Goal: Task Accomplishment & Management: Manage account settings

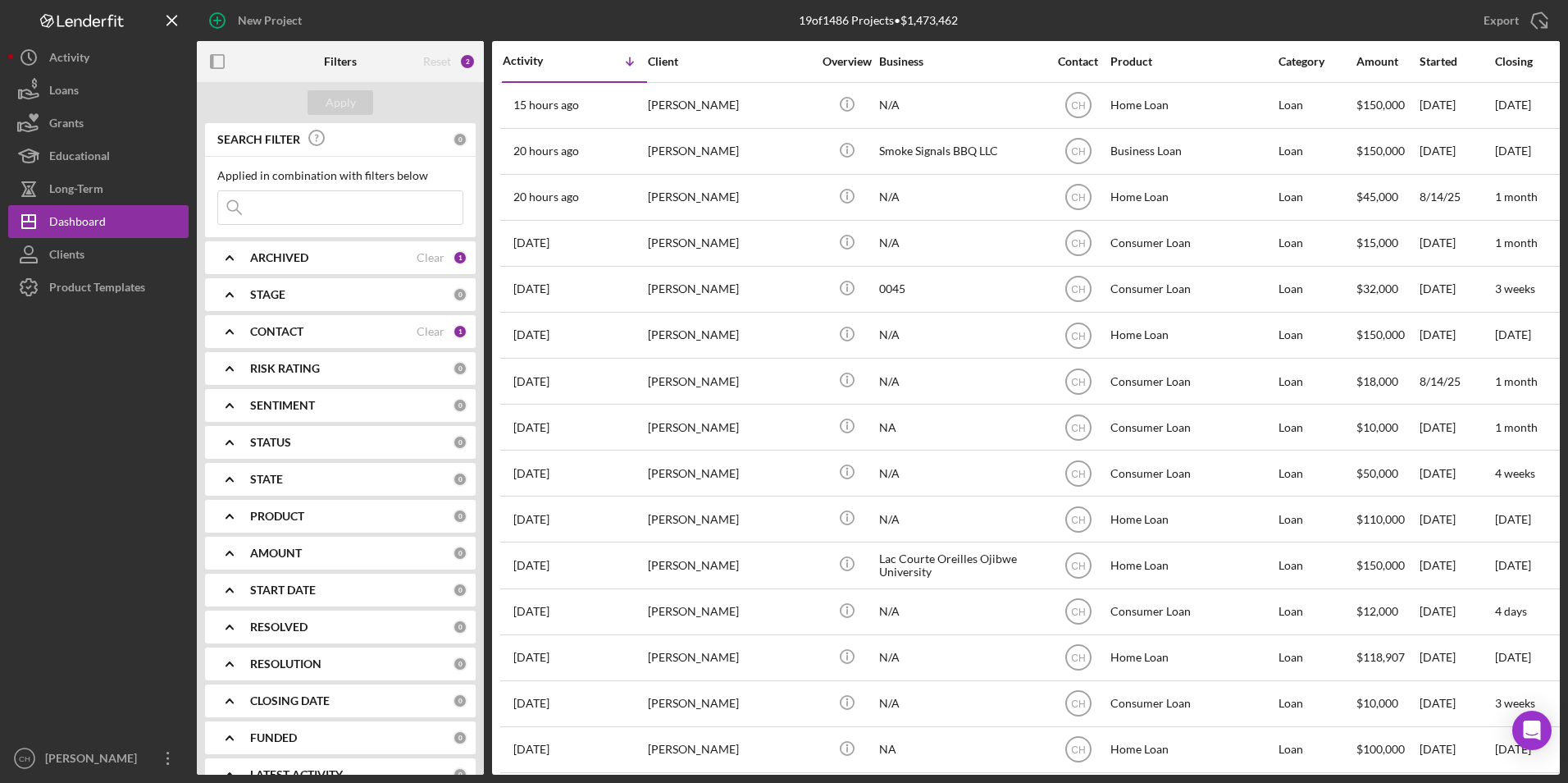
click at [261, 329] on b "CONTACT" at bounding box center [276, 331] width 53 height 13
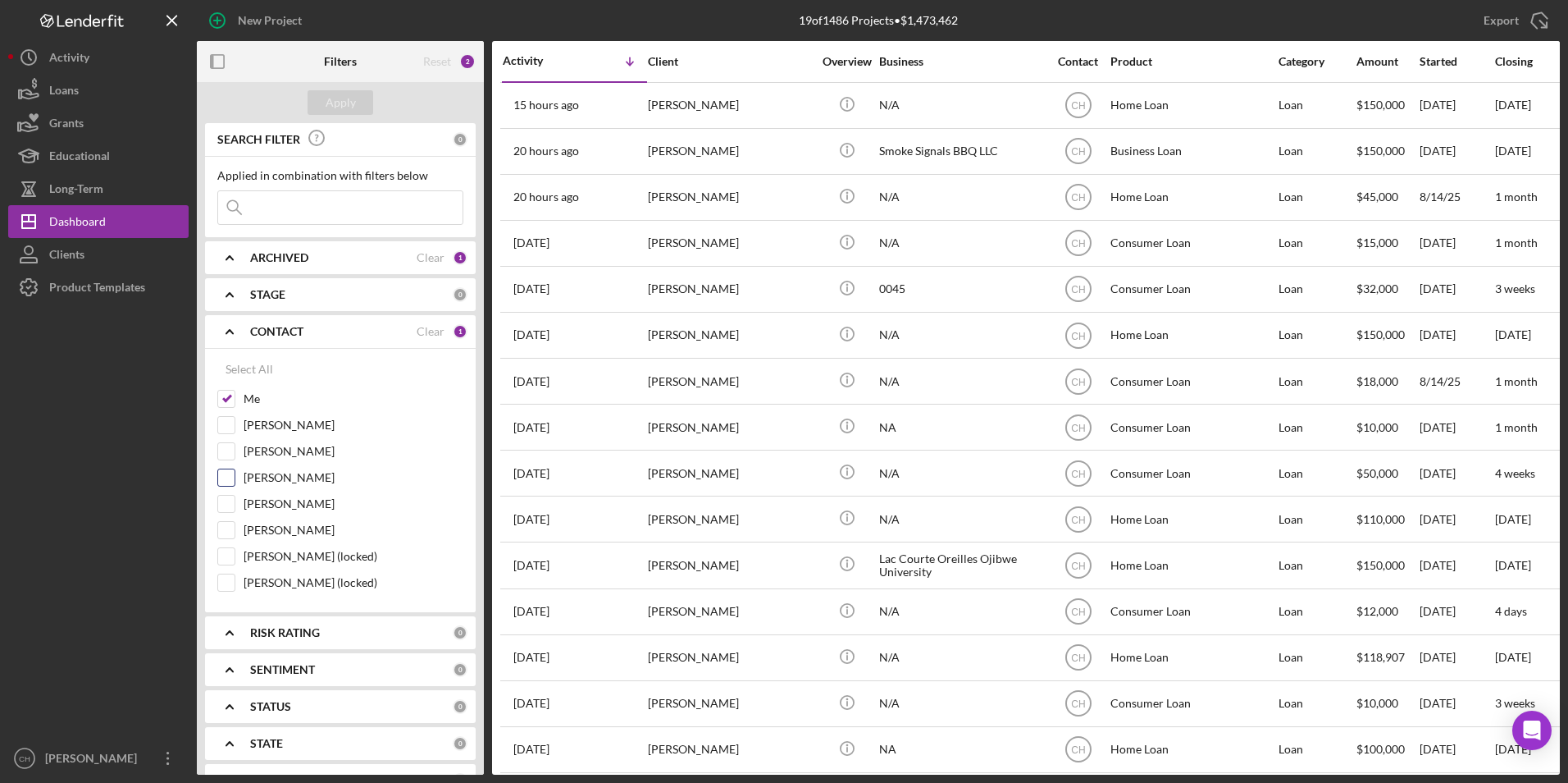
click at [229, 480] on input "[PERSON_NAME]" at bounding box center [226, 477] width 16 height 16
checkbox input "true"
click at [282, 207] on input at bounding box center [340, 208] width 245 height 33
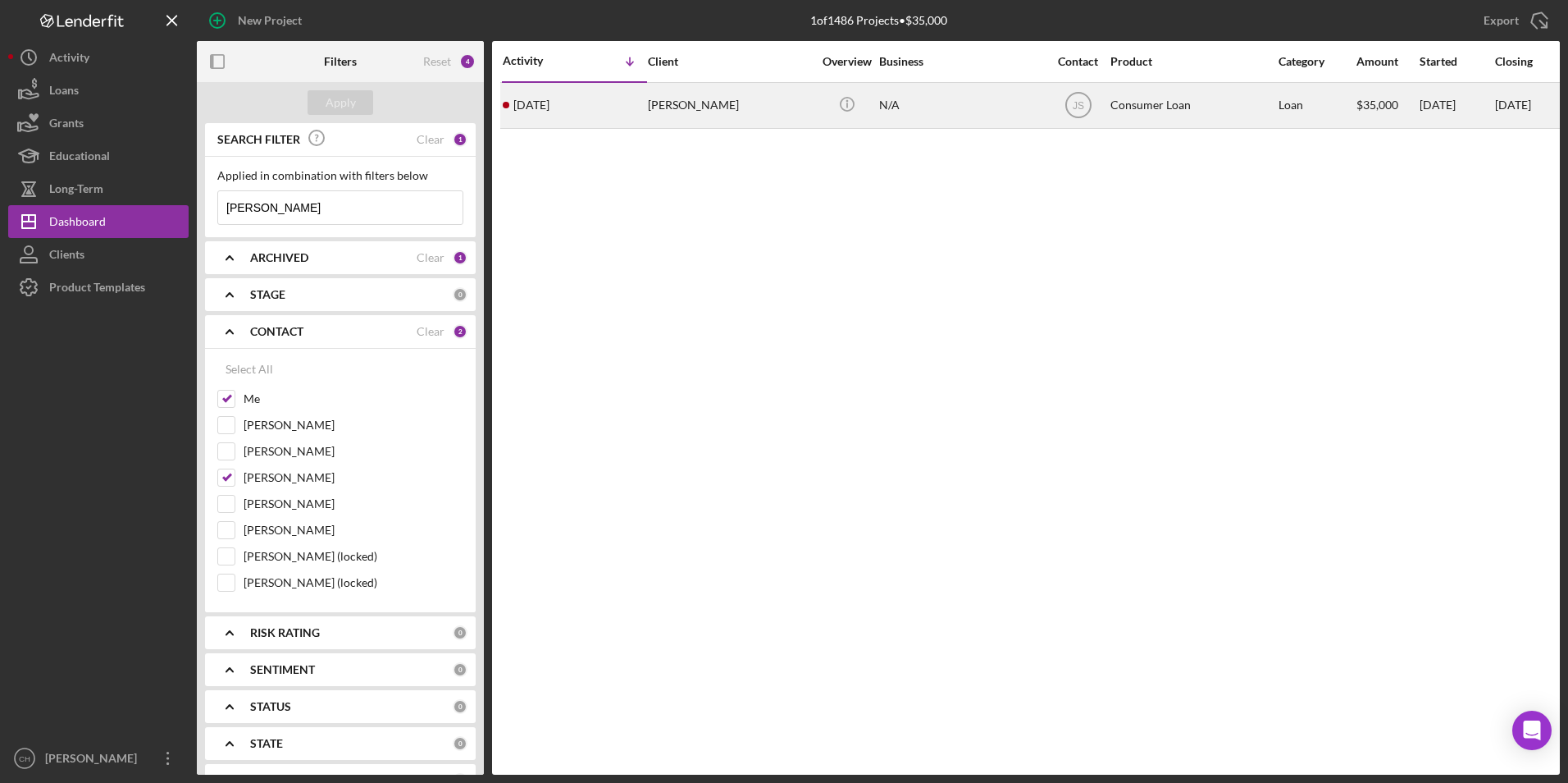
type input "[PERSON_NAME]"
click at [680, 107] on div "[PERSON_NAME]" at bounding box center [730, 105] width 164 height 44
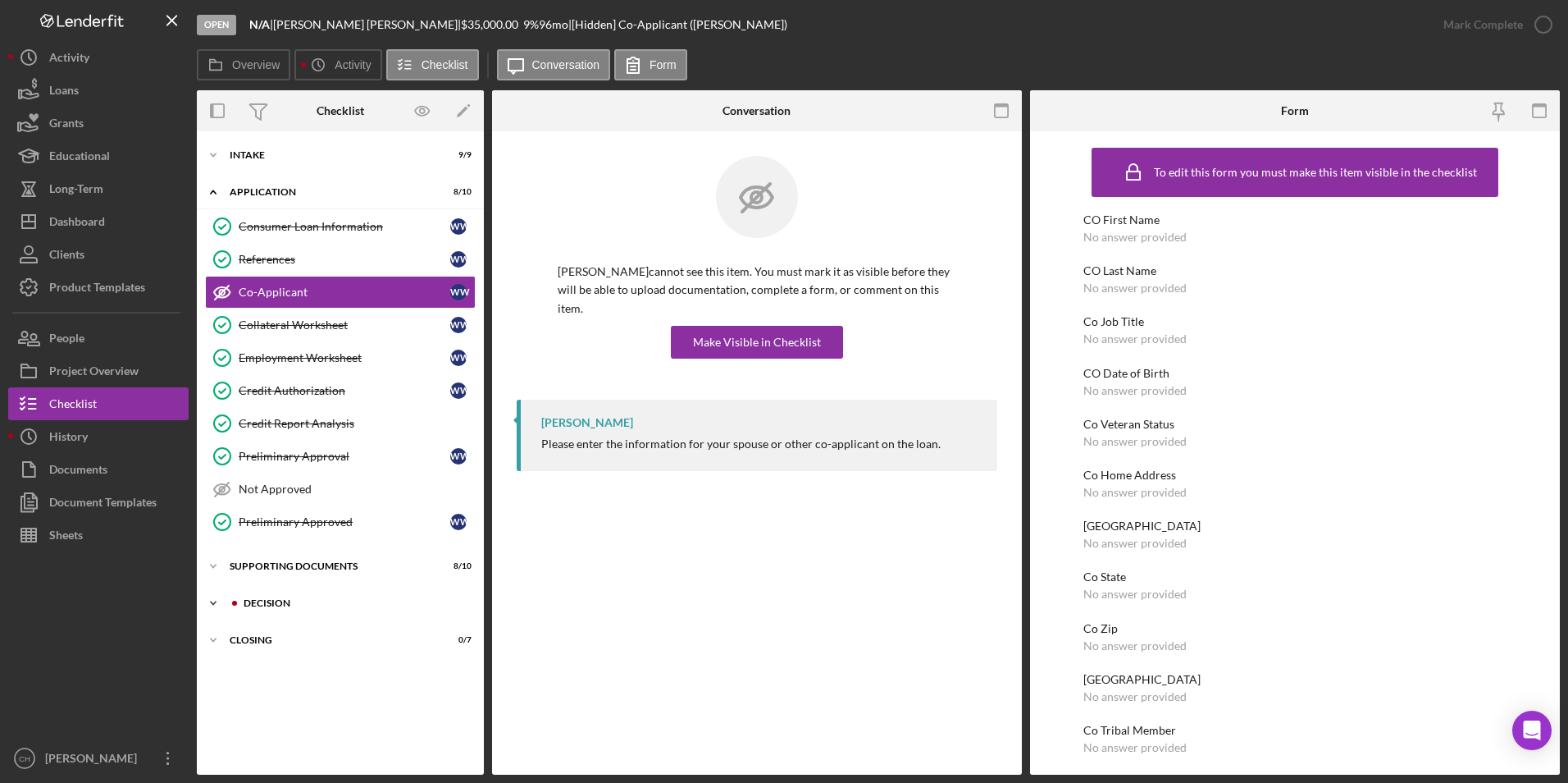
click at [229, 599] on icon "Icon/Expander" at bounding box center [213, 603] width 33 height 33
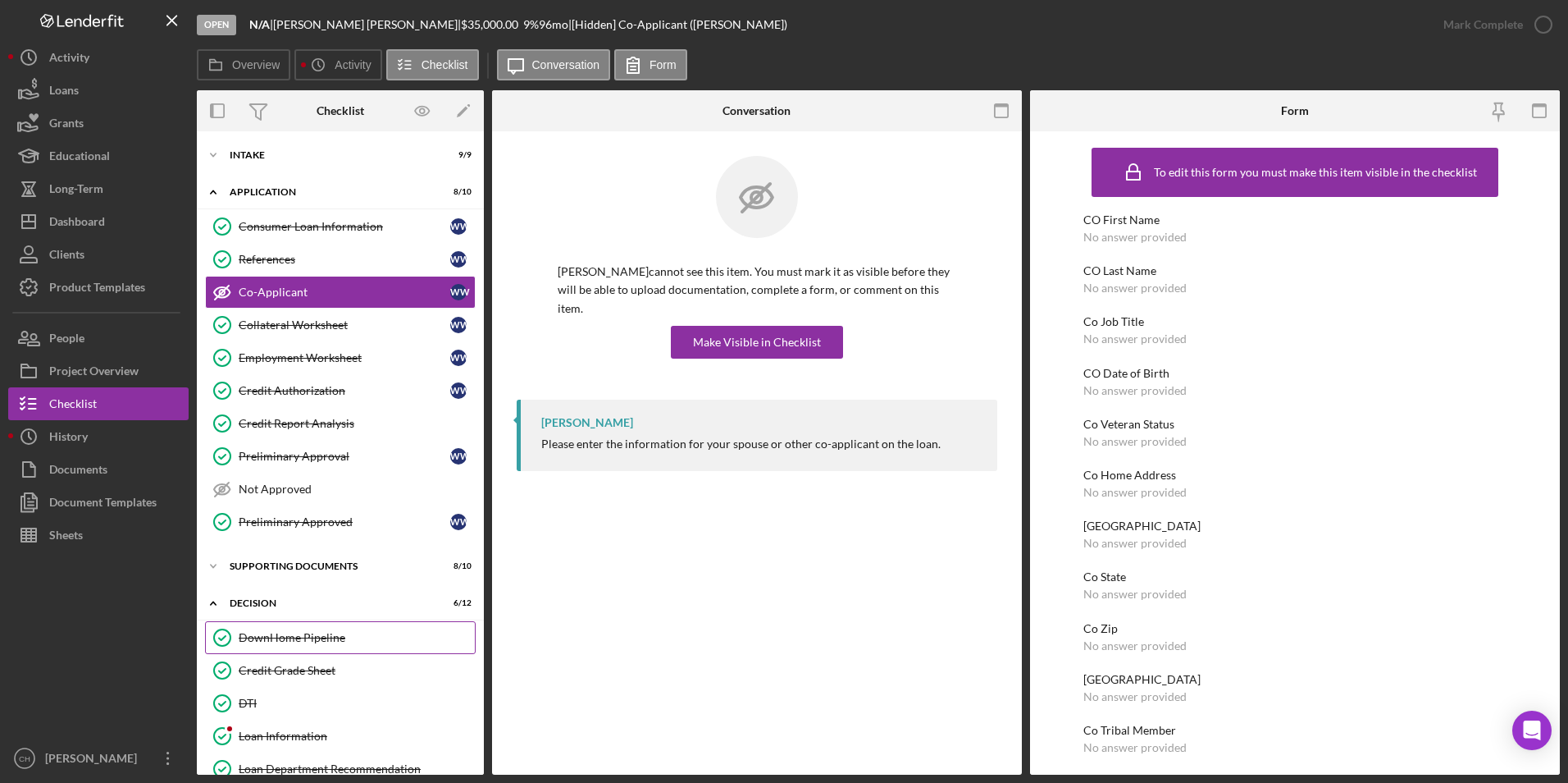
scroll to position [82, 0]
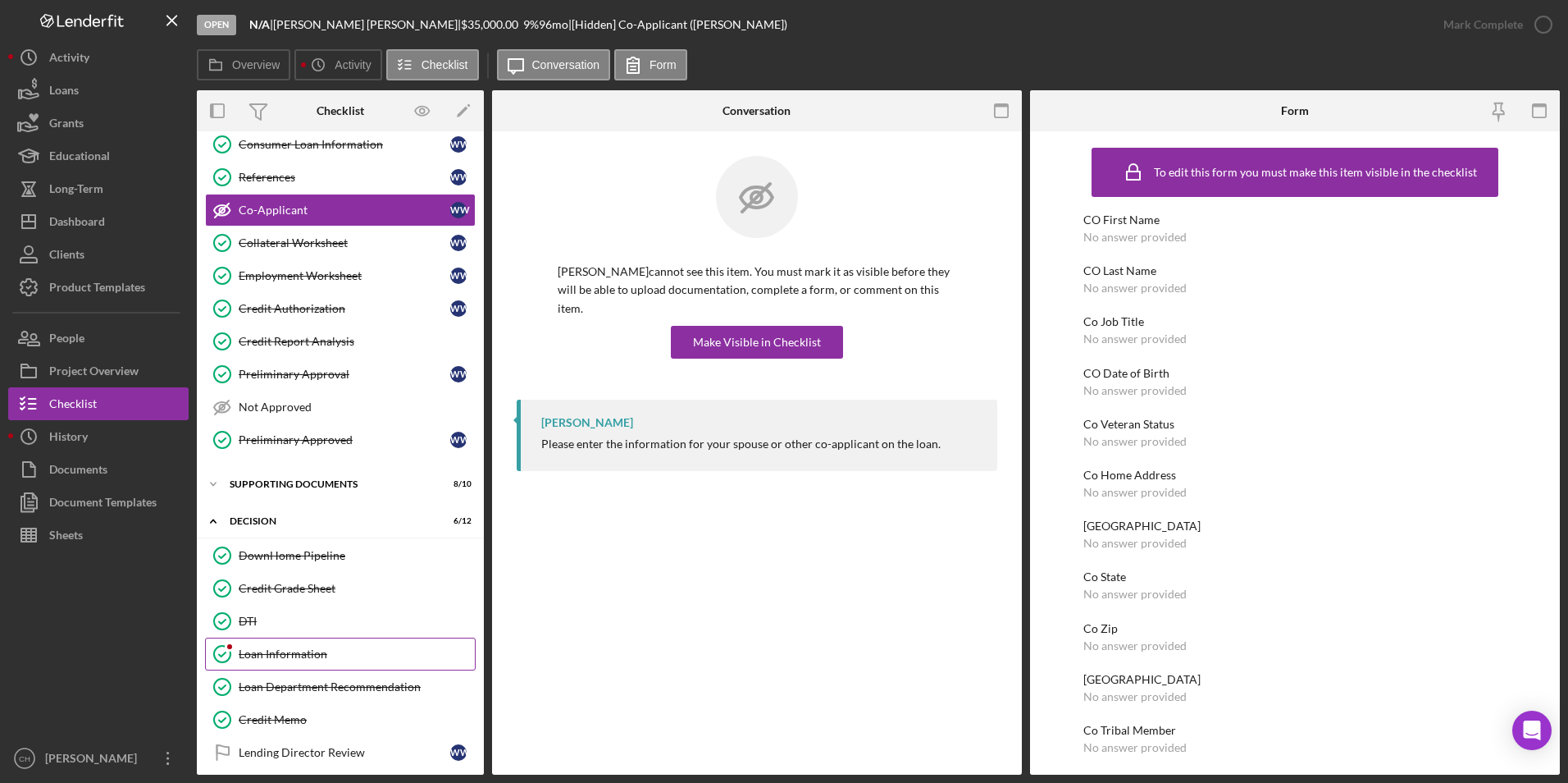
click at [297, 651] on div "Loan Information" at bounding box center [356, 653] width 236 height 13
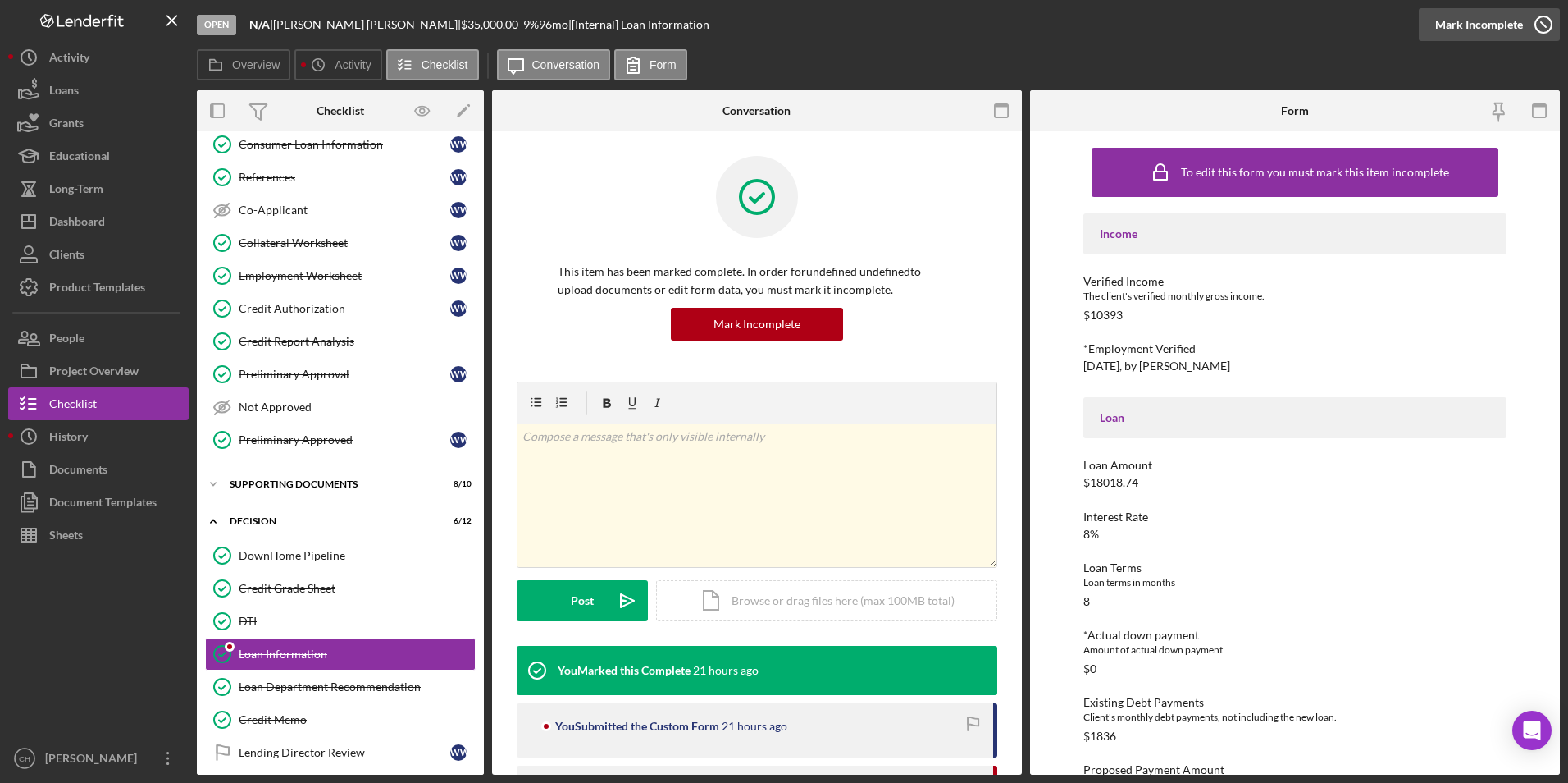
click at [1479, 29] on div "Mark Incomplete" at bounding box center [1479, 25] width 88 height 33
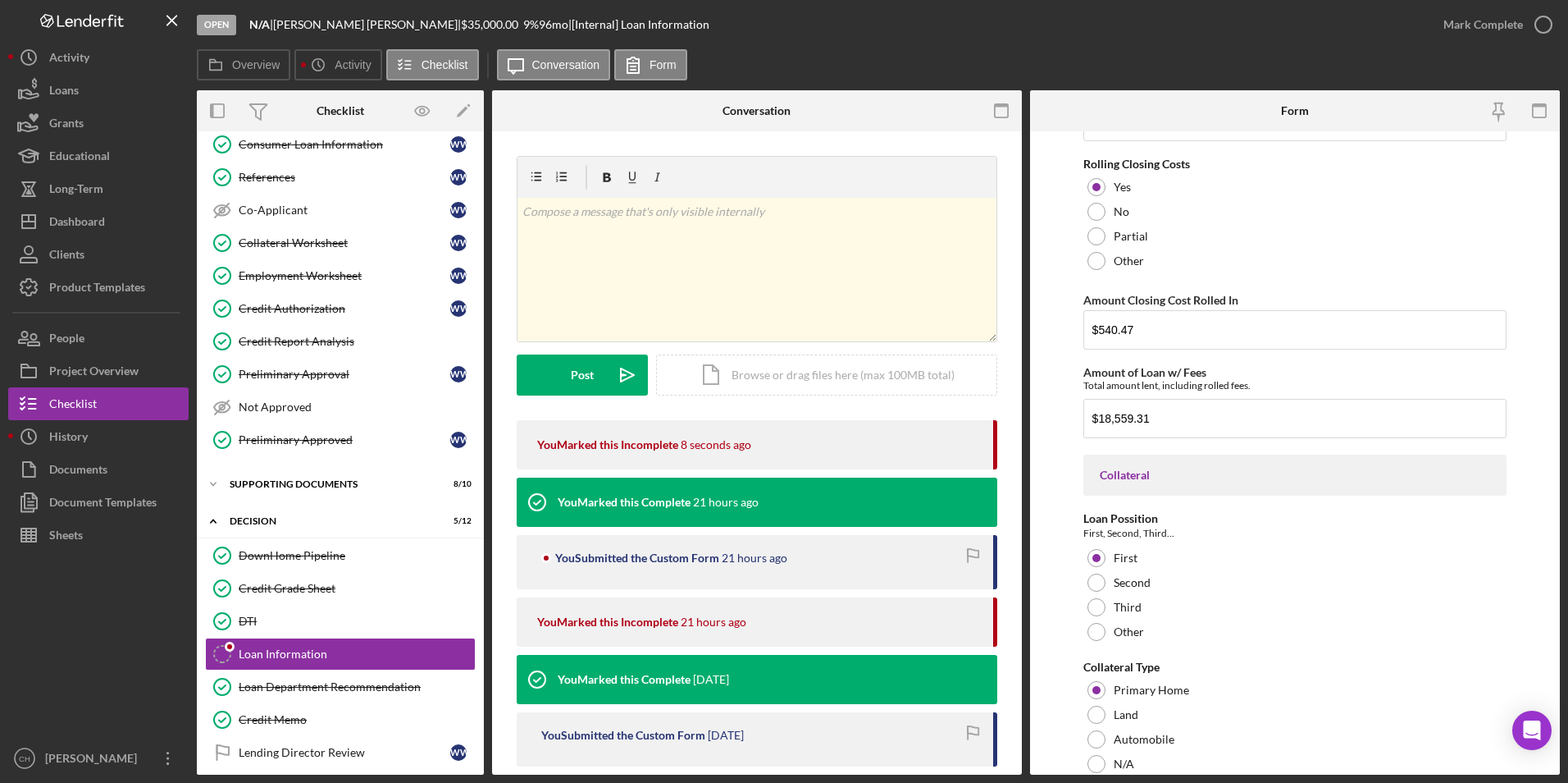
scroll to position [1230, 0]
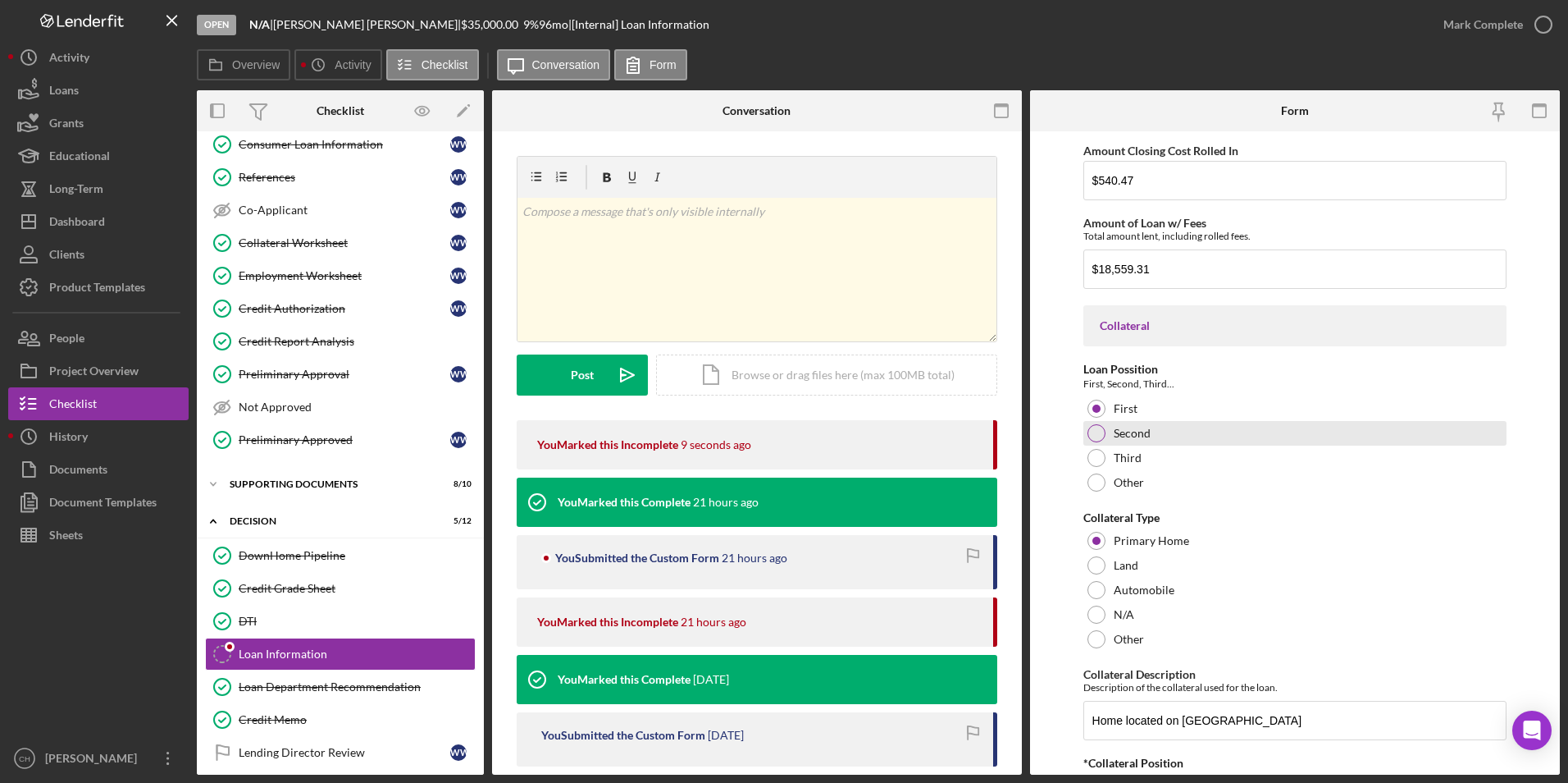
click at [1099, 428] on div at bounding box center [1096, 433] width 18 height 18
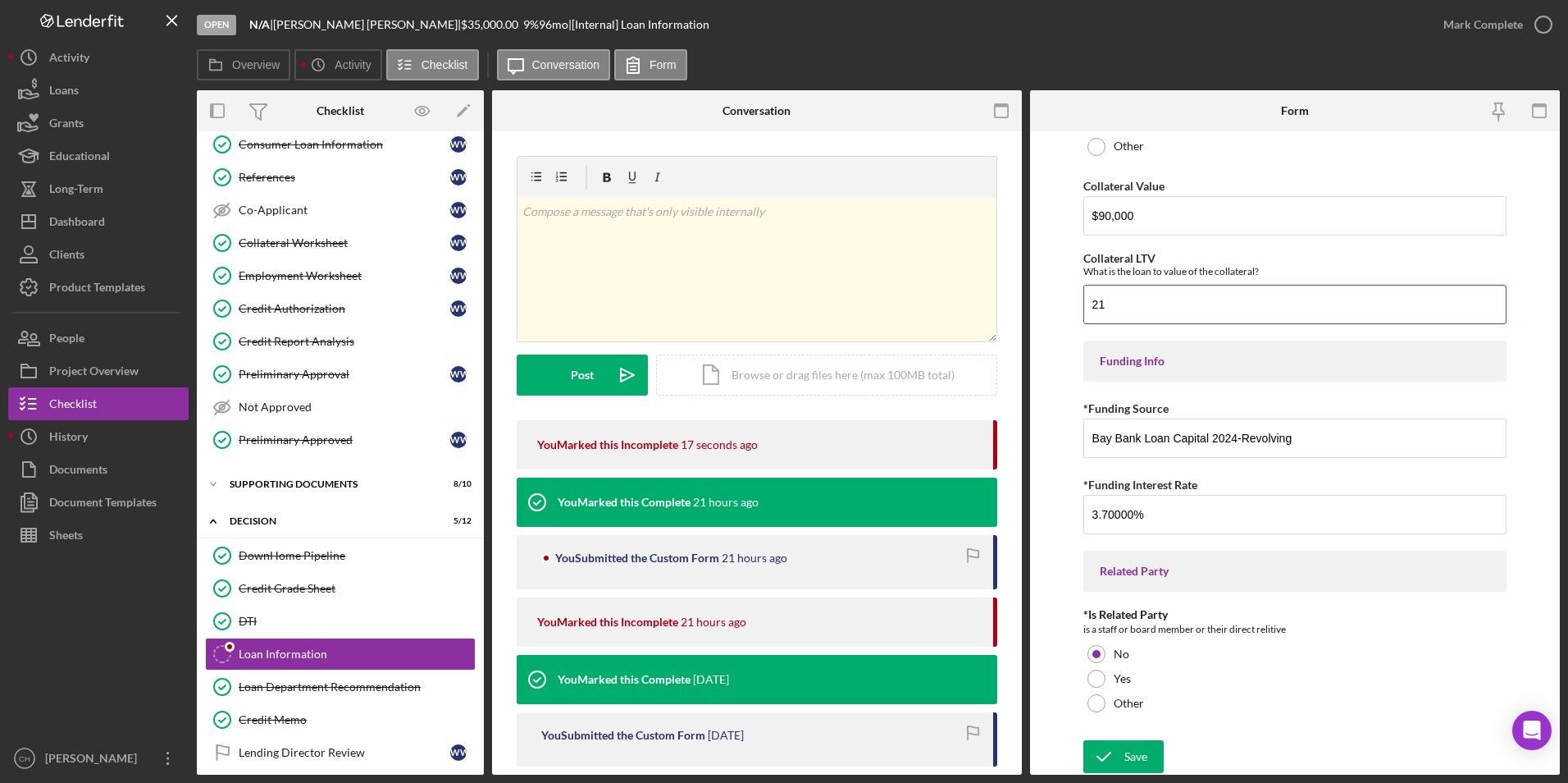
scroll to position [1970, 0]
click at [1129, 748] on div "Save" at bounding box center [1135, 756] width 23 height 33
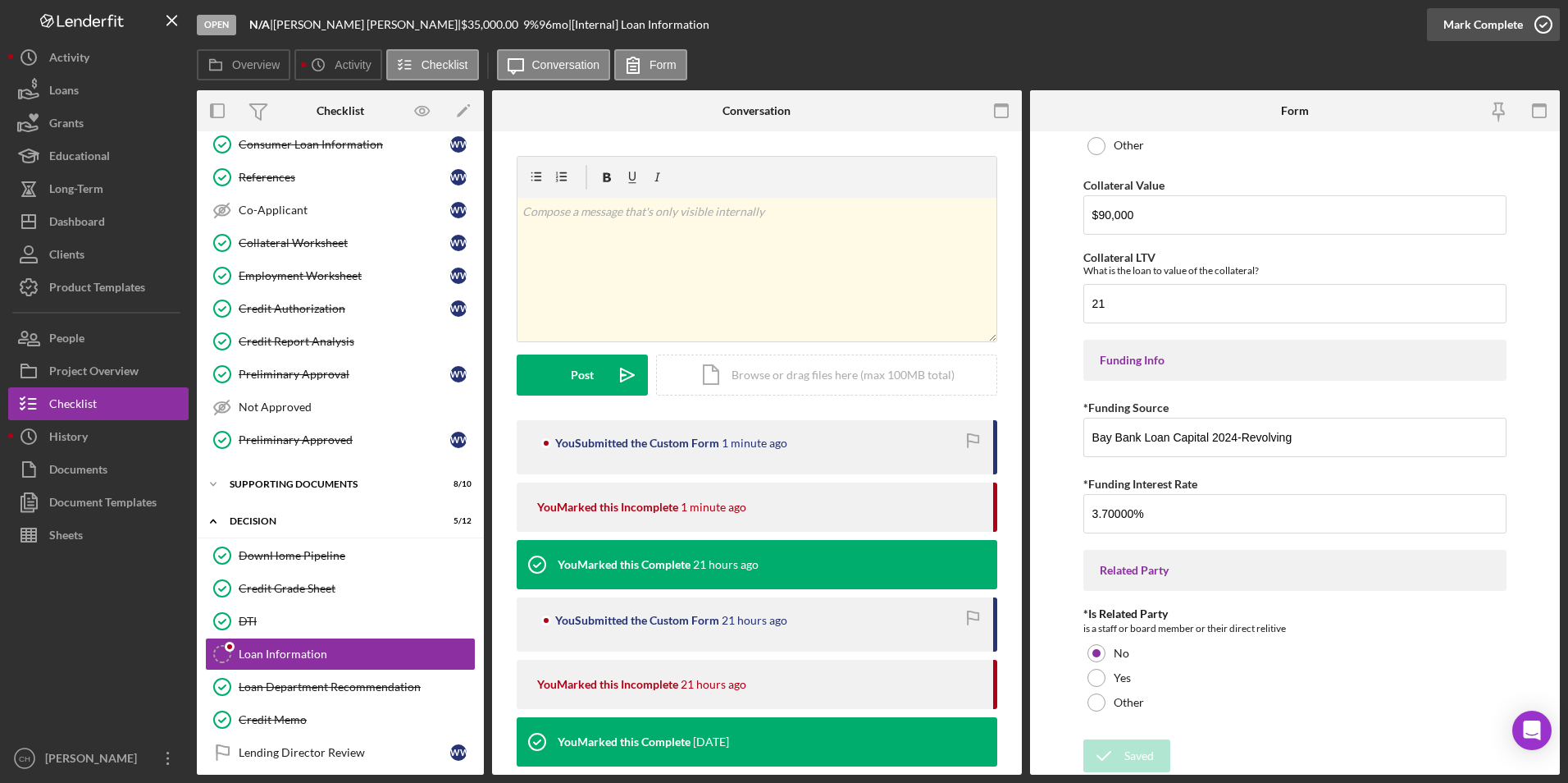
click at [1472, 15] on div "Mark Complete" at bounding box center [1483, 25] width 80 height 33
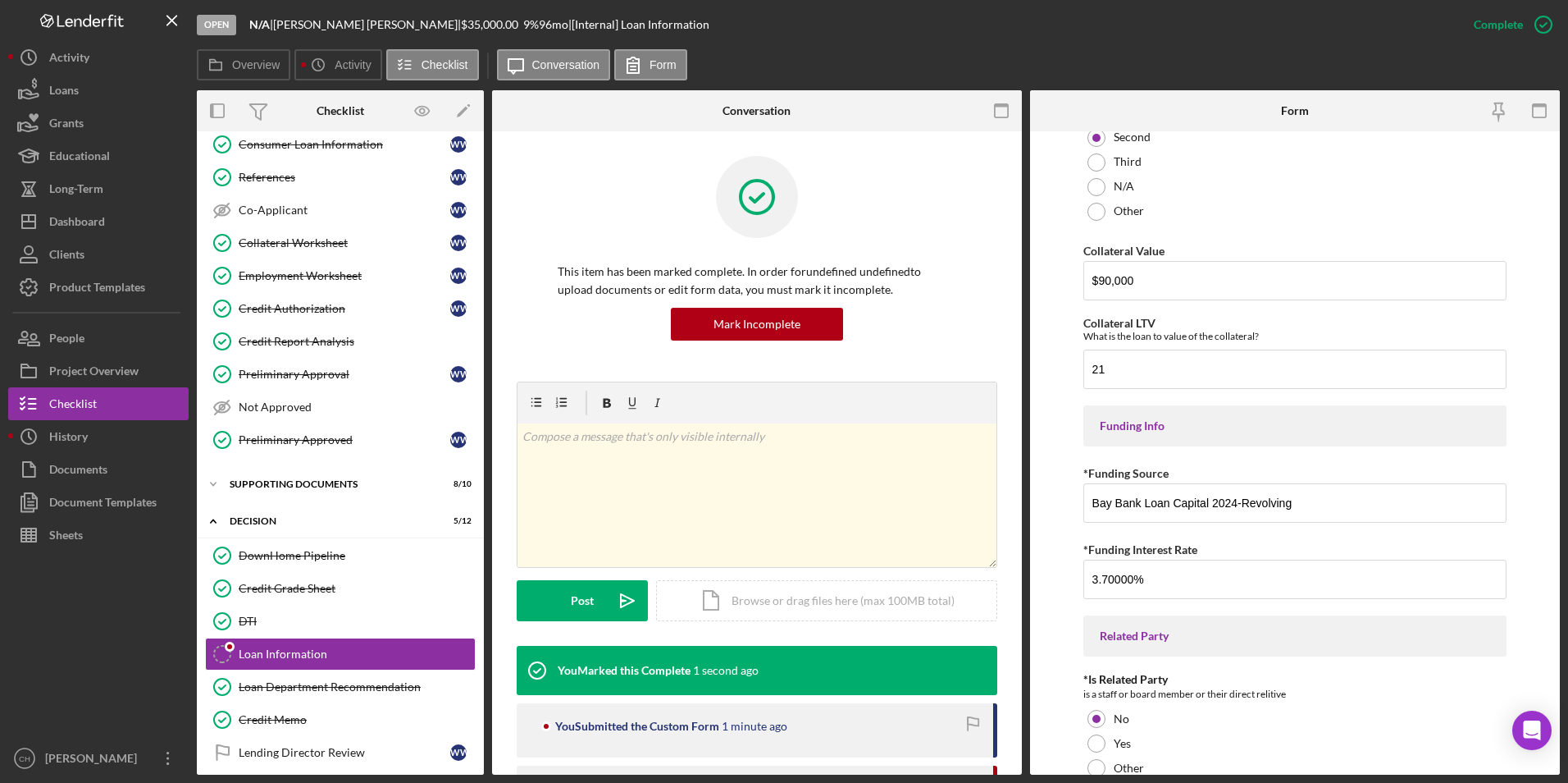
scroll to position [2036, 0]
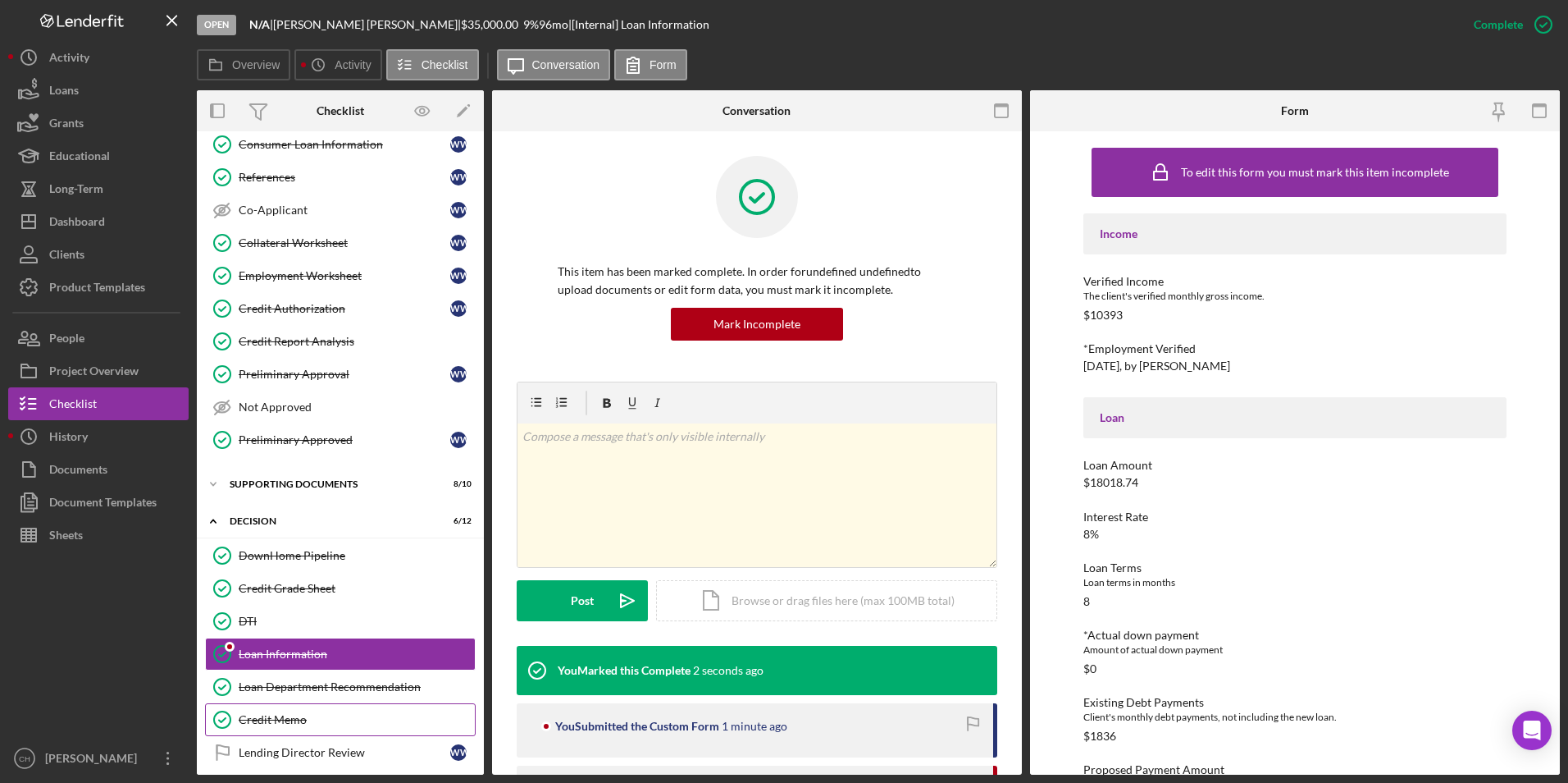
click at [293, 713] on div "Credit Memo" at bounding box center [356, 719] width 236 height 13
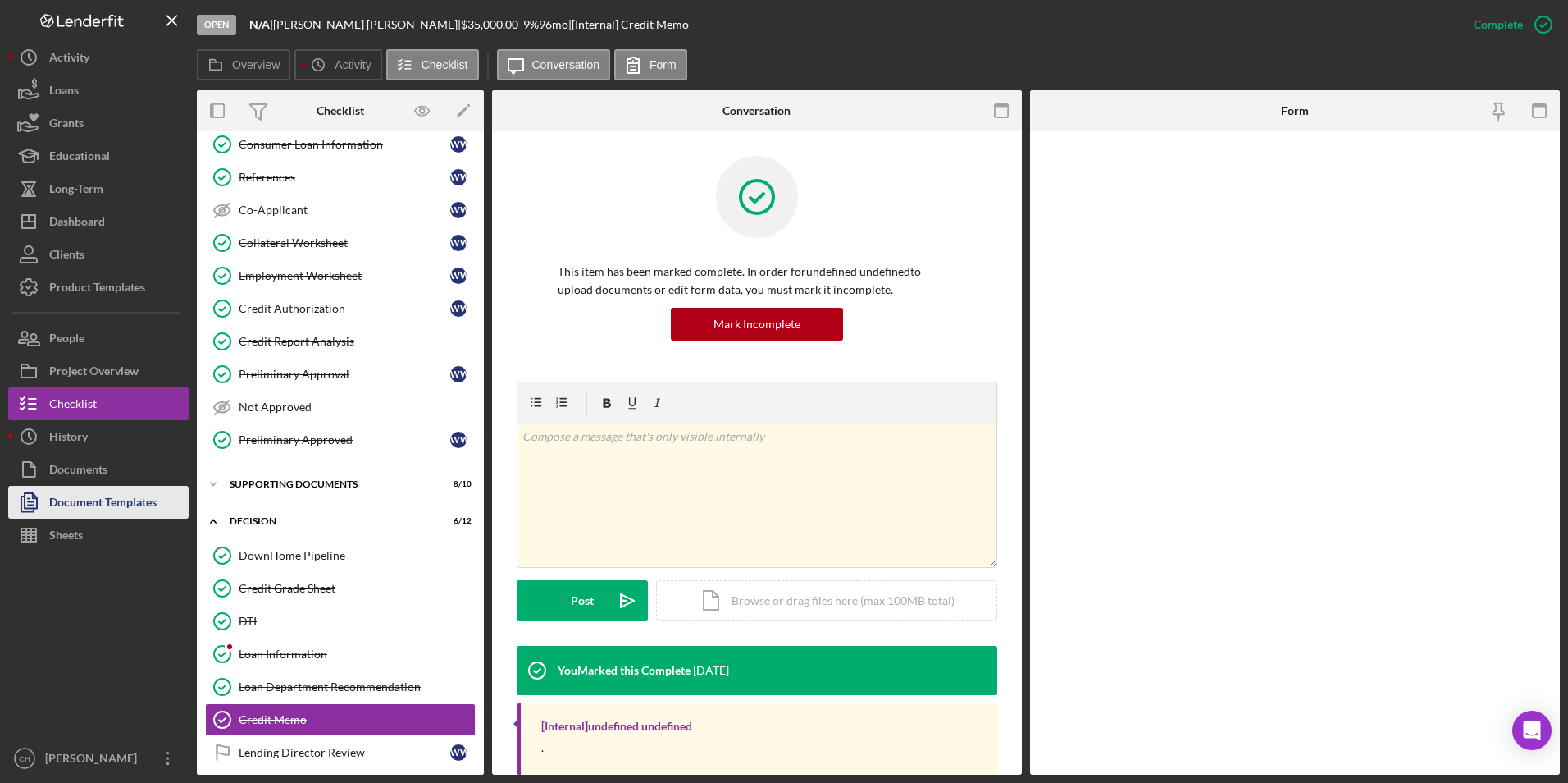
click at [126, 514] on div "Document Templates" at bounding box center [102, 504] width 107 height 37
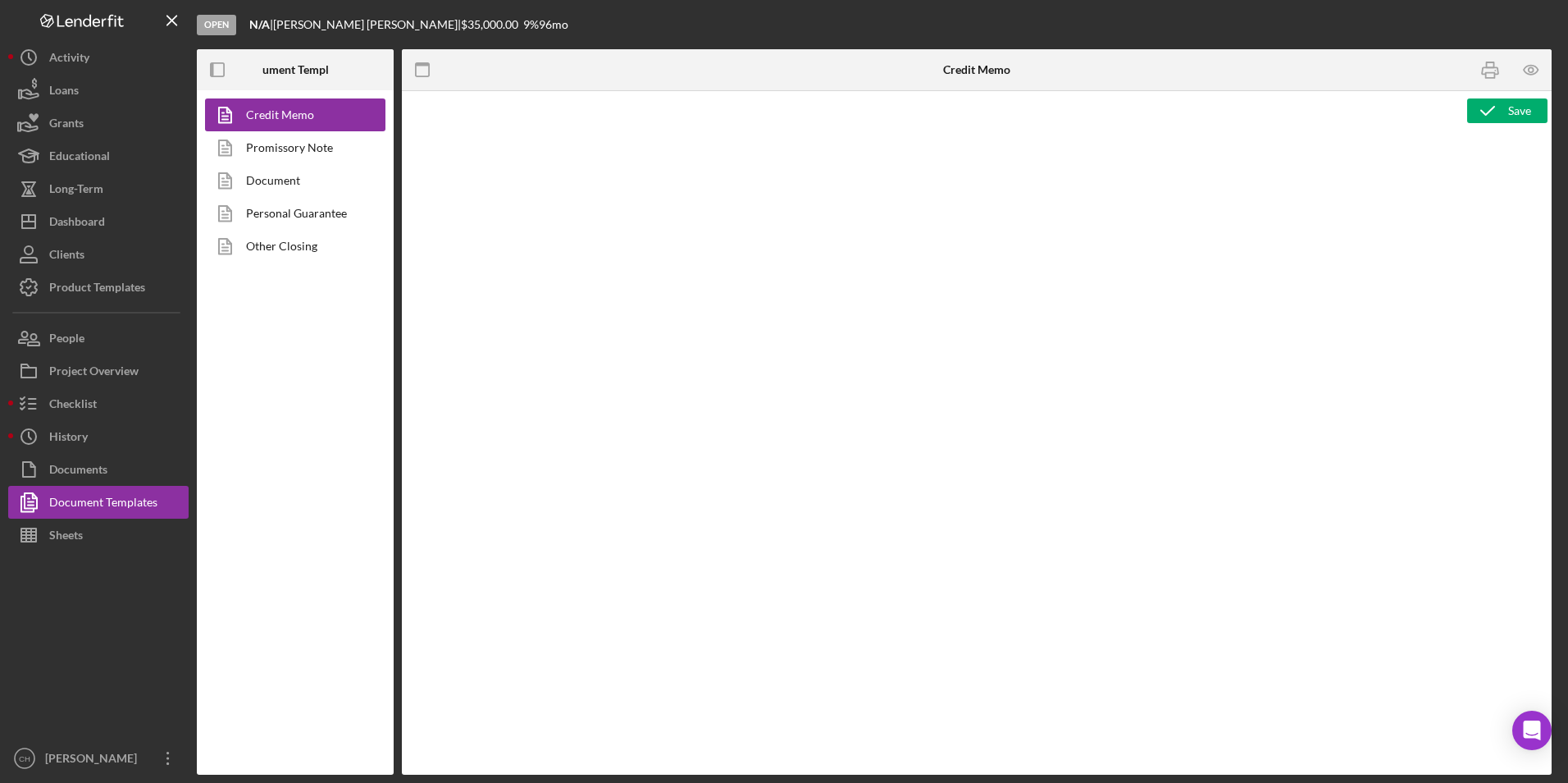
type textarea "<p style="text-align: center;"><span style="font-size: 18pt;"><strong>[US_STATE…"
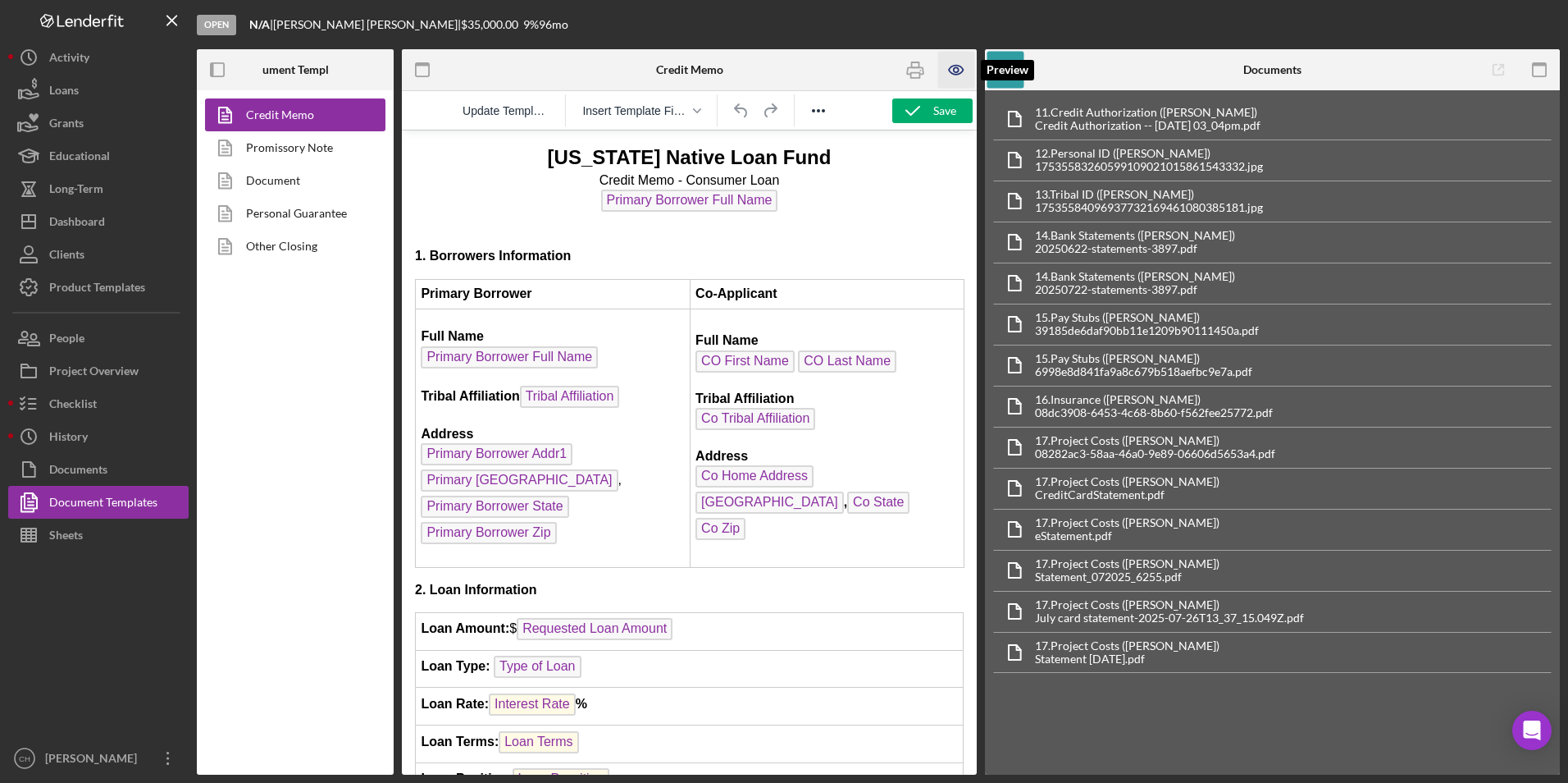
click at [956, 68] on icon "button" at bounding box center [956, 70] width 5 height 5
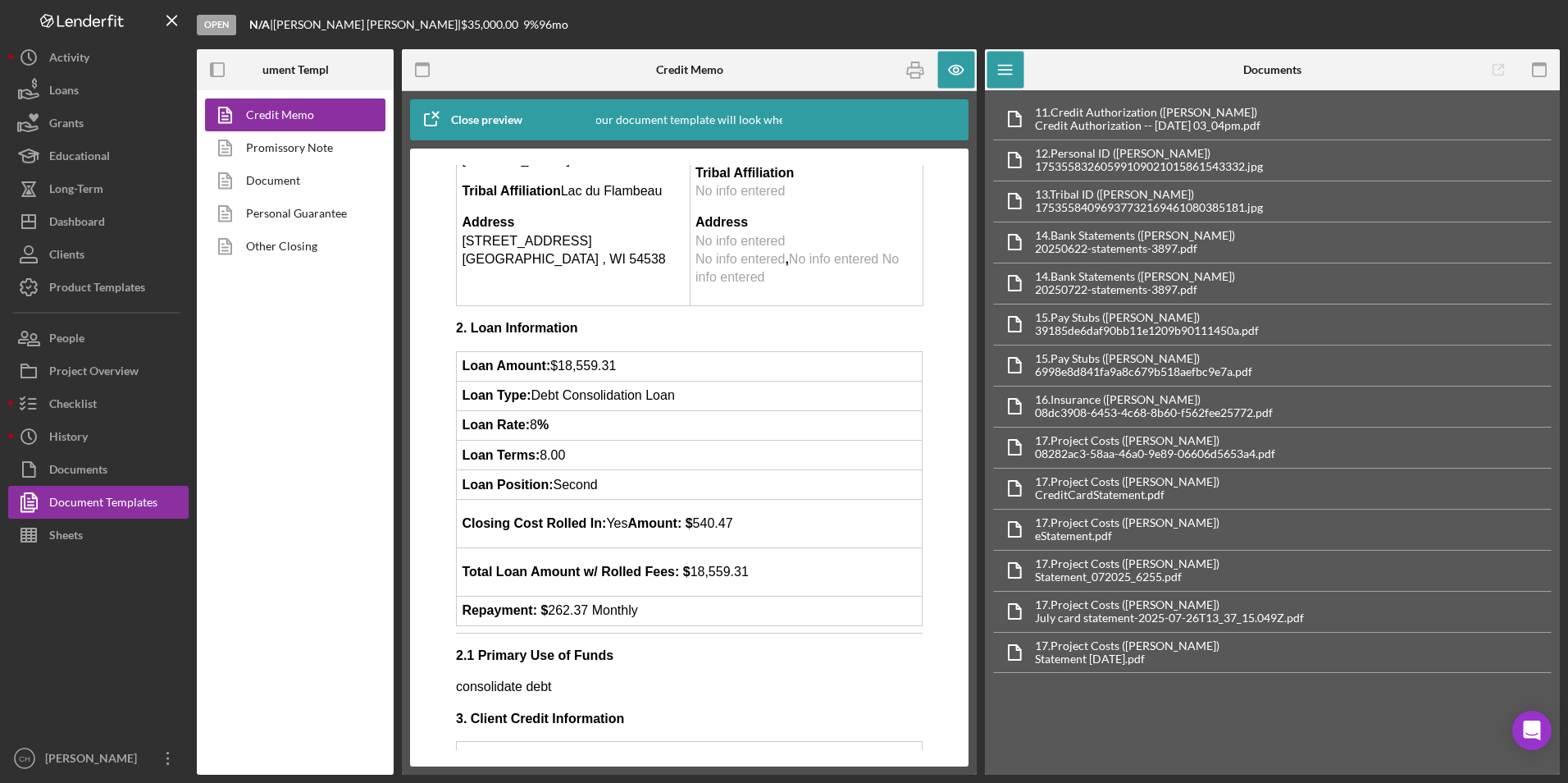
scroll to position [328, 0]
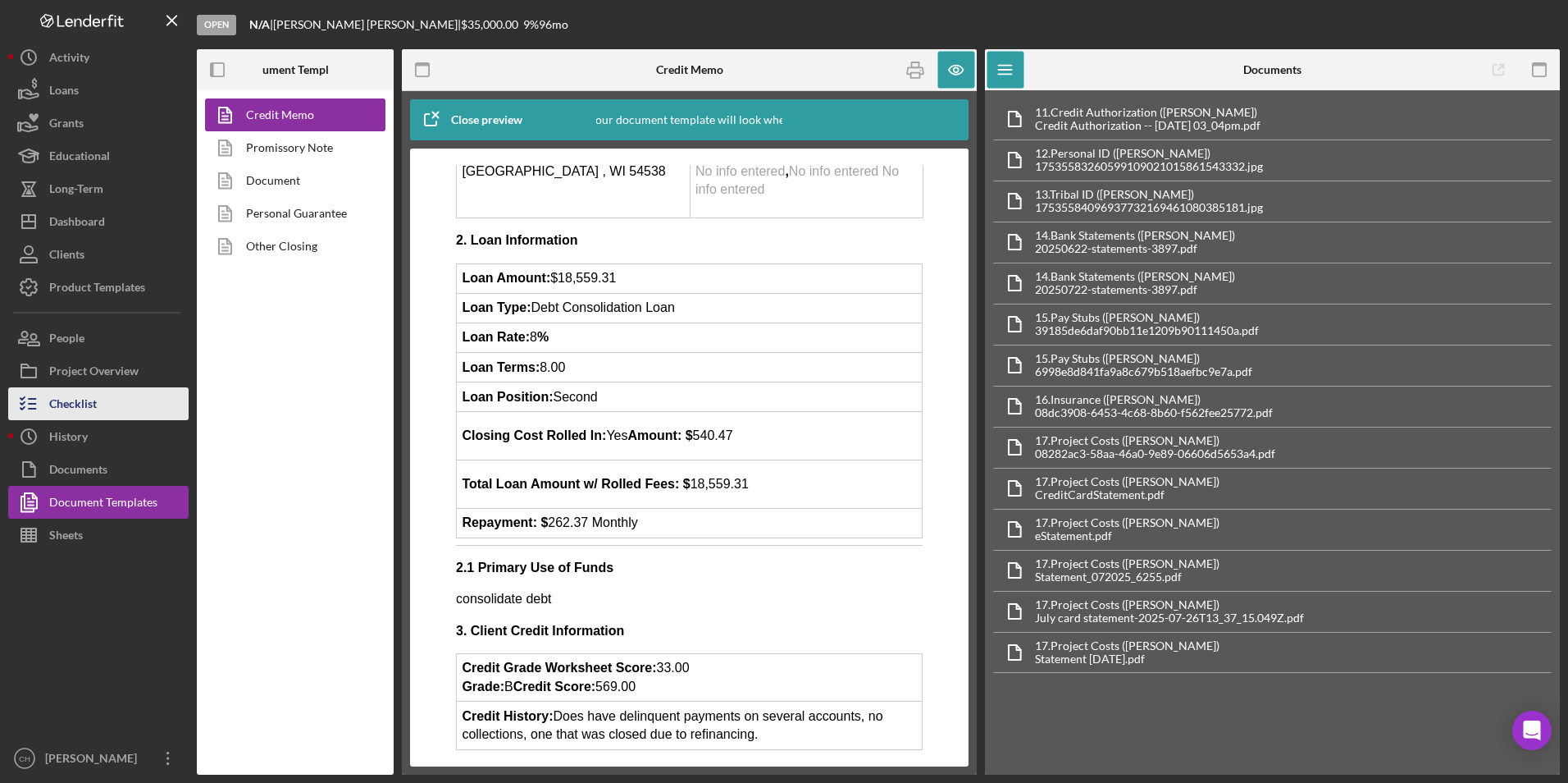
click at [114, 399] on button "Checklist" at bounding box center [99, 404] width 180 height 33
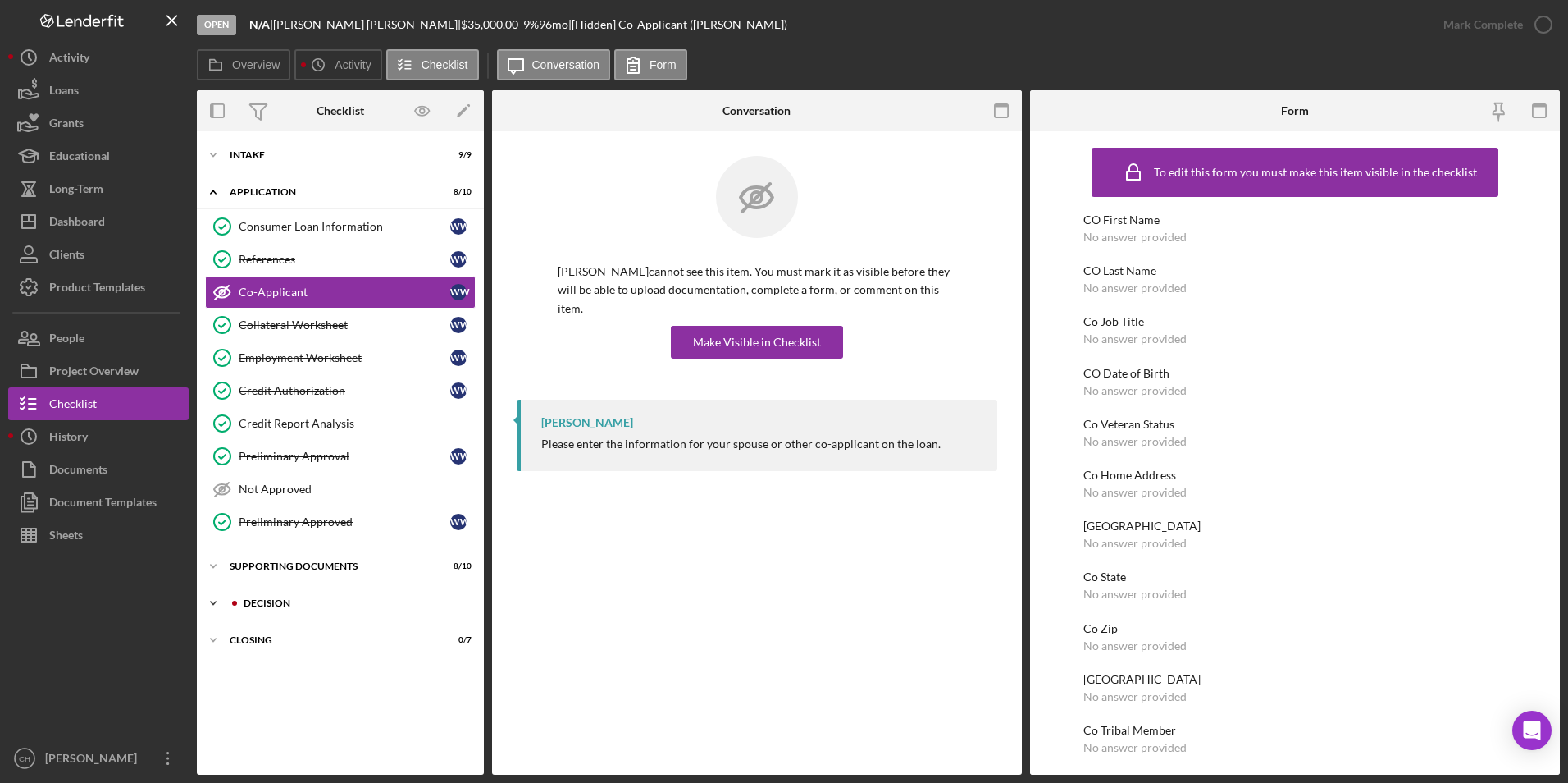
click at [272, 603] on div "Decision" at bounding box center [354, 603] width 220 height 9
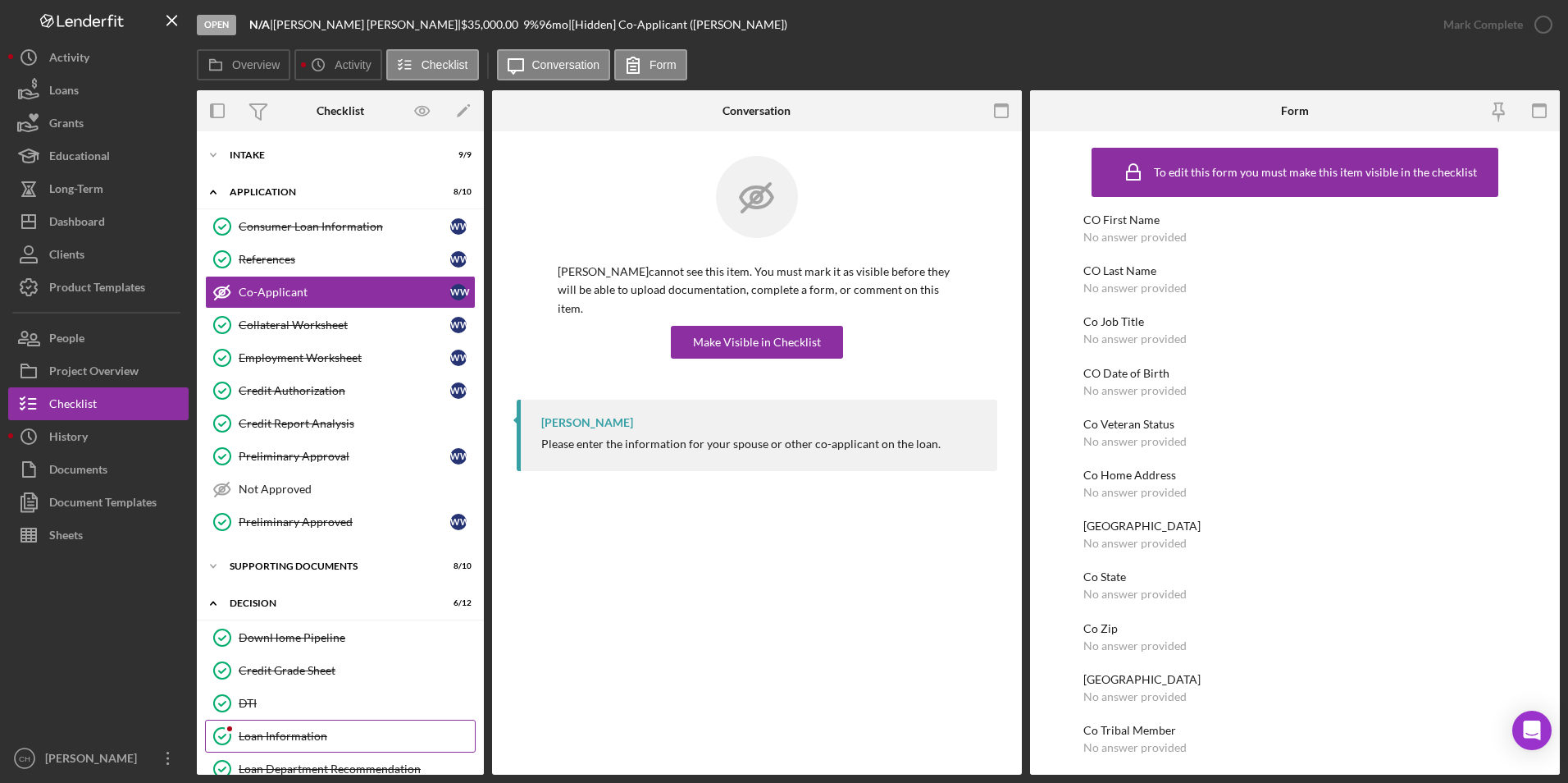
click at [291, 731] on div "Loan Information" at bounding box center [356, 735] width 236 height 13
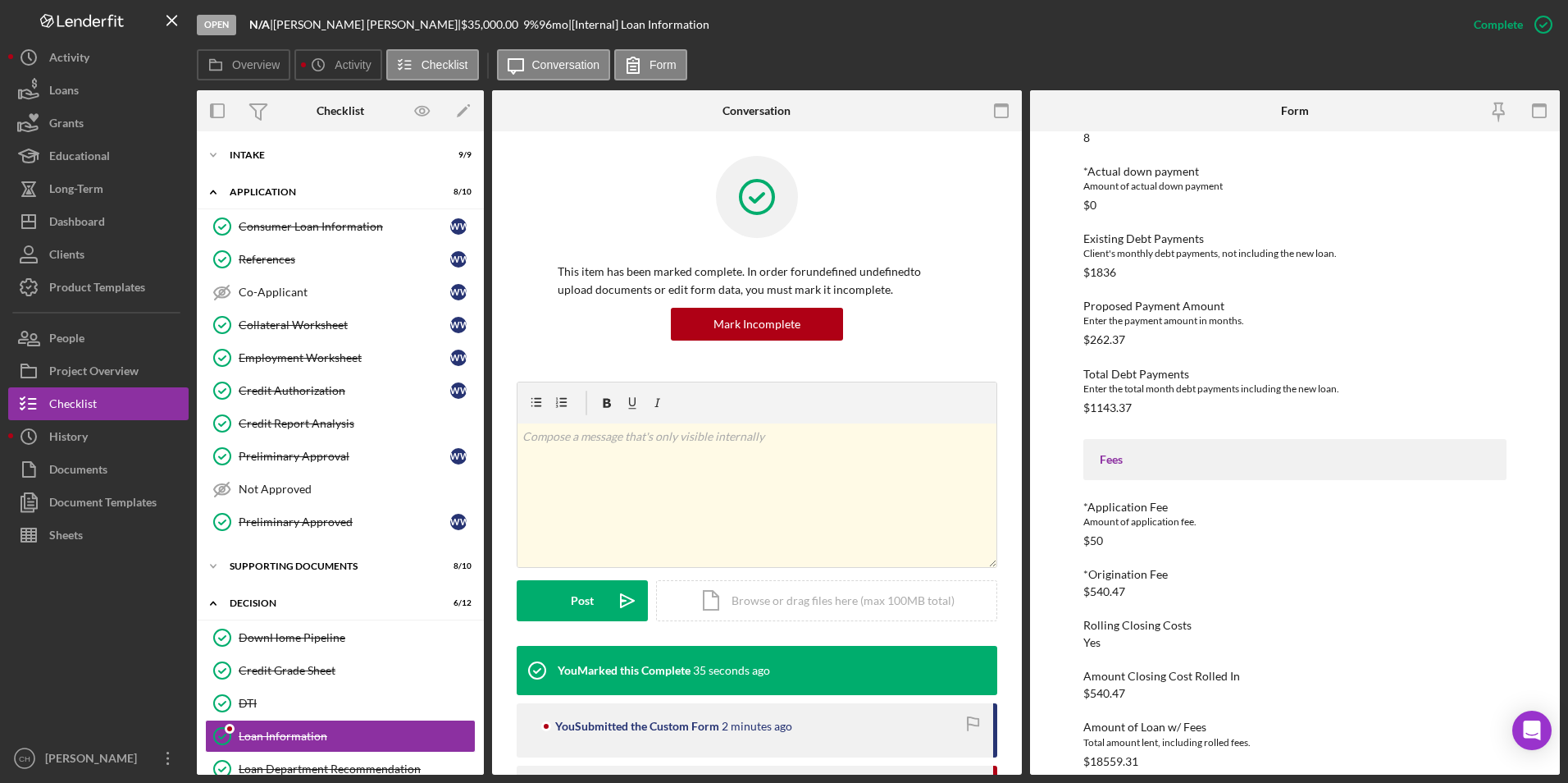
scroll to position [574, 0]
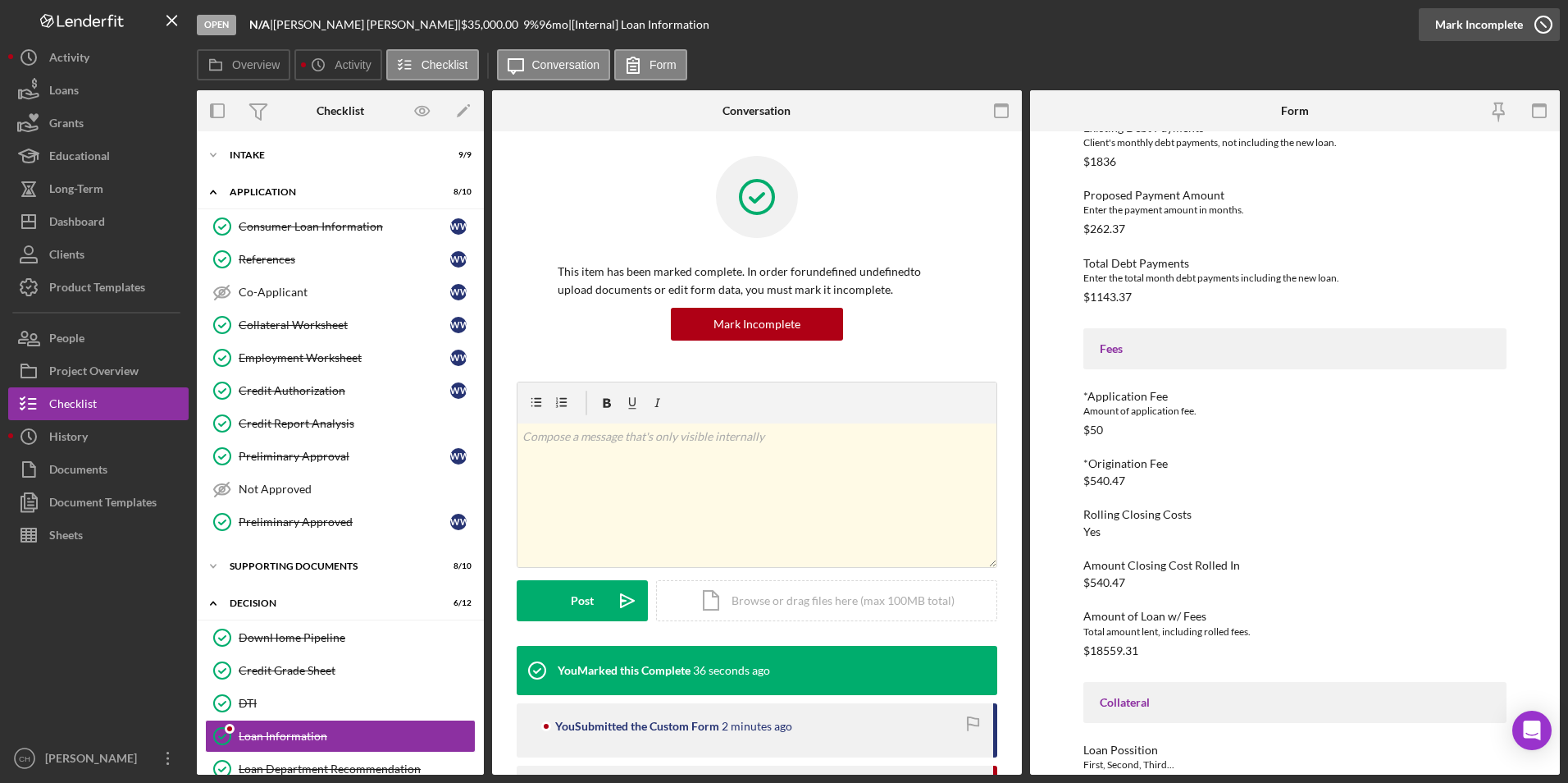
click at [1498, 20] on div "Mark Incomplete" at bounding box center [1479, 25] width 88 height 33
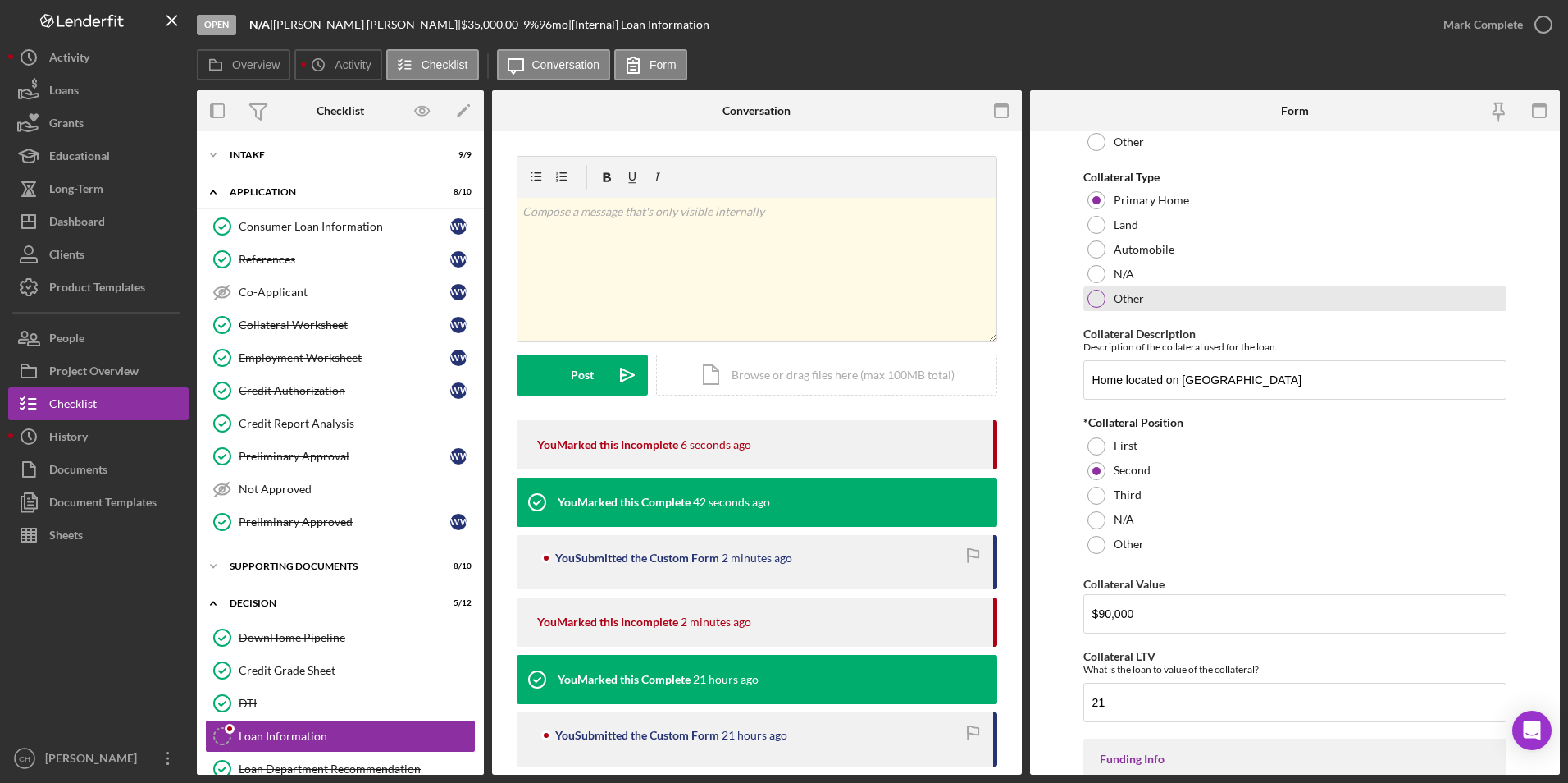
scroll to position [1641, 0]
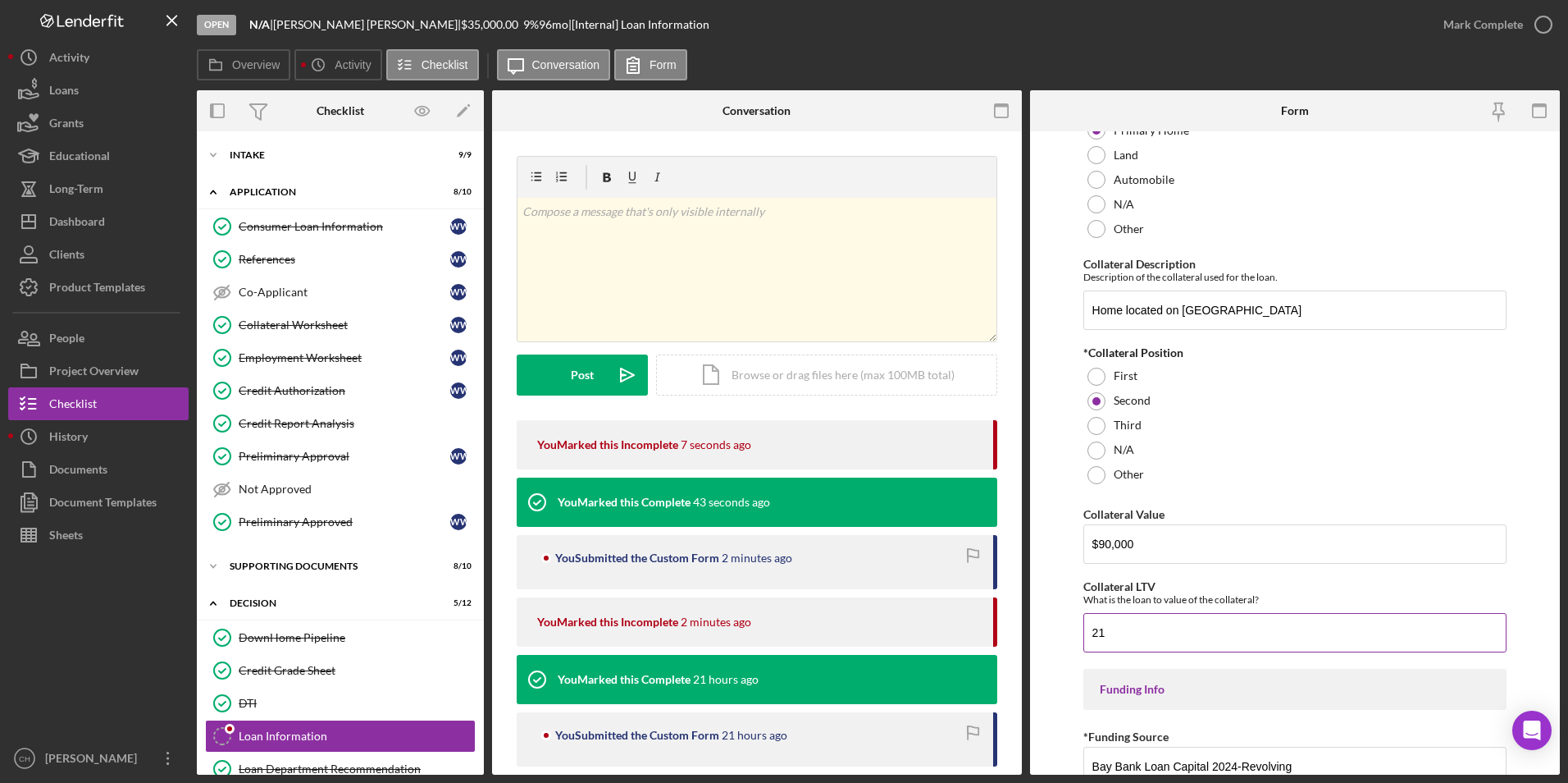
drag, startPoint x: 1117, startPoint y: 623, endPoint x: 1085, endPoint y: 625, distance: 32.1
click at [1087, 625] on input "21" at bounding box center [1295, 633] width 424 height 39
click at [1069, 636] on form "Income Verified Income The client's verified monthly gross income. $10,393 *Emp…" at bounding box center [1294, 452] width 530 height 643
click at [1116, 629] on input "56" at bounding box center [1295, 633] width 424 height 39
type input "56"
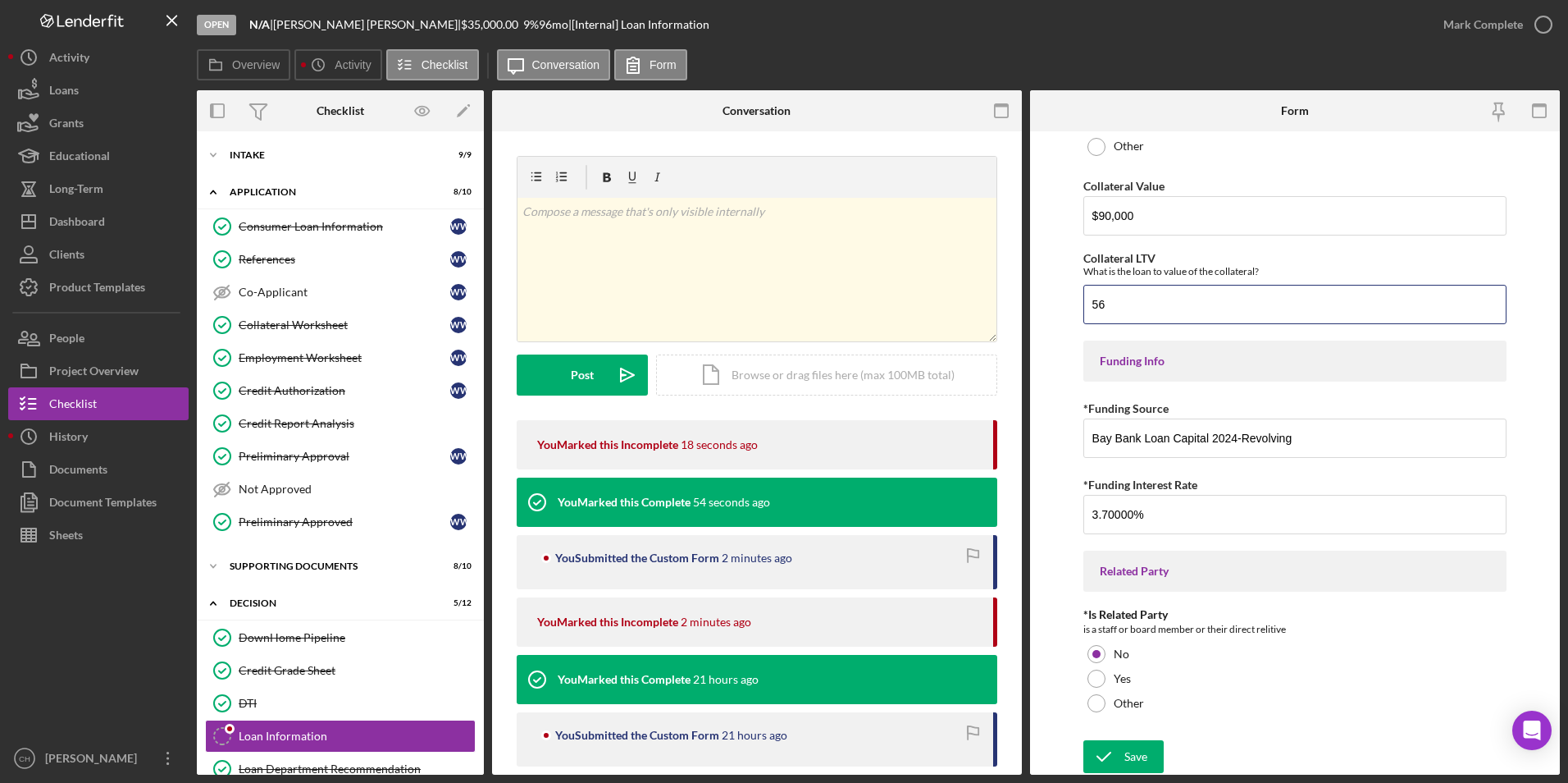
scroll to position [1970, 0]
click at [1129, 762] on div "Save" at bounding box center [1135, 756] width 23 height 33
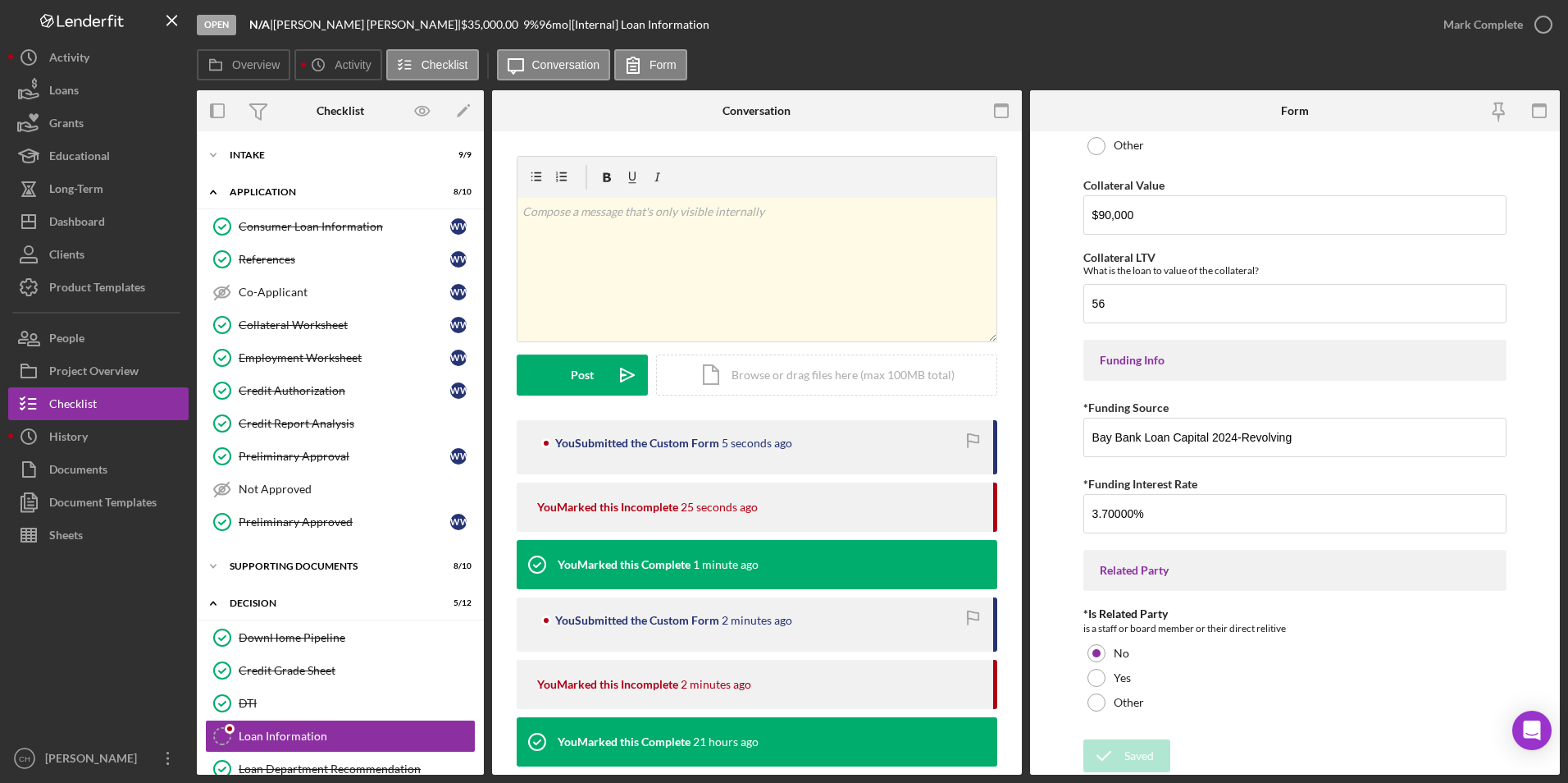
click at [1477, 26] on div "Mark Complete" at bounding box center [1483, 25] width 80 height 33
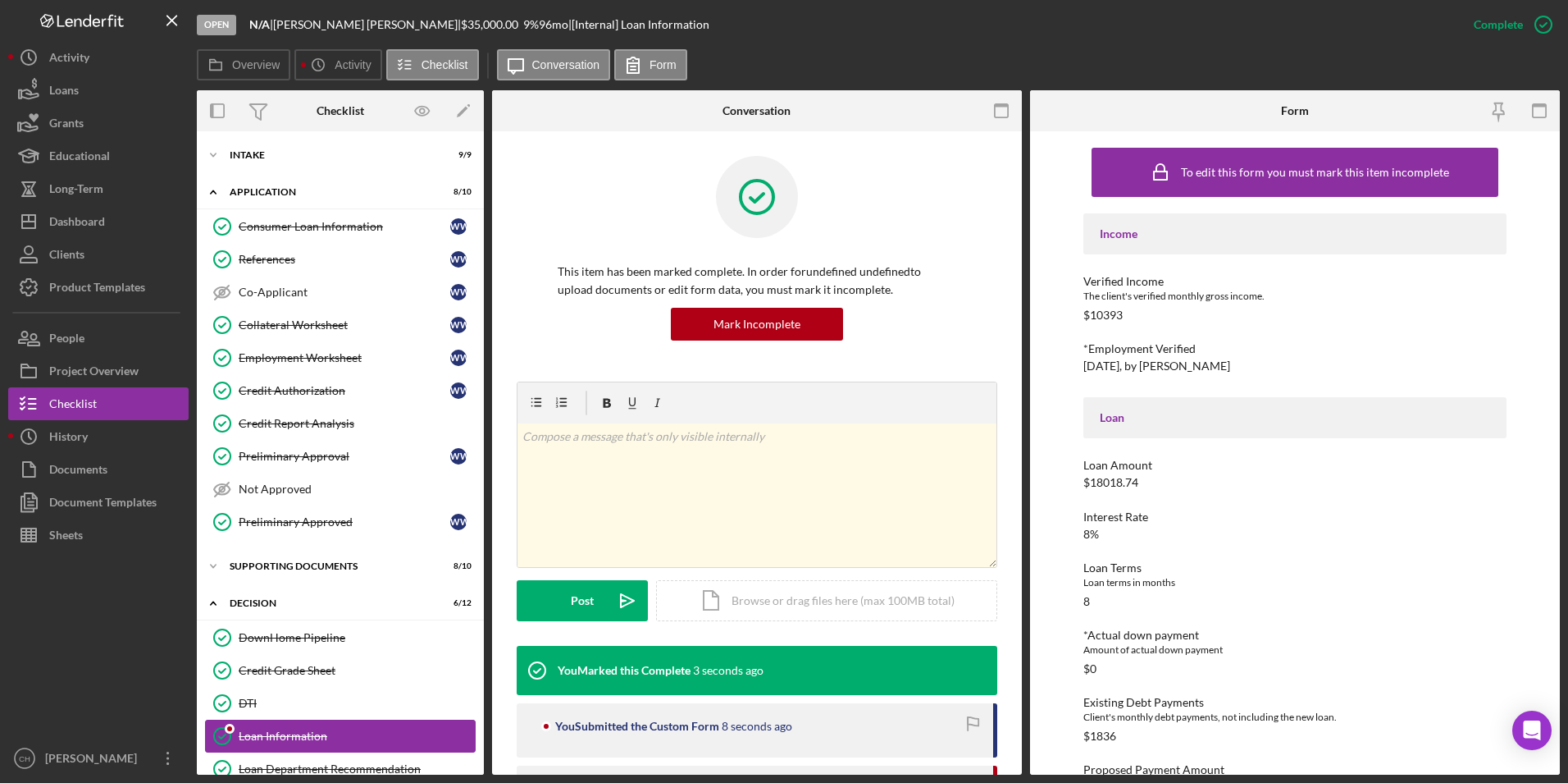
scroll to position [82, 0]
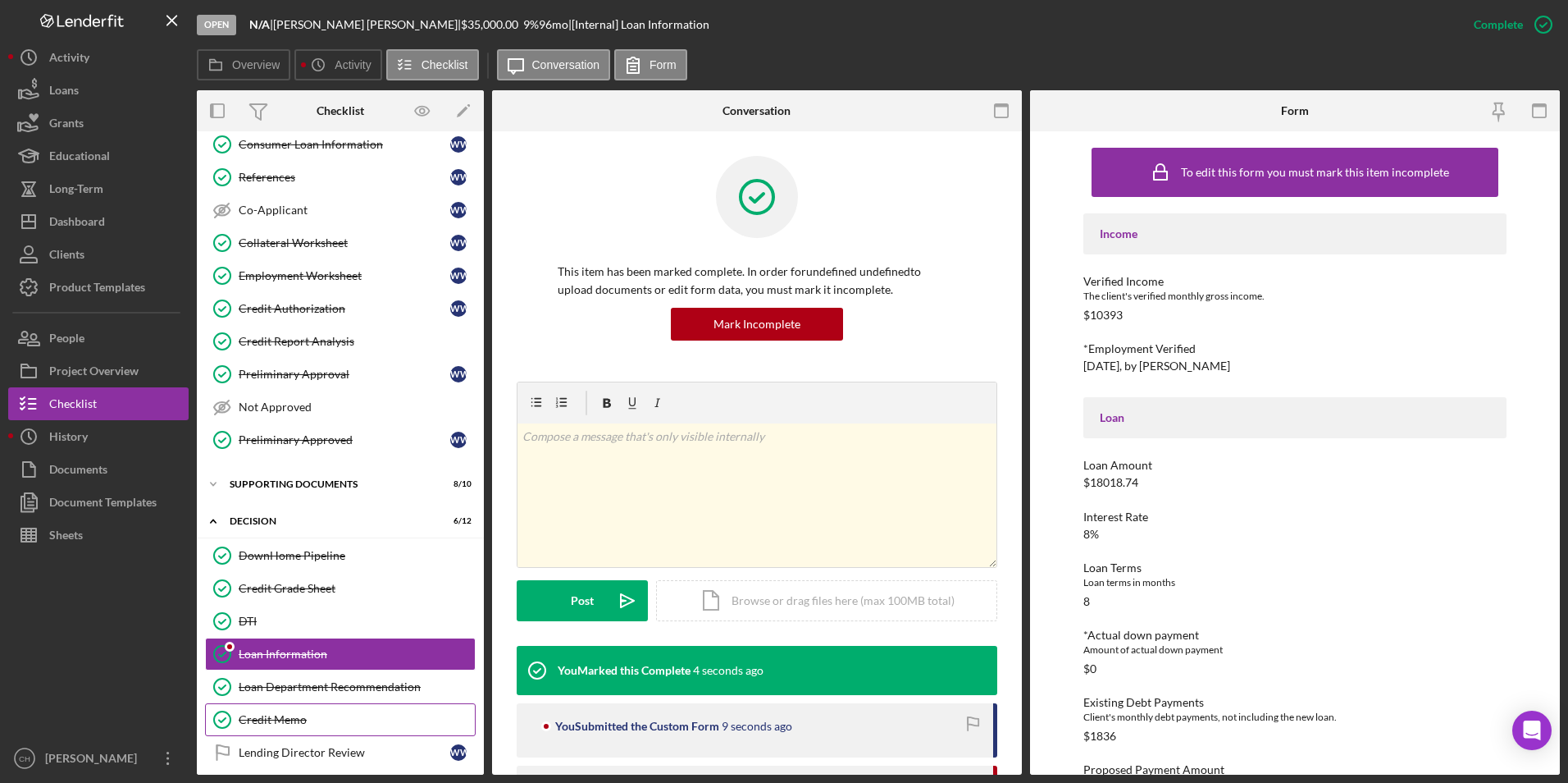
click at [278, 707] on link "Credit Memo Credit Memo" at bounding box center [340, 719] width 270 height 33
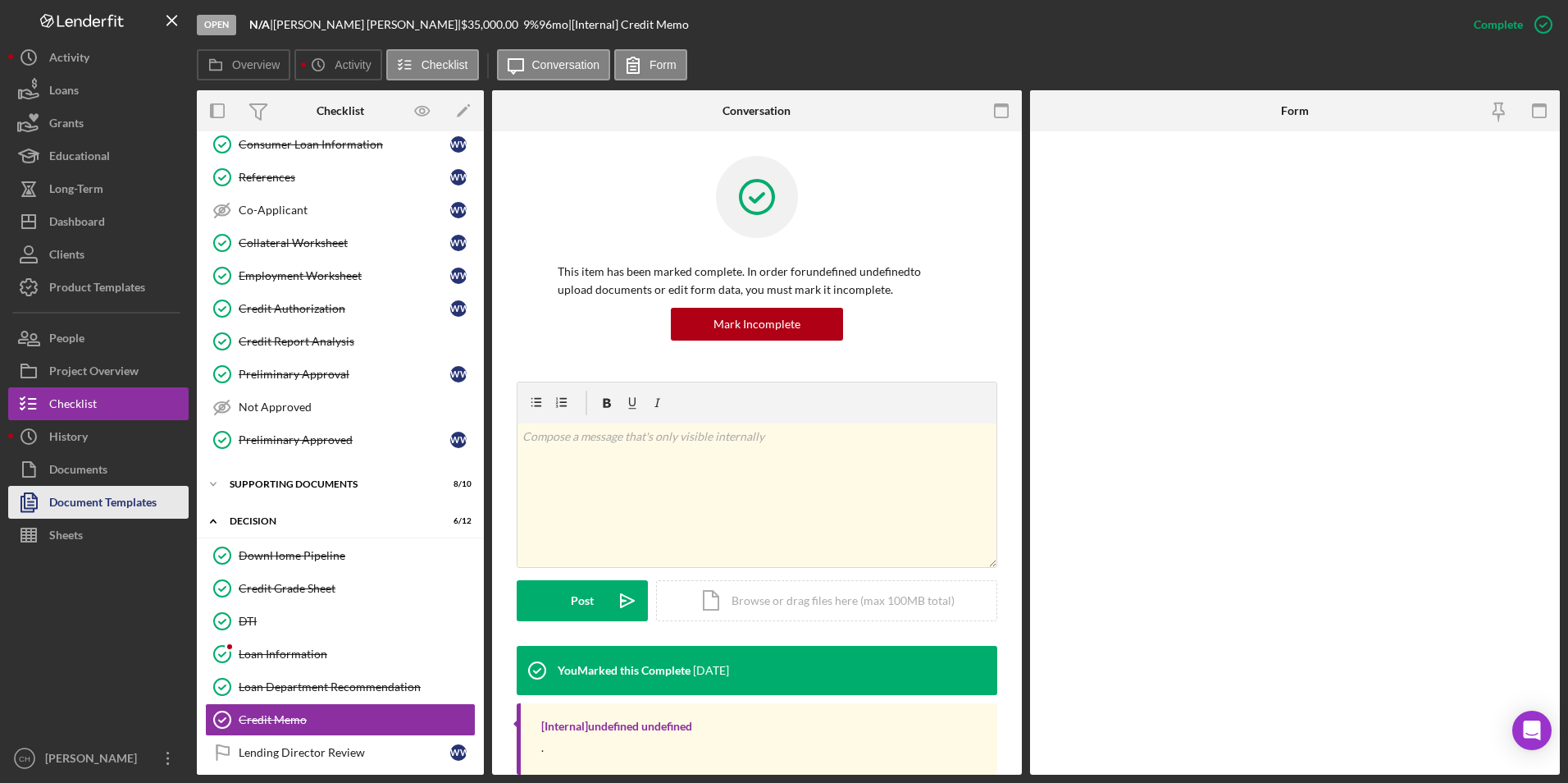
click at [87, 496] on div "Document Templates" at bounding box center [102, 504] width 107 height 37
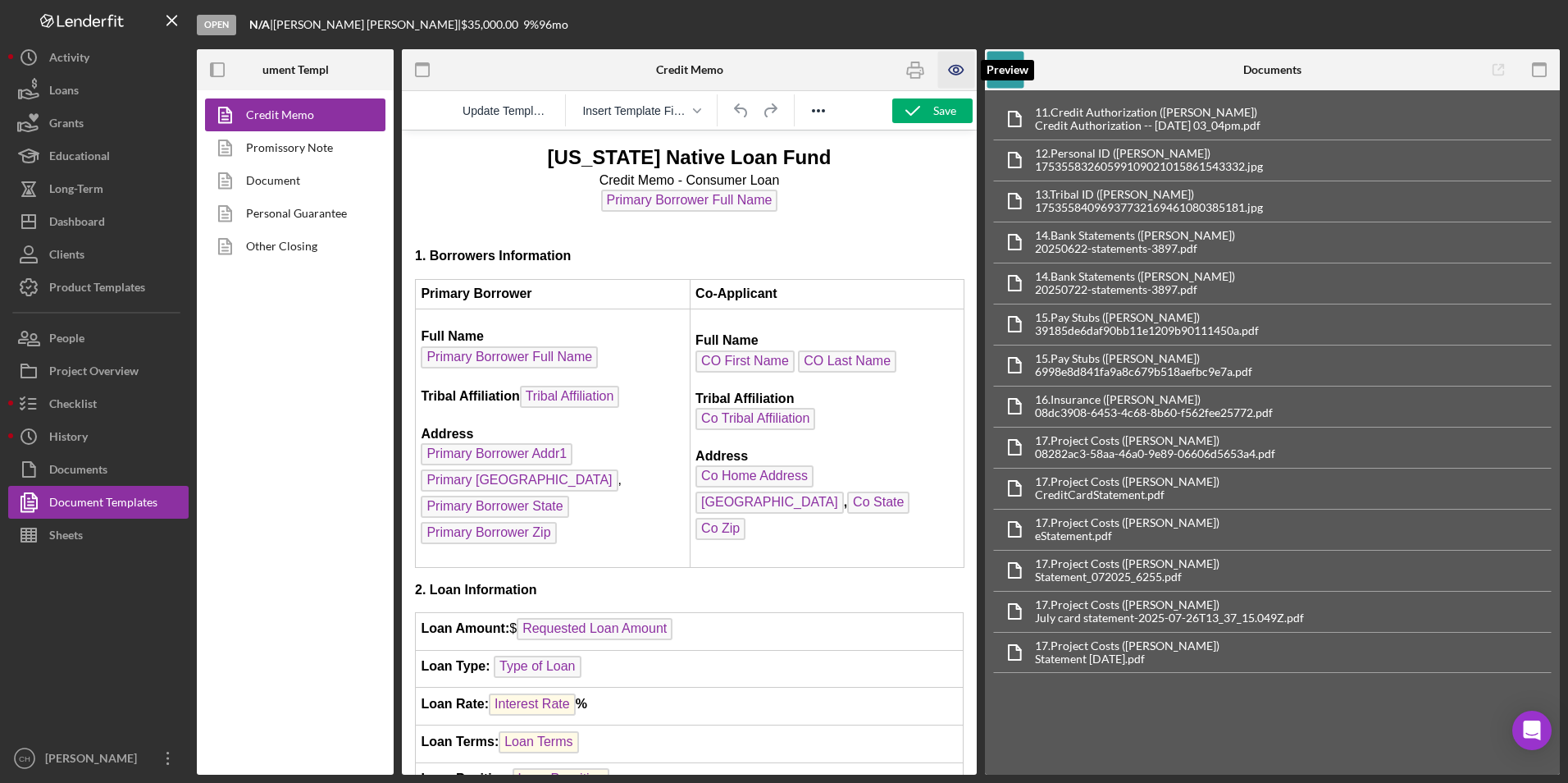
click at [958, 67] on icon "button" at bounding box center [956, 70] width 37 height 37
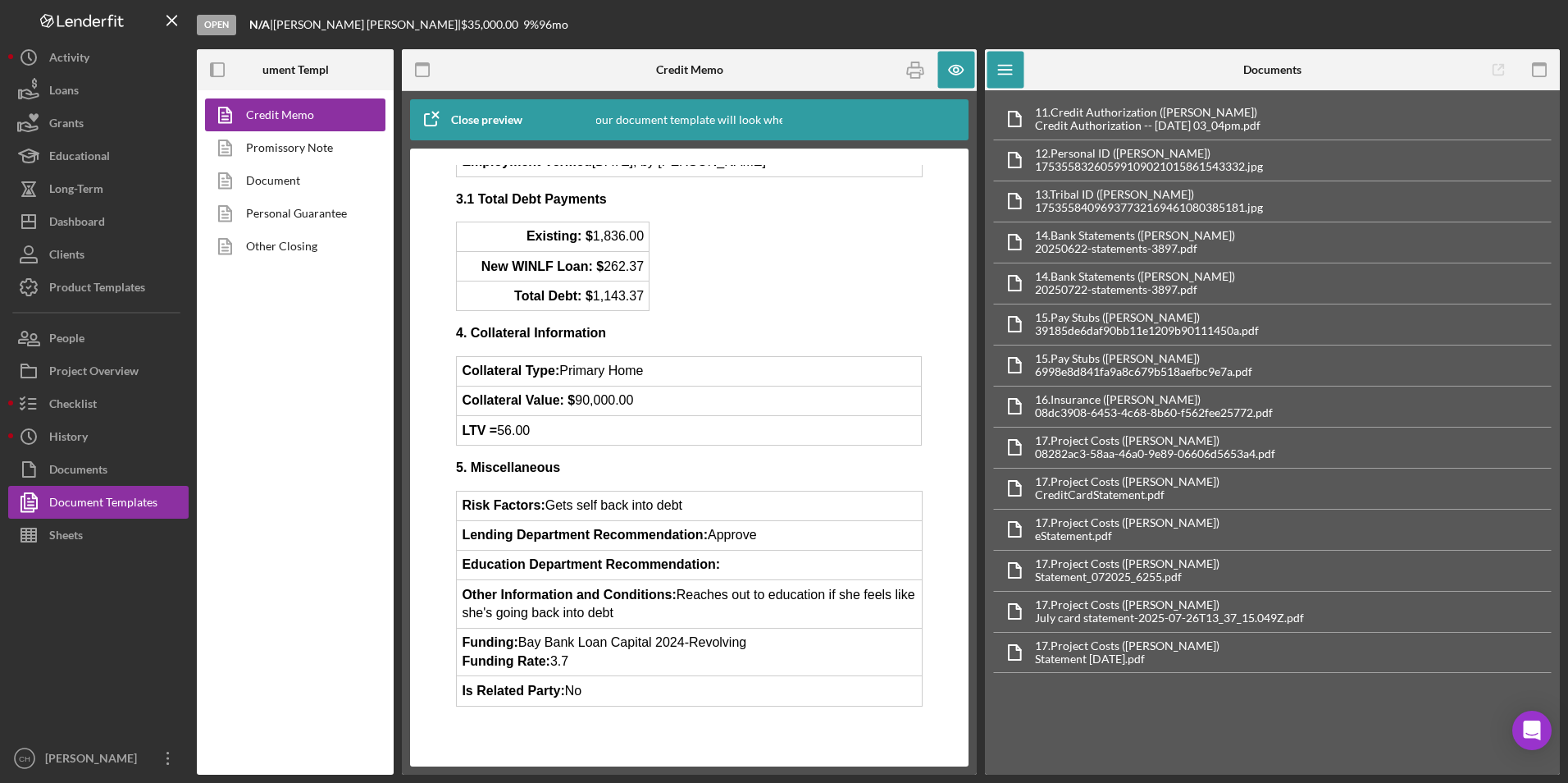
scroll to position [991, 0]
click at [915, 68] on icon "button" at bounding box center [915, 70] width 16 height 7
click at [955, 76] on icon "button" at bounding box center [956, 70] width 37 height 37
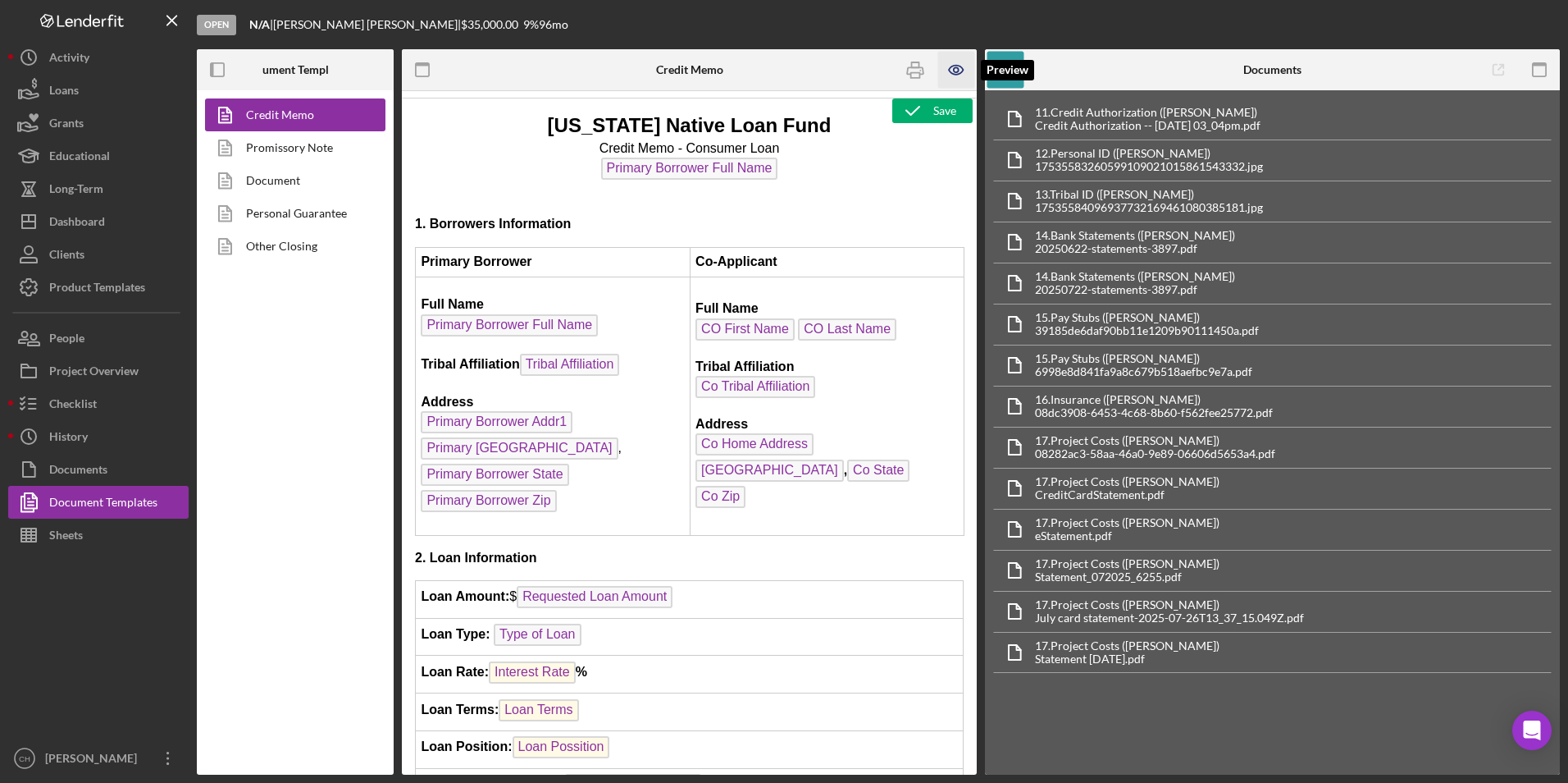
scroll to position [0, 0]
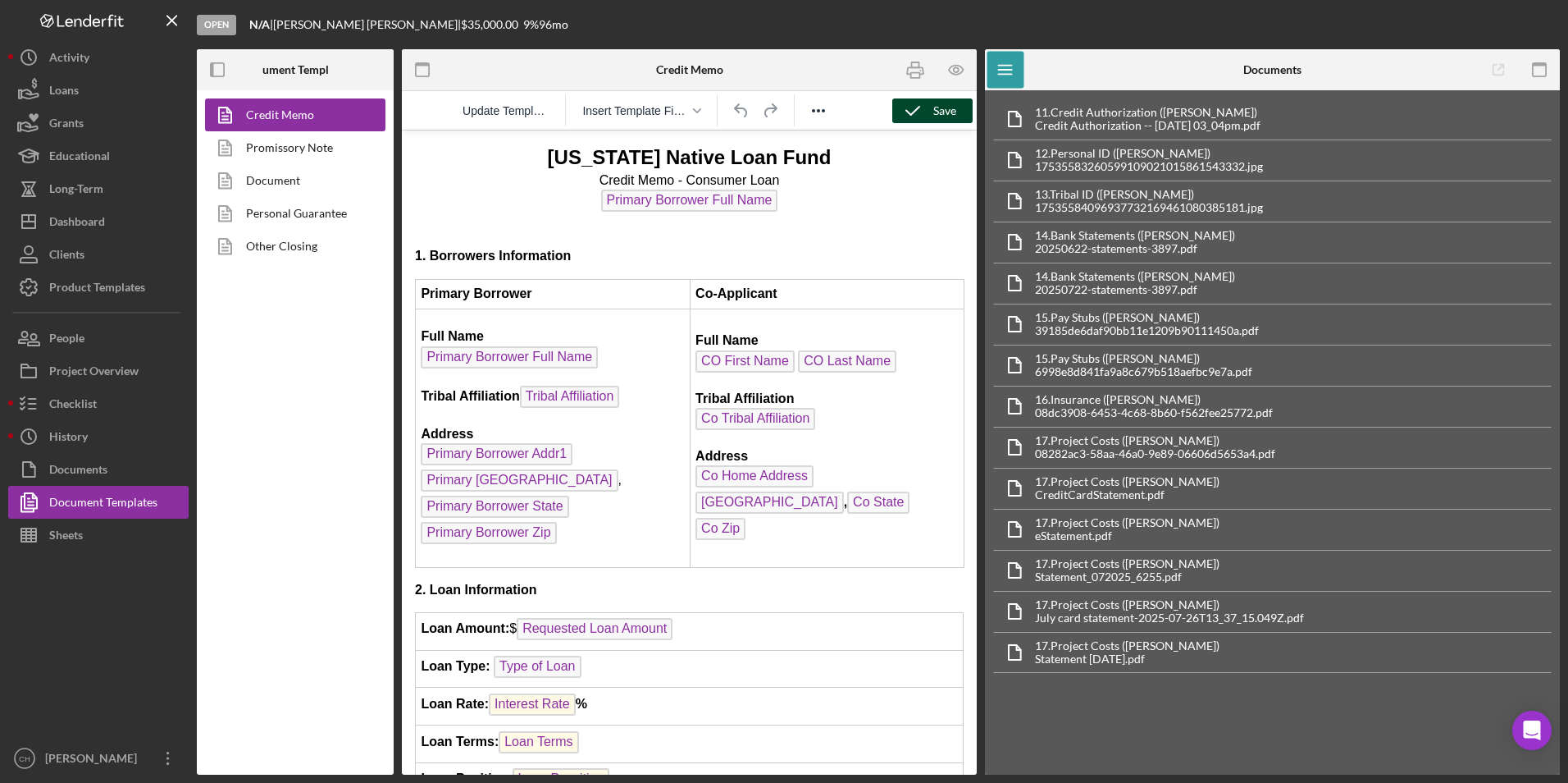
click at [927, 106] on icon "button" at bounding box center [913, 111] width 41 height 41
click at [66, 224] on div "Dashboard" at bounding box center [76, 223] width 56 height 37
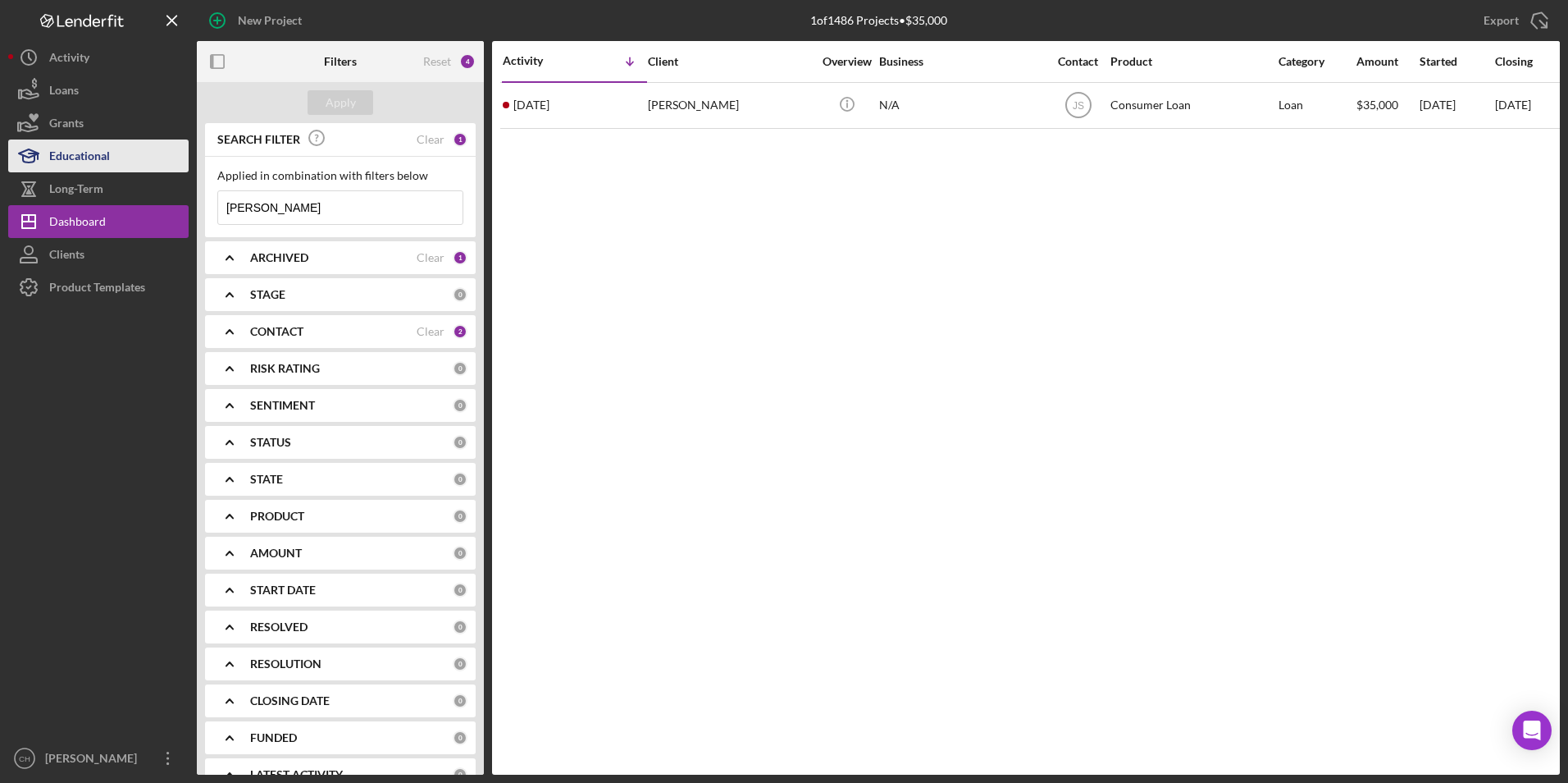
drag, startPoint x: 312, startPoint y: 205, endPoint x: 133, endPoint y: 170, distance: 182.4
click at [133, 170] on div "New Project 1 of 1486 Projects • $35,000 wayman Export Icon/Export Filters Rese…" at bounding box center [784, 387] width 1552 height 774
type input "h"
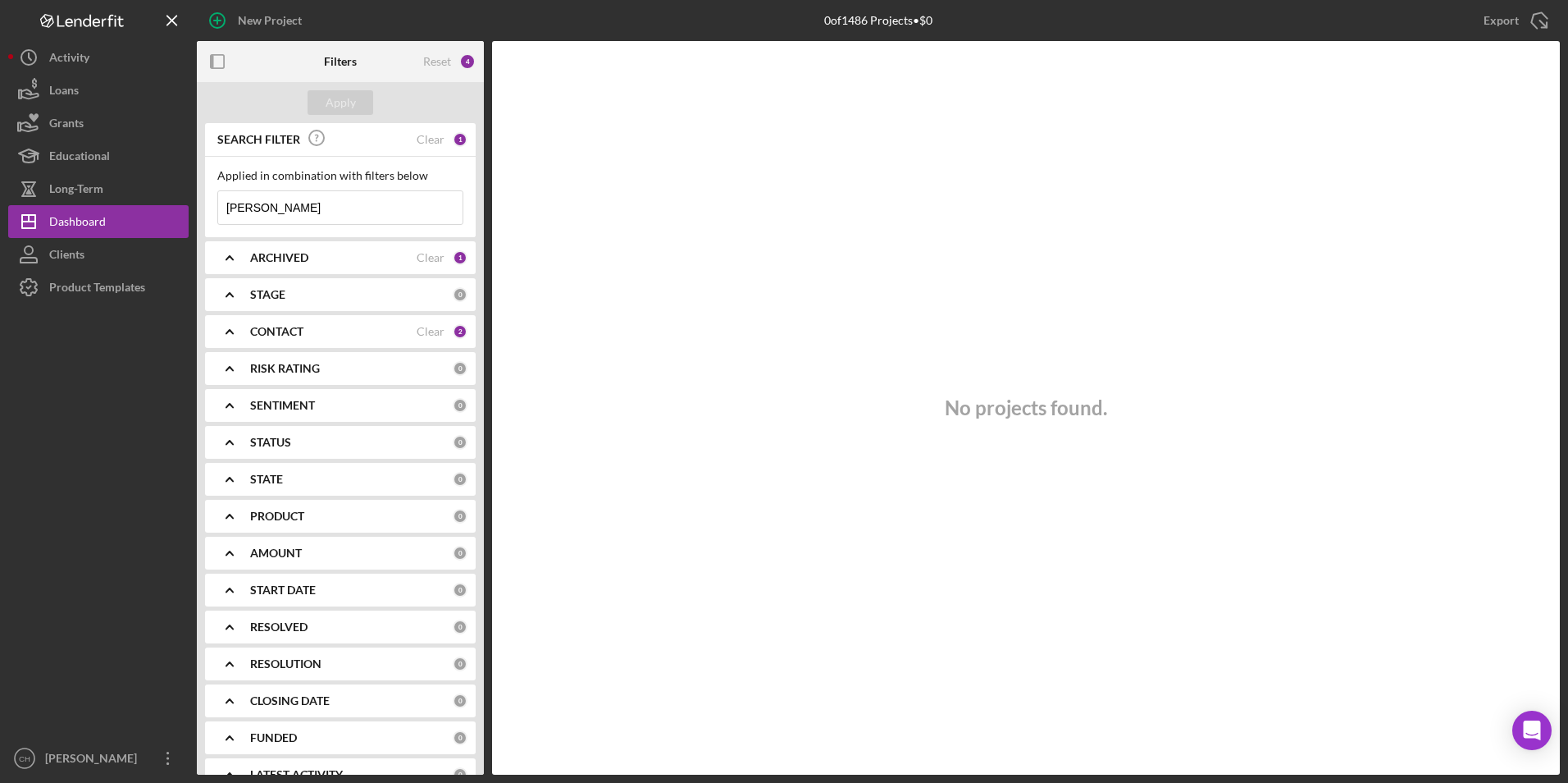
drag, startPoint x: 294, startPoint y: 210, endPoint x: 215, endPoint y: 210, distance: 79.0
click at [215, 210] on div "Applied in combination with filters below charles Icon/Menu Close" at bounding box center [340, 197] width 270 height 81
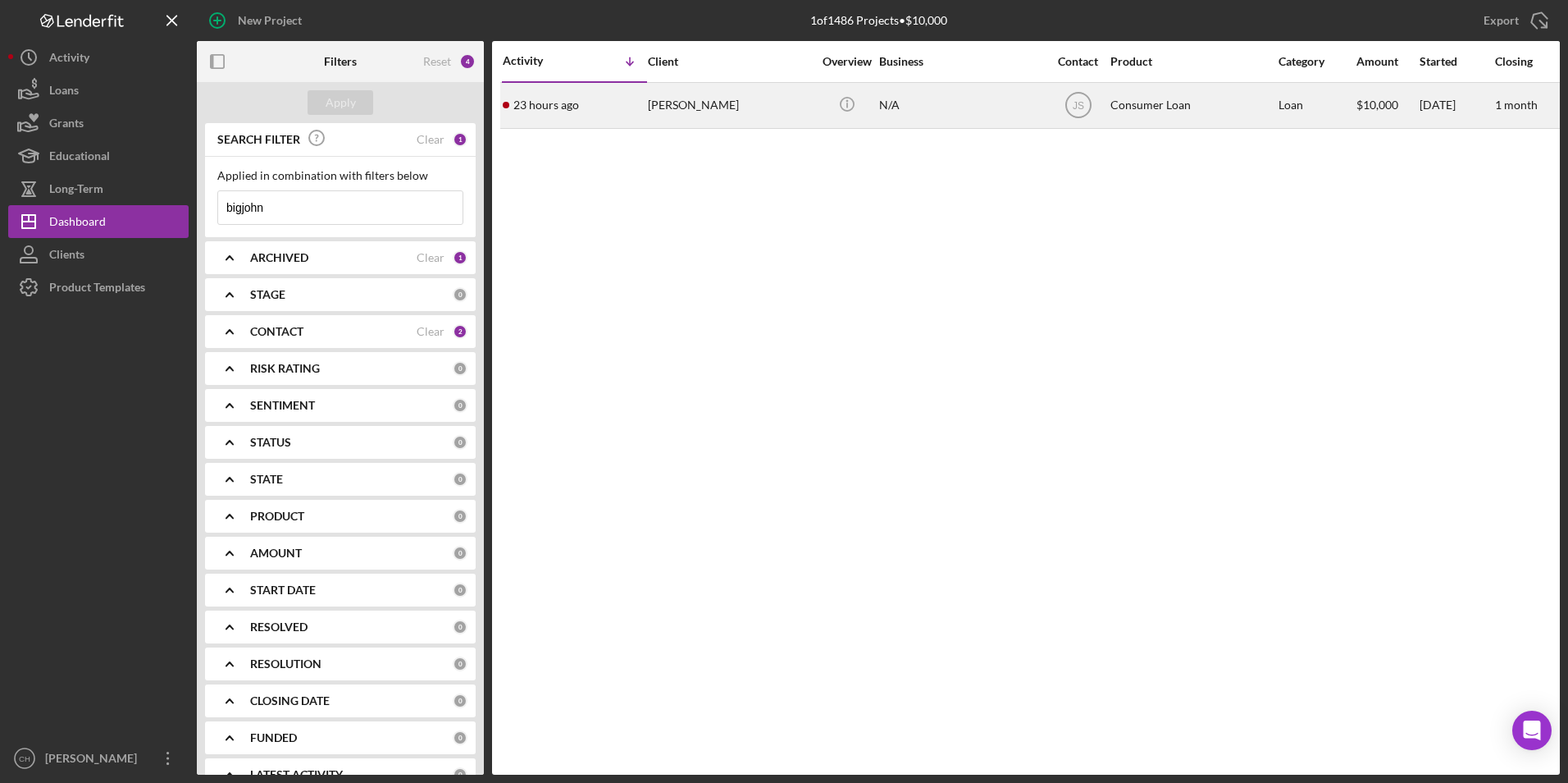
type input "bigjohn"
click at [693, 107] on div "Charlie Bigjohn" at bounding box center [730, 105] width 164 height 44
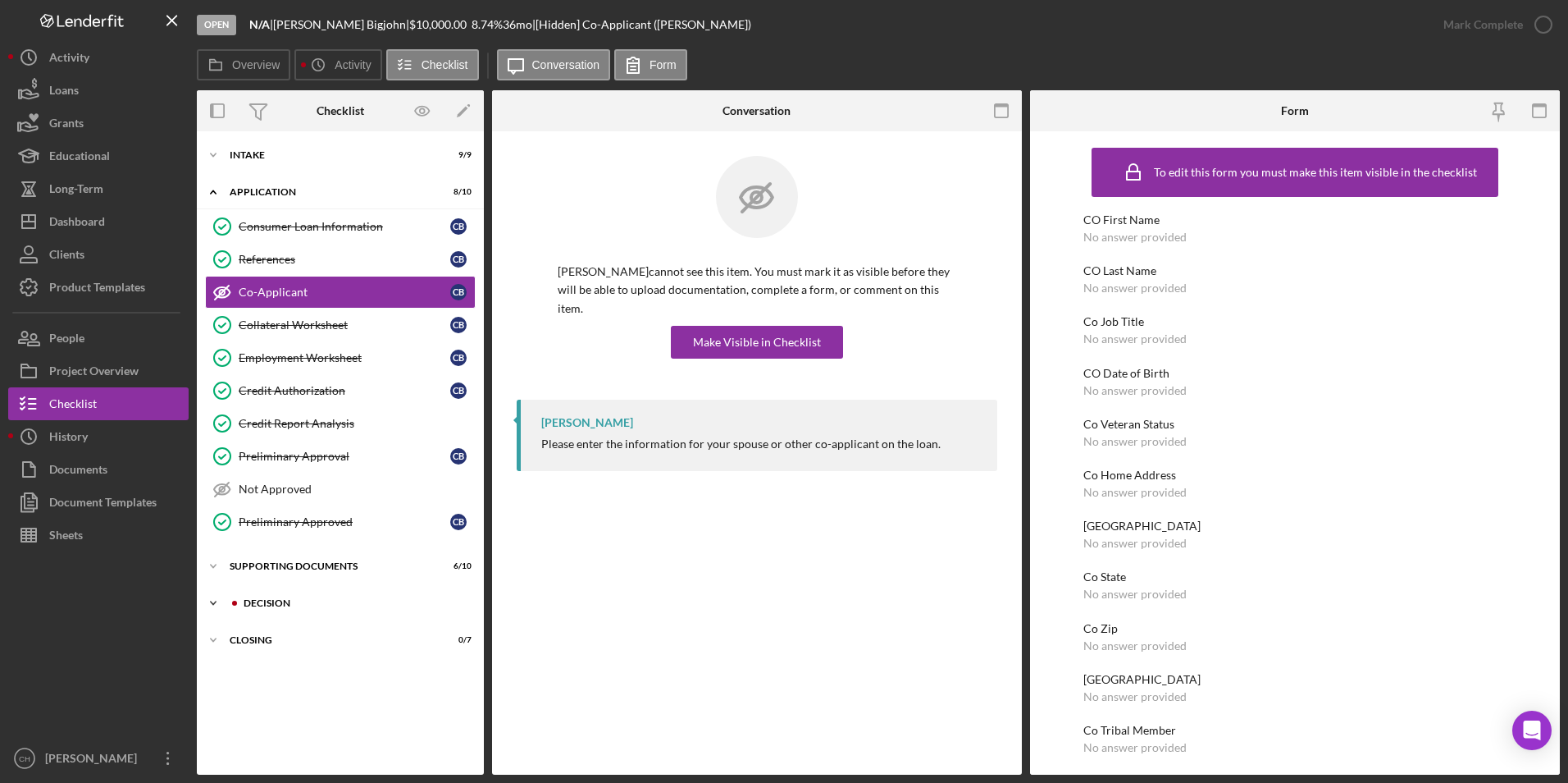
click at [277, 597] on div "Icon/Expander Decision 6 / 12" at bounding box center [340, 603] width 287 height 33
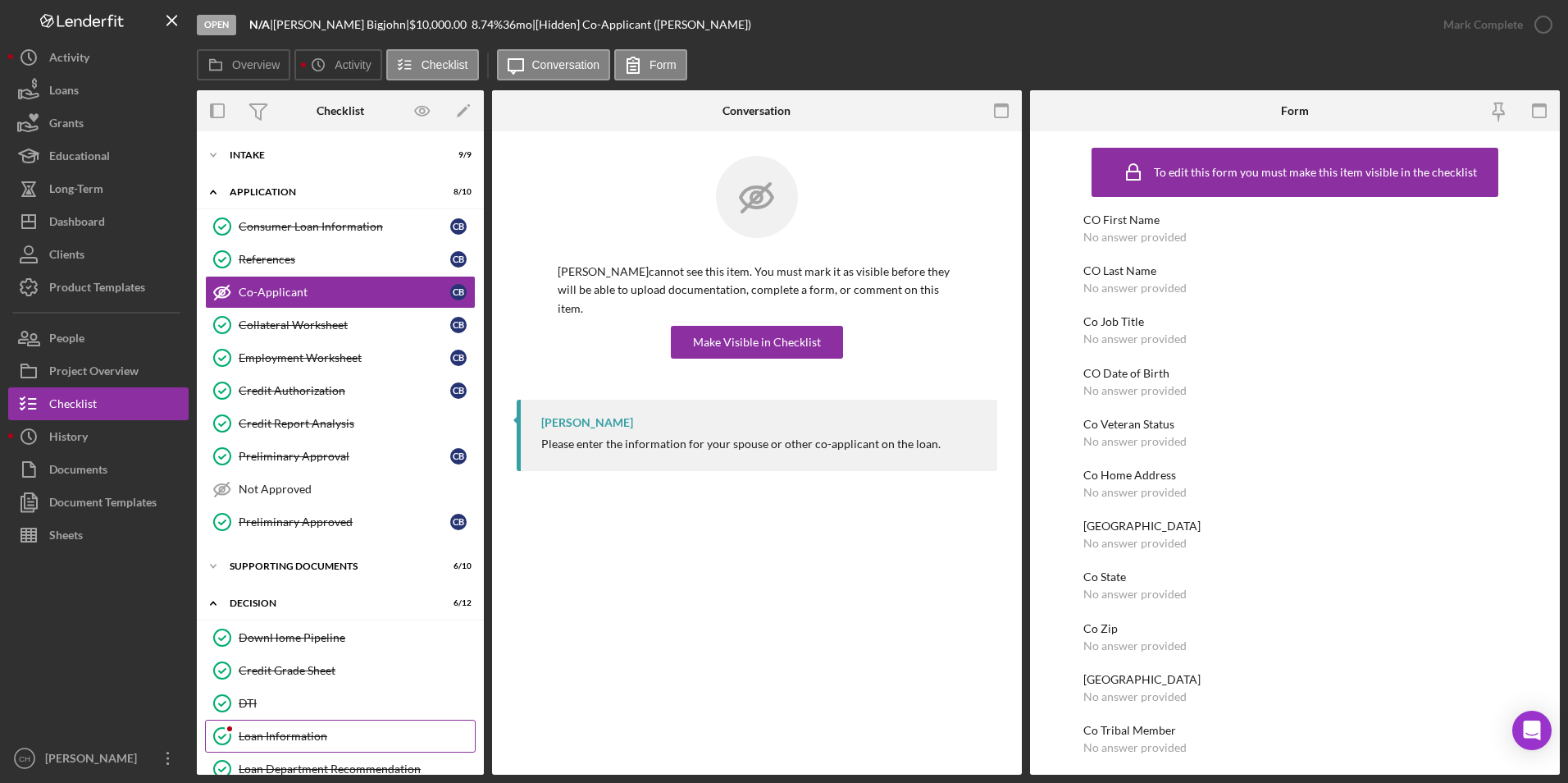
click at [274, 731] on div "Loan Information" at bounding box center [356, 735] width 236 height 13
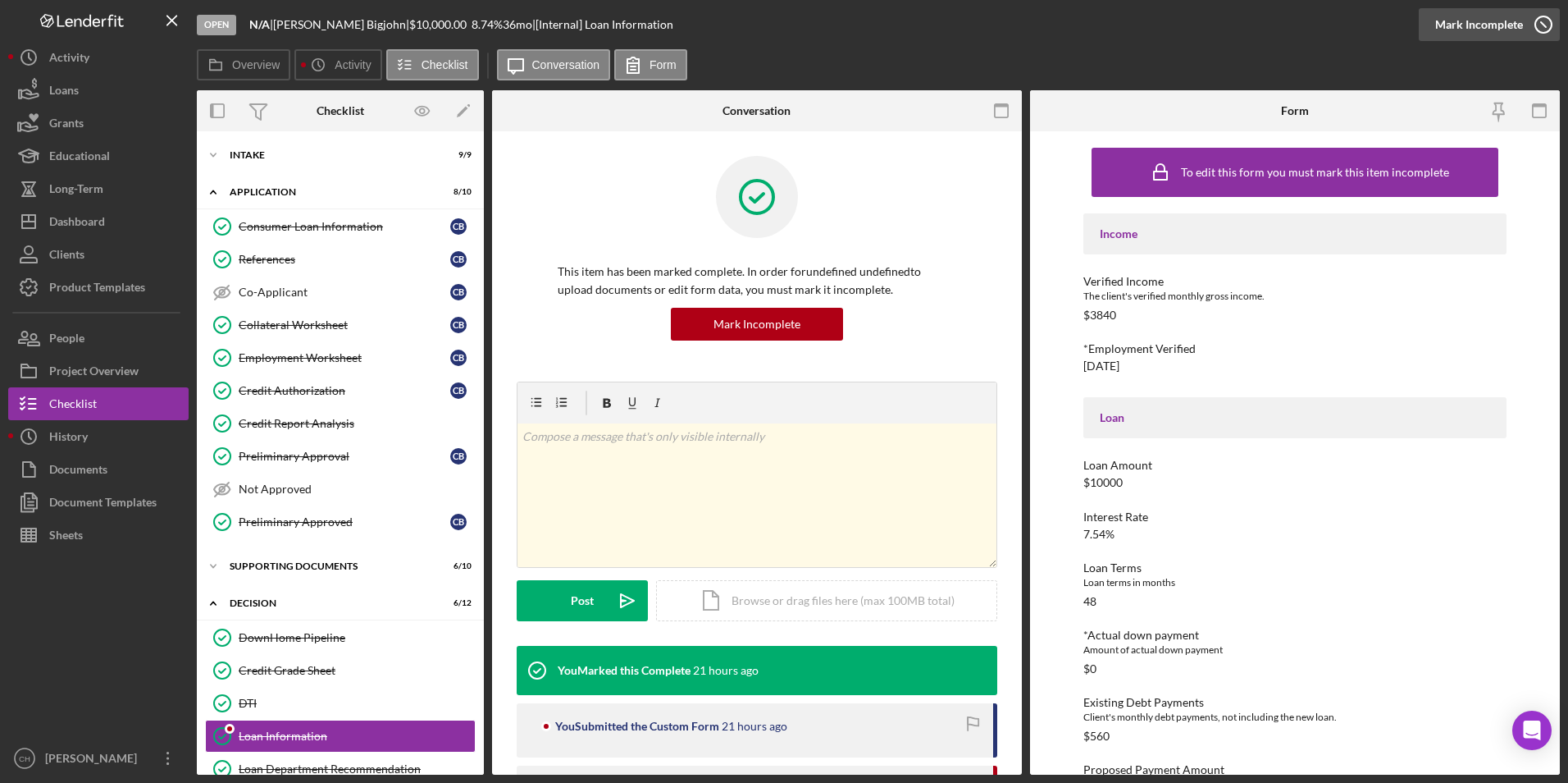
click at [1480, 20] on div "Mark Incomplete" at bounding box center [1479, 25] width 88 height 33
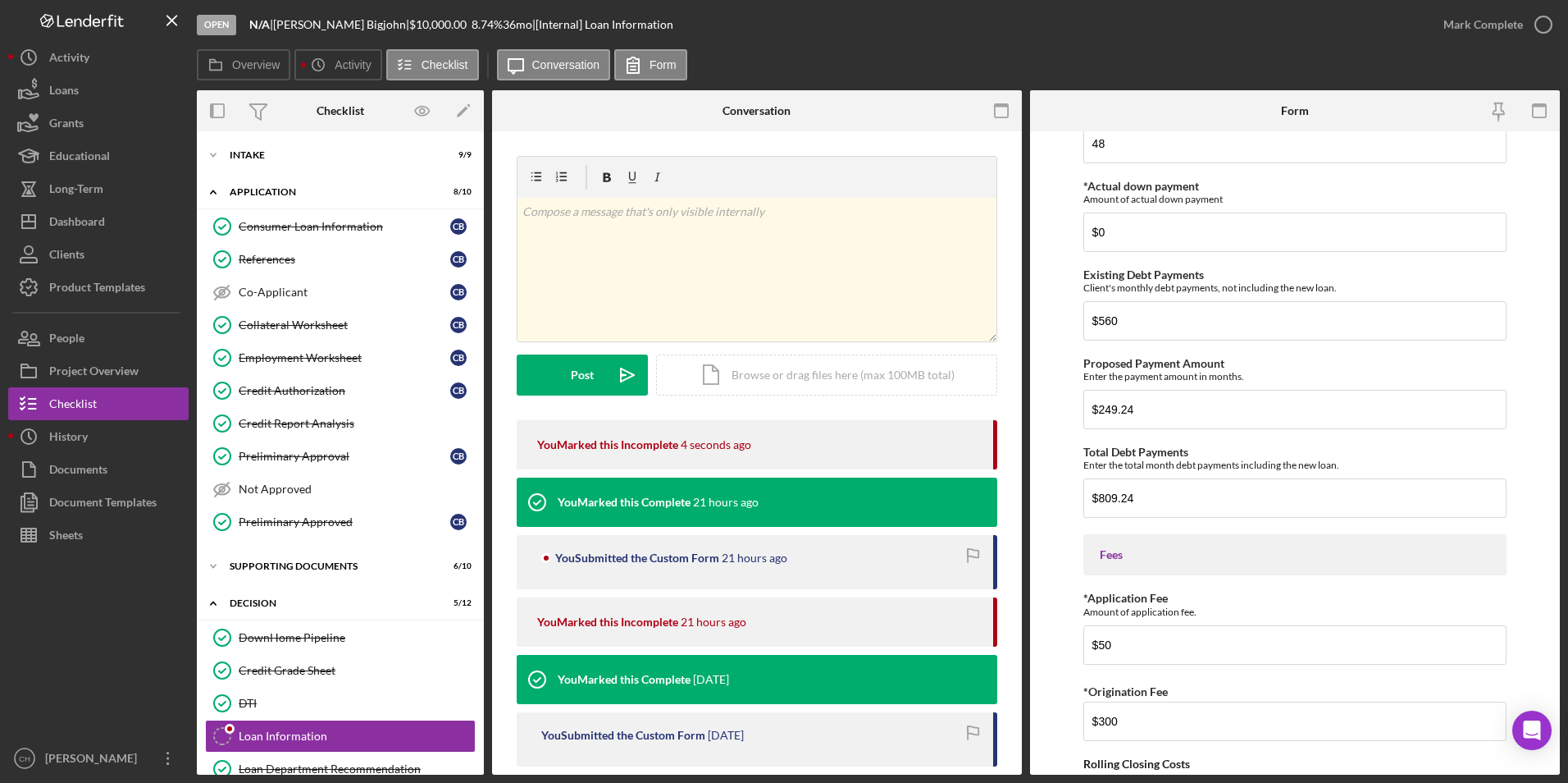
scroll to position [574, 0]
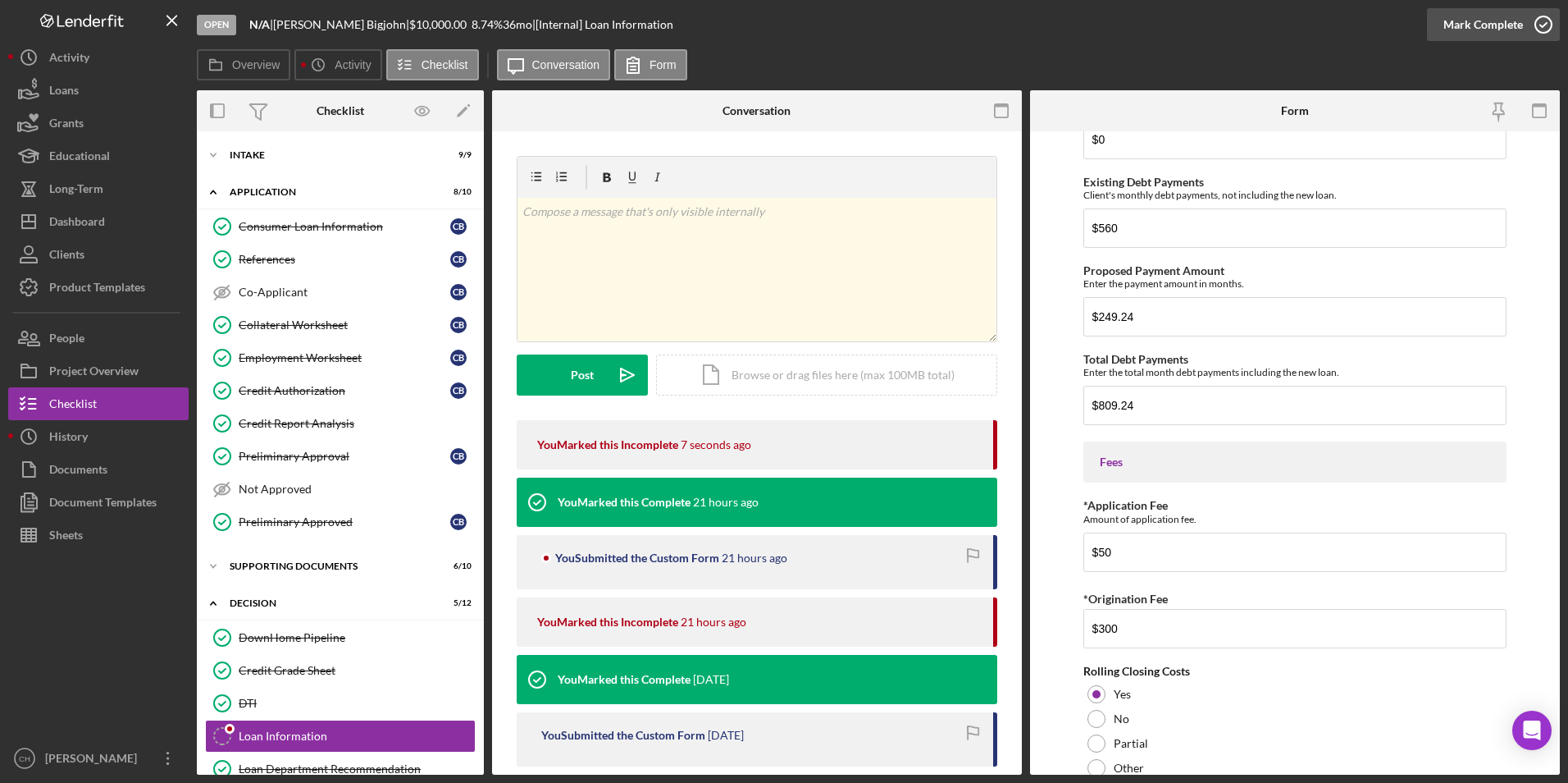
click at [1468, 33] on div "Mark Complete" at bounding box center [1483, 25] width 80 height 33
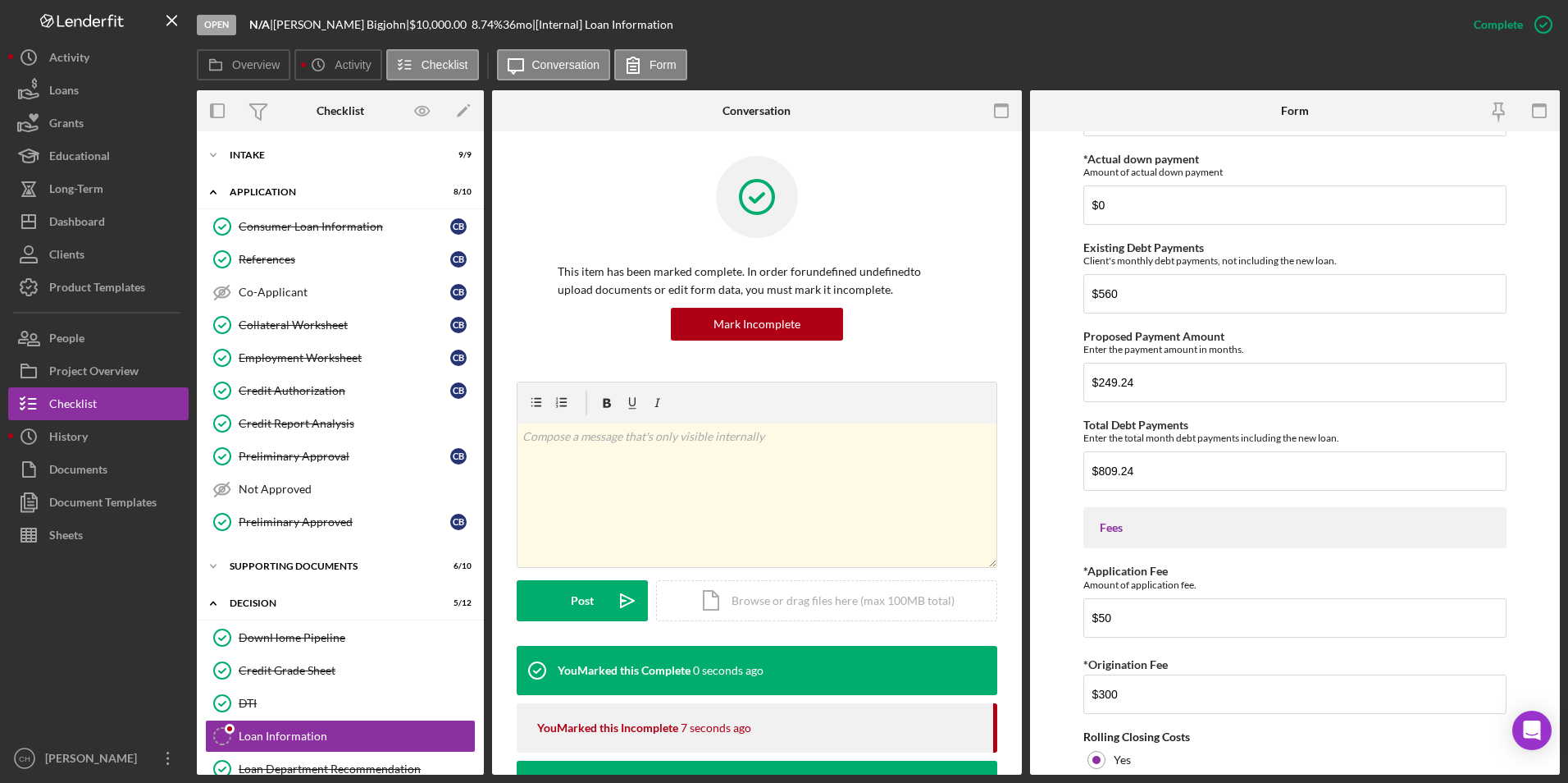
scroll to position [640, 0]
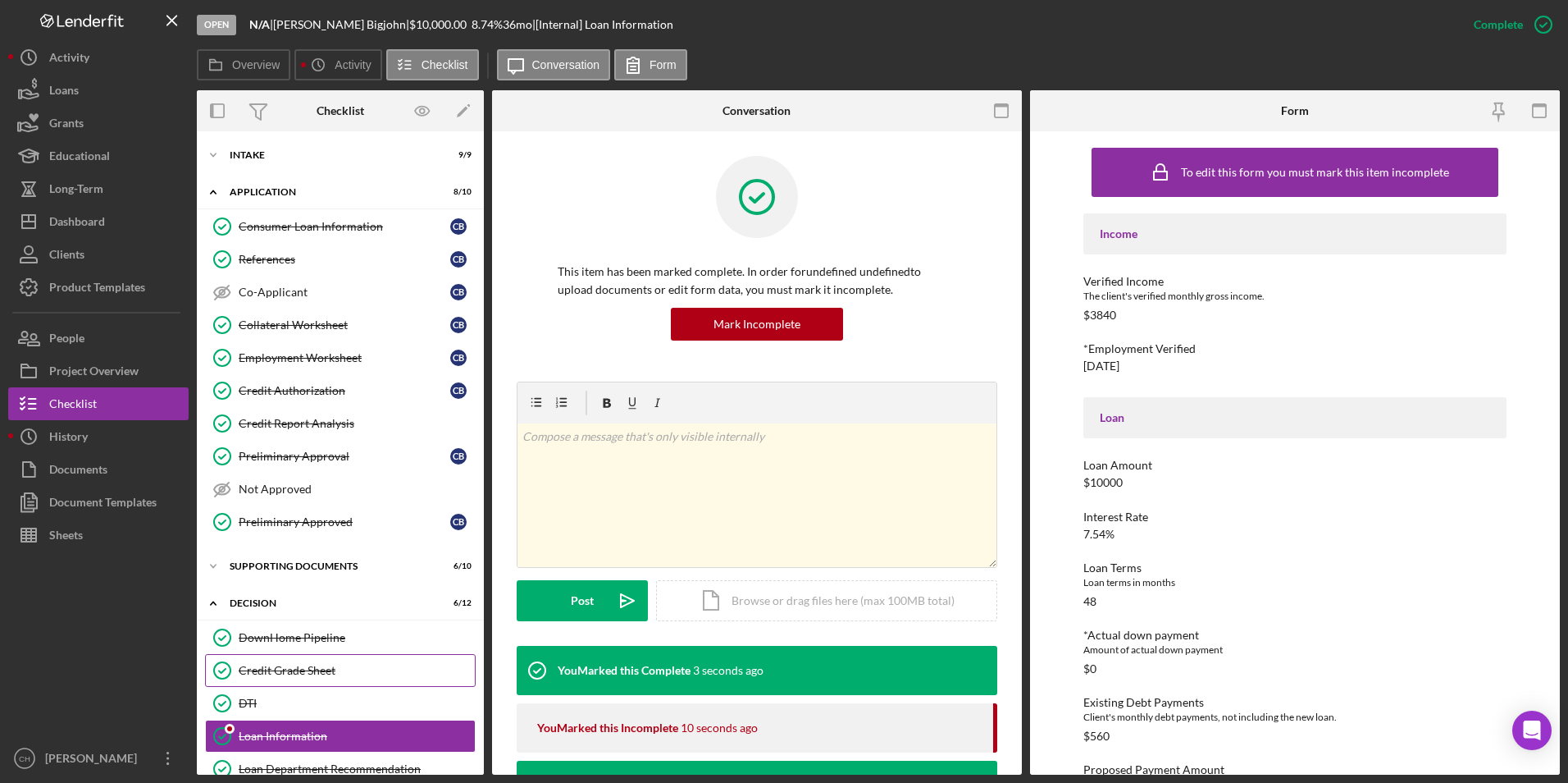
click at [288, 678] on link "Credit Grade Sheet Credit Grade Sheet" at bounding box center [340, 671] width 270 height 33
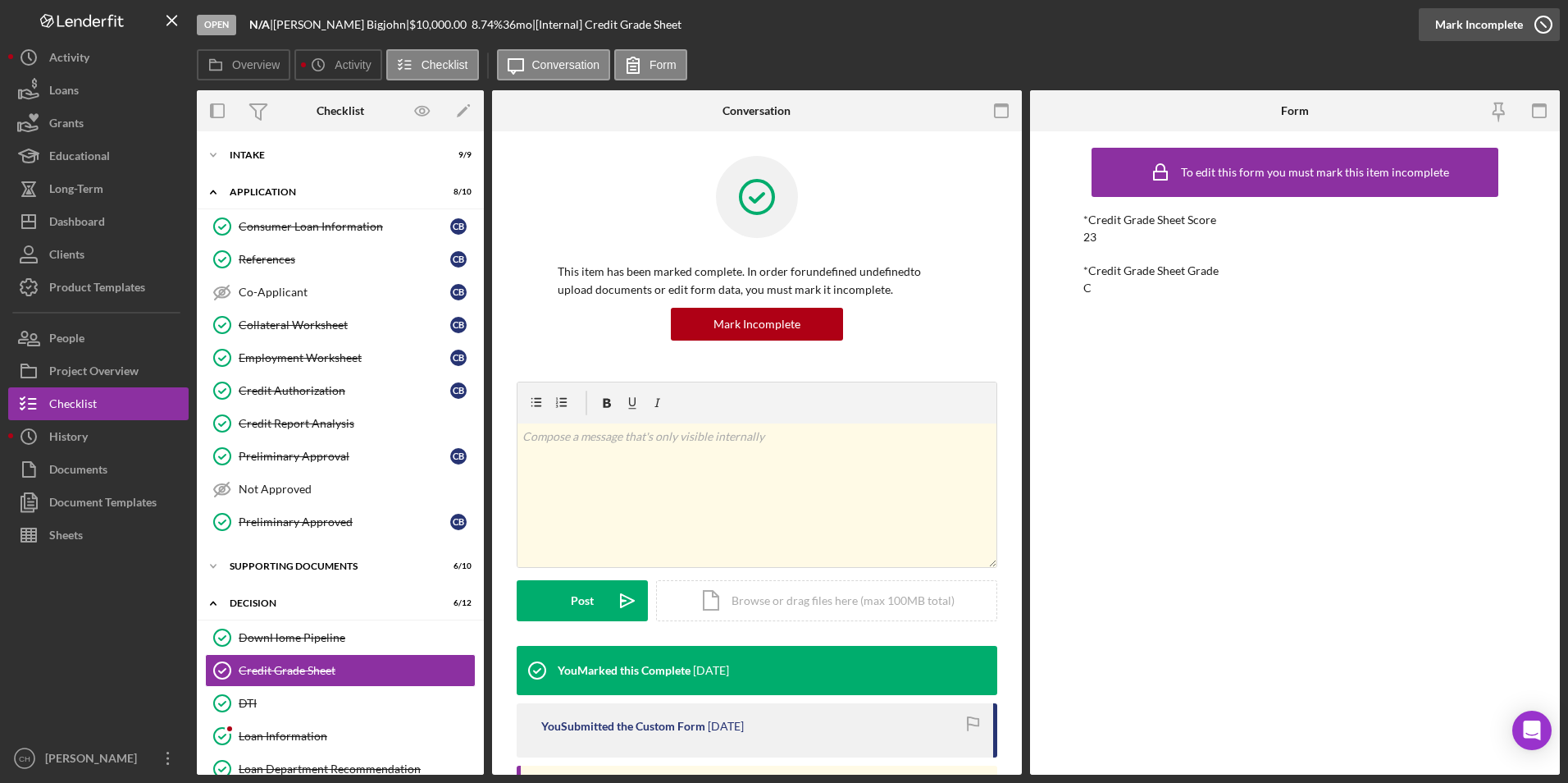
click at [1495, 29] on div "Mark Incomplete" at bounding box center [1479, 25] width 88 height 33
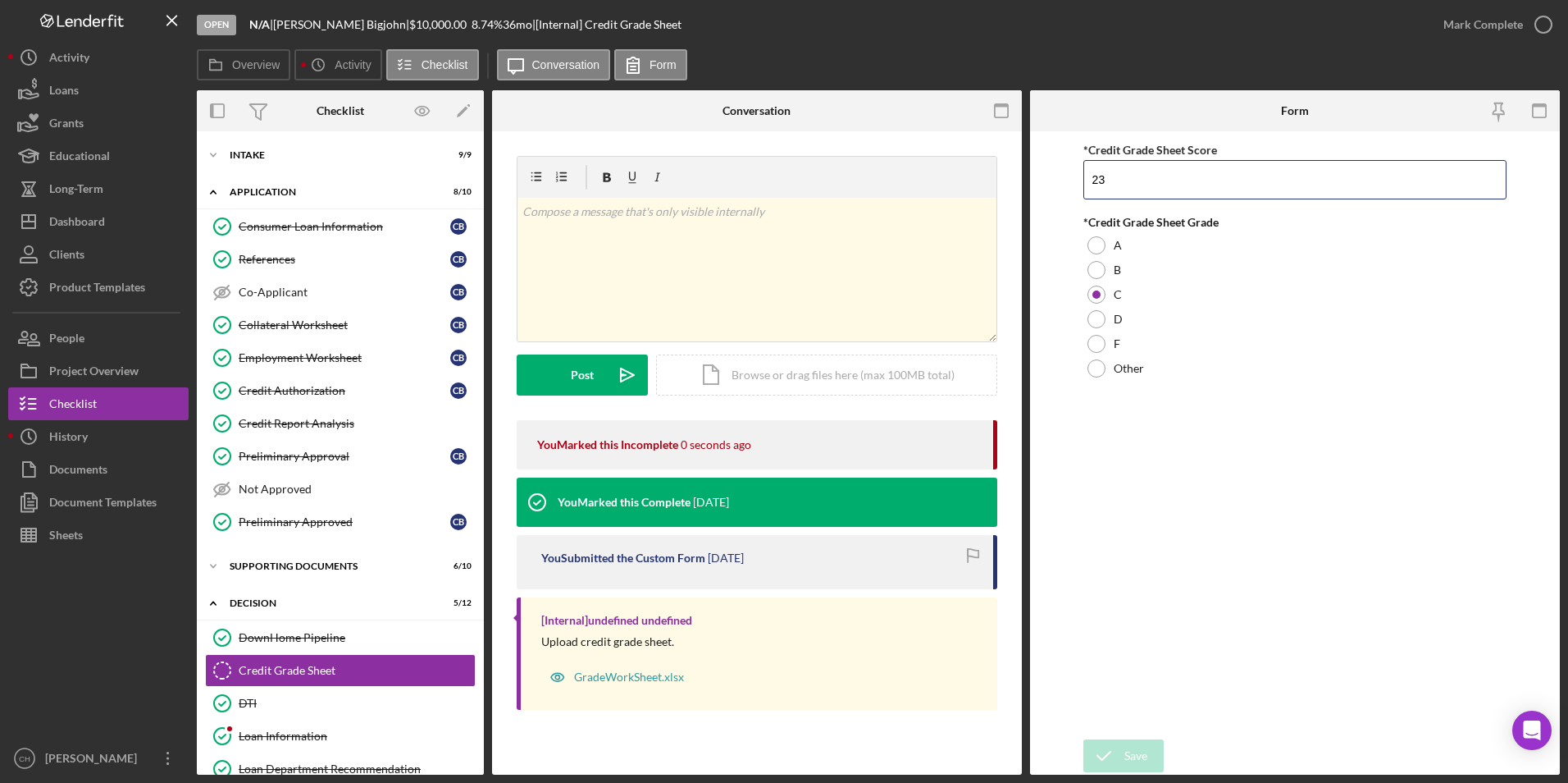
drag, startPoint x: 1108, startPoint y: 182, endPoint x: 1072, endPoint y: 182, distance: 36.0
click at [1072, 182] on form "*Credit Grade Sheet Score 23 *Credit Grade Sheet Grade A B C D F Other Save Save" at bounding box center [1294, 452] width 530 height 643
type input "24"
click at [1117, 751] on icon "submit" at bounding box center [1104, 756] width 41 height 41
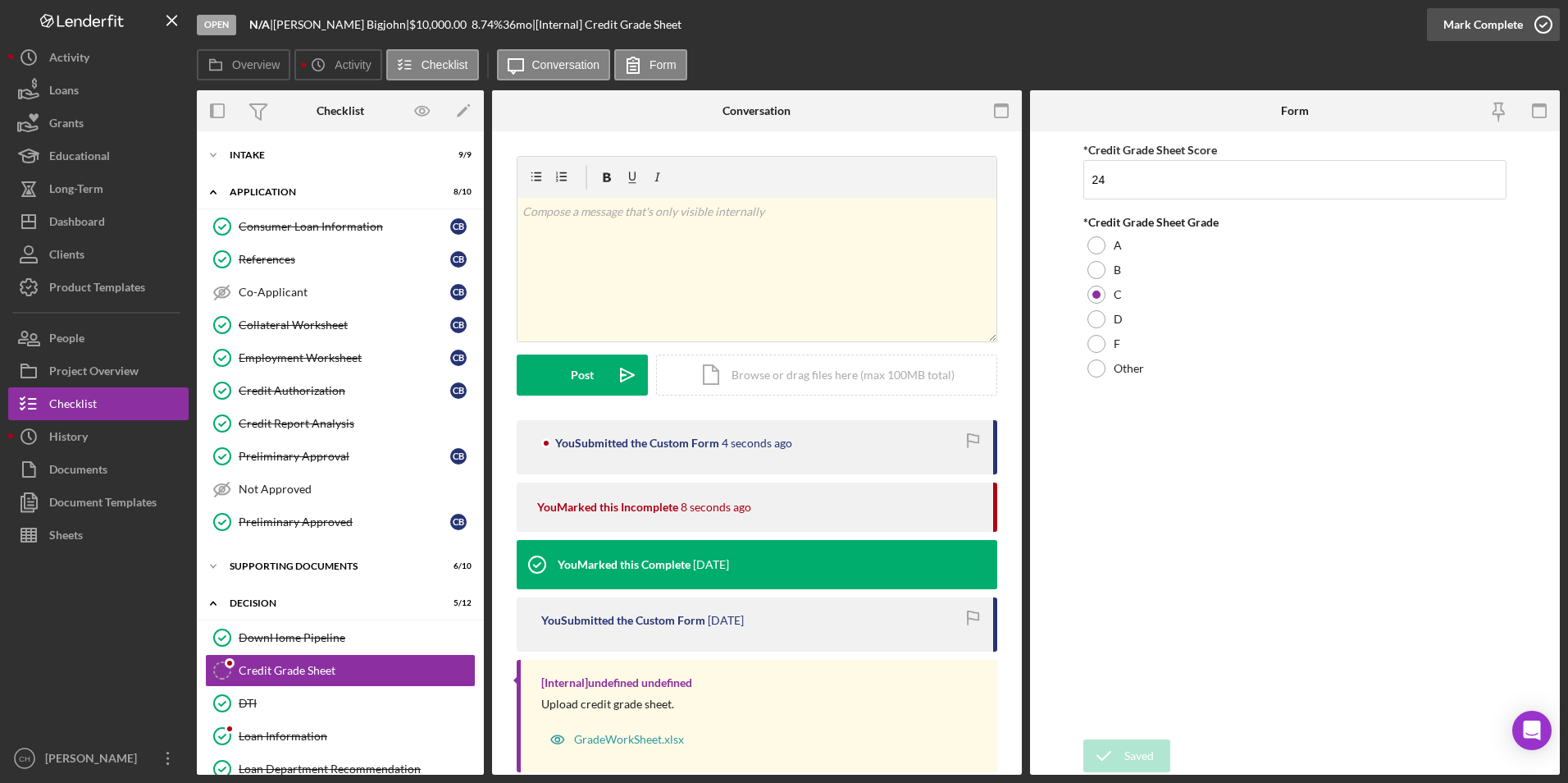
click at [1487, 26] on div "Mark Complete" at bounding box center [1483, 25] width 80 height 33
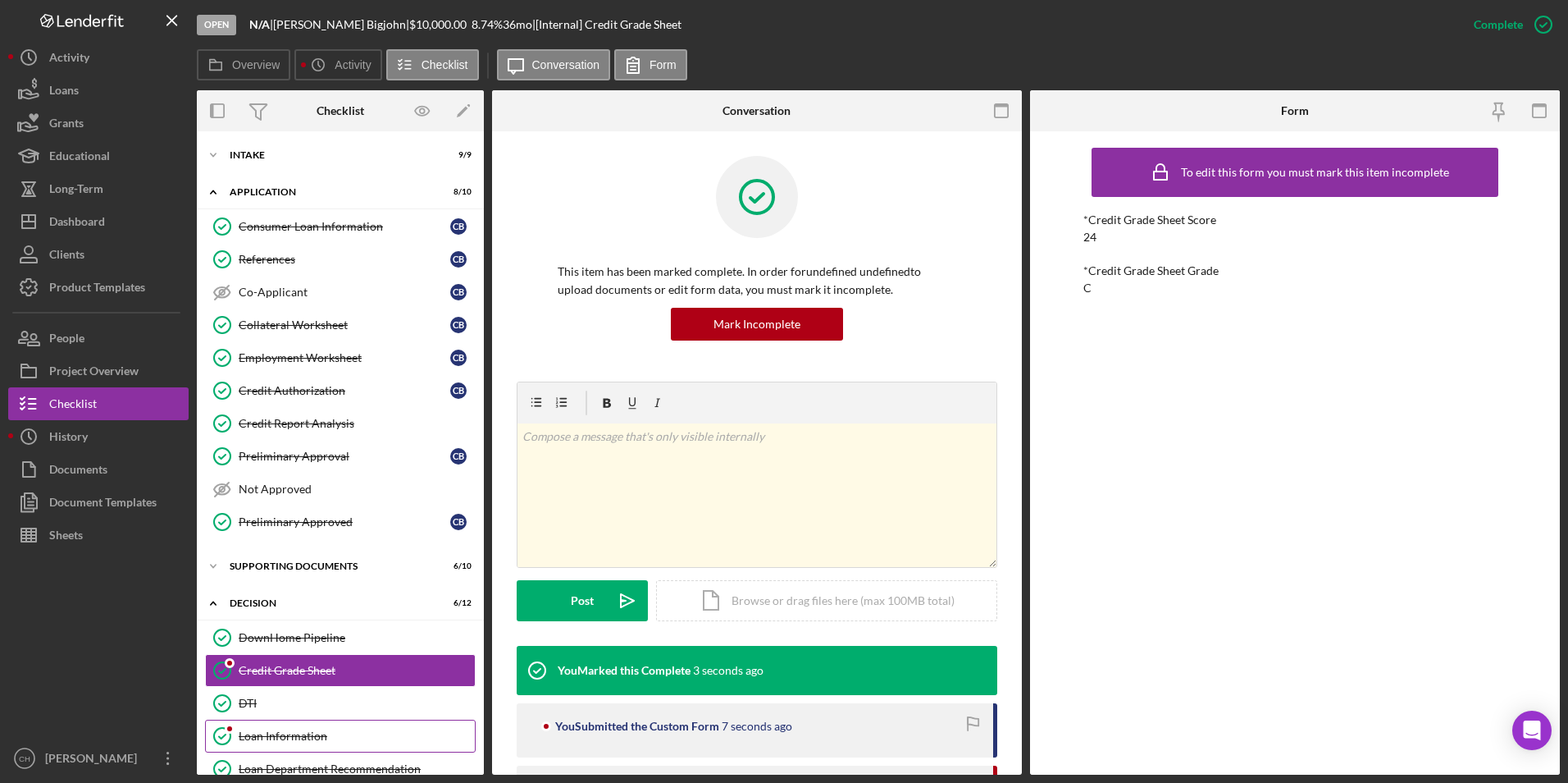
click at [288, 732] on div "Loan Information" at bounding box center [356, 735] width 236 height 13
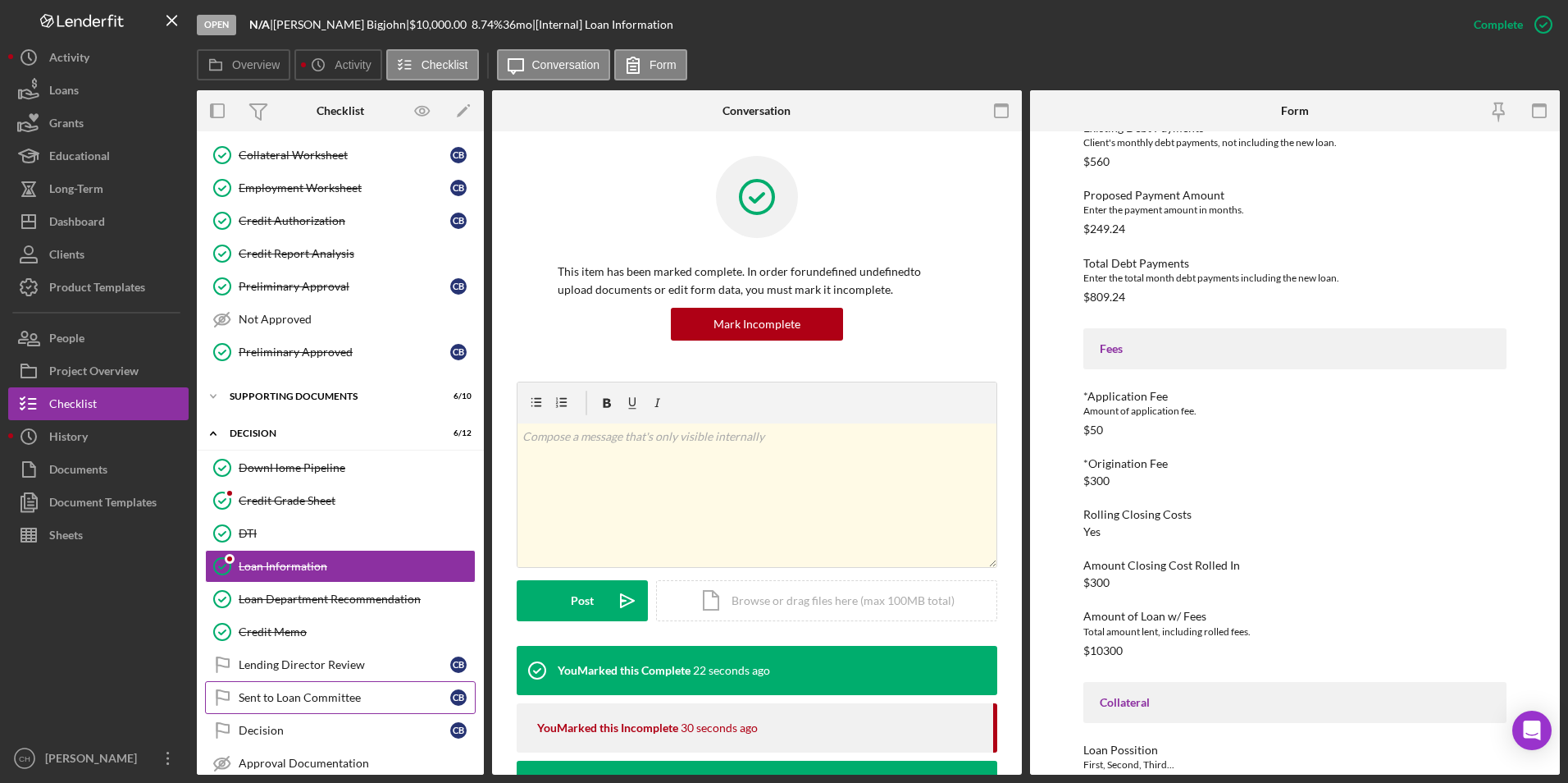
scroll to position [294, 0]
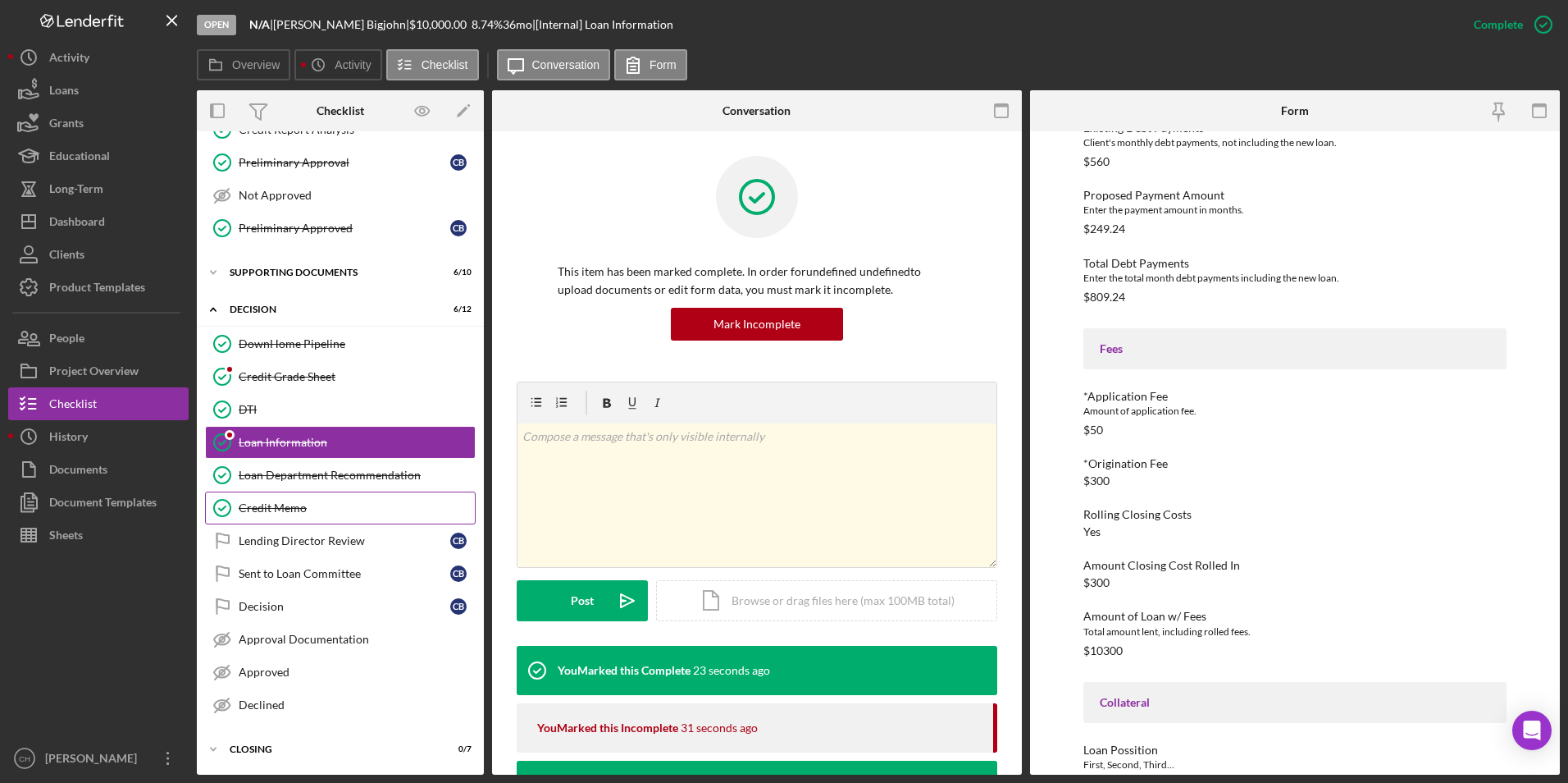
click at [306, 519] on link "Credit Memo Credit Memo" at bounding box center [340, 507] width 270 height 33
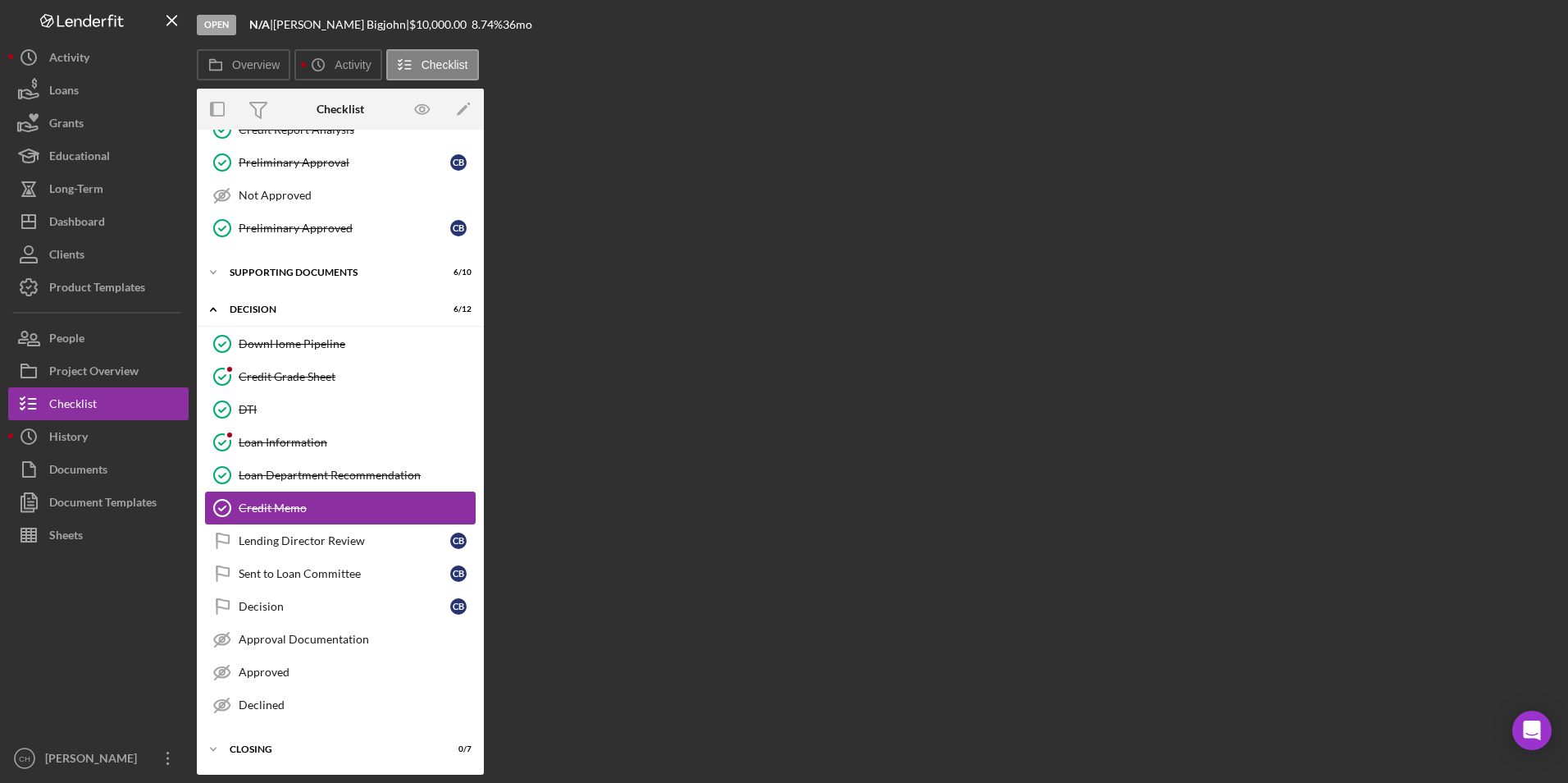
scroll to position [294, 0]
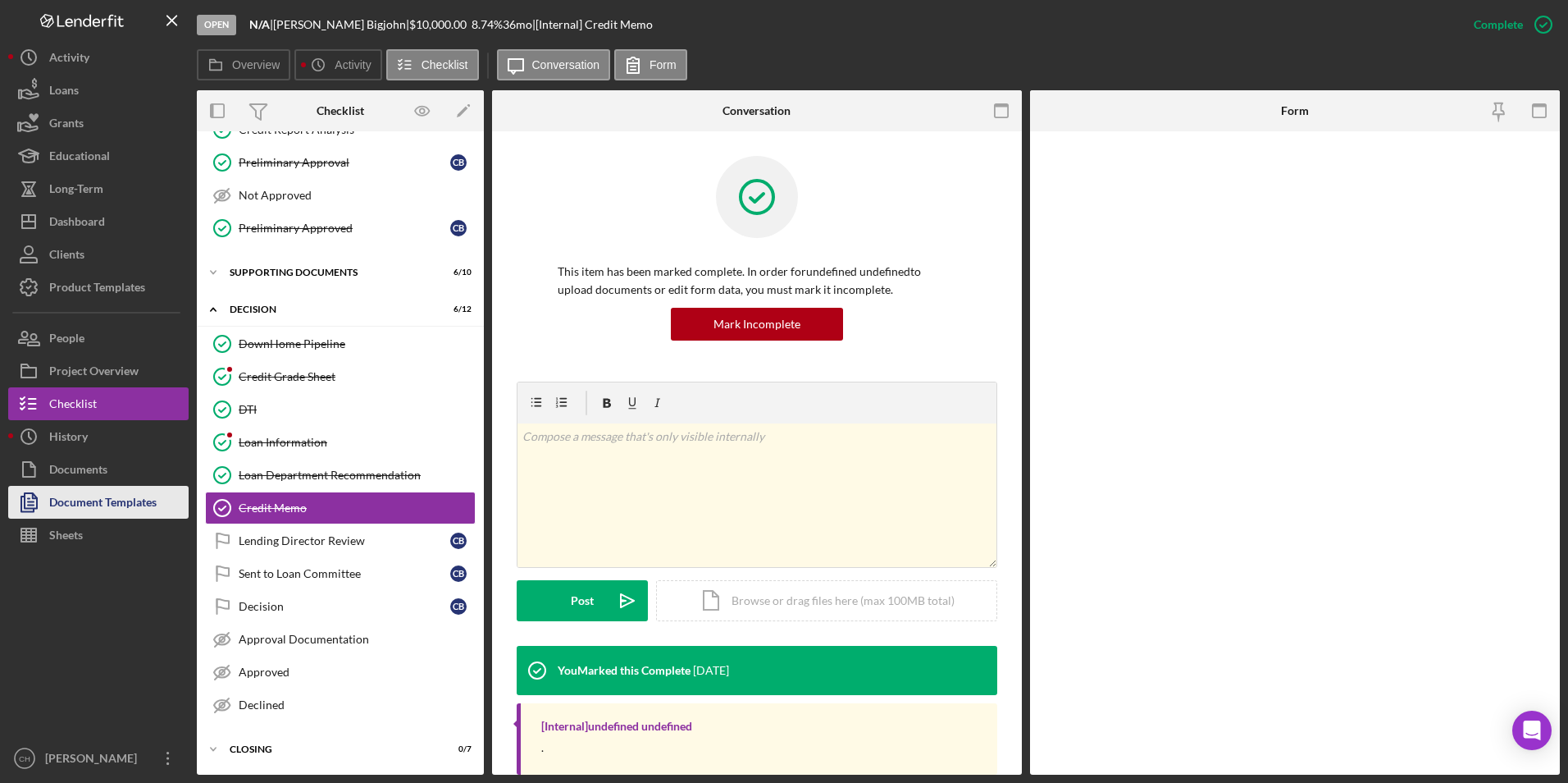
click at [138, 500] on div "Document Templates" at bounding box center [102, 504] width 107 height 37
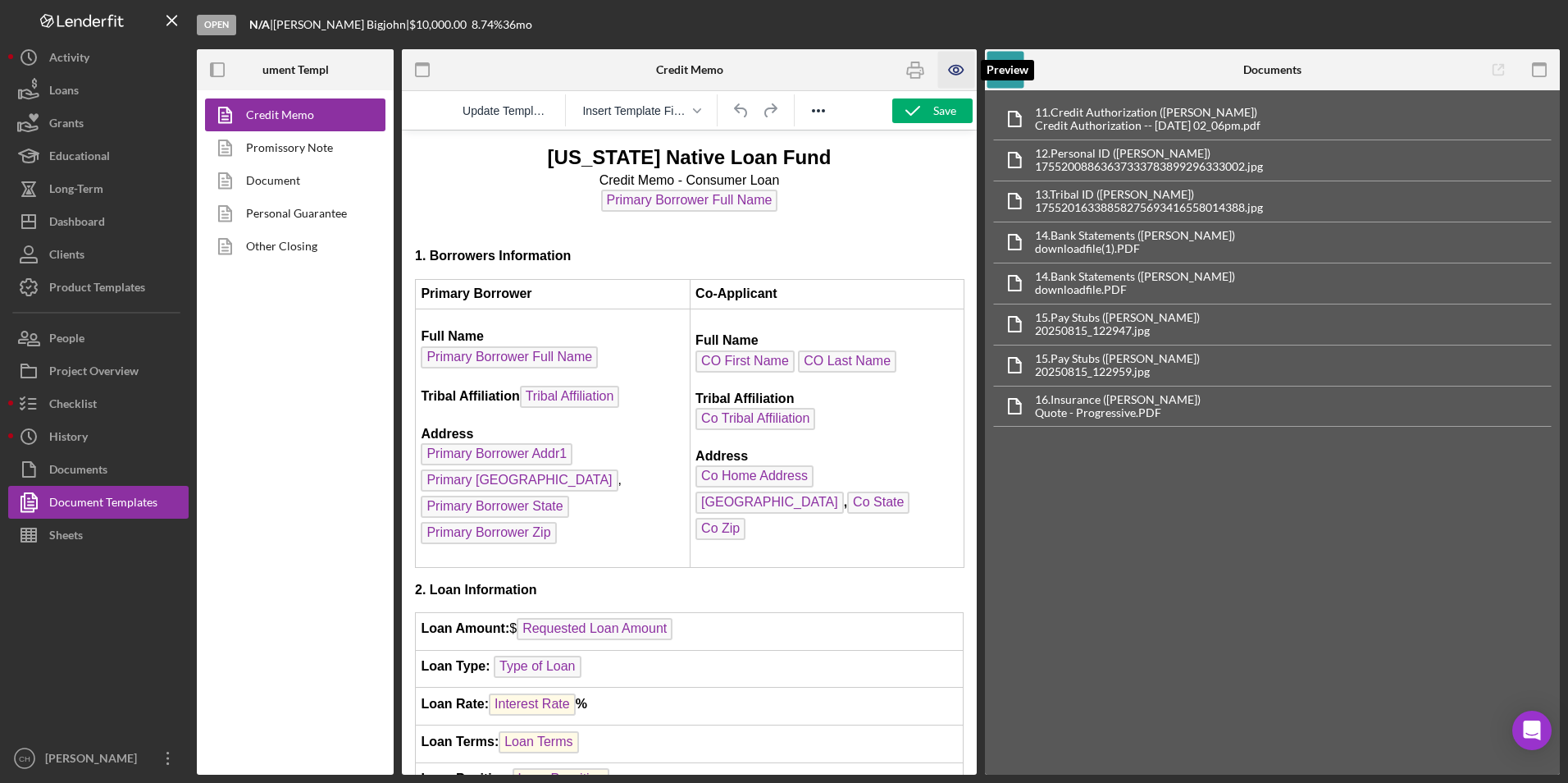
click at [954, 68] on icon "button" at bounding box center [956, 70] width 5 height 5
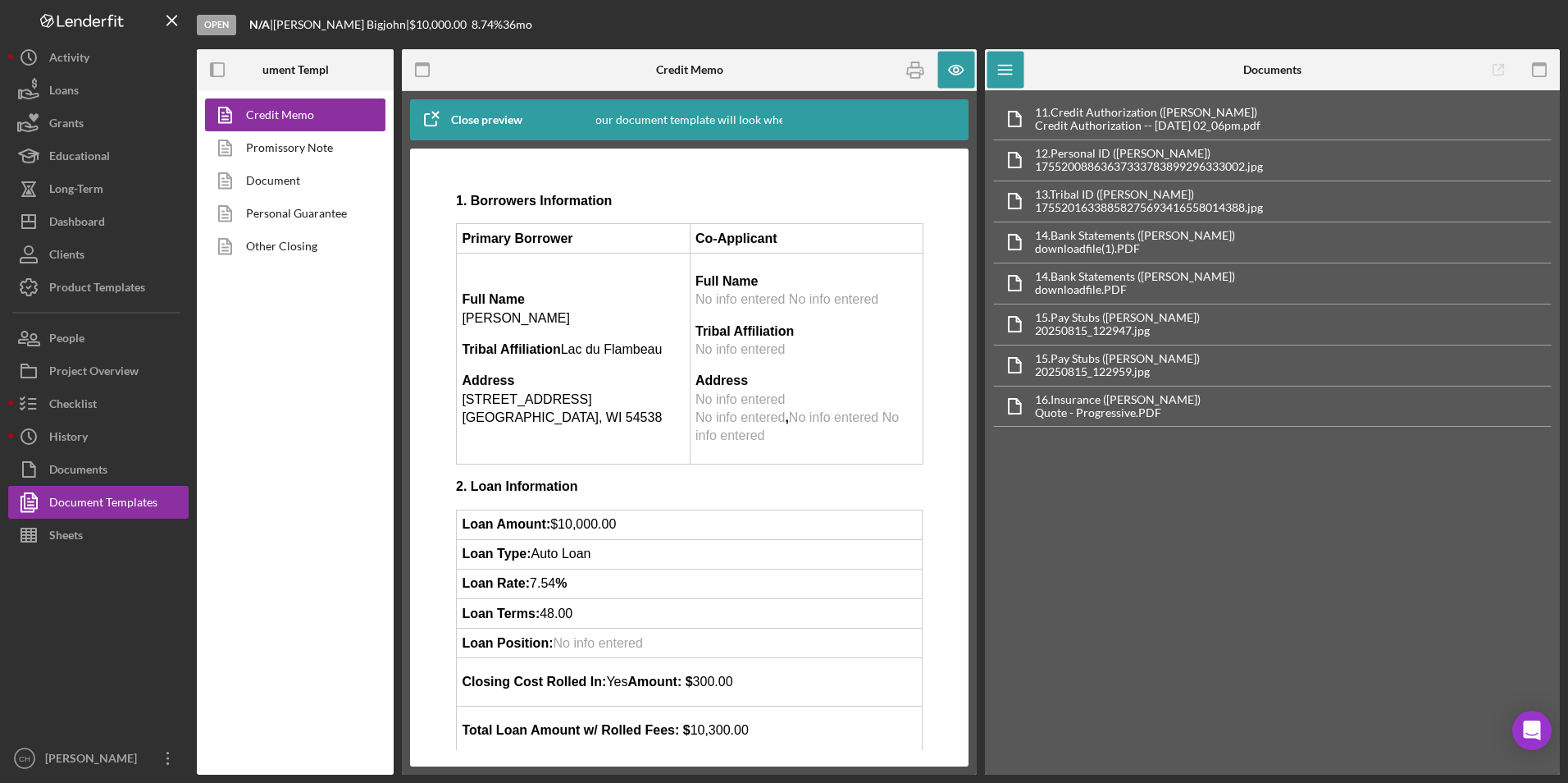
scroll to position [328, 0]
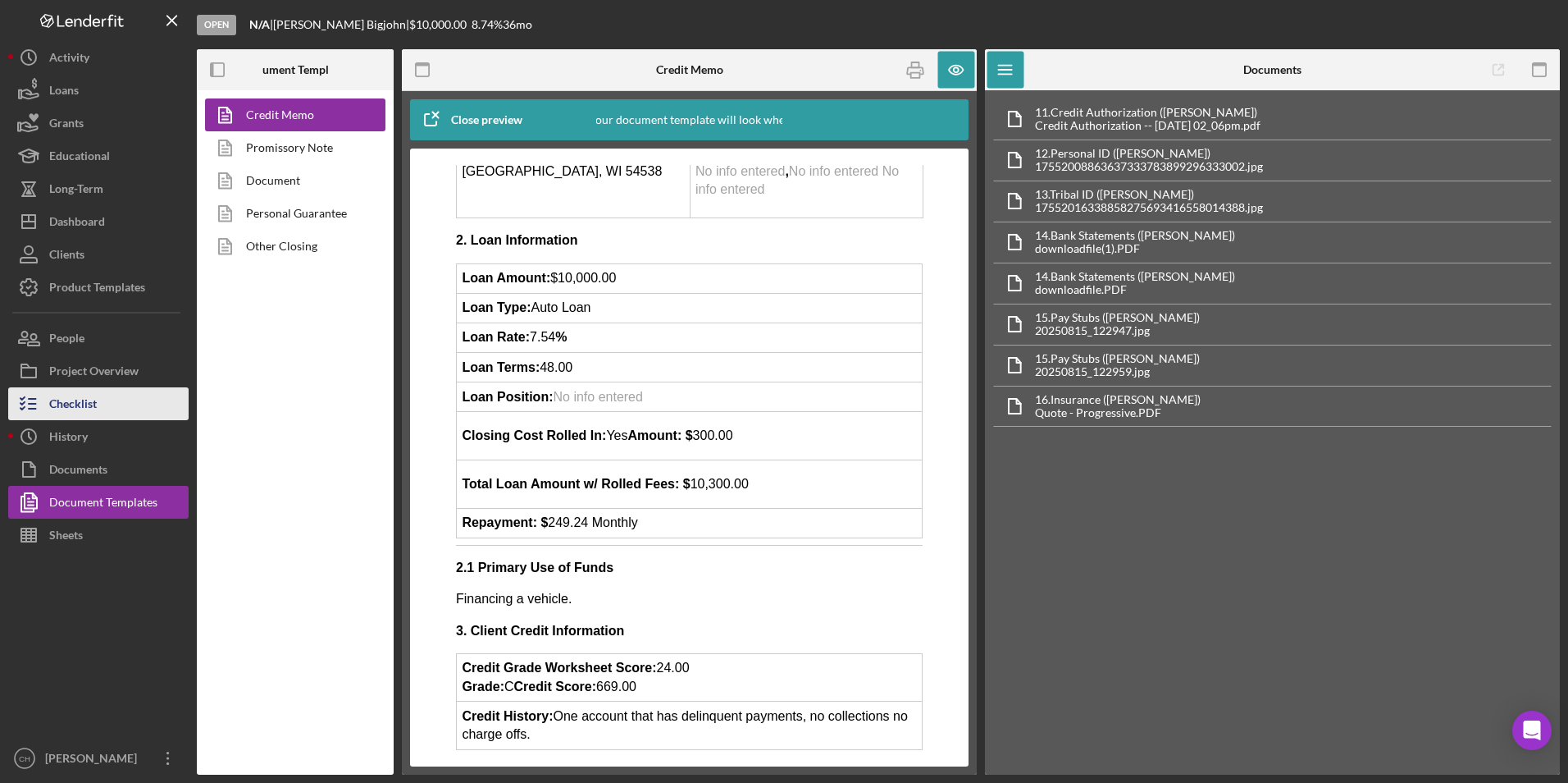
click at [89, 410] on div "Checklist" at bounding box center [72, 405] width 47 height 37
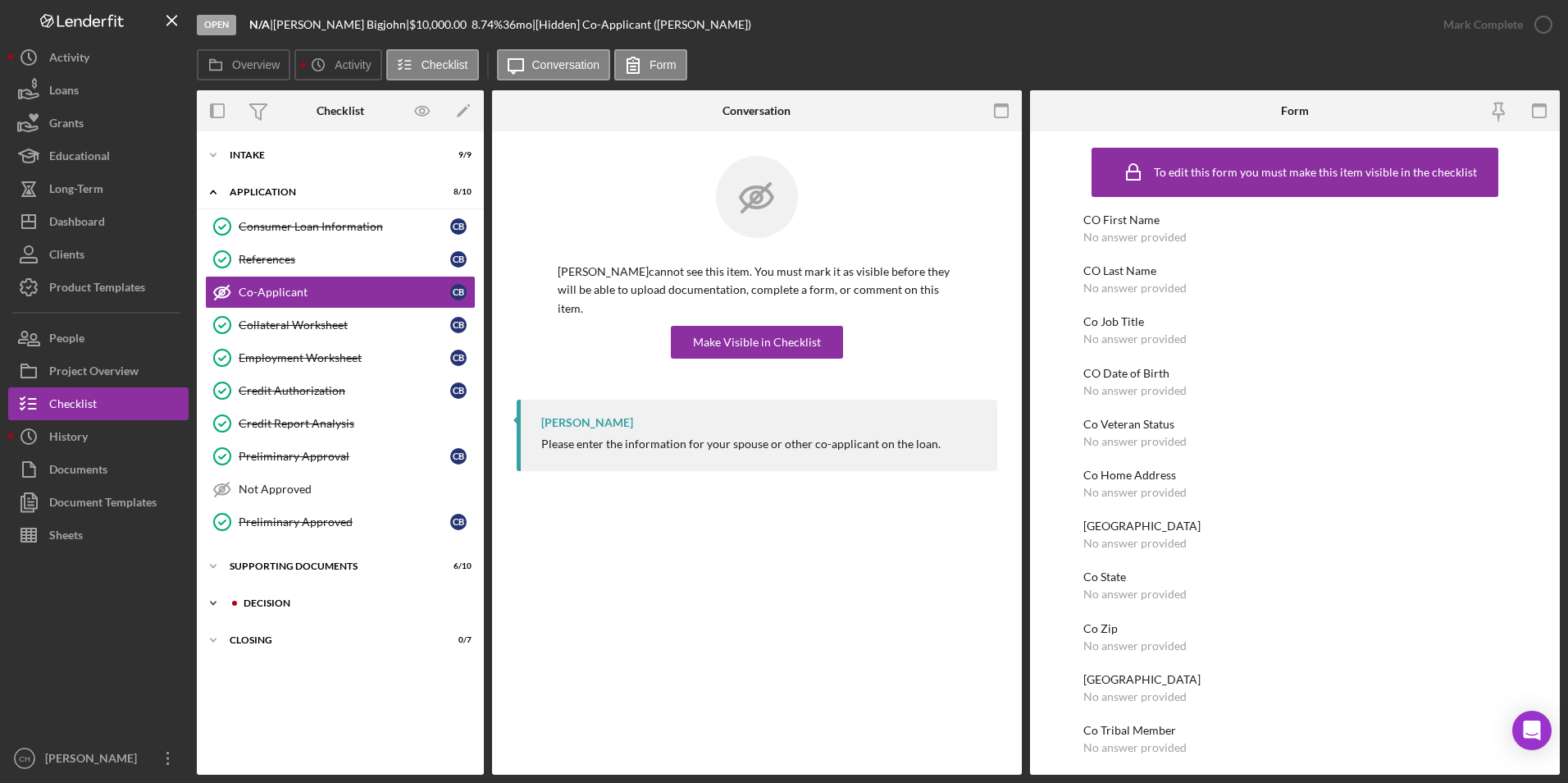
click at [262, 598] on div "Icon/Expander Decision 6 / 12" at bounding box center [340, 603] width 287 height 33
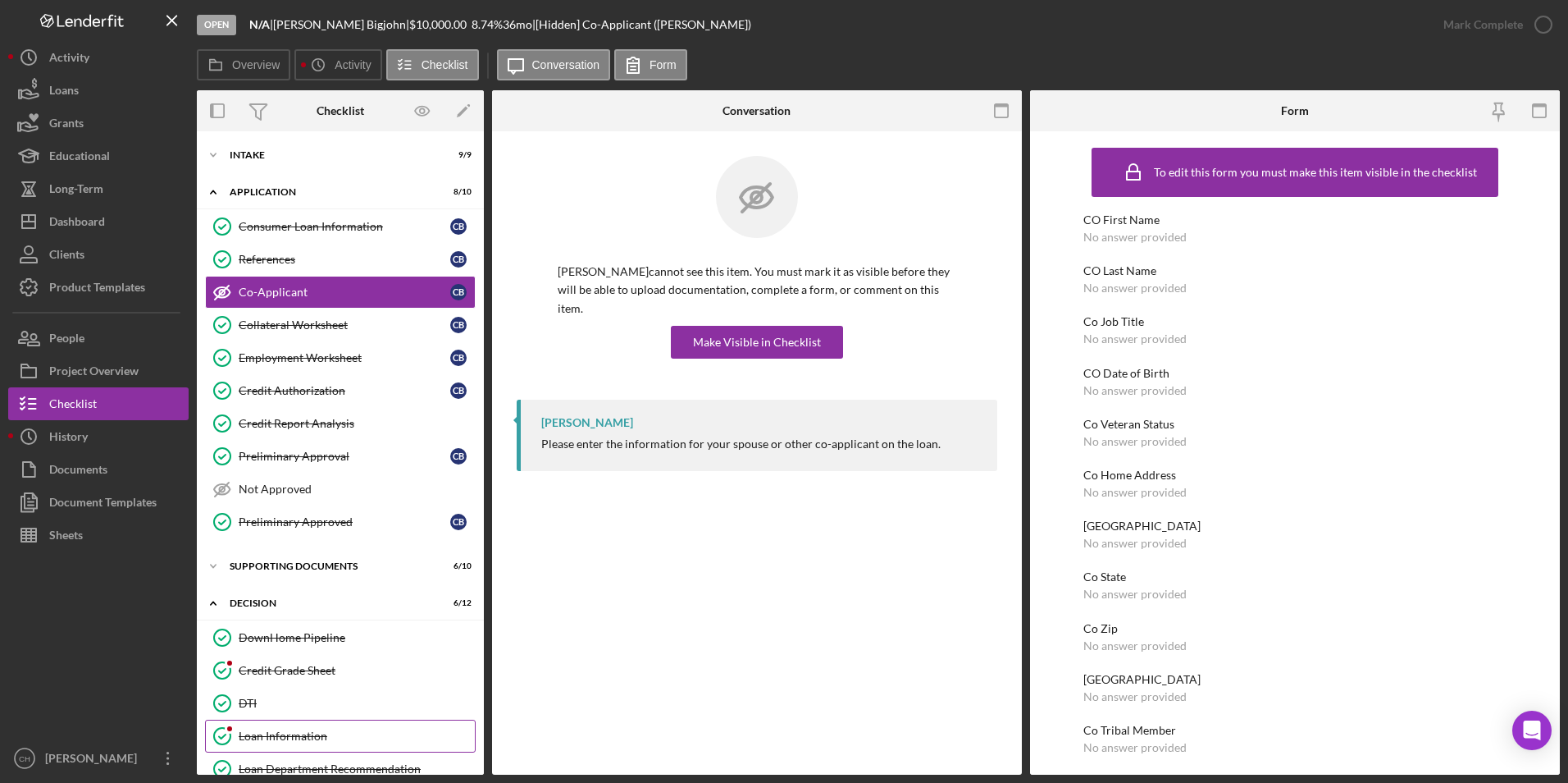
click at [273, 725] on link "Loan Information Loan Information" at bounding box center [340, 736] width 270 height 33
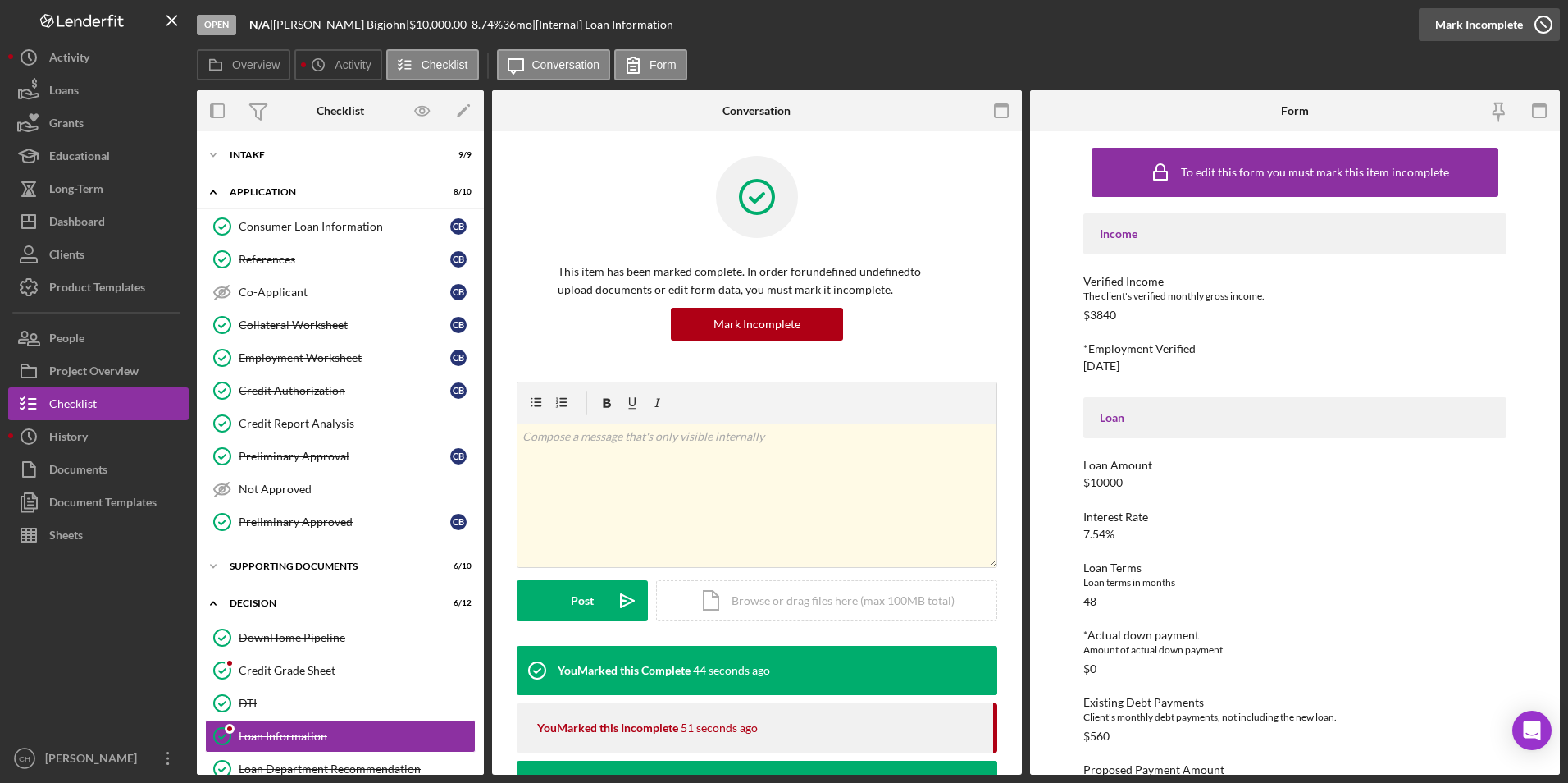
click at [1507, 31] on div "Mark Incomplete" at bounding box center [1479, 25] width 88 height 33
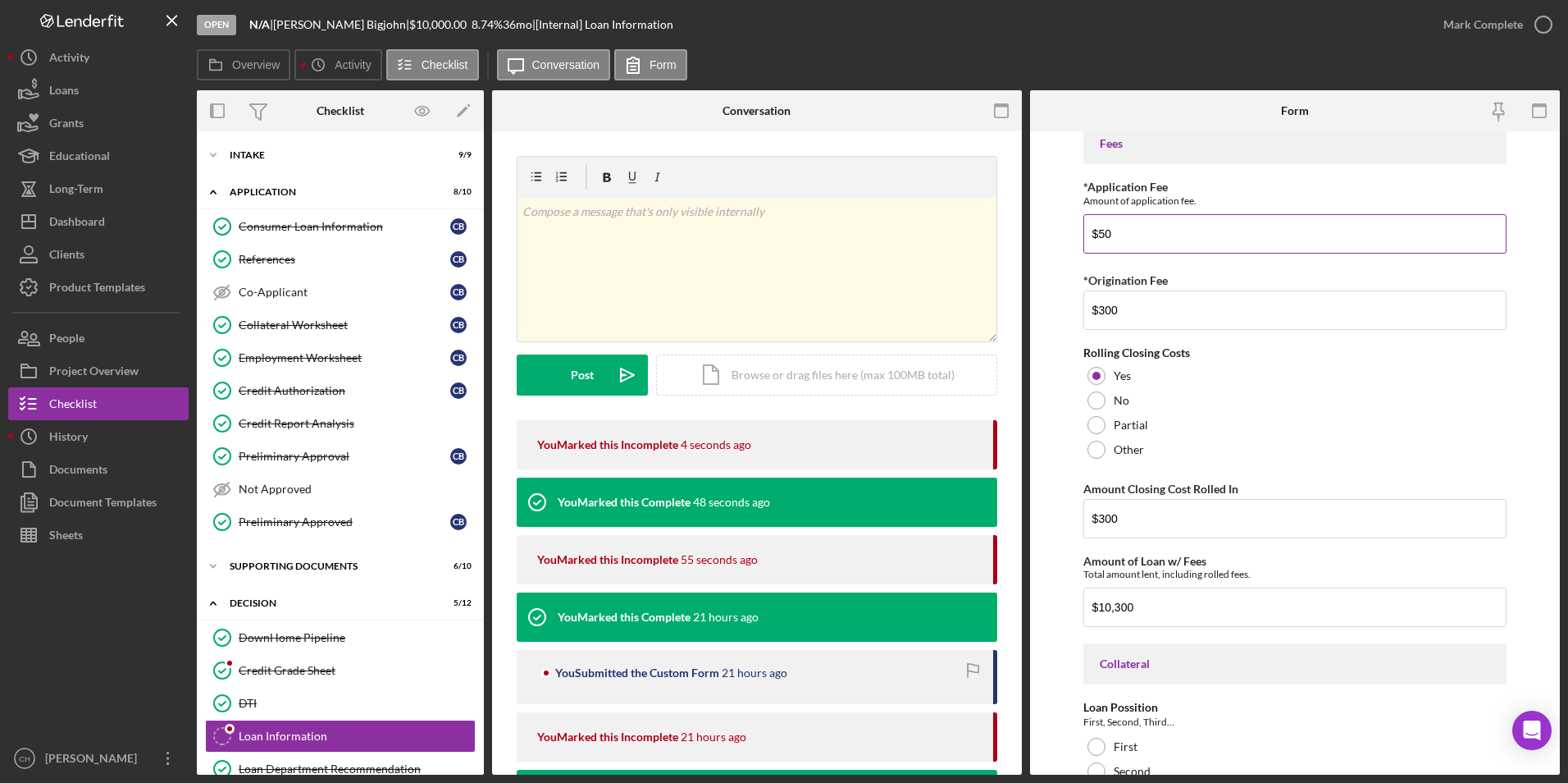
scroll to position [985, 0]
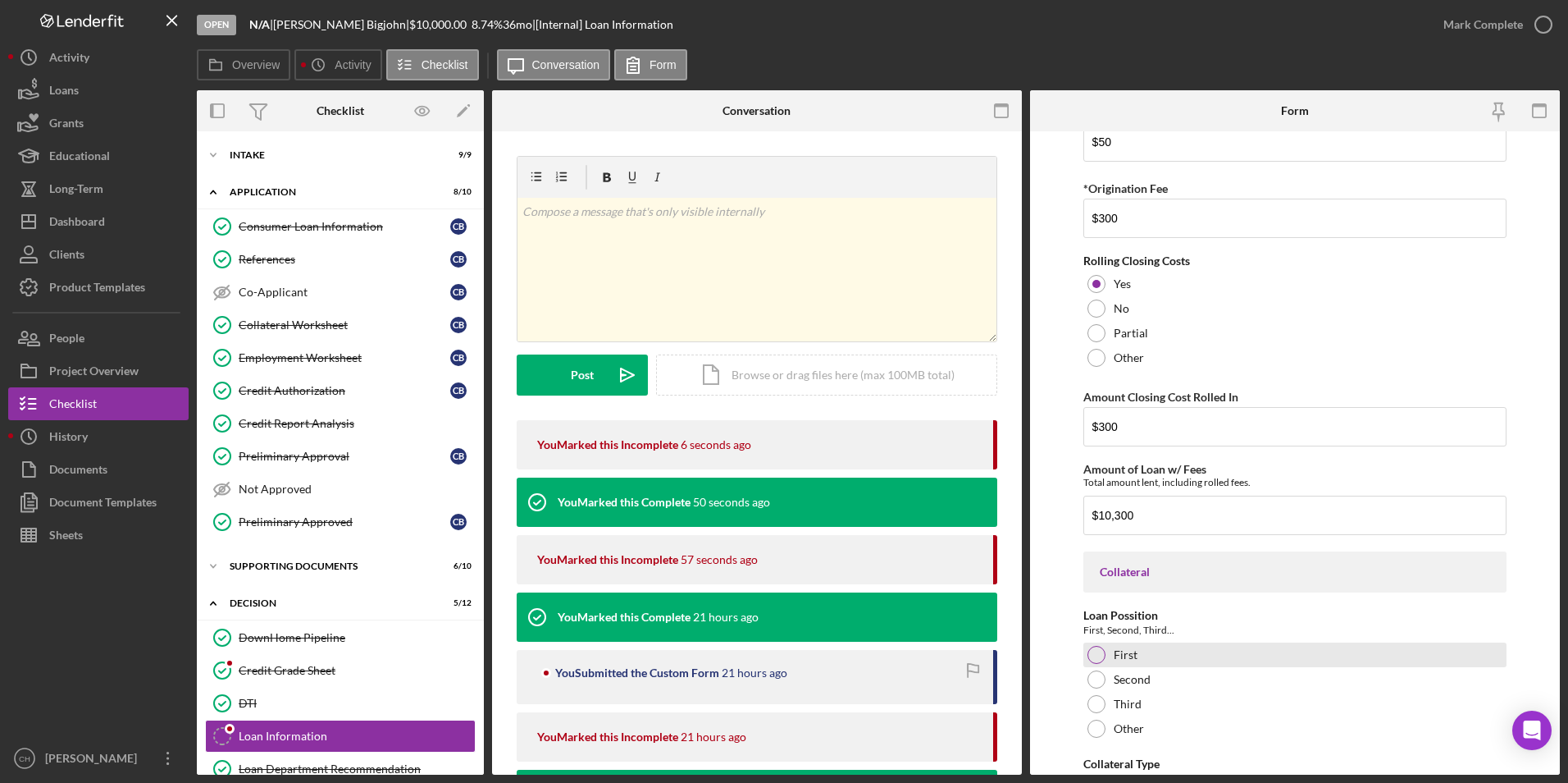
click at [1091, 652] on div at bounding box center [1096, 654] width 18 height 18
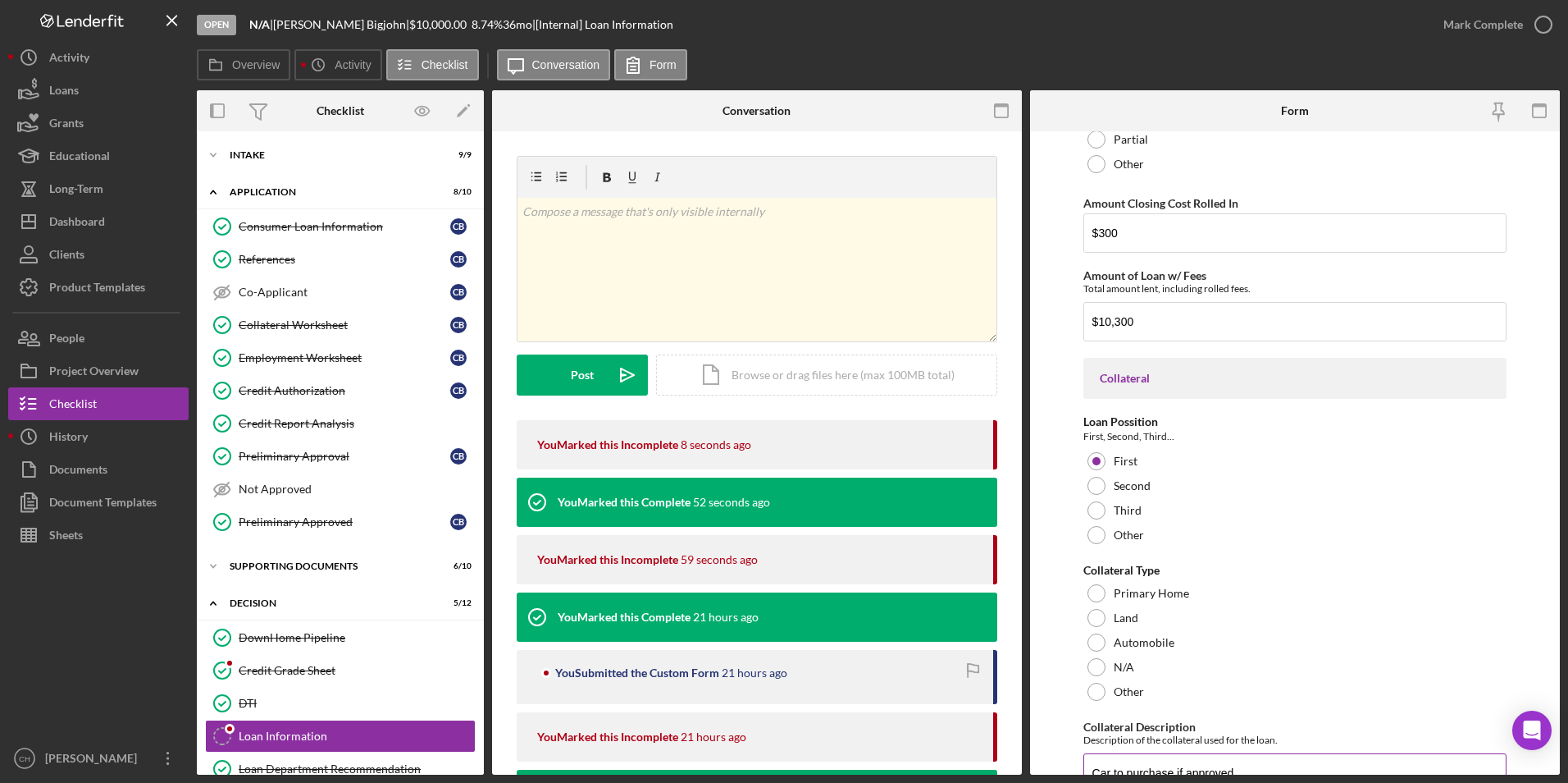
scroll to position [1313, 0]
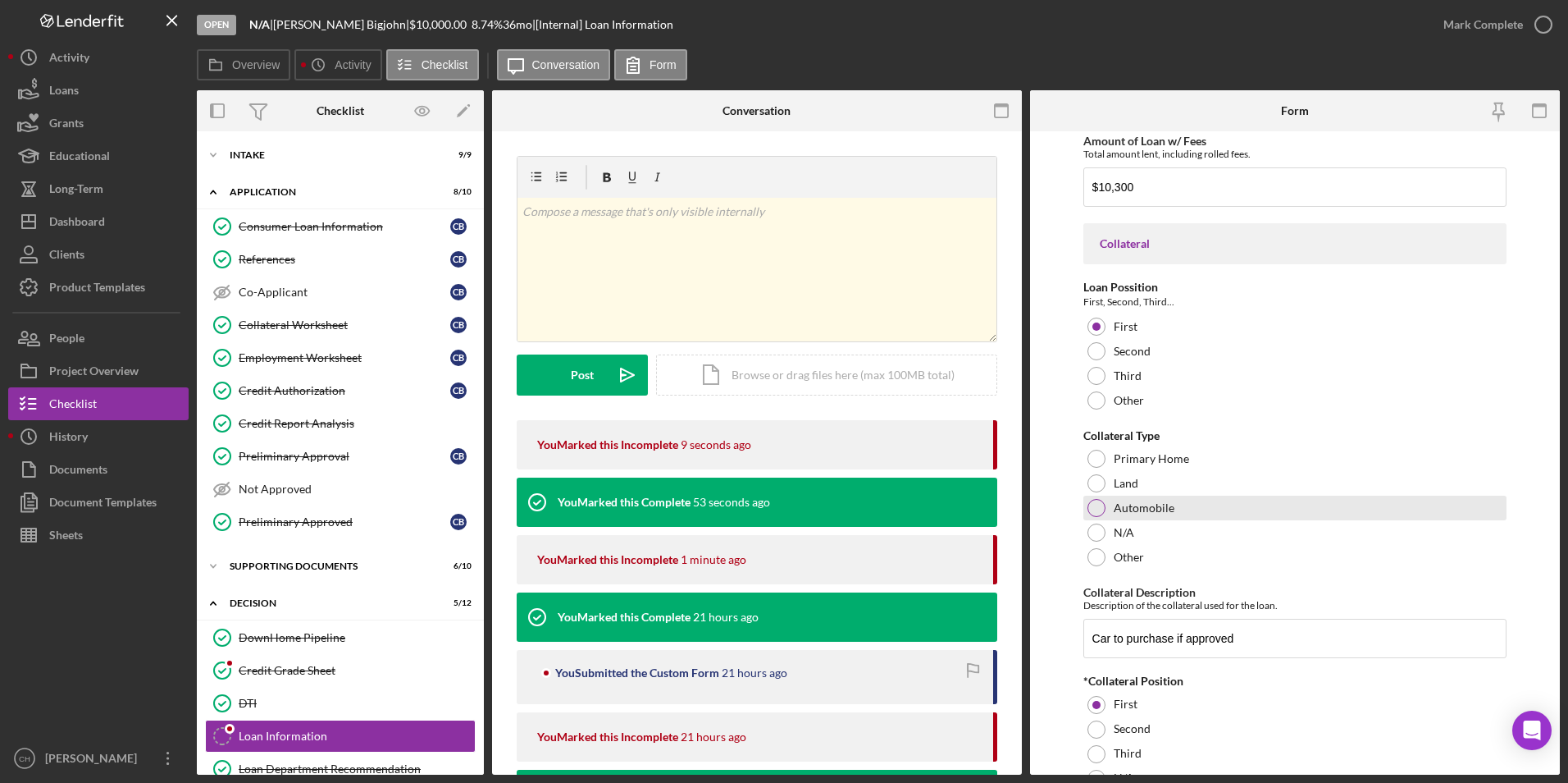
click at [1093, 510] on div at bounding box center [1096, 507] width 18 height 18
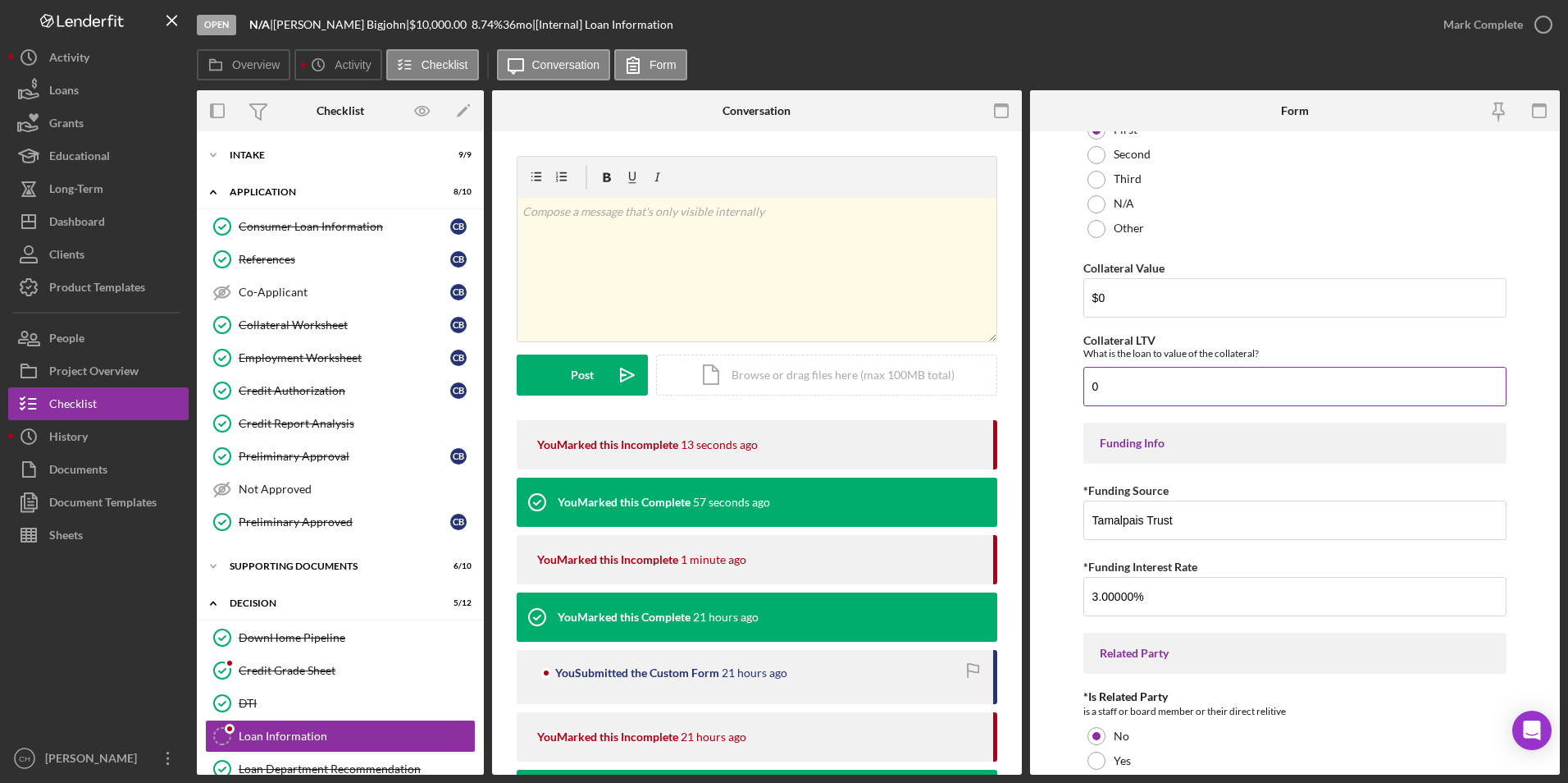
scroll to position [1970, 0]
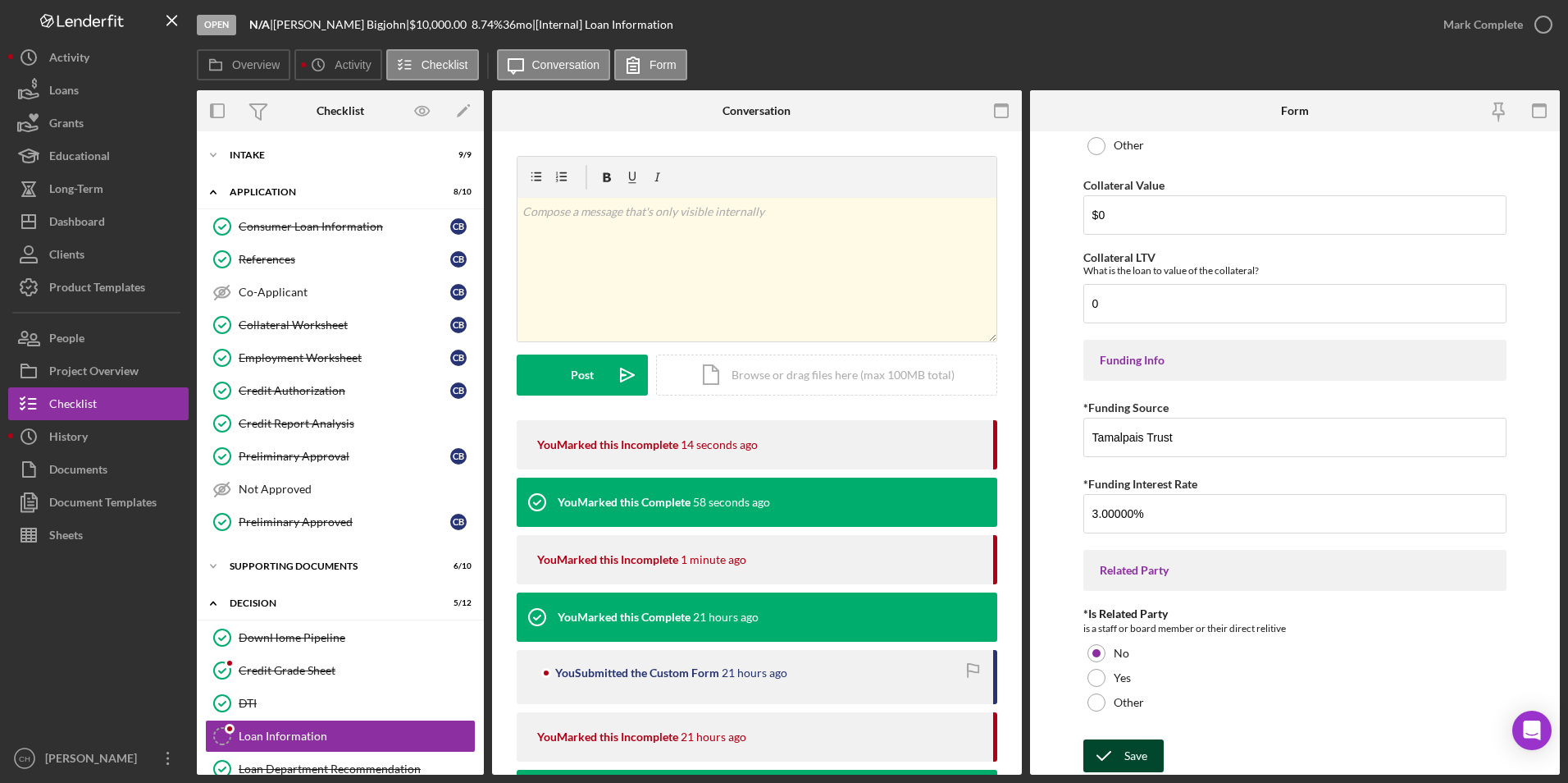
click at [1133, 750] on div "Save" at bounding box center [1135, 756] width 23 height 33
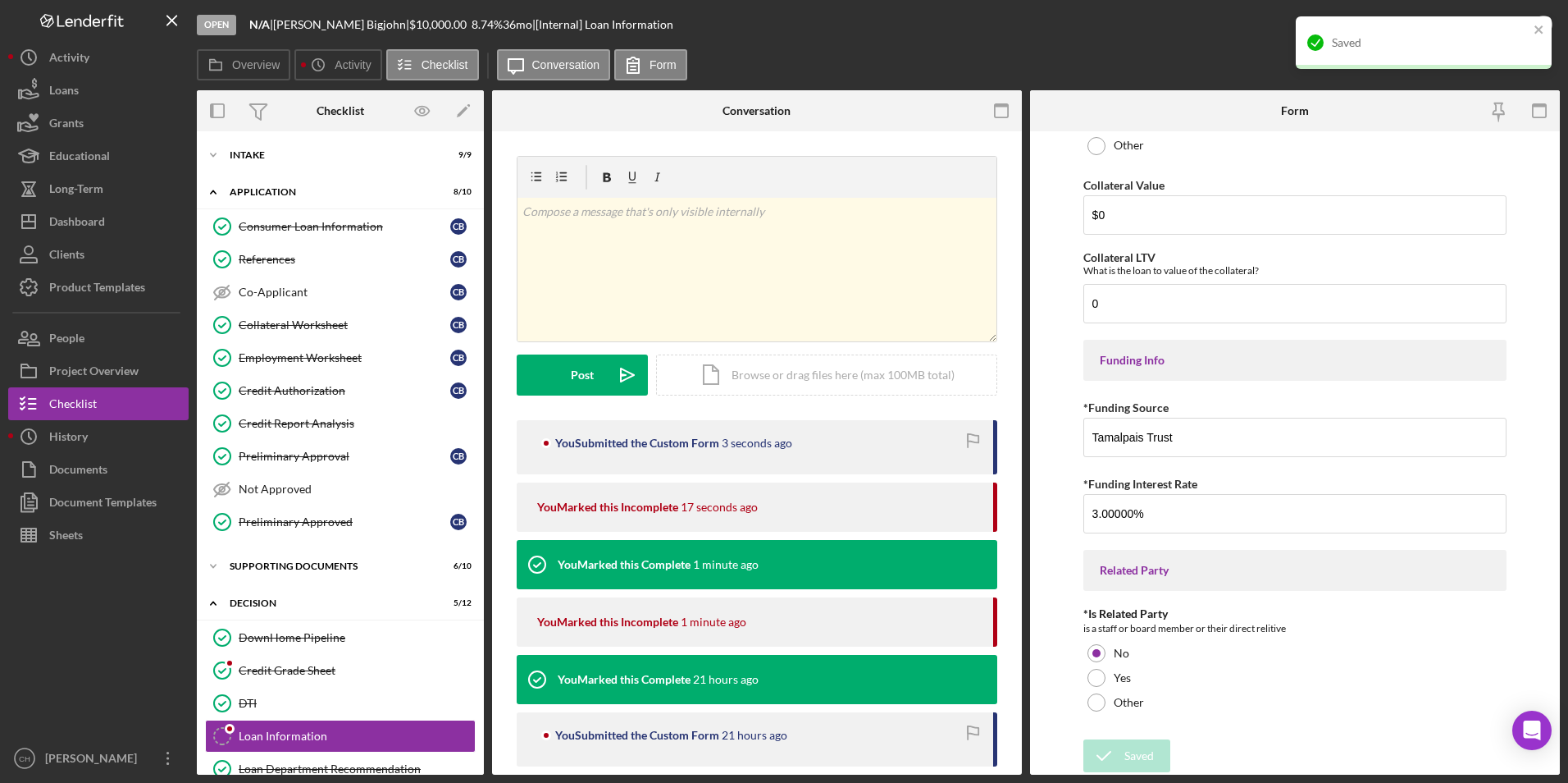
scroll to position [294, 0]
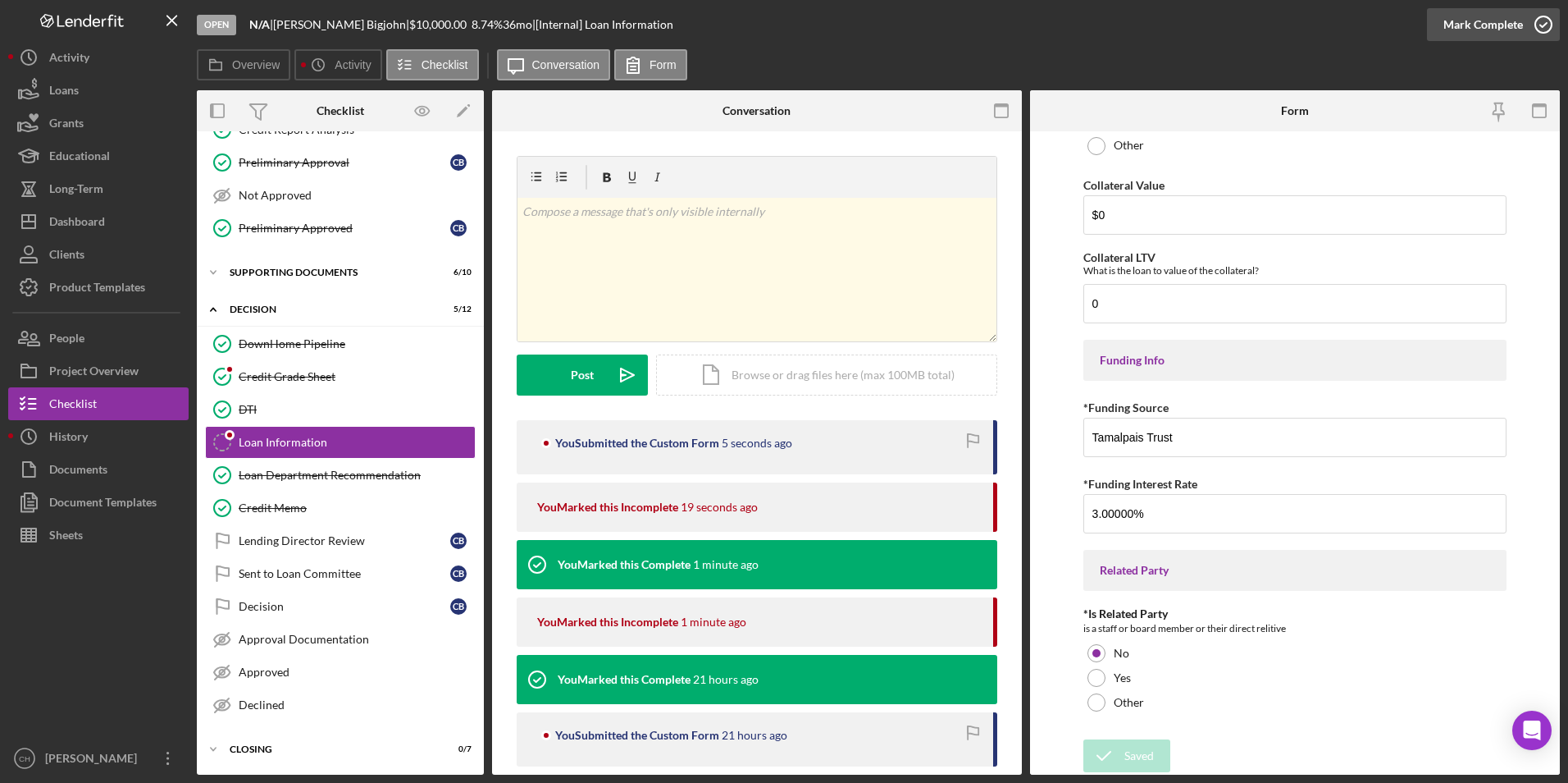
click at [1471, 23] on div "Mark Complete" at bounding box center [1483, 25] width 80 height 33
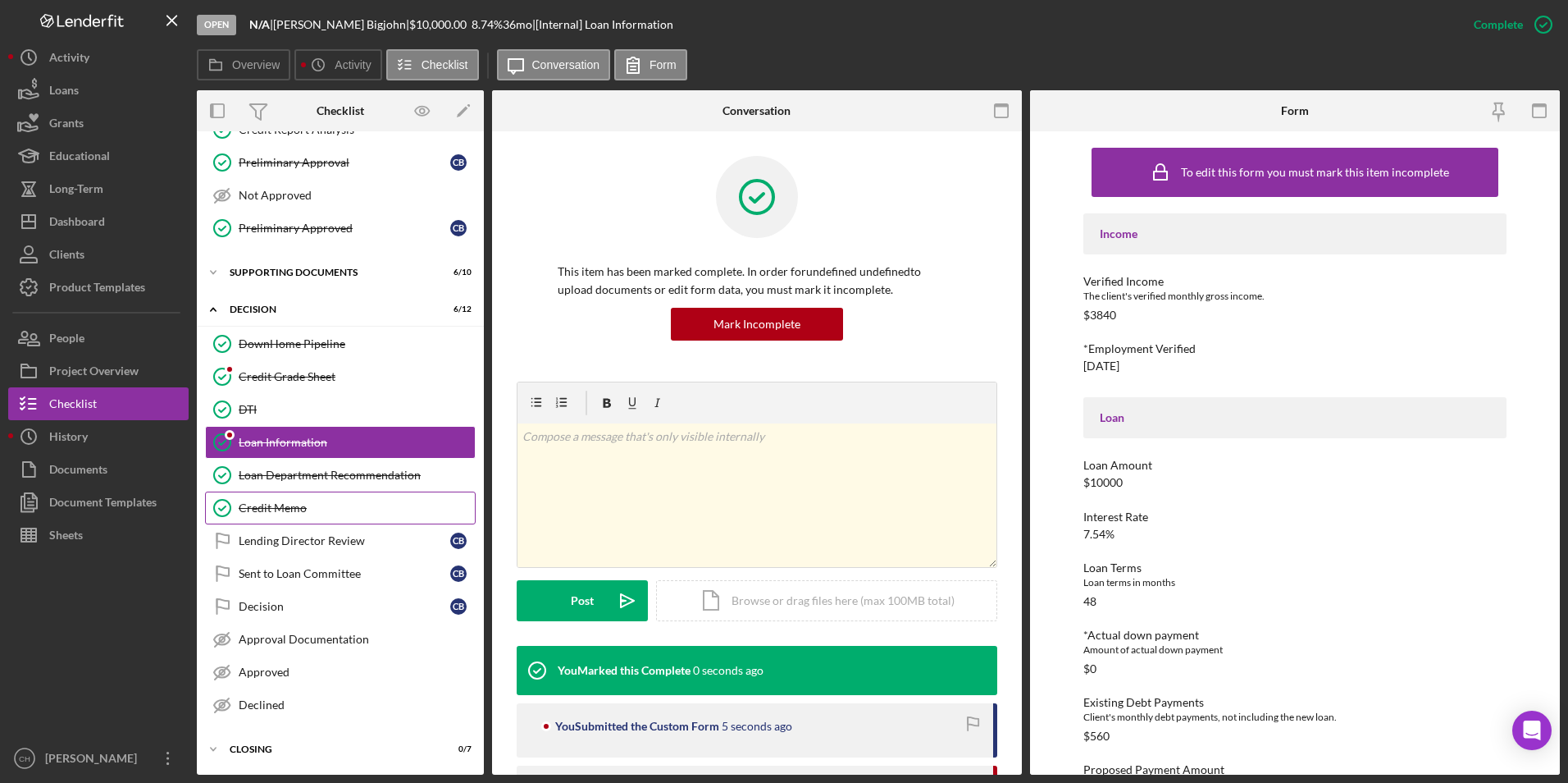
click at [300, 508] on div "Credit Memo" at bounding box center [356, 507] width 236 height 13
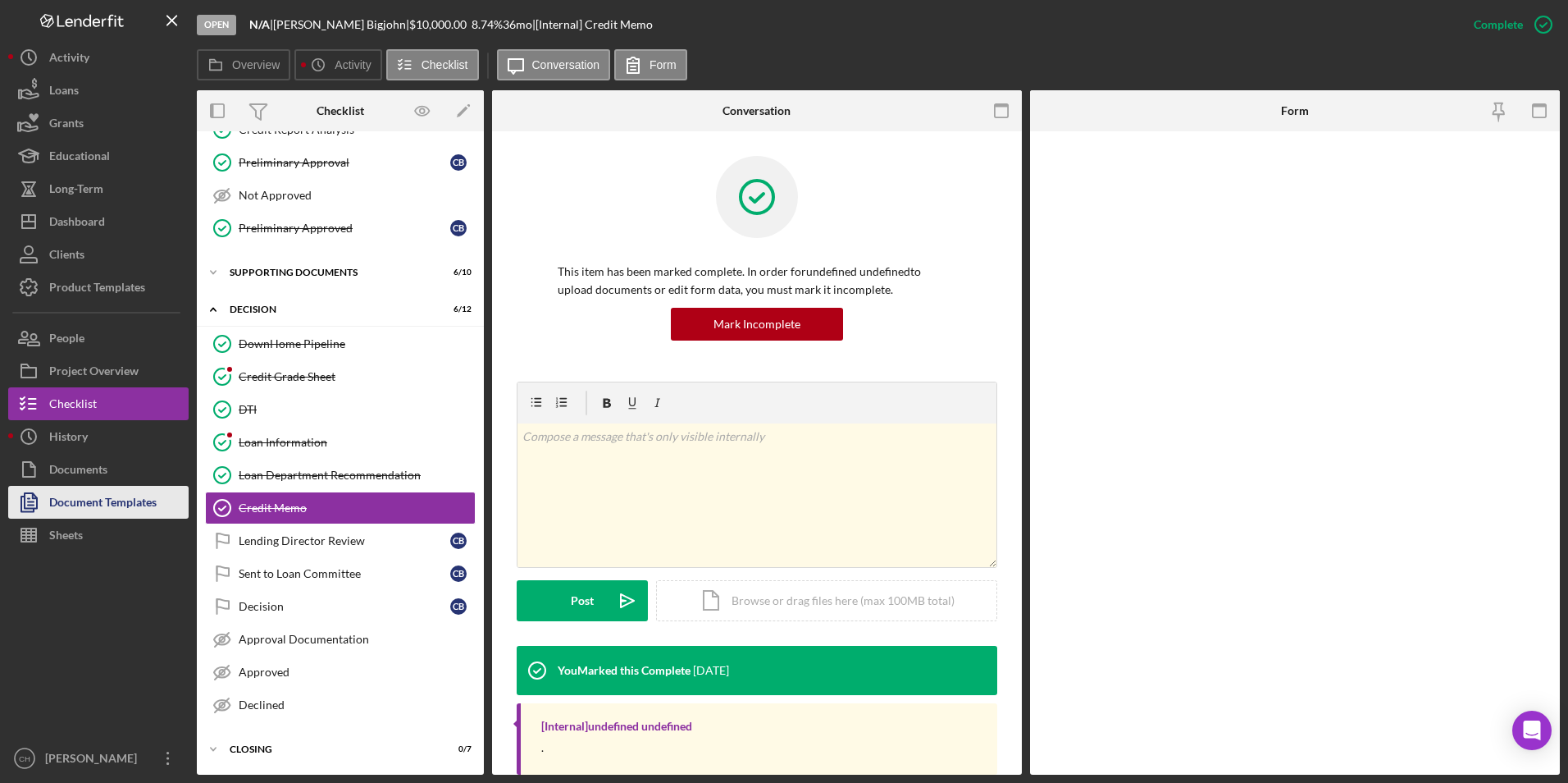
click at [131, 507] on div "Document Templates" at bounding box center [102, 504] width 107 height 37
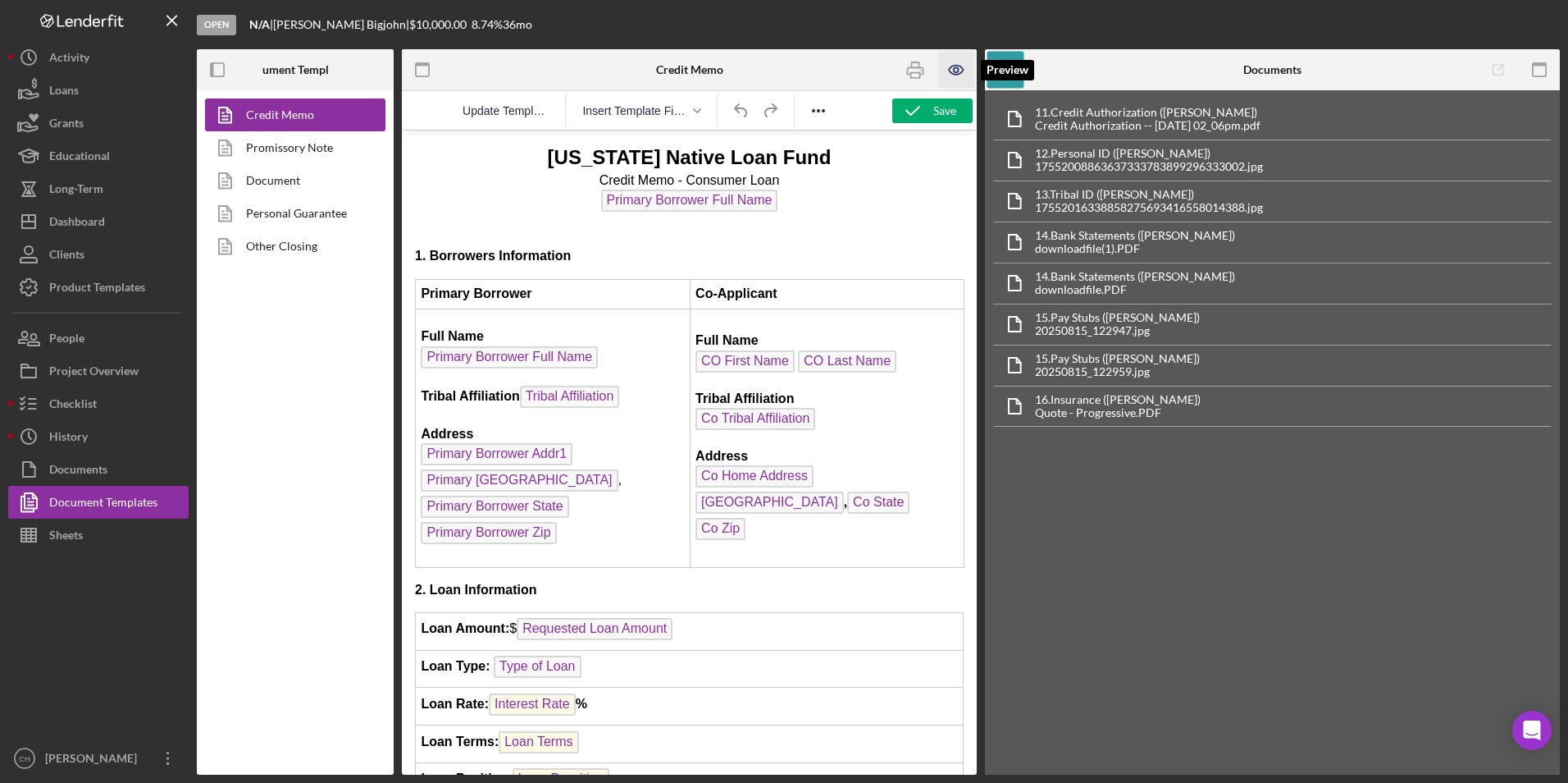
click at [963, 70] on icon "button" at bounding box center [956, 70] width 14 height 9
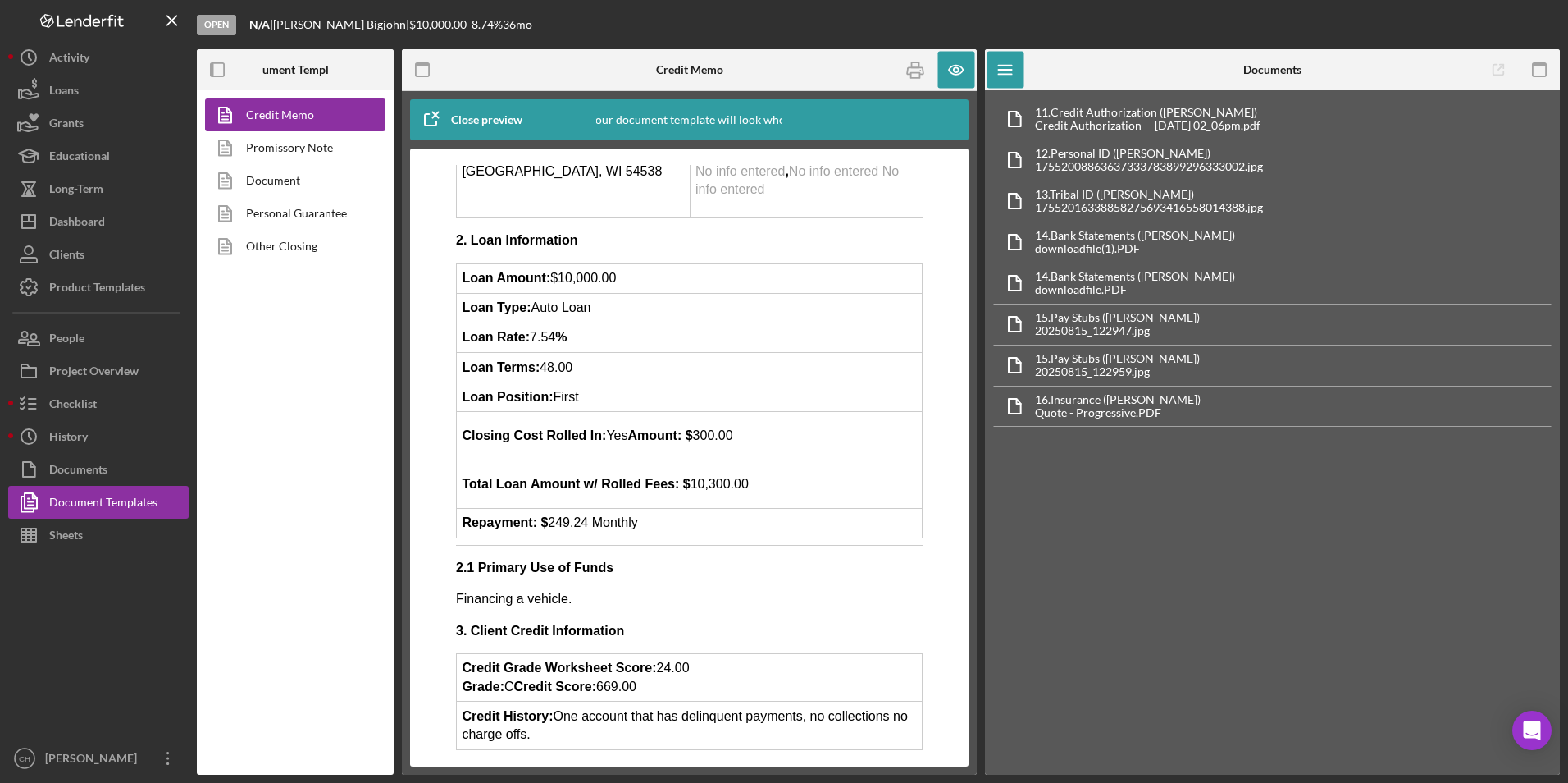
scroll to position [574, 0]
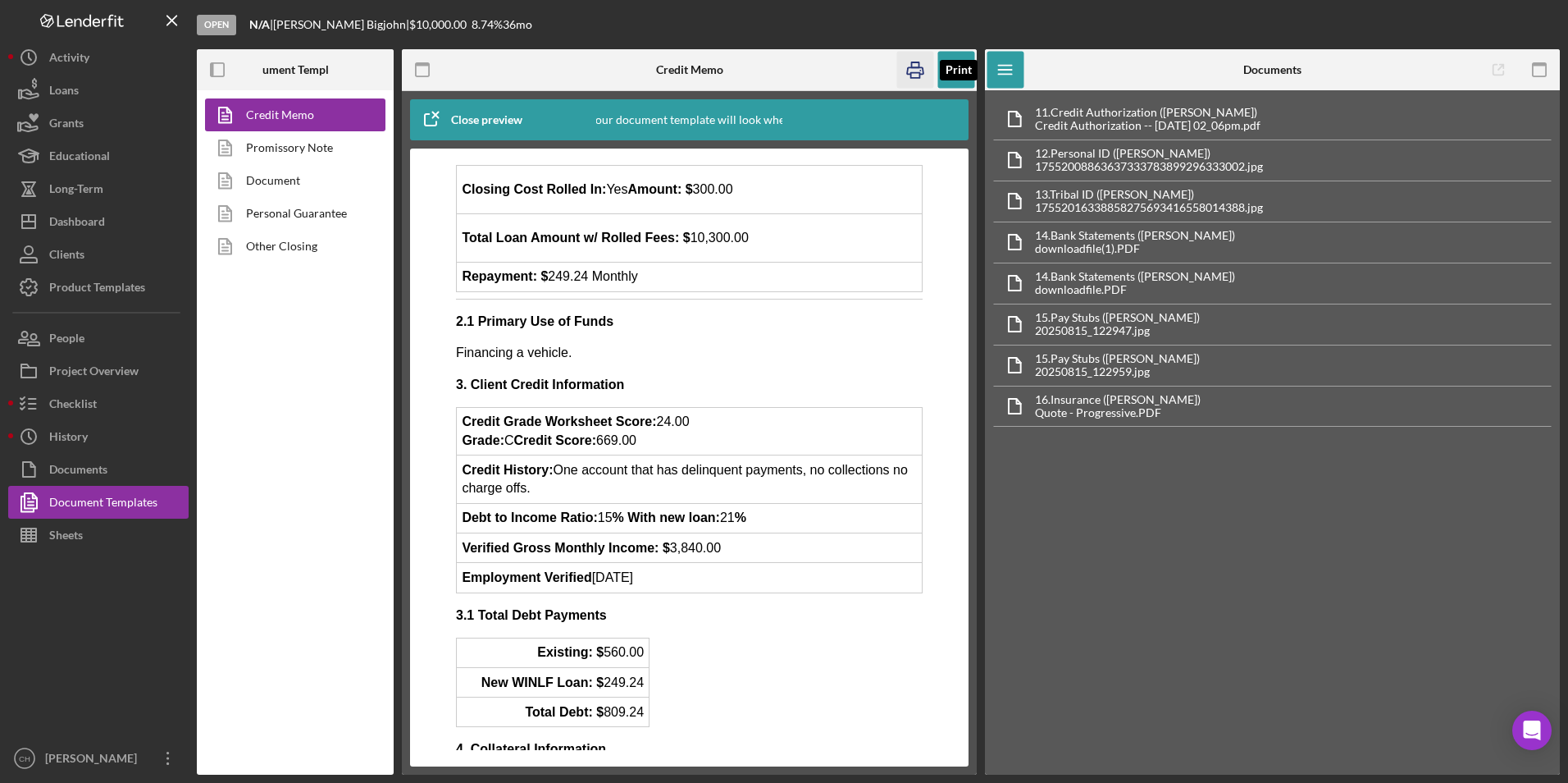
click at [917, 70] on icon "button" at bounding box center [915, 70] width 37 height 37
click at [950, 61] on icon "button" at bounding box center [956, 70] width 37 height 37
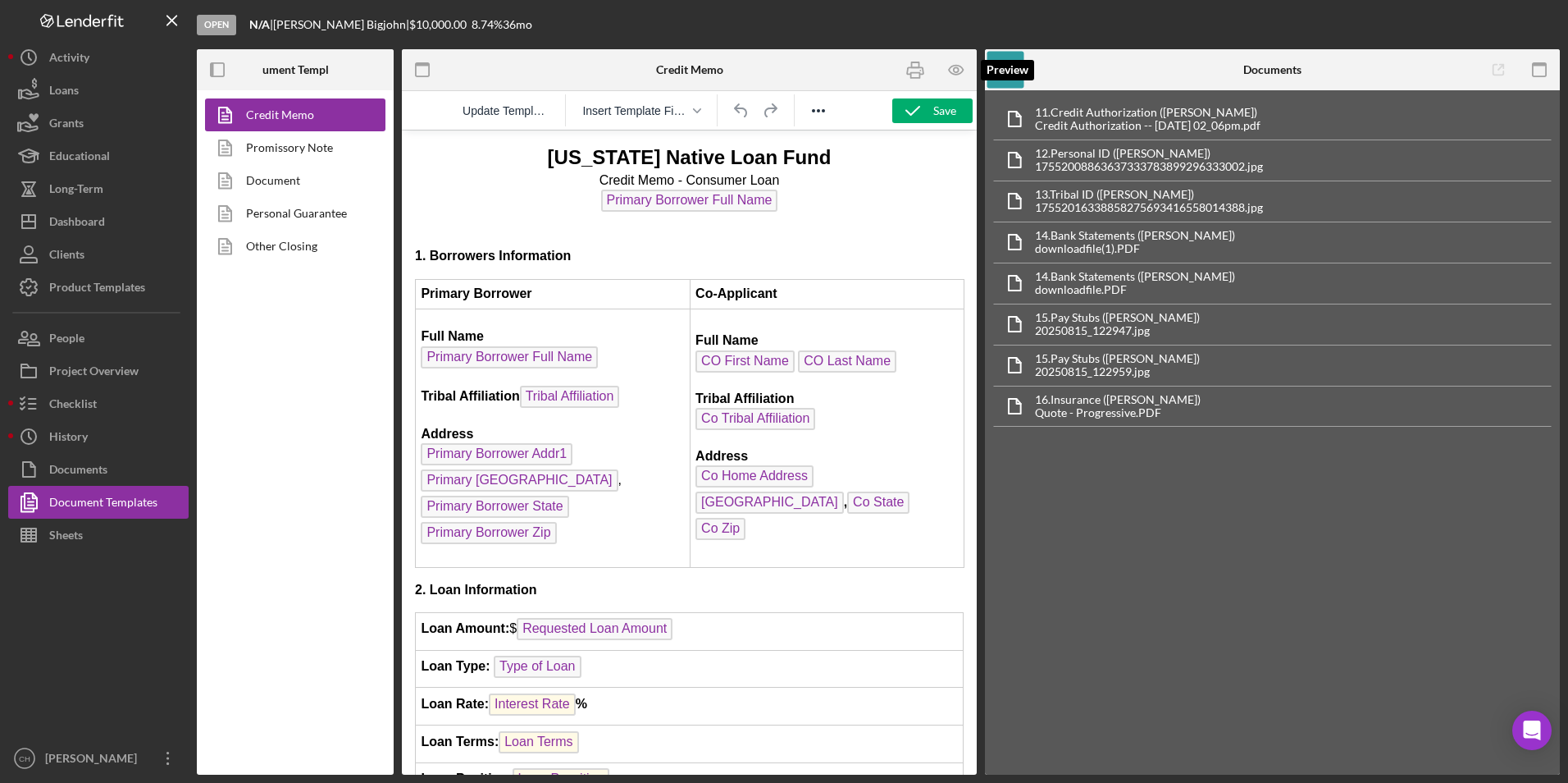
scroll to position [0, 0]
click at [946, 106] on div "Save" at bounding box center [944, 111] width 23 height 25
click at [79, 219] on div "Dashboard" at bounding box center [76, 223] width 56 height 37
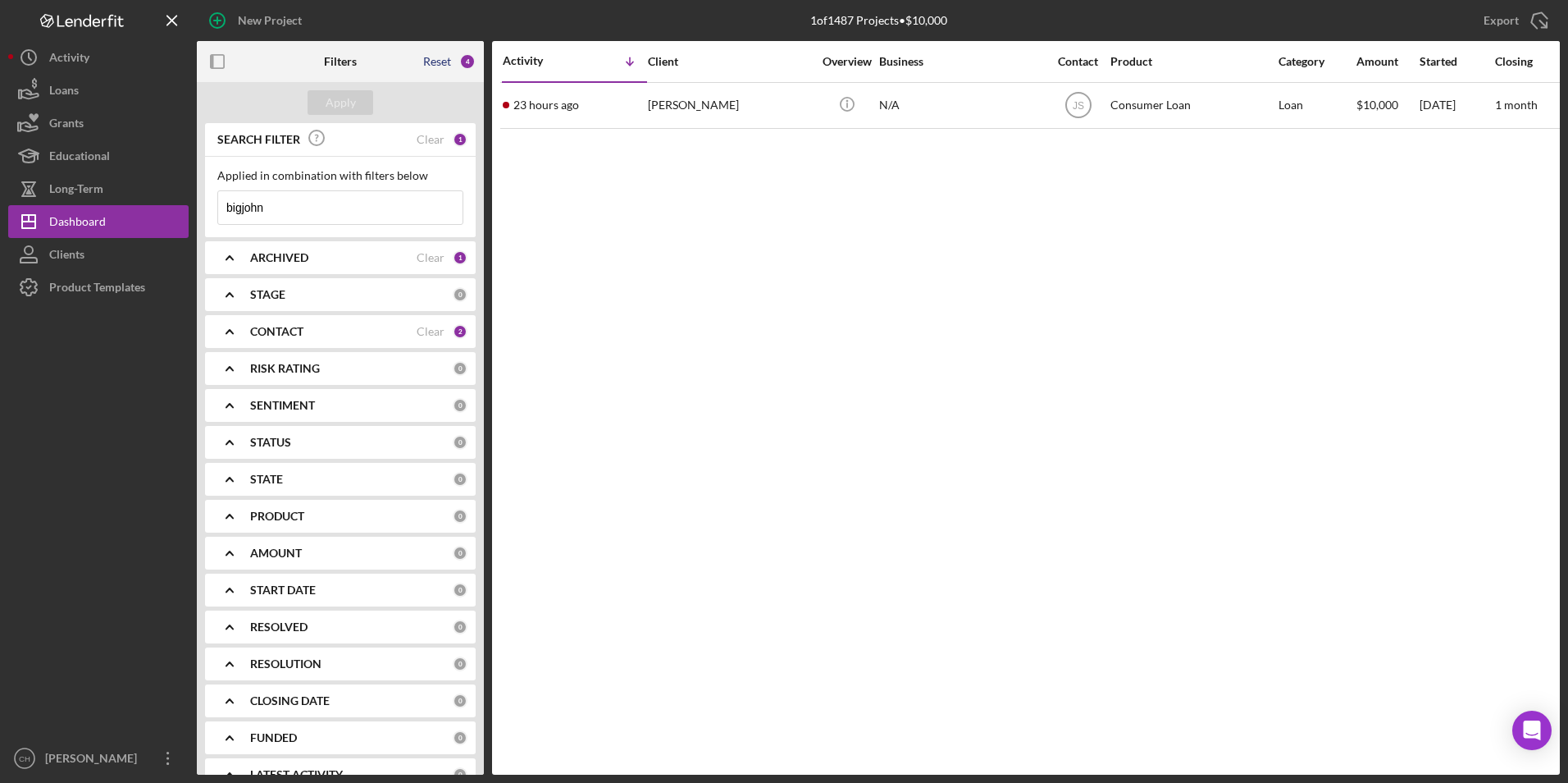
click at [443, 65] on div "Reset" at bounding box center [437, 61] width 27 height 13
click at [367, 105] on button "Apply" at bounding box center [340, 102] width 65 height 25
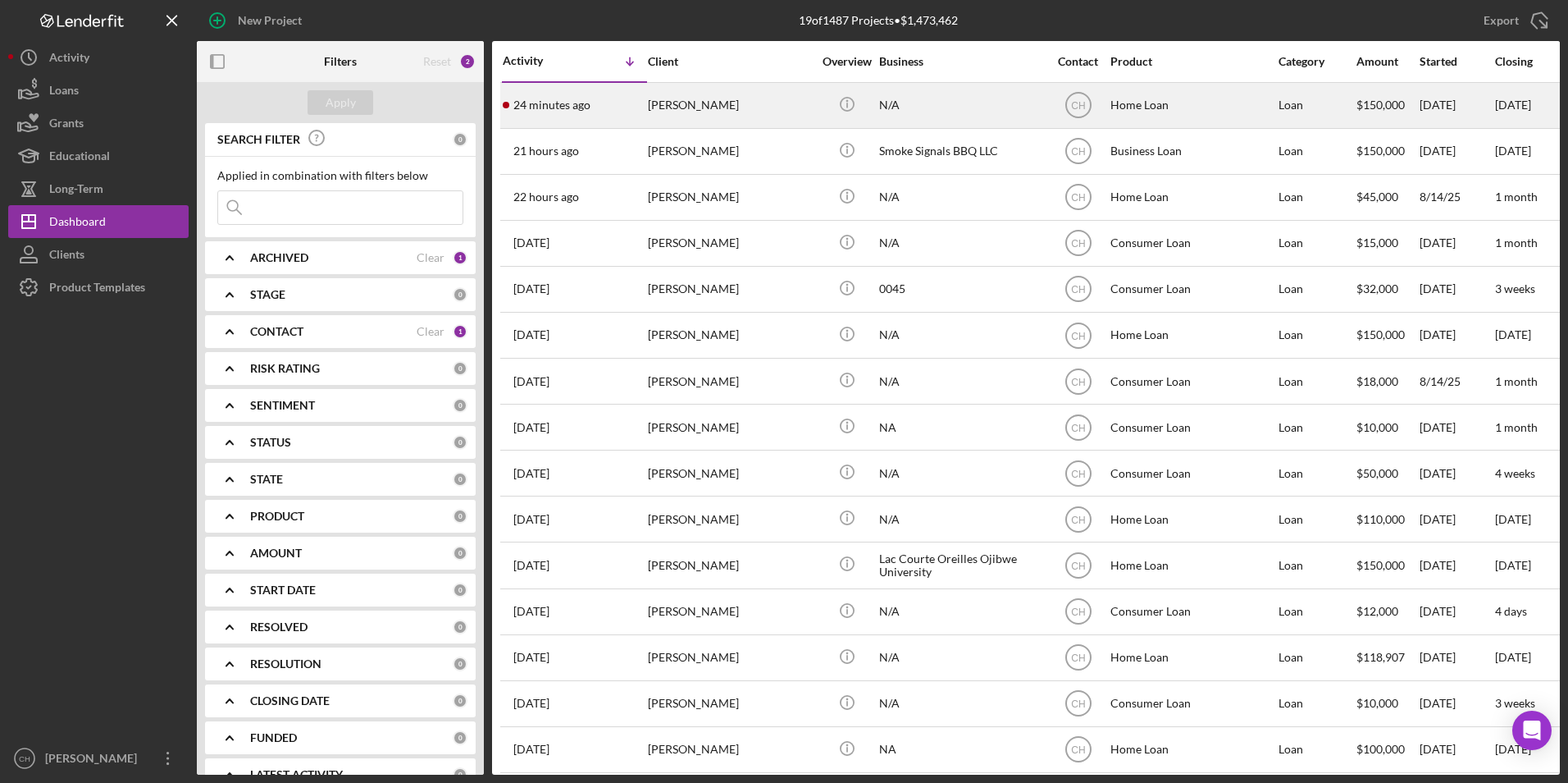
click at [677, 99] on div "Sheila Woodke" at bounding box center [730, 105] width 164 height 44
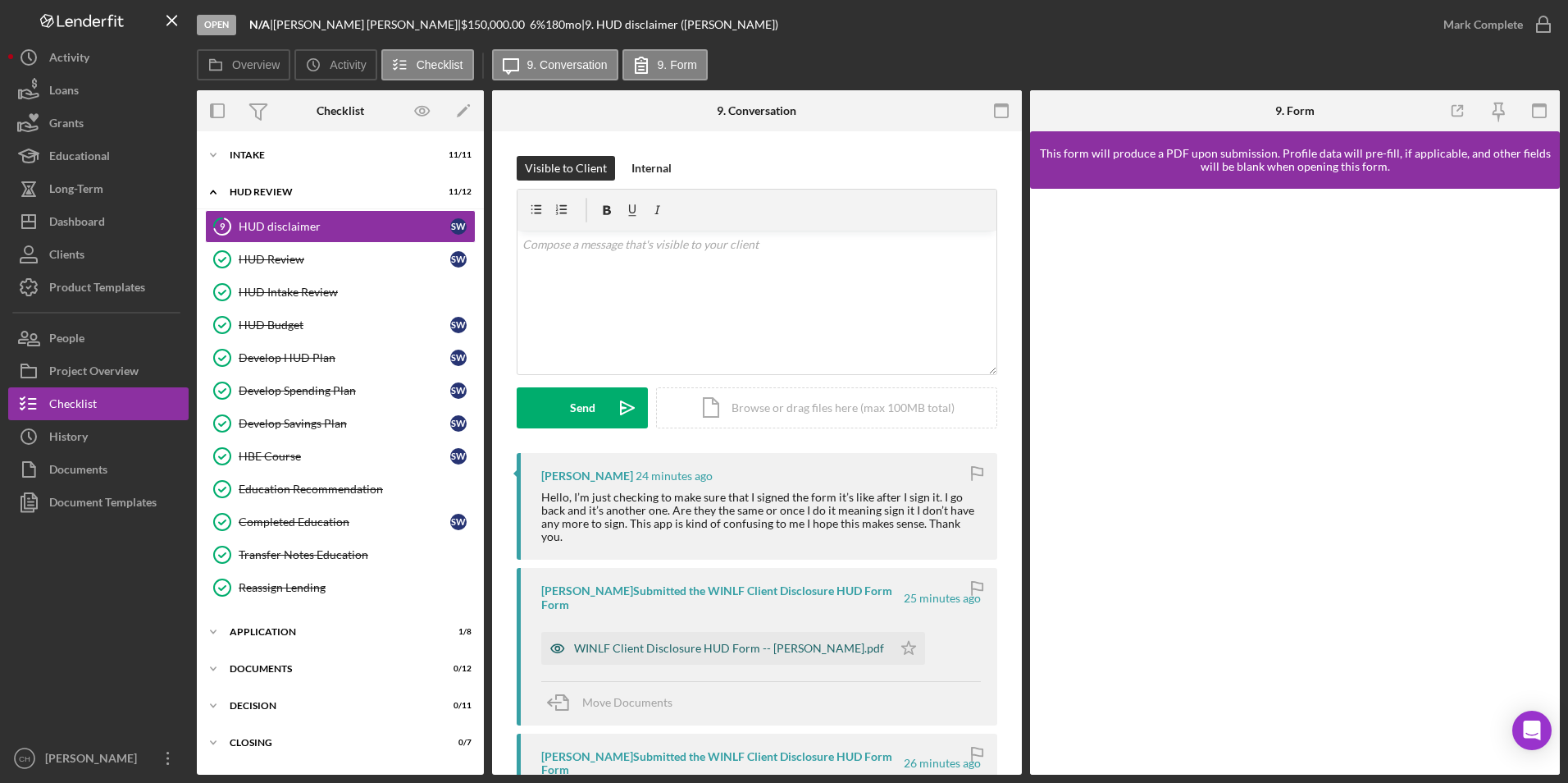
click at [676, 641] on div "WINLF Client Disclosure HUD Form -- Sheila Woodke.pdf" at bounding box center [717, 648] width 351 height 33
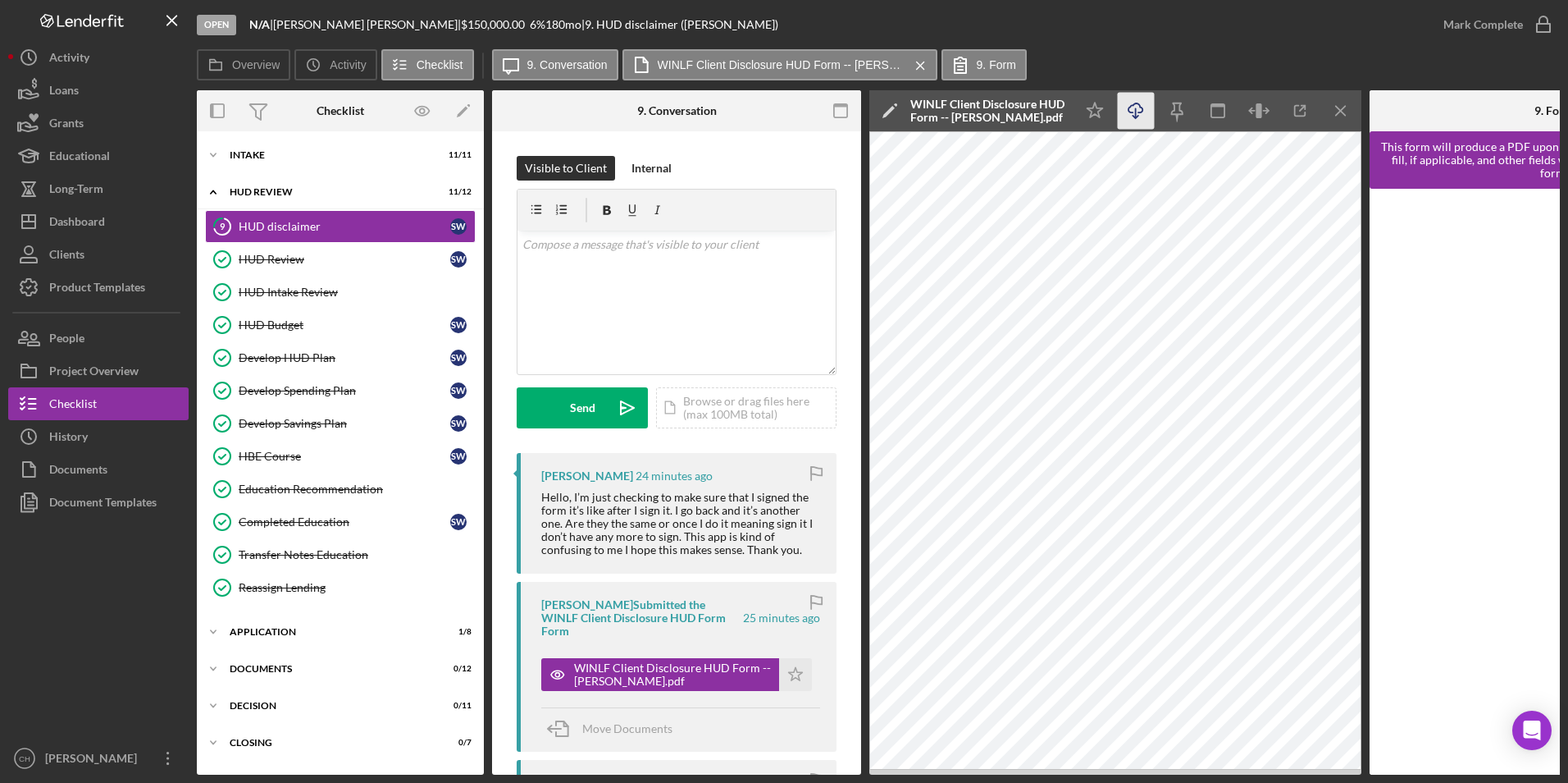
click at [1135, 118] on icon "Icon/Download" at bounding box center [1135, 111] width 37 height 37
click at [785, 658] on icon "Icon/Star" at bounding box center [796, 674] width 33 height 33
click at [1477, 26] on div "Mark Complete" at bounding box center [1483, 25] width 80 height 33
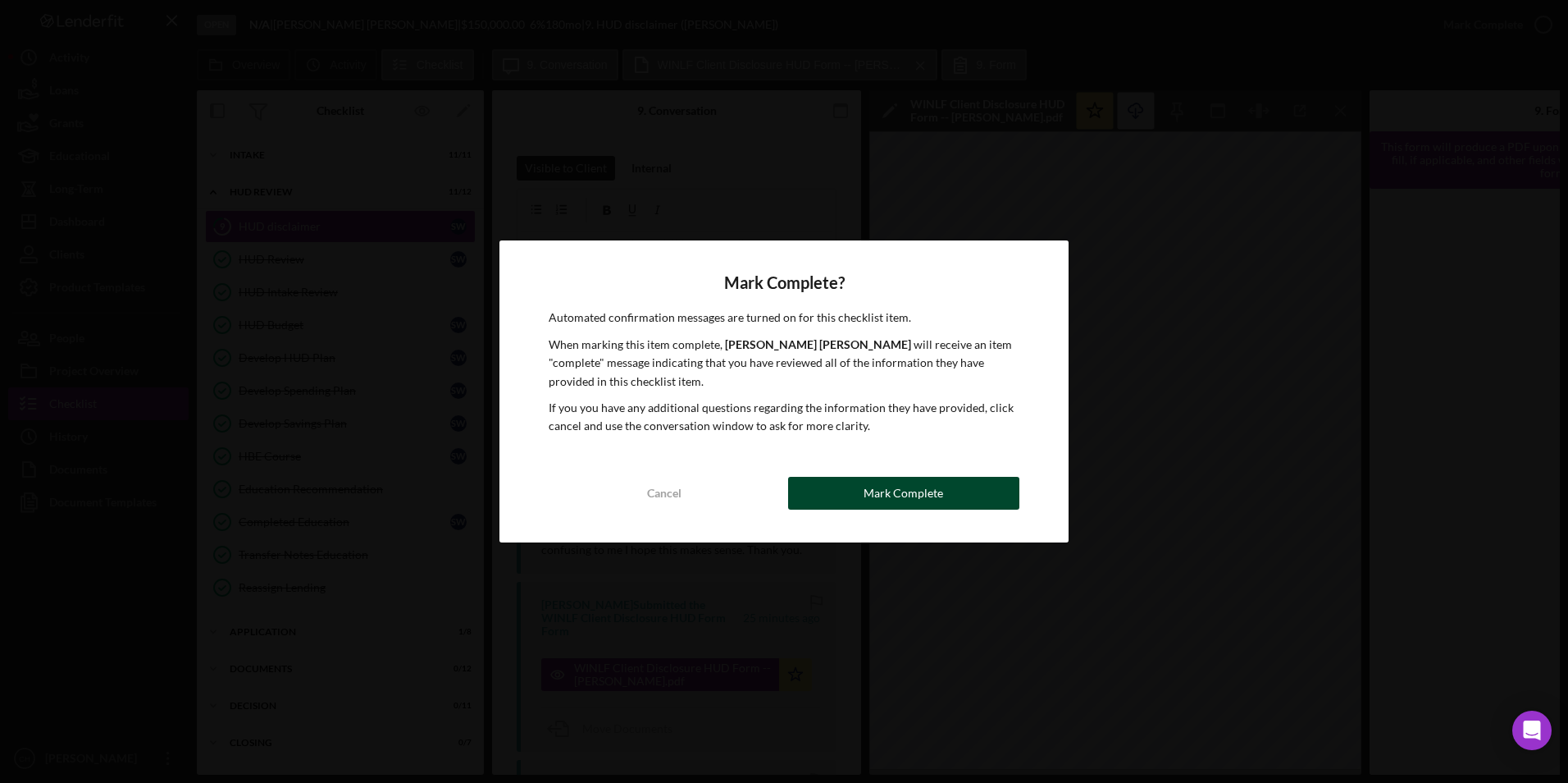
click at [861, 505] on button "Mark Complete" at bounding box center [903, 493] width 231 height 33
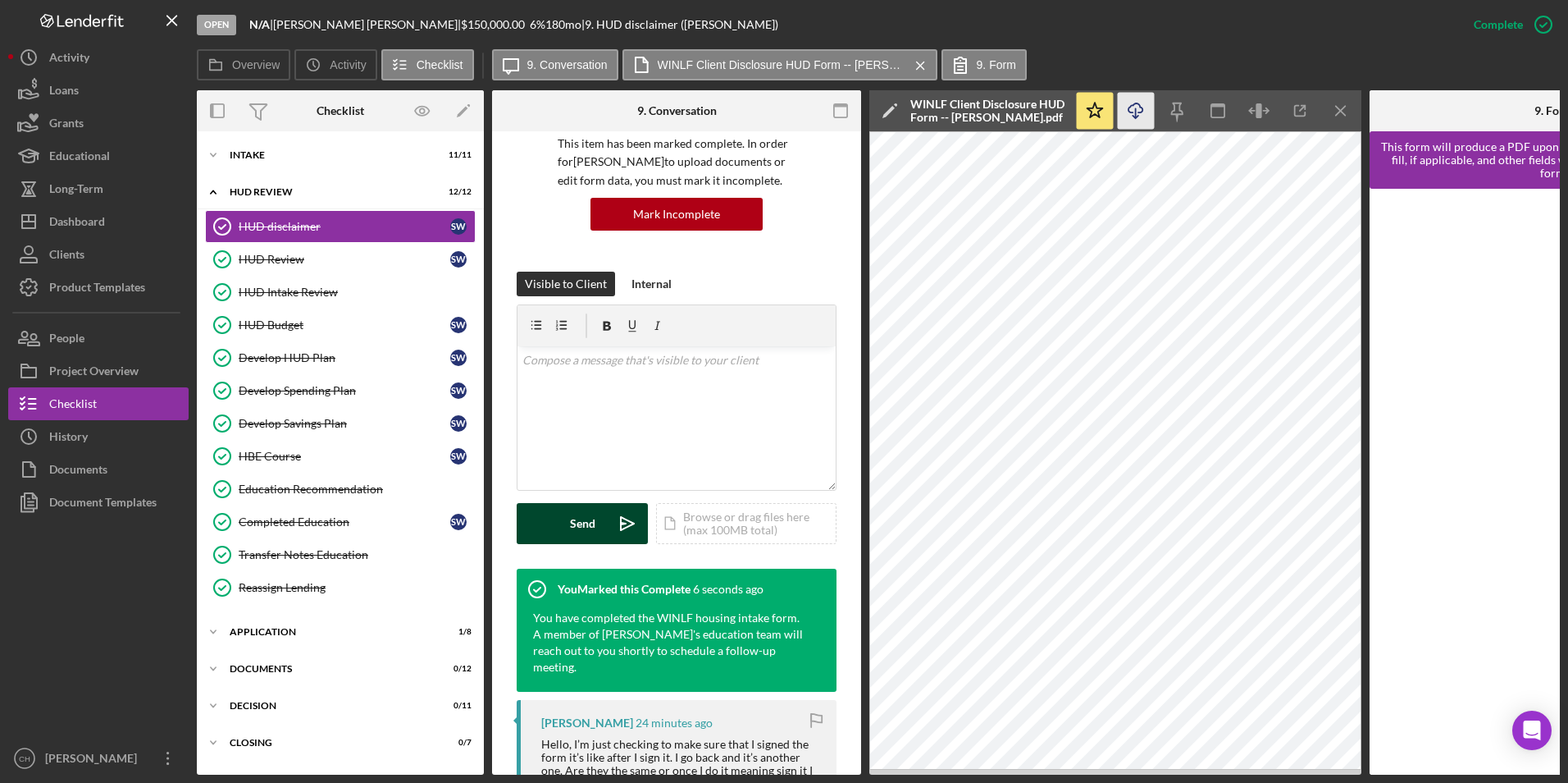
scroll to position [164, 0]
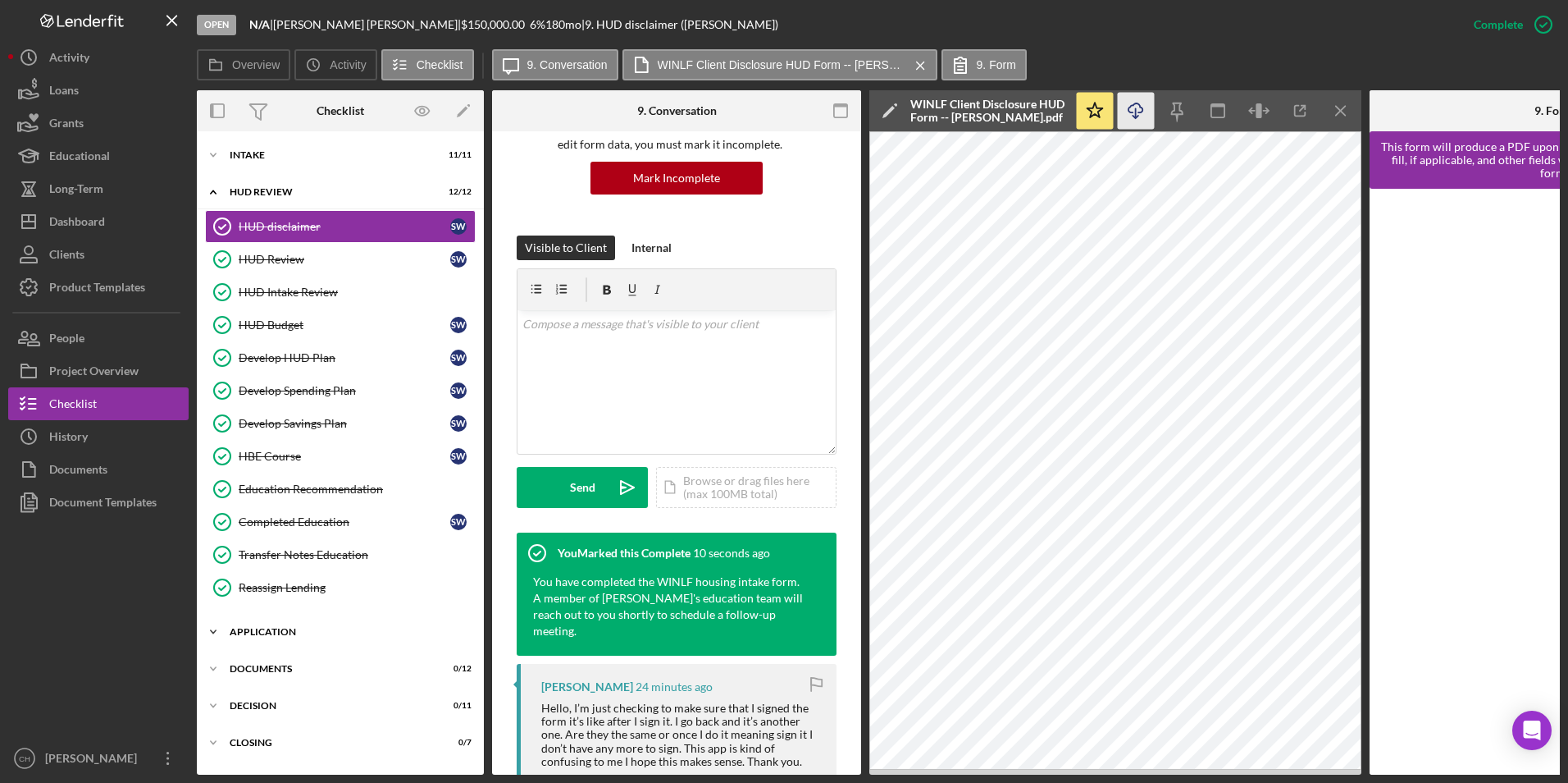
click at [252, 630] on div "Application" at bounding box center [347, 631] width 233 height 9
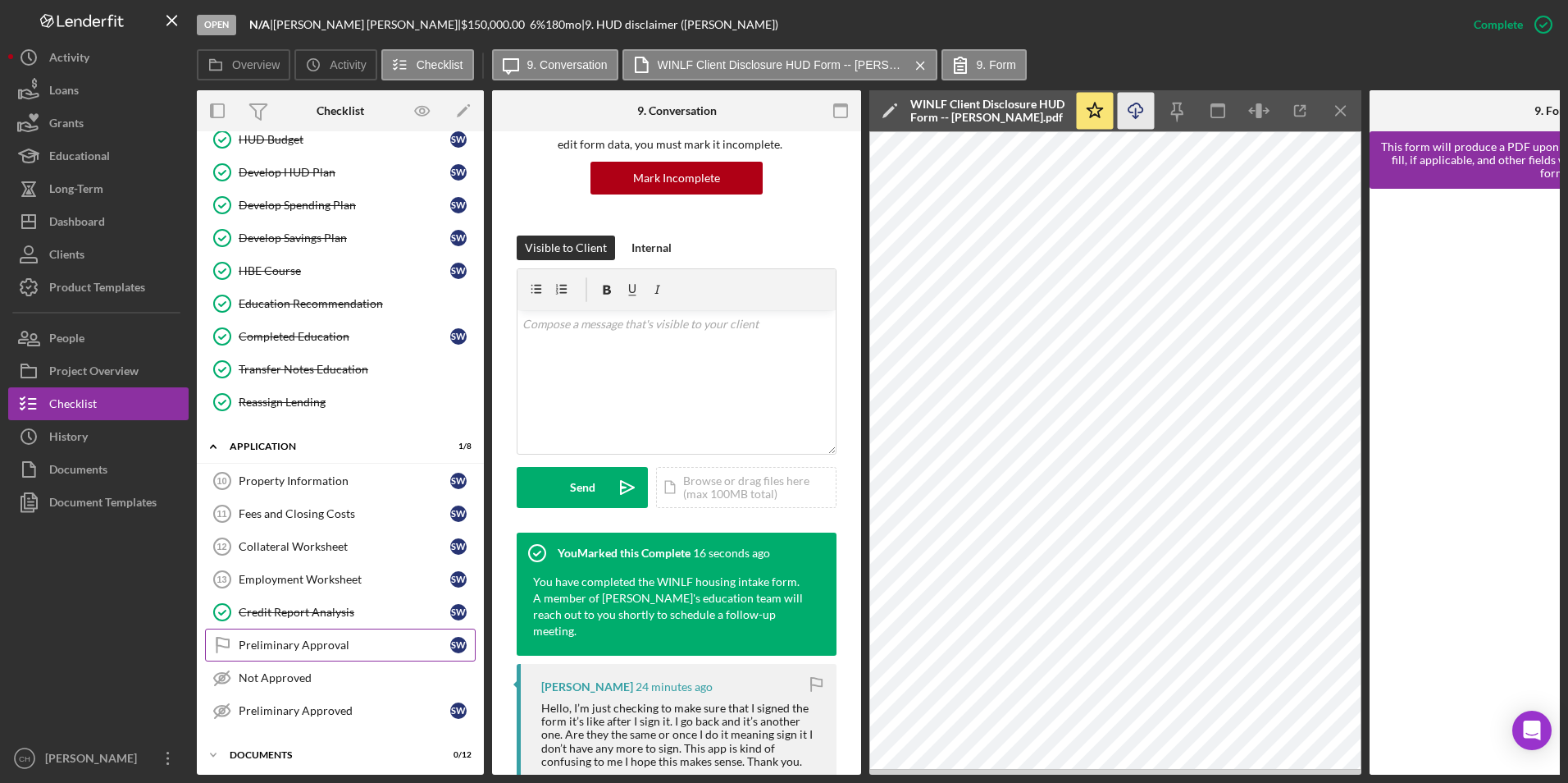
scroll to position [246, 0]
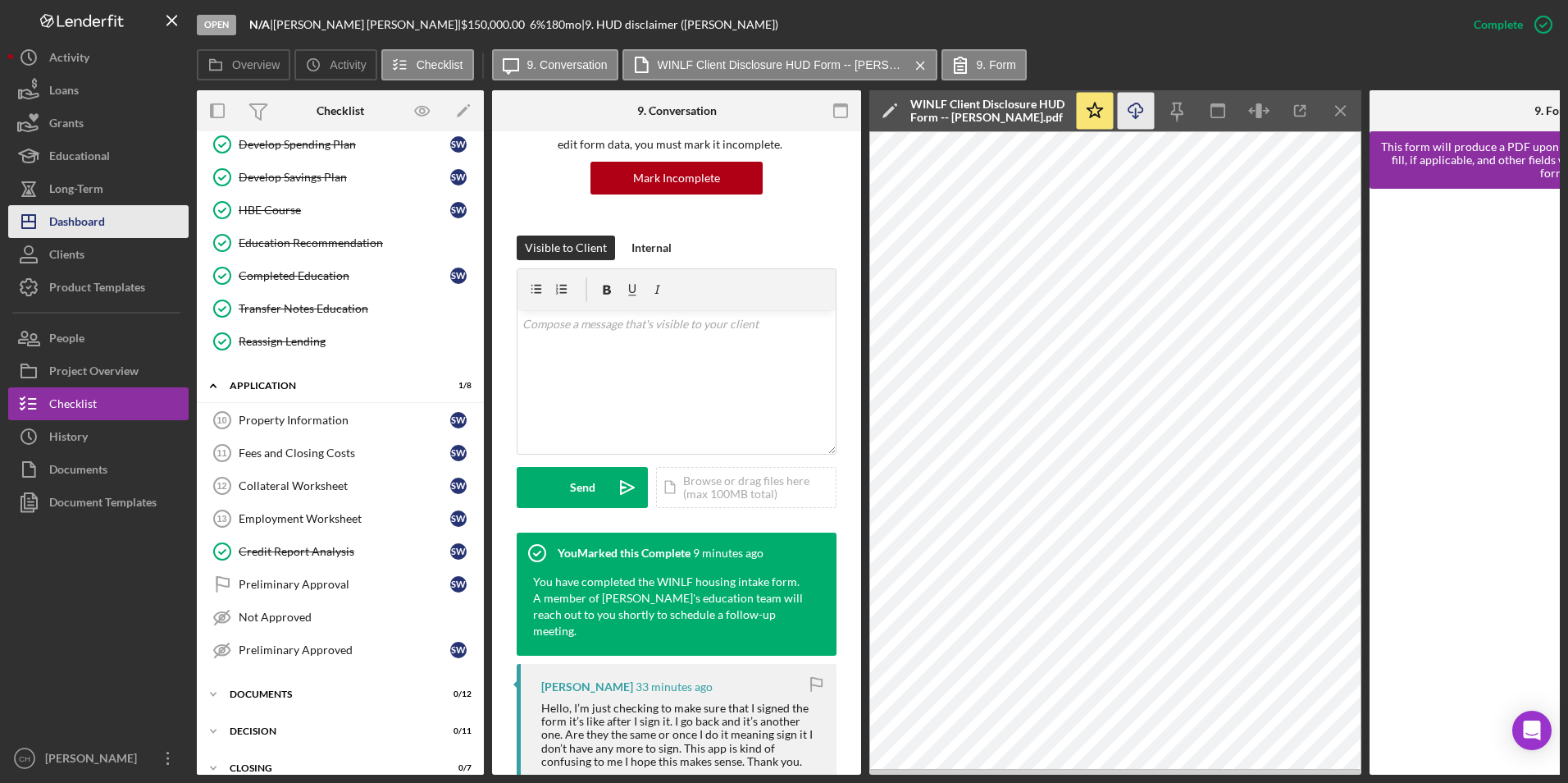
click at [95, 214] on div "Dashboard" at bounding box center [76, 223] width 56 height 37
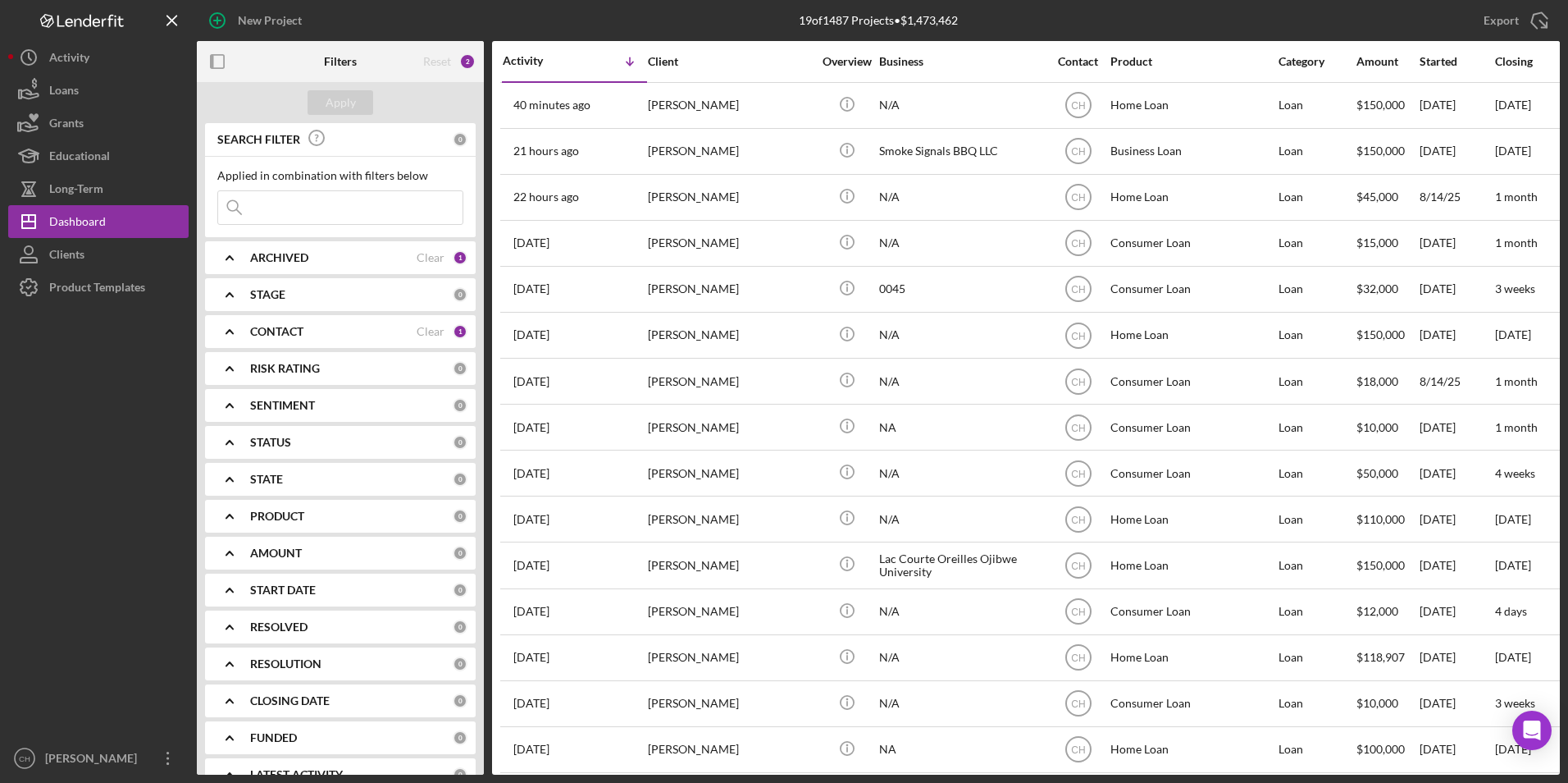
click at [278, 260] on b "ARCHIVED" at bounding box center [279, 257] width 58 height 13
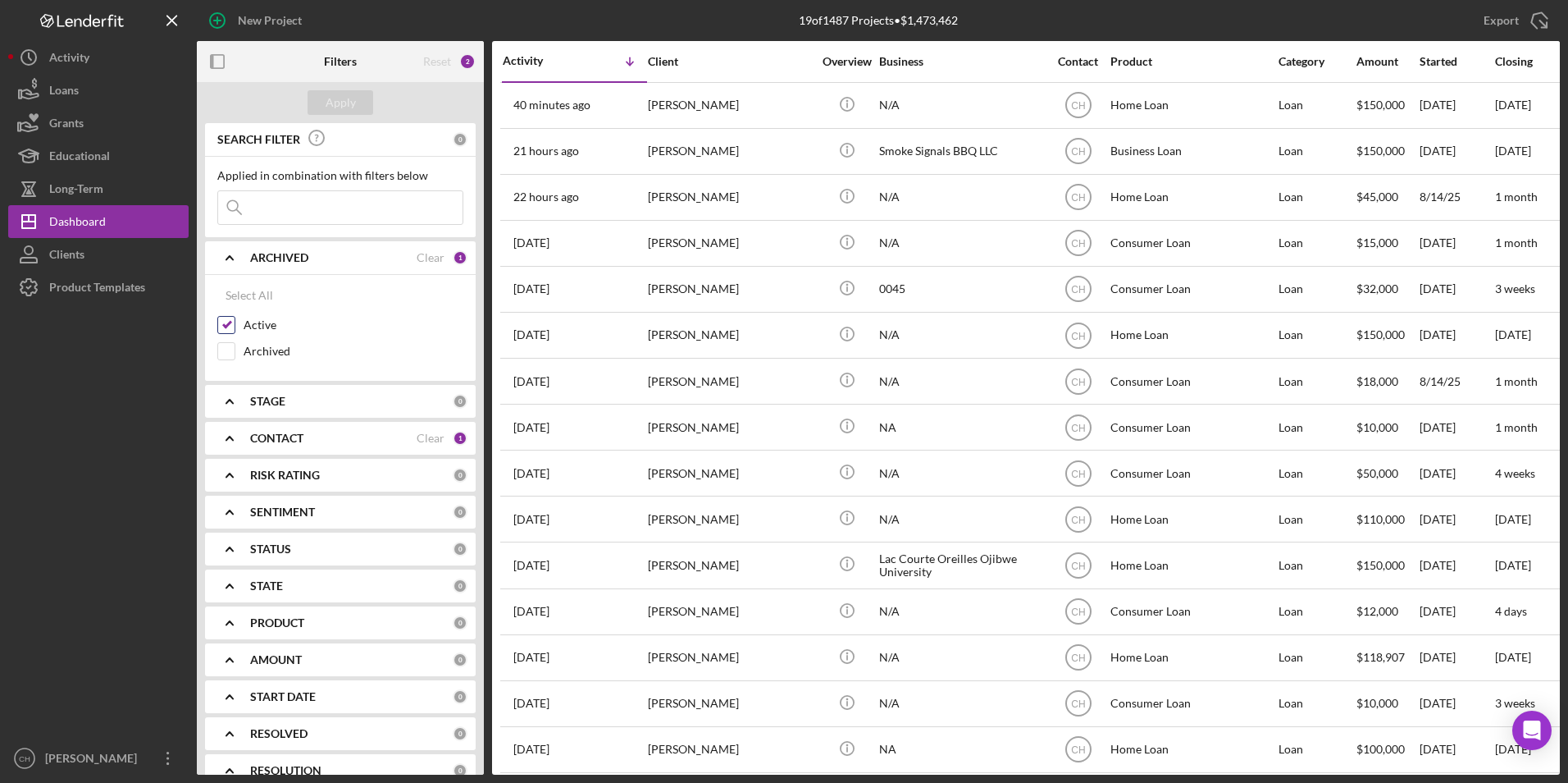
click at [231, 318] on input "Active" at bounding box center [226, 325] width 16 height 16
checkbox input "false"
click at [228, 352] on input "Archived" at bounding box center [226, 350] width 16 height 16
checkbox input "true"
click at [334, 105] on div "Apply" at bounding box center [340, 102] width 30 height 25
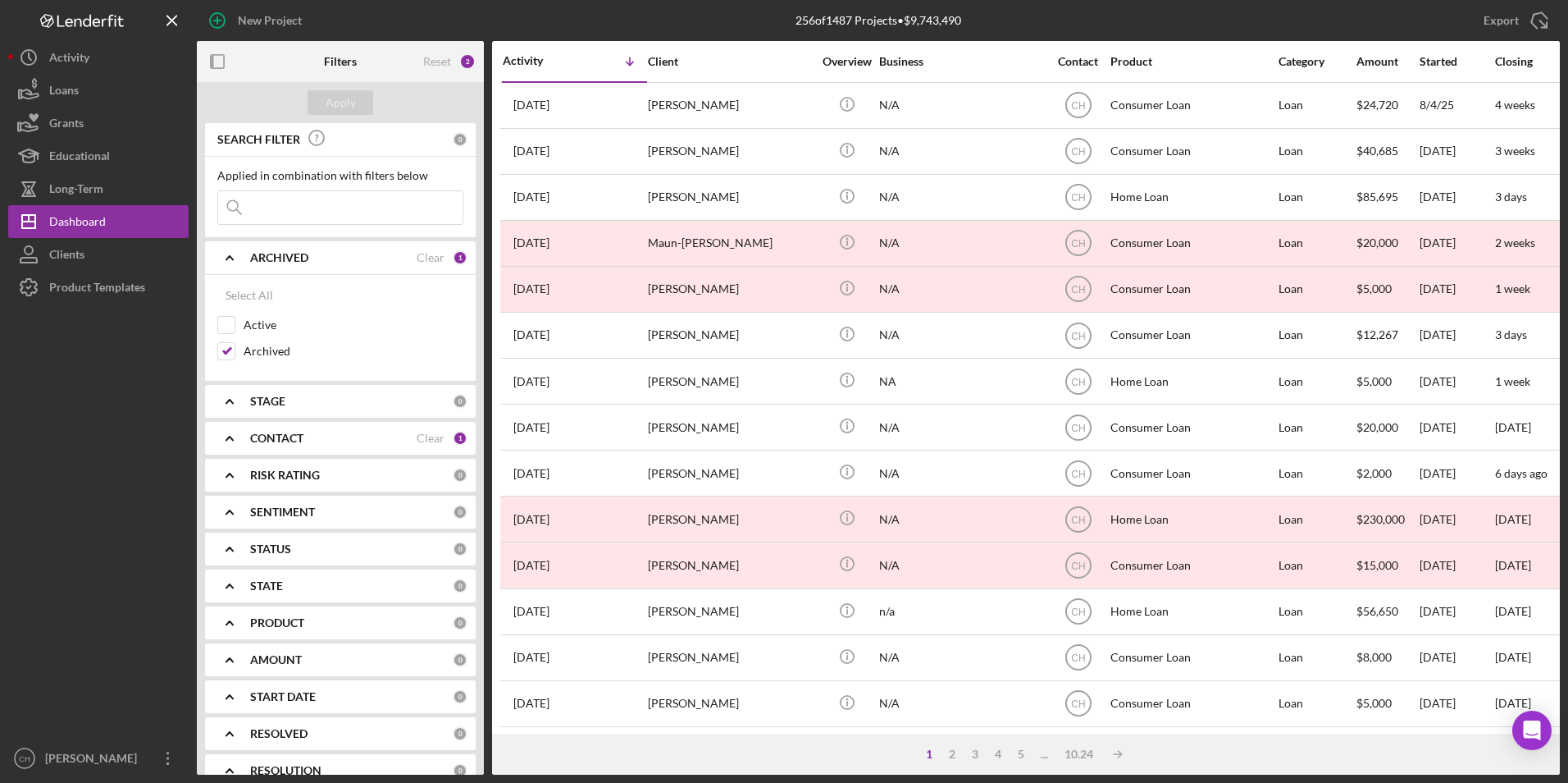
click at [275, 214] on input at bounding box center [340, 208] width 245 height 33
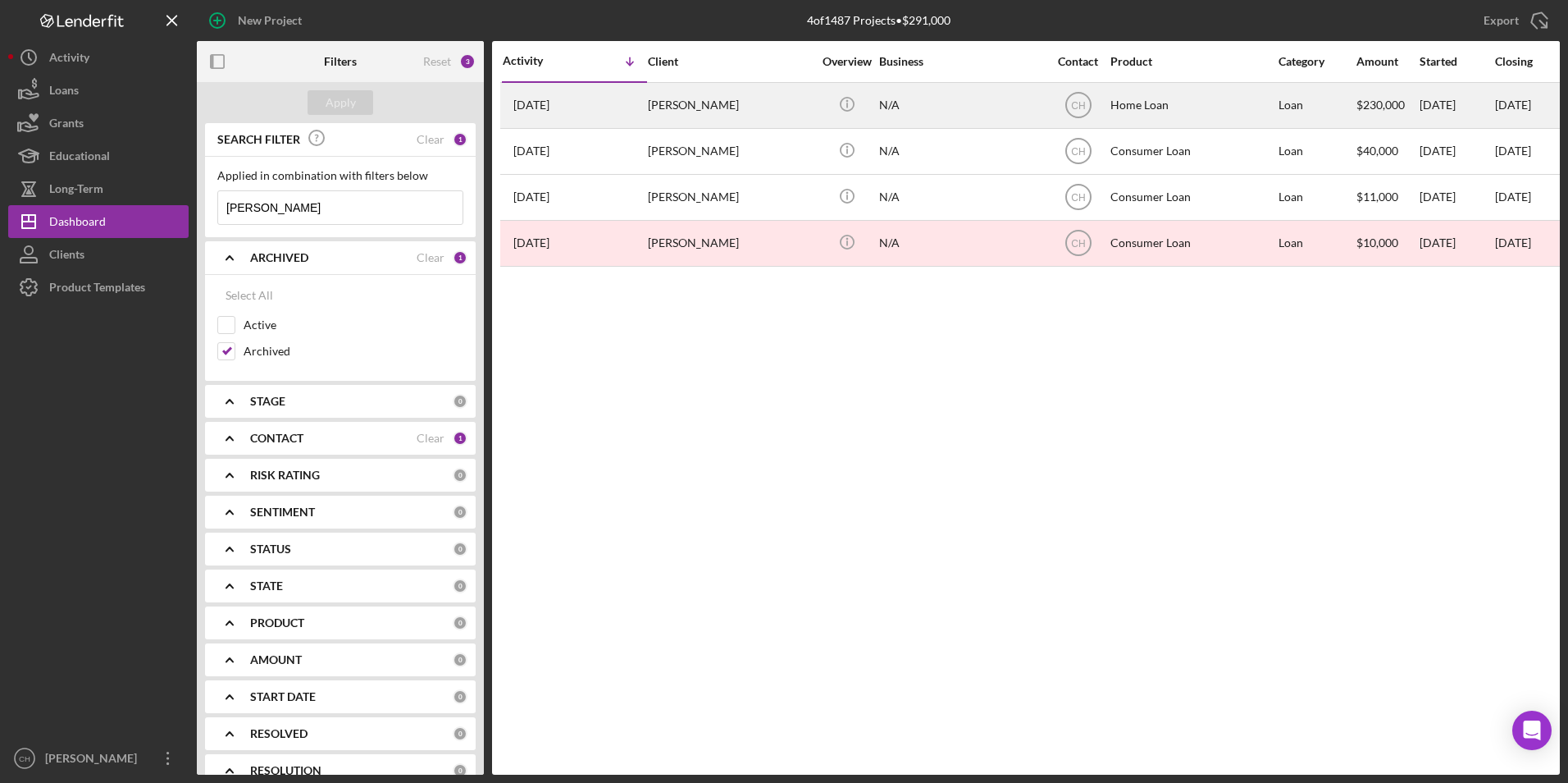
type input "gordon"
click at [704, 102] on div "[PERSON_NAME]" at bounding box center [730, 105] width 164 height 44
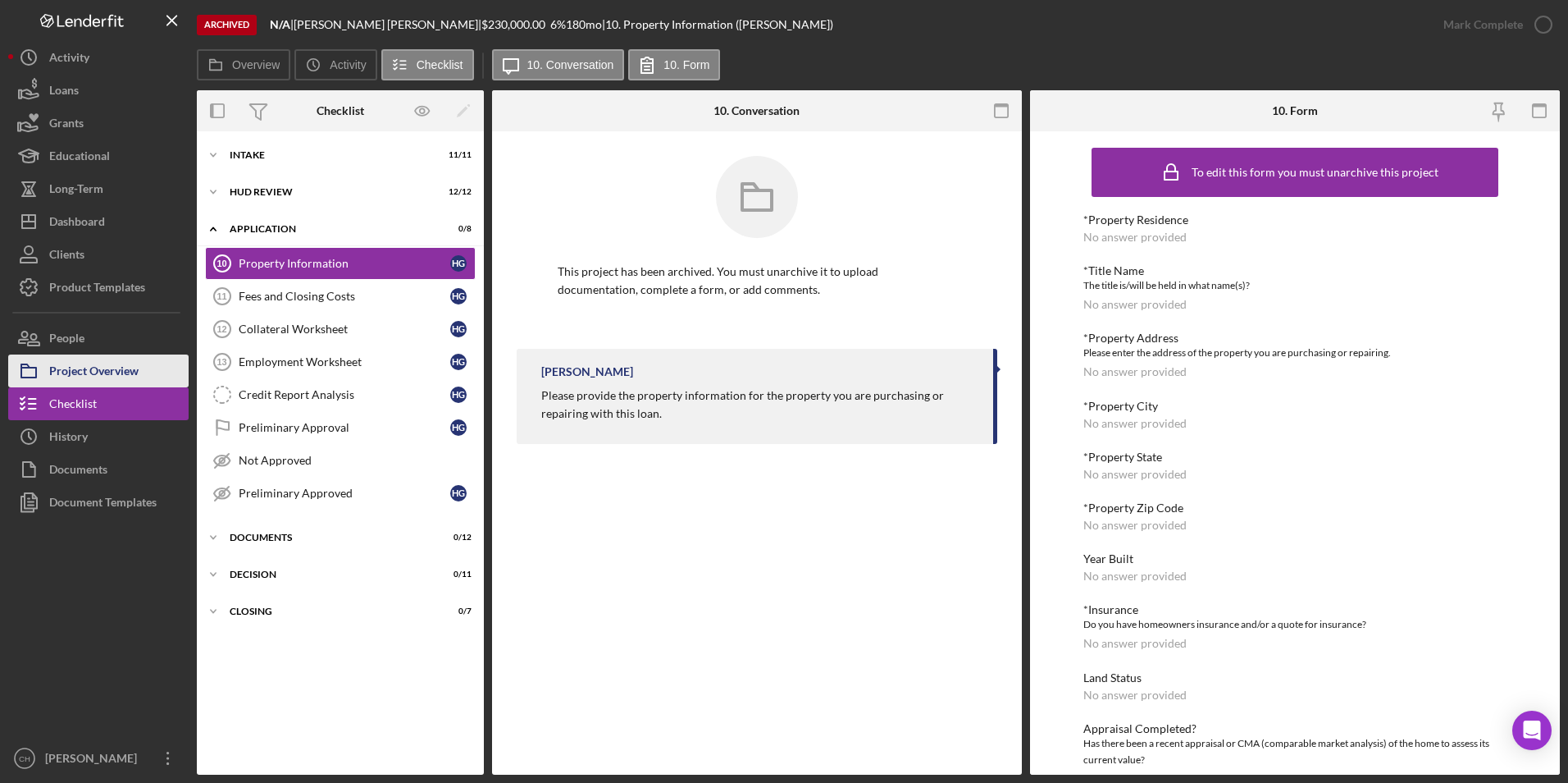
click at [128, 367] on div "Project Overview" at bounding box center [94, 373] width 89 height 37
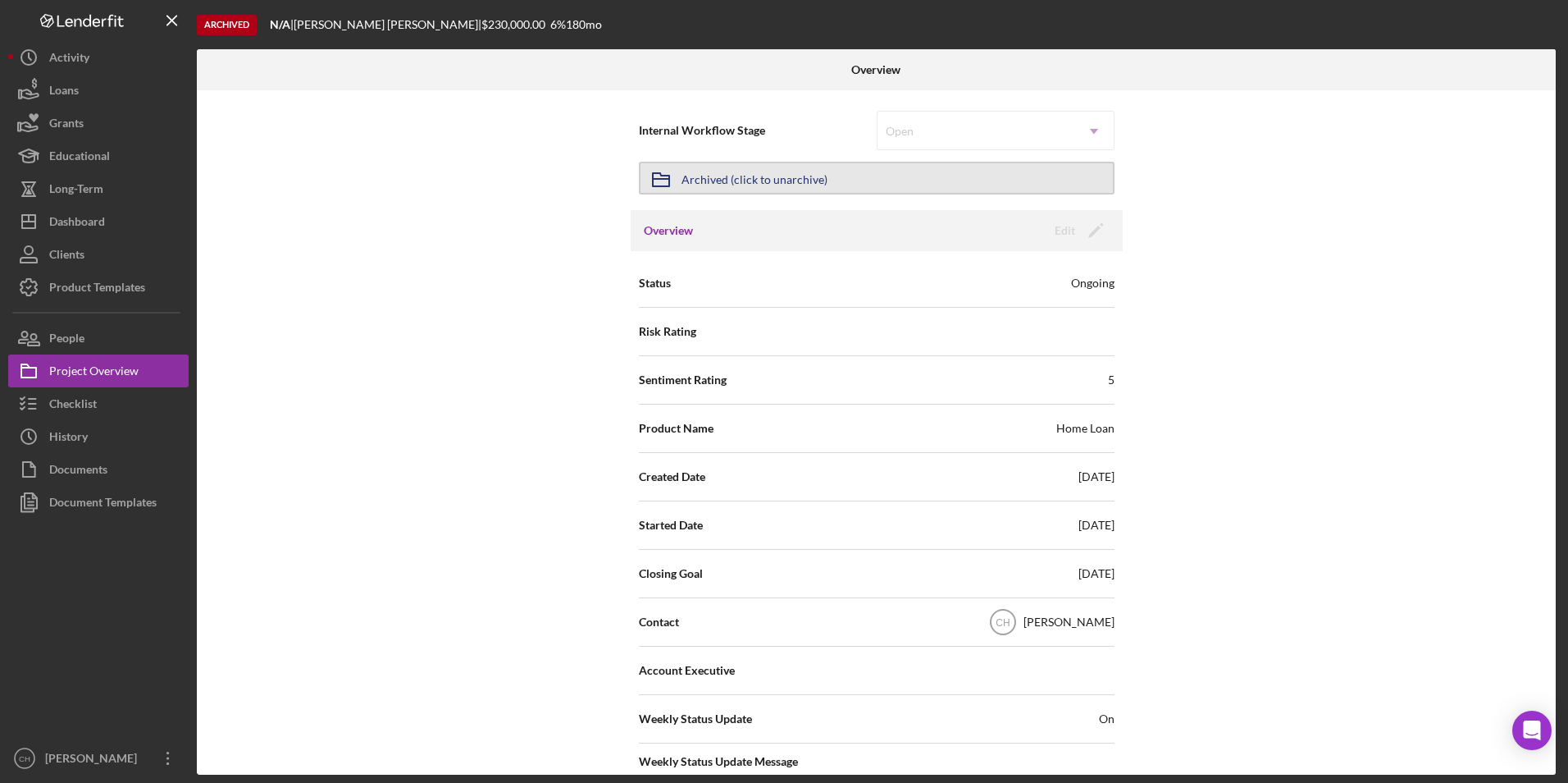
click at [740, 171] on div "Archived (click to unarchive)" at bounding box center [754, 178] width 146 height 29
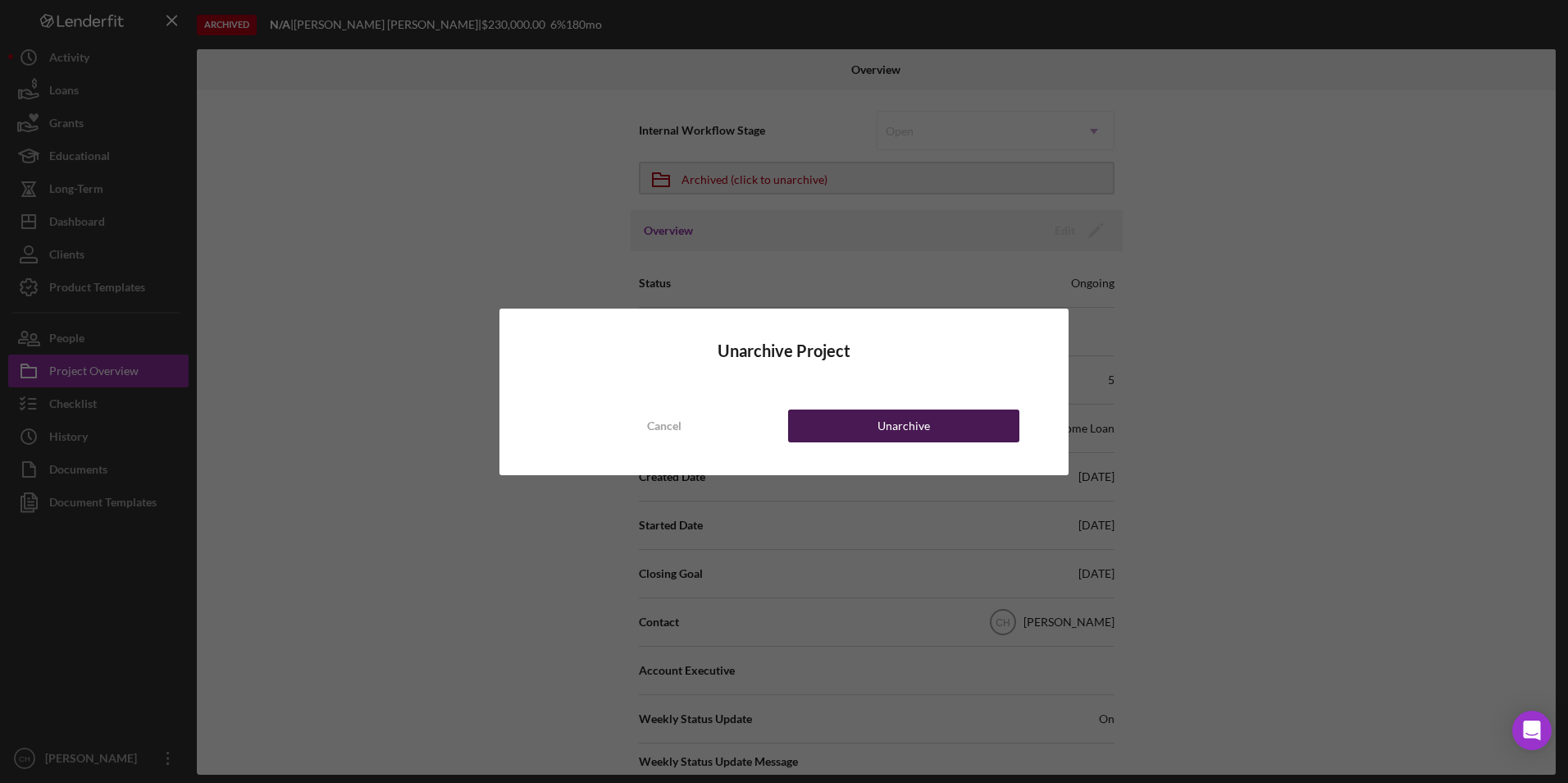
click at [882, 430] on div "Unarchive" at bounding box center [903, 426] width 52 height 33
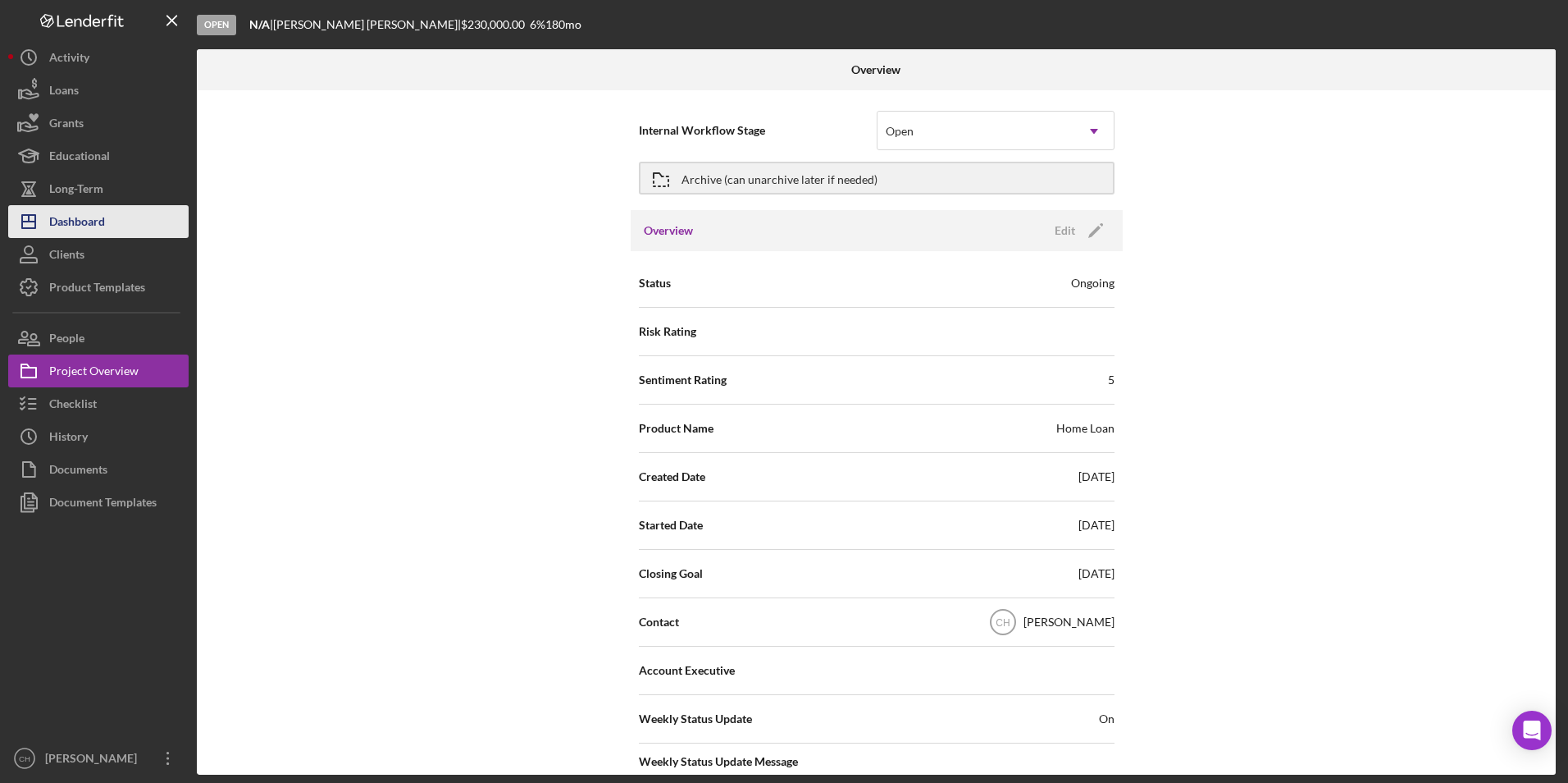
click at [101, 220] on div "Dashboard" at bounding box center [76, 223] width 56 height 37
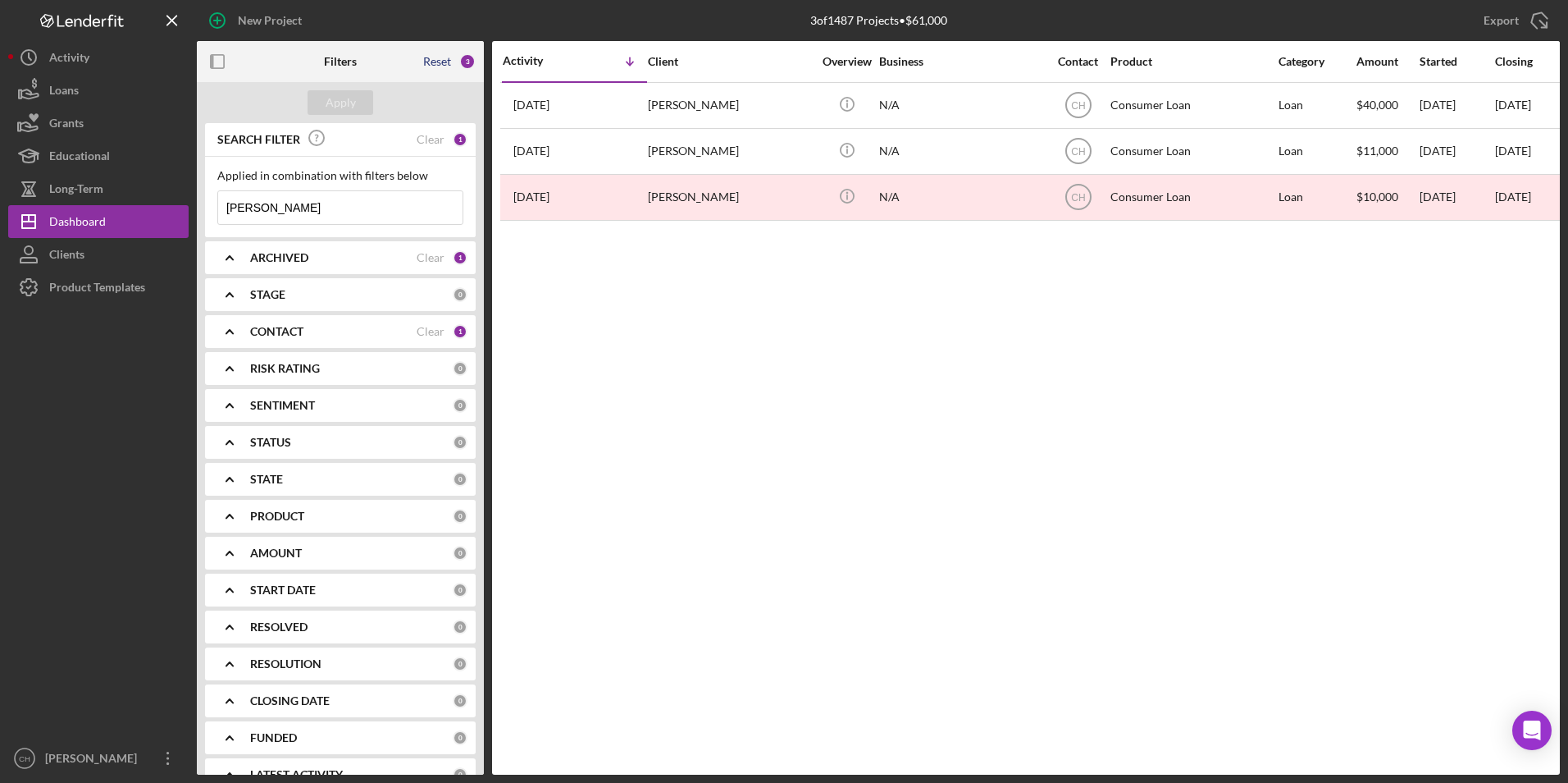
click at [435, 58] on div "Reset" at bounding box center [437, 61] width 27 height 13
click at [347, 111] on div "Apply" at bounding box center [340, 102] width 30 height 25
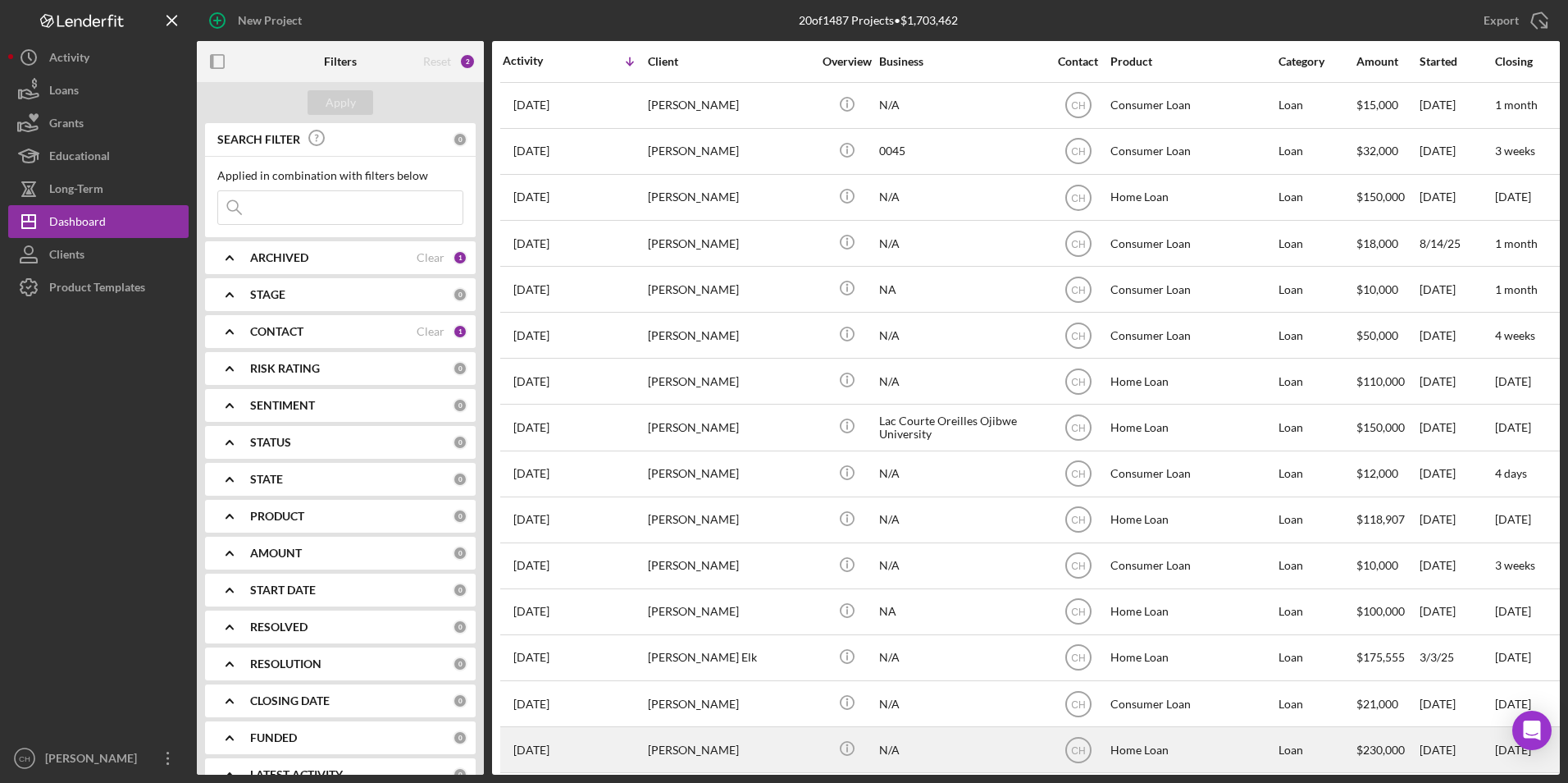
scroll to position [249, 0]
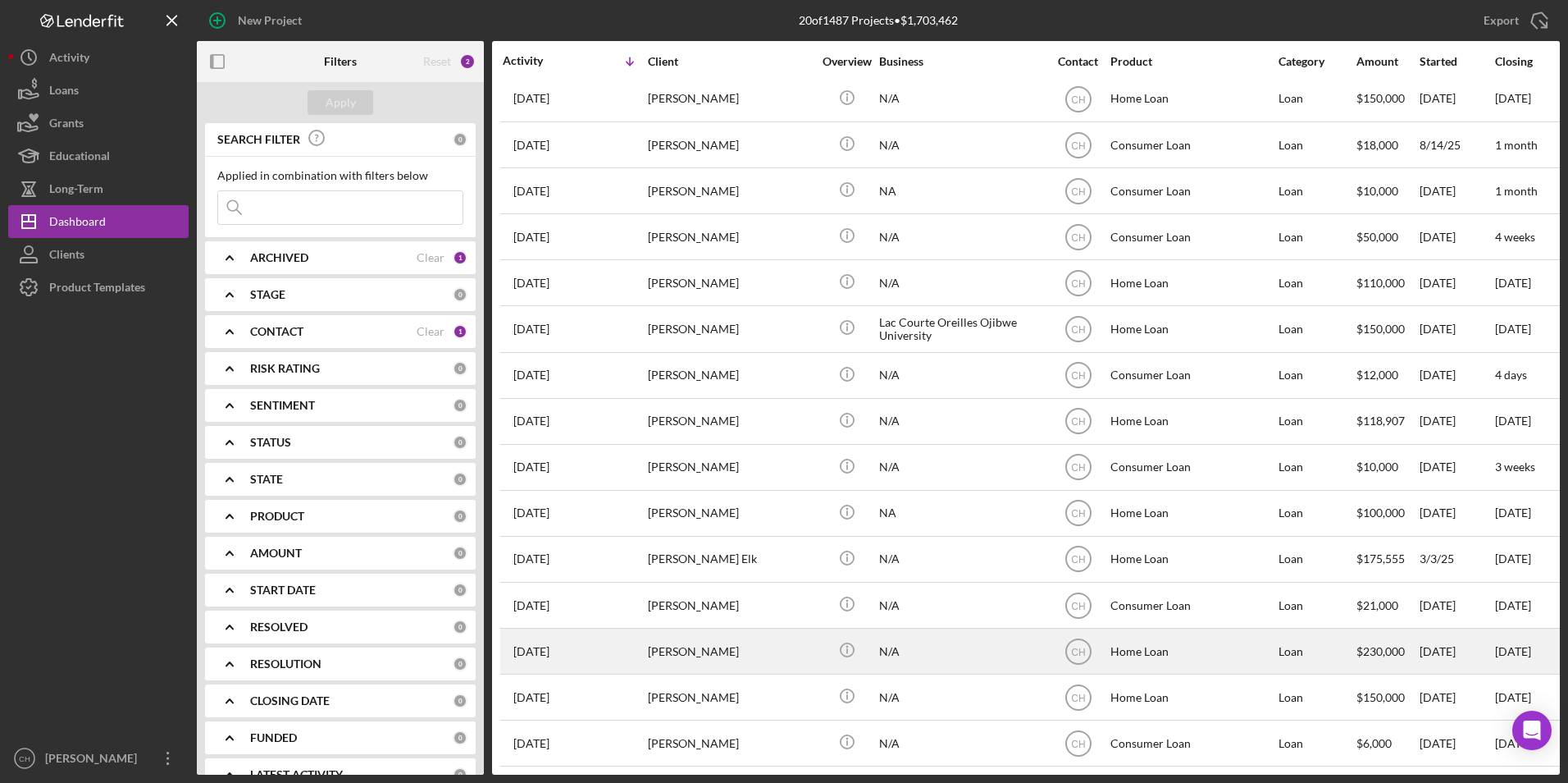
click at [683, 629] on div "[PERSON_NAME]" at bounding box center [730, 651] width 164 height 44
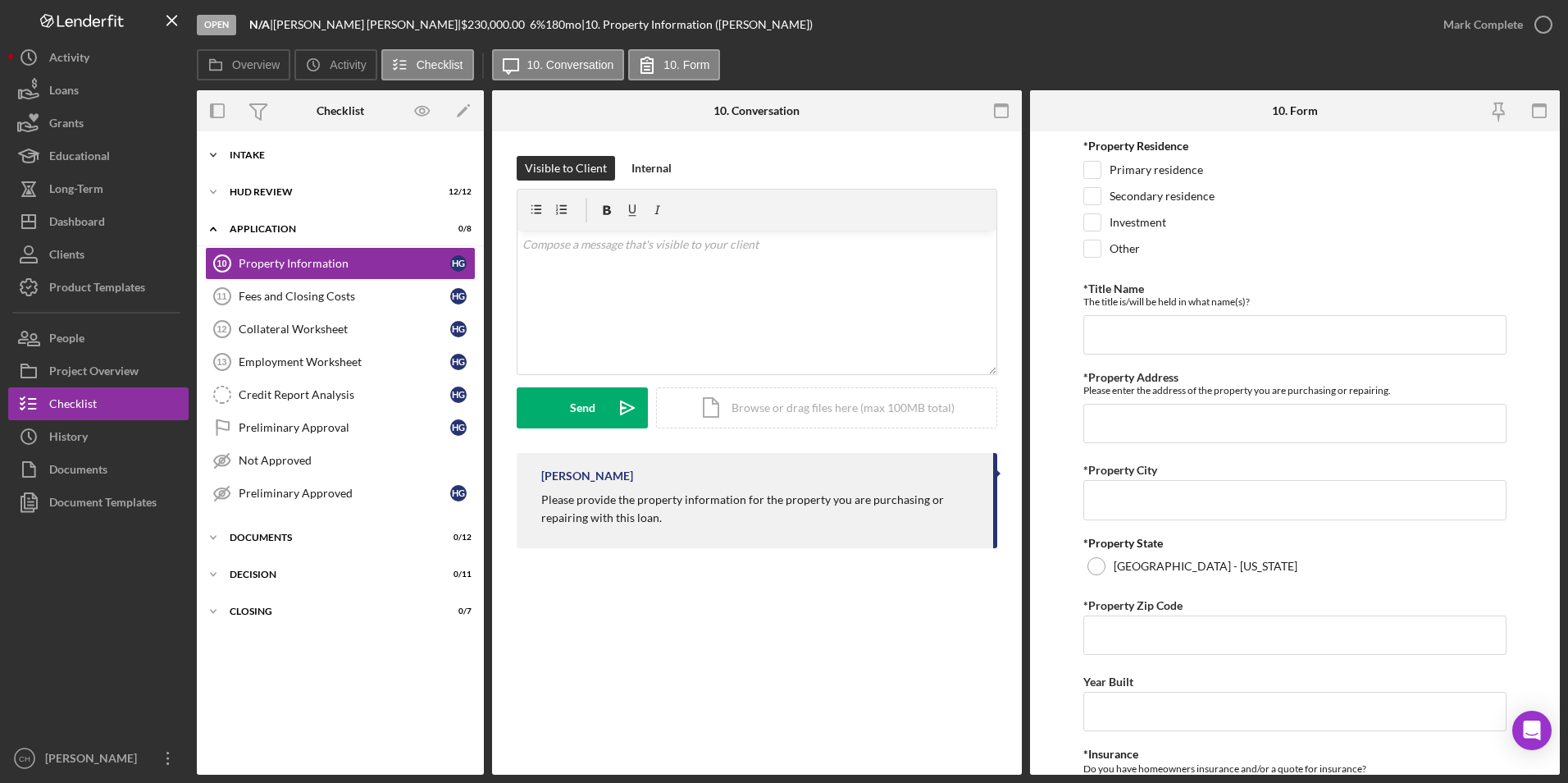
click at [283, 153] on div "Intake" at bounding box center [347, 155] width 233 height 9
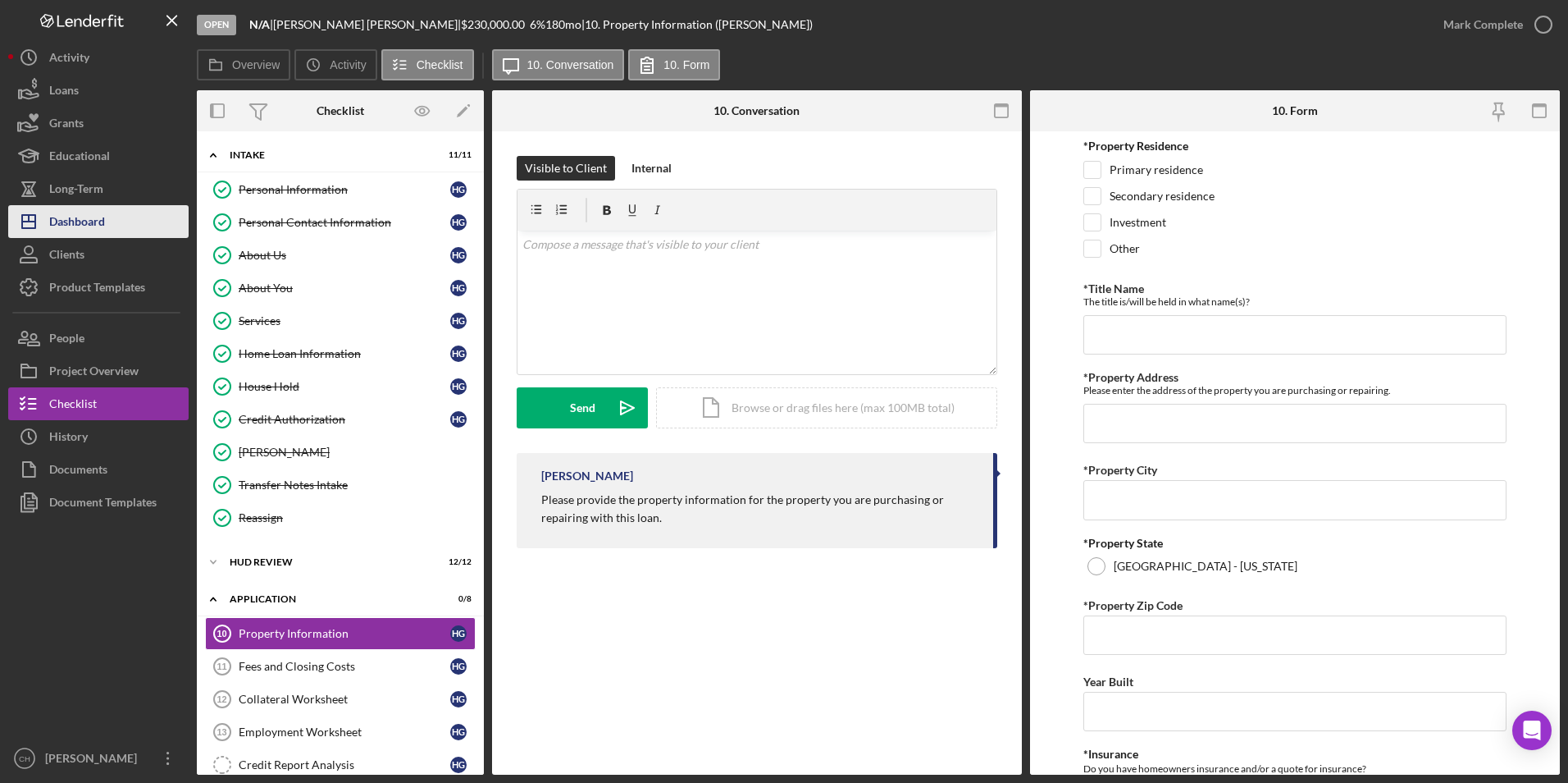
click at [97, 220] on div "Dashboard" at bounding box center [76, 223] width 56 height 37
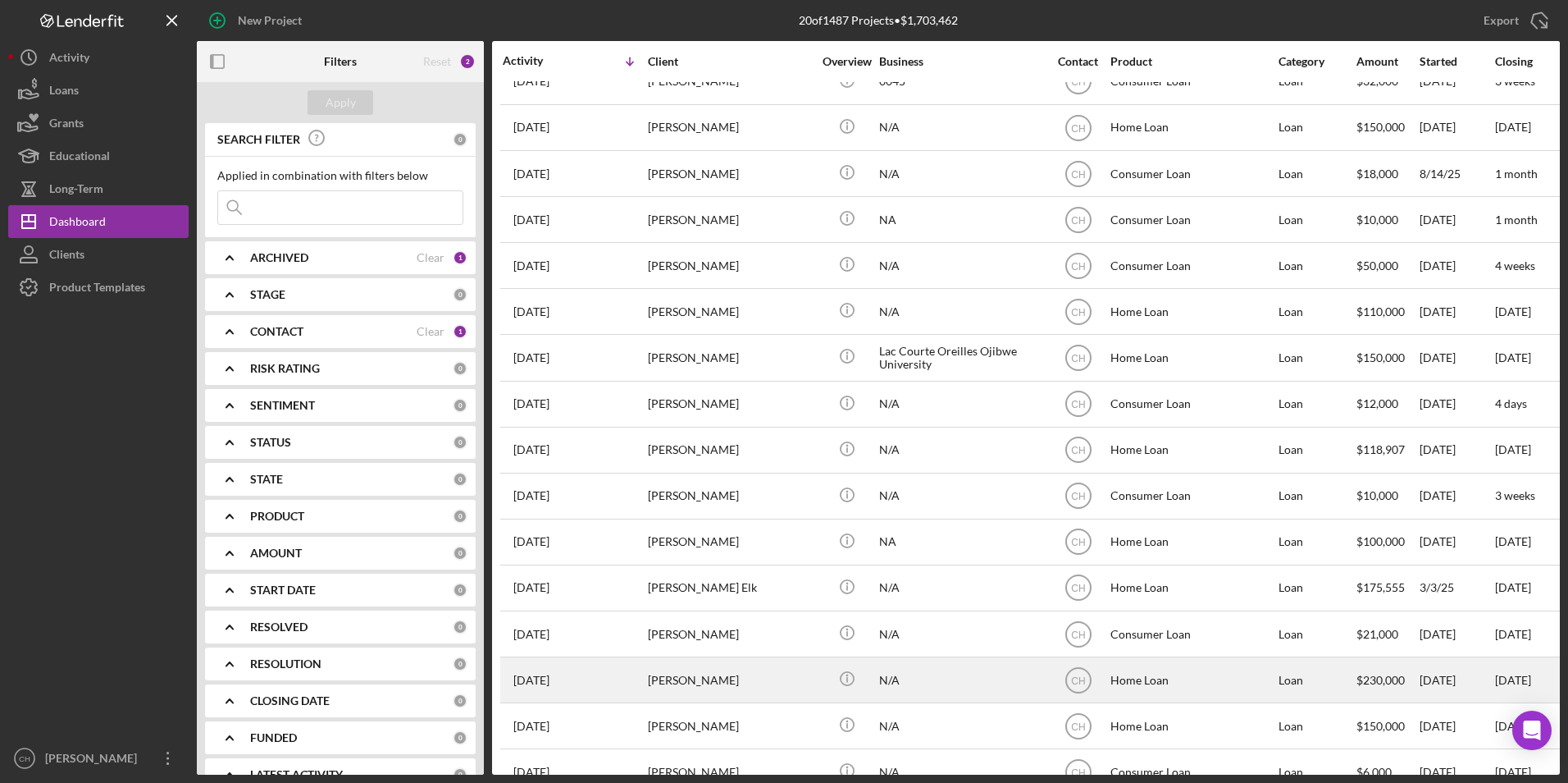
scroll to position [249, 0]
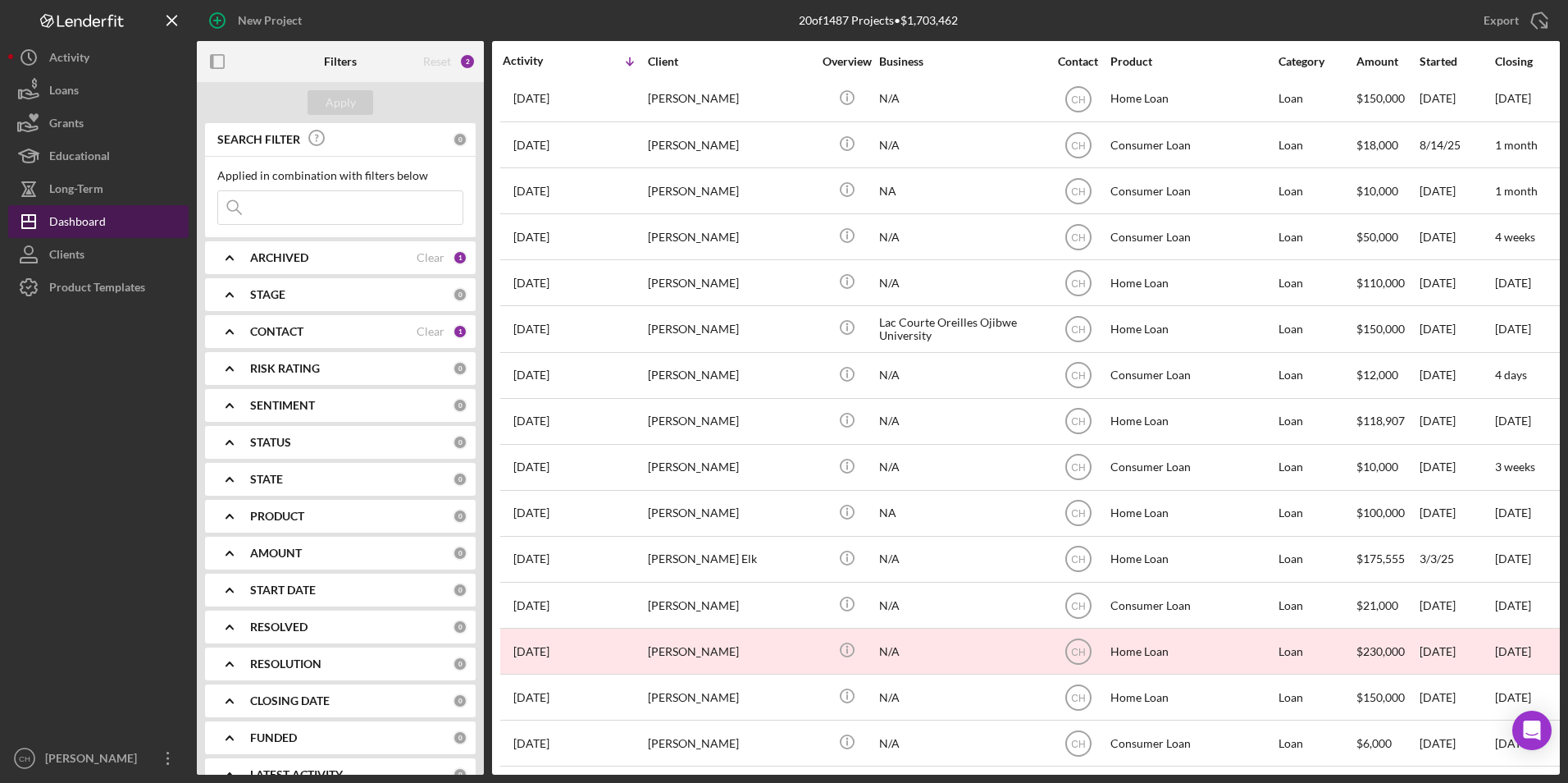
click at [111, 228] on button "Icon/Dashboard Dashboard" at bounding box center [99, 222] width 180 height 33
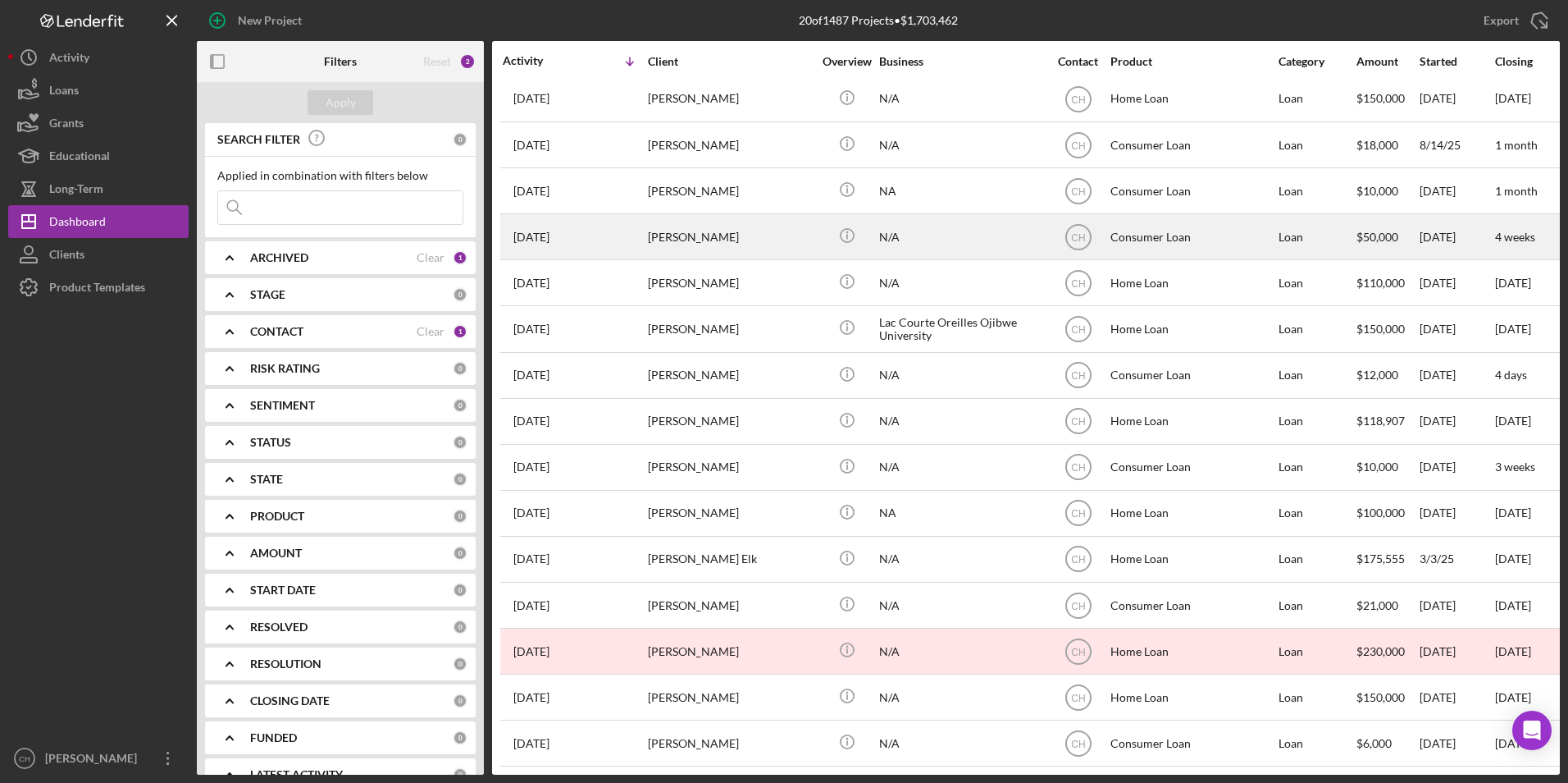
click at [602, 216] on div "1 week ago Stacy Spencer" at bounding box center [574, 236] width 143 height 44
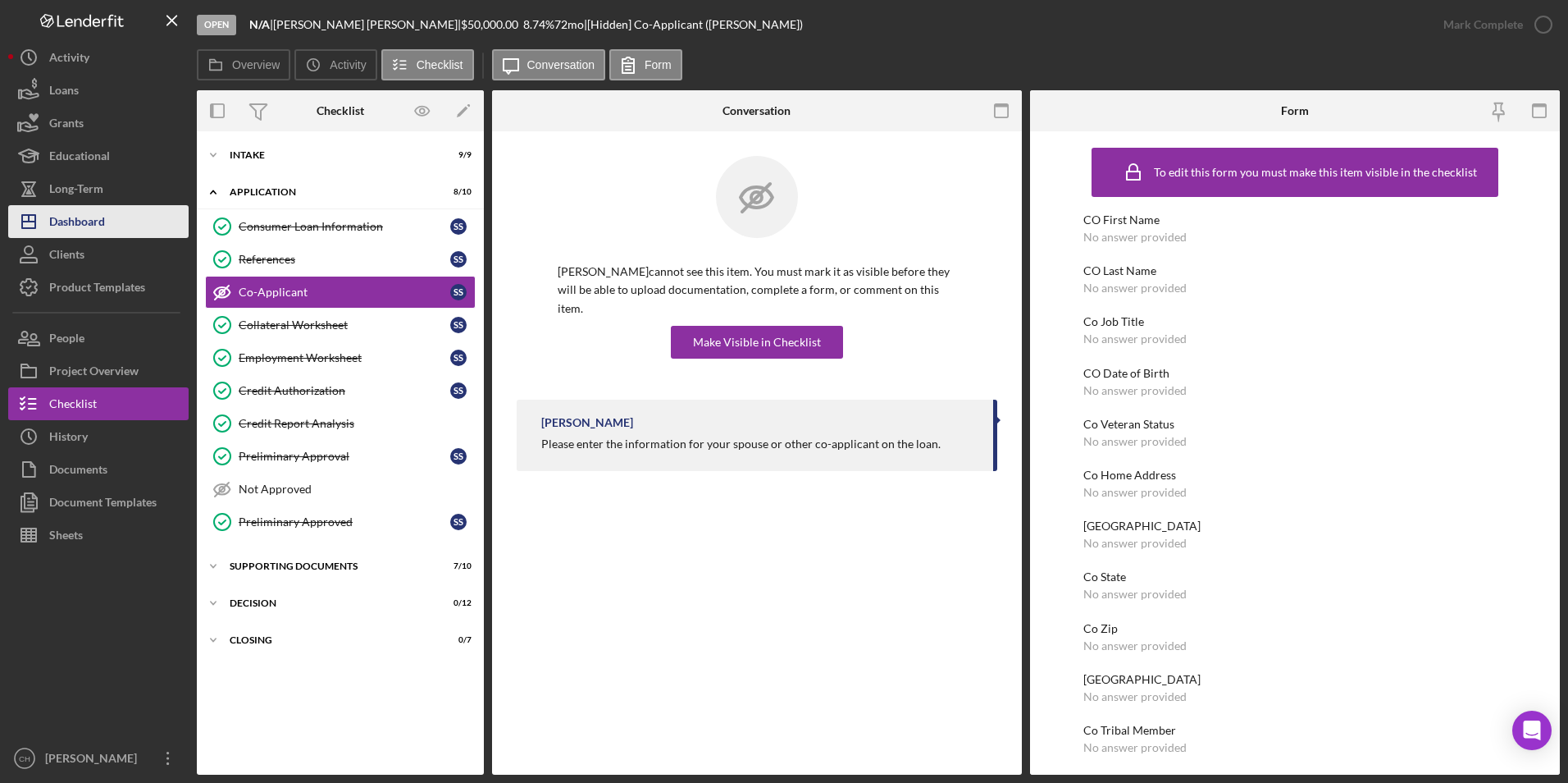
click at [97, 214] on div "Dashboard" at bounding box center [76, 223] width 56 height 37
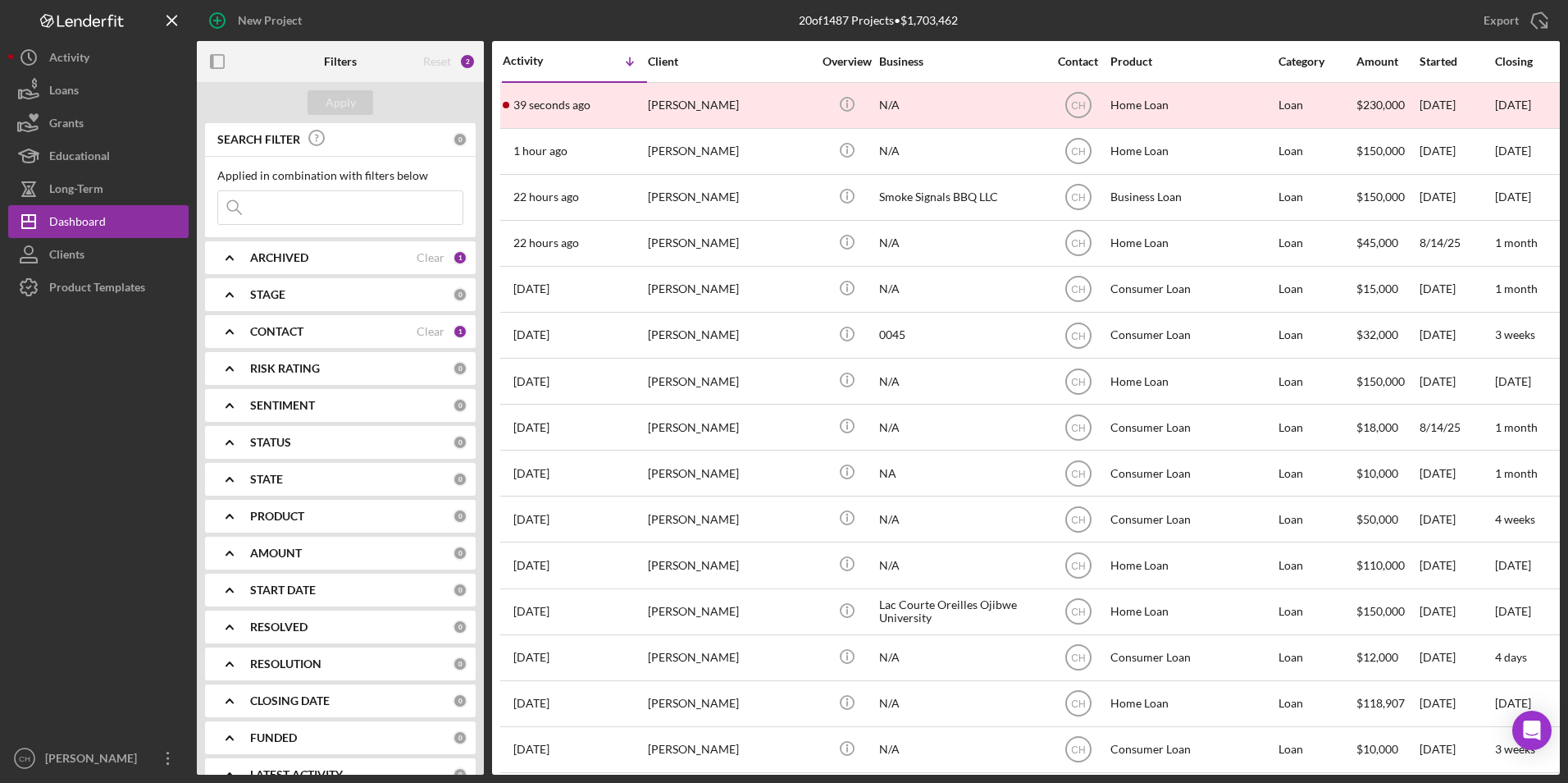
click at [343, 199] on input at bounding box center [340, 208] width 245 height 33
click at [312, 207] on input at bounding box center [340, 208] width 245 height 33
click at [221, 257] on icon "Icon/Expander" at bounding box center [230, 258] width 41 height 41
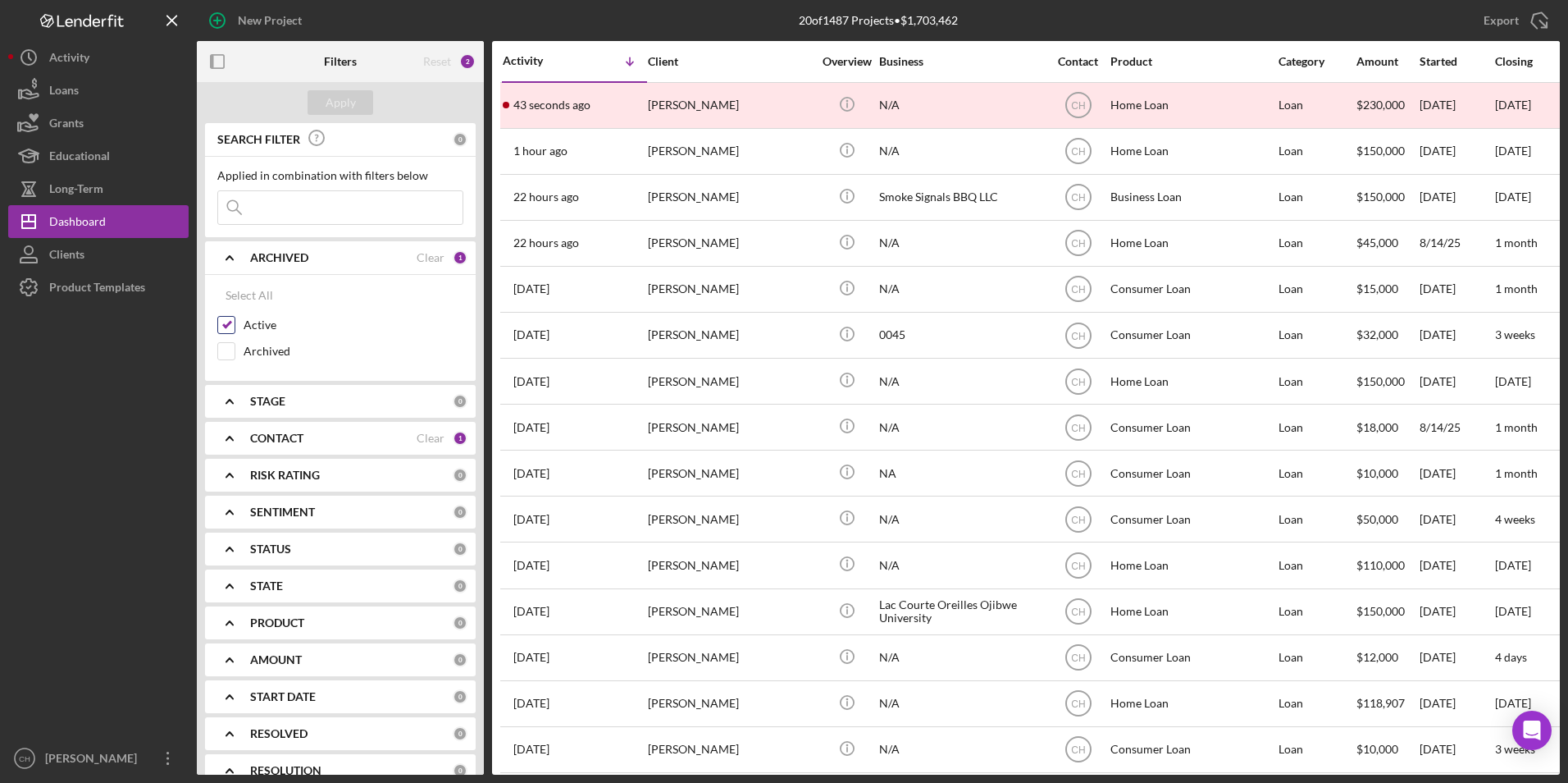
click at [228, 328] on input "Active" at bounding box center [226, 325] width 16 height 16
checkbox input "false"
click at [257, 441] on b "CONTACT" at bounding box center [276, 438] width 53 height 13
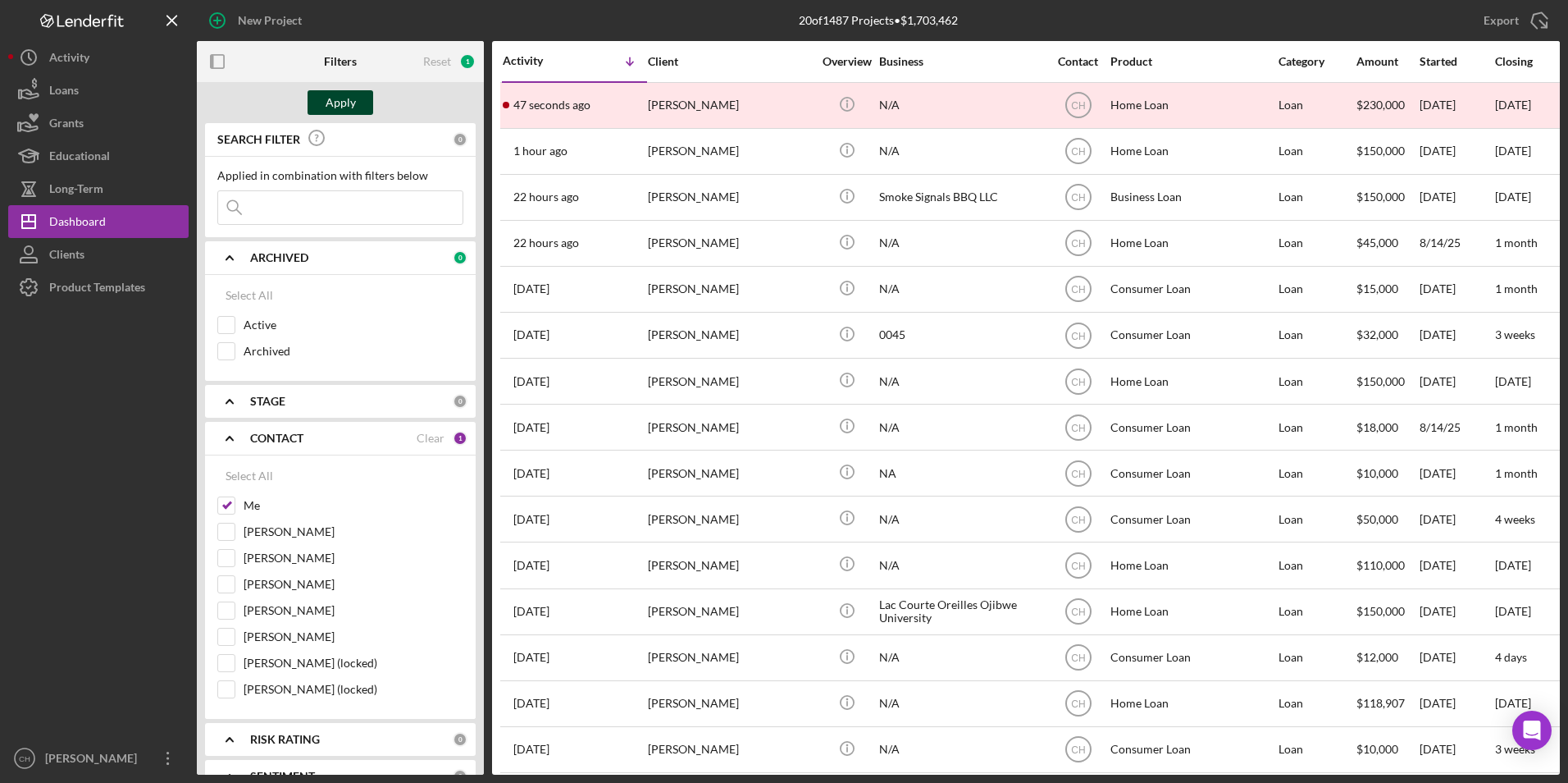
click at [336, 96] on div "Apply" at bounding box center [340, 102] width 30 height 25
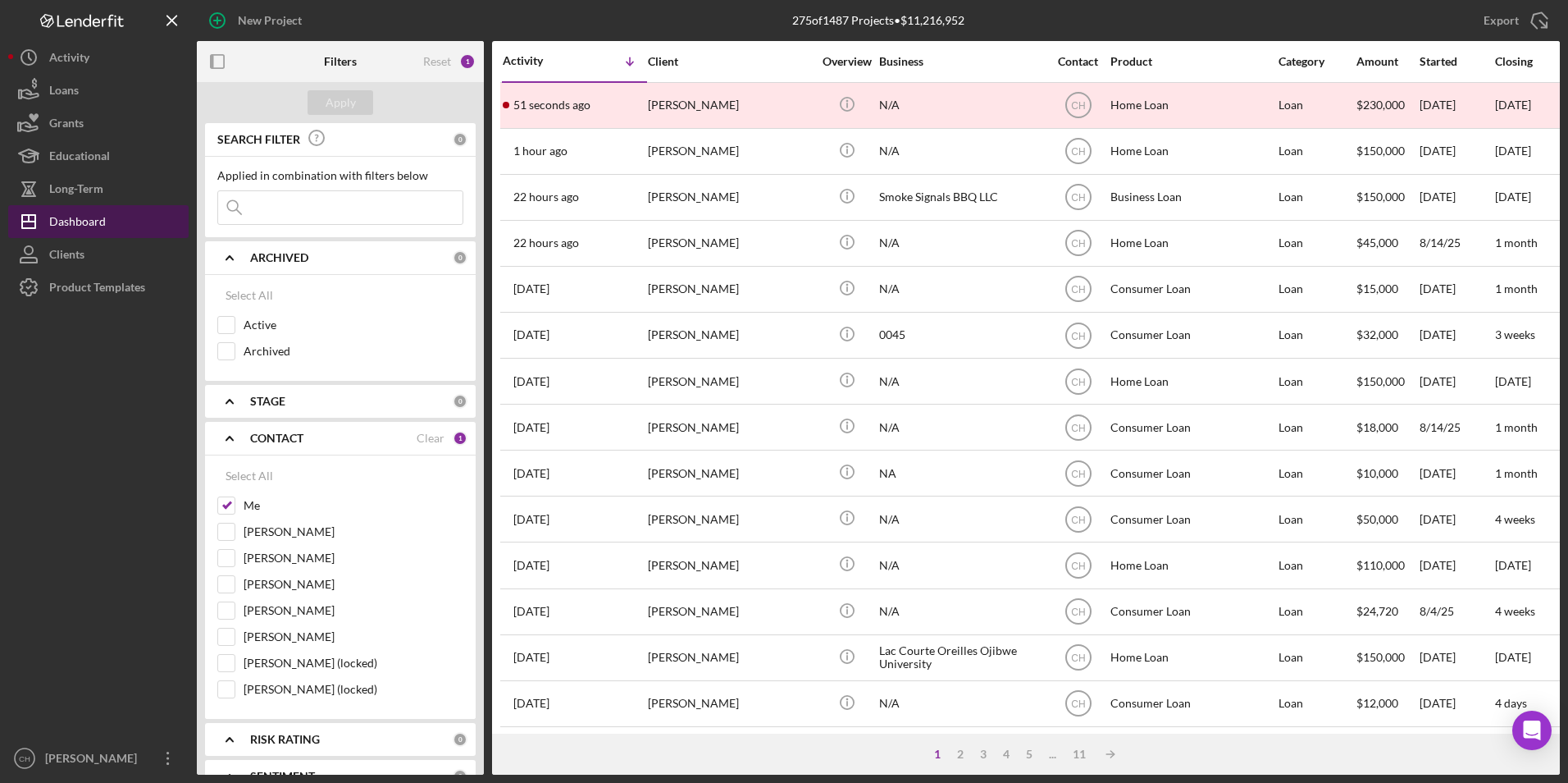
click at [94, 223] on div "Dashboard" at bounding box center [77, 223] width 57 height 37
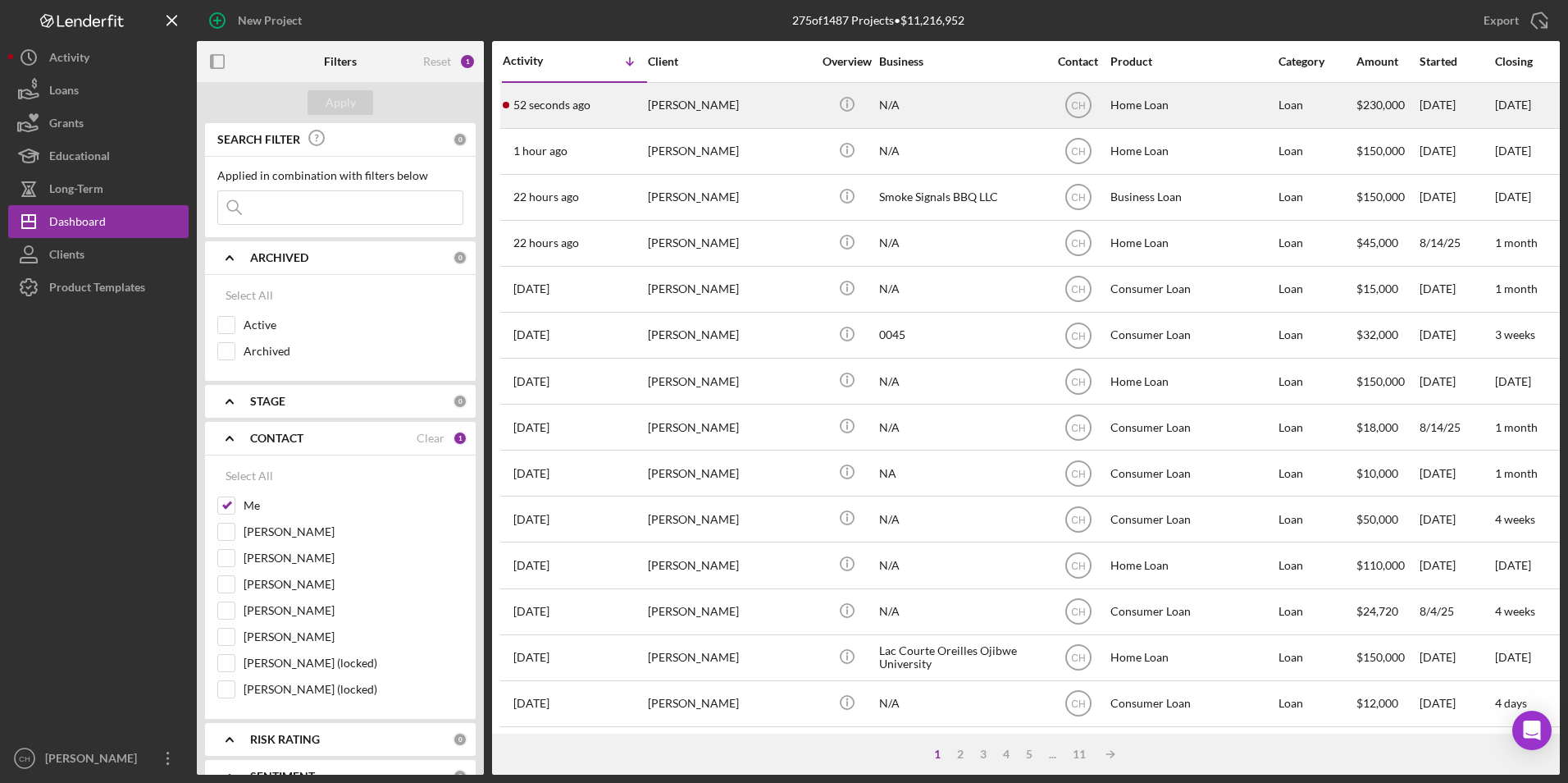
click at [779, 113] on div "[PERSON_NAME]" at bounding box center [730, 105] width 164 height 44
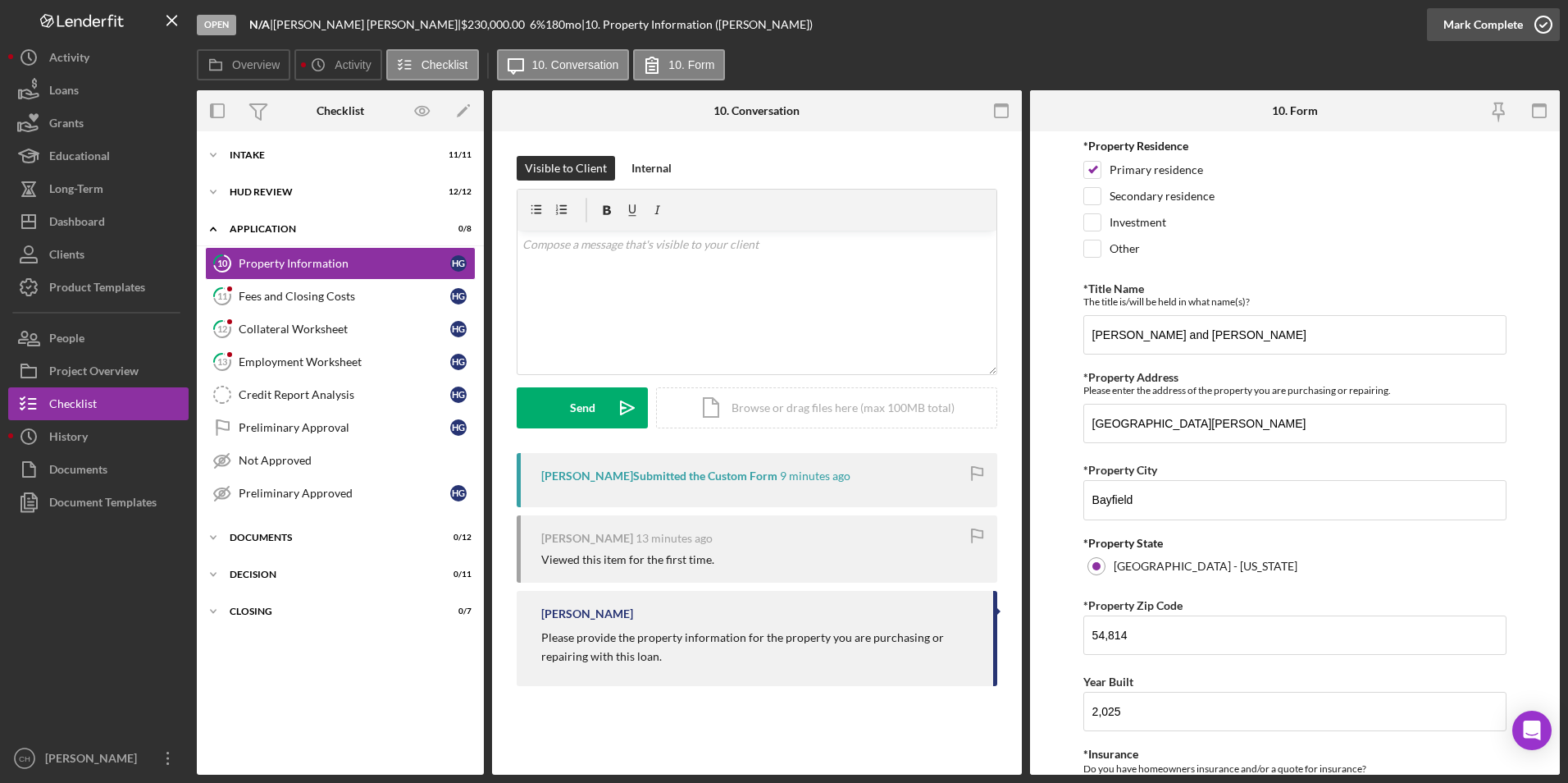
click at [1450, 33] on div "Mark Complete" at bounding box center [1483, 25] width 80 height 33
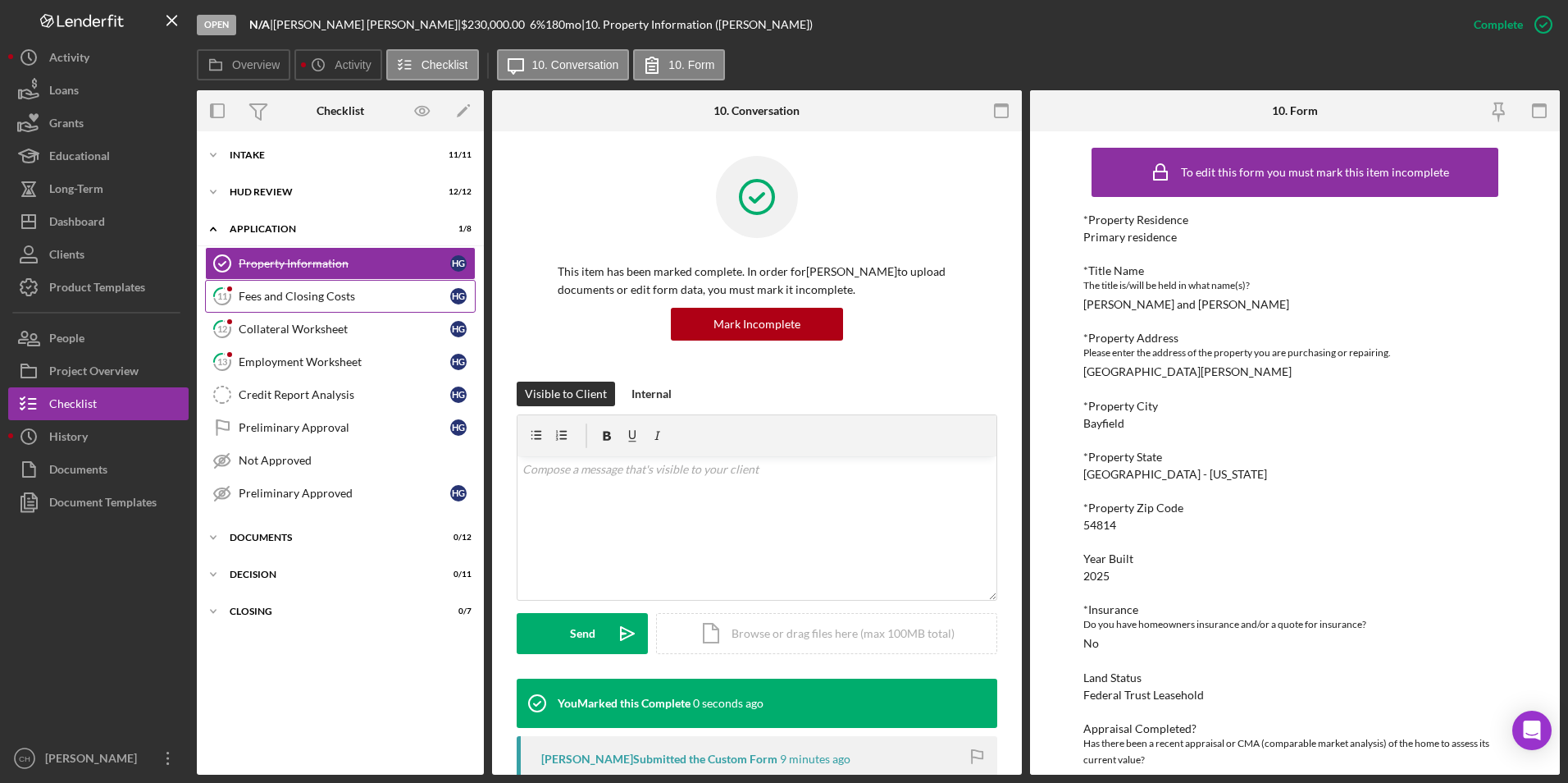
click at [333, 292] on div "Fees and Closing Costs" at bounding box center [344, 295] width 212 height 13
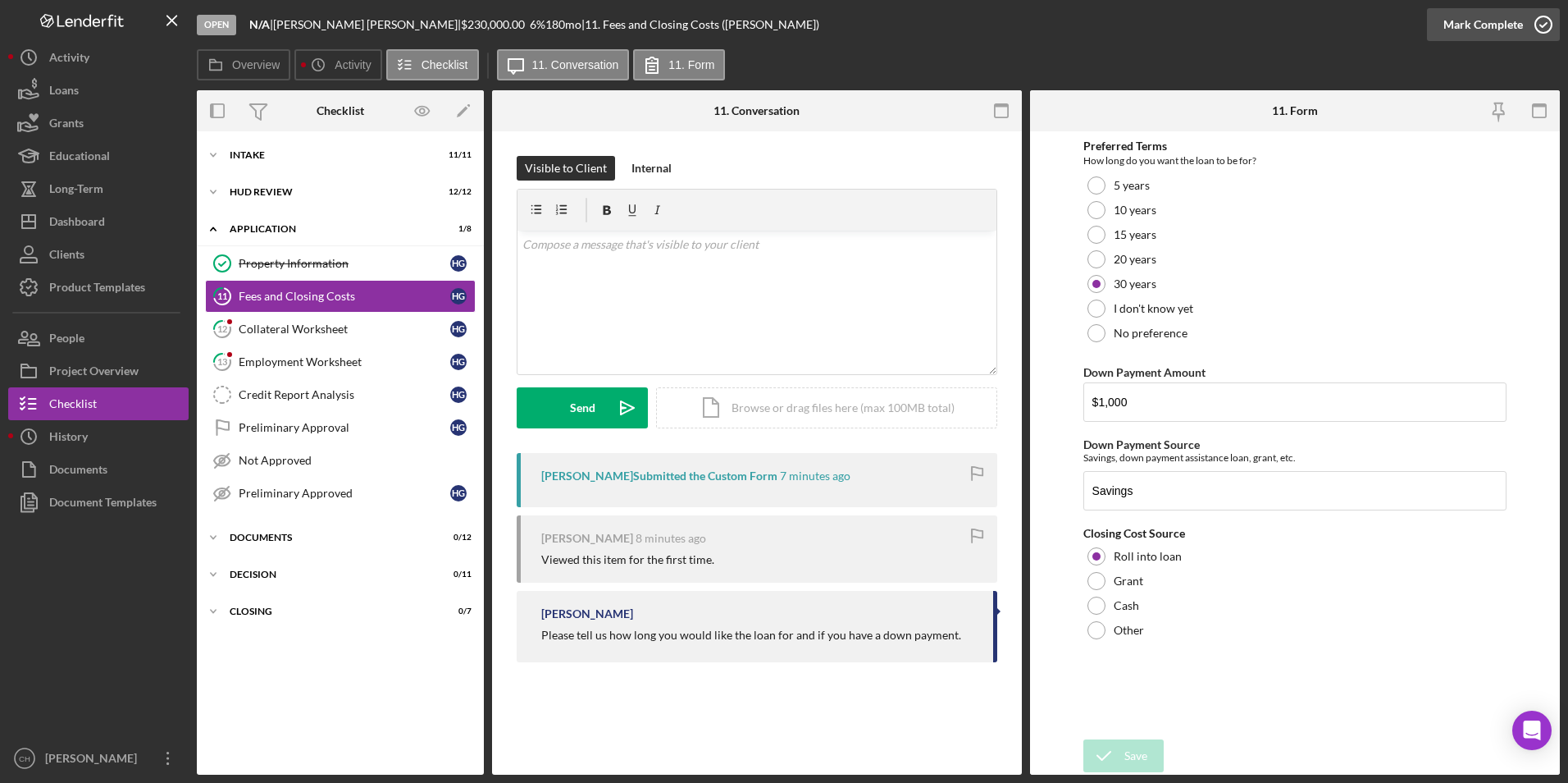
click at [1448, 22] on div "Mark Complete" at bounding box center [1483, 25] width 80 height 33
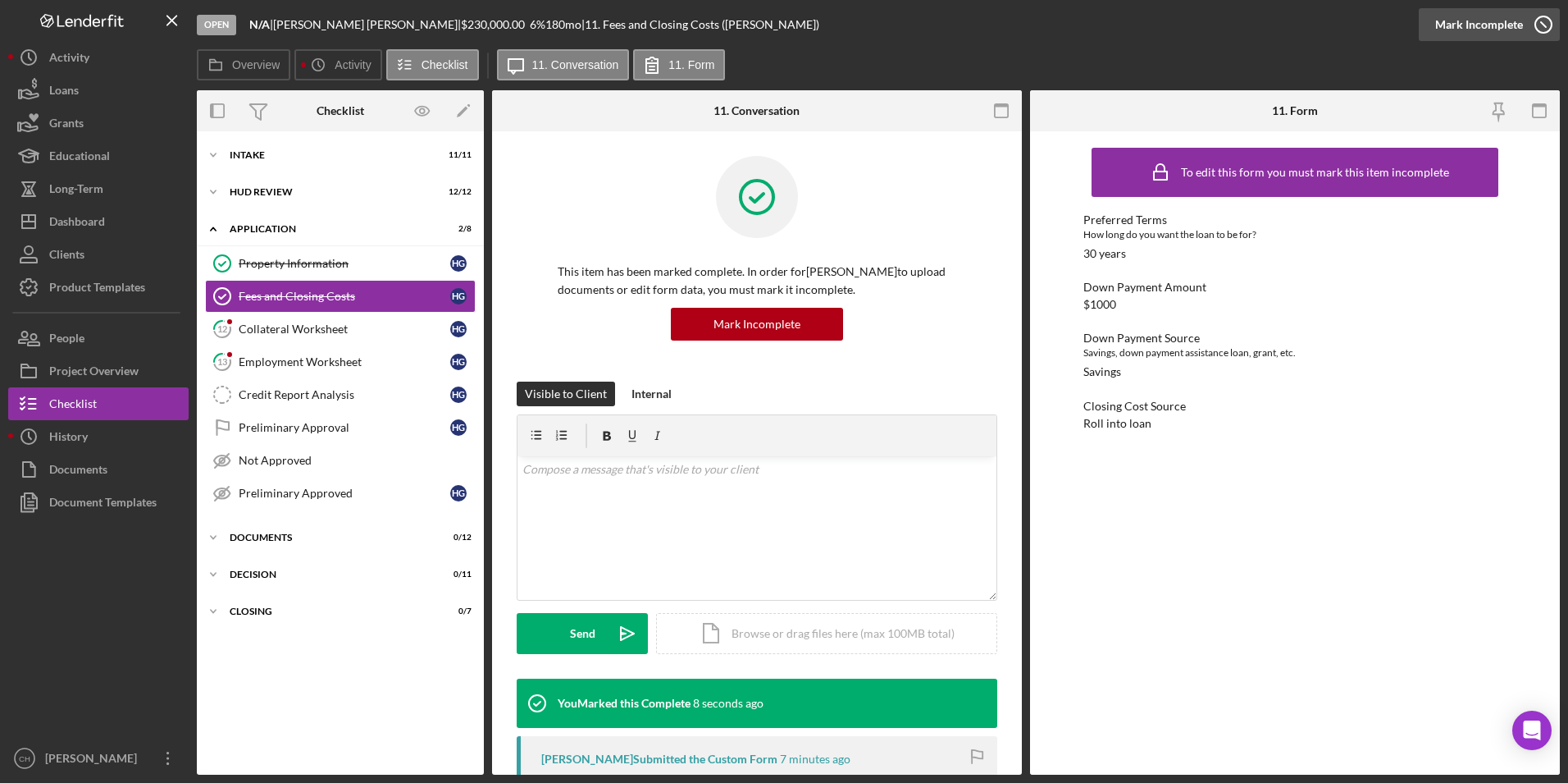
click at [1494, 26] on div "Mark Incomplete" at bounding box center [1479, 25] width 88 height 33
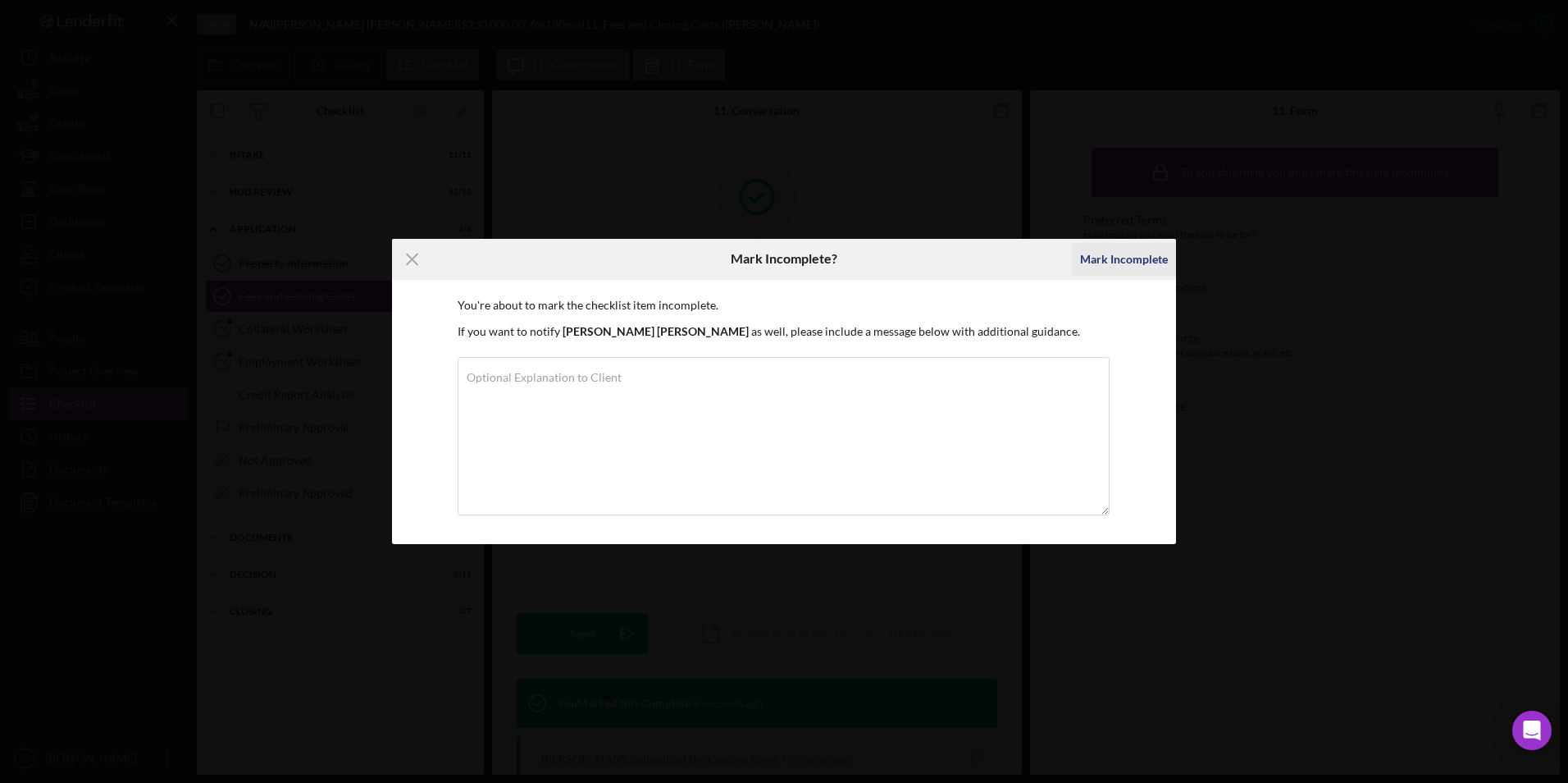
click at [1109, 261] on div "Mark Incomplete" at bounding box center [1123, 259] width 88 height 33
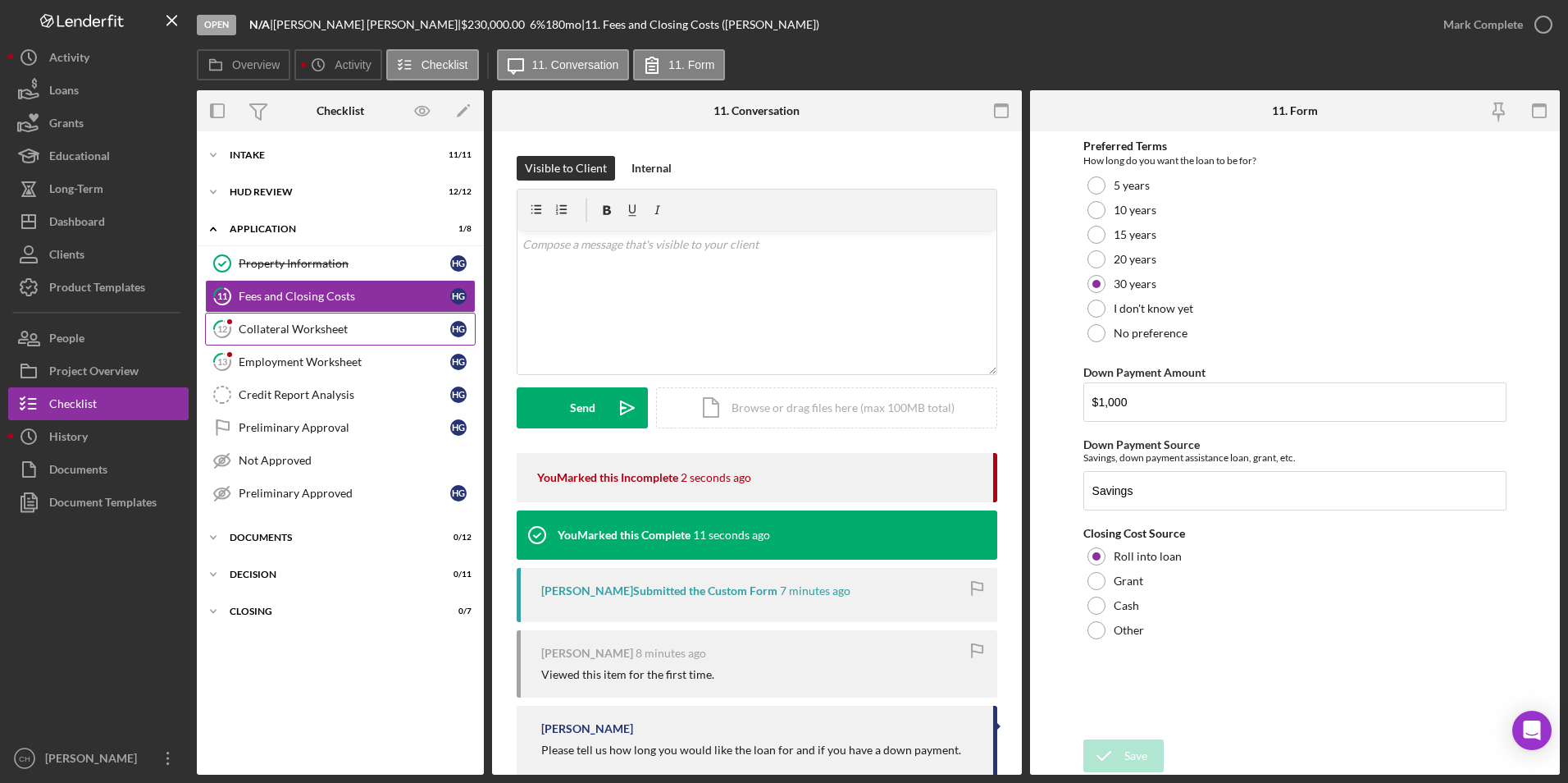
click at [282, 326] on div "Collateral Worksheet" at bounding box center [344, 329] width 212 height 13
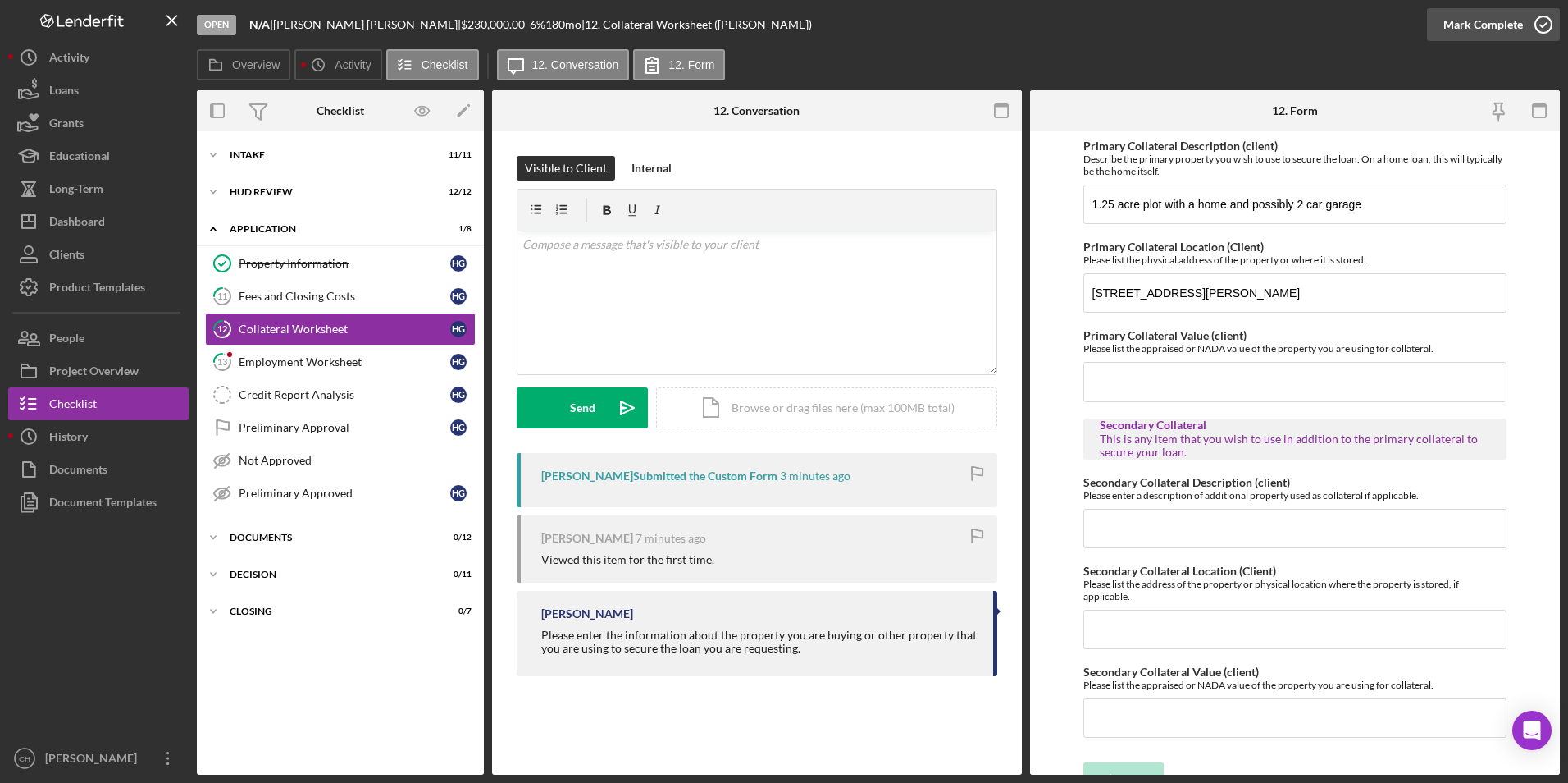
click at [1486, 33] on div "Mark Complete" at bounding box center [1483, 25] width 80 height 33
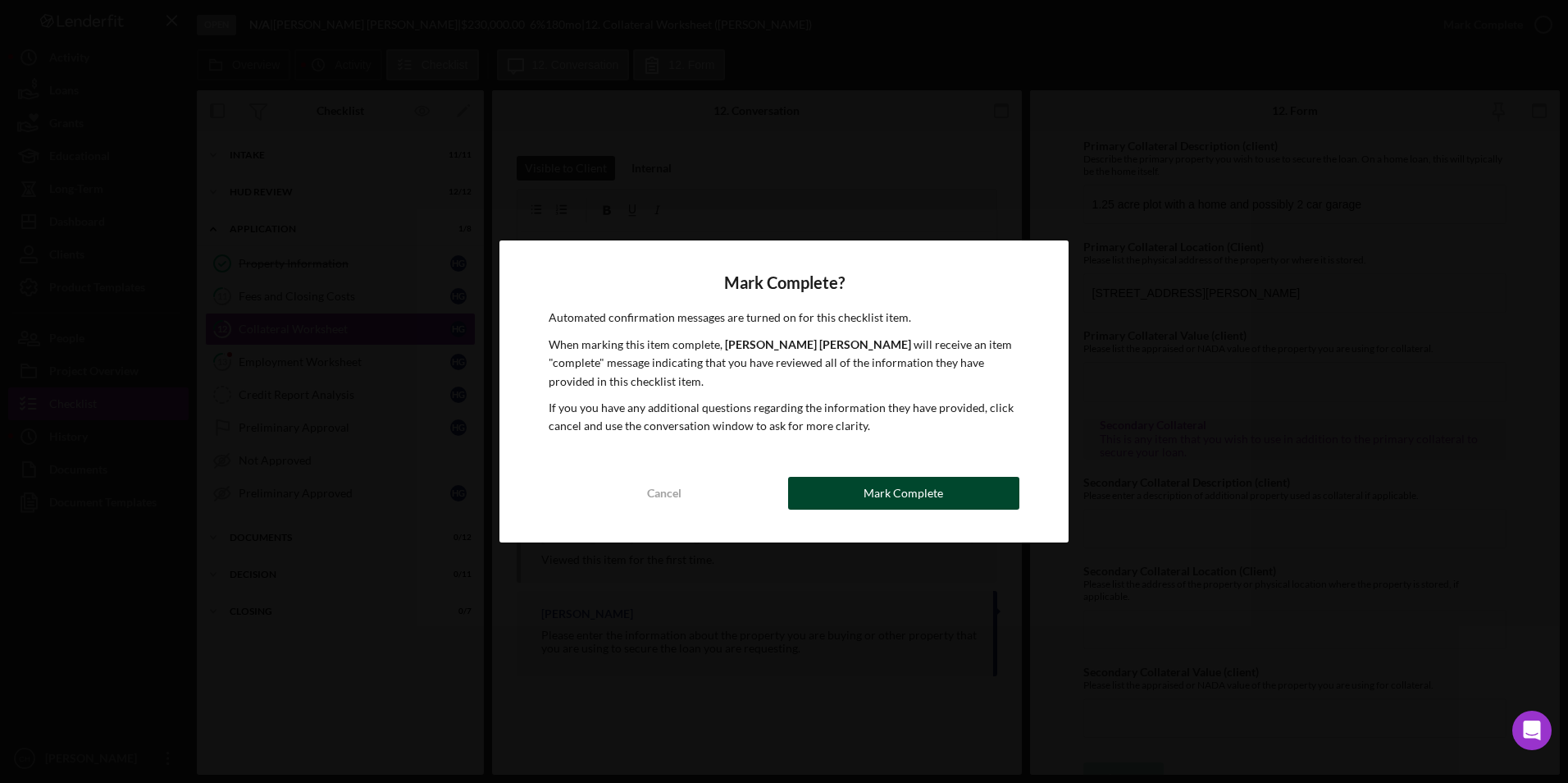
click at [857, 490] on button "Mark Complete" at bounding box center [903, 493] width 231 height 33
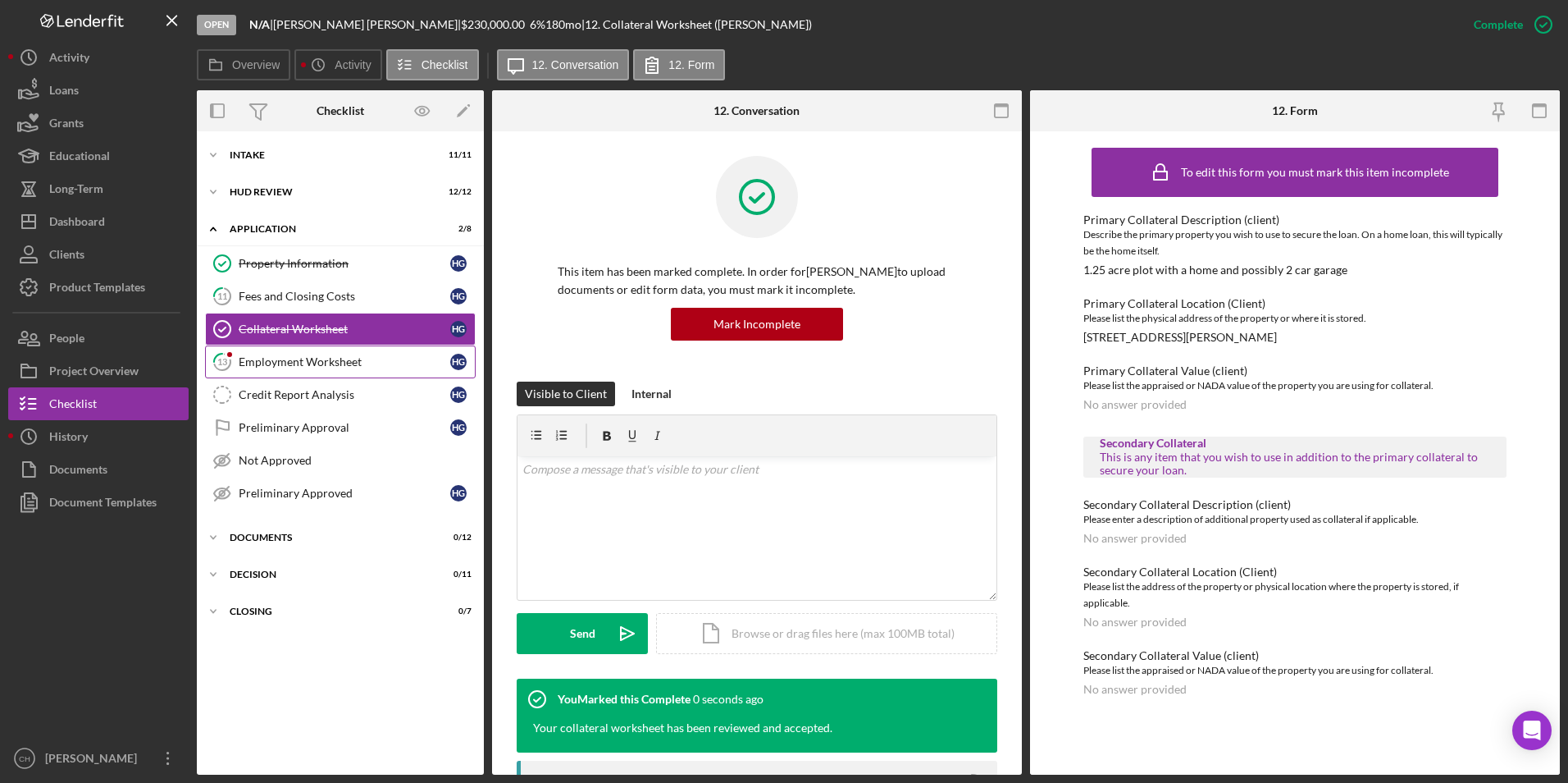
click at [275, 365] on div "Employment Worksheet" at bounding box center [344, 361] width 212 height 13
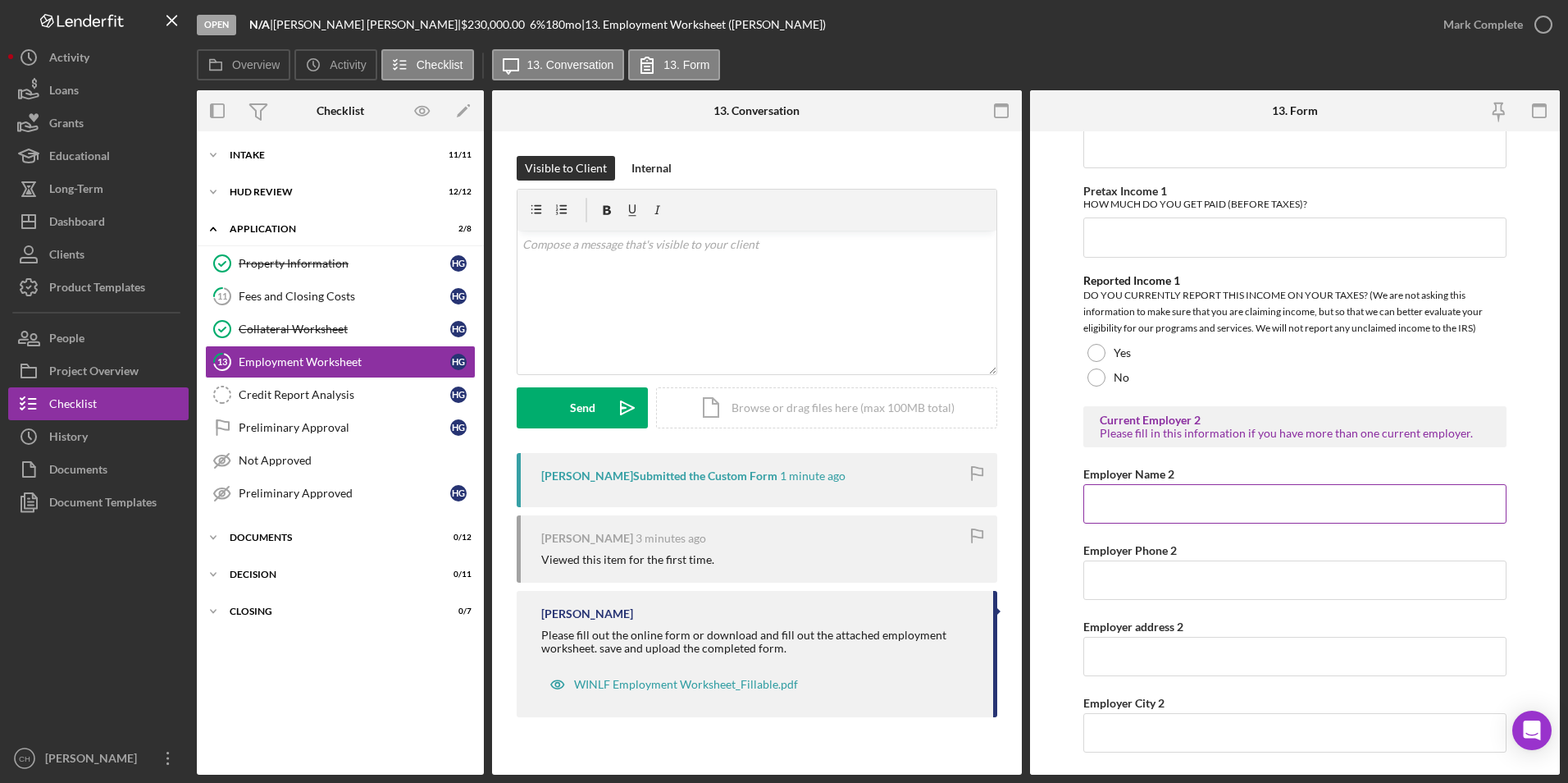
scroll to position [985, 0]
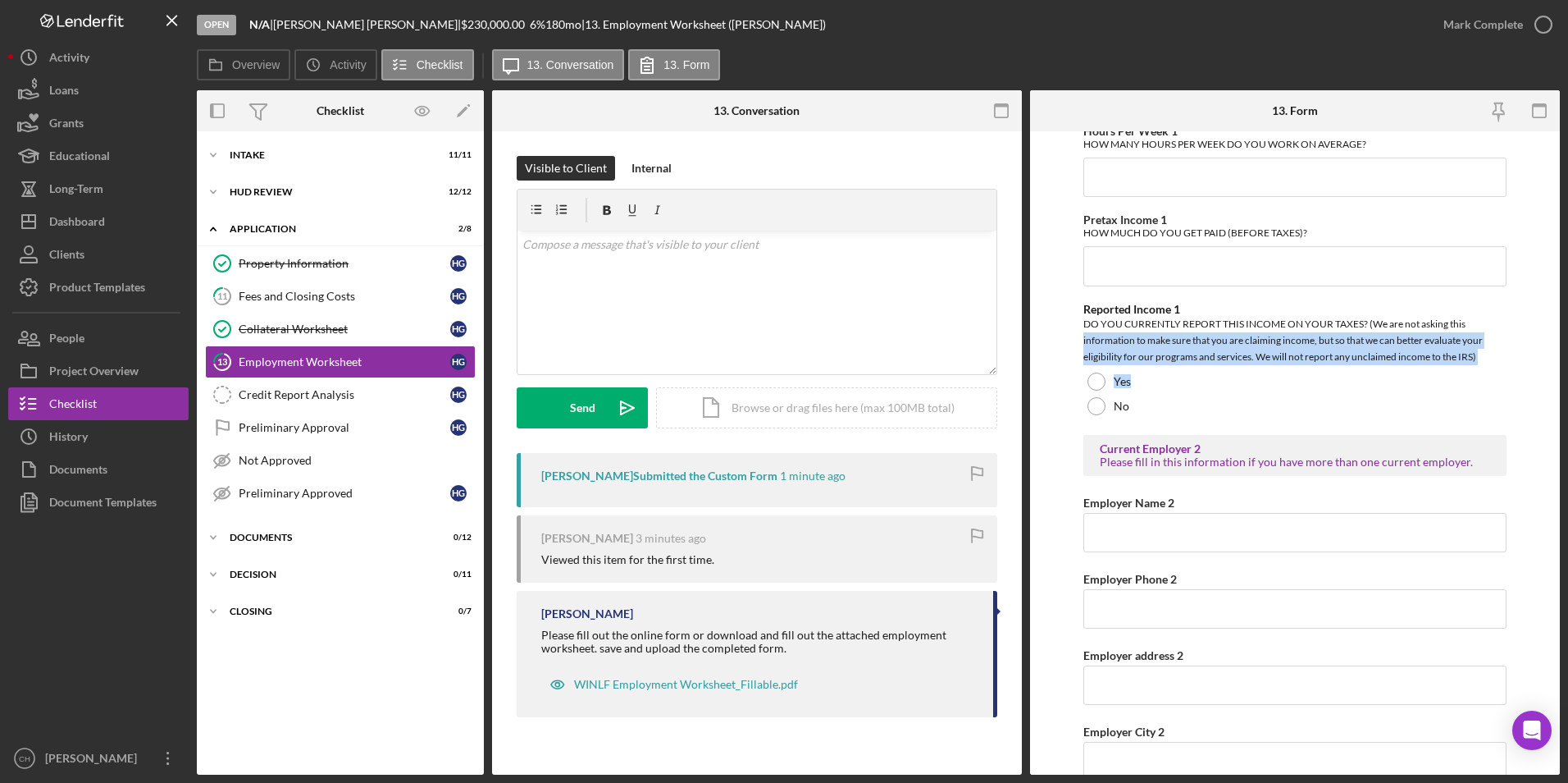
drag, startPoint x: 1561, startPoint y: 392, endPoint x: 1559, endPoint y: 329, distance: 63.0
click at [1559, 329] on div "Open N/A | Hannah Gordon | $230,000.00 6 % 180 mo | 13. Employment Worksheet (H…" at bounding box center [784, 392] width 1568 height 783
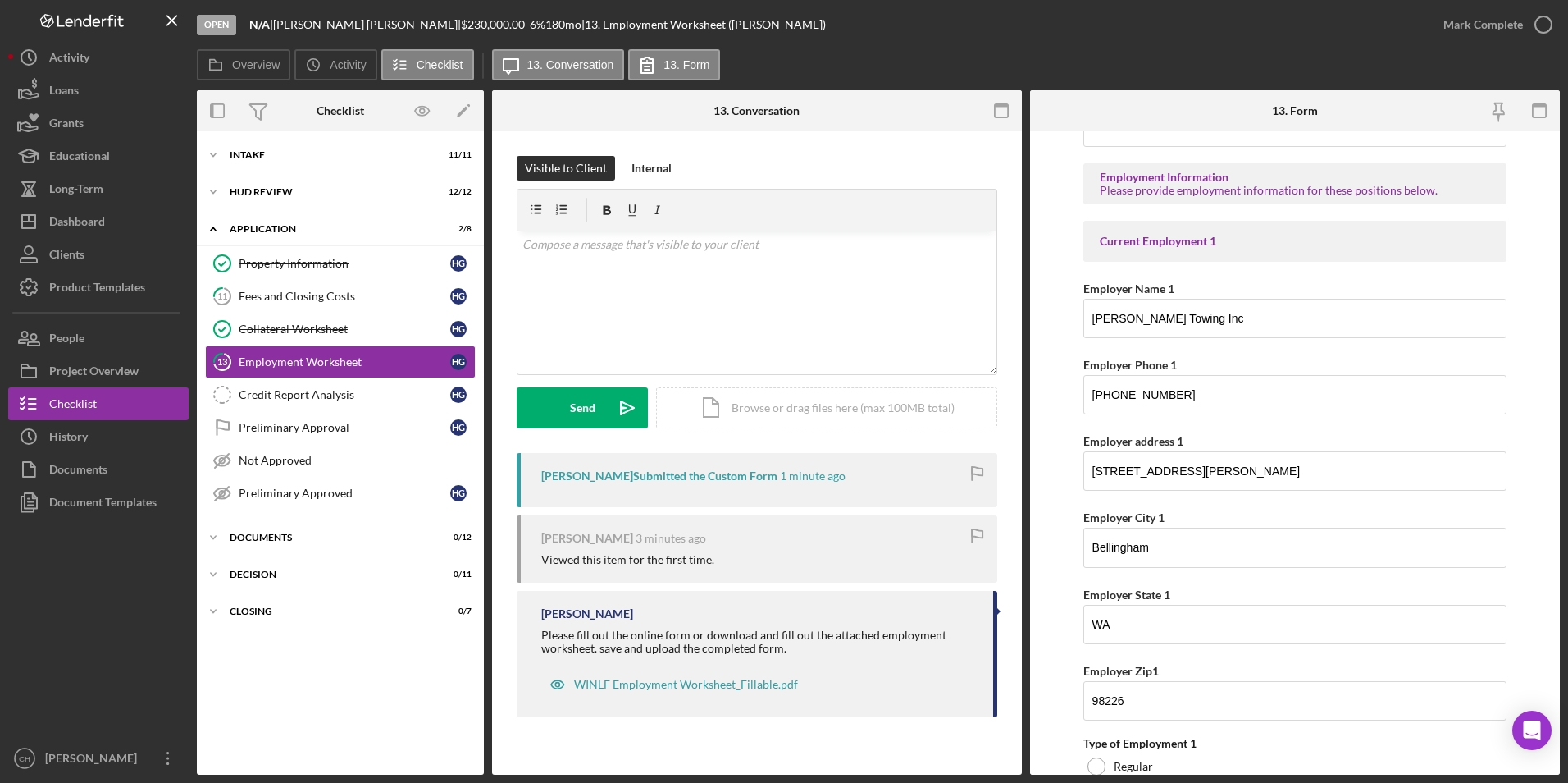
scroll to position [0, 0]
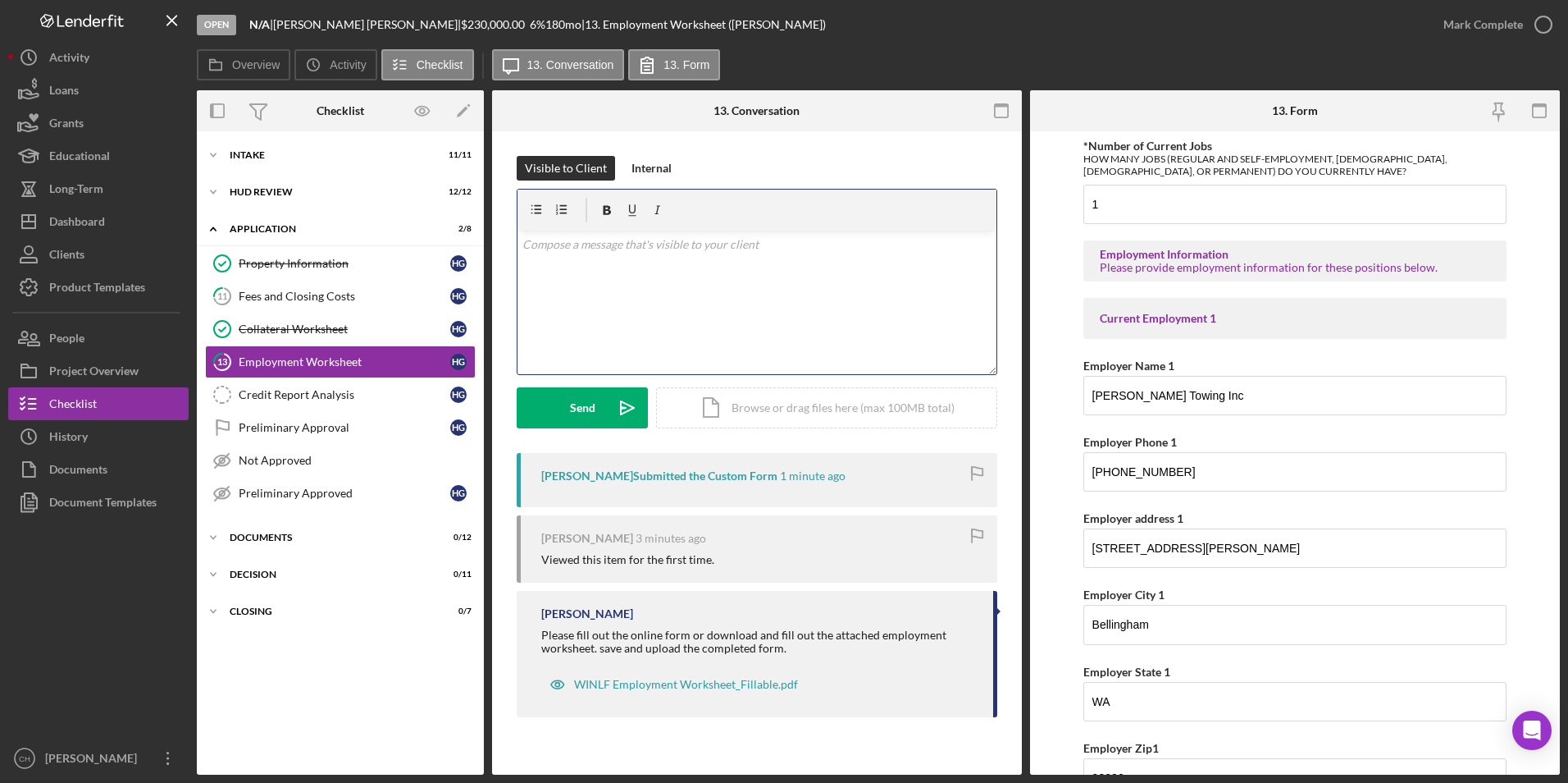
click at [573, 257] on div "v Color teal Color pink Remove color Add row above Add row below Add column bef…" at bounding box center [757, 302] width 479 height 143
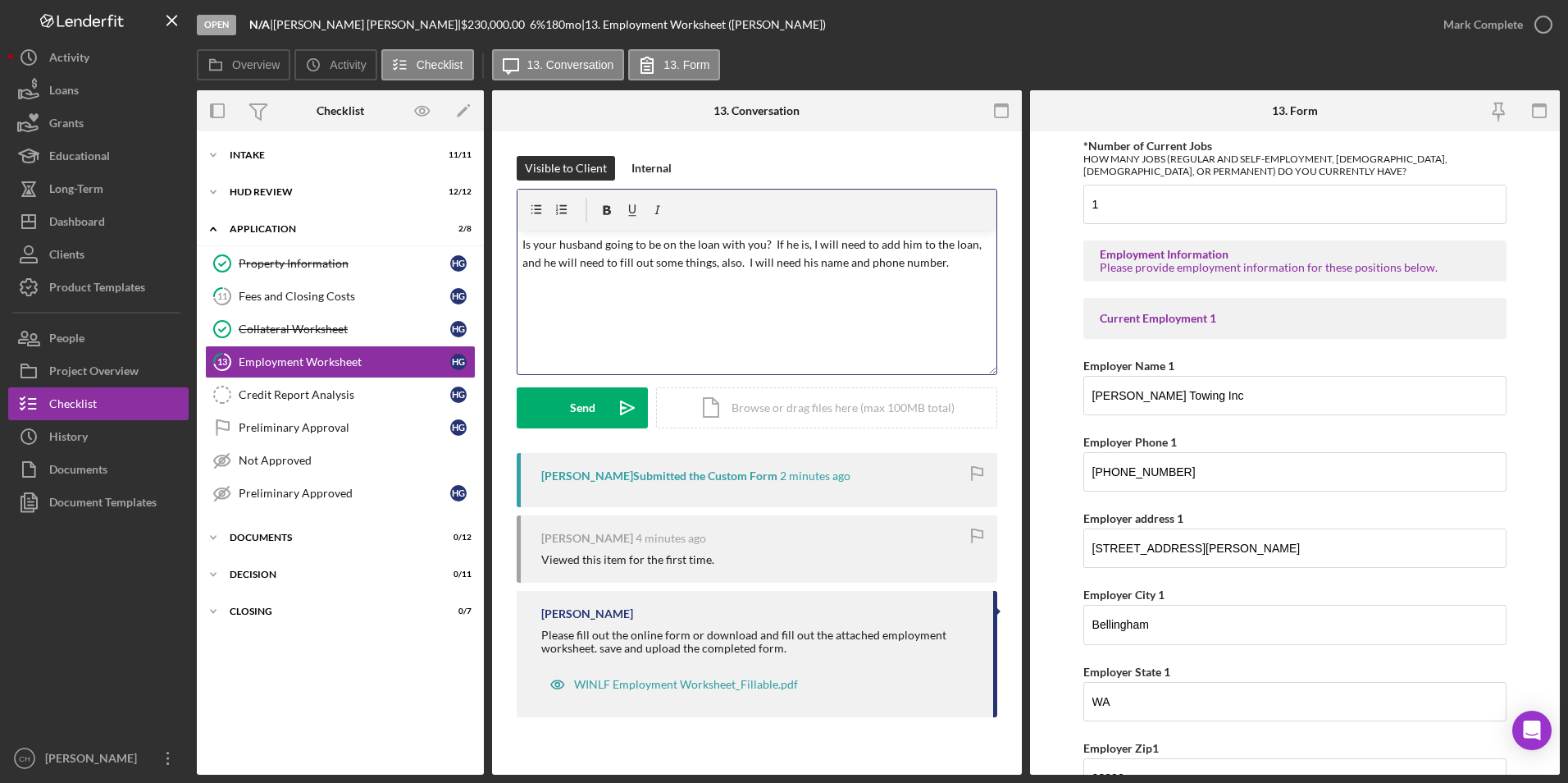
click at [941, 266] on p "Is your husband going to be on the loan with you? If he is, I will need to add …" at bounding box center [758, 253] width 470 height 37
click at [927, 264] on p "Is your husband going to be on the loan with you? If he is, I will need to add …" at bounding box center [758, 253] width 470 height 37
click at [573, 401] on div "Send" at bounding box center [583, 408] width 26 height 41
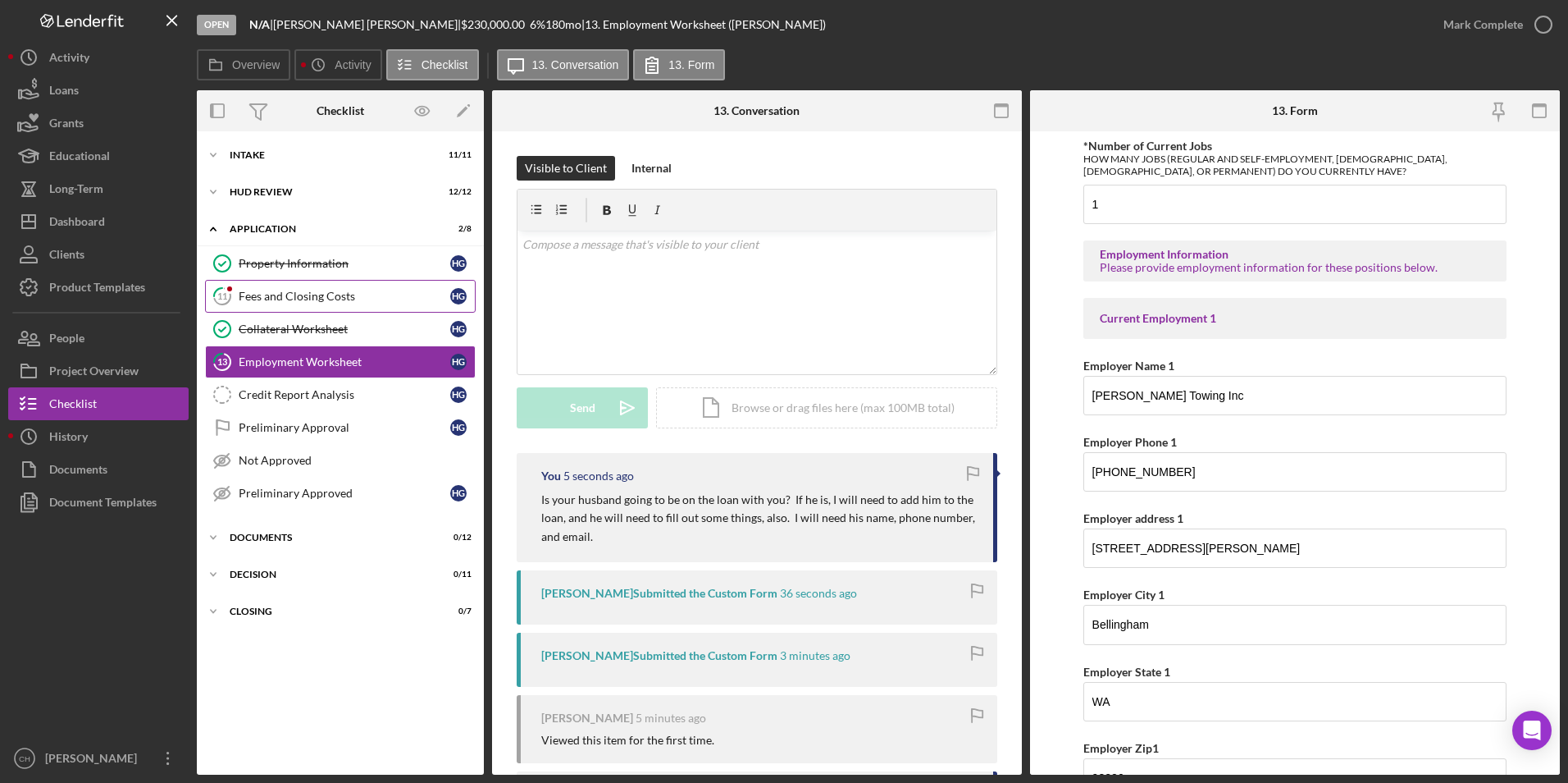
click at [314, 291] on div "Fees and Closing Costs" at bounding box center [344, 295] width 212 height 13
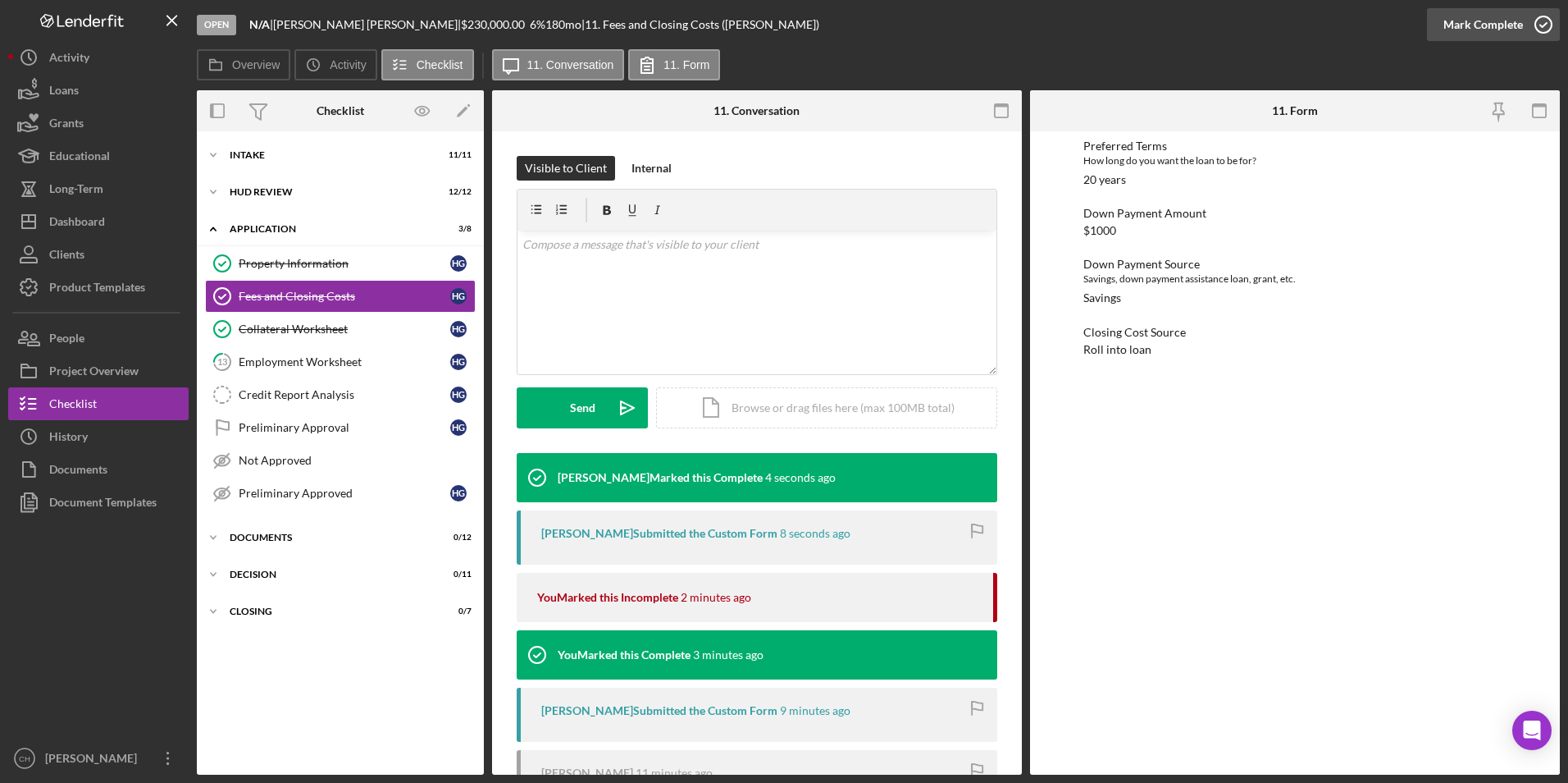
click at [1448, 21] on div "Mark Complete" at bounding box center [1483, 25] width 80 height 33
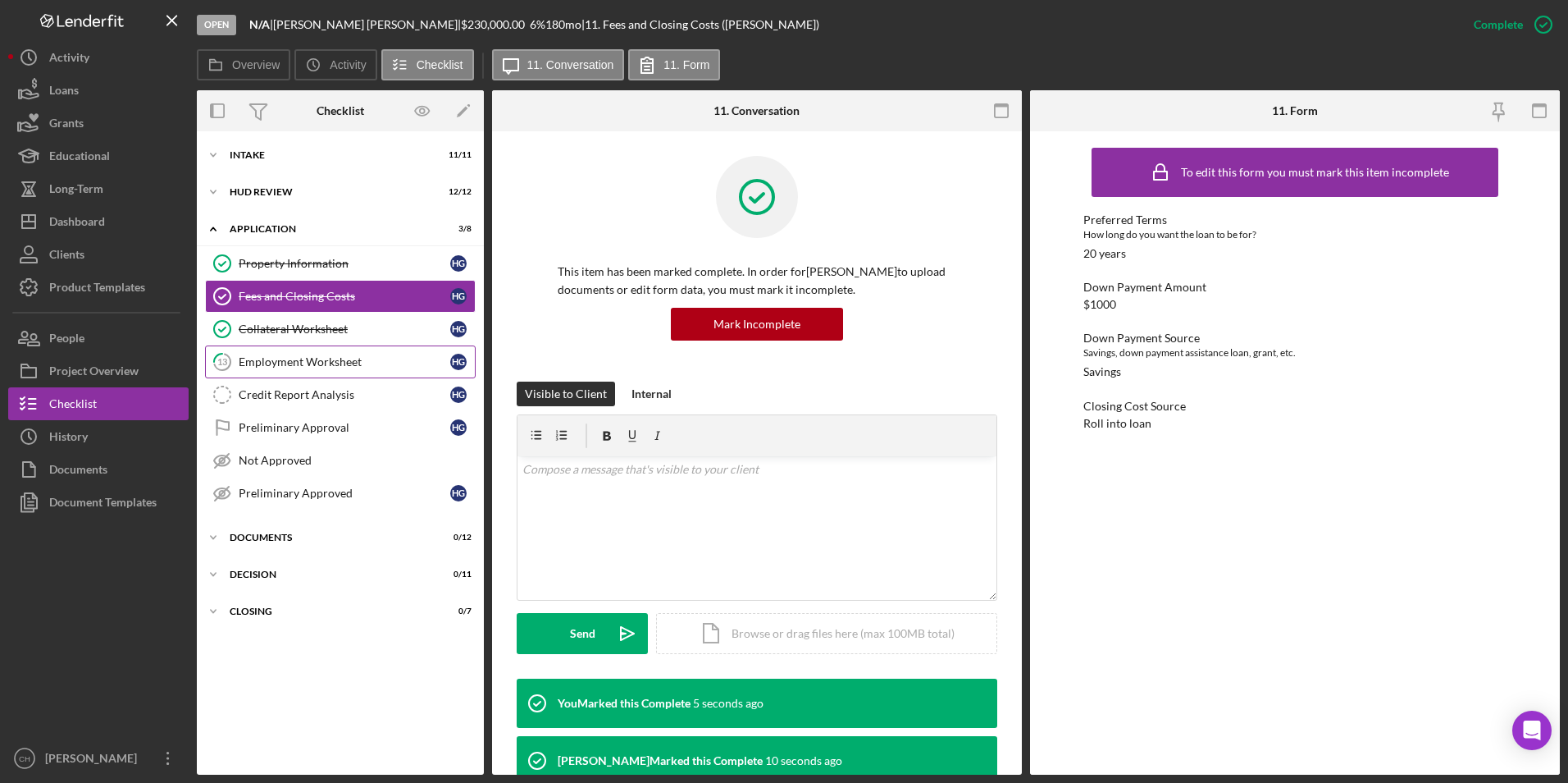
click at [305, 360] on div "Employment Worksheet" at bounding box center [344, 361] width 212 height 13
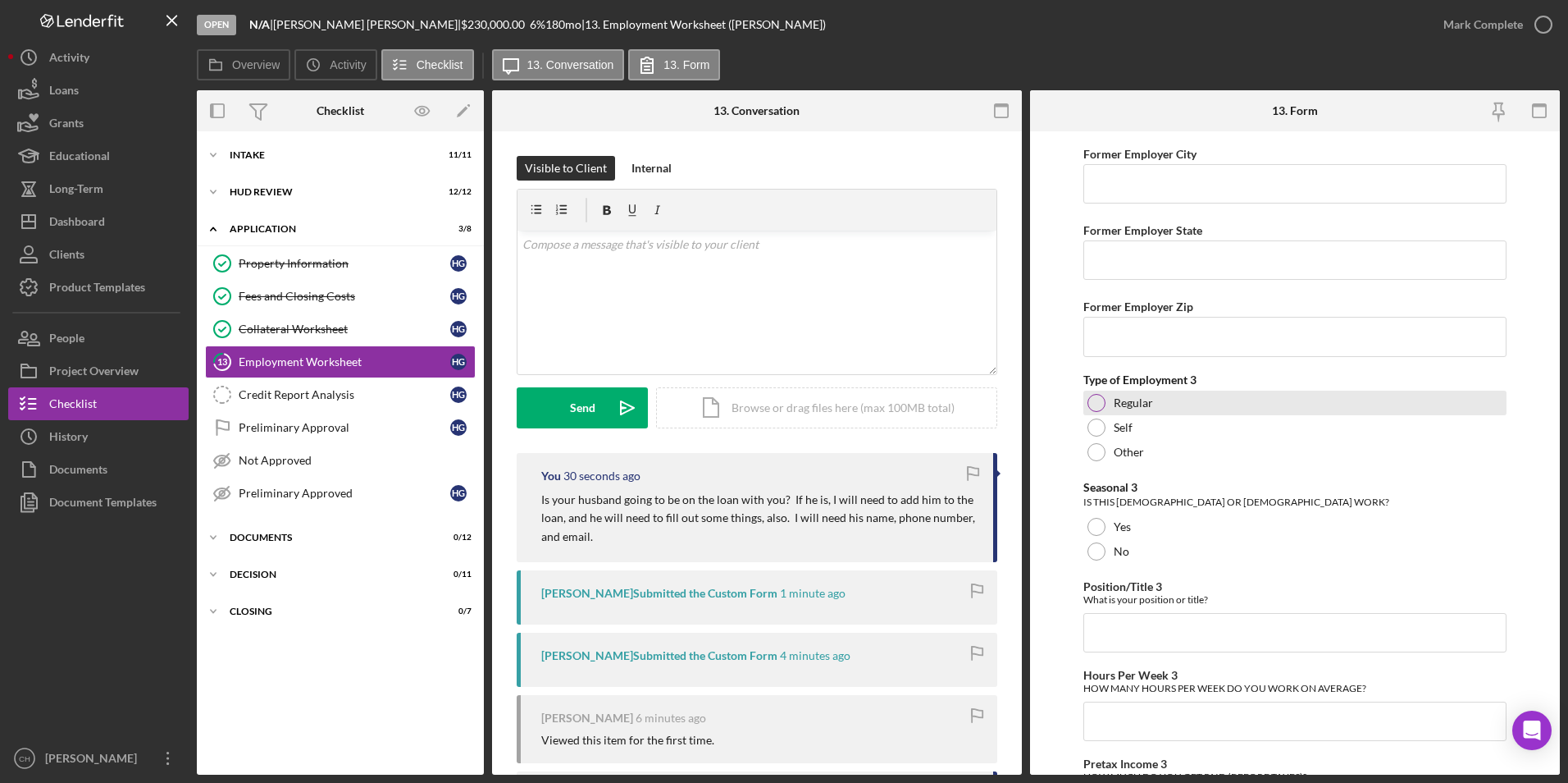
scroll to position [2871, 0]
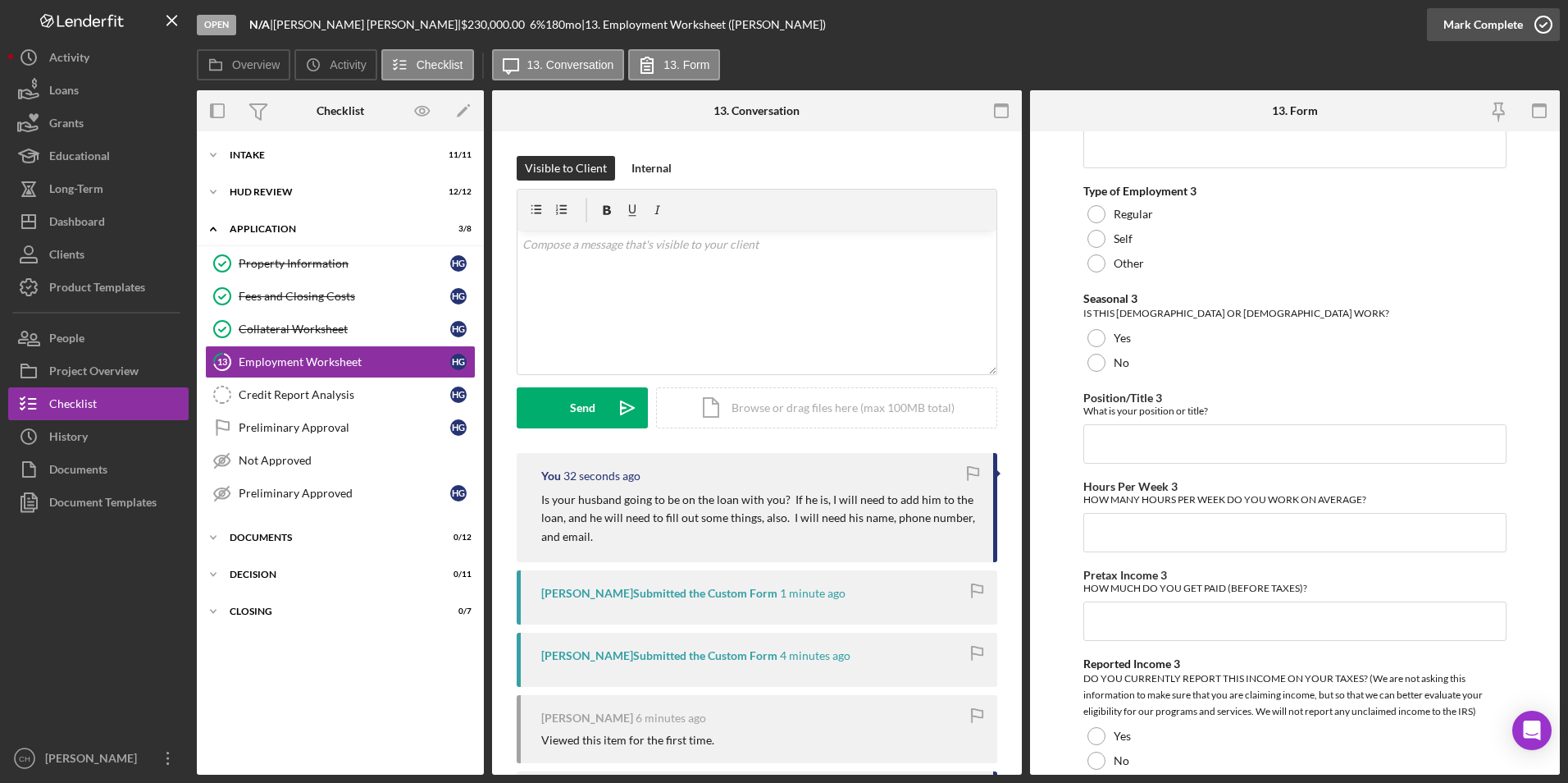
click at [1477, 27] on div "Mark Complete" at bounding box center [1483, 25] width 80 height 33
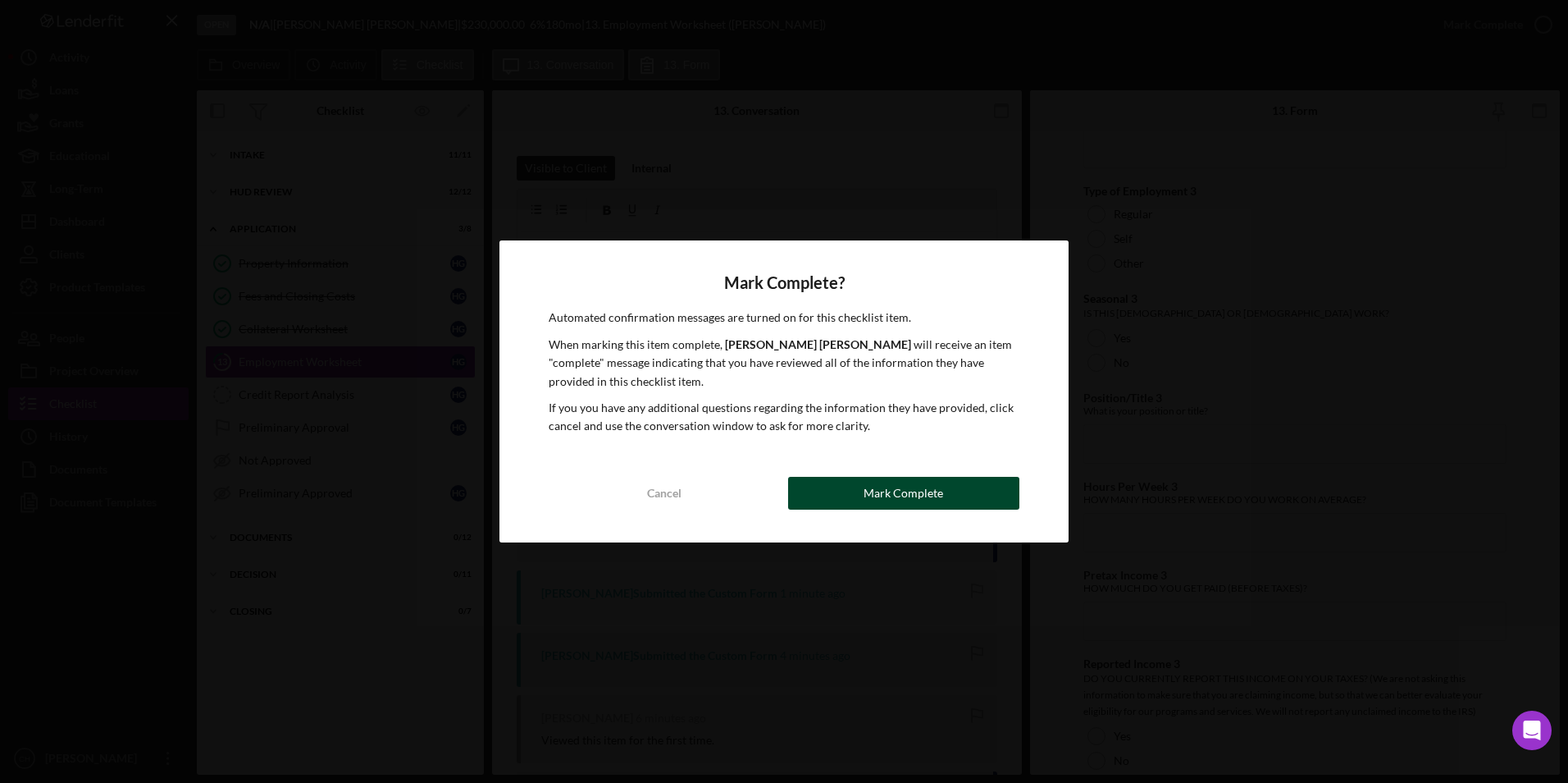
click at [847, 495] on button "Mark Complete" at bounding box center [903, 493] width 231 height 33
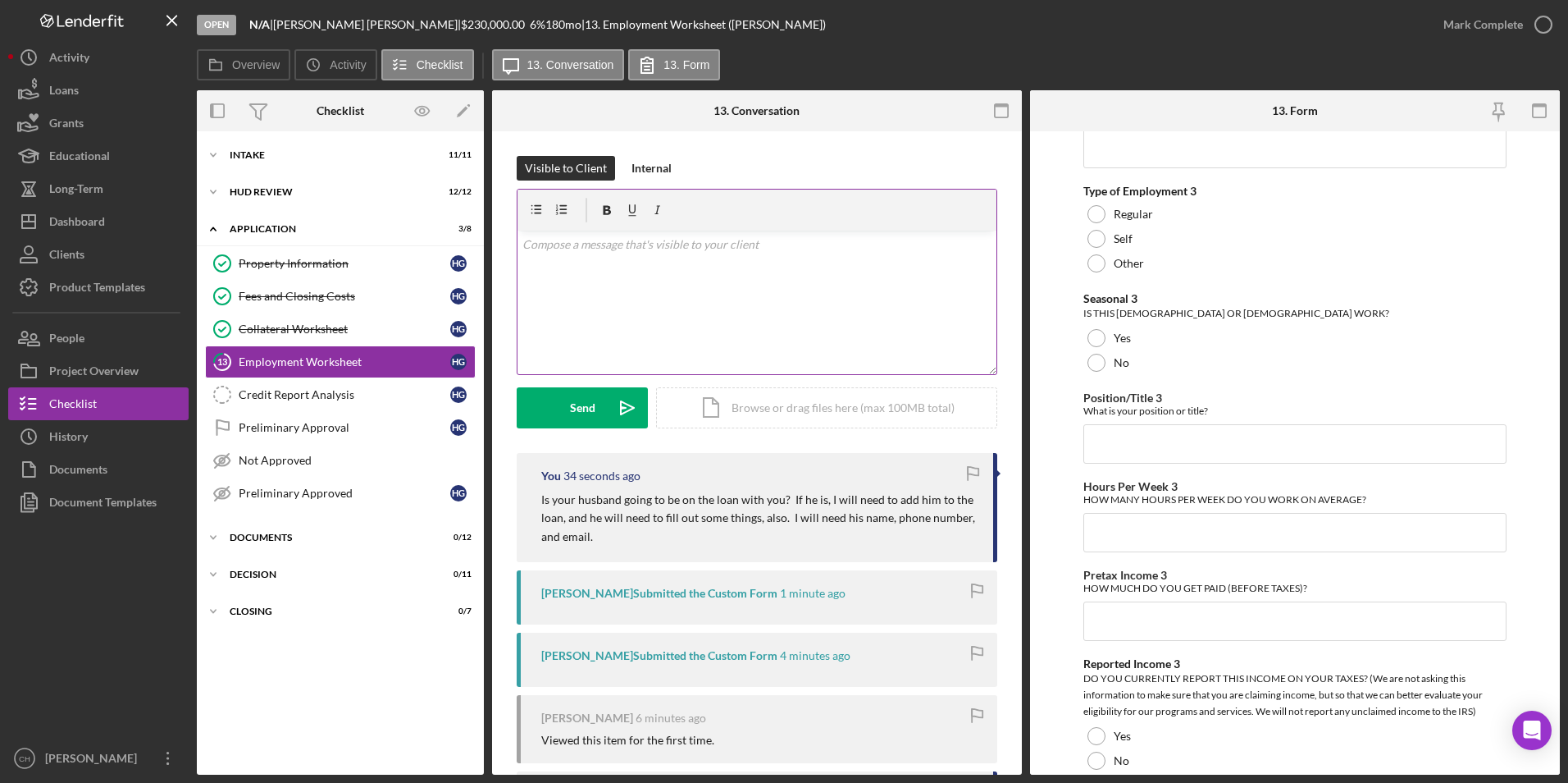
scroll to position [2937, 0]
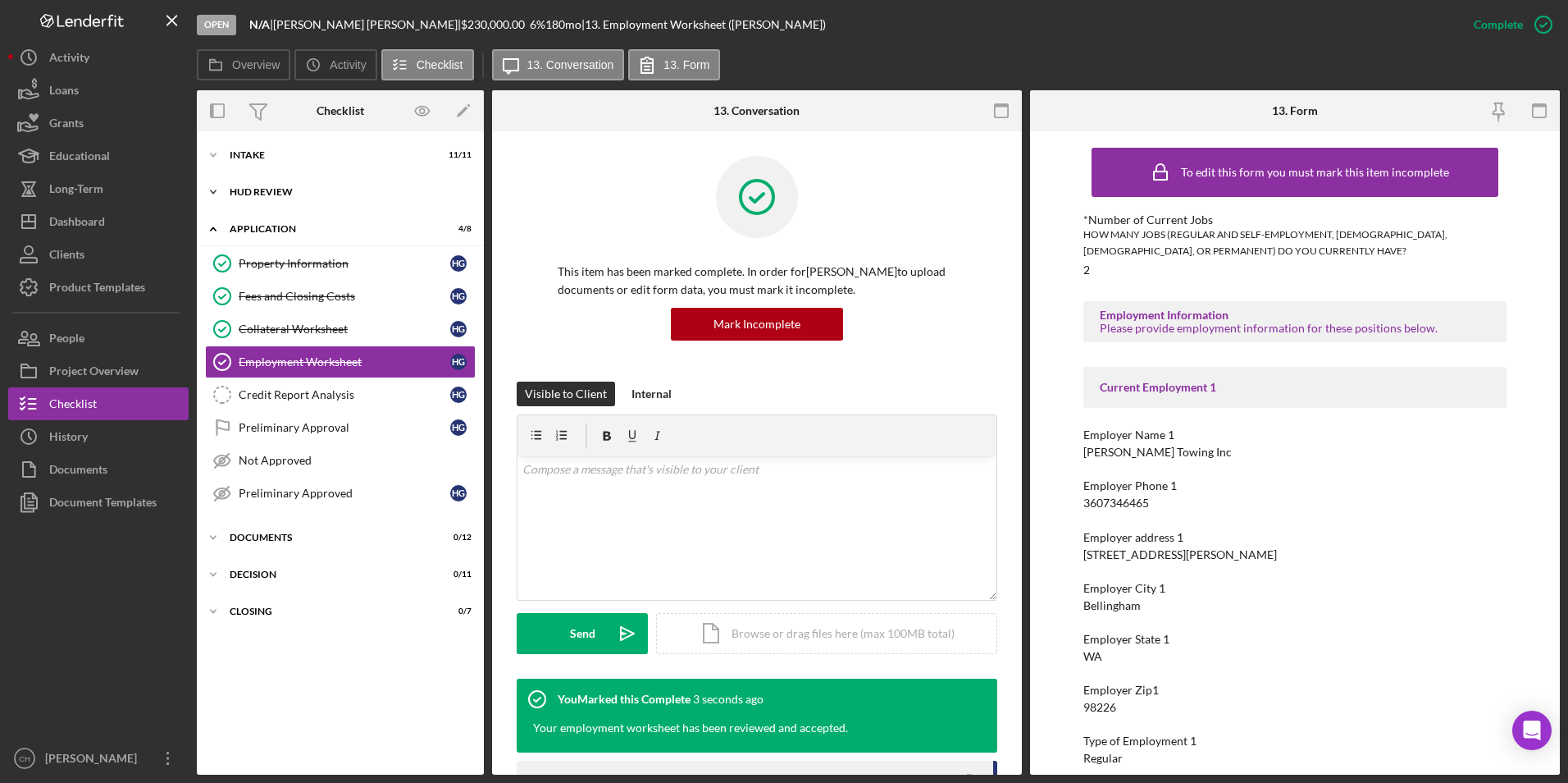
click at [243, 187] on div "HUD Review" at bounding box center [347, 191] width 233 height 9
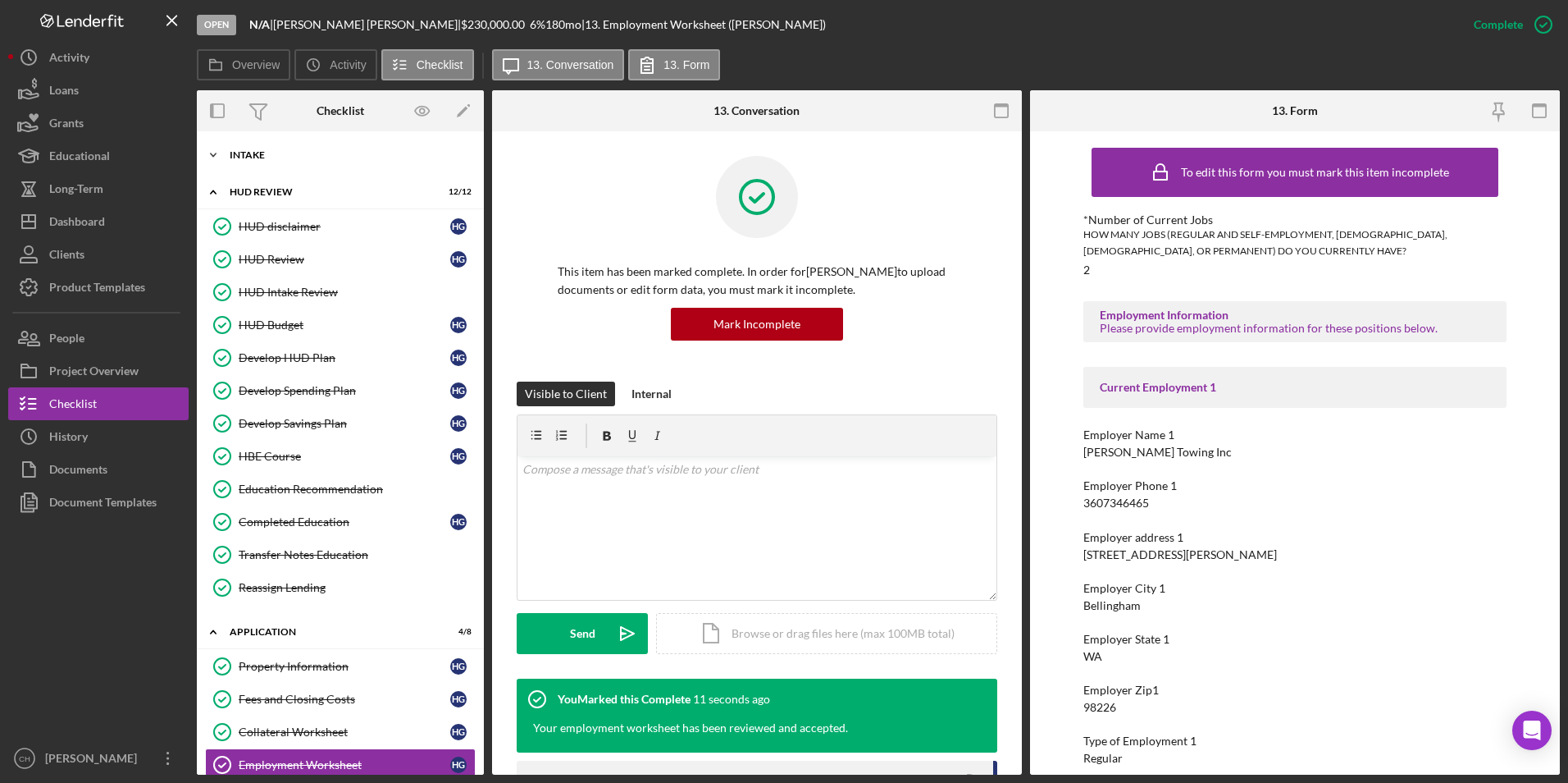
click at [227, 153] on icon "Icon/Expander" at bounding box center [213, 155] width 33 height 33
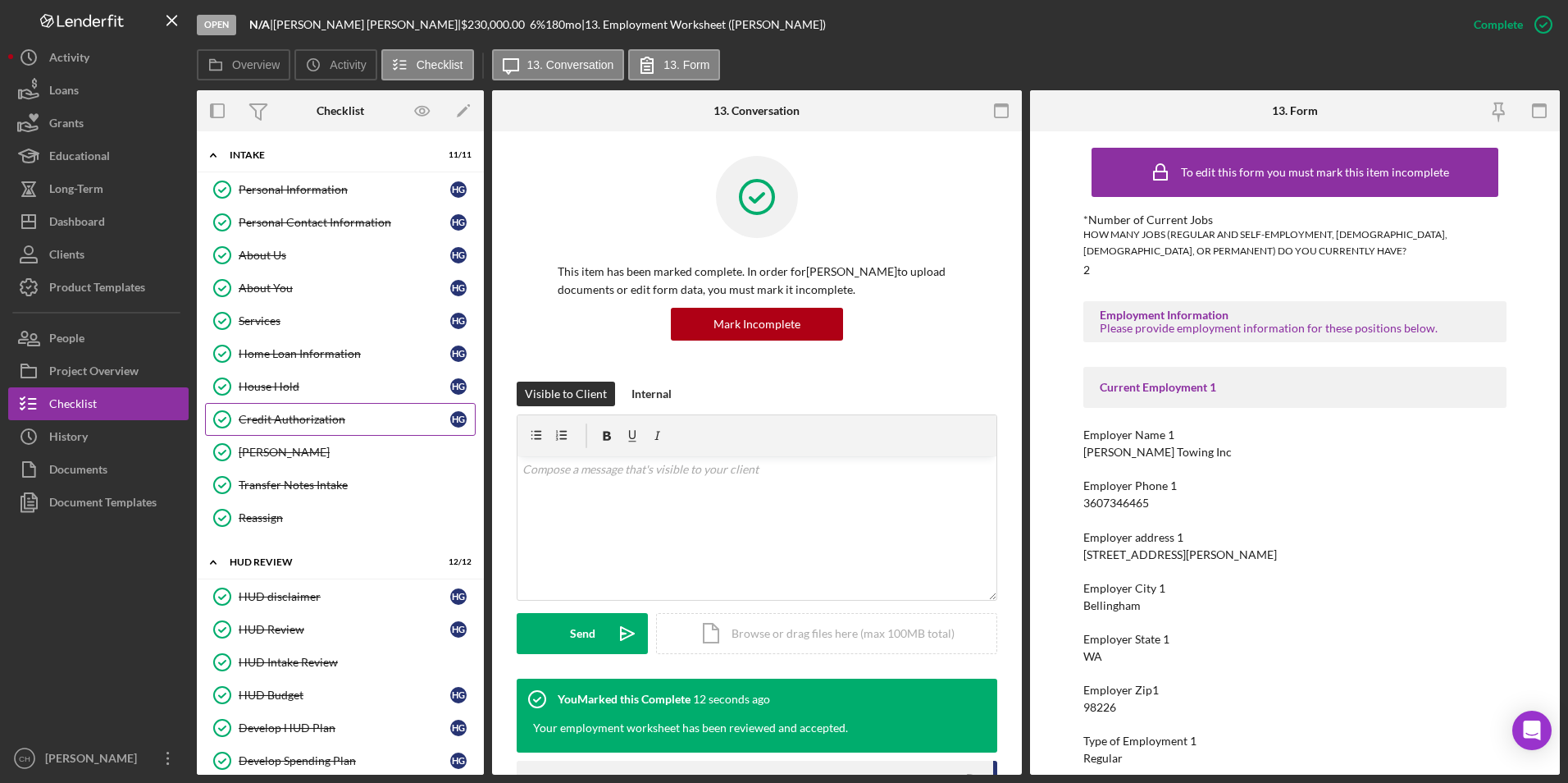
click at [296, 419] on div "Credit Authorization" at bounding box center [344, 419] width 212 height 13
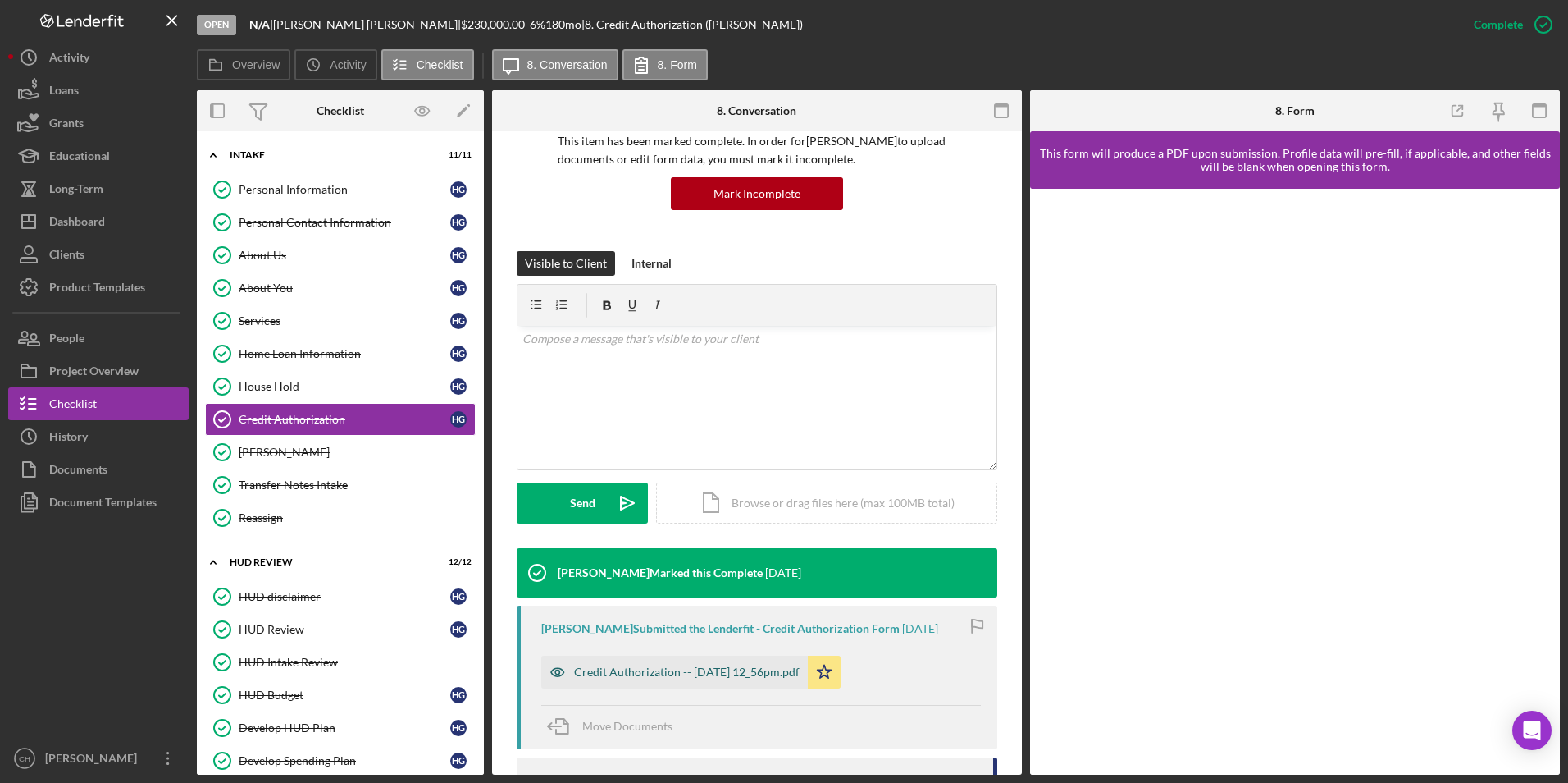
scroll to position [217, 0]
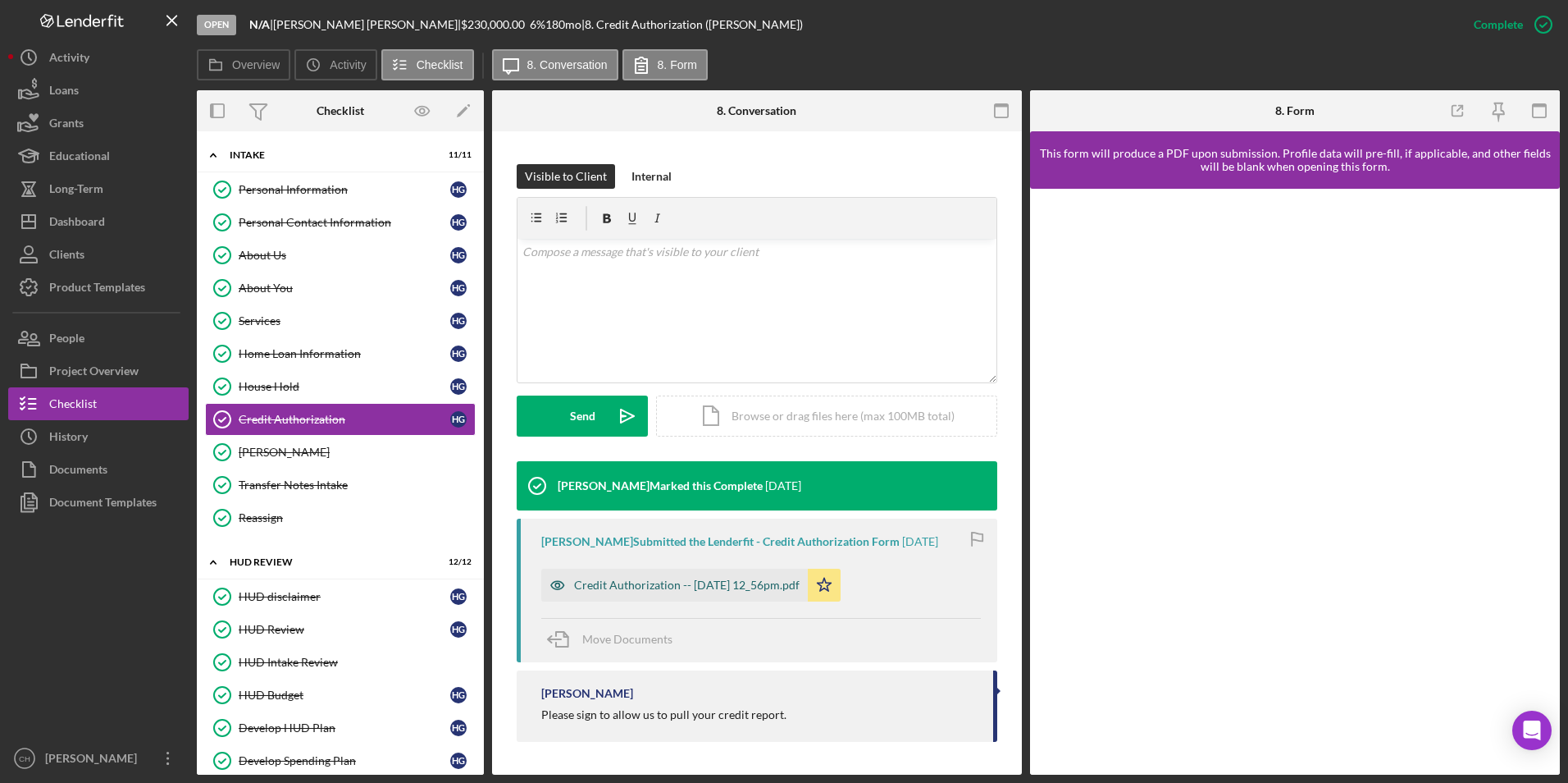
click at [745, 593] on div "Credit Authorization -- 2025-08-05 12_56pm.pdf" at bounding box center [675, 585] width 267 height 33
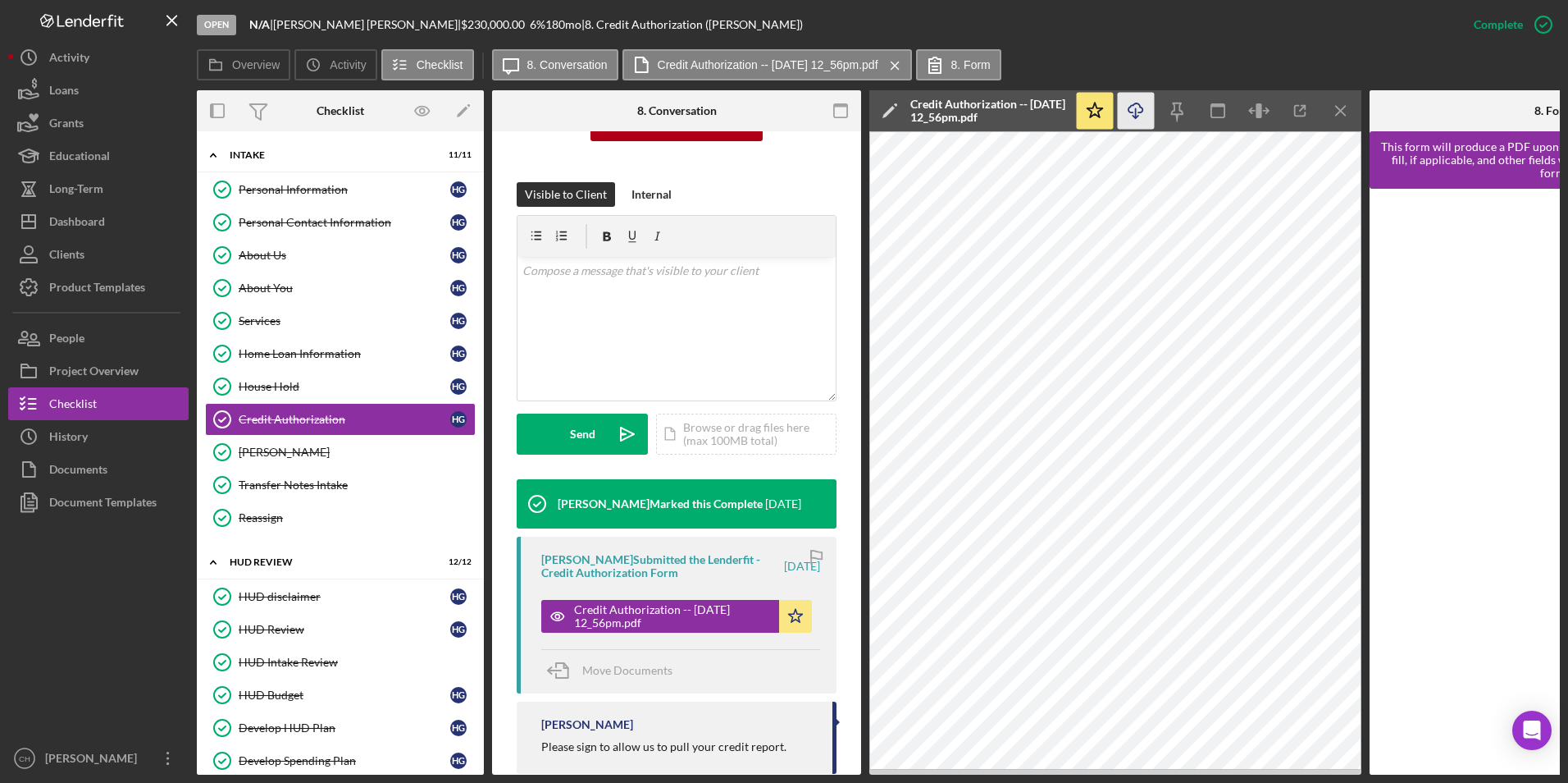
click at [1135, 114] on line "button" at bounding box center [1135, 112] width 0 height 9
click at [281, 321] on div "Services" at bounding box center [344, 320] width 212 height 13
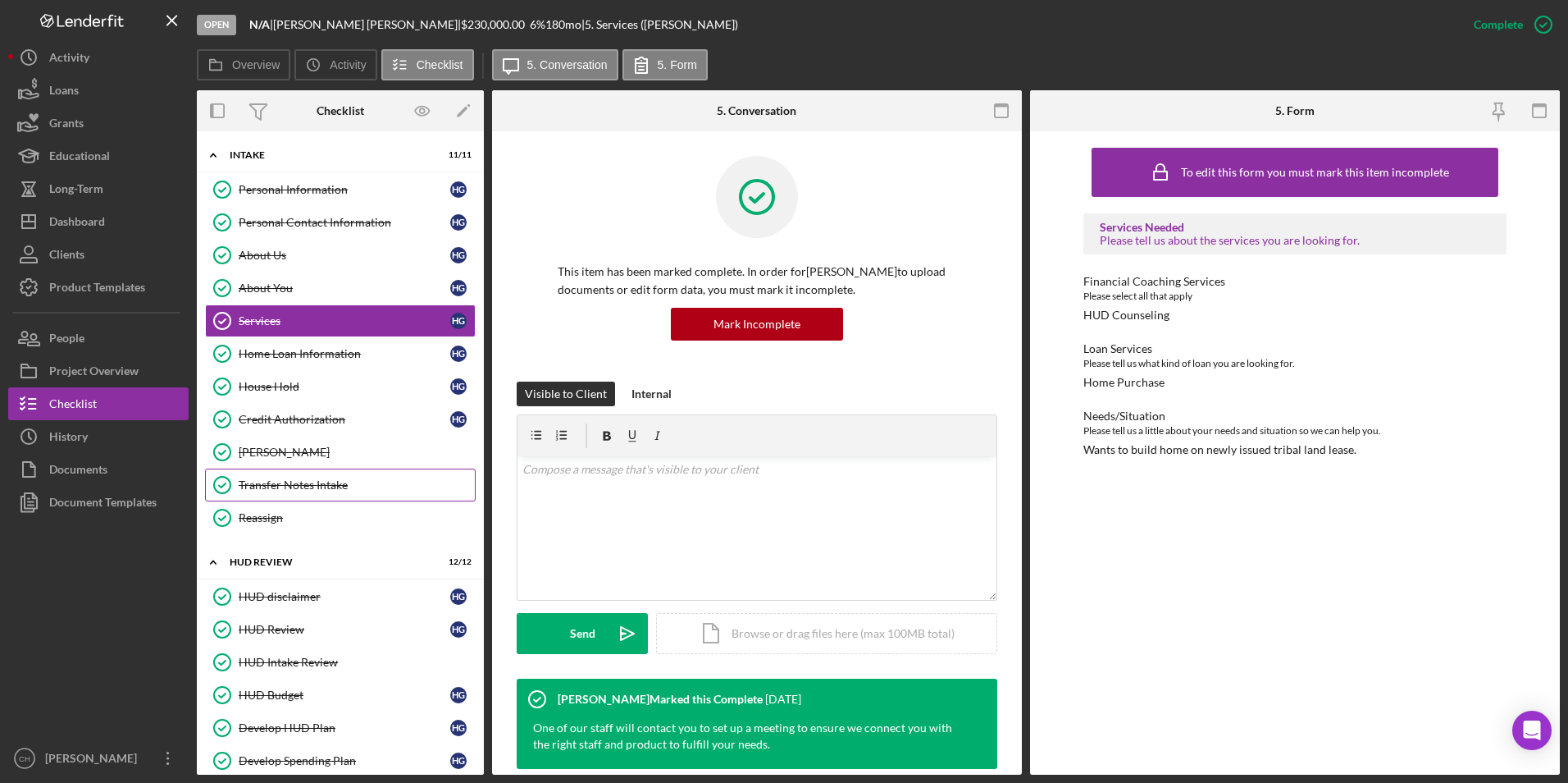
click at [289, 488] on div "Transfer Notes Intake" at bounding box center [356, 484] width 236 height 13
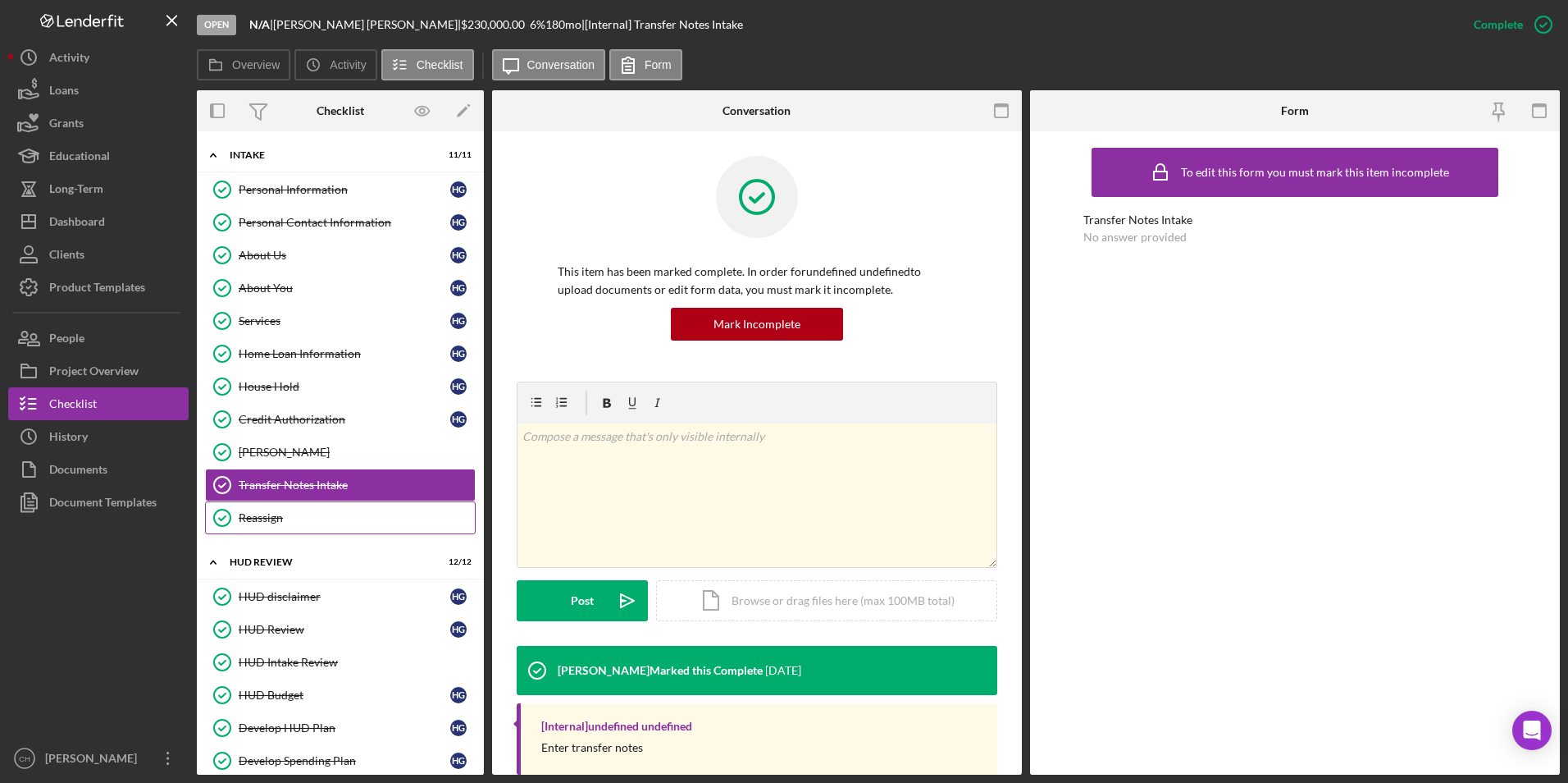
click at [255, 521] on div "Reassign" at bounding box center [356, 517] width 236 height 13
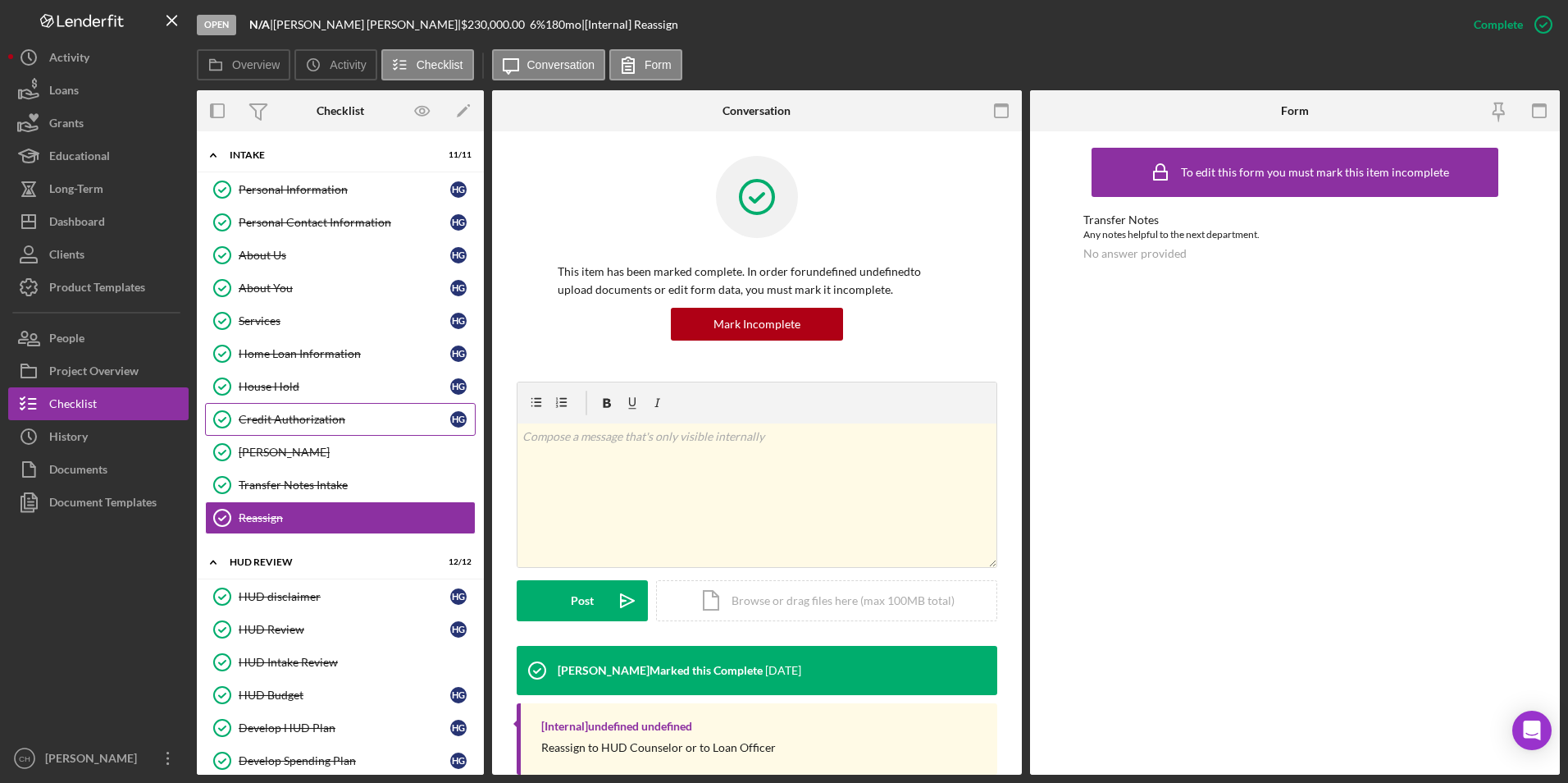
click at [273, 420] on div "Credit Authorization" at bounding box center [344, 419] width 212 height 13
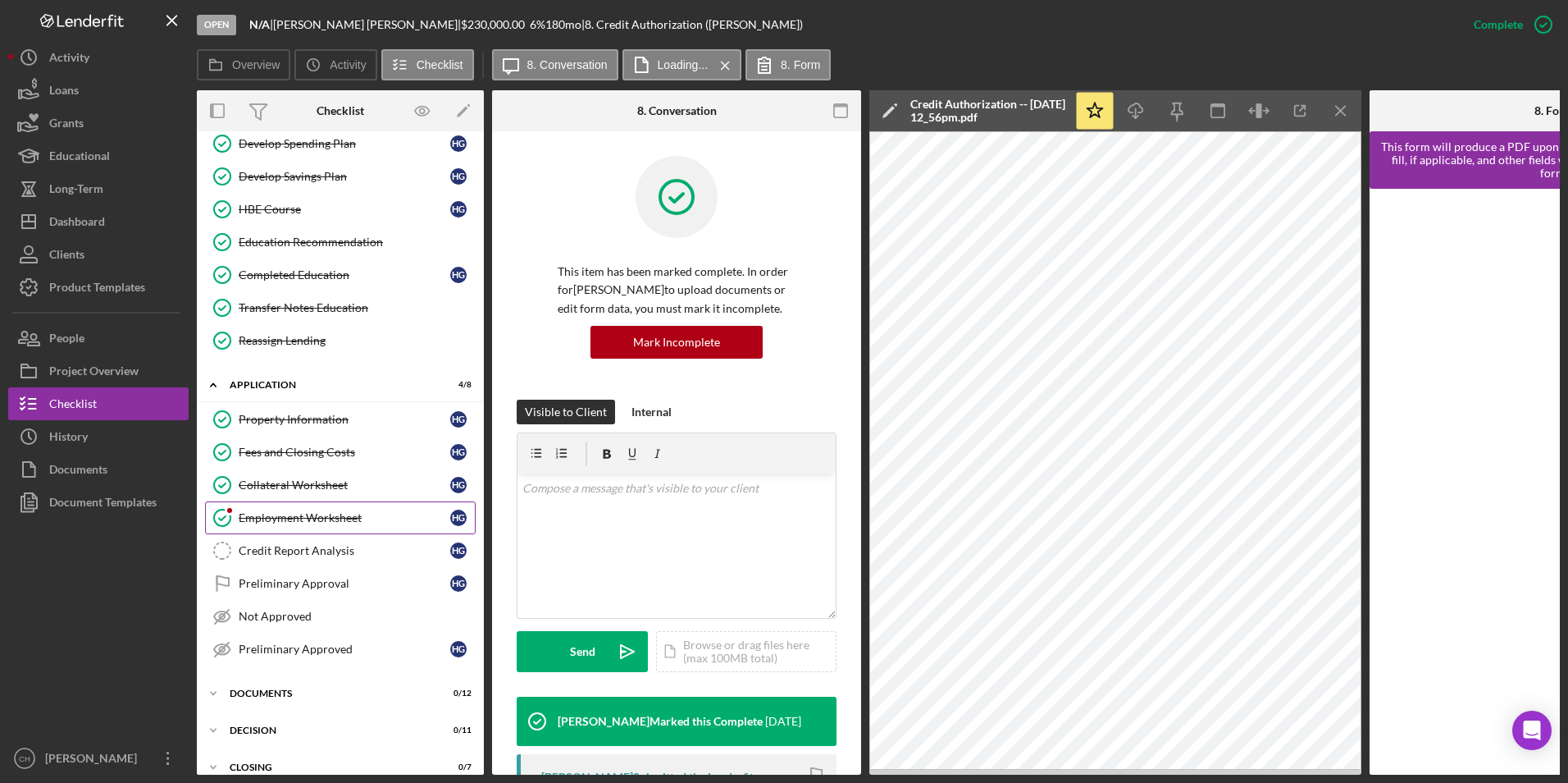
scroll to position [640, 0]
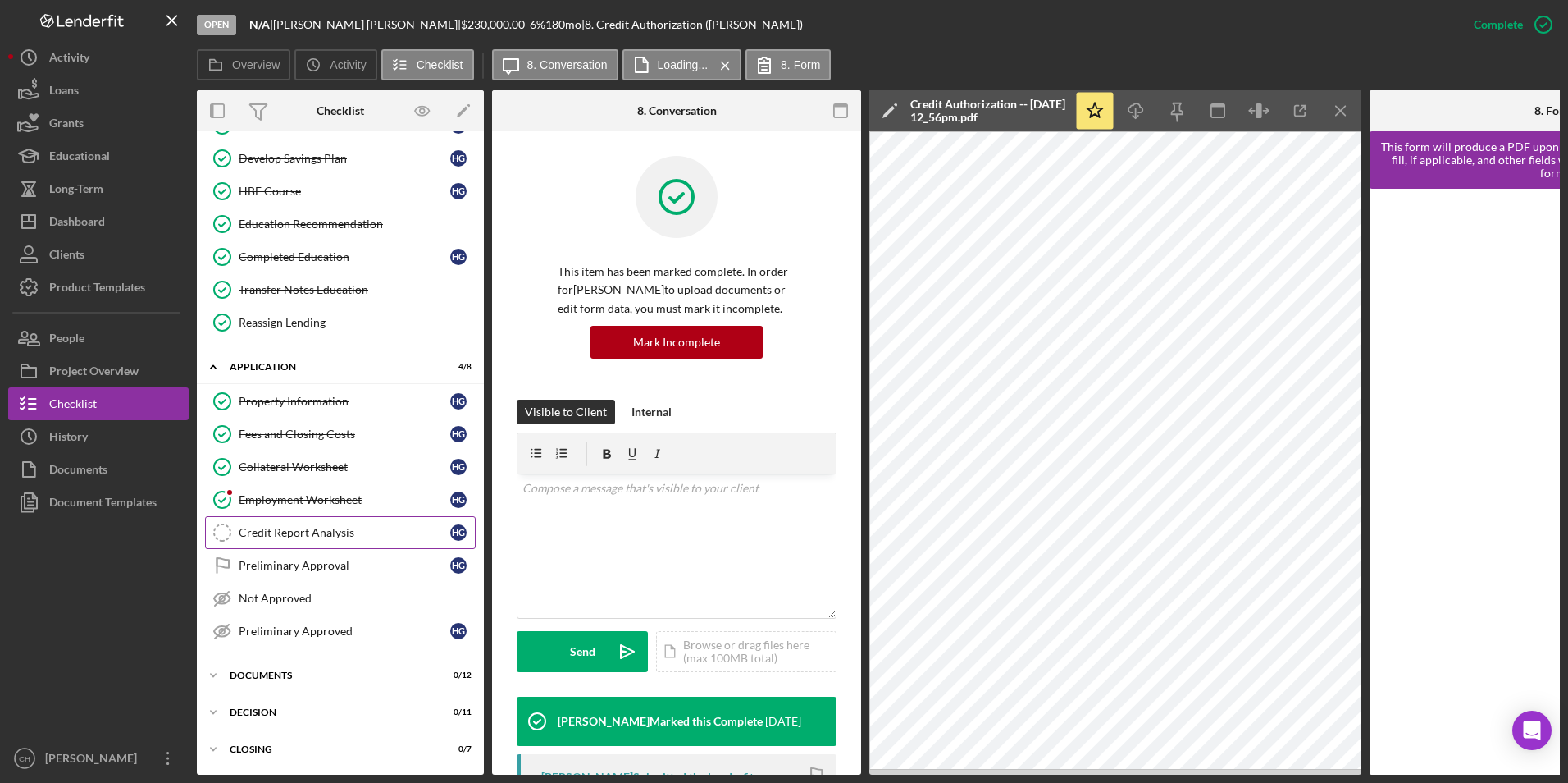
click at [332, 534] on div "Credit Report Analysis" at bounding box center [344, 531] width 212 height 13
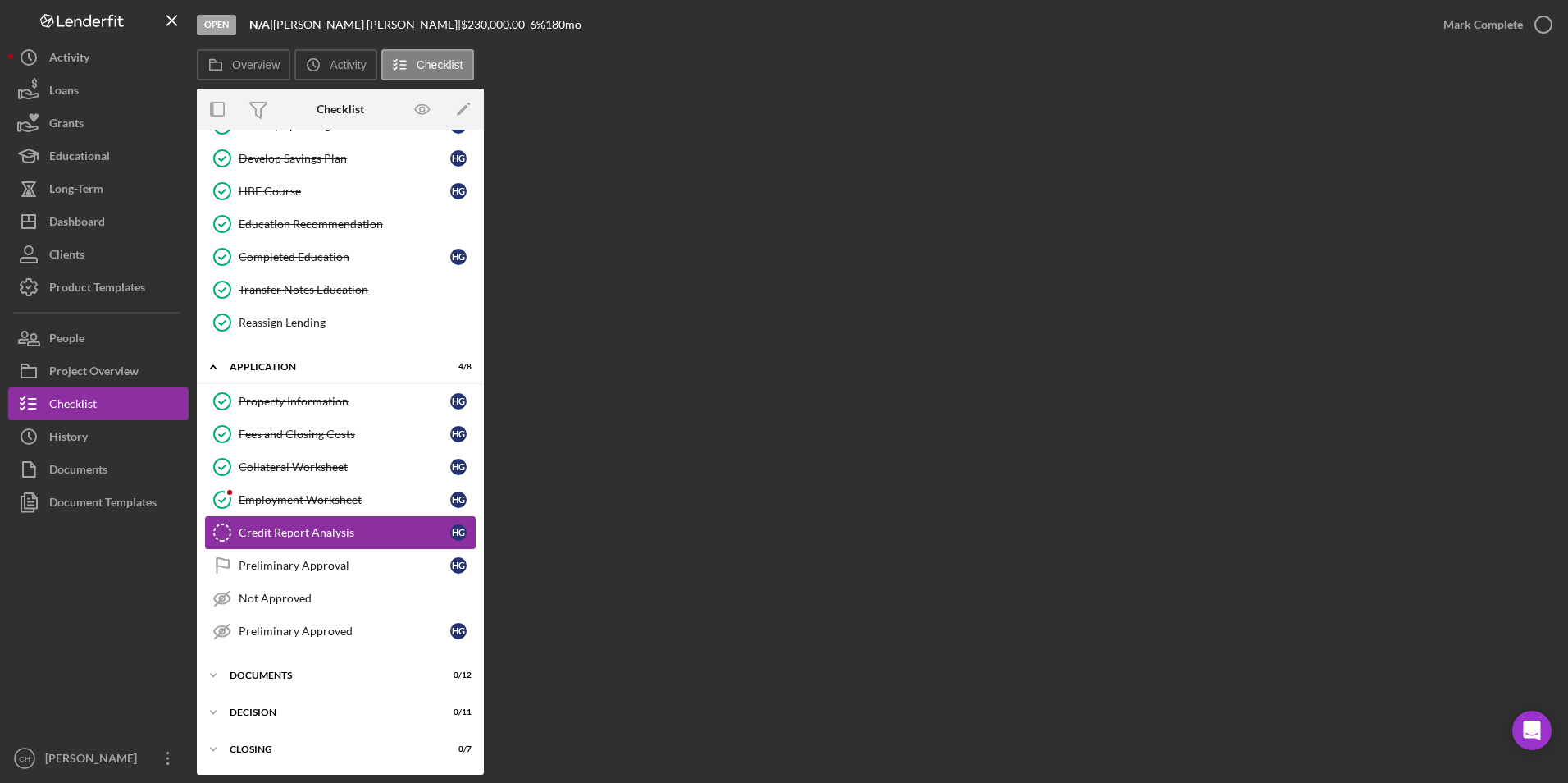
scroll to position [635, 0]
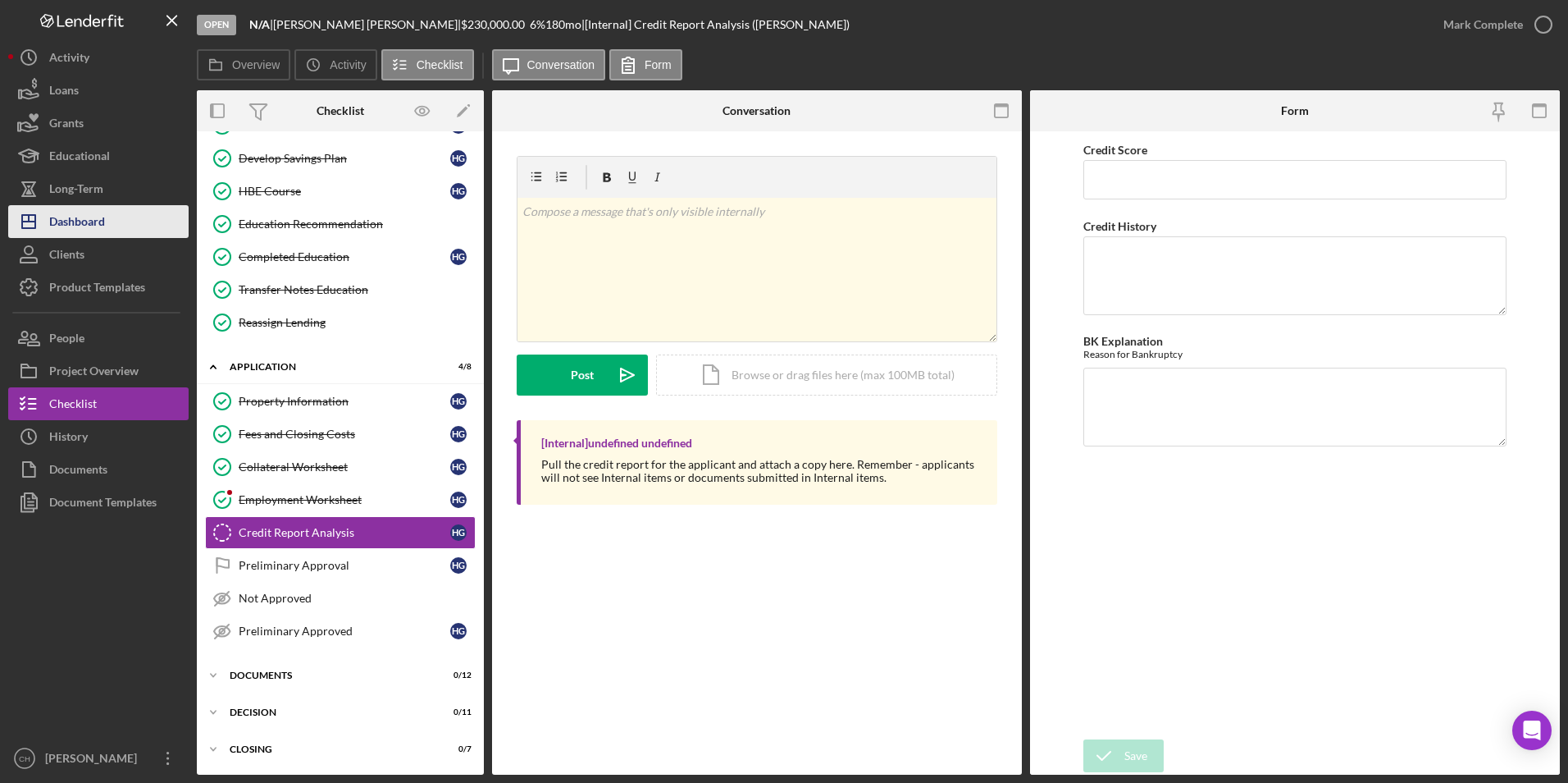
click at [60, 223] on div "Dashboard" at bounding box center [76, 223] width 56 height 37
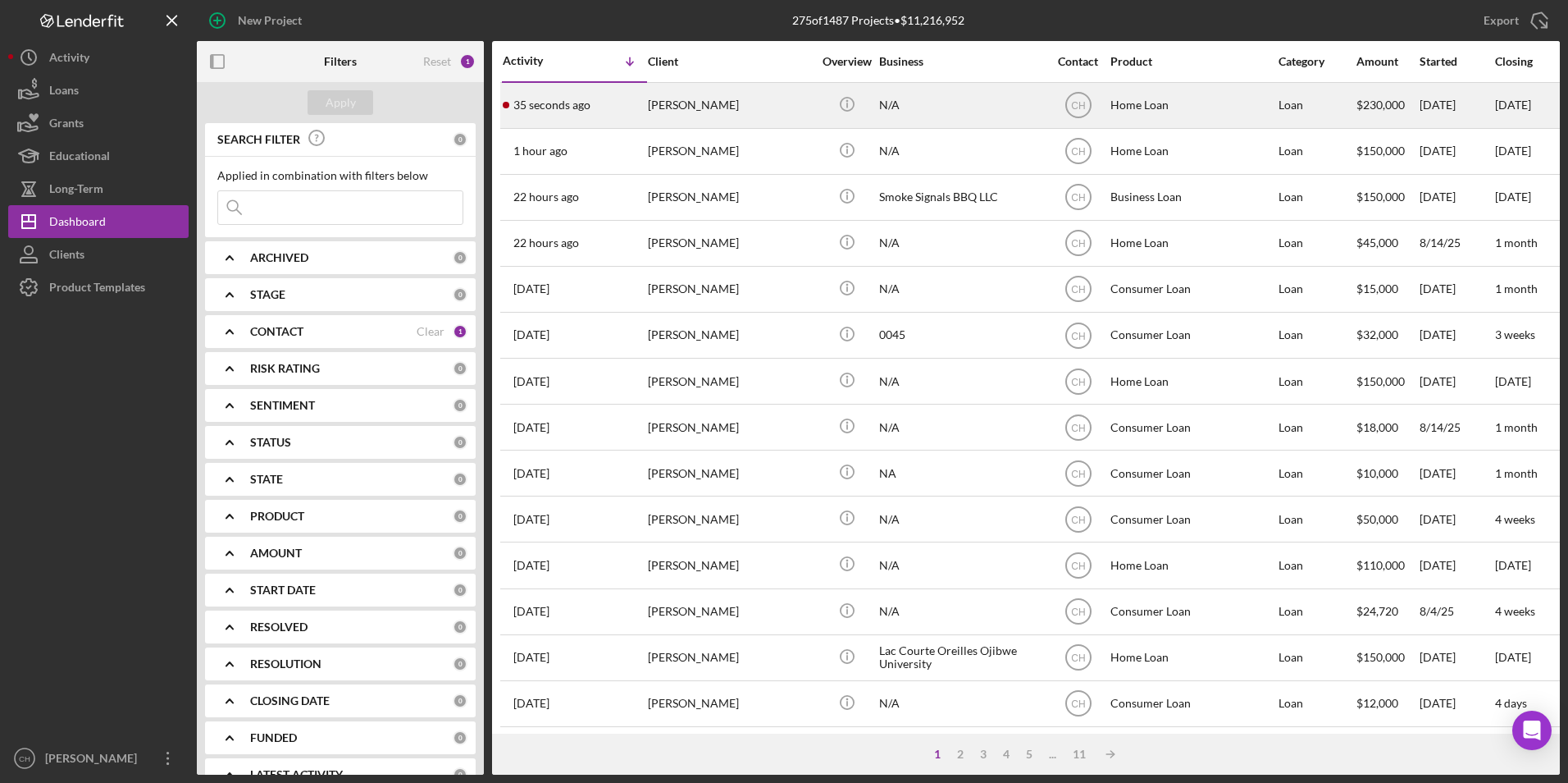
click at [633, 100] on div "35 seconds ago Hannah Gordon" at bounding box center [574, 105] width 143 height 44
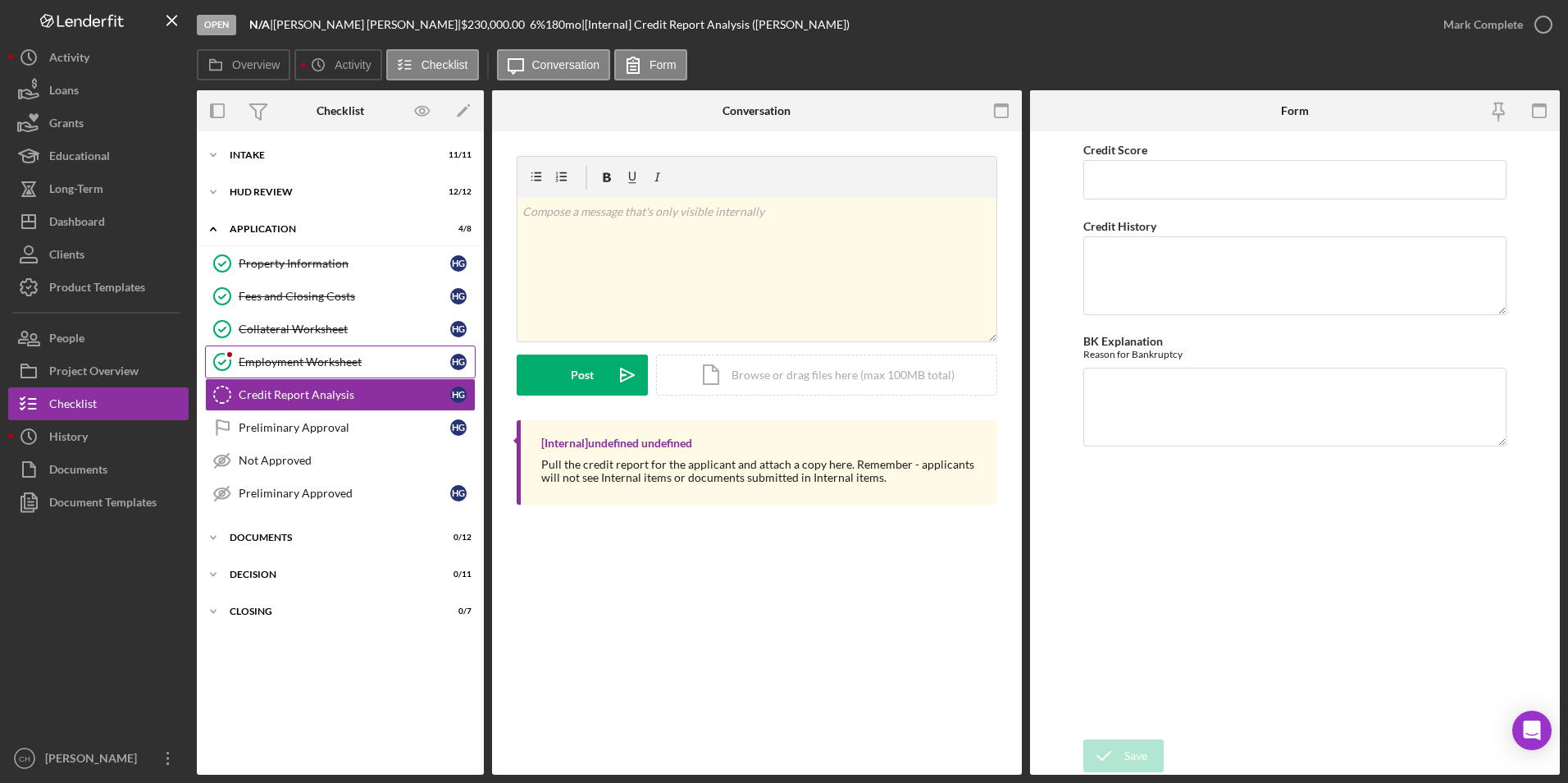
click at [305, 360] on div "Employment Worksheet" at bounding box center [344, 361] width 212 height 13
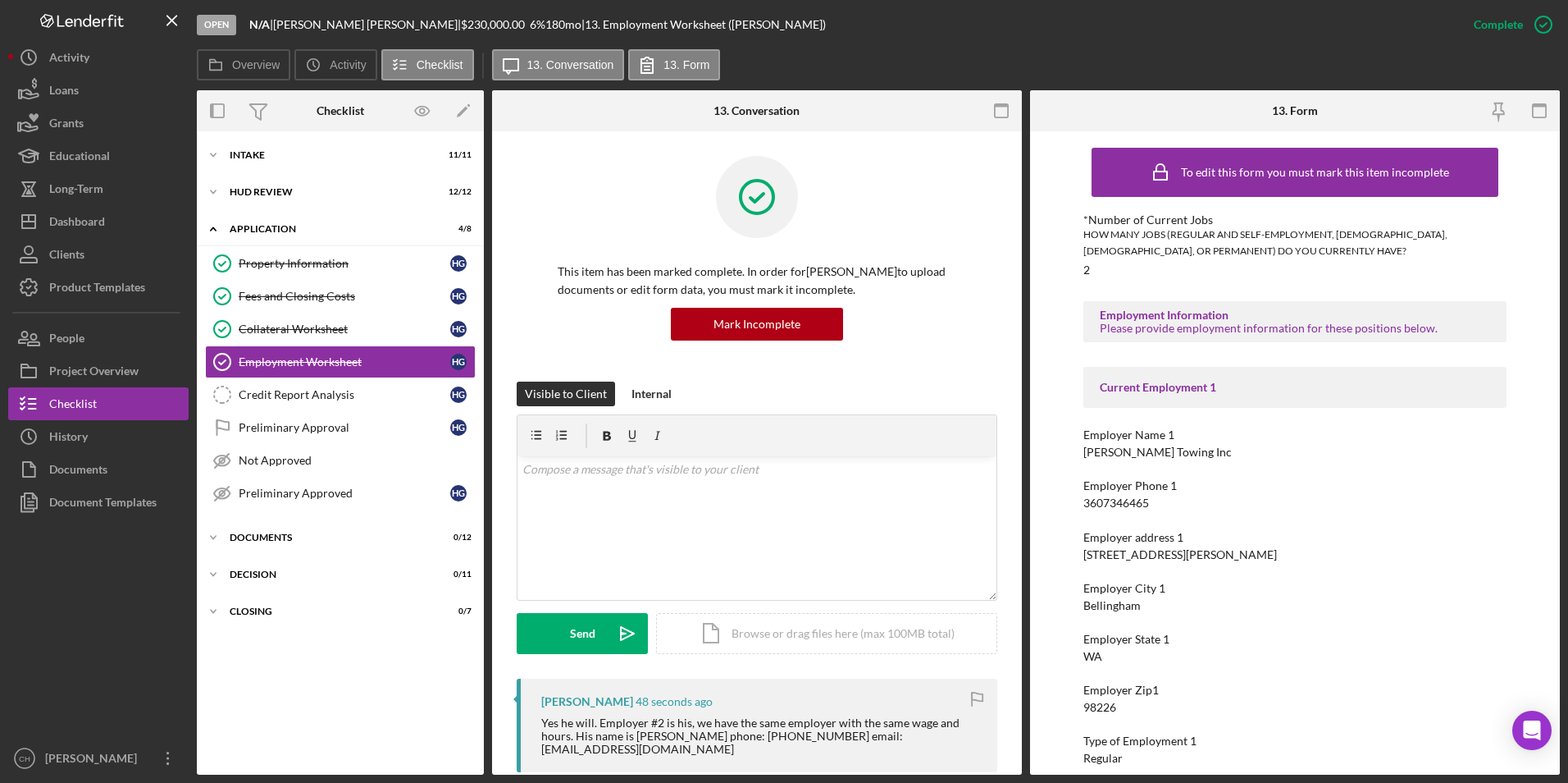
click at [635, 737] on div "Yes he will. Employer #2 is his, we have the same employer with the same wage a…" at bounding box center [761, 736] width 439 height 39
drag, startPoint x: 635, startPoint y: 737, endPoint x: 683, endPoint y: 750, distance: 49.7
click at [683, 750] on div "Yes he will. Employer #2 is his, we have the same employer with the same wage a…" at bounding box center [761, 736] width 439 height 39
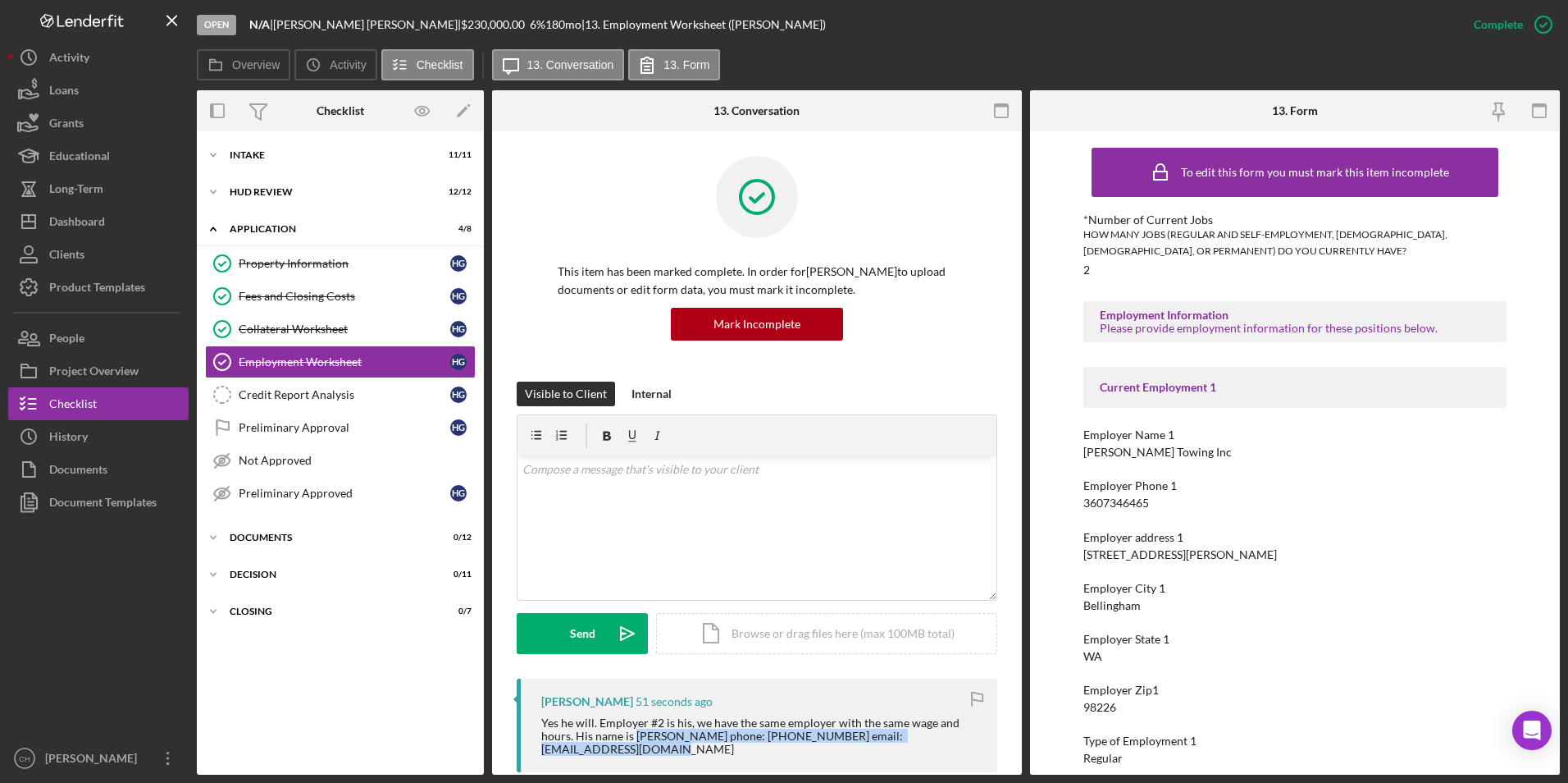
drag, startPoint x: 661, startPoint y: 747, endPoint x: 638, endPoint y: 737, distance: 25.1
click at [638, 737] on div "Yes he will. Employer #2 is his, we have the same employer with the same wage a…" at bounding box center [761, 736] width 439 height 39
copy div "Matthew J. Gordon phone: 907-888-7692 email: igloo262@hotmail.com"
click at [72, 342] on div "People" at bounding box center [66, 340] width 35 height 37
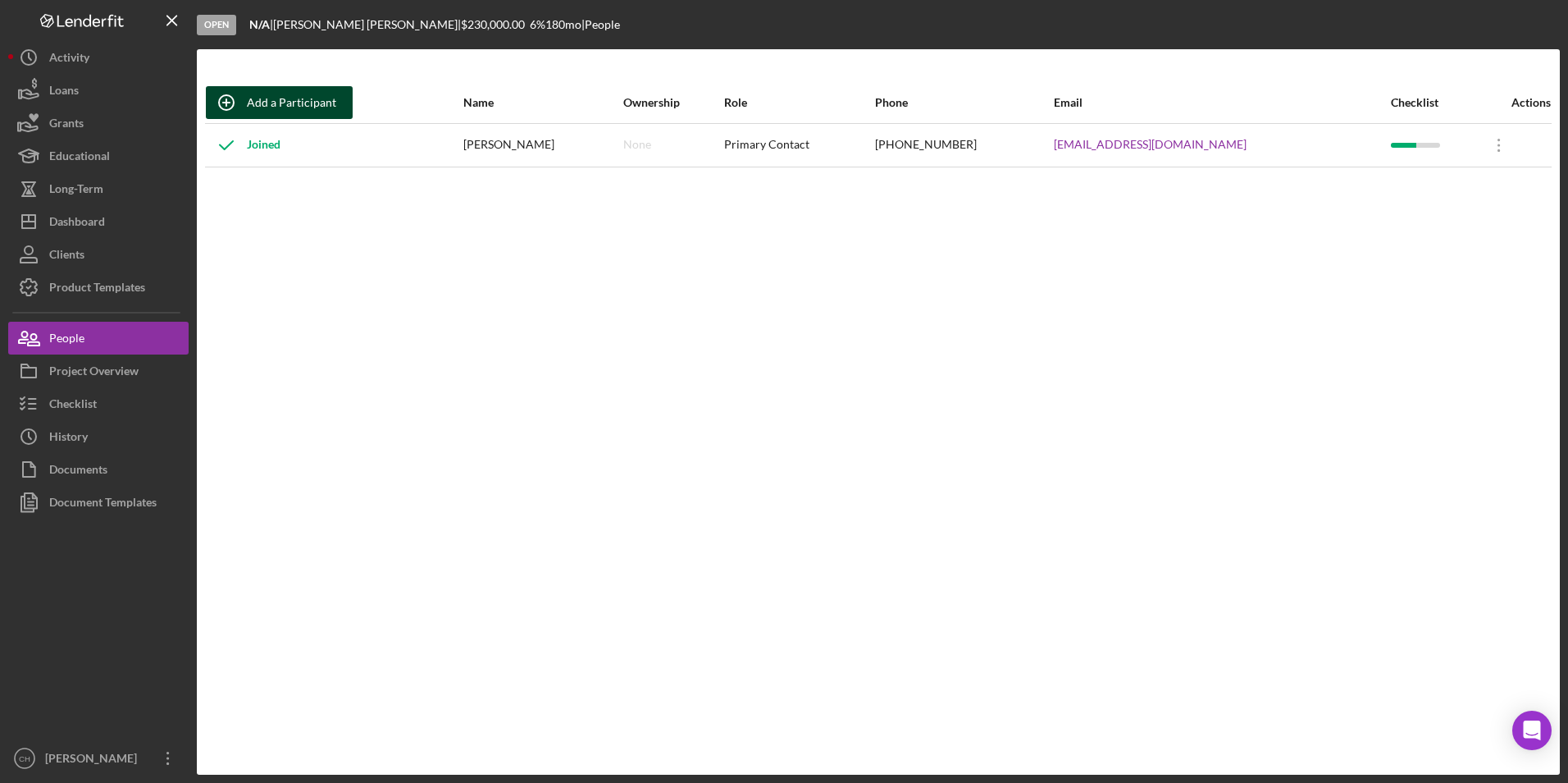
click at [282, 106] on div "Add a Participant" at bounding box center [292, 102] width 89 height 33
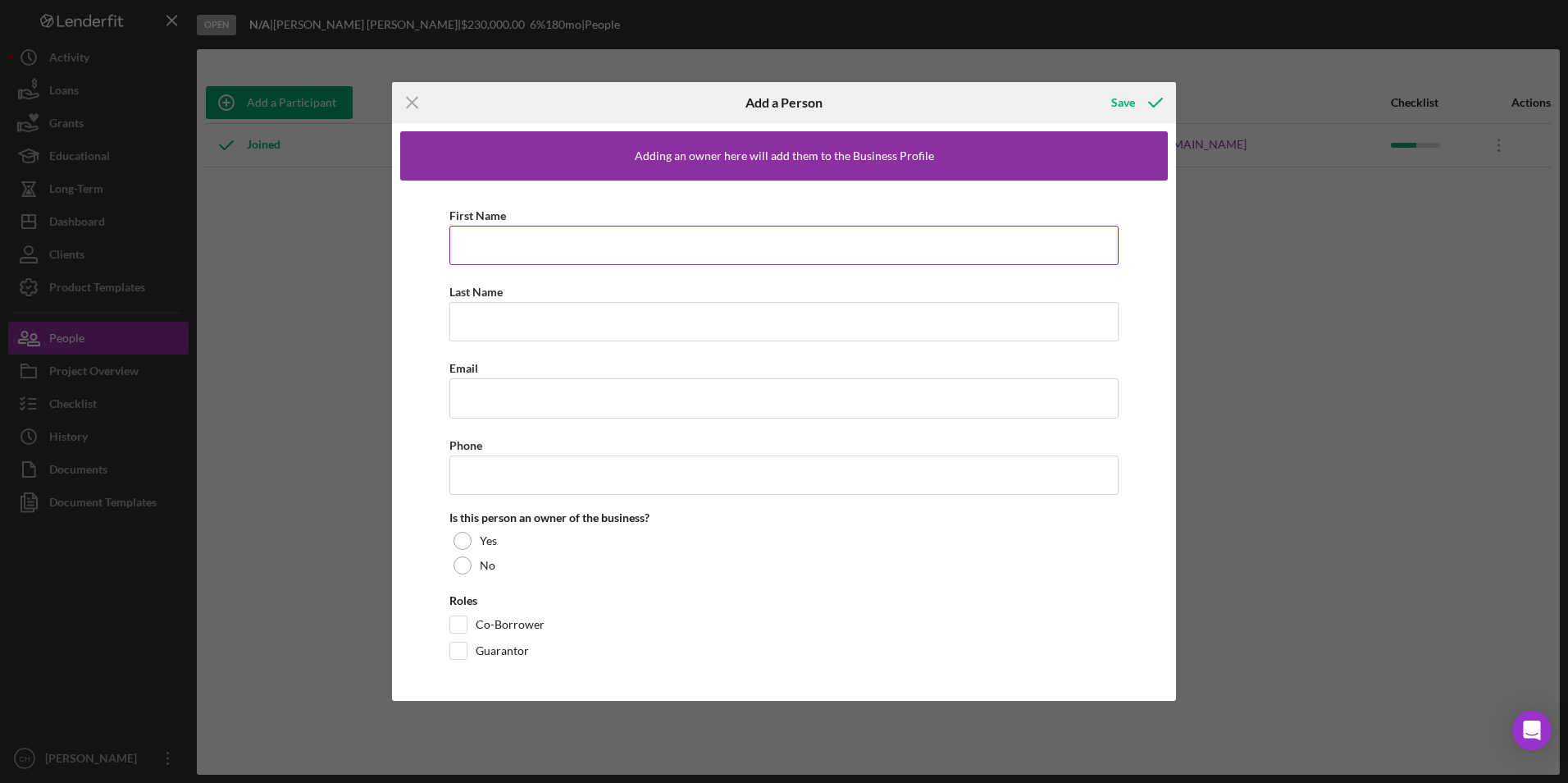
click at [503, 238] on input "First Name" at bounding box center [784, 246] width 669 height 39
type input "[PERSON_NAME]"
type input "igloo262@hotmail,com"
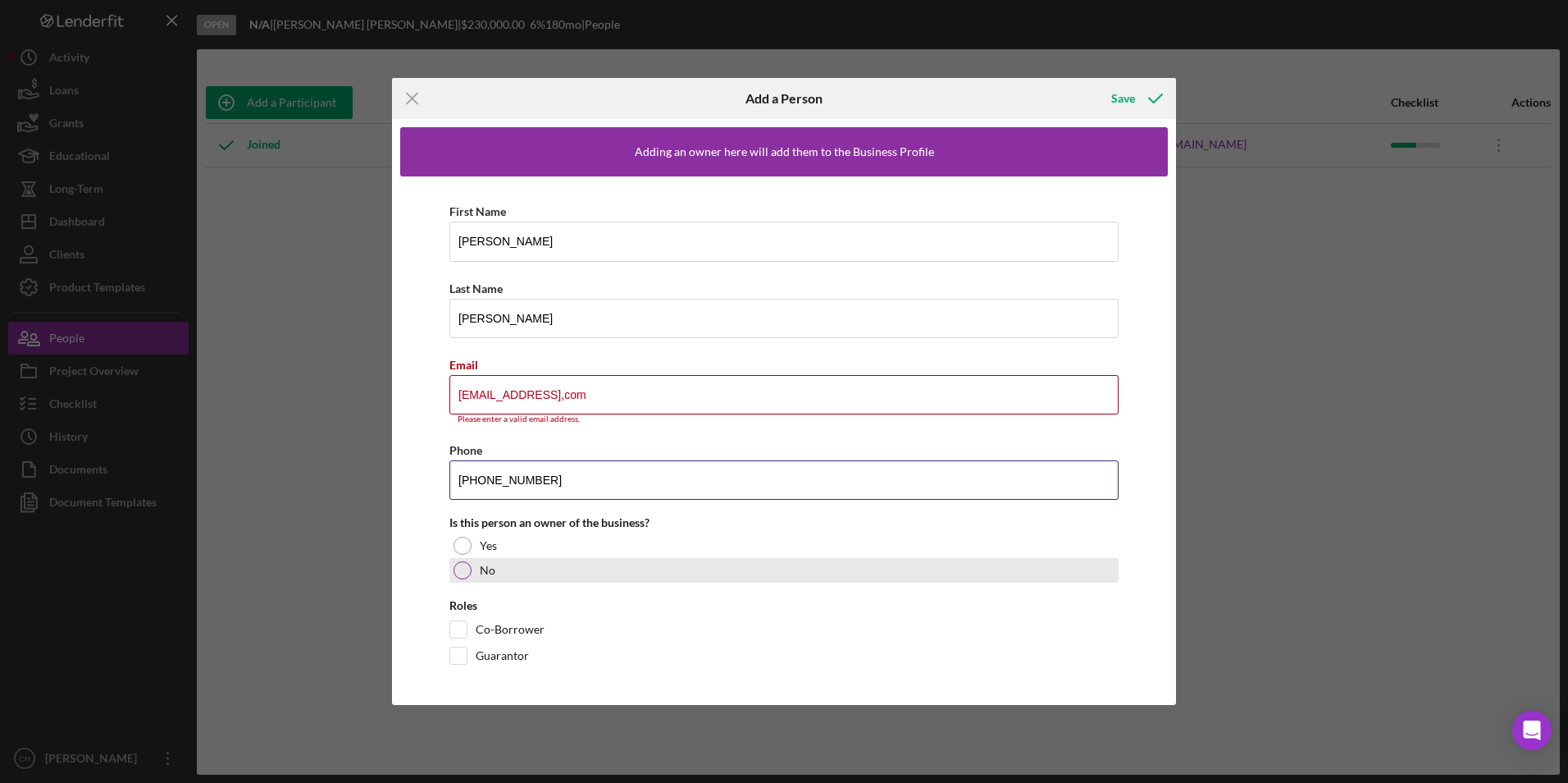
type input "(907) 888-7692"
click at [468, 573] on div at bounding box center [462, 570] width 18 height 18
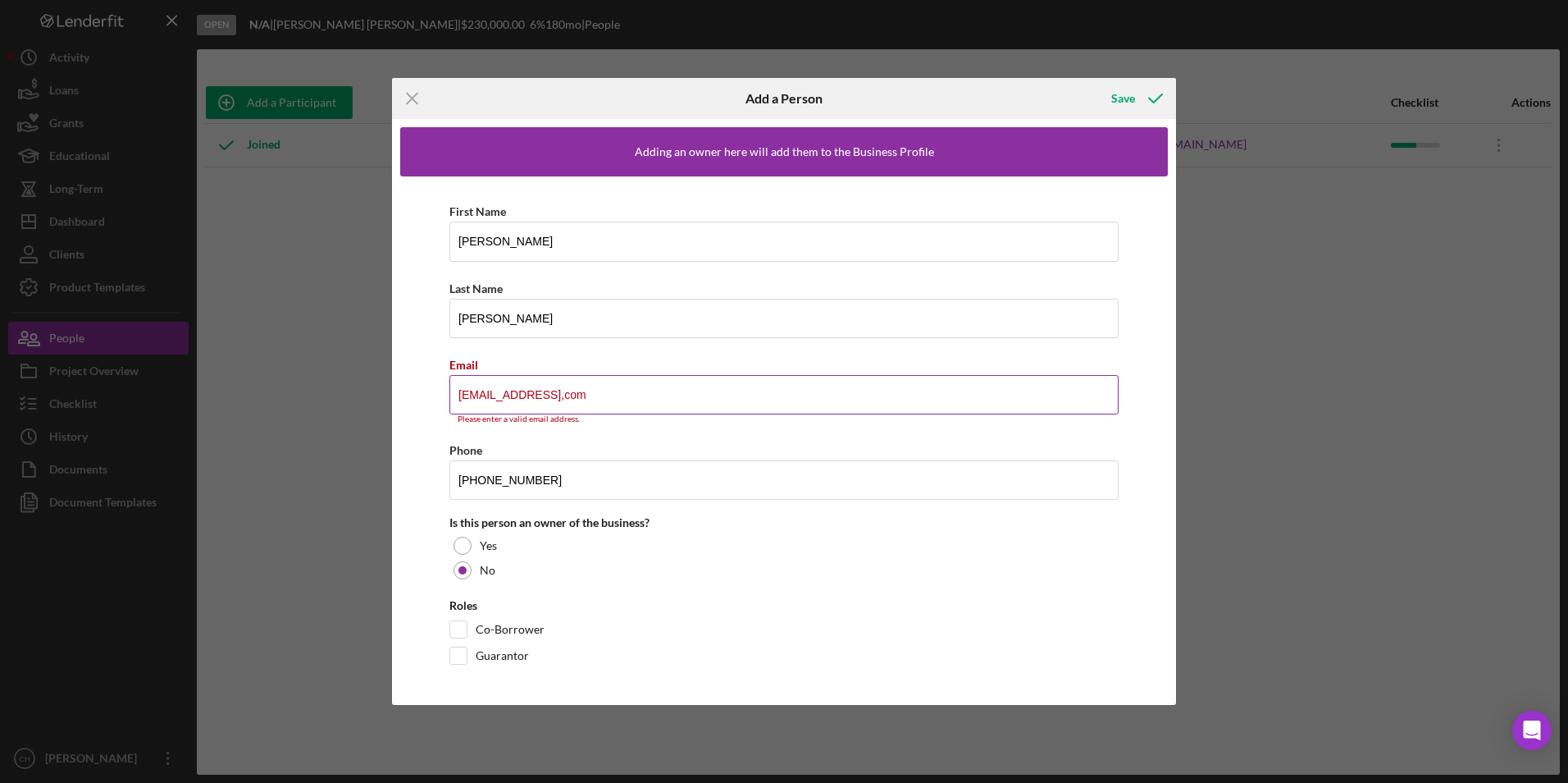
click at [555, 401] on input "igloo262@hotmail,com" at bounding box center [784, 395] width 669 height 39
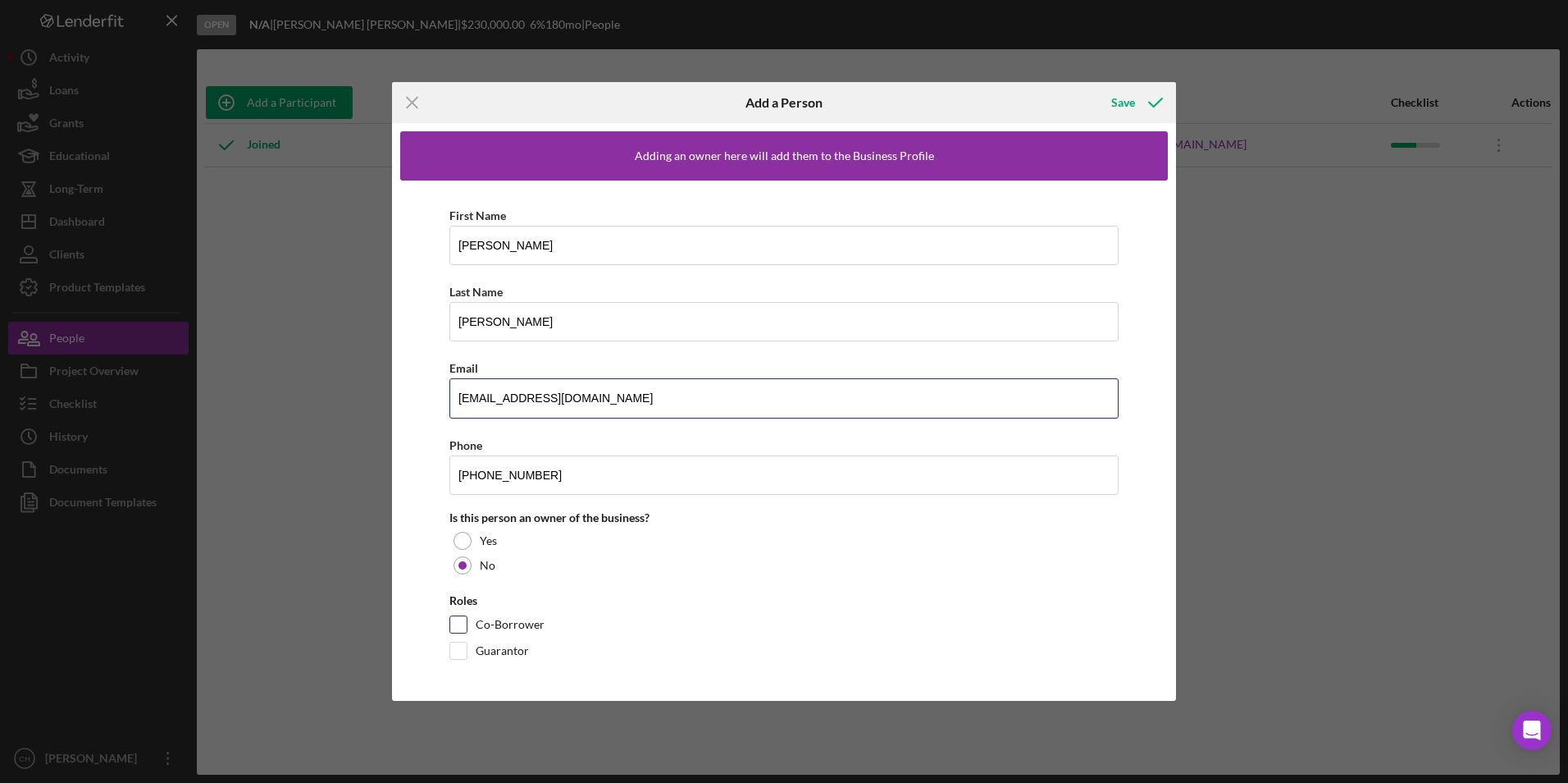
type input "igloo262@hotmail.com"
click at [457, 623] on input "Co-Borrower" at bounding box center [458, 624] width 16 height 16
checkbox input "true"
click at [1125, 100] on div "Save" at bounding box center [1123, 102] width 24 height 33
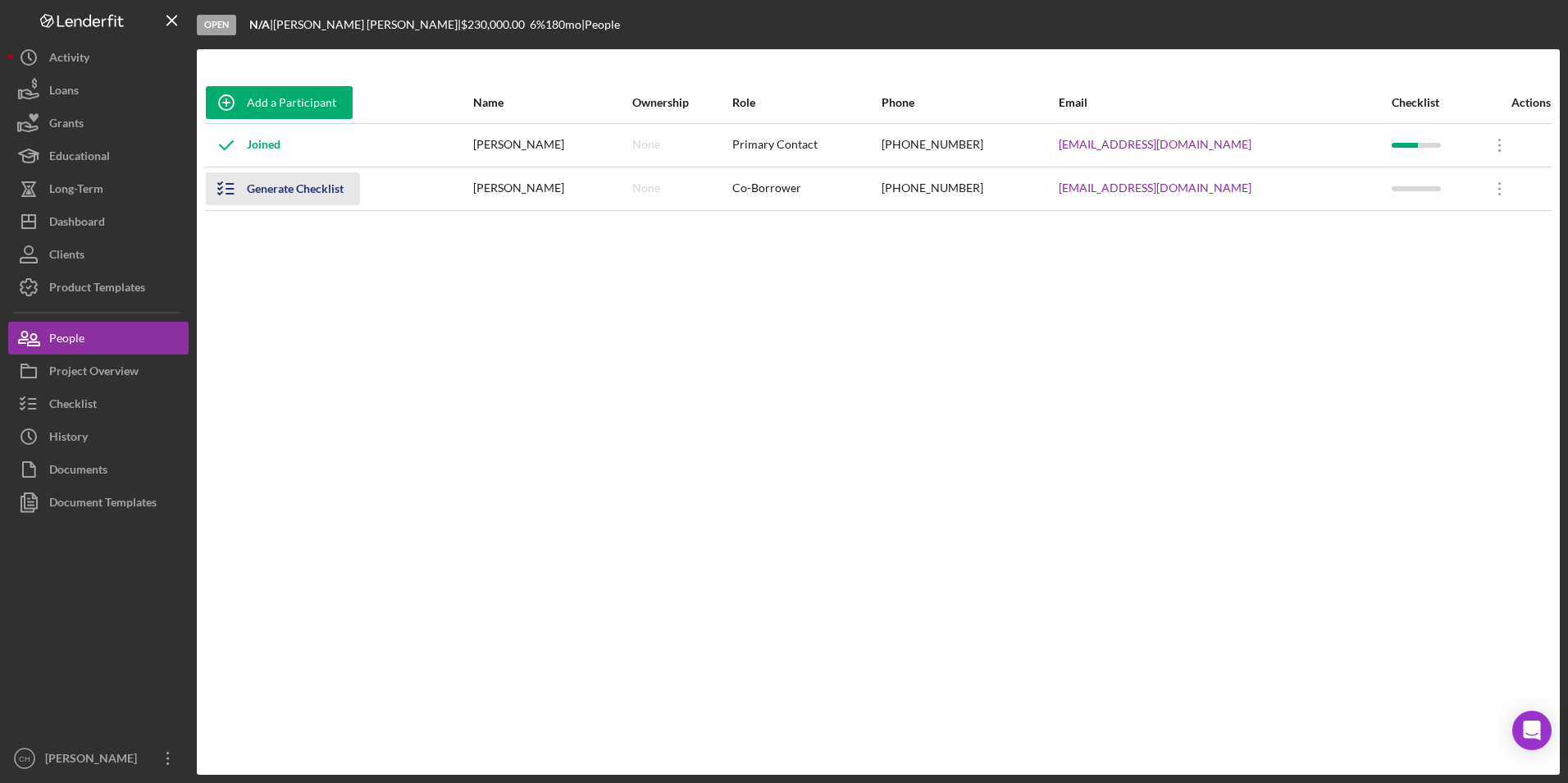
click at [274, 189] on div "Generate Checklist" at bounding box center [295, 189] width 97 height 33
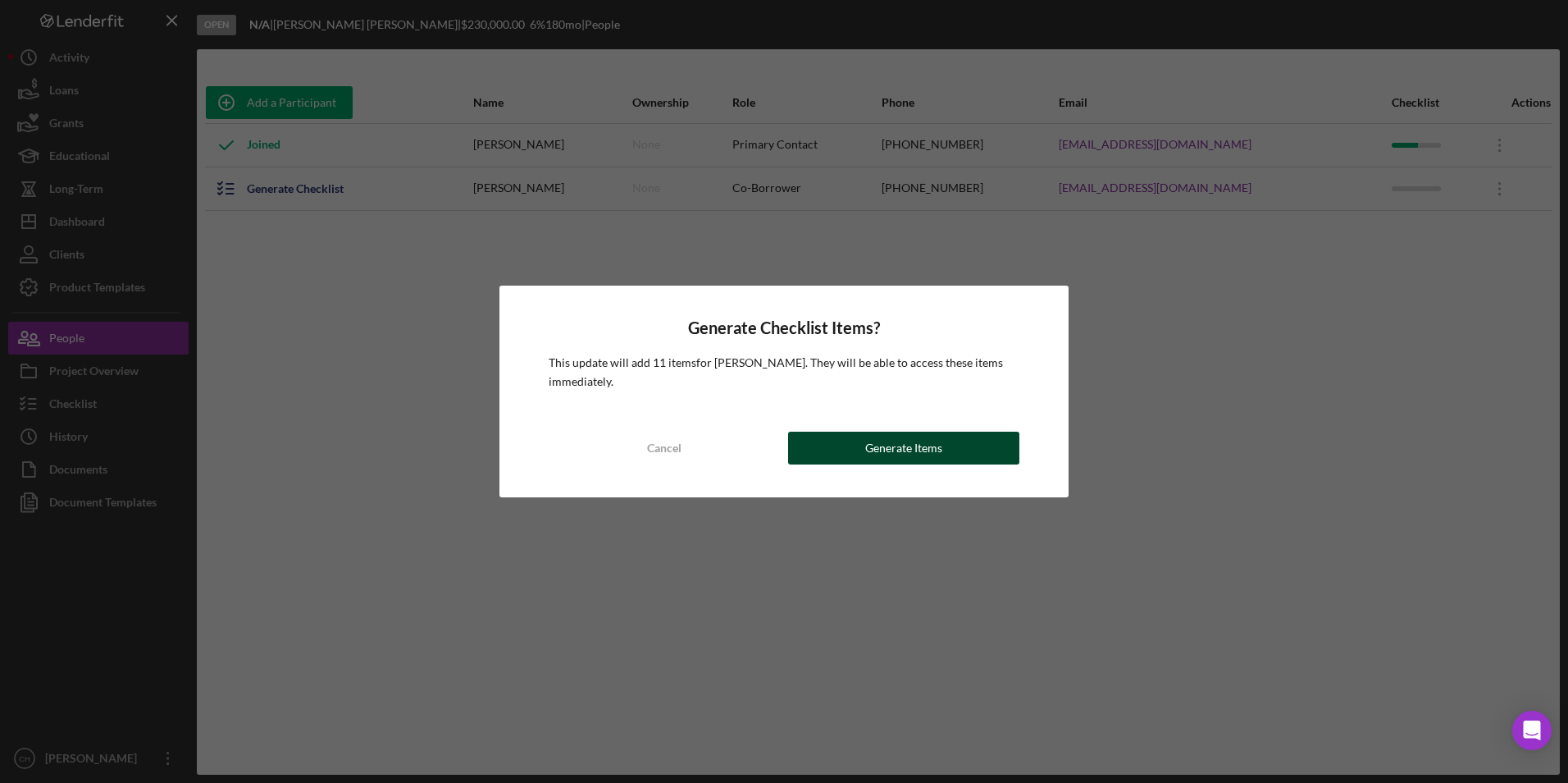
click at [863, 449] on button "Generate Items" at bounding box center [903, 448] width 231 height 33
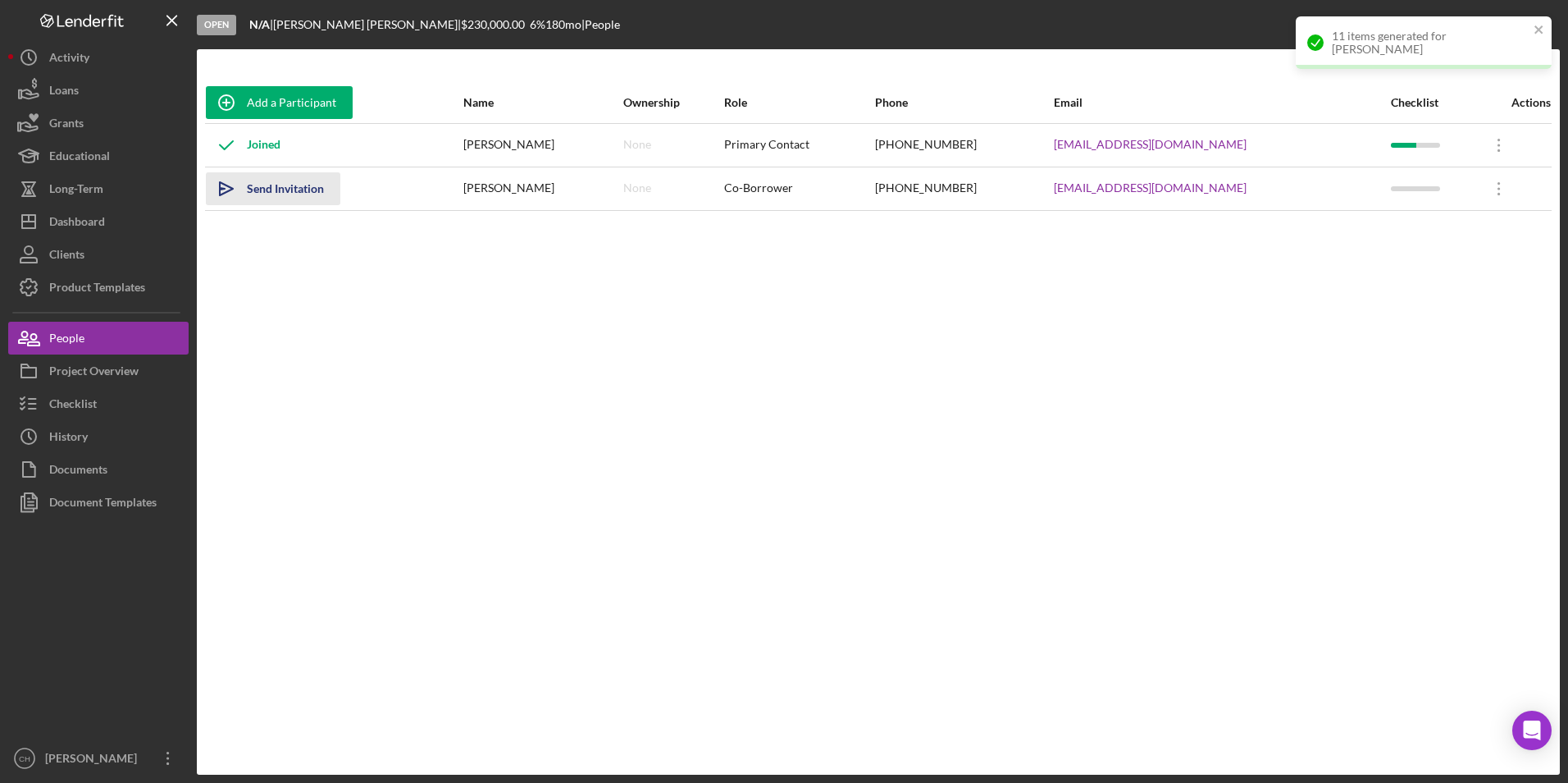
click at [281, 185] on div "Send Invitation" at bounding box center [286, 189] width 77 height 33
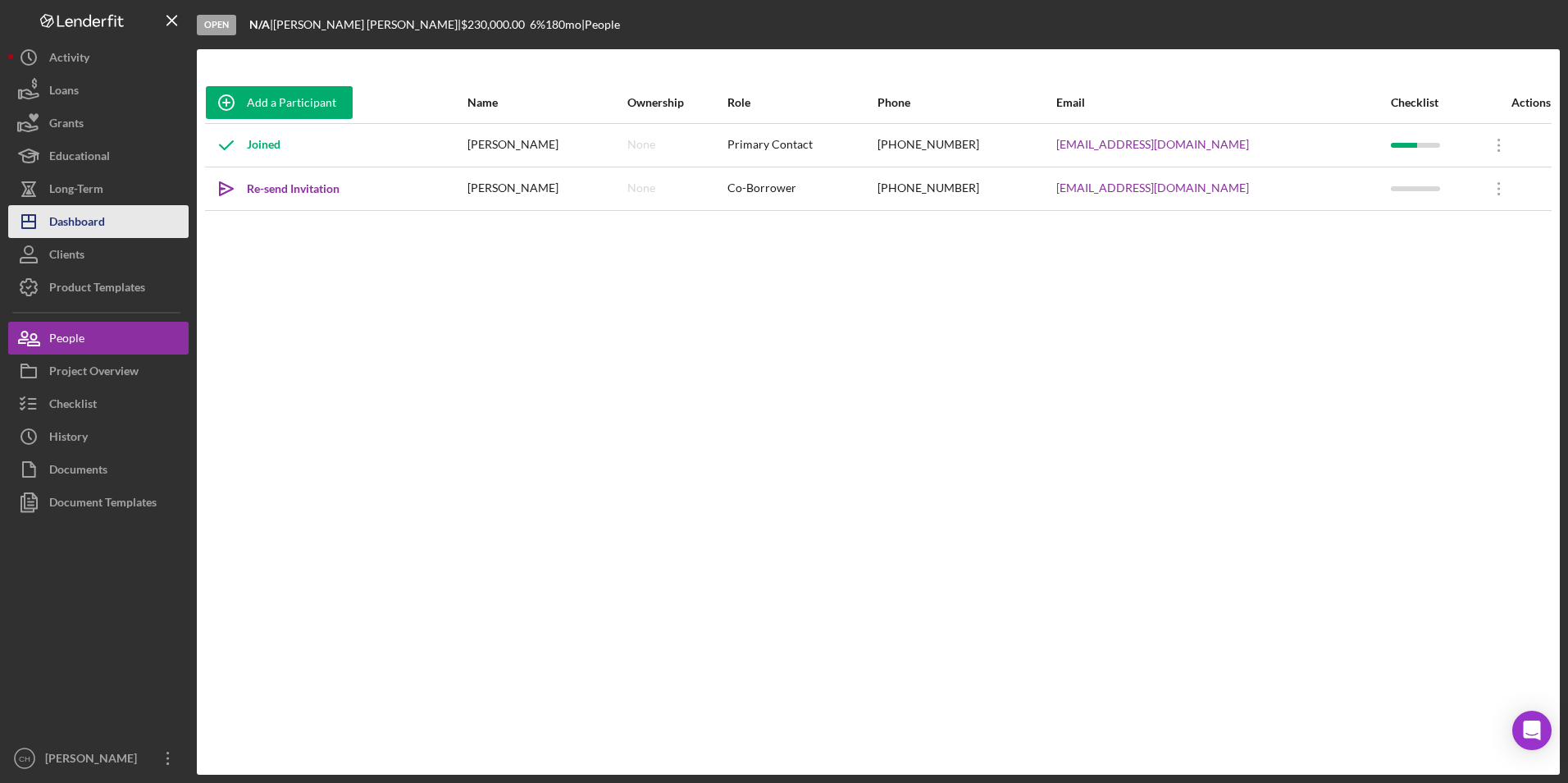
click at [102, 222] on div "Dashboard" at bounding box center [76, 223] width 56 height 37
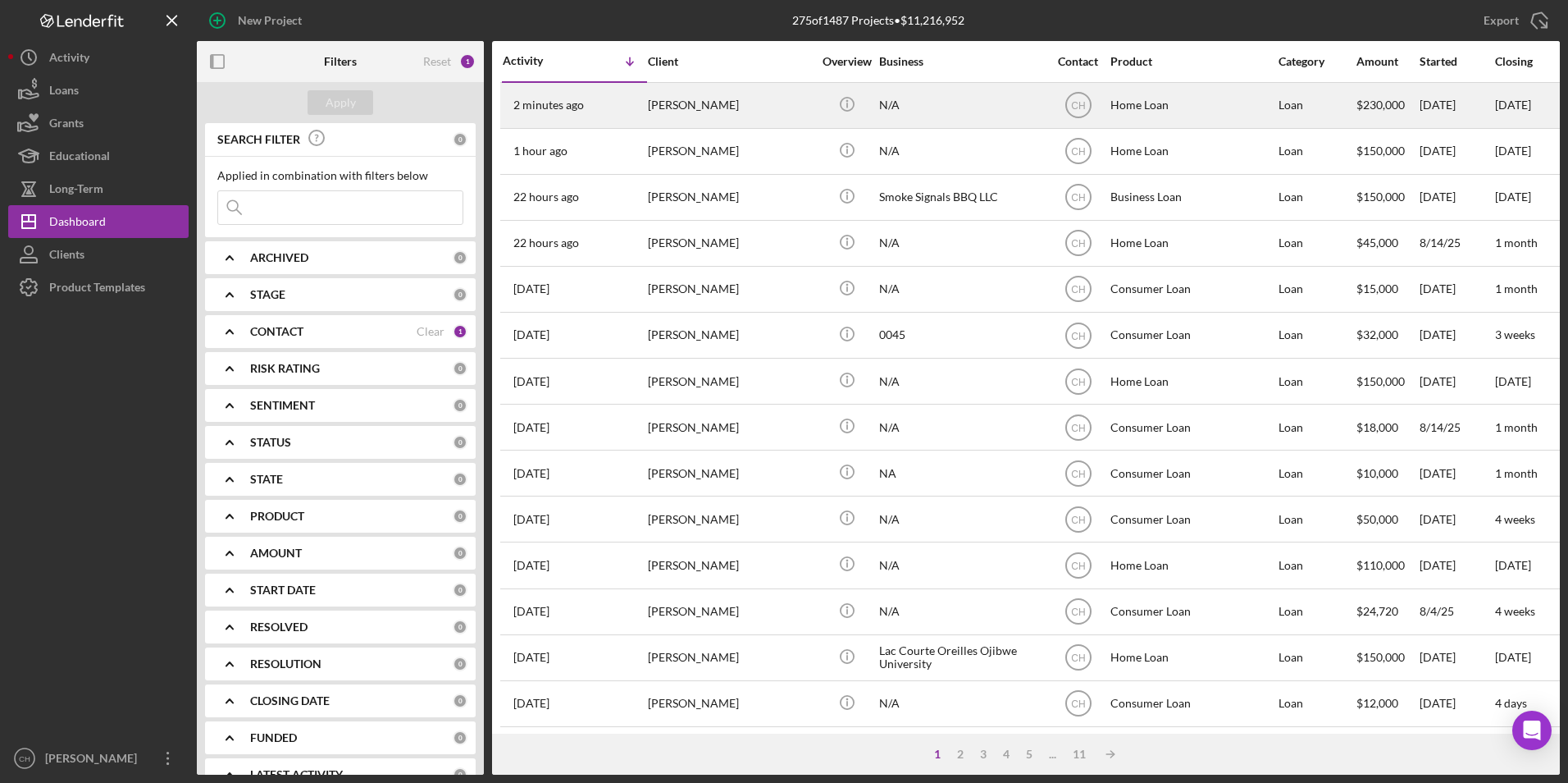
click at [717, 108] on div "[PERSON_NAME]" at bounding box center [730, 105] width 164 height 44
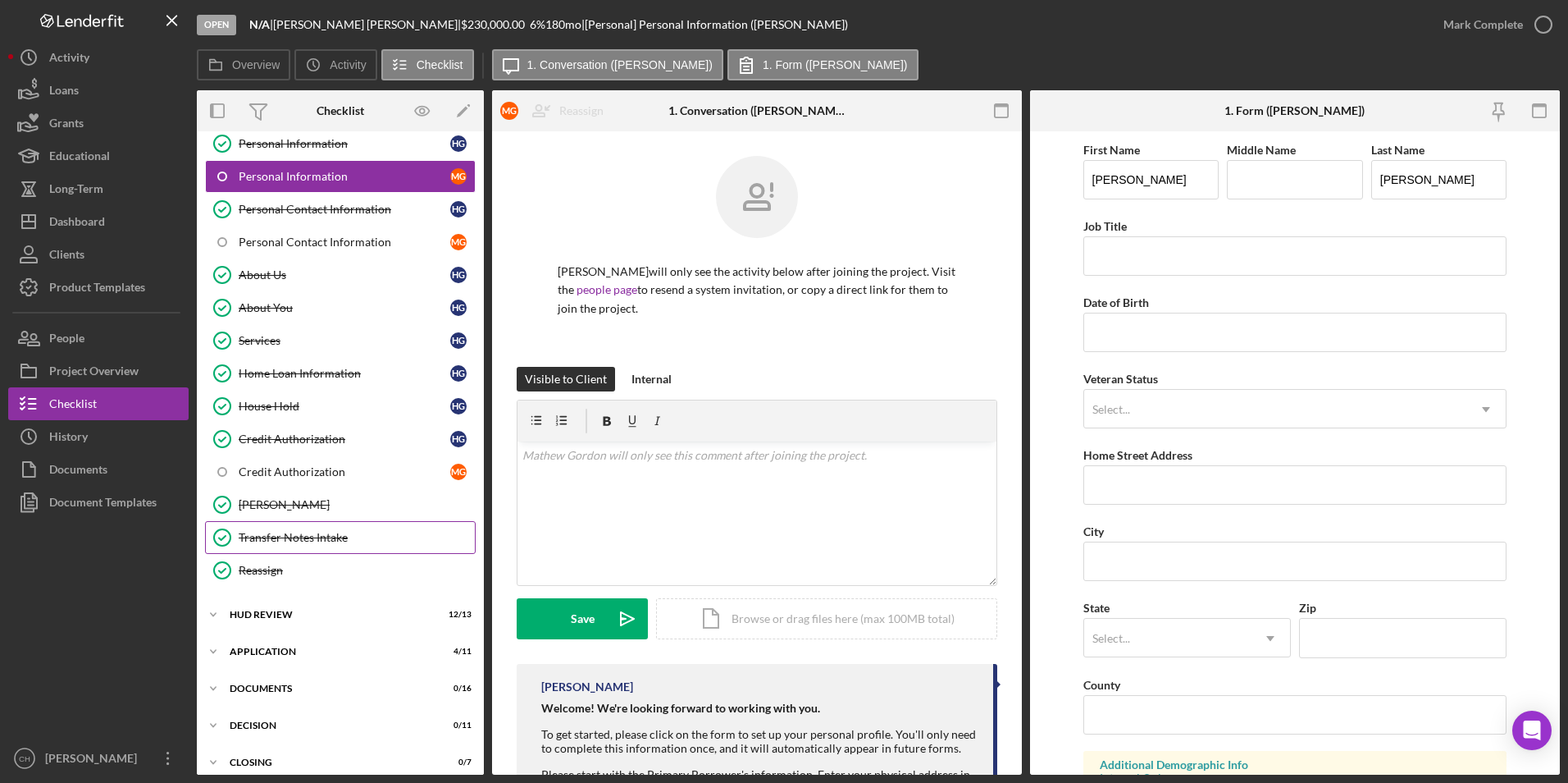
scroll to position [95, 0]
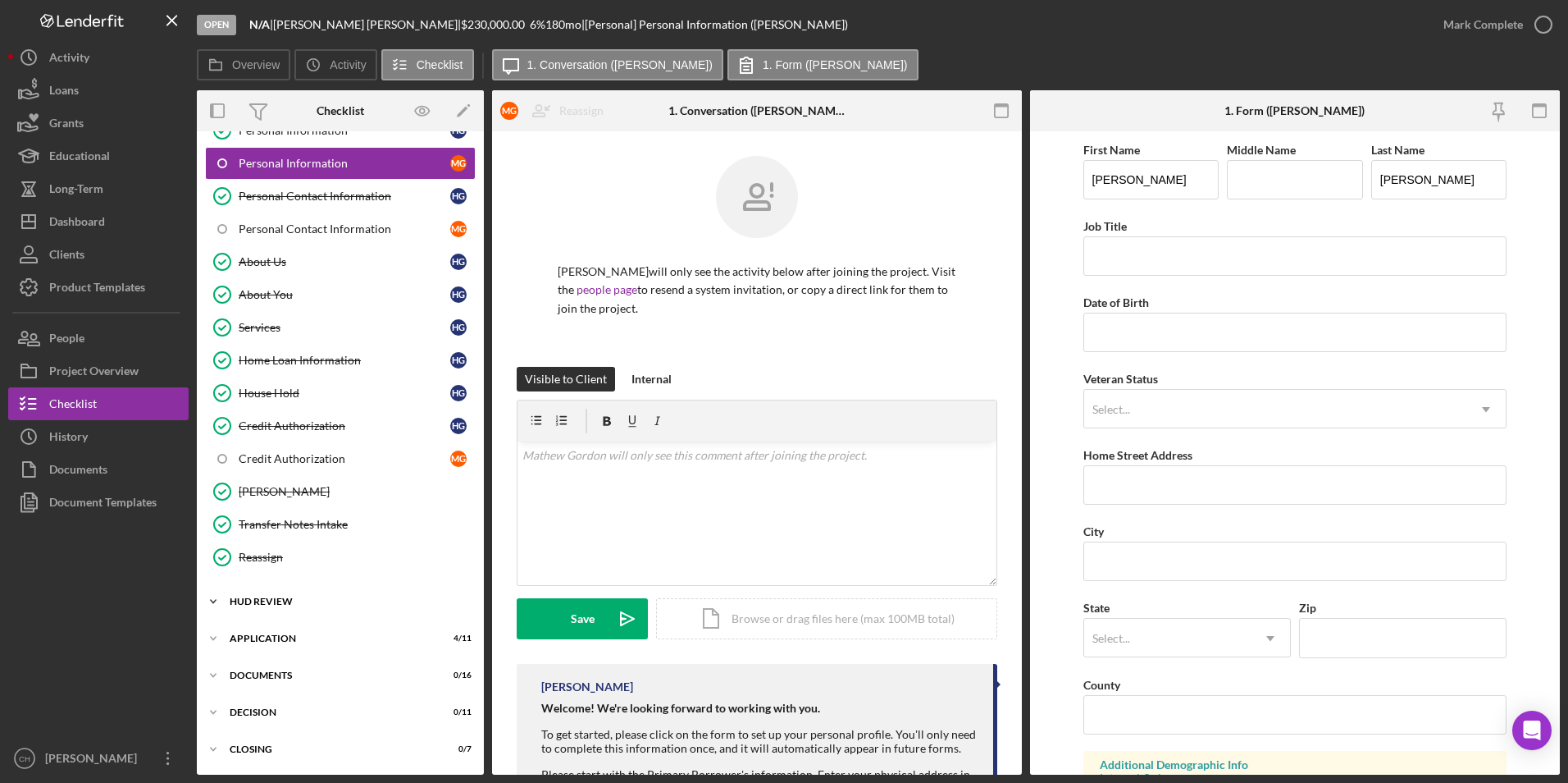
click at [293, 599] on div "HUD Review" at bounding box center [347, 601] width 233 height 9
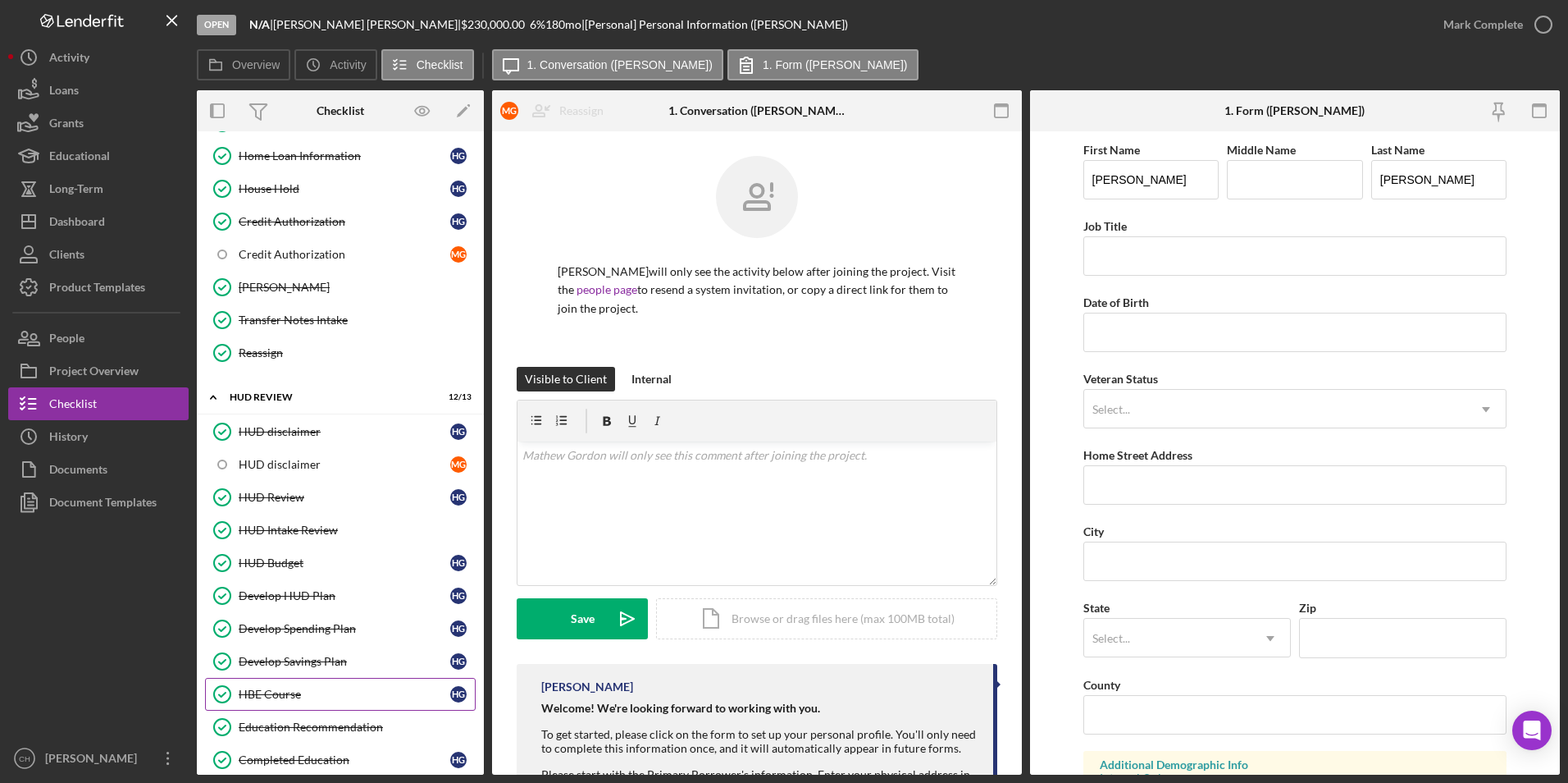
scroll to position [506, 0]
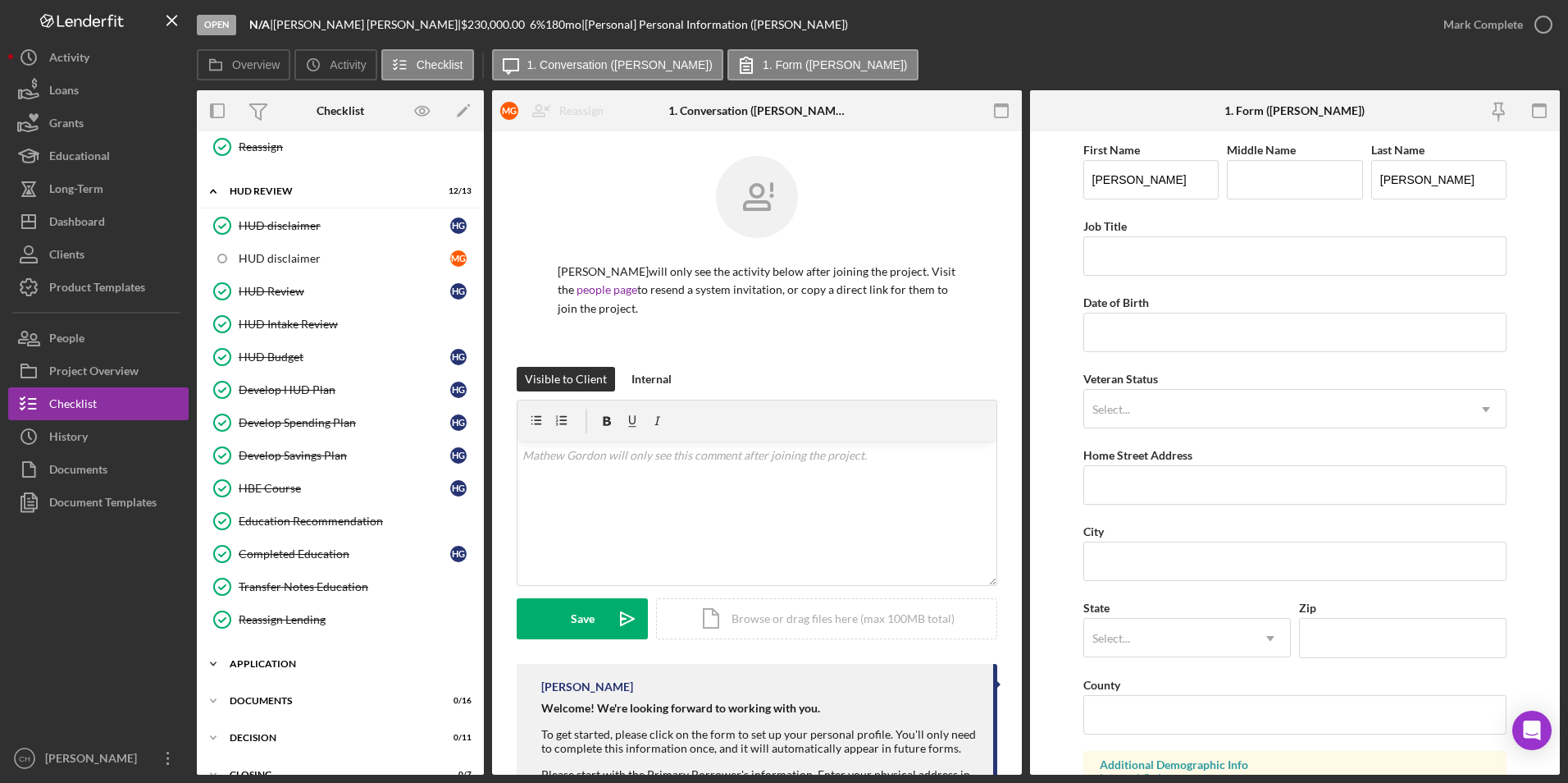
click at [287, 668] on div "Application" at bounding box center [347, 663] width 233 height 9
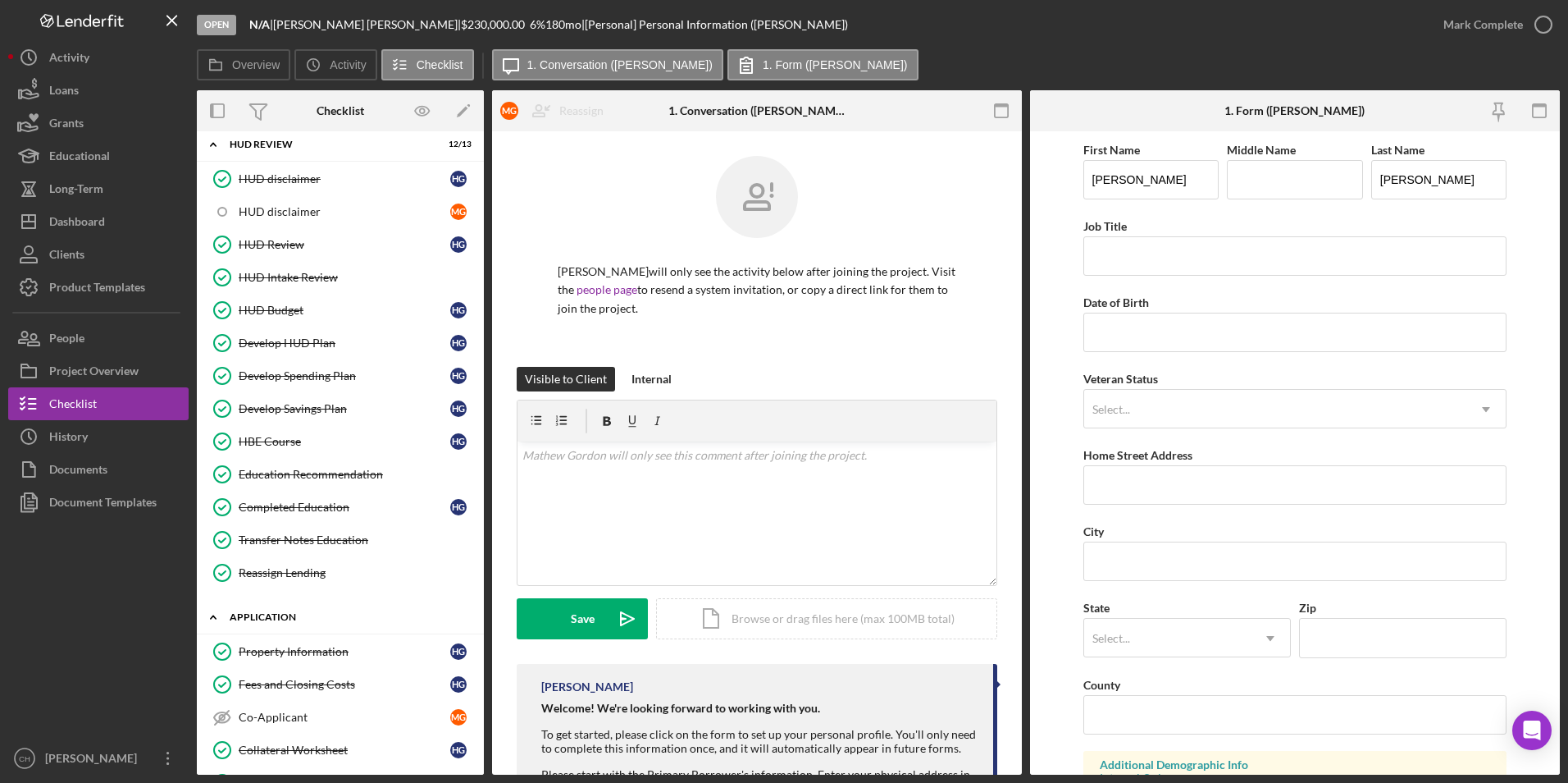
scroll to position [587, 0]
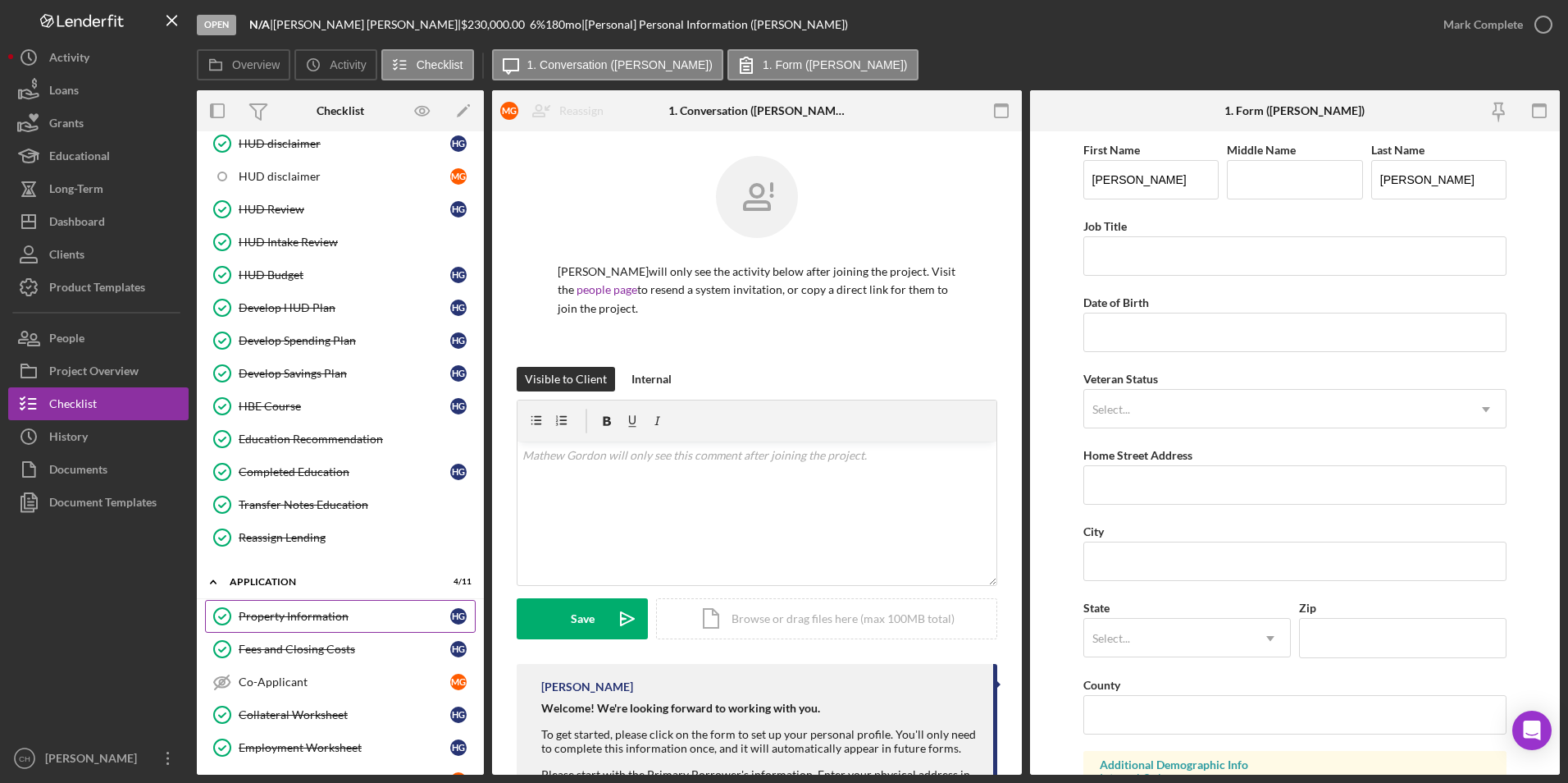
click at [330, 614] on div "Property Information" at bounding box center [344, 616] width 212 height 13
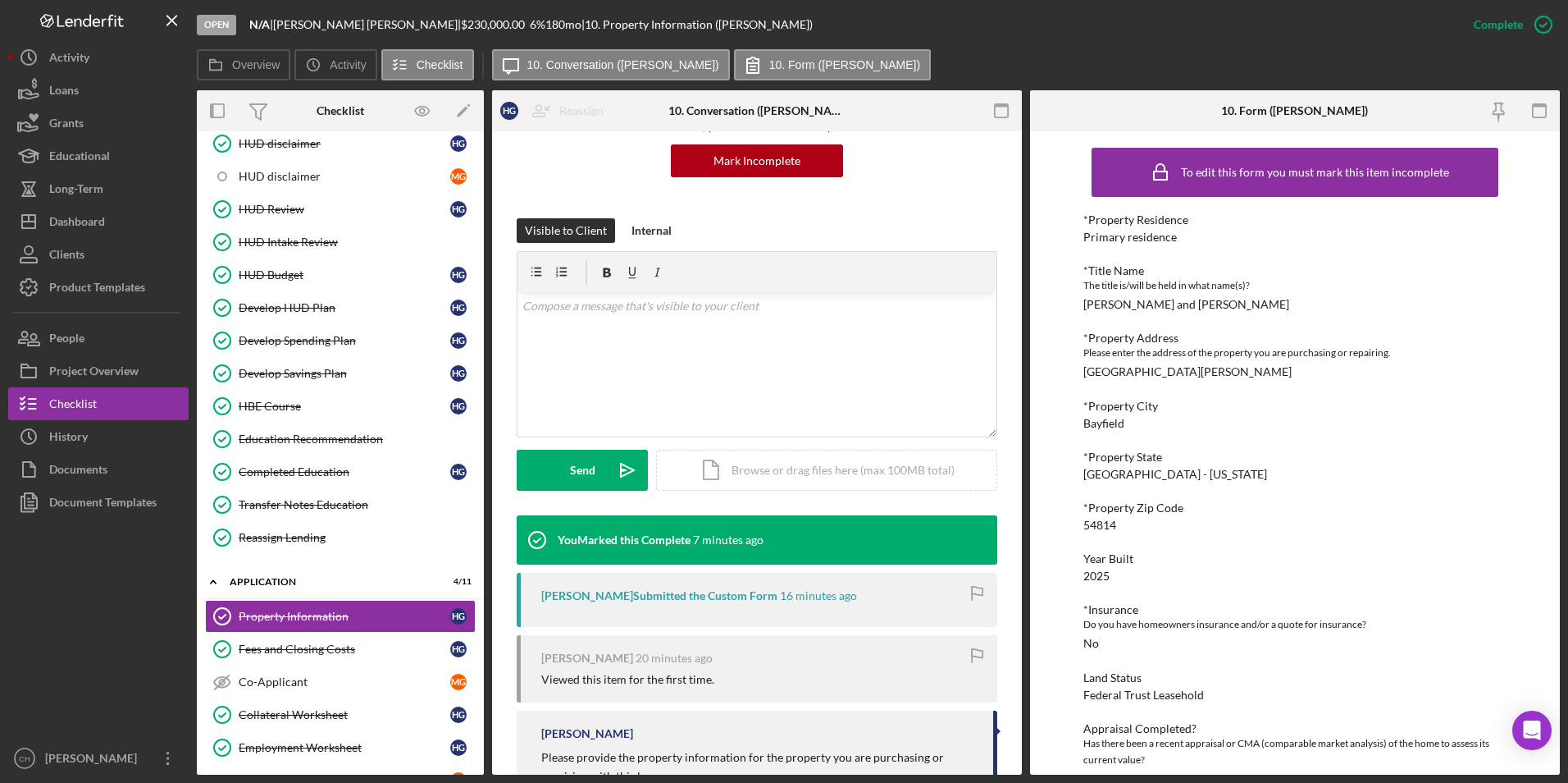
scroll to position [164, 0]
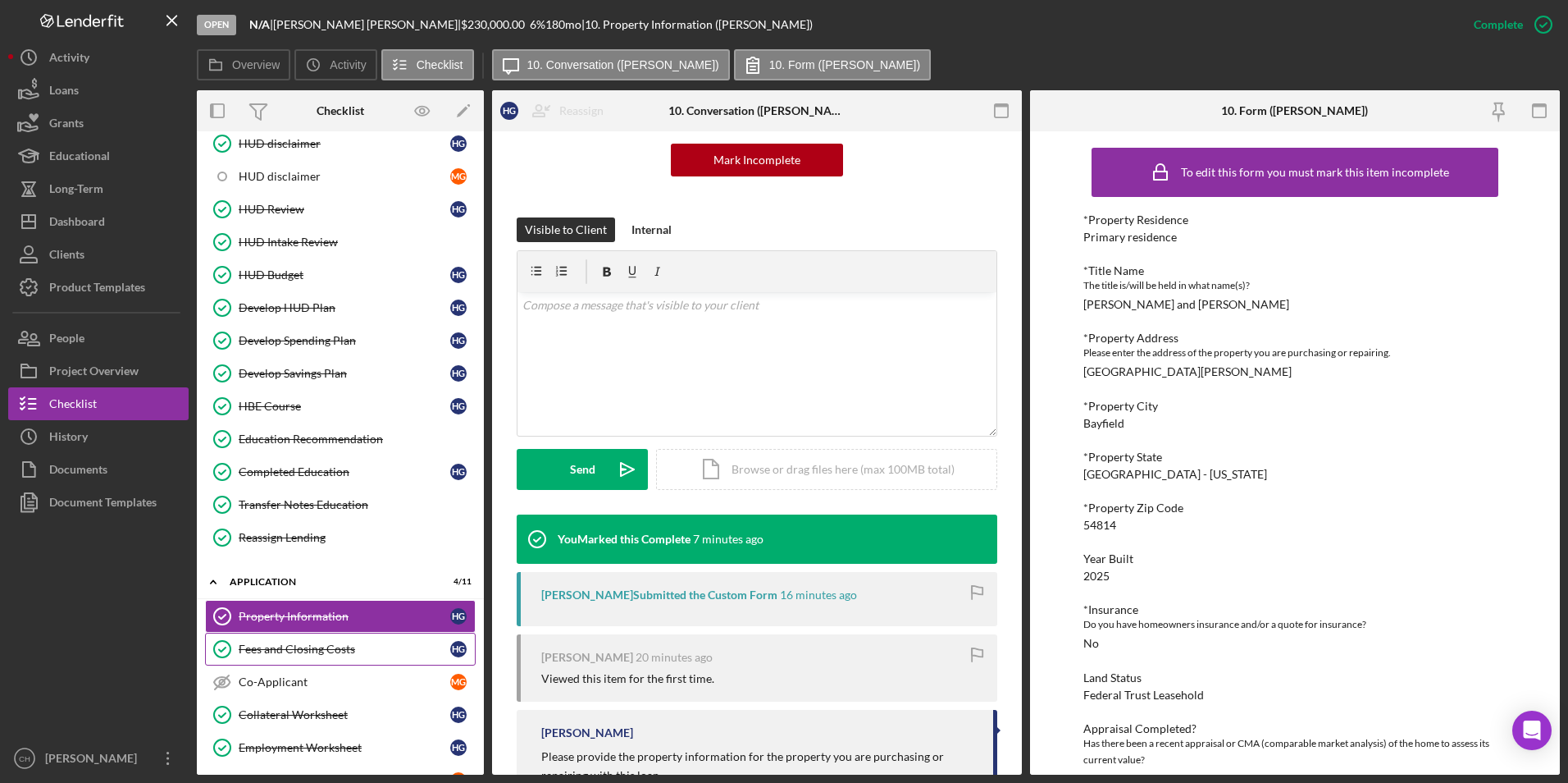
click at [348, 653] on div "Fees and Closing Costs" at bounding box center [344, 648] width 212 height 13
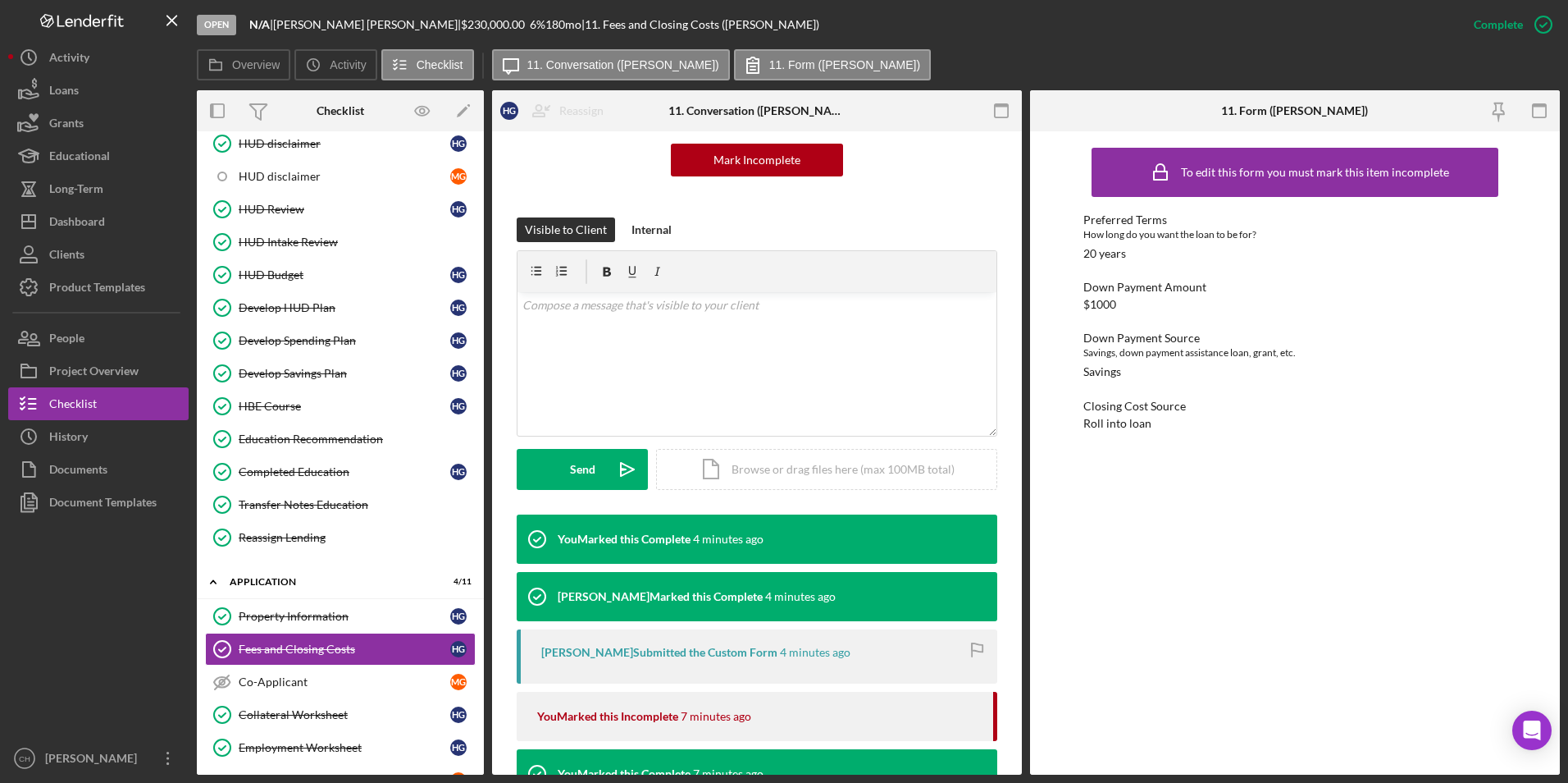
scroll to position [438, 0]
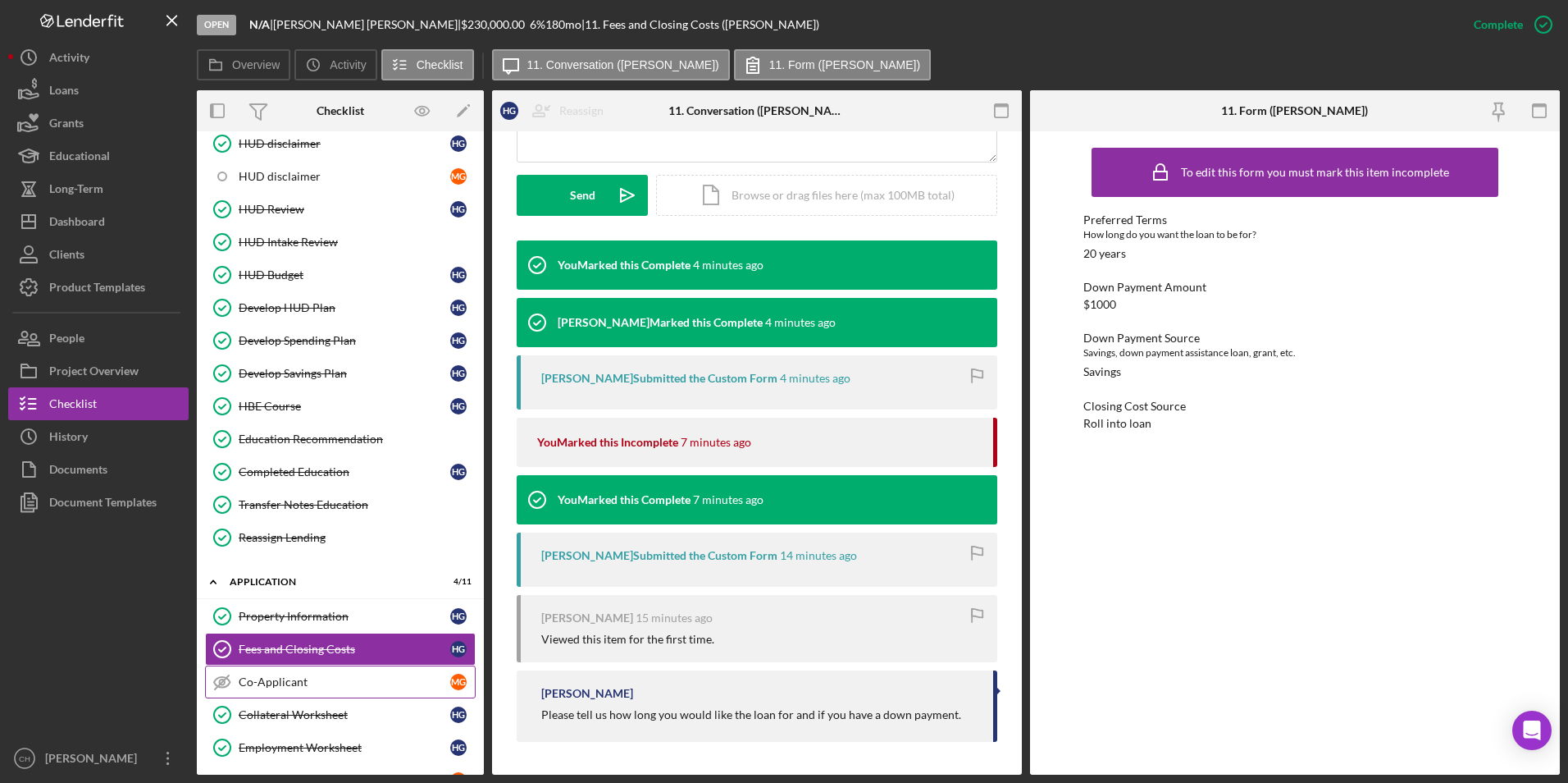
click at [345, 678] on div "Co-Applicant" at bounding box center [344, 681] width 212 height 13
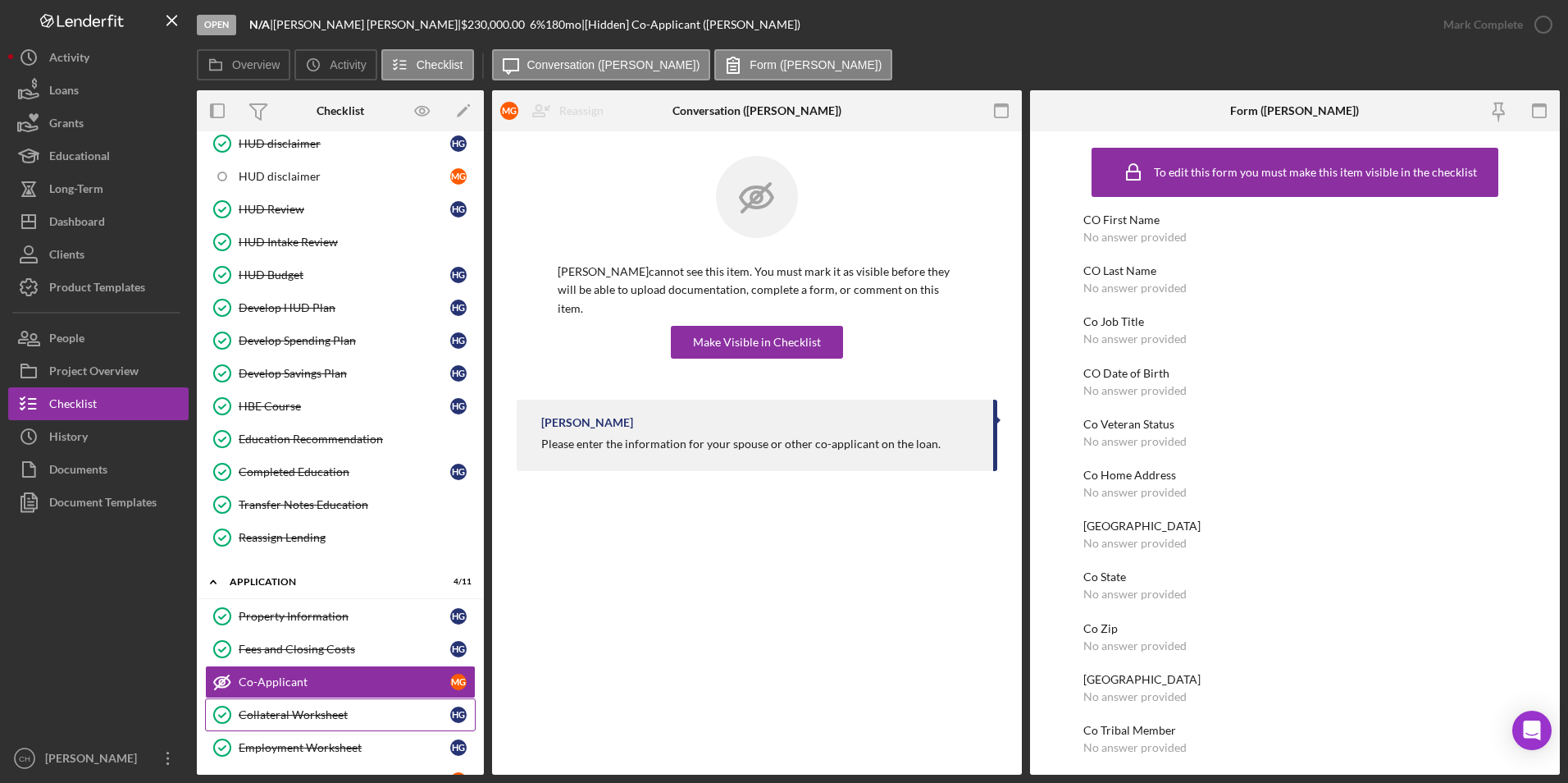
click at [272, 706] on link "Collateral Worksheet Collateral Worksheet H G" at bounding box center [340, 714] width 270 height 33
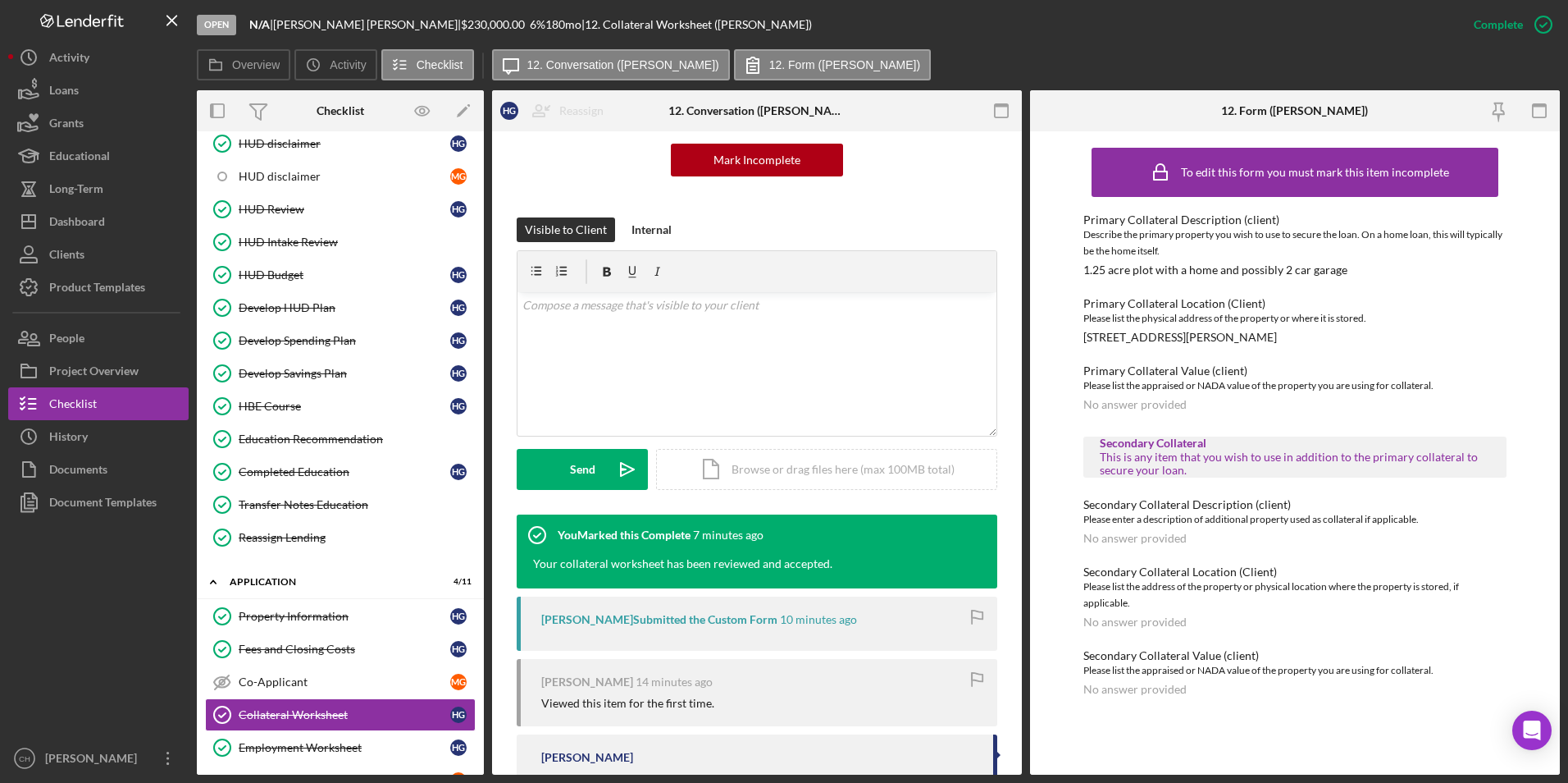
scroll to position [241, 0]
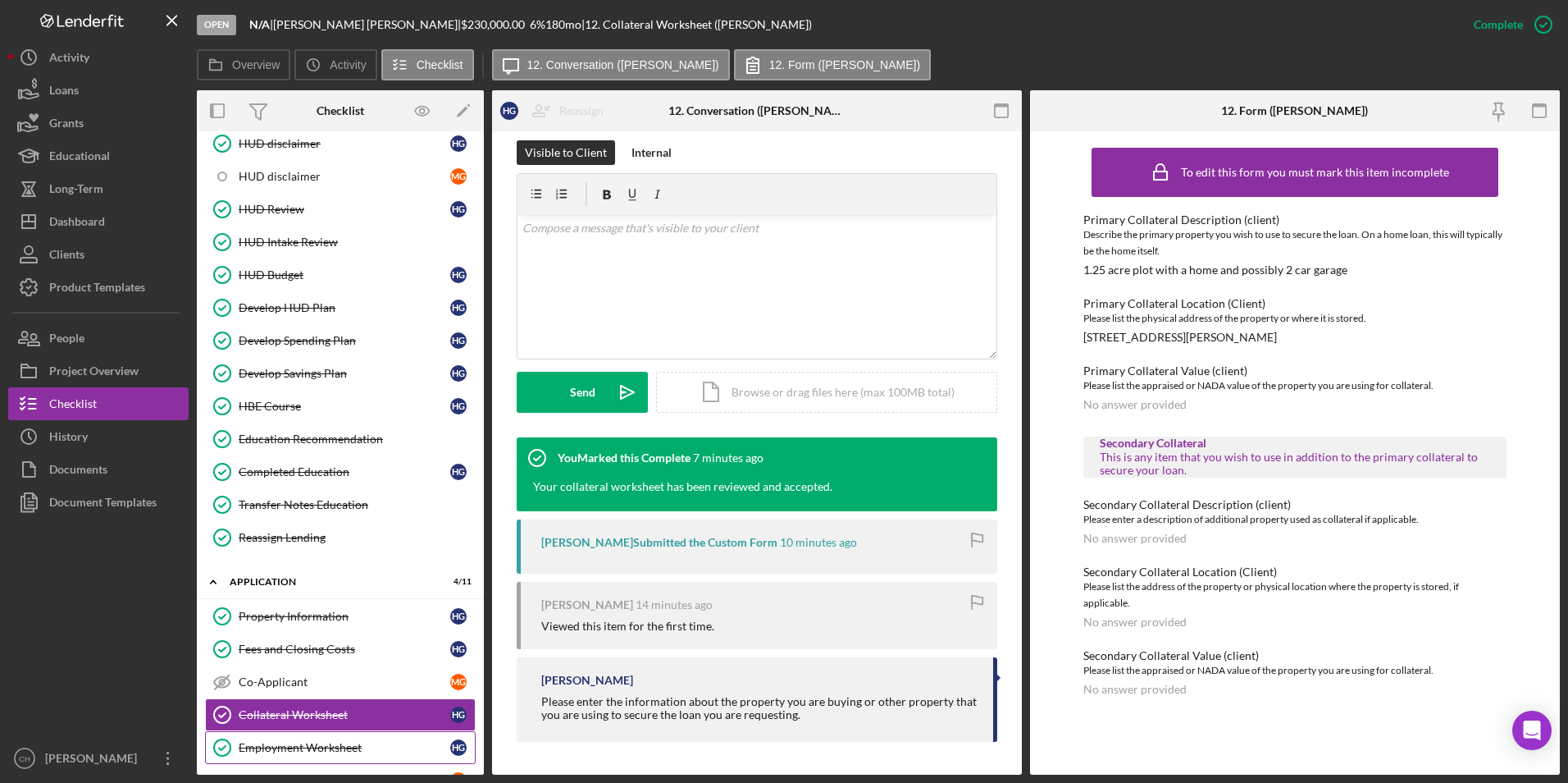
click at [349, 734] on link "Employment Worksheet Employment Worksheet H G" at bounding box center [340, 747] width 270 height 33
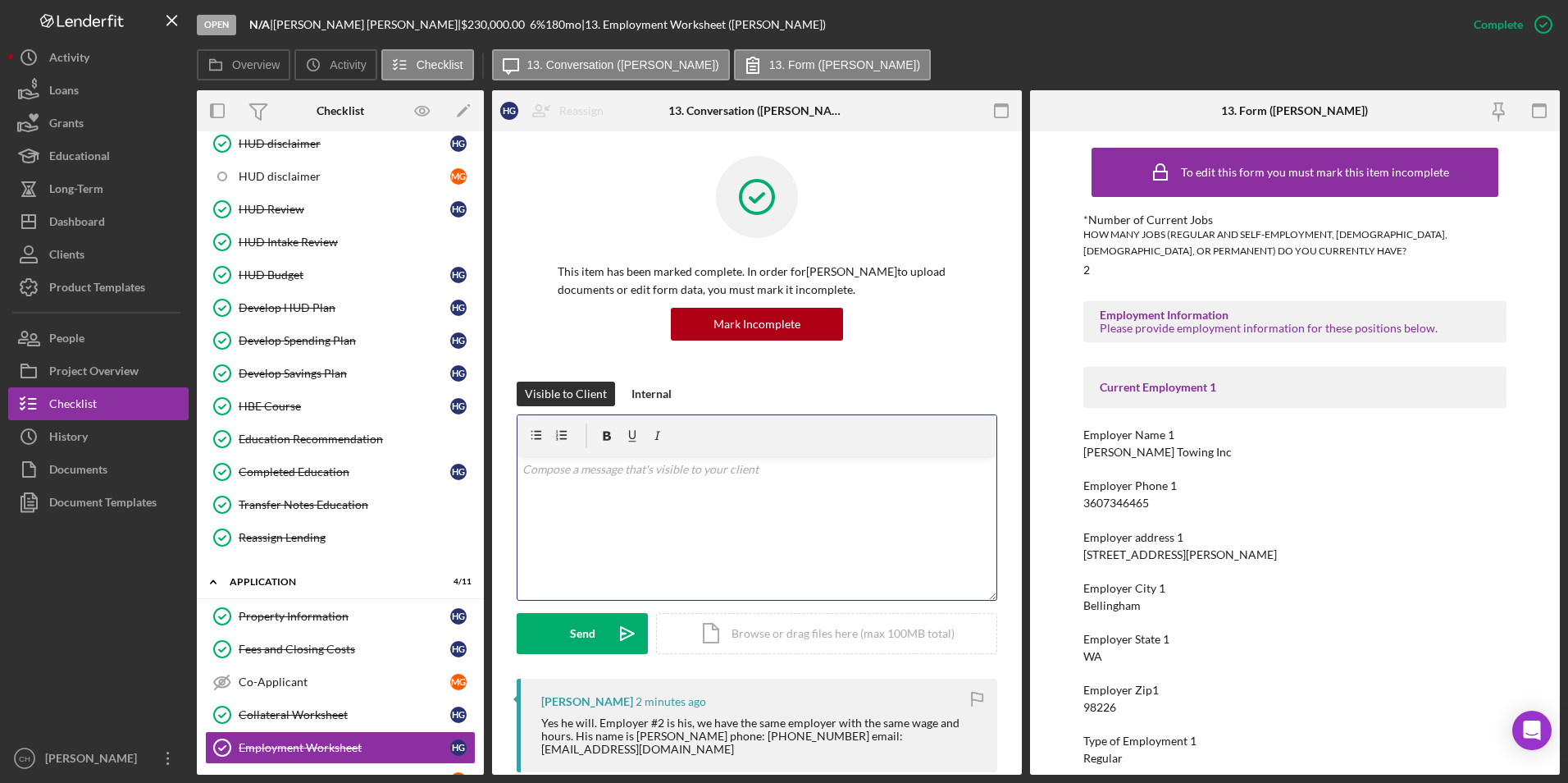
click at [659, 475] on p at bounding box center [758, 469] width 470 height 18
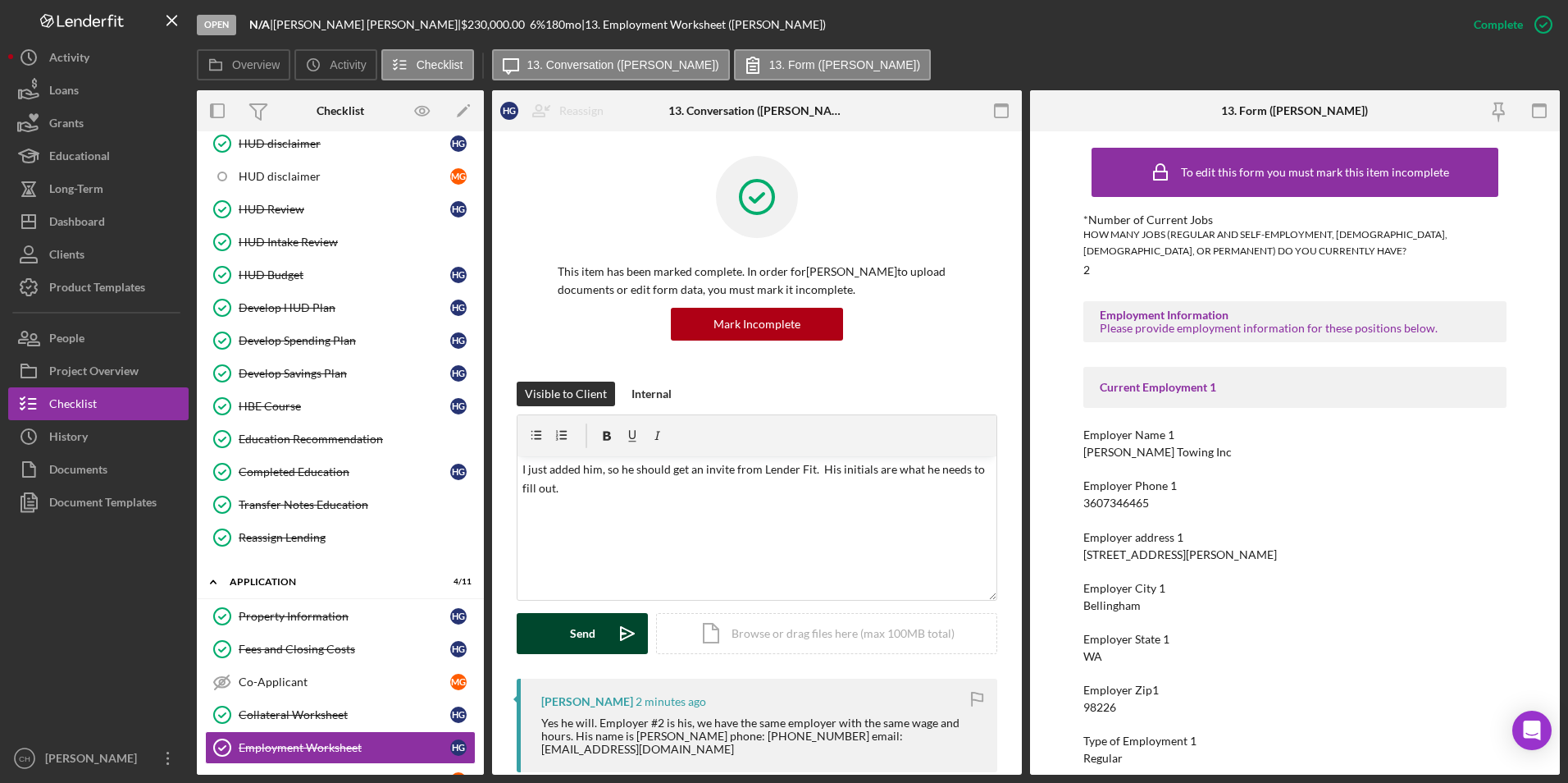
click at [560, 633] on button "Send Icon/icon-invite-send" at bounding box center [582, 634] width 131 height 41
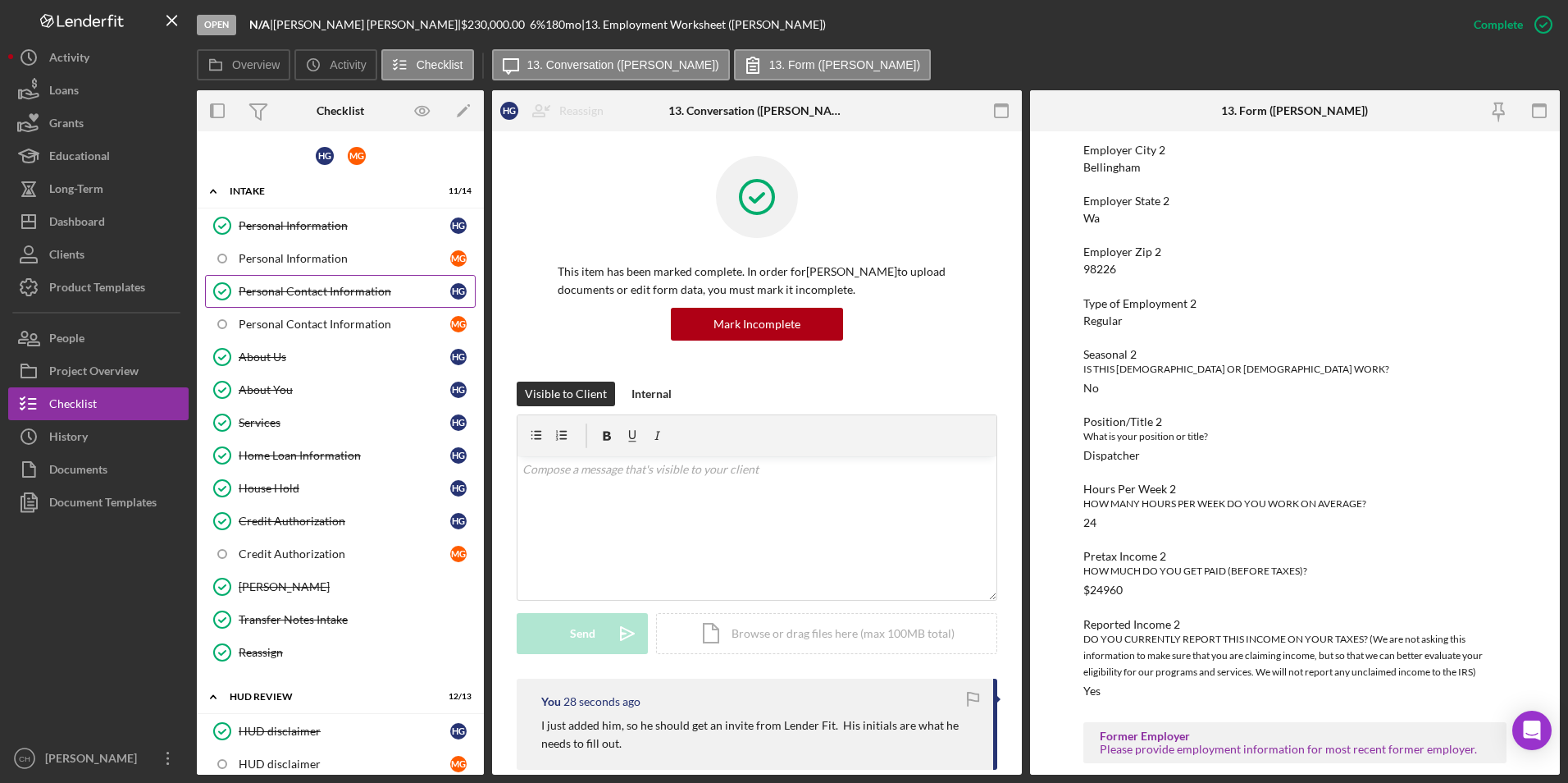
click at [331, 288] on div "Personal Contact Information" at bounding box center [344, 291] width 212 height 13
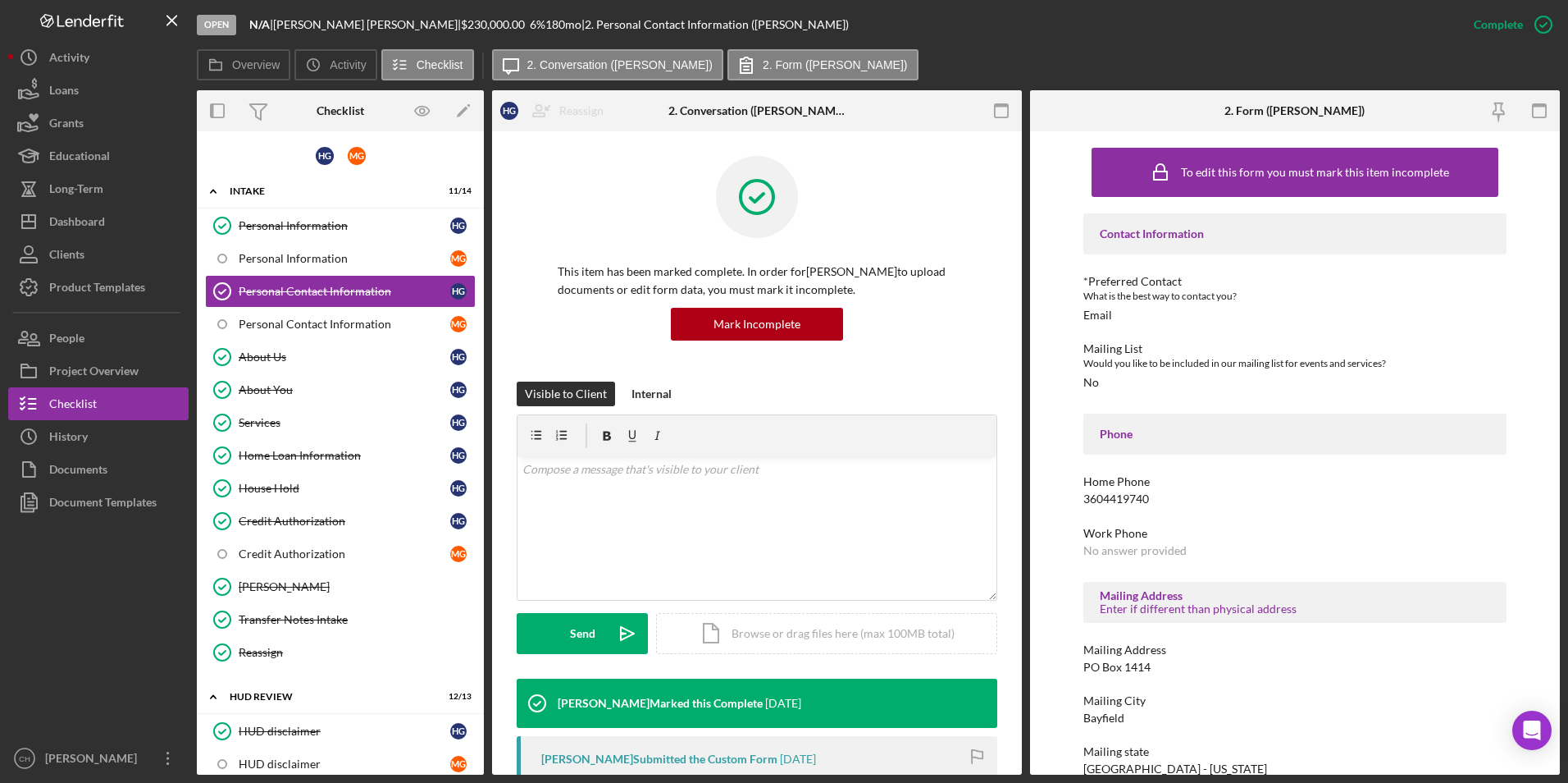
scroll to position [77, 0]
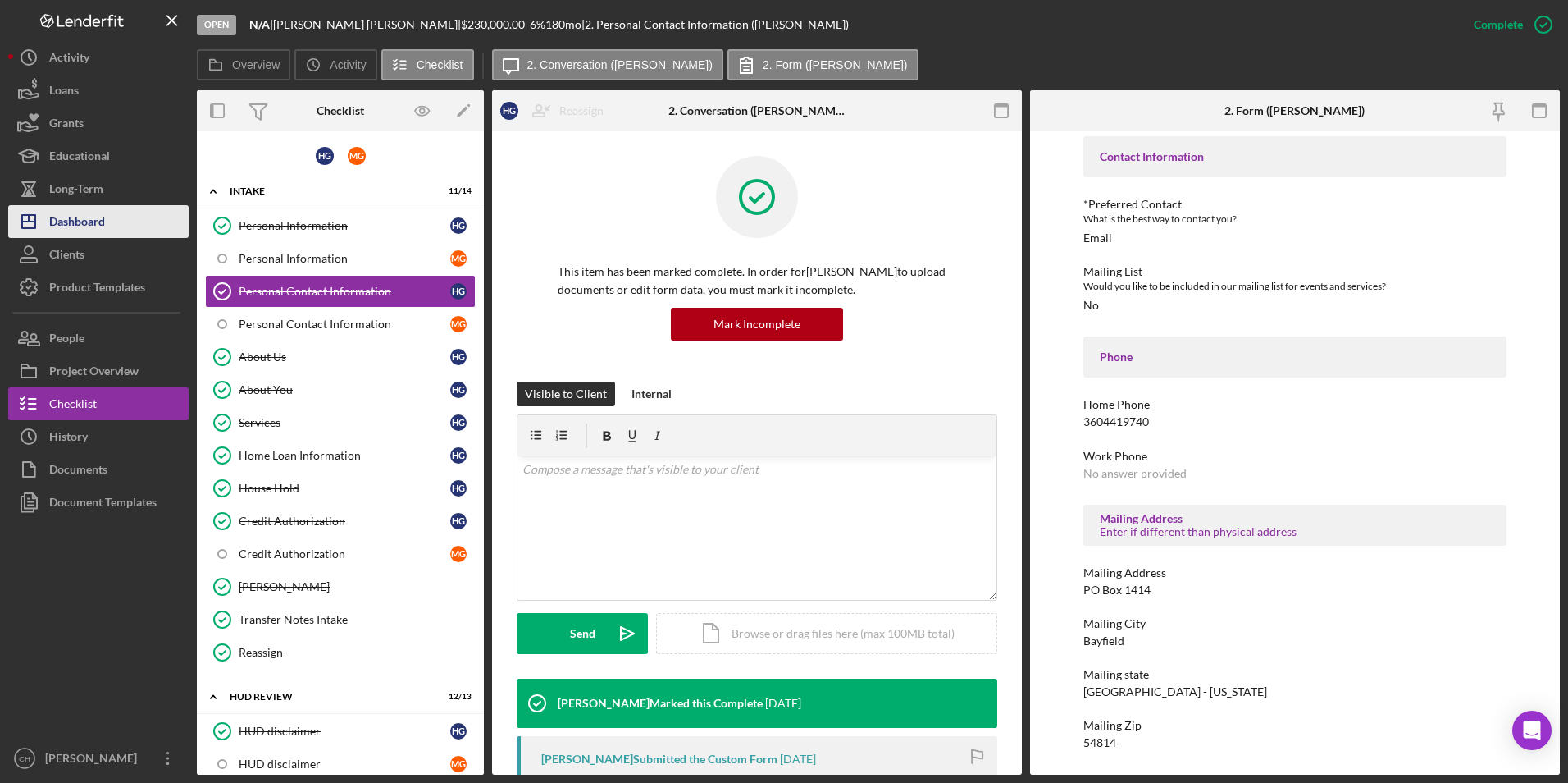
click at [117, 221] on button "Icon/Dashboard Dashboard" at bounding box center [99, 222] width 180 height 33
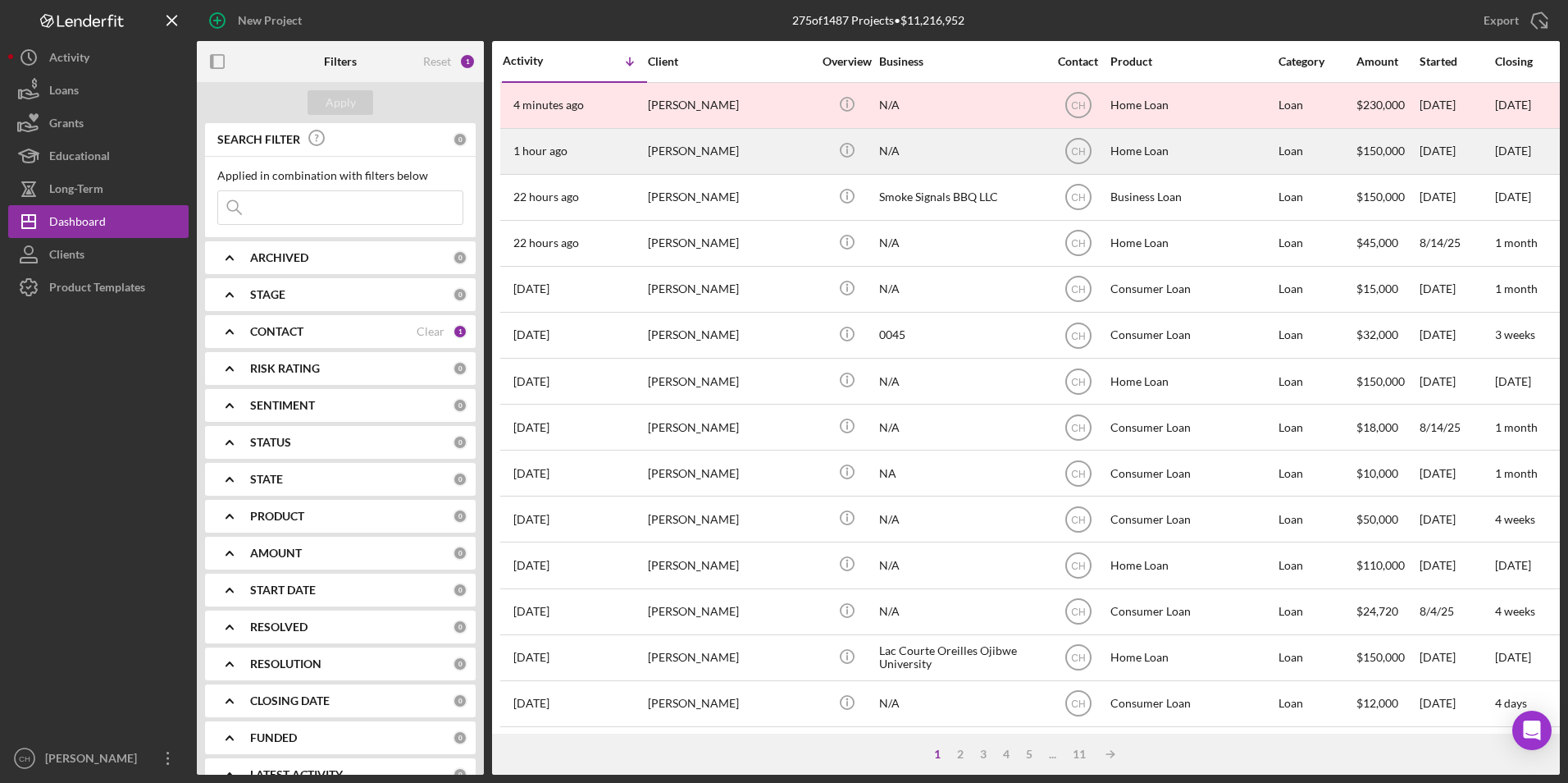
click at [643, 150] on div "1 hour ago Sheila Woodke" at bounding box center [574, 151] width 143 height 44
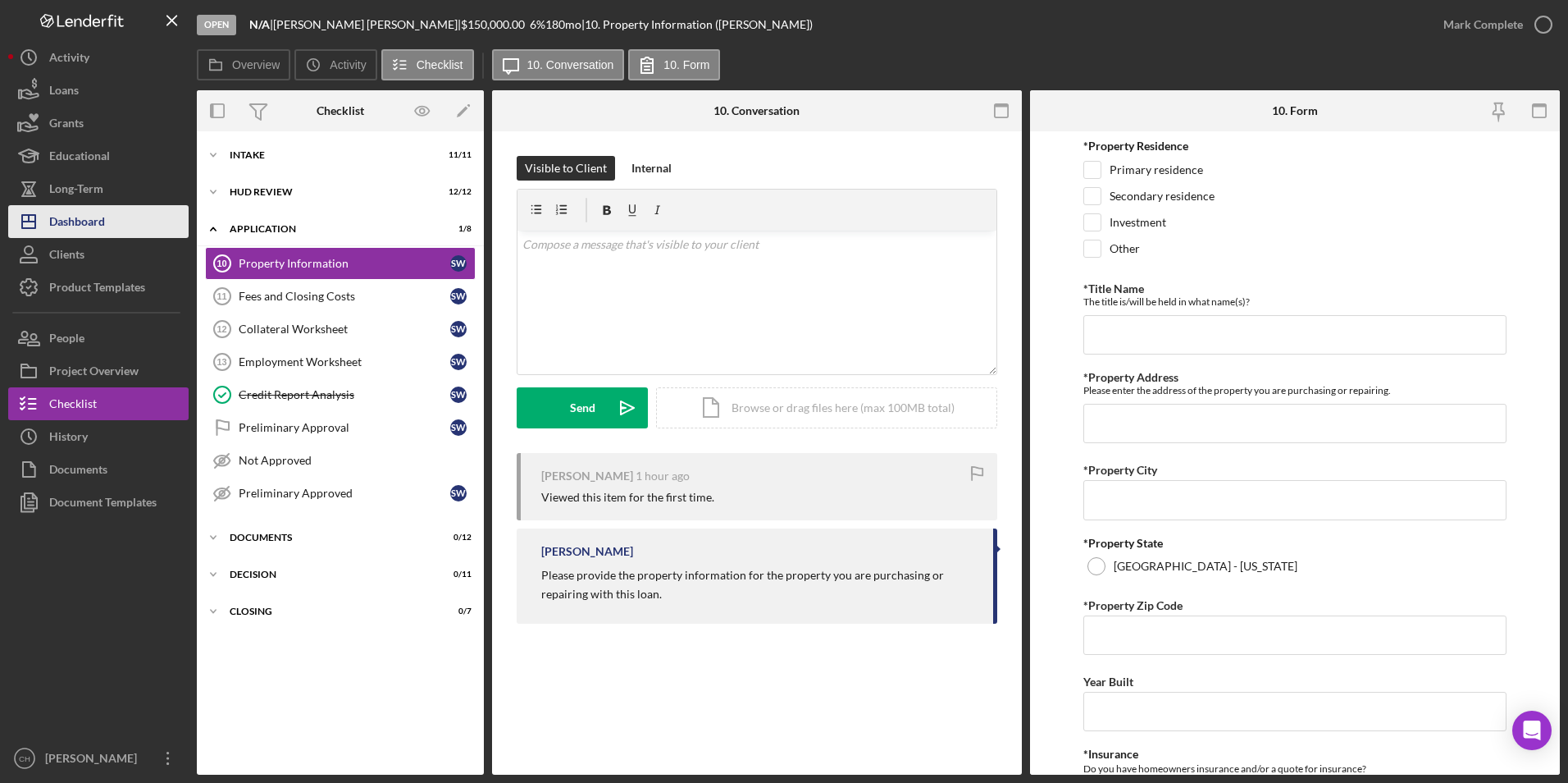
click at [75, 211] on div "Dashboard" at bounding box center [76, 223] width 56 height 37
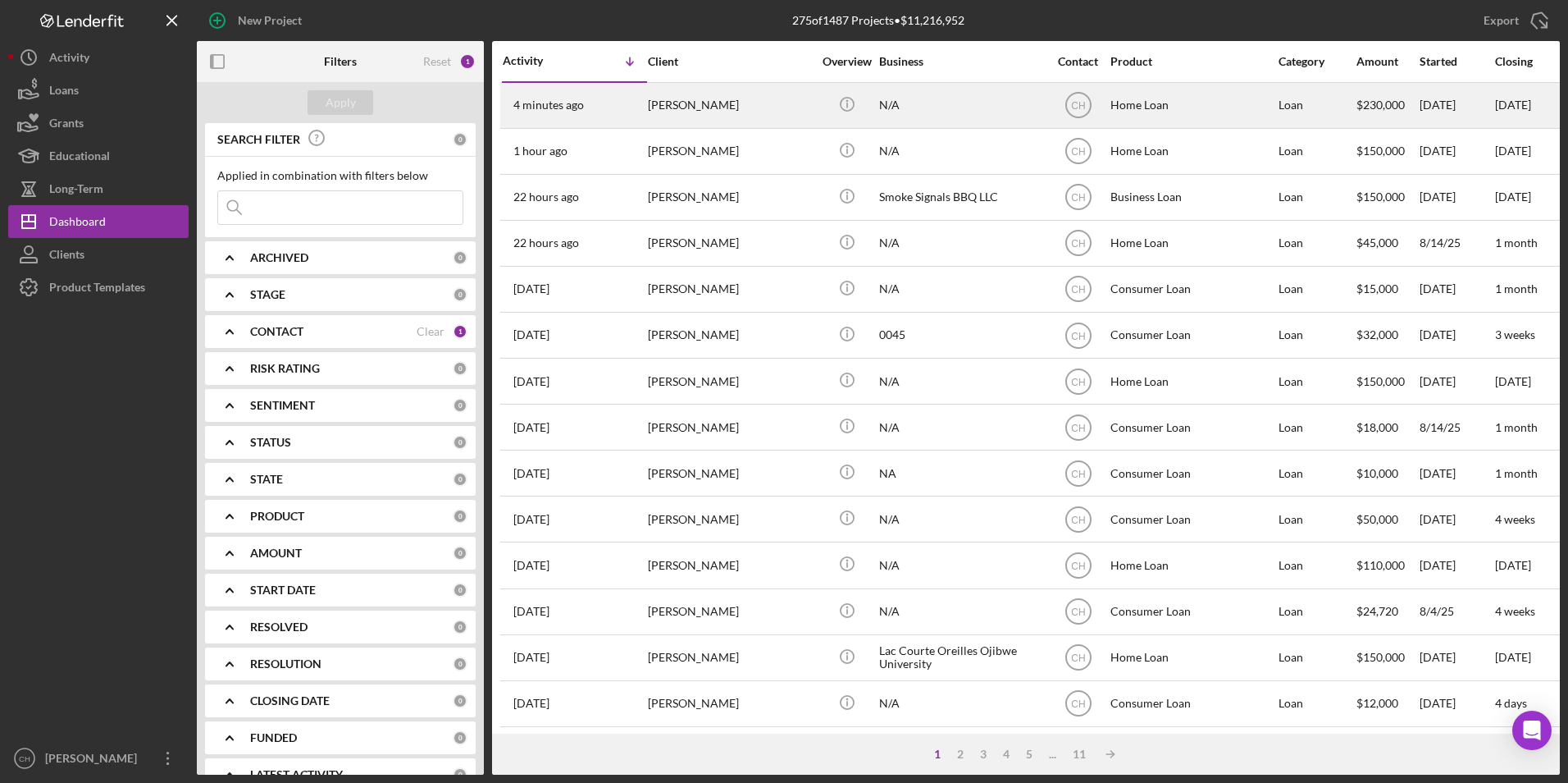
click at [742, 102] on div "[PERSON_NAME]" at bounding box center [730, 105] width 164 height 44
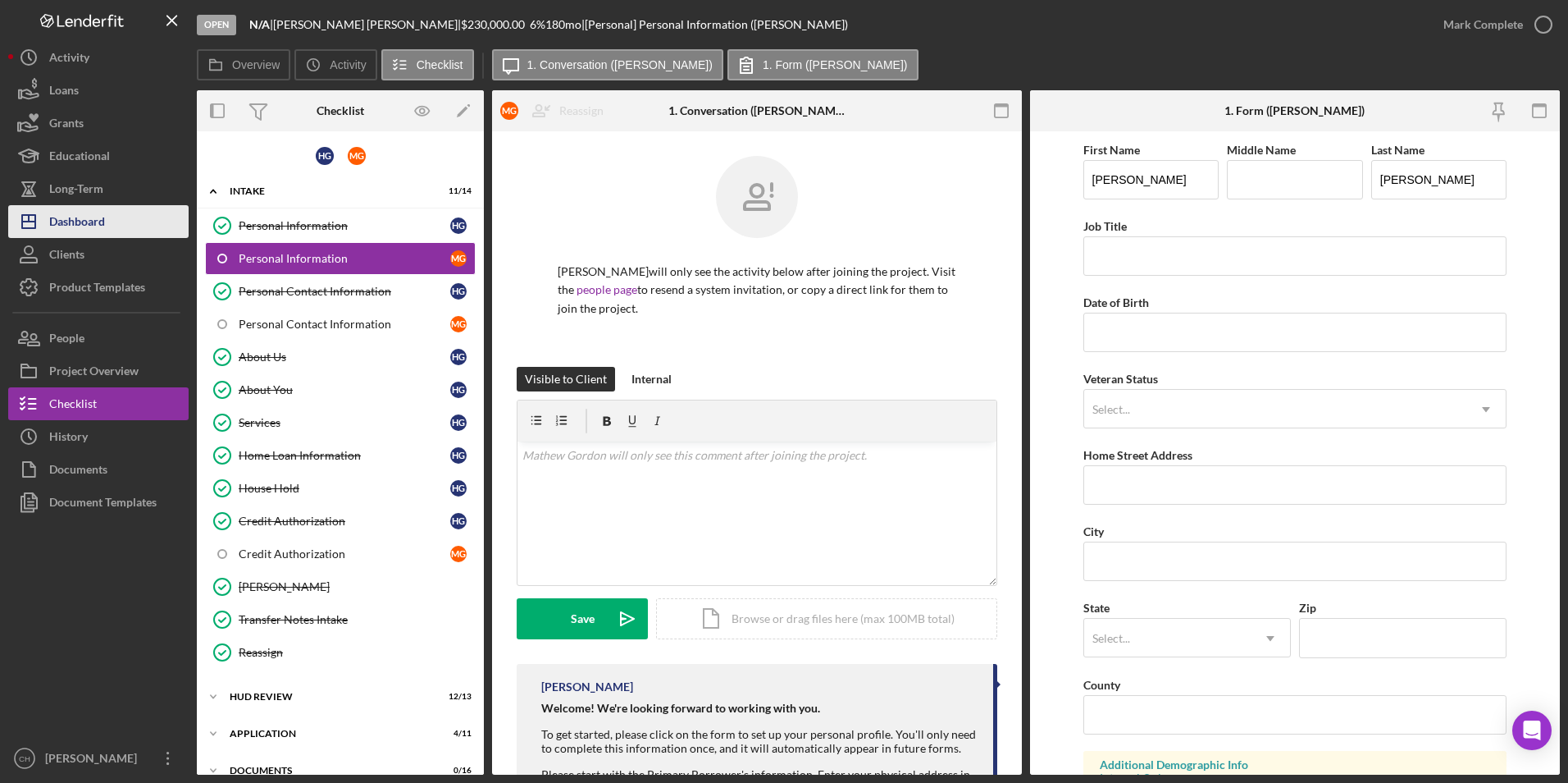
click at [64, 226] on div "Dashboard" at bounding box center [76, 223] width 56 height 37
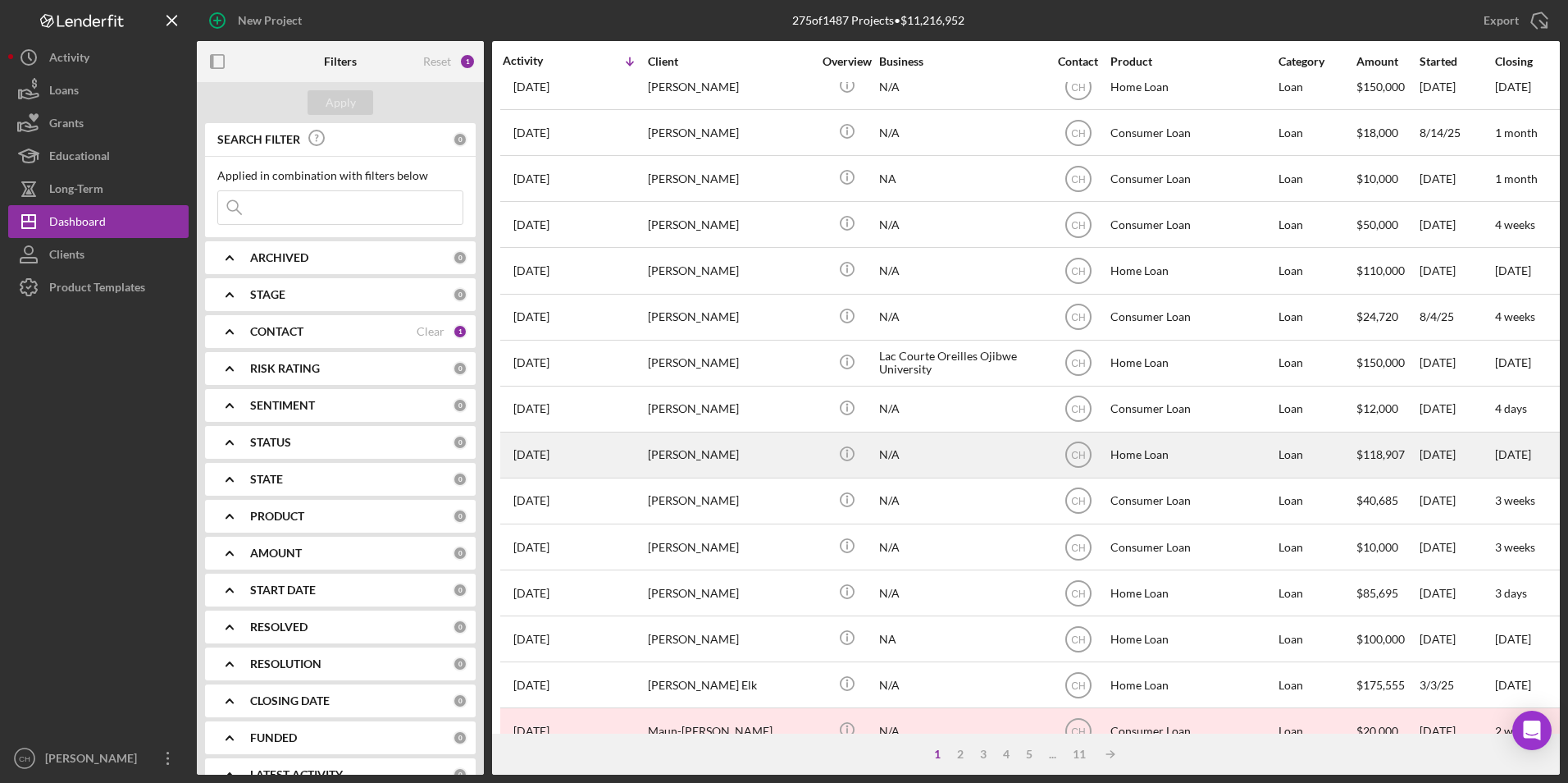
scroll to position [410, 0]
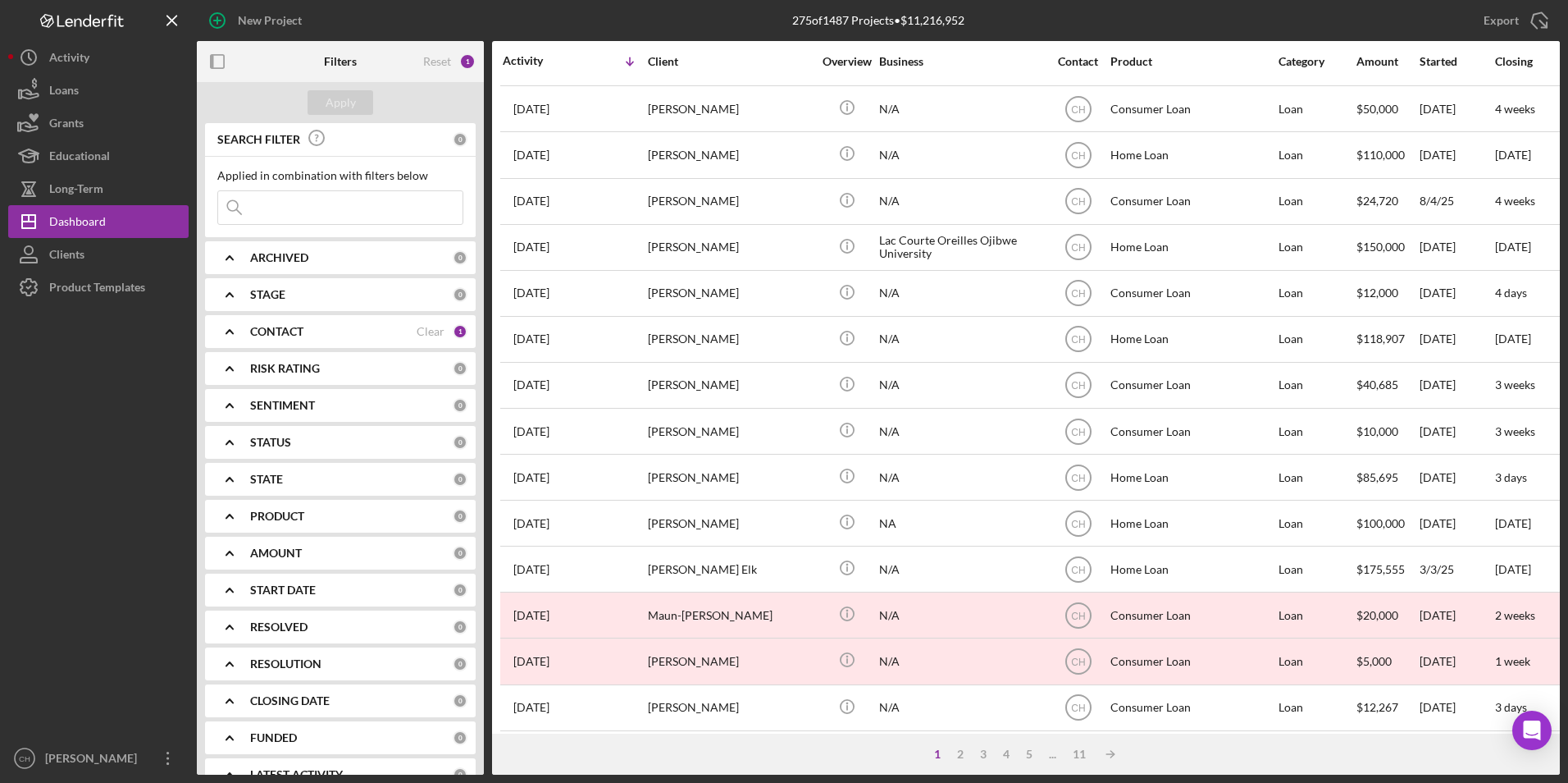
click at [297, 258] on b "ARCHIVED" at bounding box center [279, 257] width 58 height 13
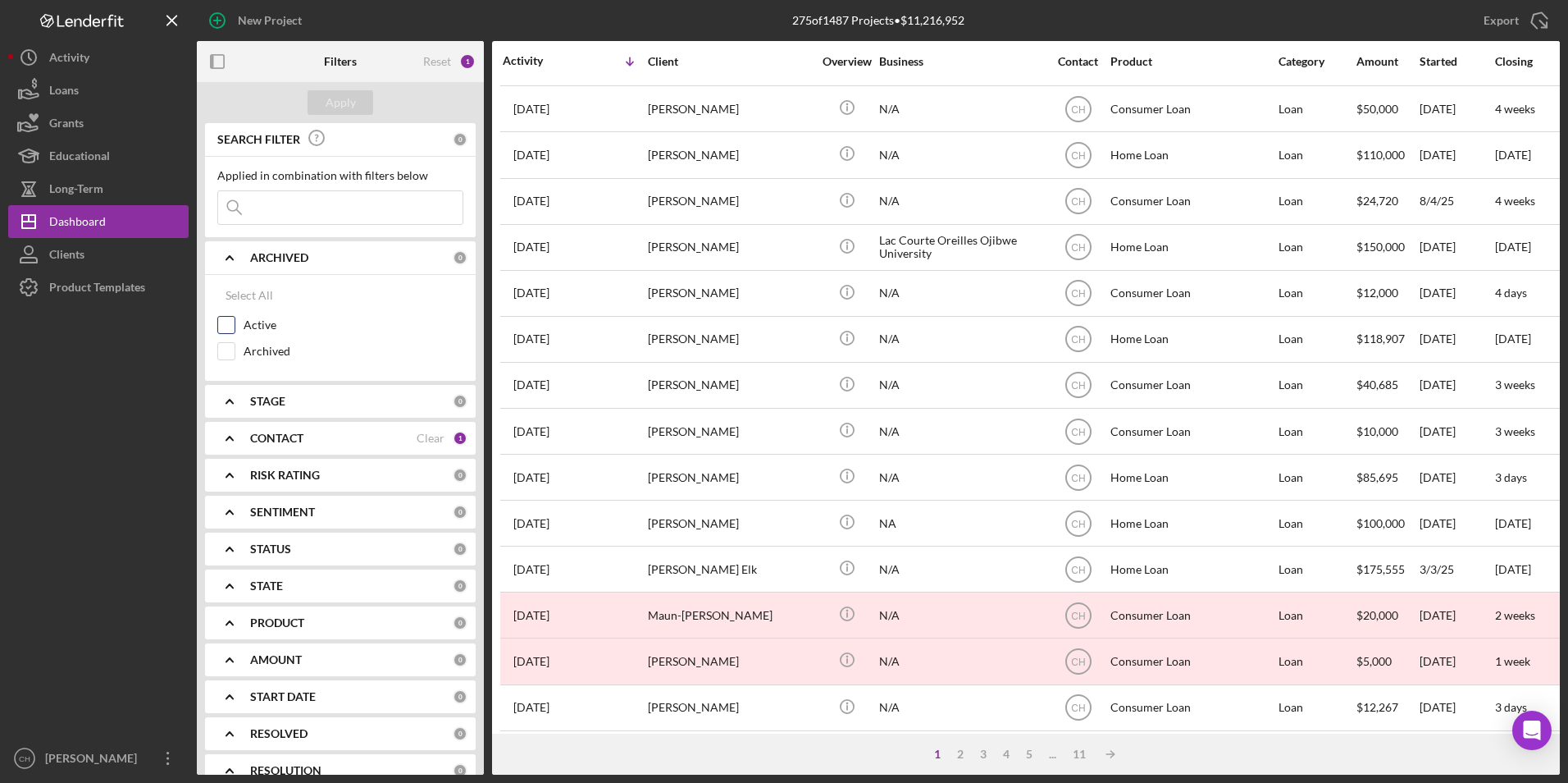
click at [225, 322] on input "Active" at bounding box center [226, 325] width 16 height 16
checkbox input "true"
click at [340, 96] on div "Apply" at bounding box center [340, 102] width 30 height 25
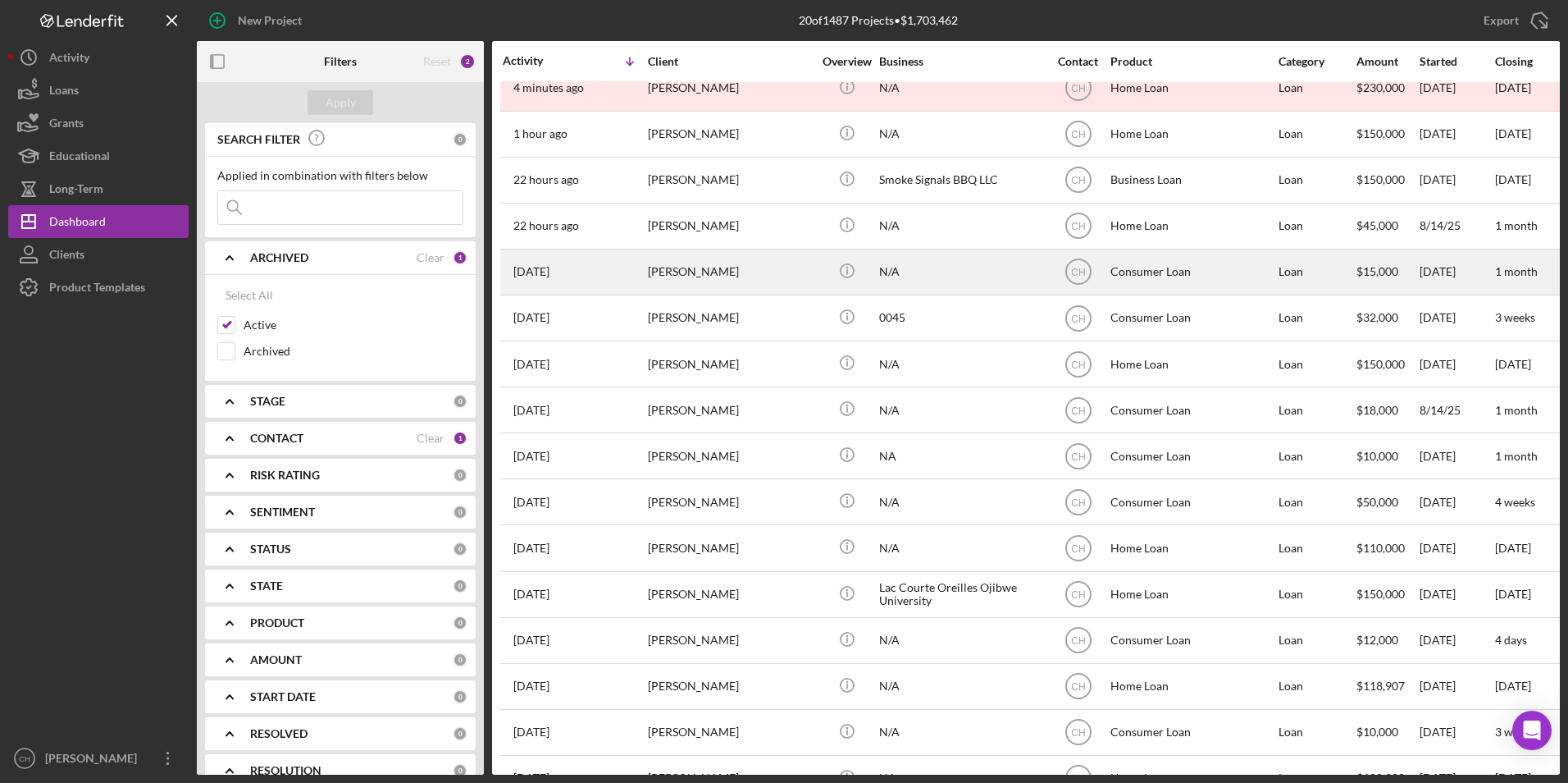
scroll to position [0, 0]
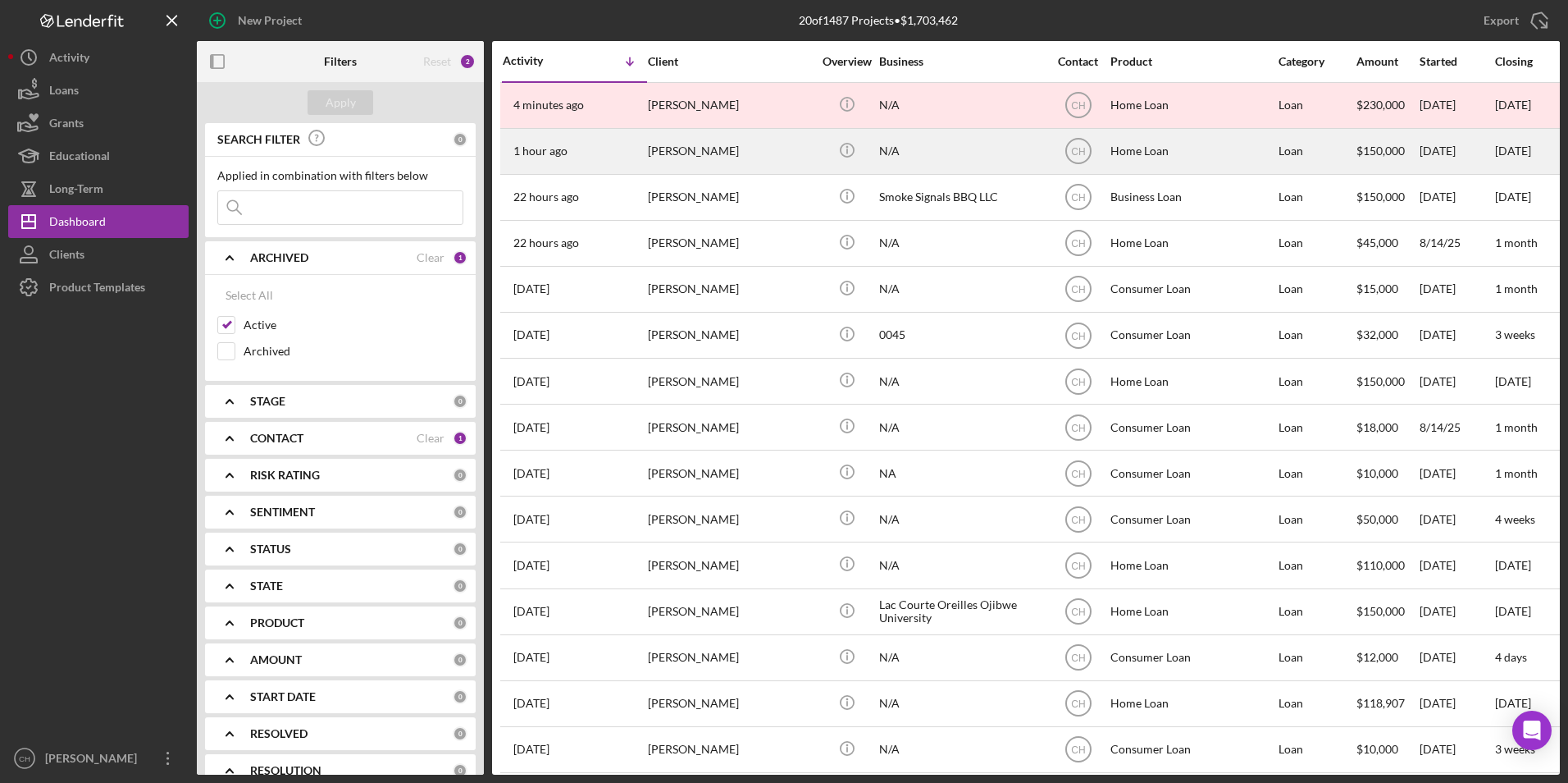
click at [771, 167] on div "Sheila Woodke" at bounding box center [730, 151] width 164 height 44
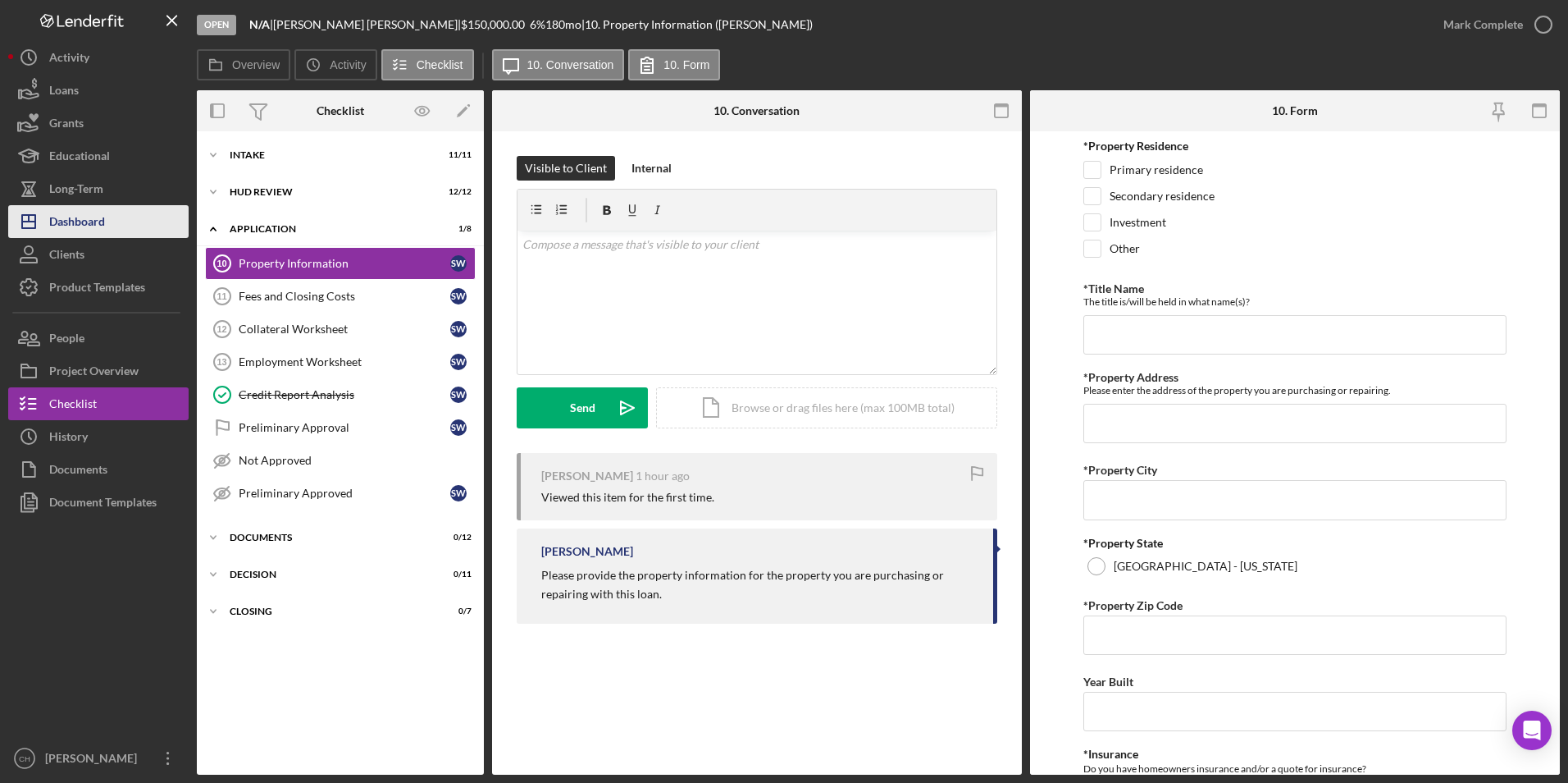
click at [113, 219] on button "Icon/Dashboard Dashboard" at bounding box center [99, 222] width 180 height 33
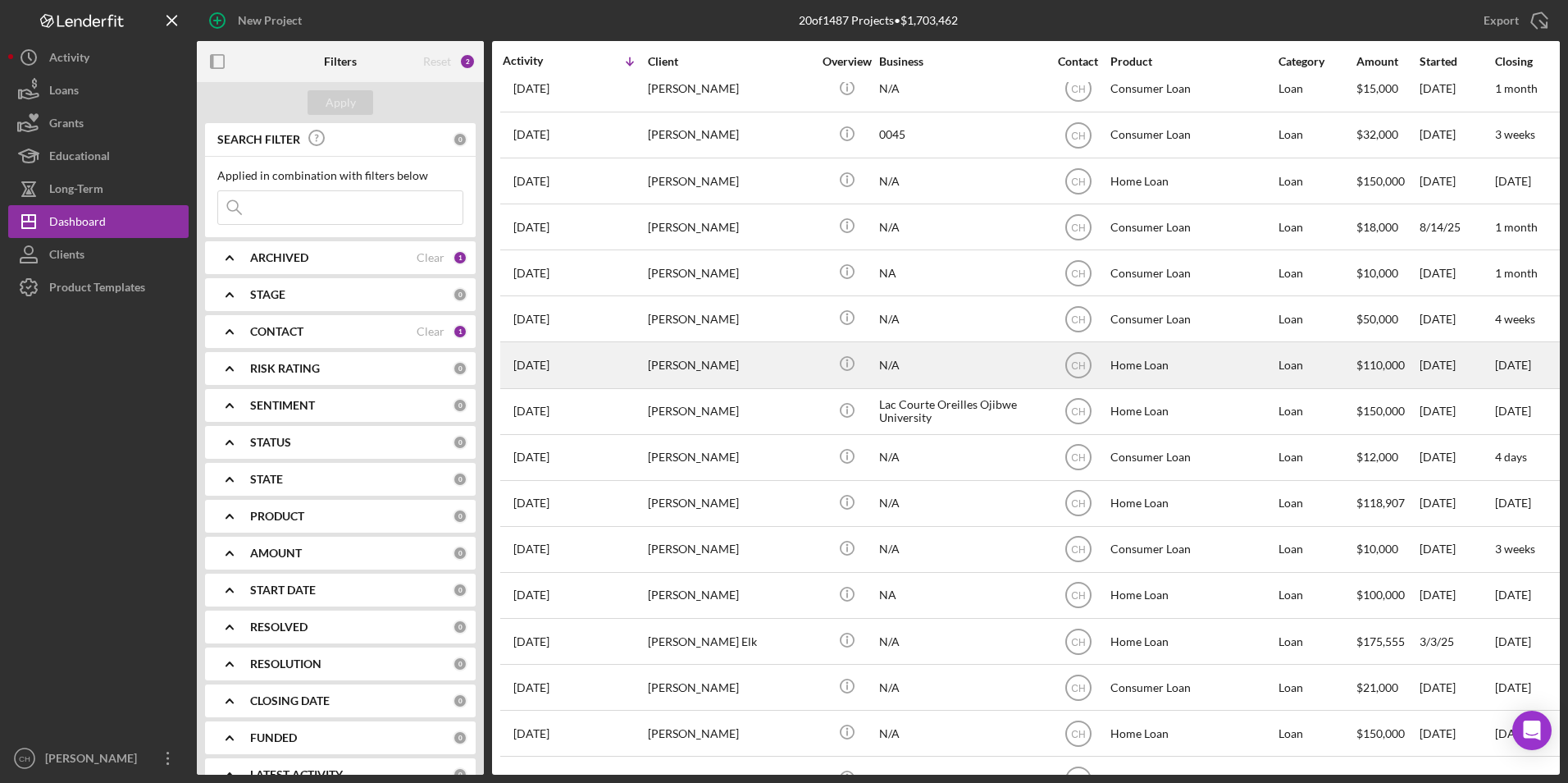
scroll to position [249, 0]
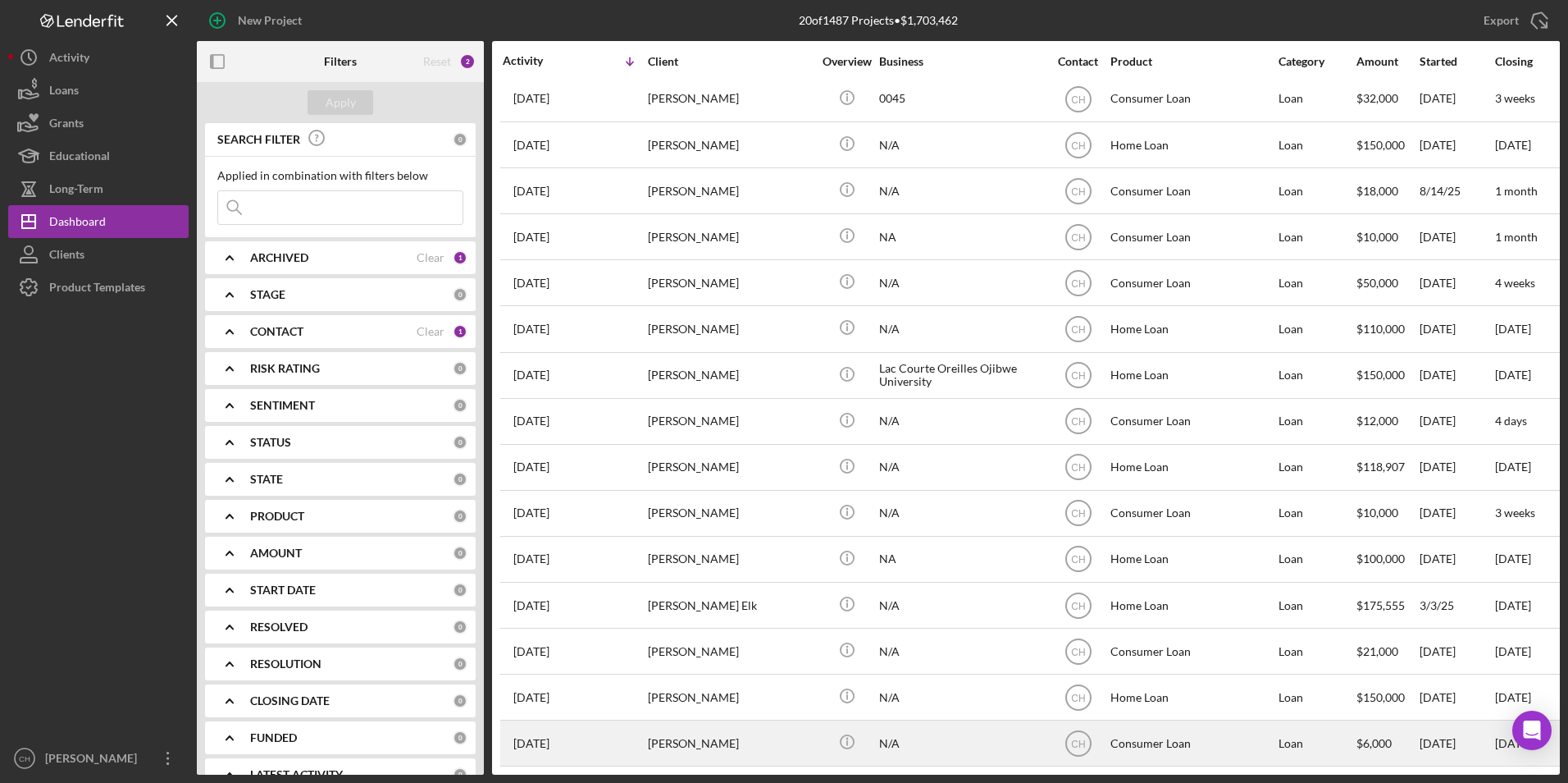
click at [748, 724] on div "Ernest Sharlow" at bounding box center [730, 743] width 164 height 44
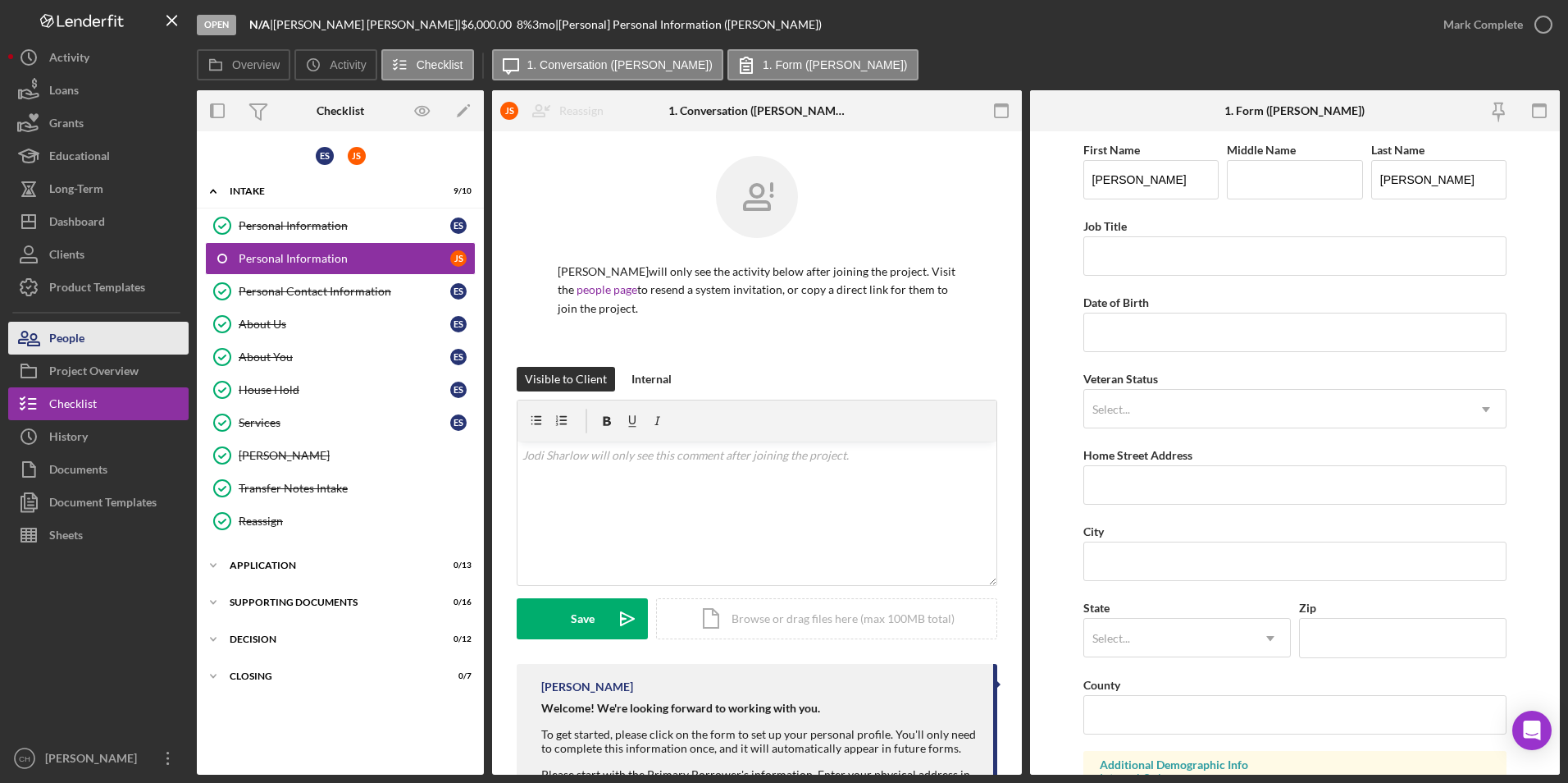
click at [106, 332] on button "People" at bounding box center [99, 338] width 180 height 33
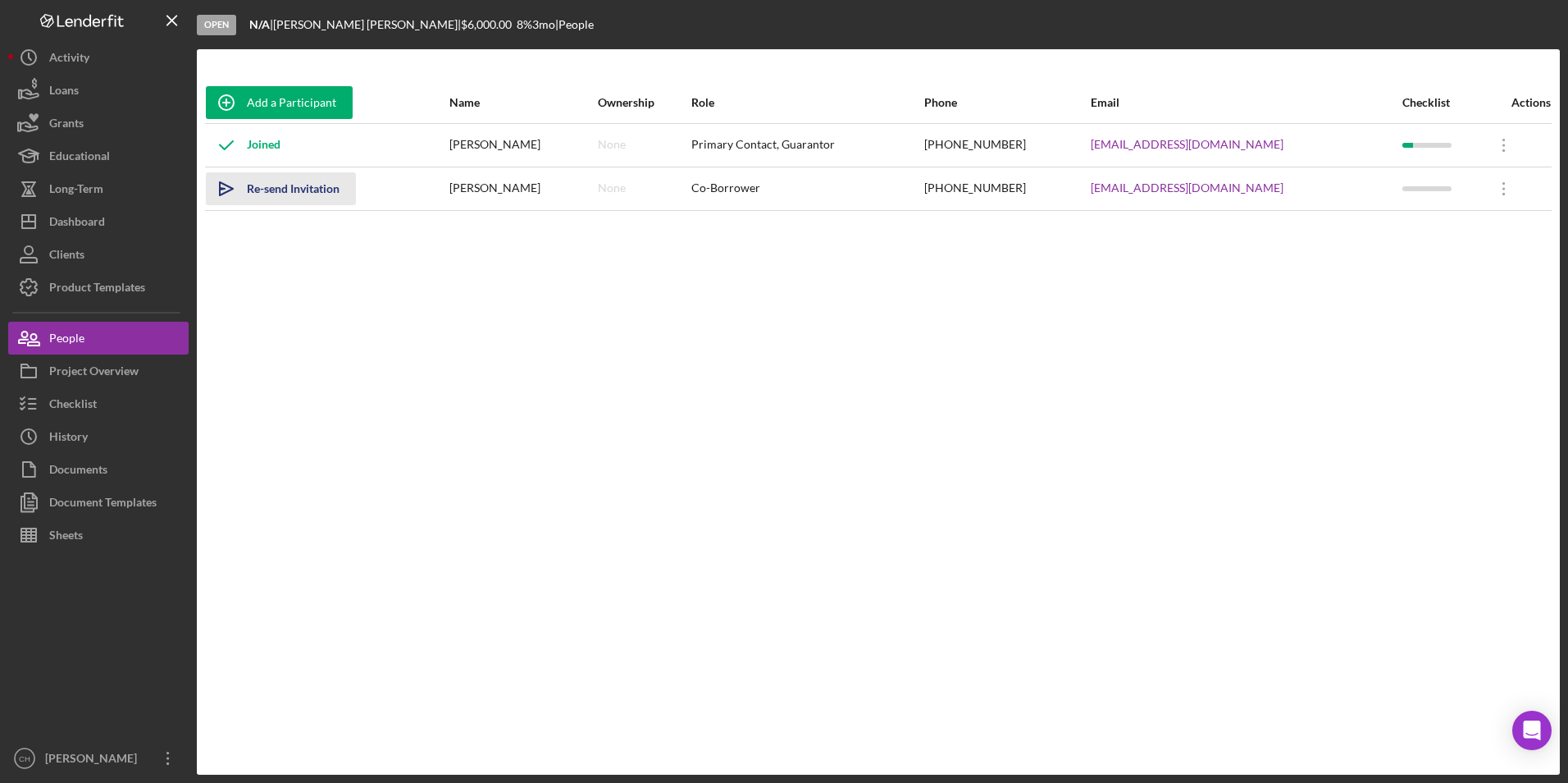
click at [288, 191] on div "Re-send Invitation" at bounding box center [294, 189] width 93 height 33
click at [114, 225] on button "Icon/Dashboard Dashboard" at bounding box center [99, 222] width 180 height 33
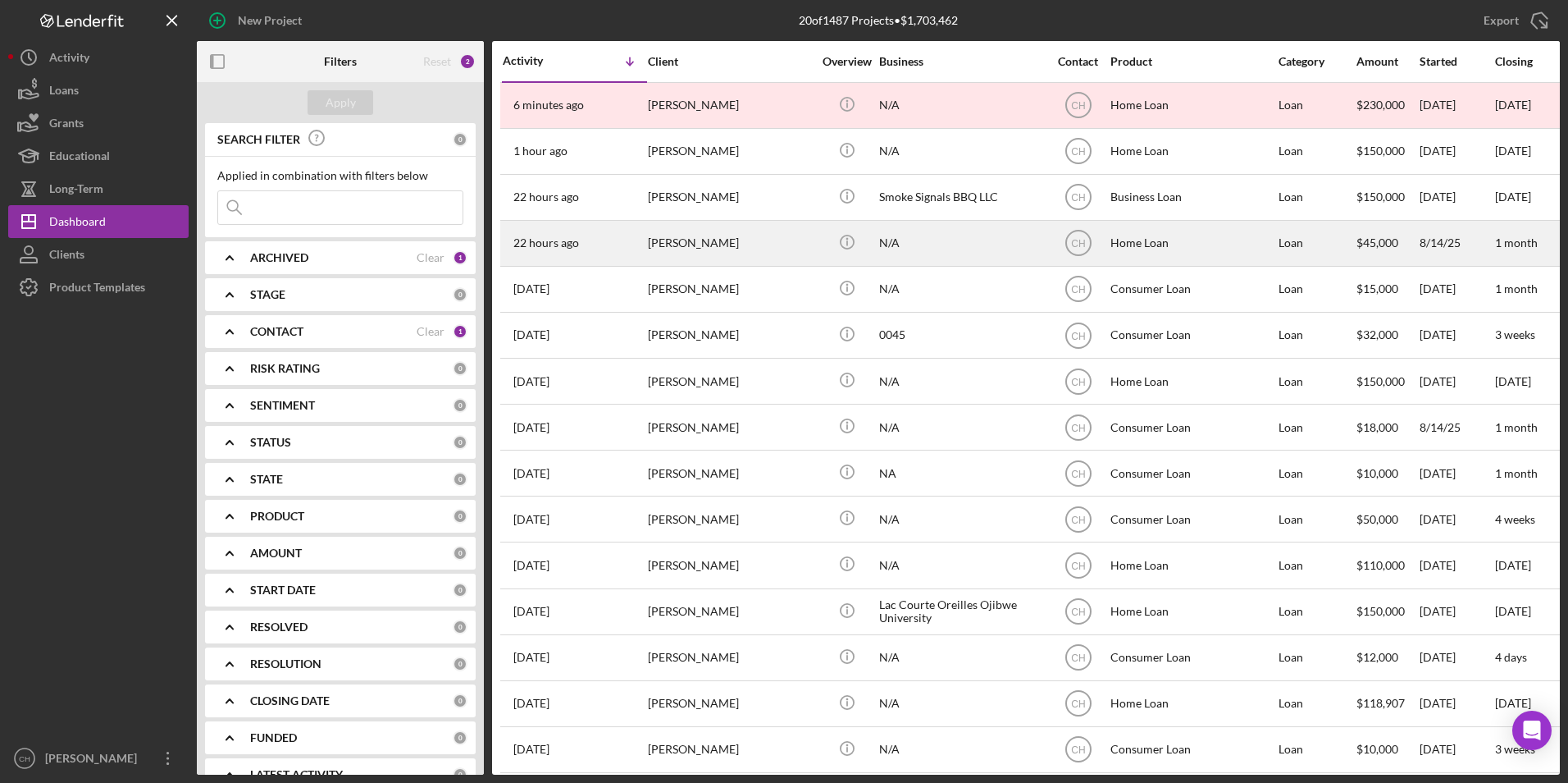
click at [705, 243] on div "Chad Chapman" at bounding box center [730, 243] width 164 height 44
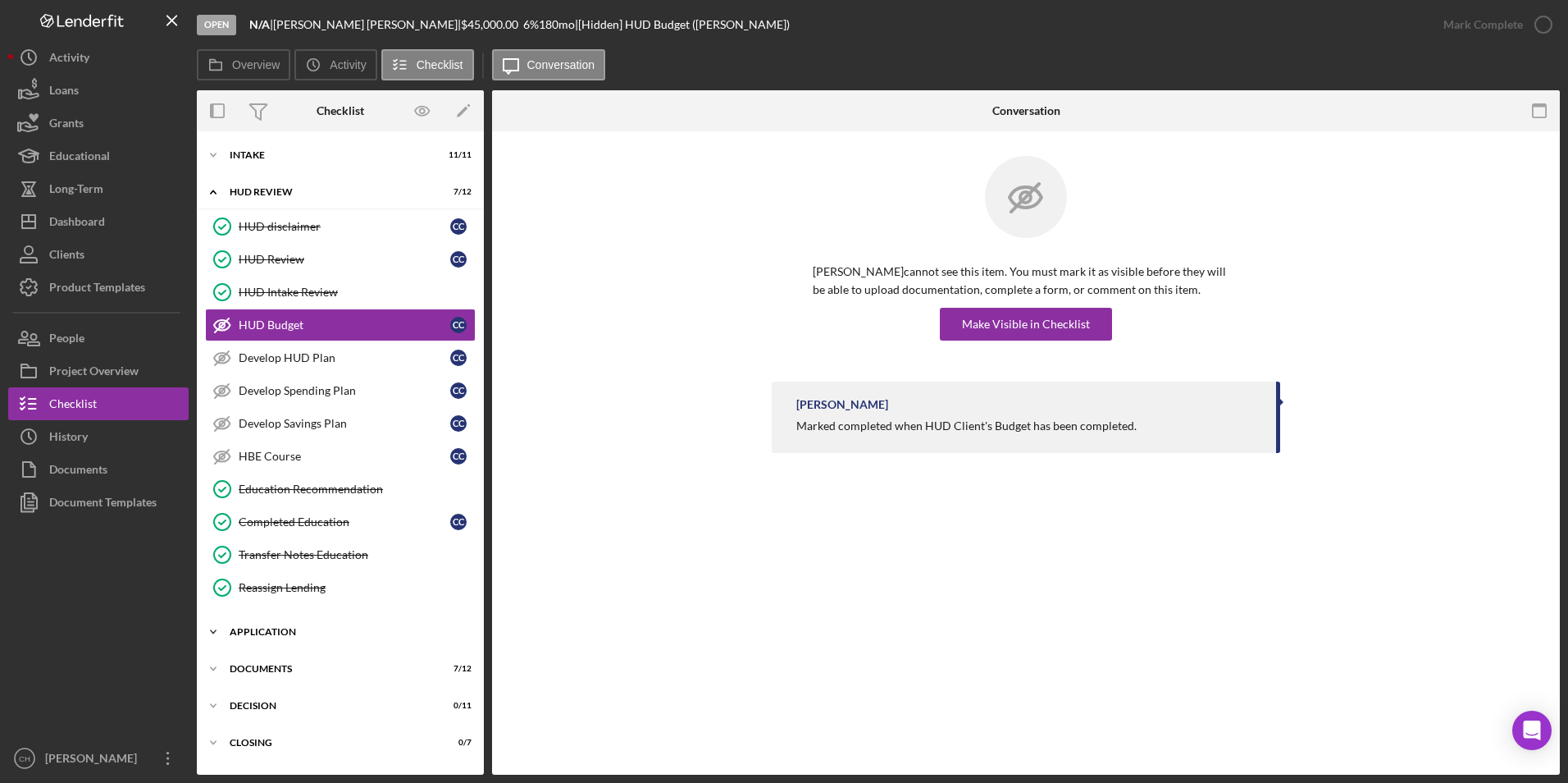
click at [278, 636] on div "Icon/Expander Application 7 / 8" at bounding box center [340, 632] width 287 height 33
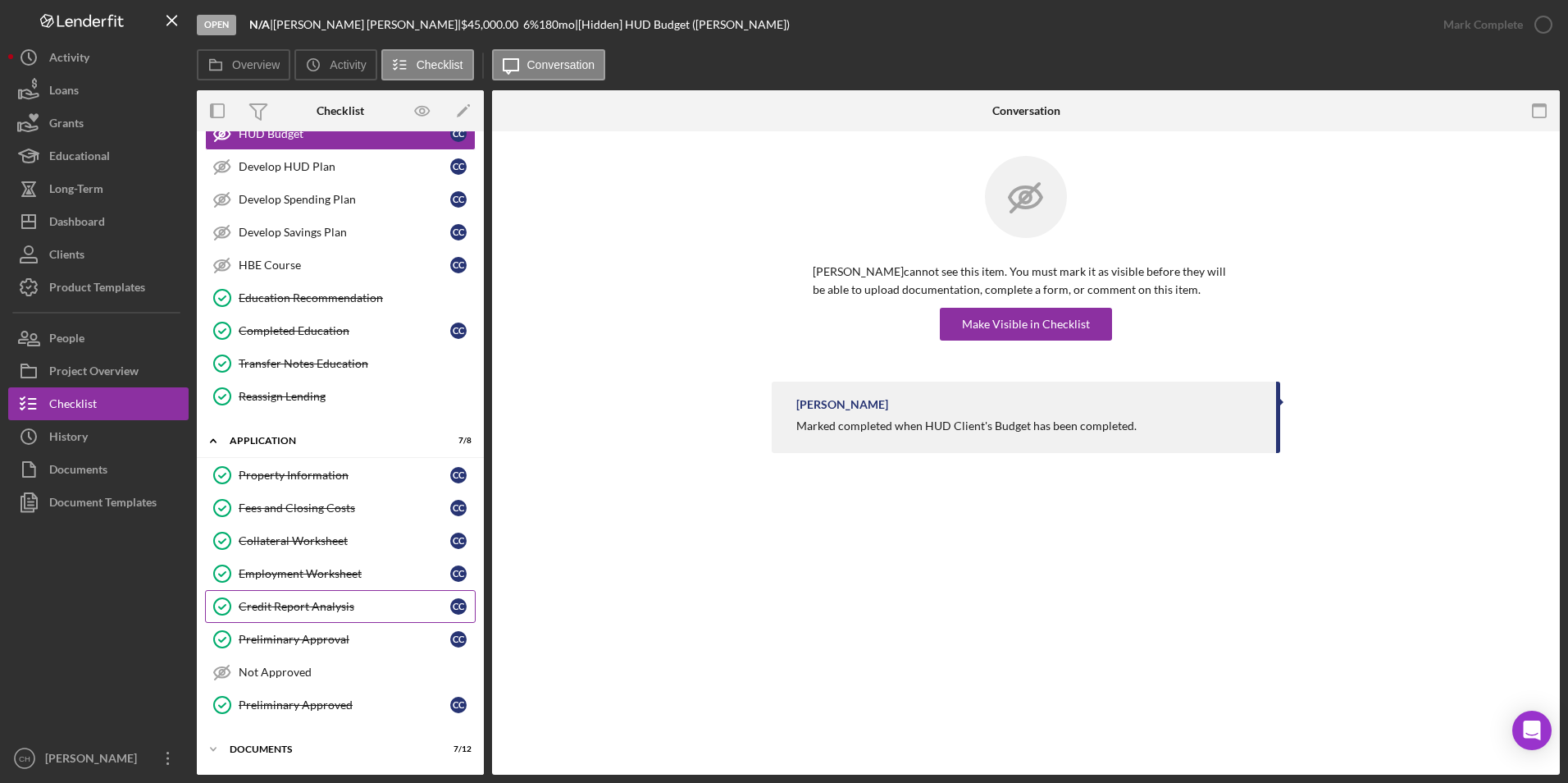
scroll to position [265, 0]
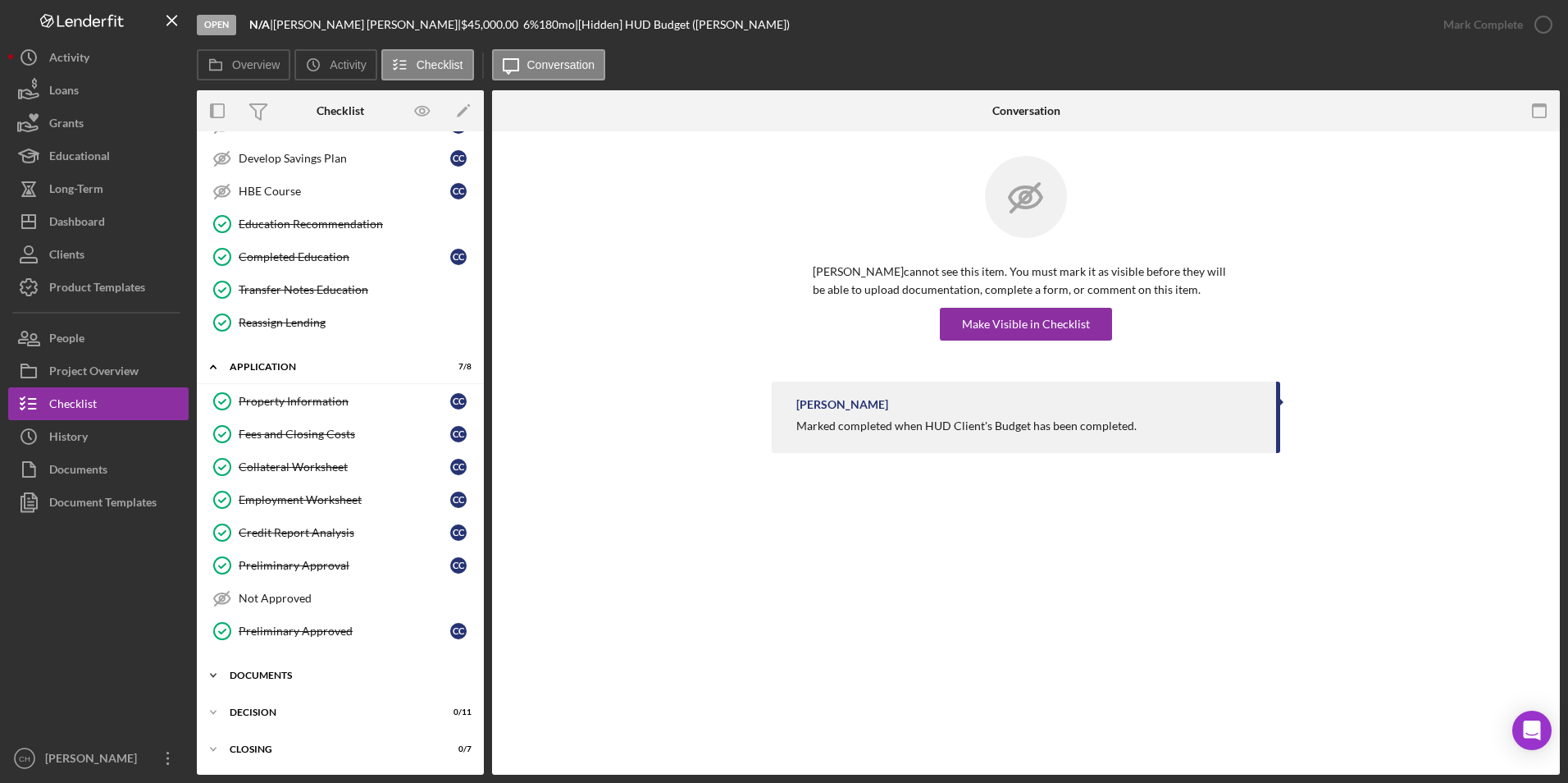
click at [263, 672] on div "Documents" at bounding box center [347, 675] width 233 height 9
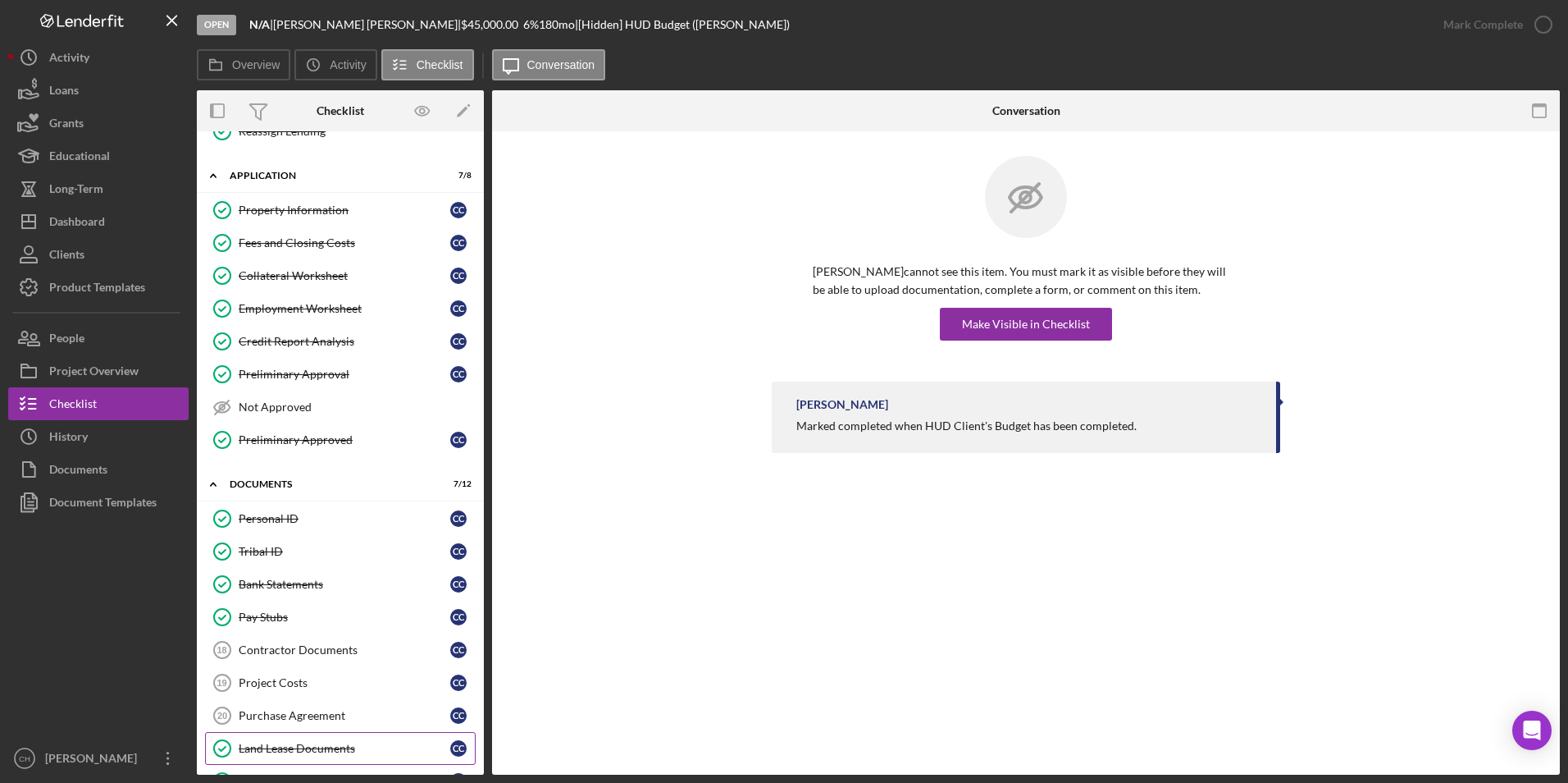
scroll to position [668, 0]
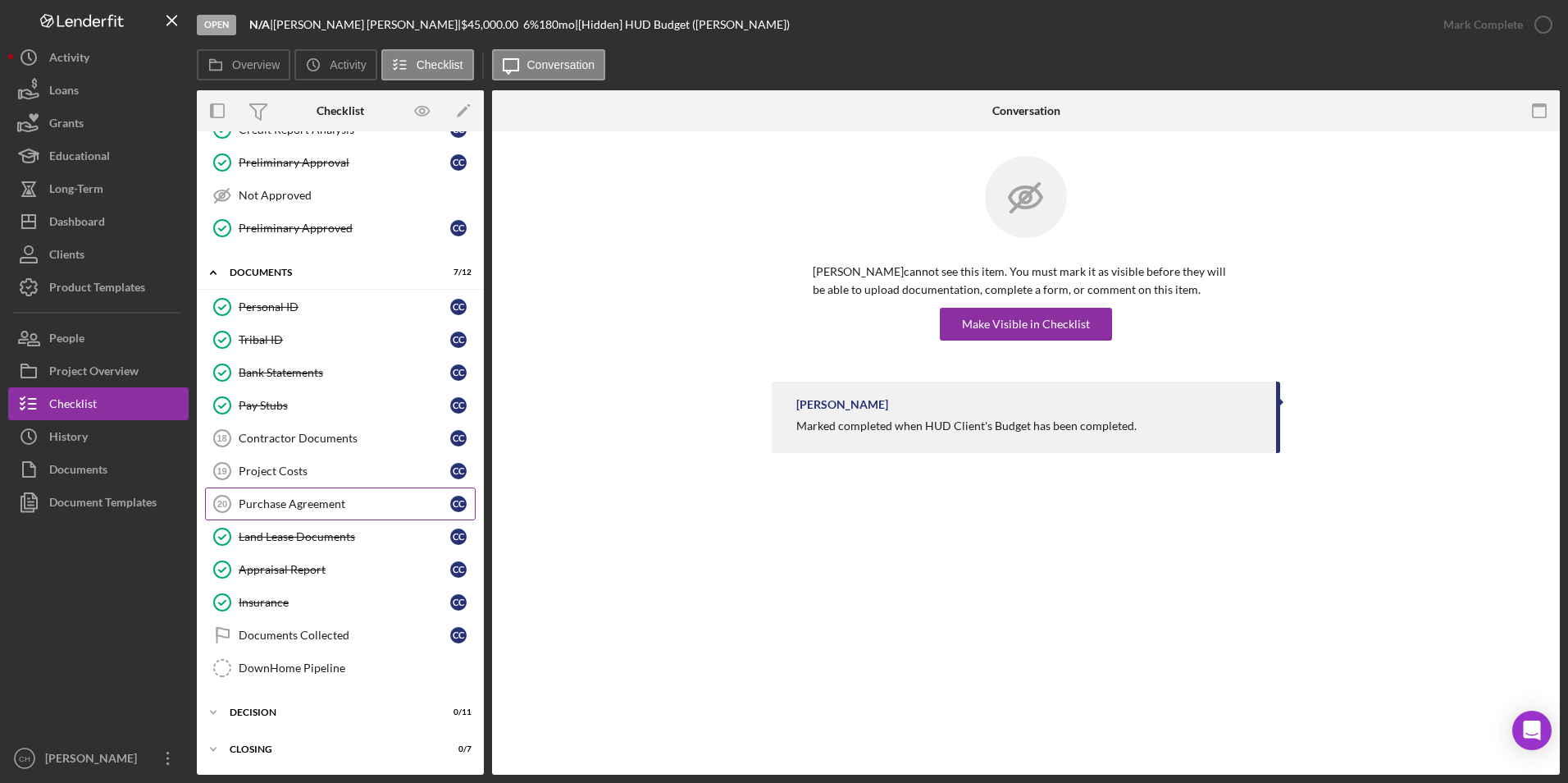
click at [319, 500] on div "Purchase Agreement" at bounding box center [344, 503] width 212 height 13
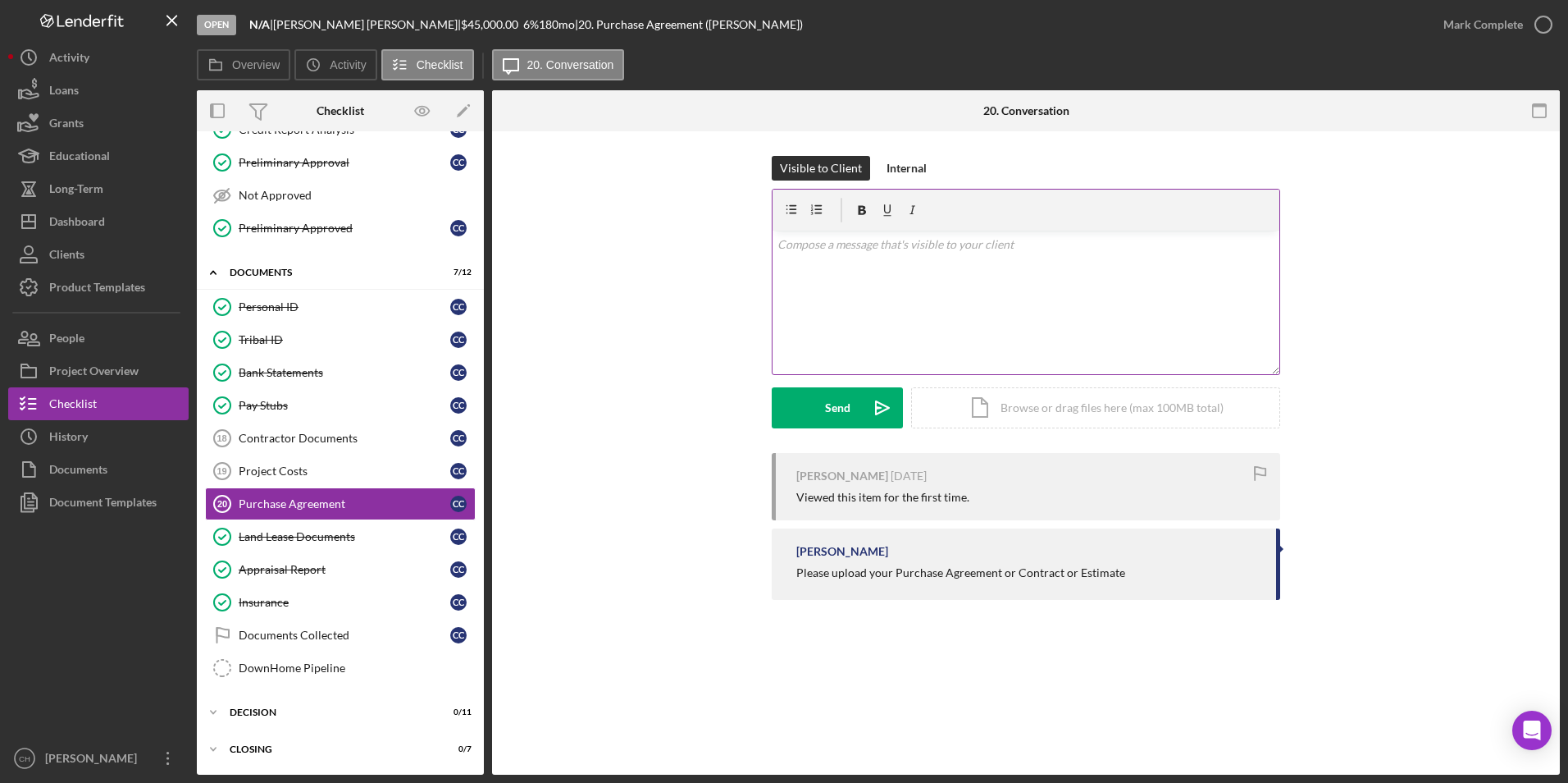
scroll to position [668, 0]
click at [1484, 24] on div "Mark Complete" at bounding box center [1483, 25] width 80 height 33
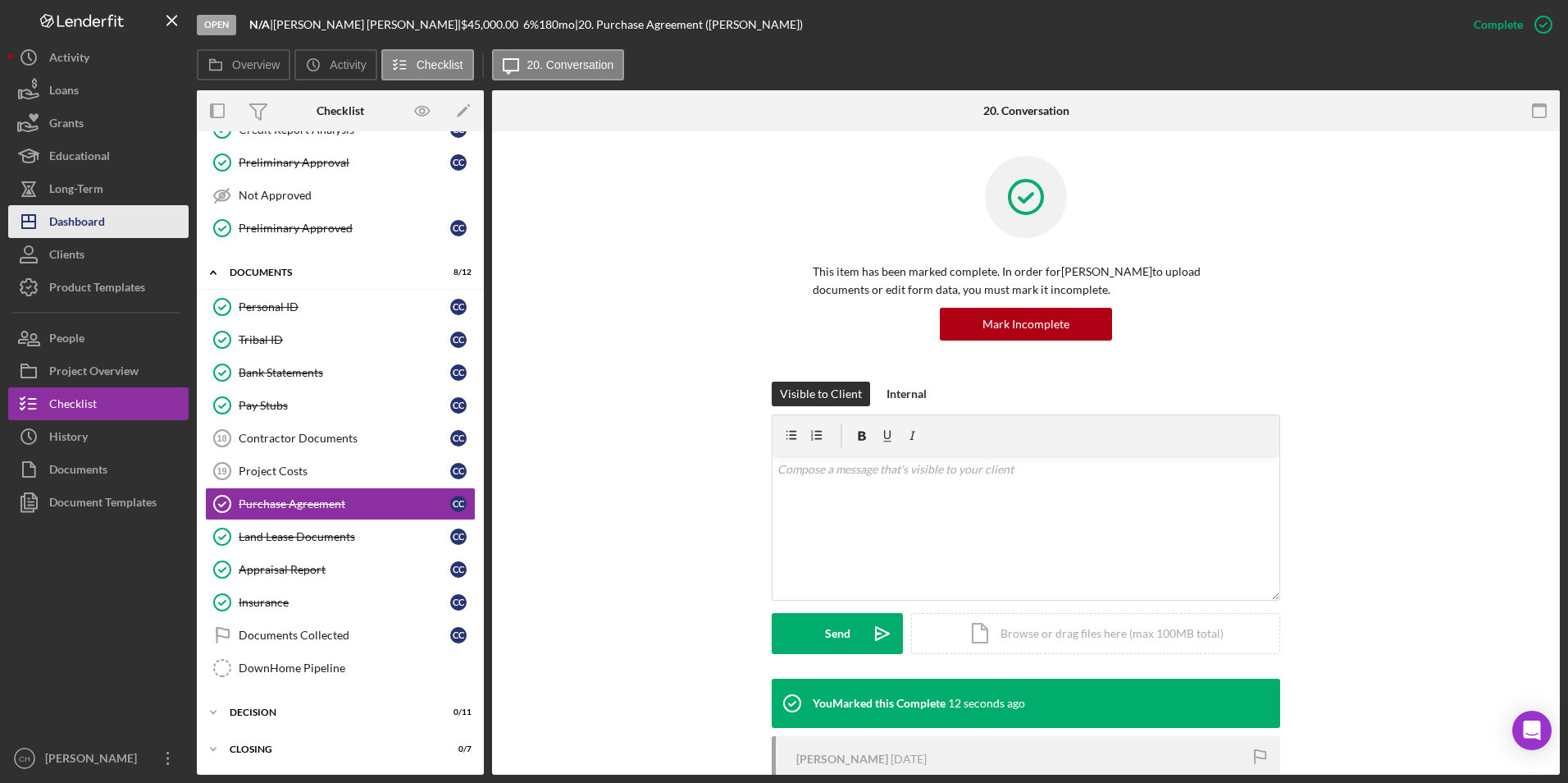
click at [98, 234] on div "Dashboard" at bounding box center [76, 223] width 56 height 37
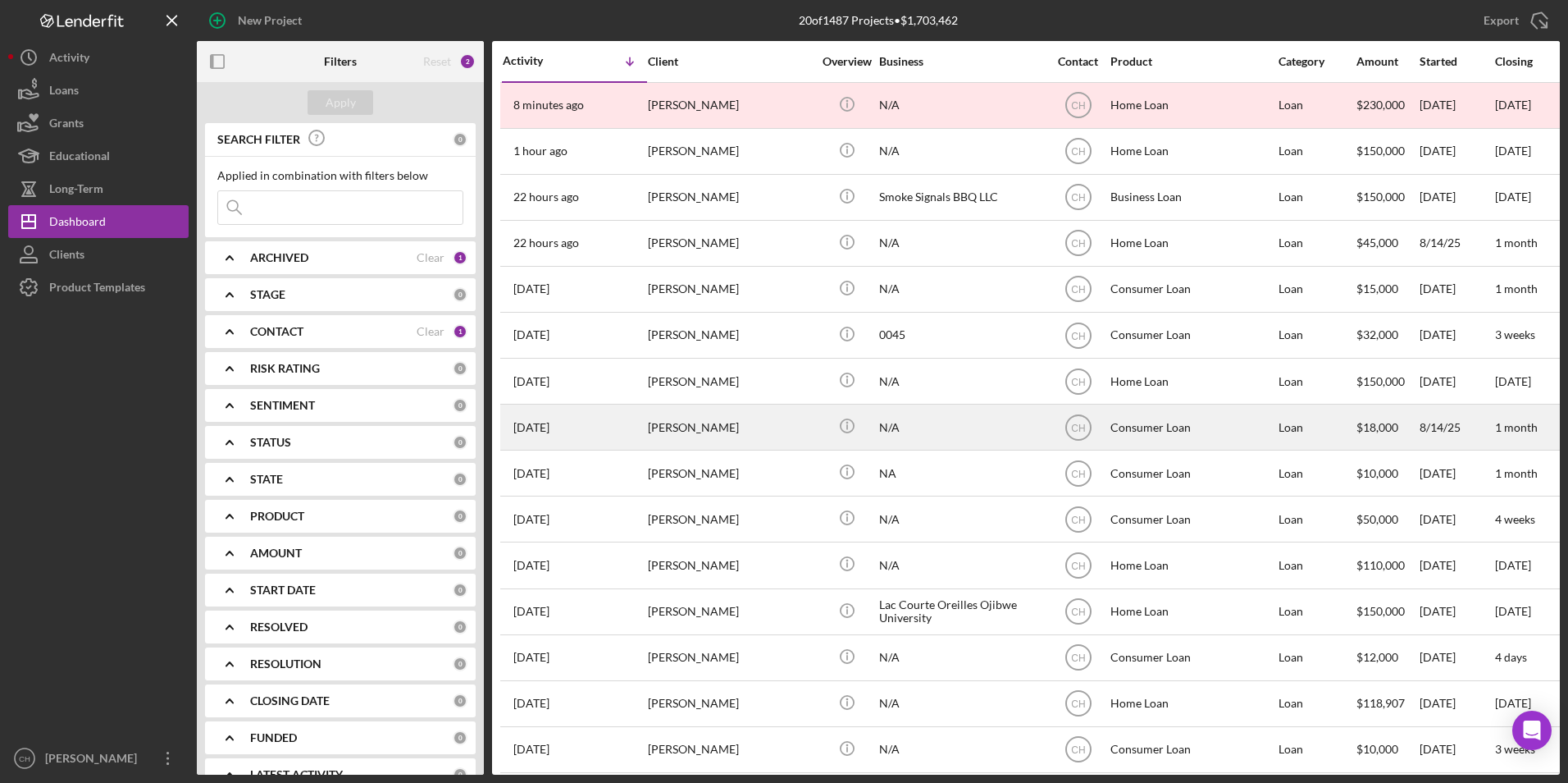
click at [754, 435] on div "Michelle Charette Goodwin" at bounding box center [730, 427] width 164 height 44
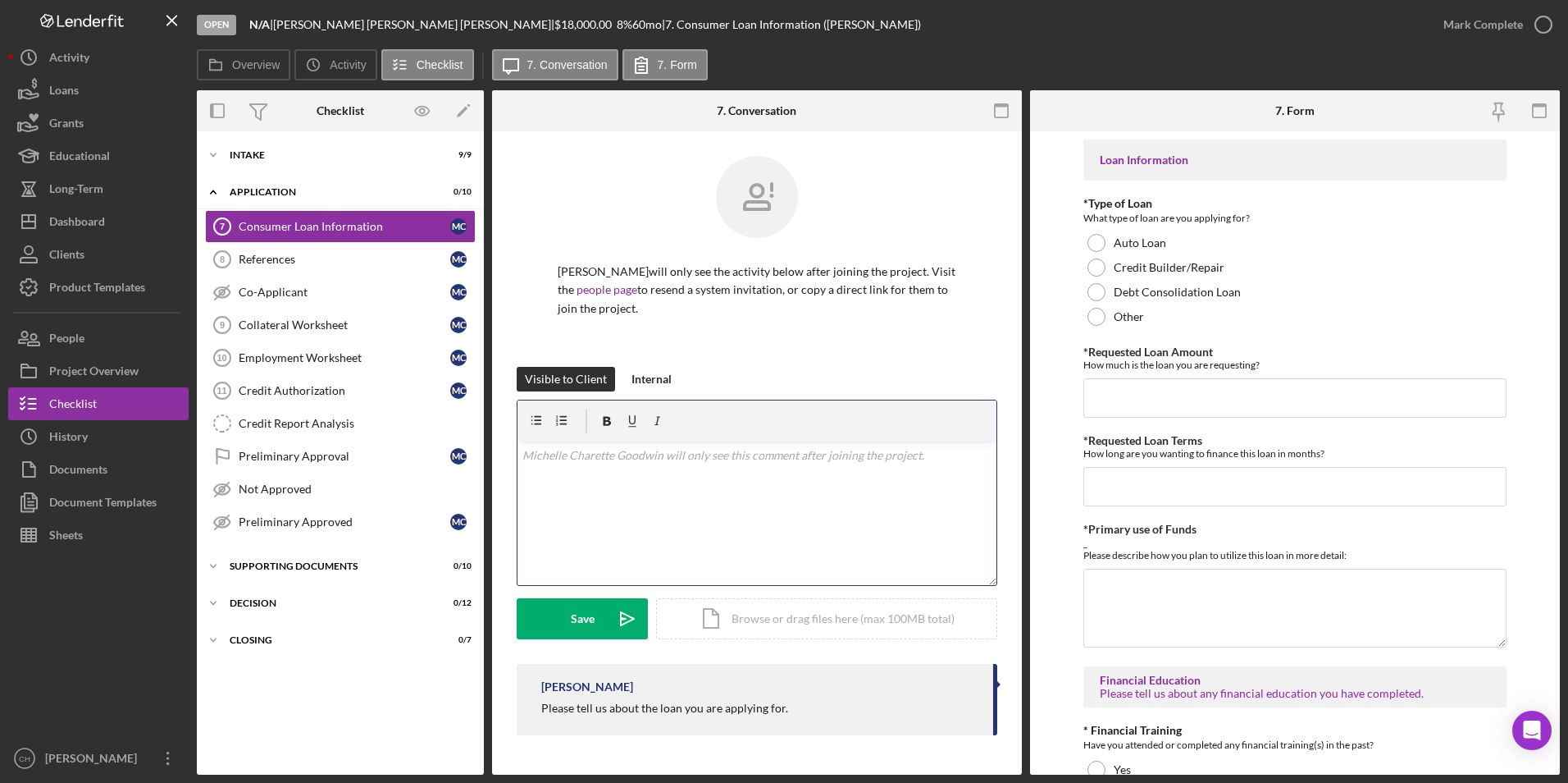
click at [683, 468] on div "v Color teal Color pink Remove color Add row above Add row below Add column bef…" at bounding box center [757, 513] width 479 height 143
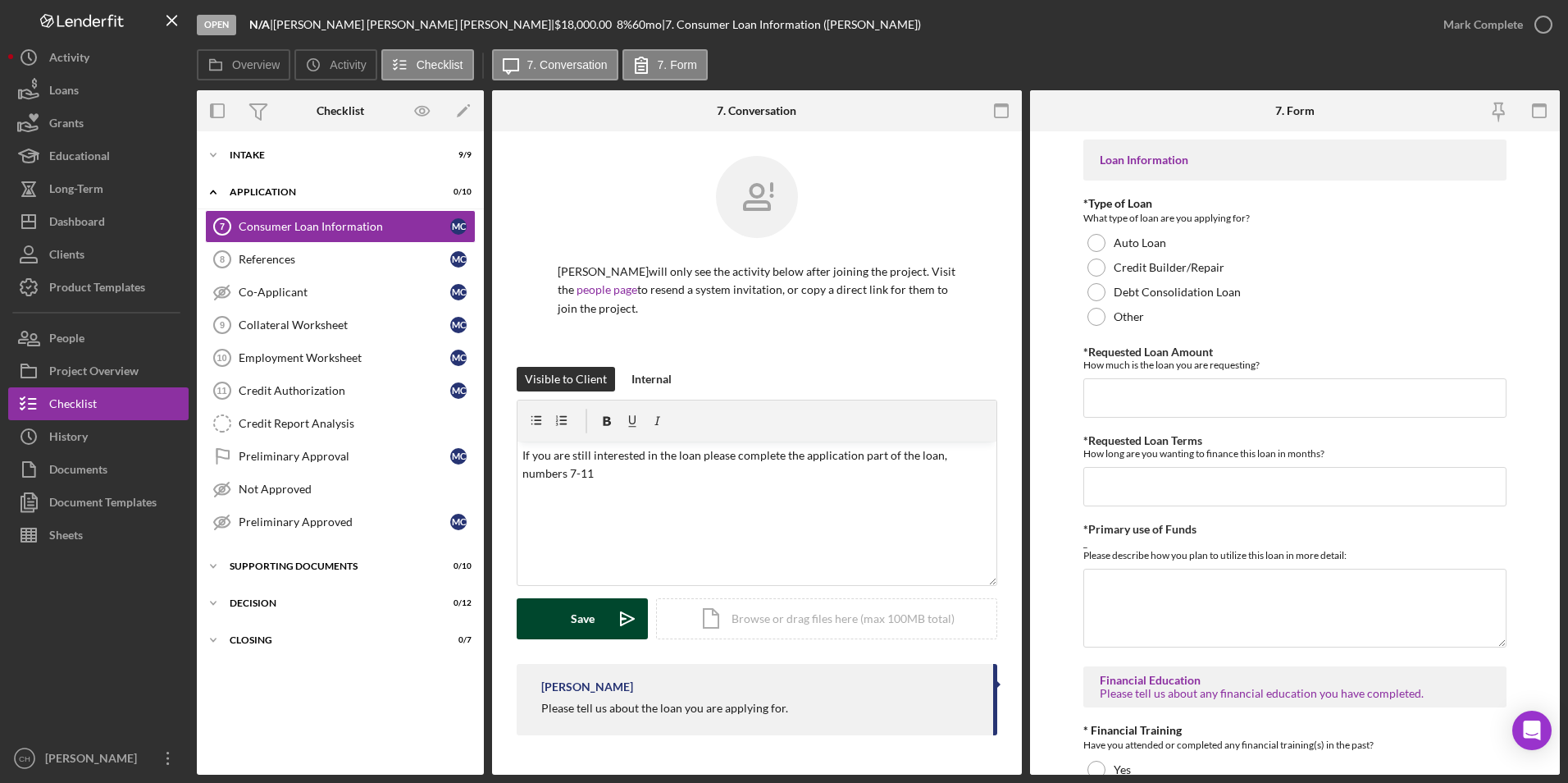
click at [608, 613] on icon "Icon/icon-invite-send" at bounding box center [627, 619] width 41 height 41
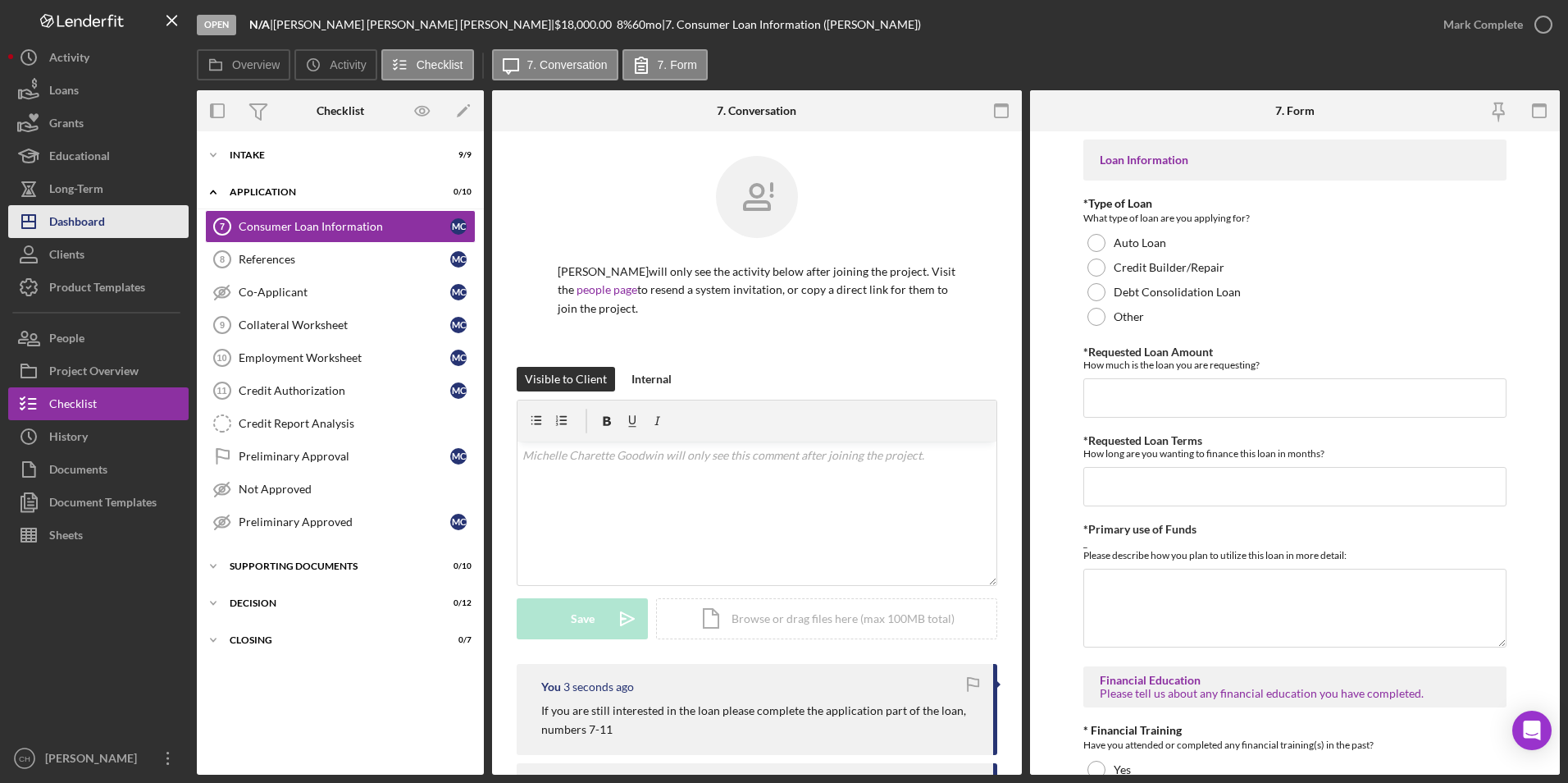
click at [65, 218] on div "Dashboard" at bounding box center [76, 223] width 56 height 37
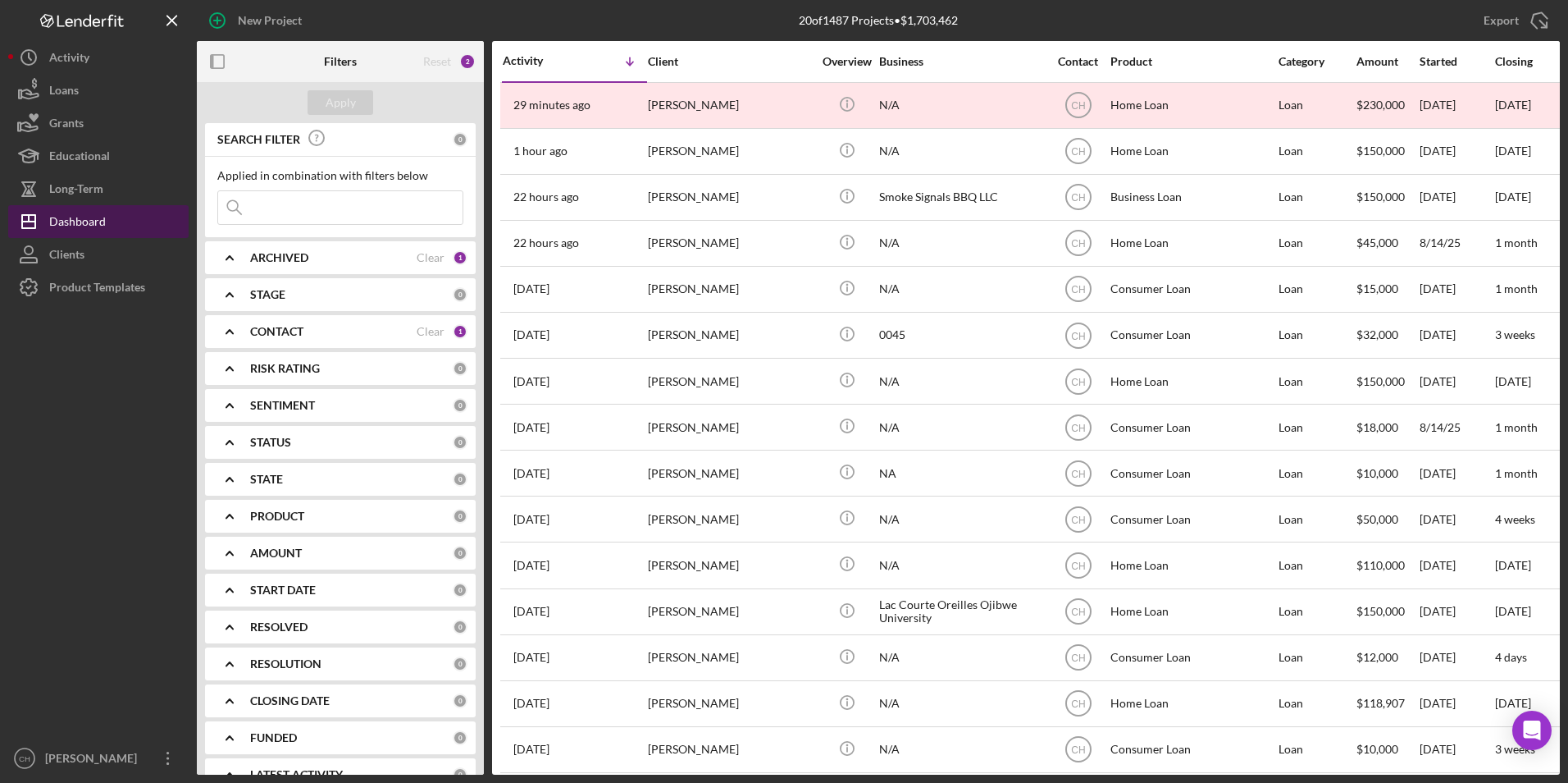
click at [83, 222] on div "Dashboard" at bounding box center [77, 223] width 57 height 37
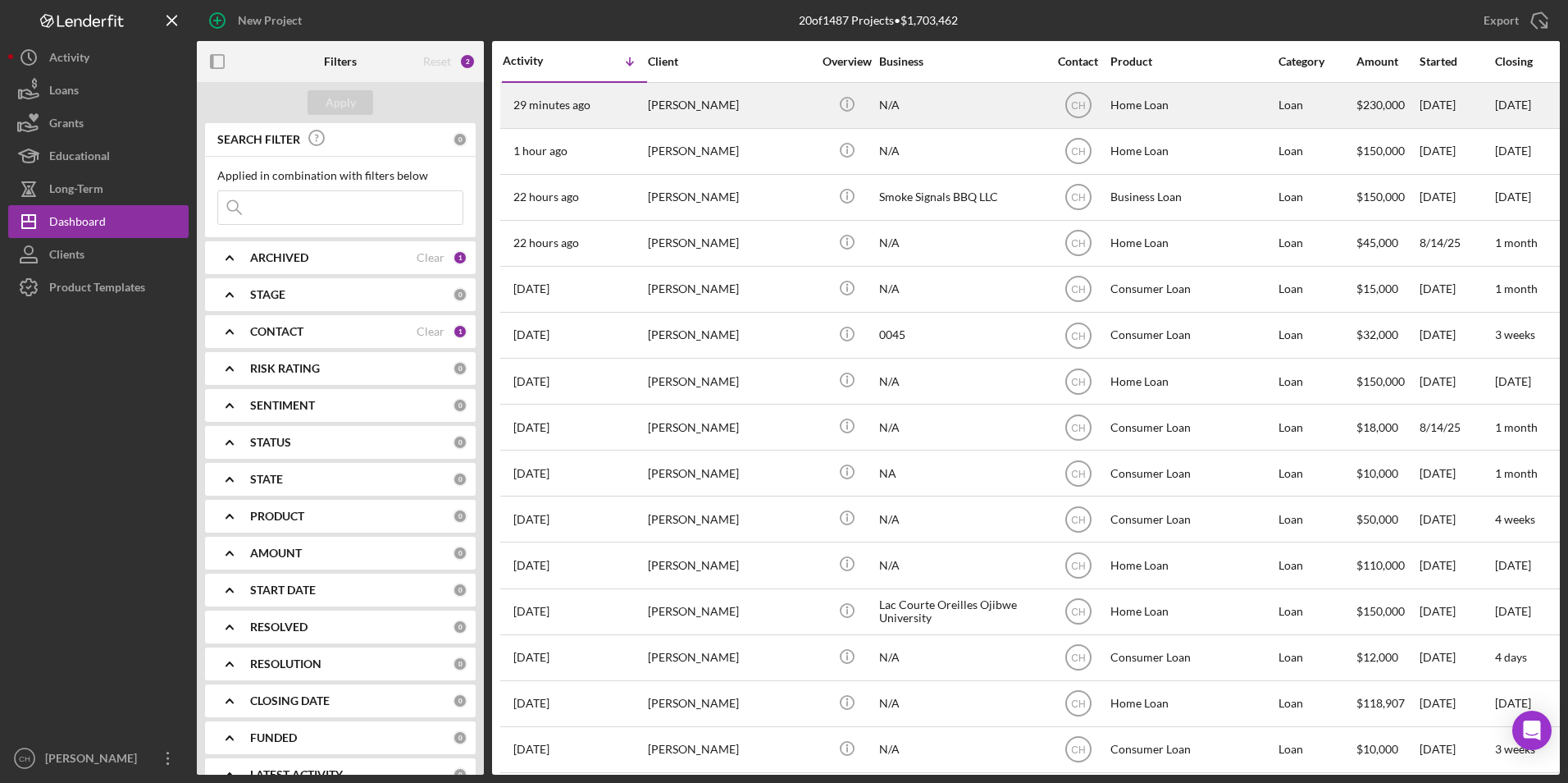
click at [775, 100] on div "[PERSON_NAME]" at bounding box center [730, 105] width 164 height 44
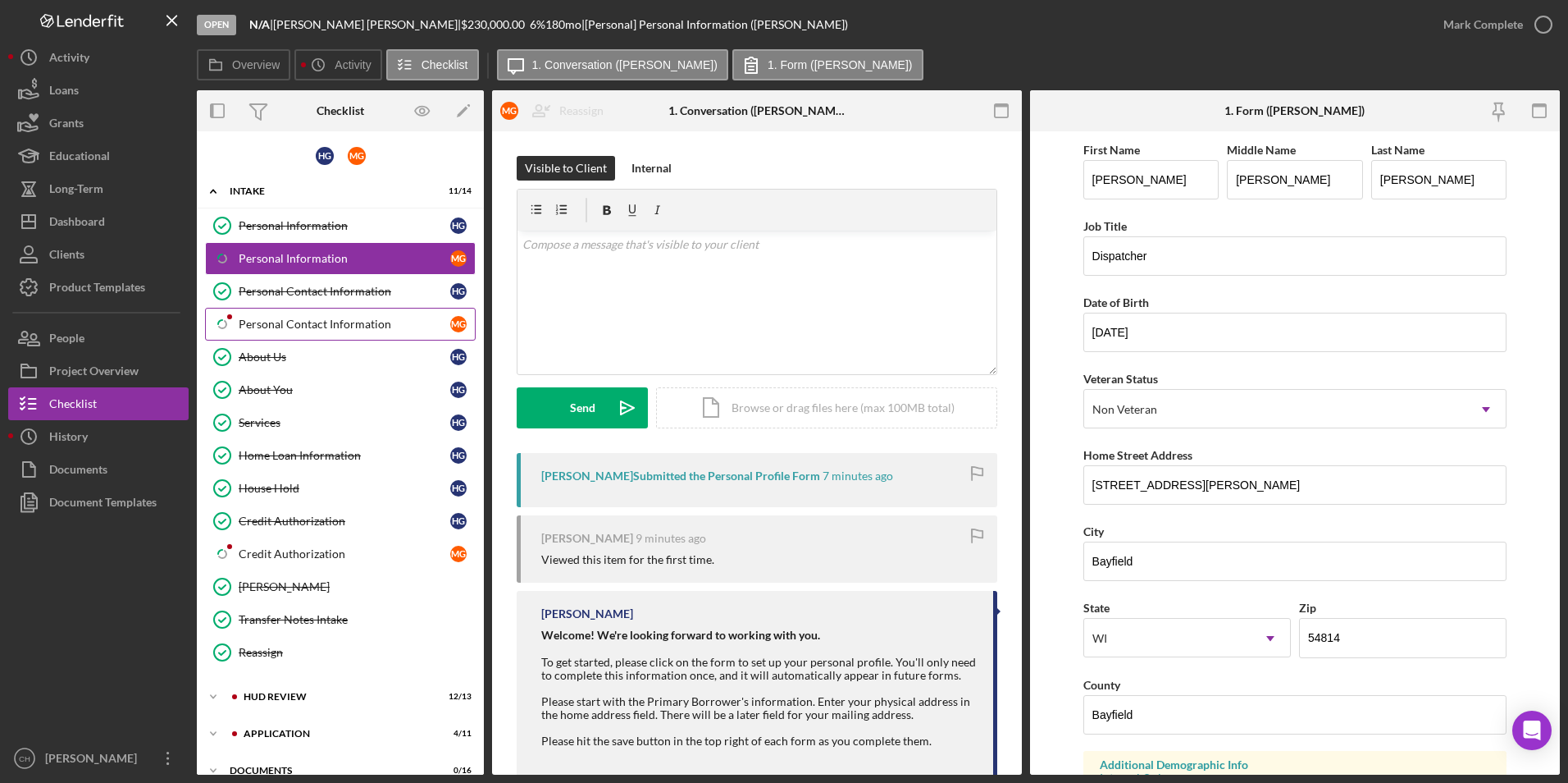
click at [280, 329] on div "Personal Contact Information" at bounding box center [344, 324] width 212 height 13
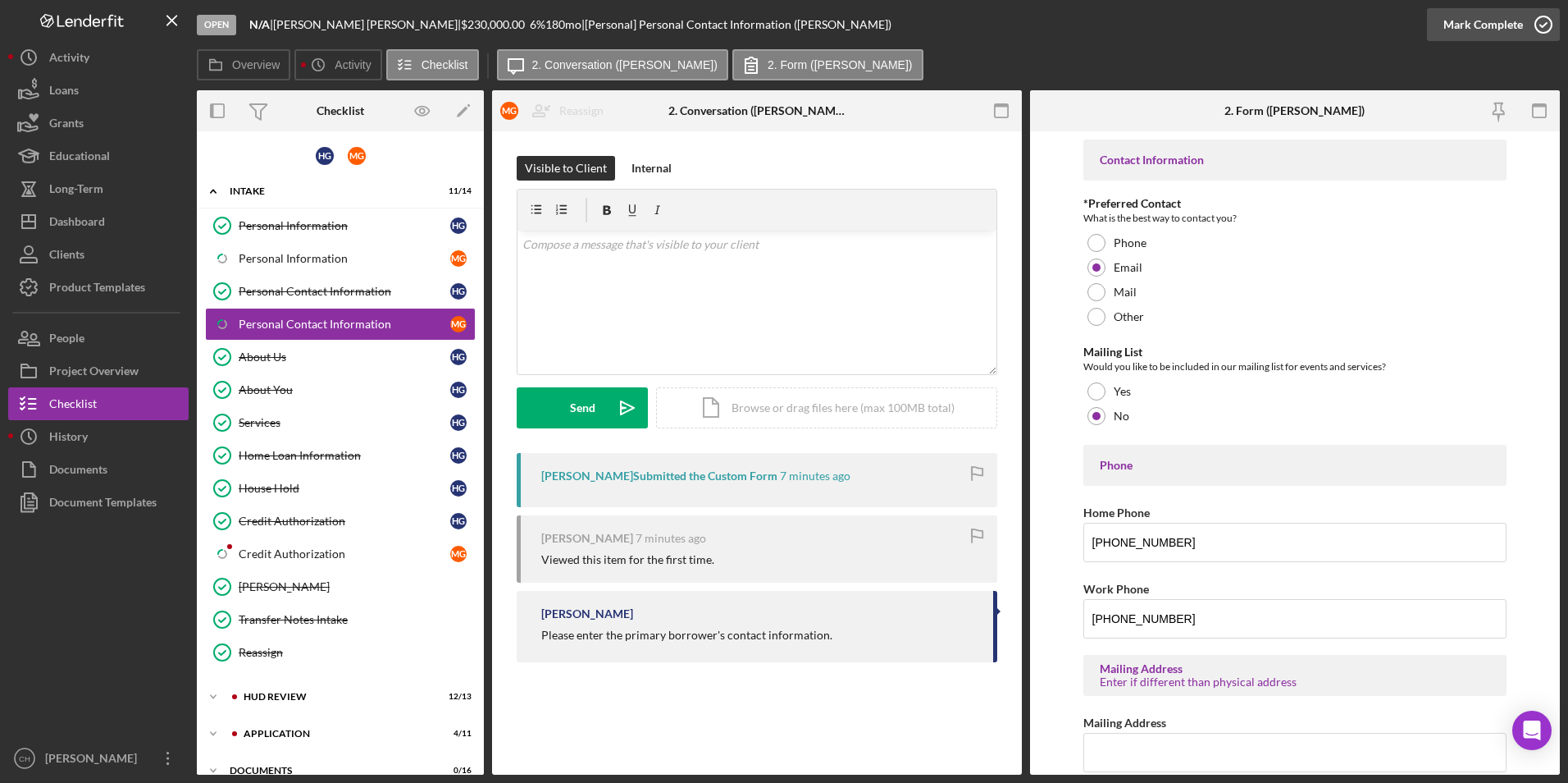
click at [1495, 25] on div "Mark Complete" at bounding box center [1483, 25] width 80 height 33
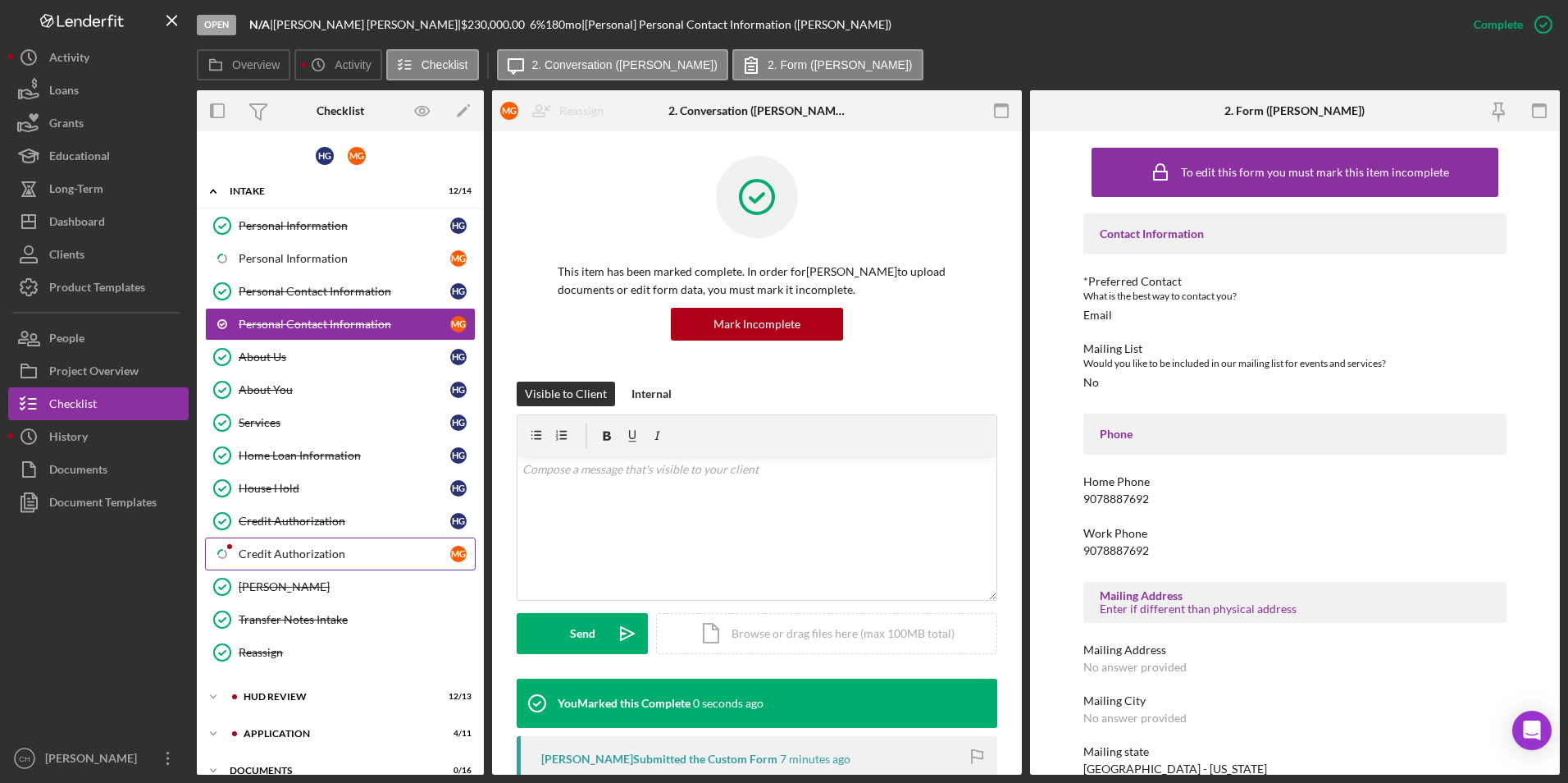
click at [275, 544] on link "Icon/Checklist Item Sub Partial Credit Authorization M G" at bounding box center [340, 554] width 270 height 33
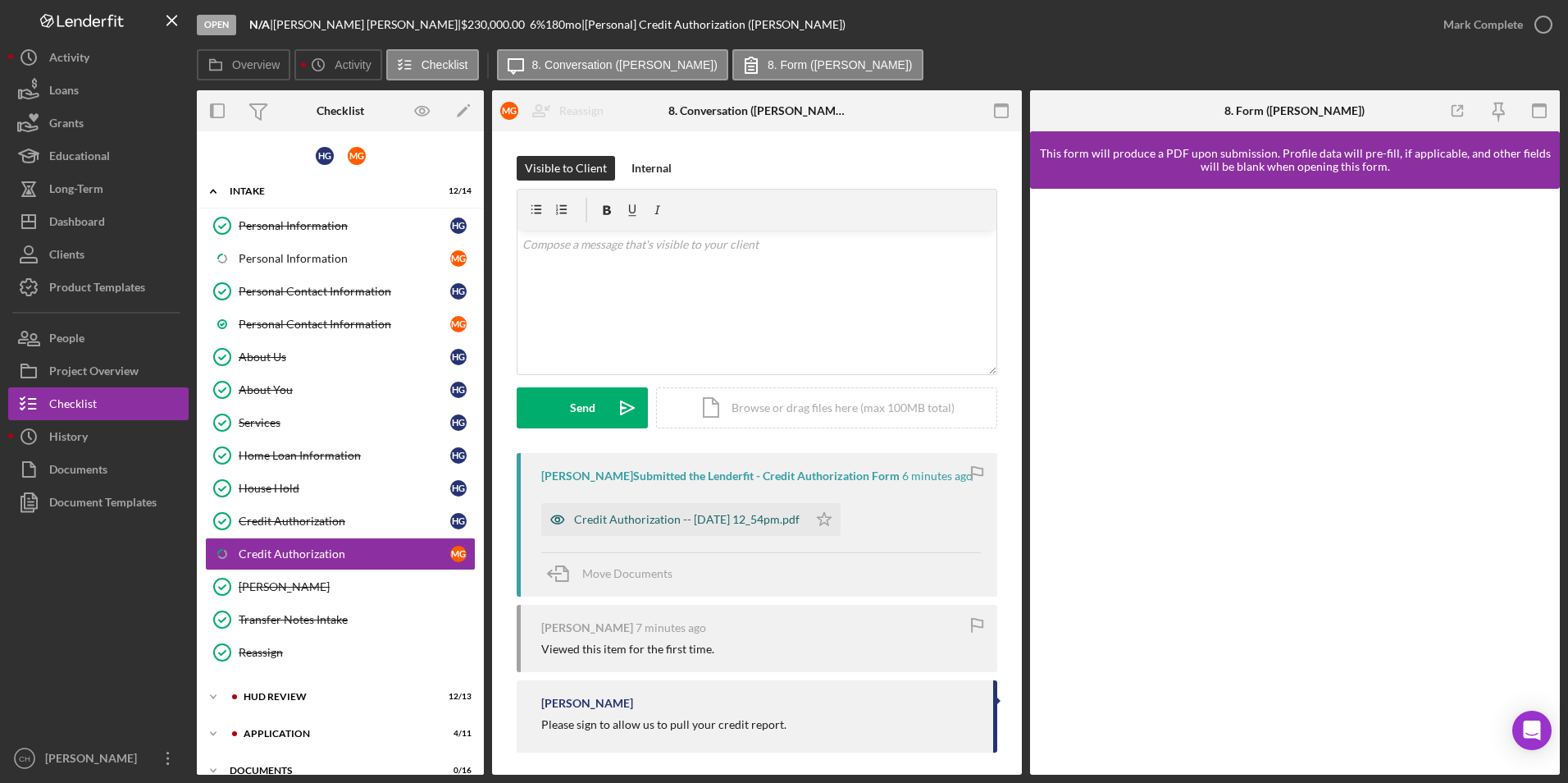
click at [664, 513] on div "Credit Authorization -- 2025-08-21 12_54pm.pdf" at bounding box center [687, 519] width 226 height 13
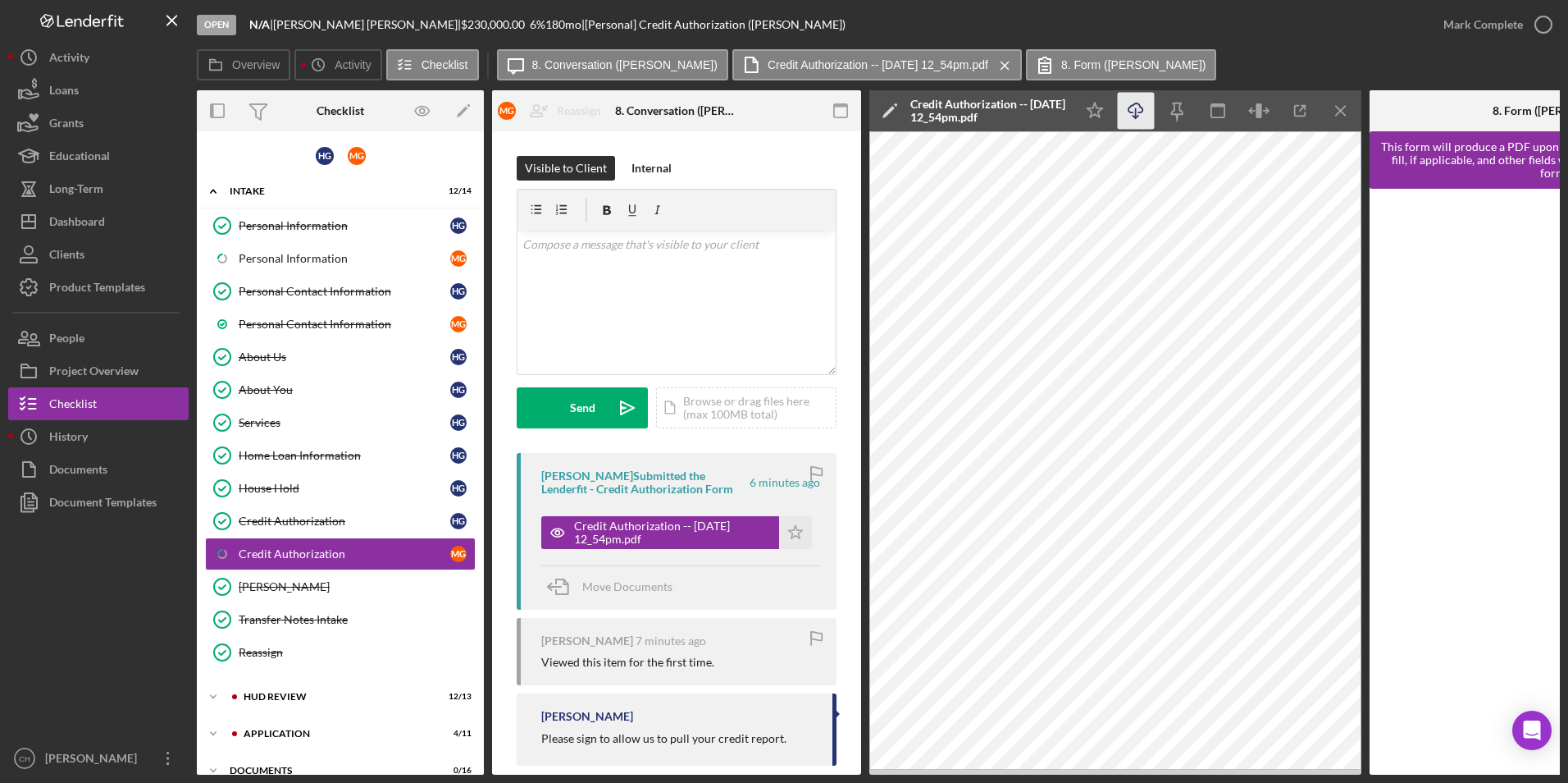
click at [1142, 119] on icon "Icon/Download" at bounding box center [1135, 111] width 37 height 37
click at [1470, 22] on div "Mark Complete" at bounding box center [1483, 25] width 80 height 33
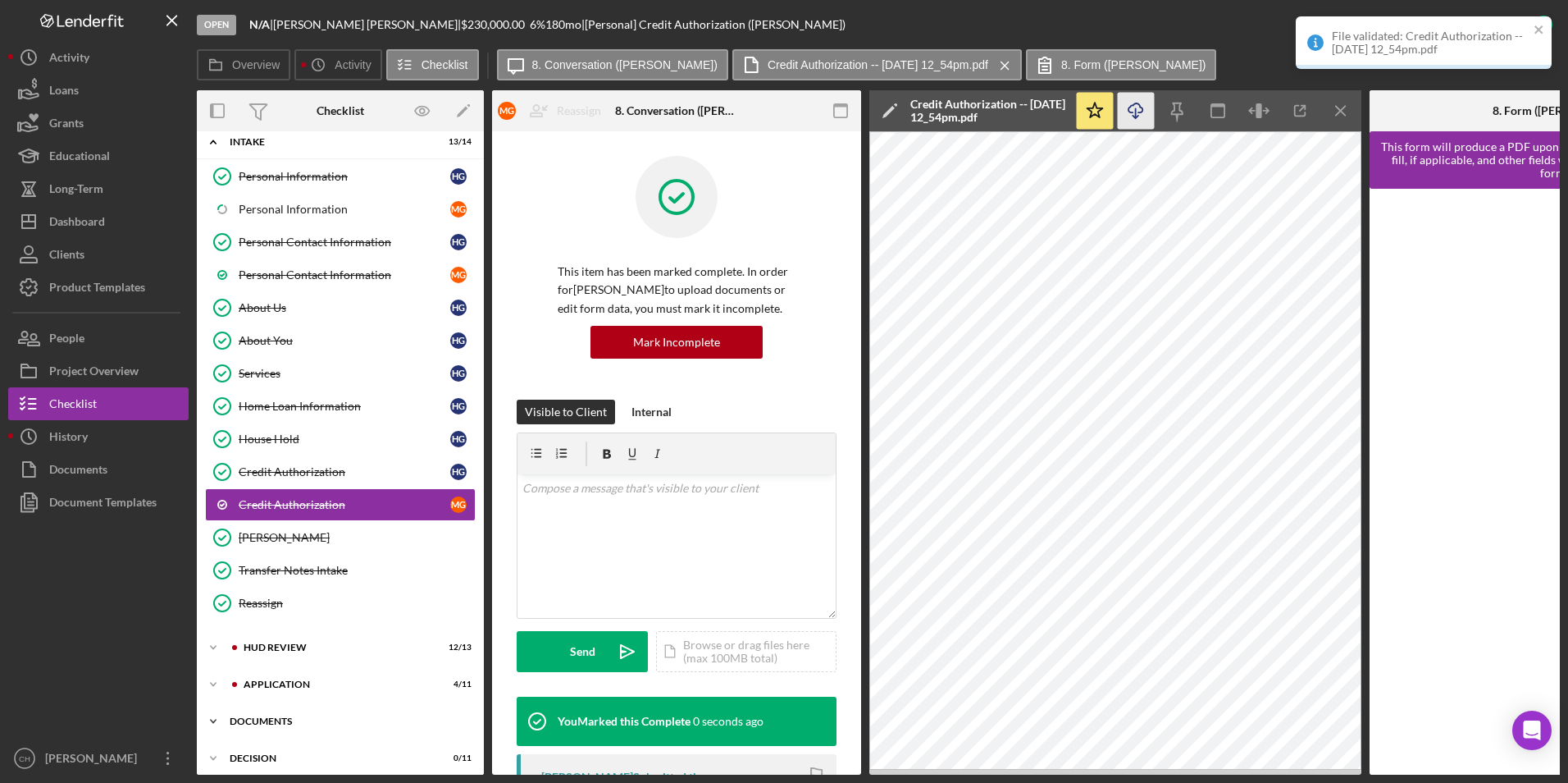
scroll to position [100, 0]
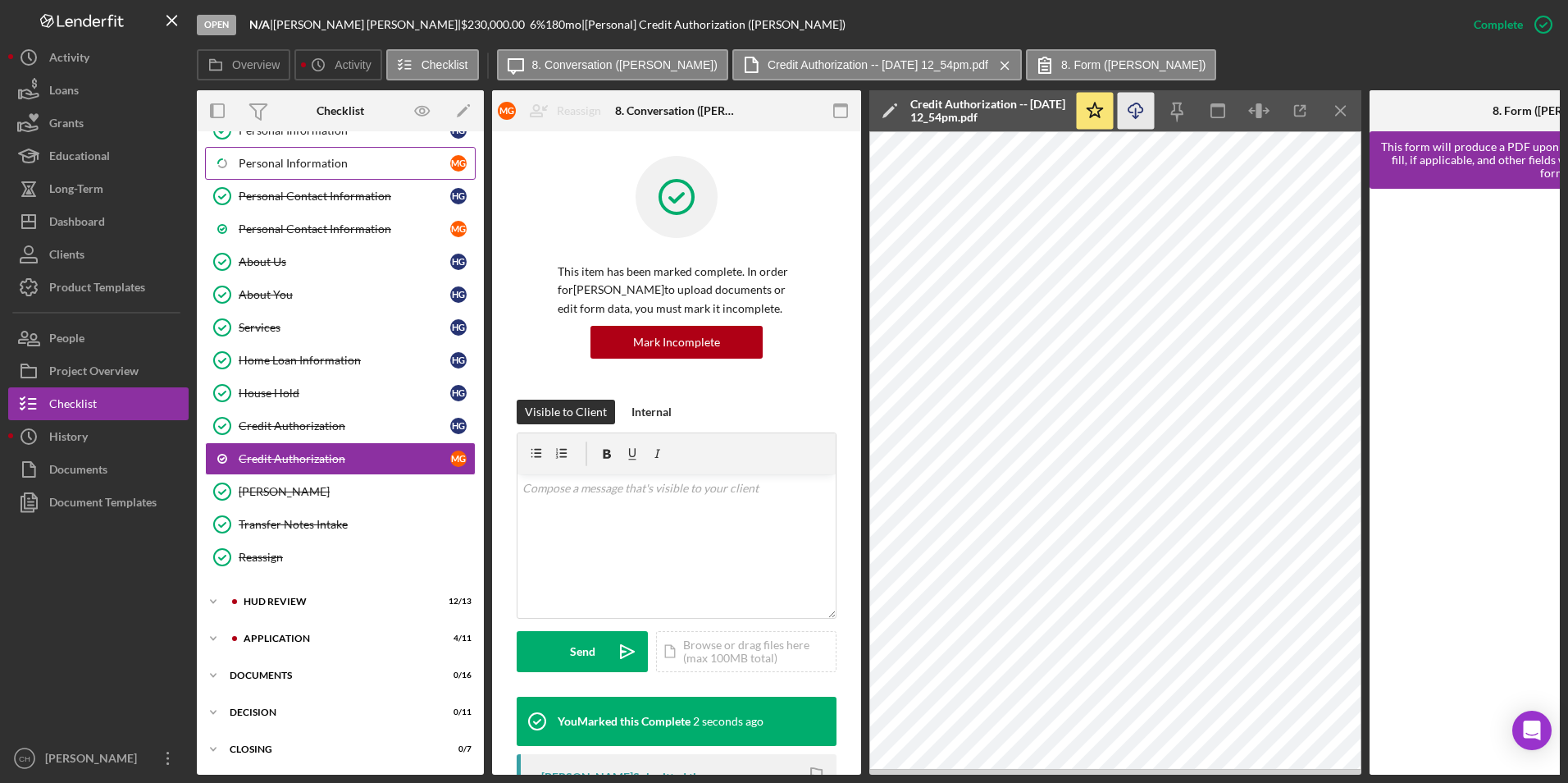
click at [326, 160] on div "Personal Information" at bounding box center [344, 163] width 212 height 13
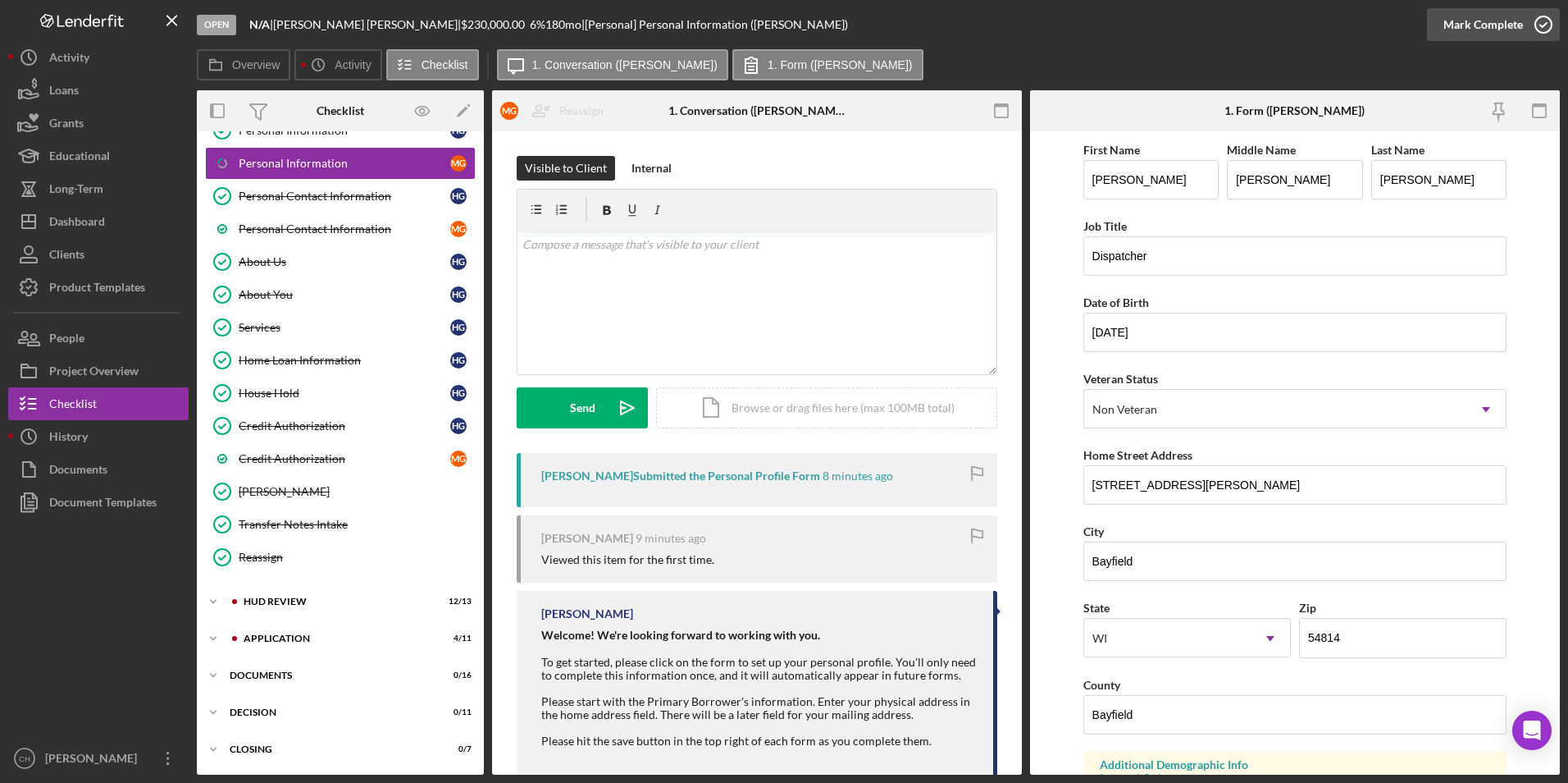
click at [1478, 19] on div "Mark Complete" at bounding box center [1483, 25] width 80 height 33
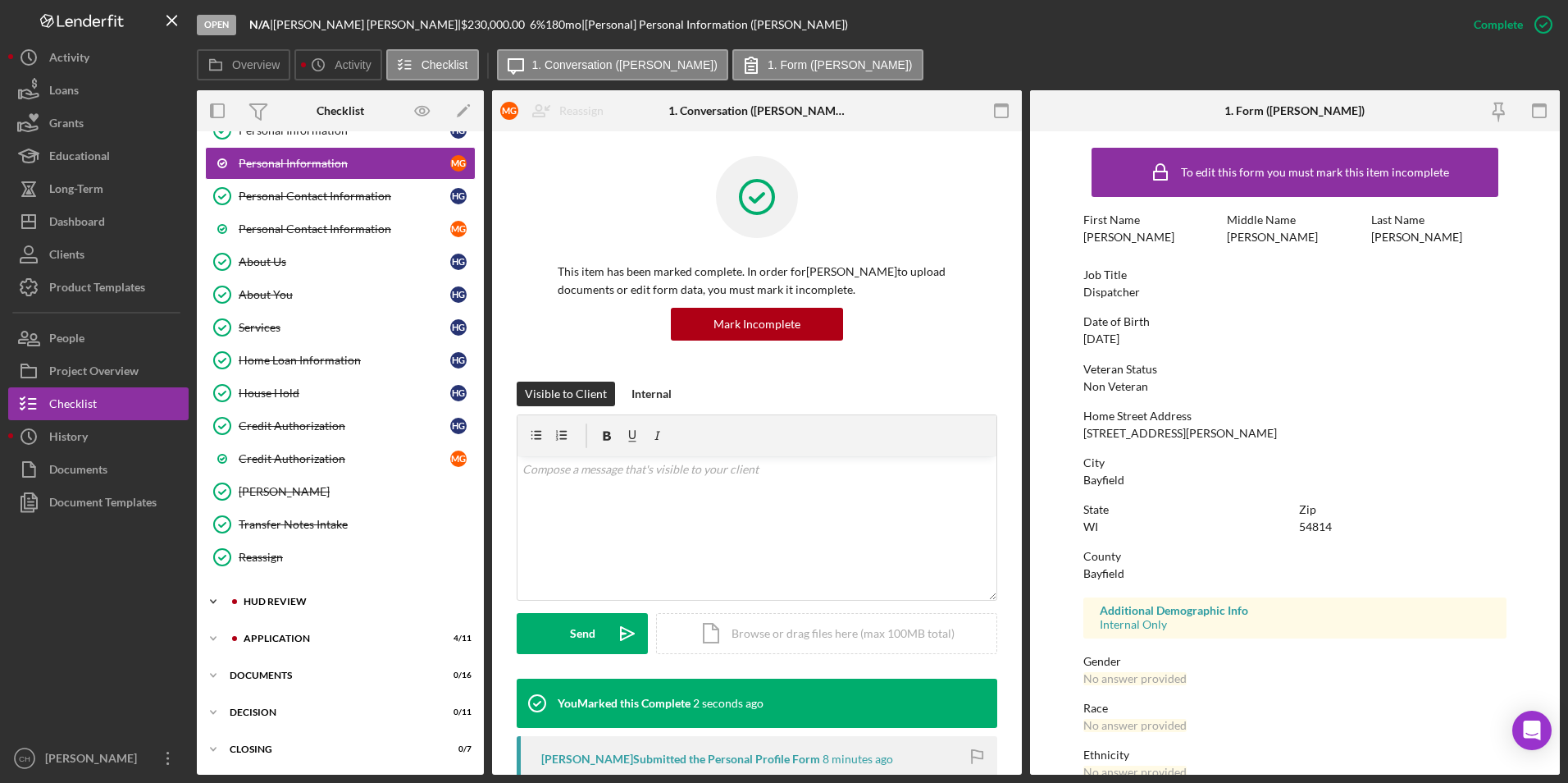
click at [294, 598] on div "HUD Review" at bounding box center [354, 601] width 220 height 9
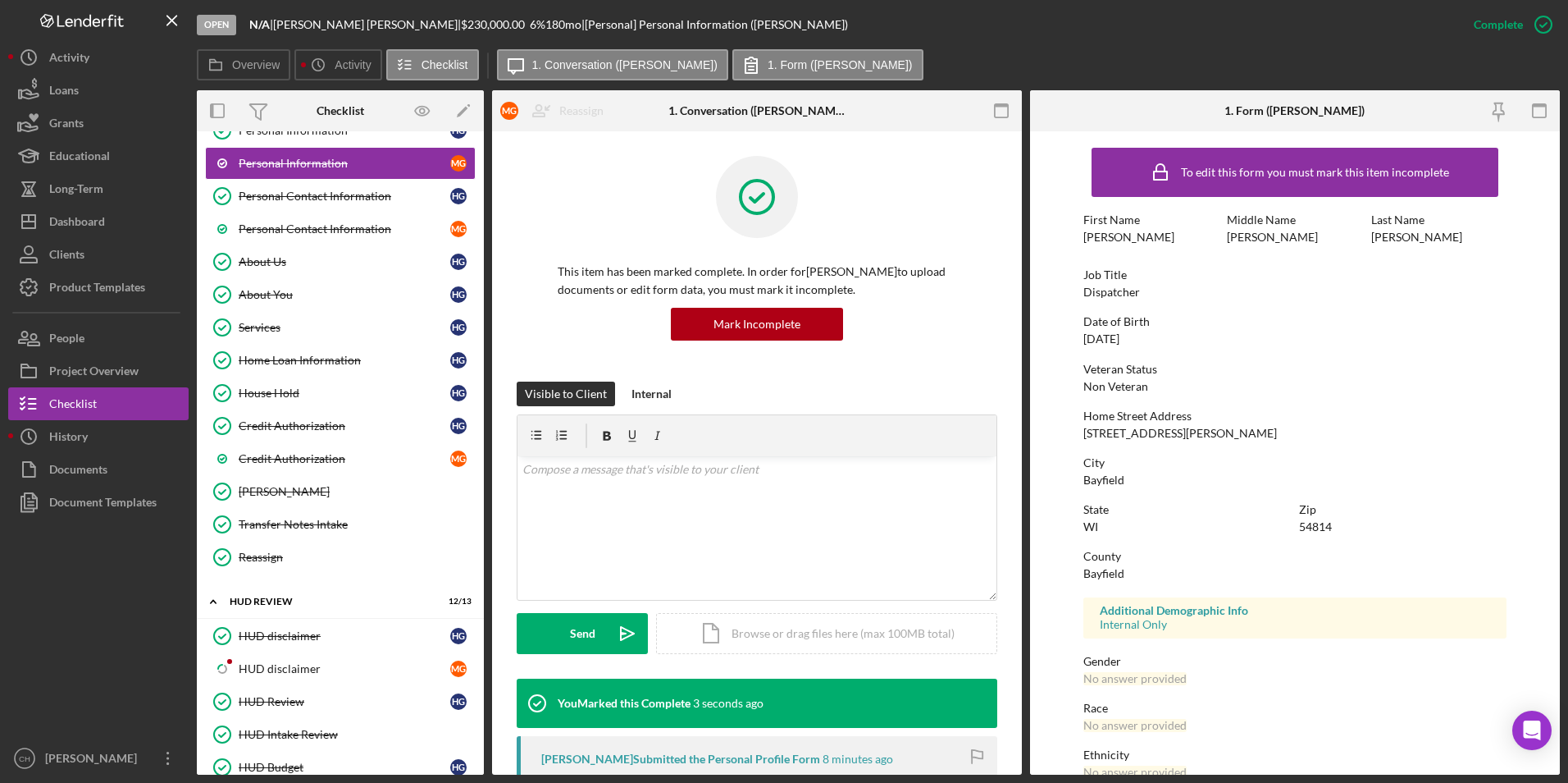
scroll to position [342, 0]
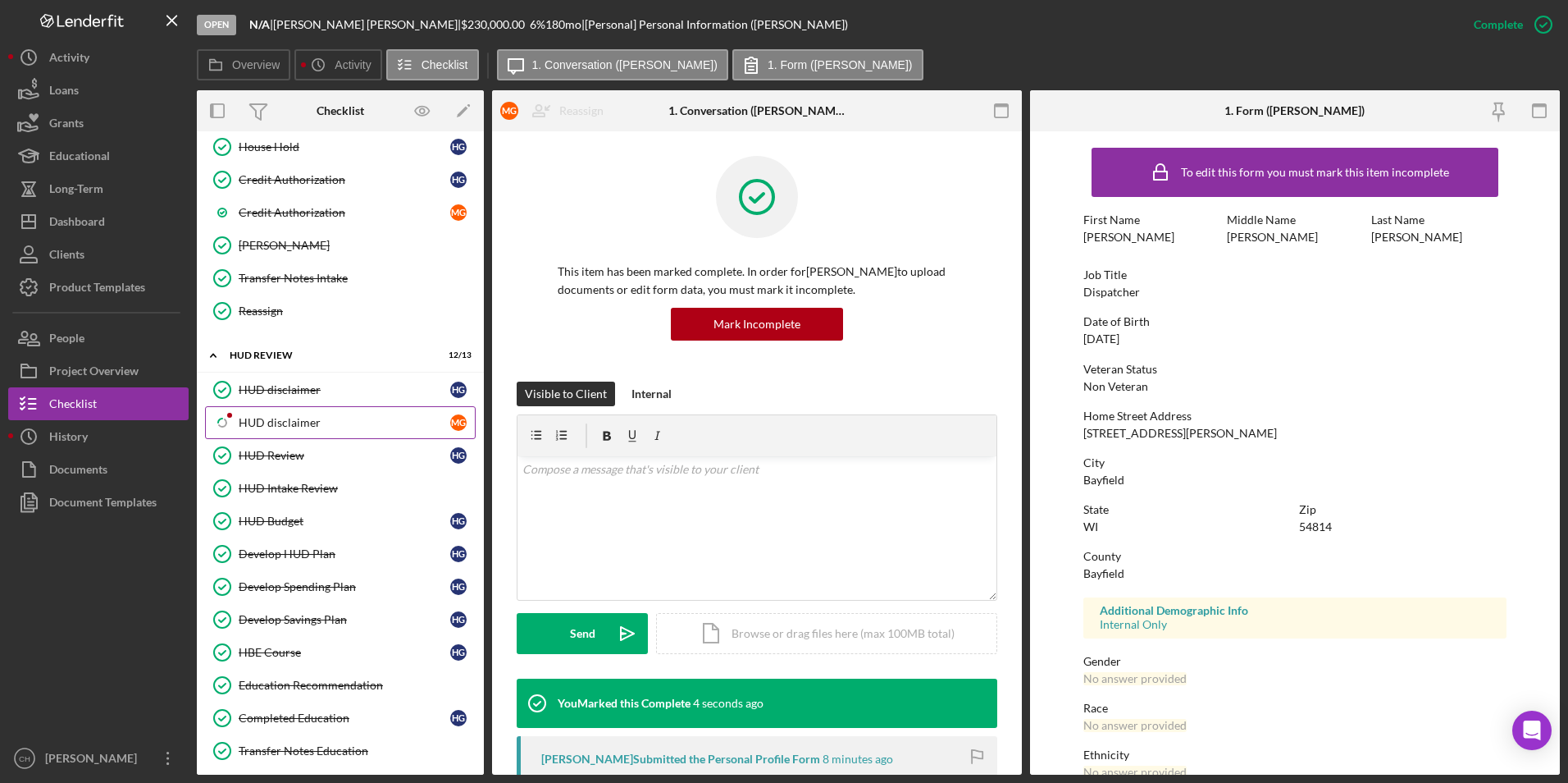
click at [307, 420] on div "HUD disclaimer" at bounding box center [344, 422] width 212 height 13
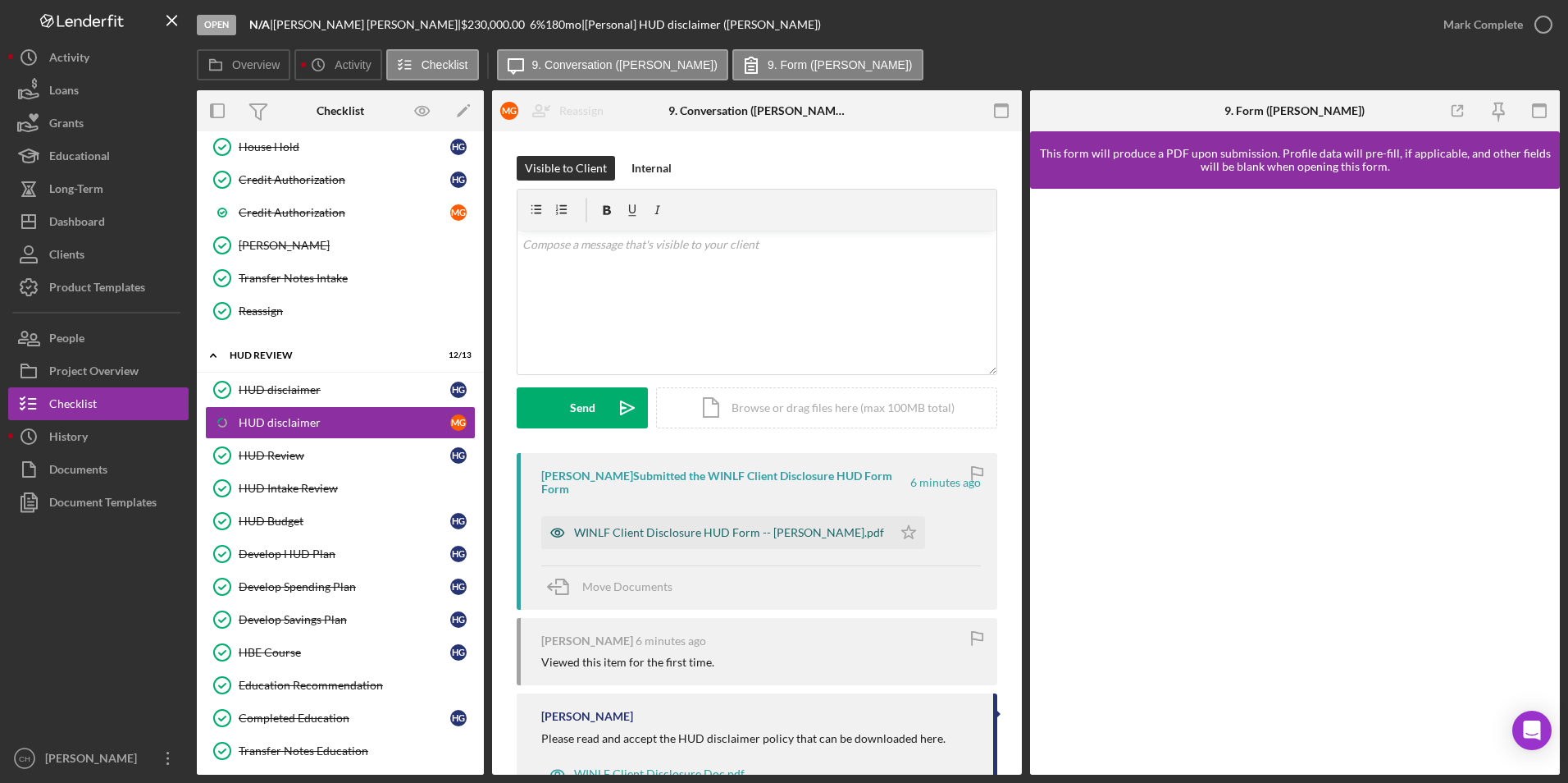
click at [737, 535] on div "WINLF Client Disclosure HUD Form -- Mathew Gordon.pdf" at bounding box center [729, 531] width 310 height 13
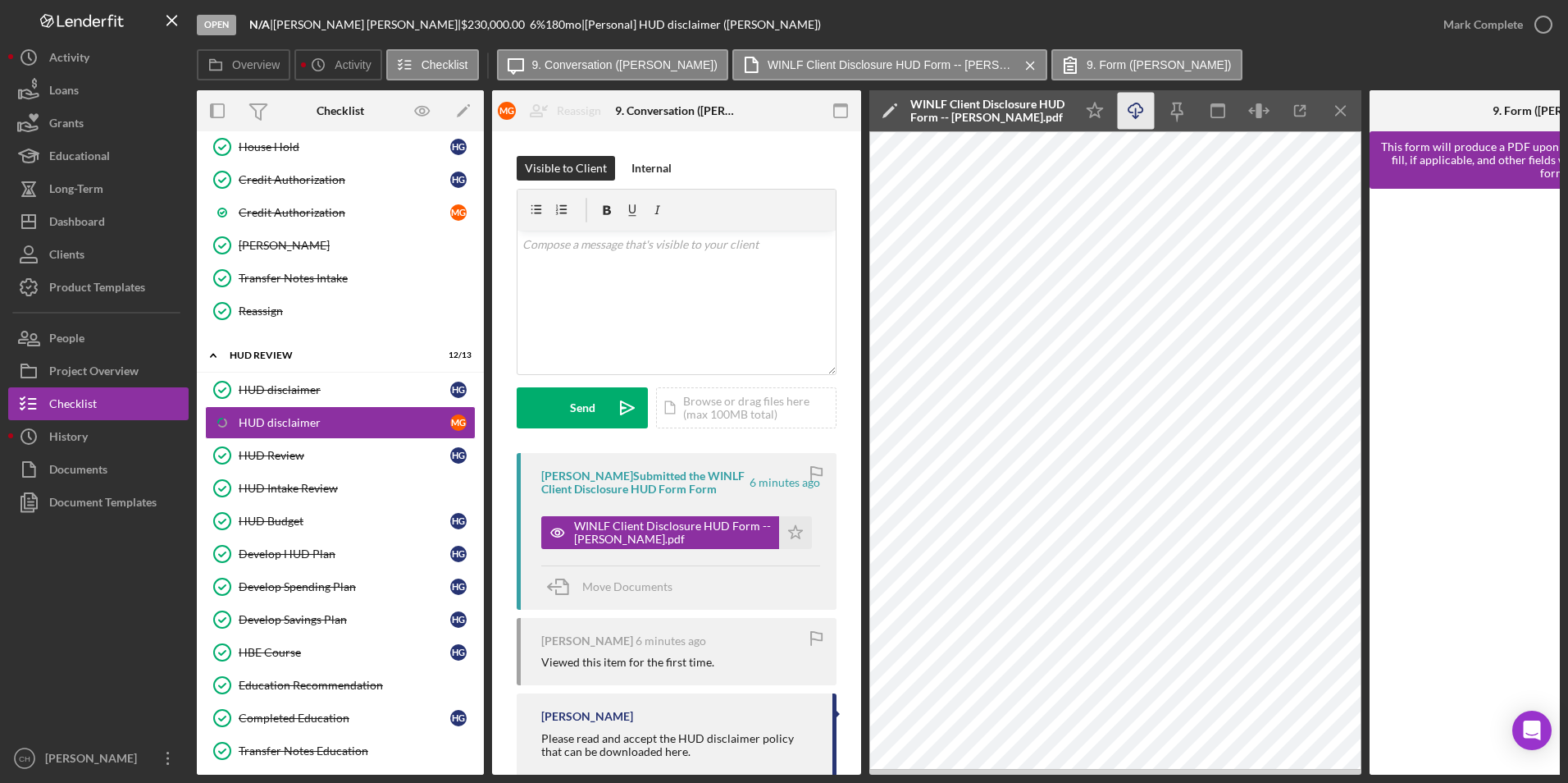
click at [1134, 105] on icon "button" at bounding box center [1135, 107] width 14 height 9
click at [794, 529] on icon "Icon/Star" at bounding box center [796, 532] width 33 height 33
click at [1486, 32] on div "Mark Complete" at bounding box center [1483, 25] width 80 height 33
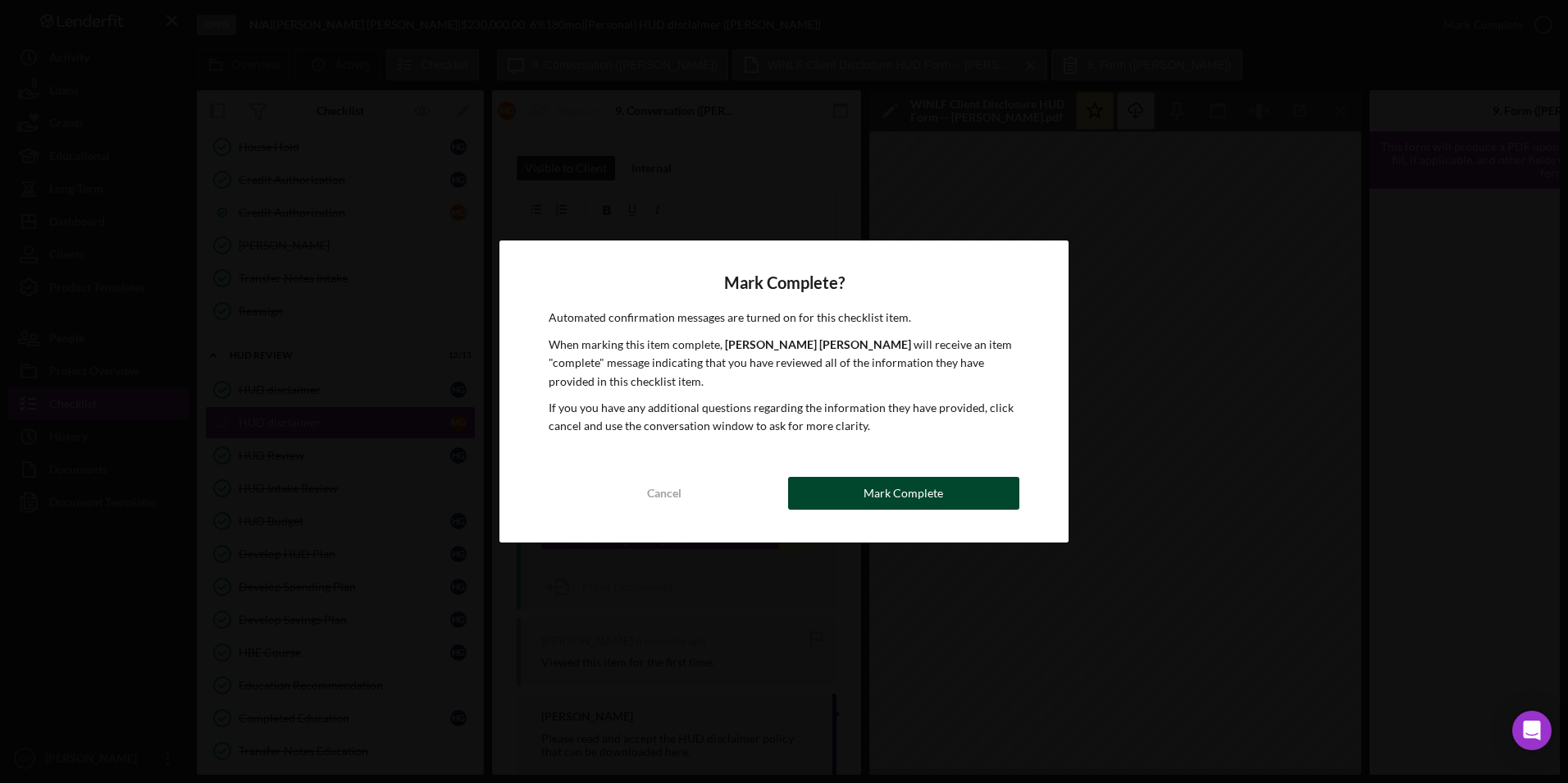
click at [869, 505] on div "Mark Complete" at bounding box center [903, 493] width 80 height 33
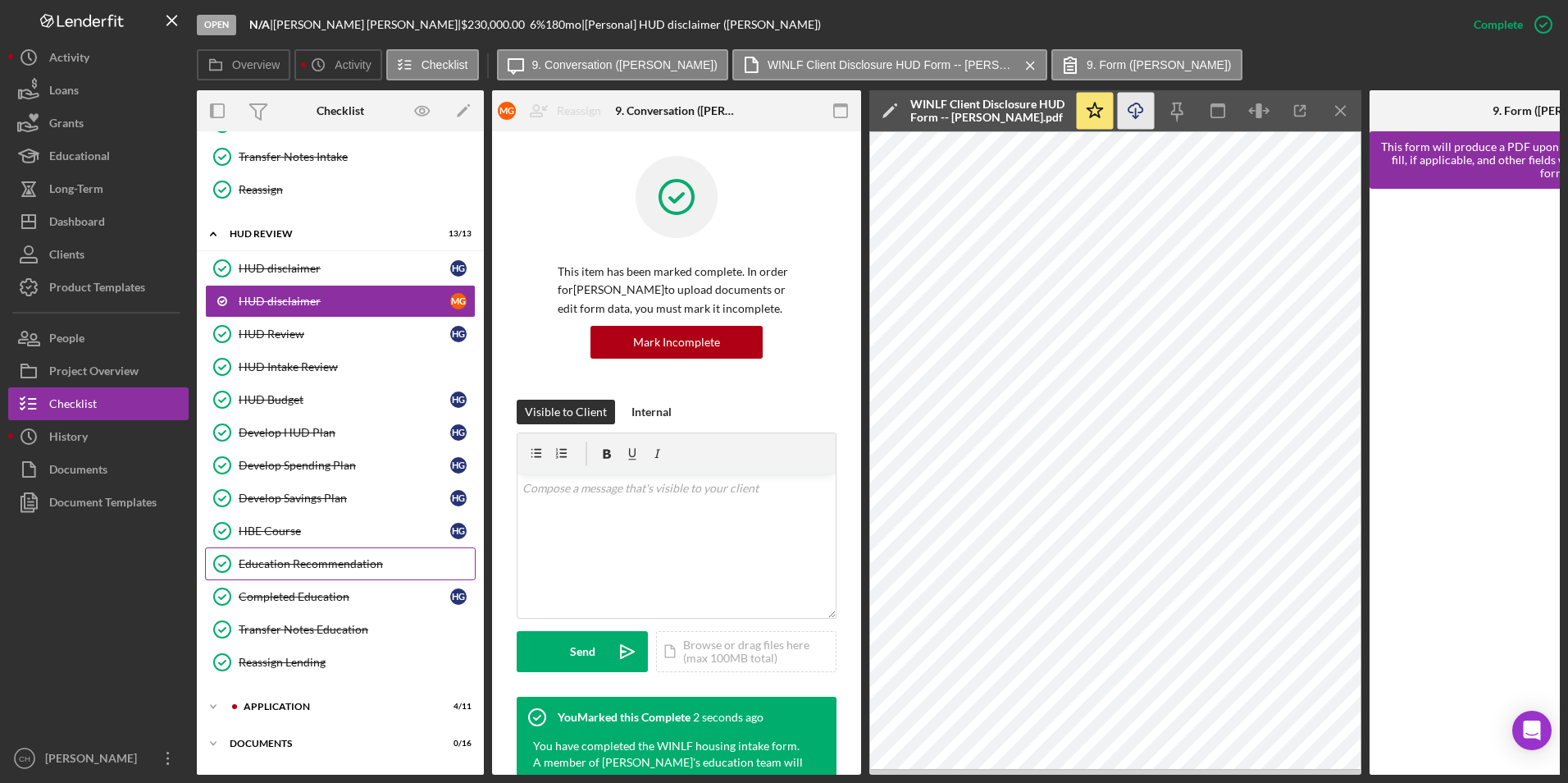
scroll to position [536, 0]
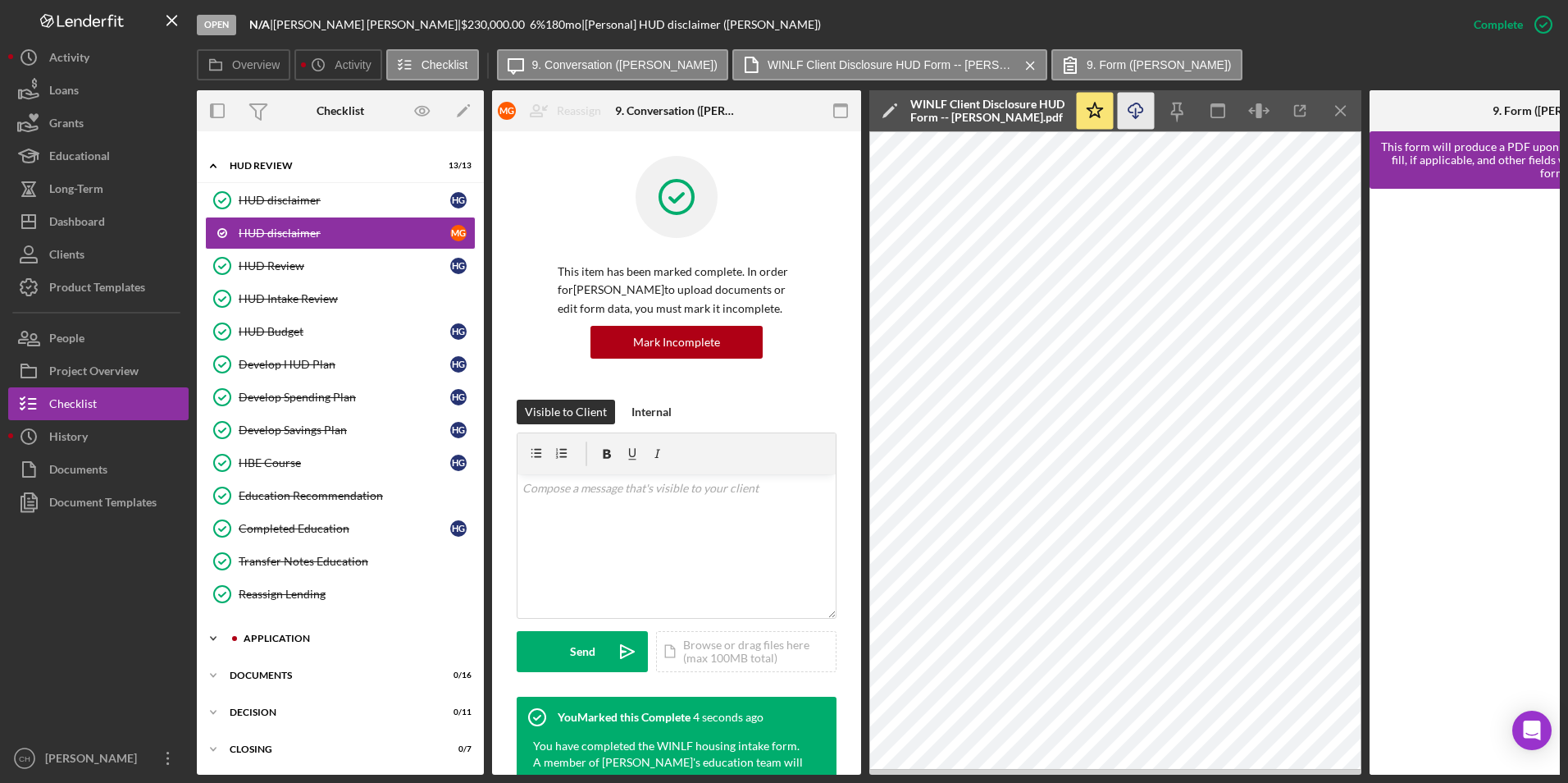
click at [264, 634] on div "Application" at bounding box center [354, 638] width 220 height 9
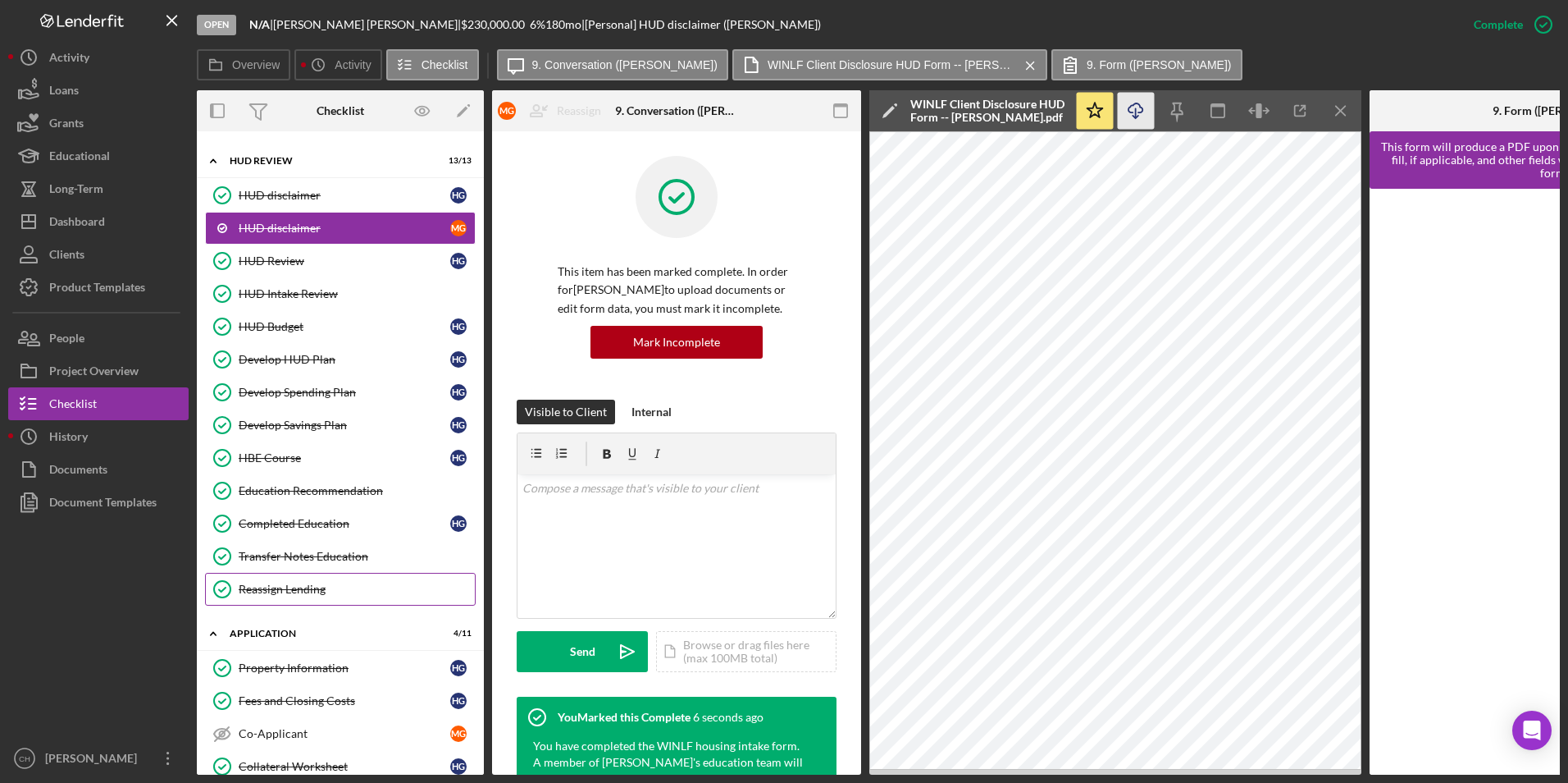
scroll to position [782, 0]
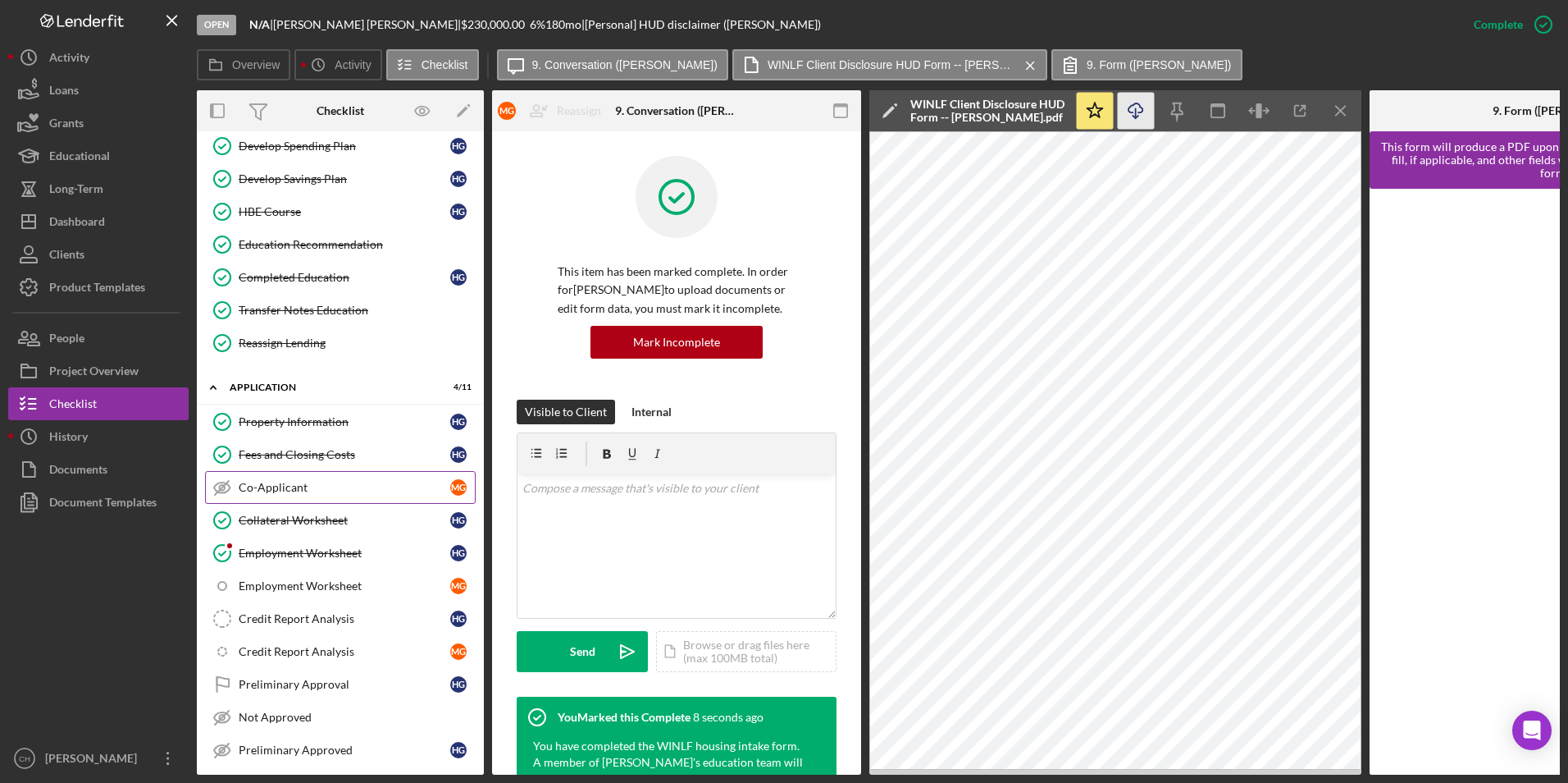
click at [307, 483] on div "Co-Applicant" at bounding box center [344, 487] width 212 height 13
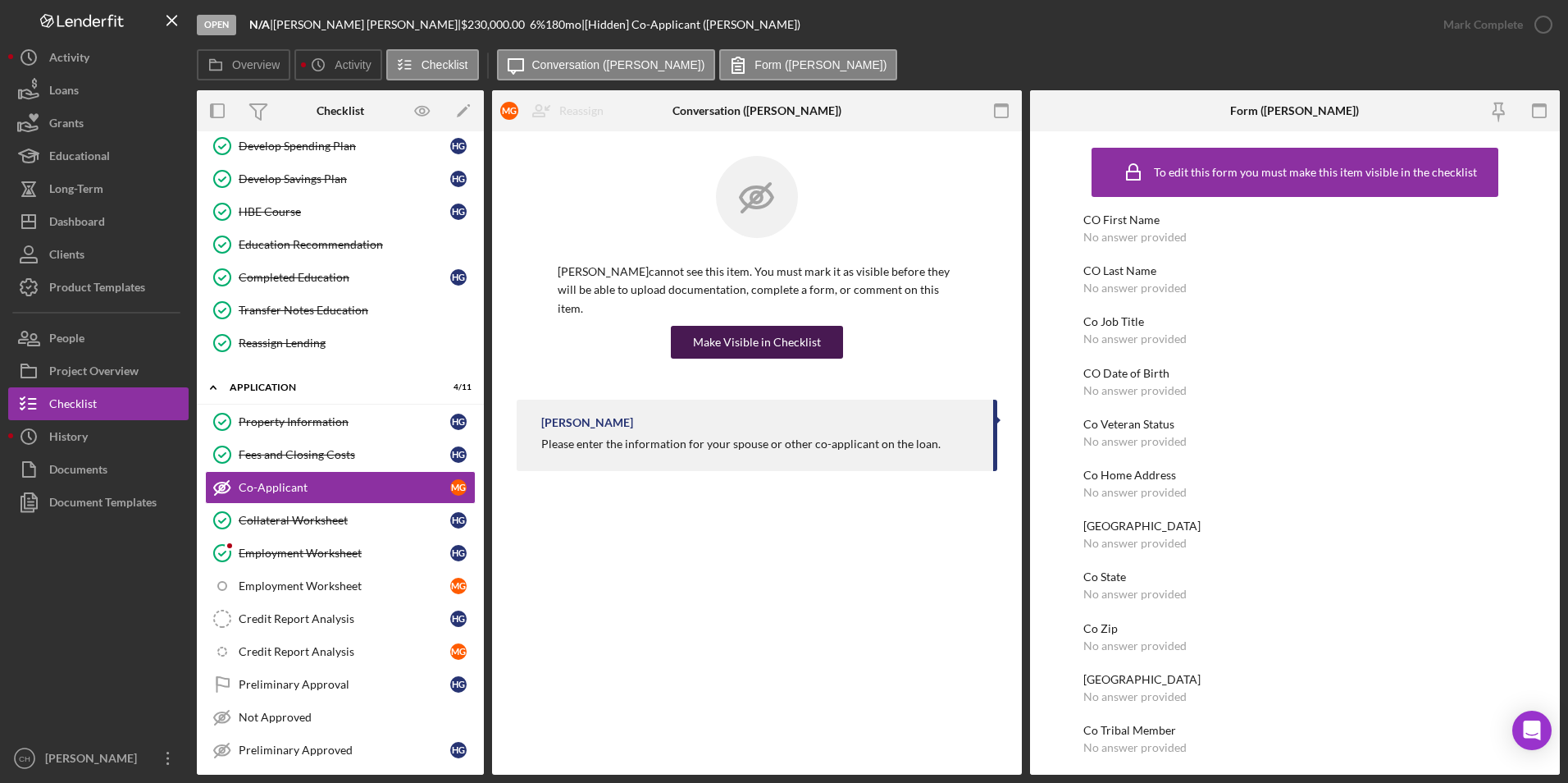
click at [757, 329] on div "Make Visible in Checklist" at bounding box center [756, 342] width 128 height 33
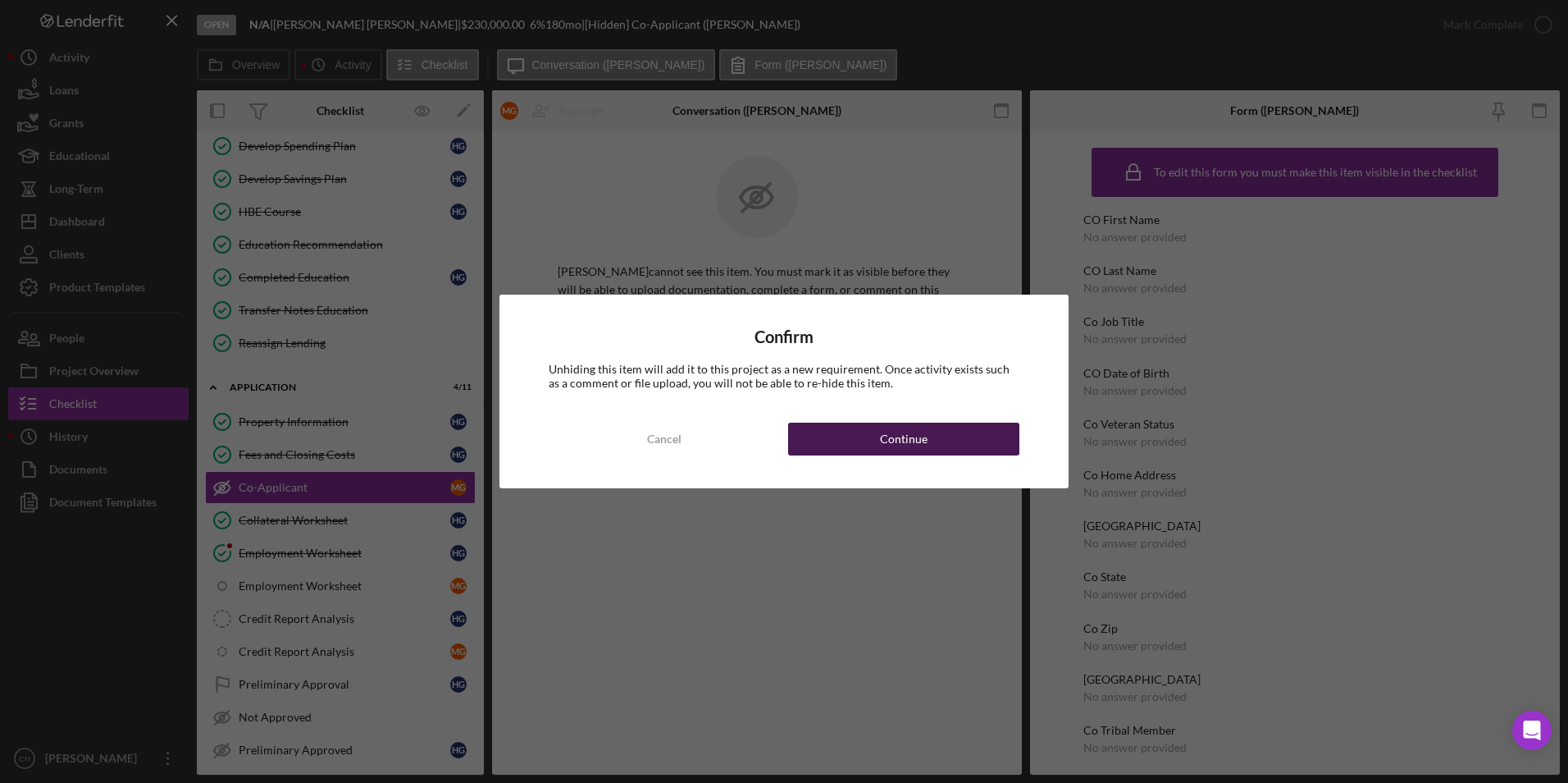
click at [842, 440] on button "Continue" at bounding box center [903, 439] width 231 height 33
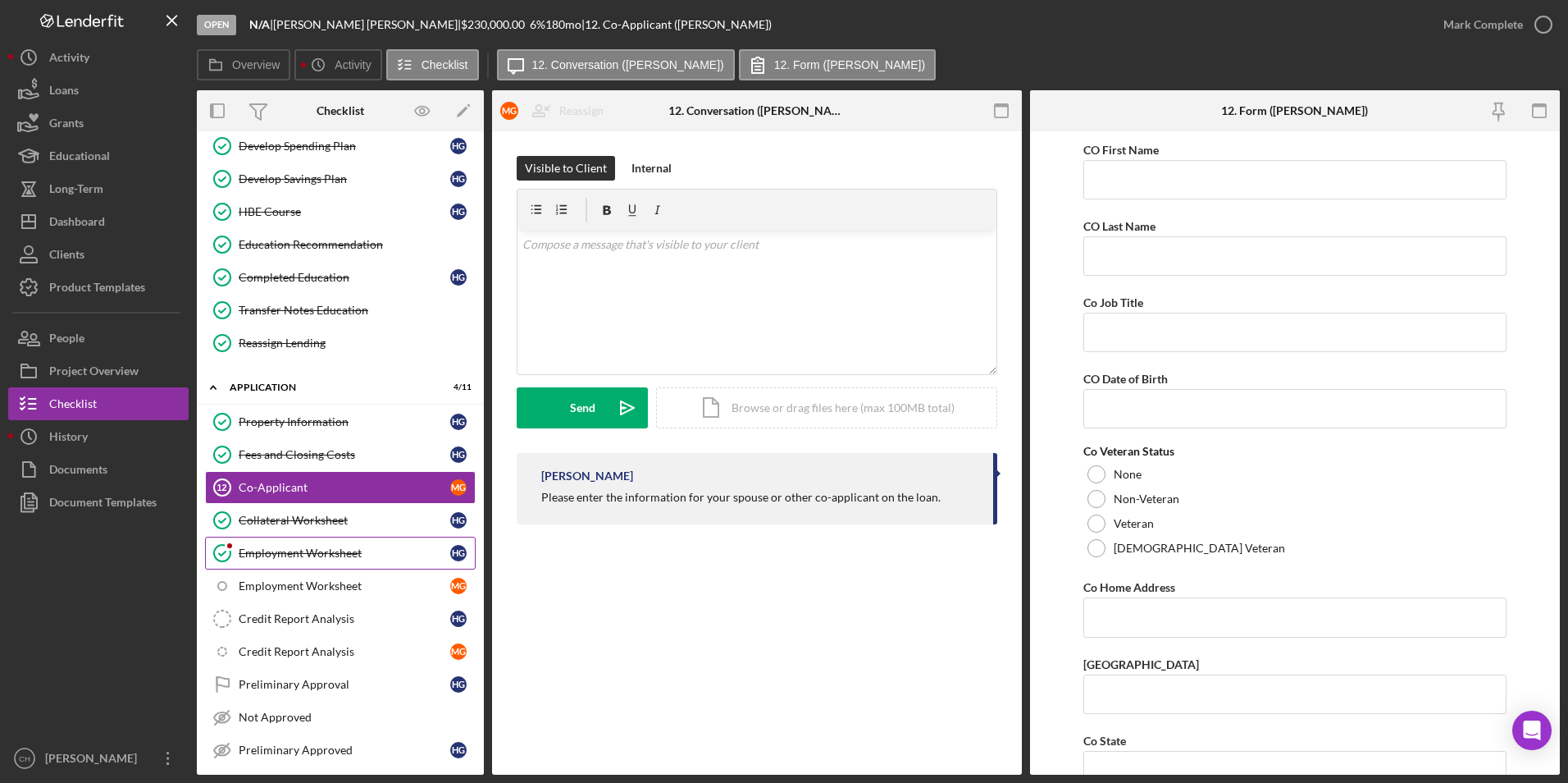
click at [311, 549] on div "Employment Worksheet" at bounding box center [344, 552] width 212 height 13
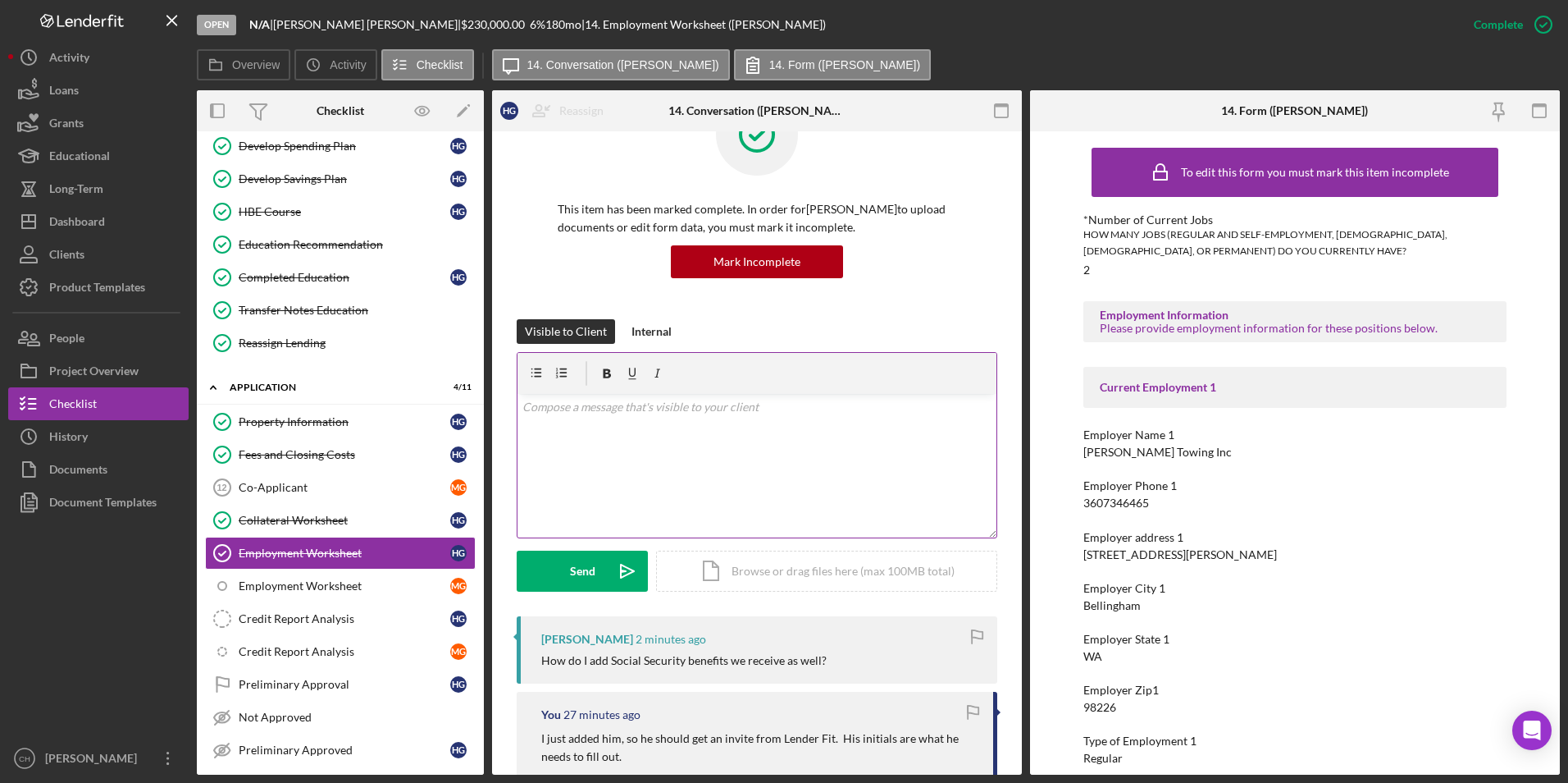
scroll to position [164, 0]
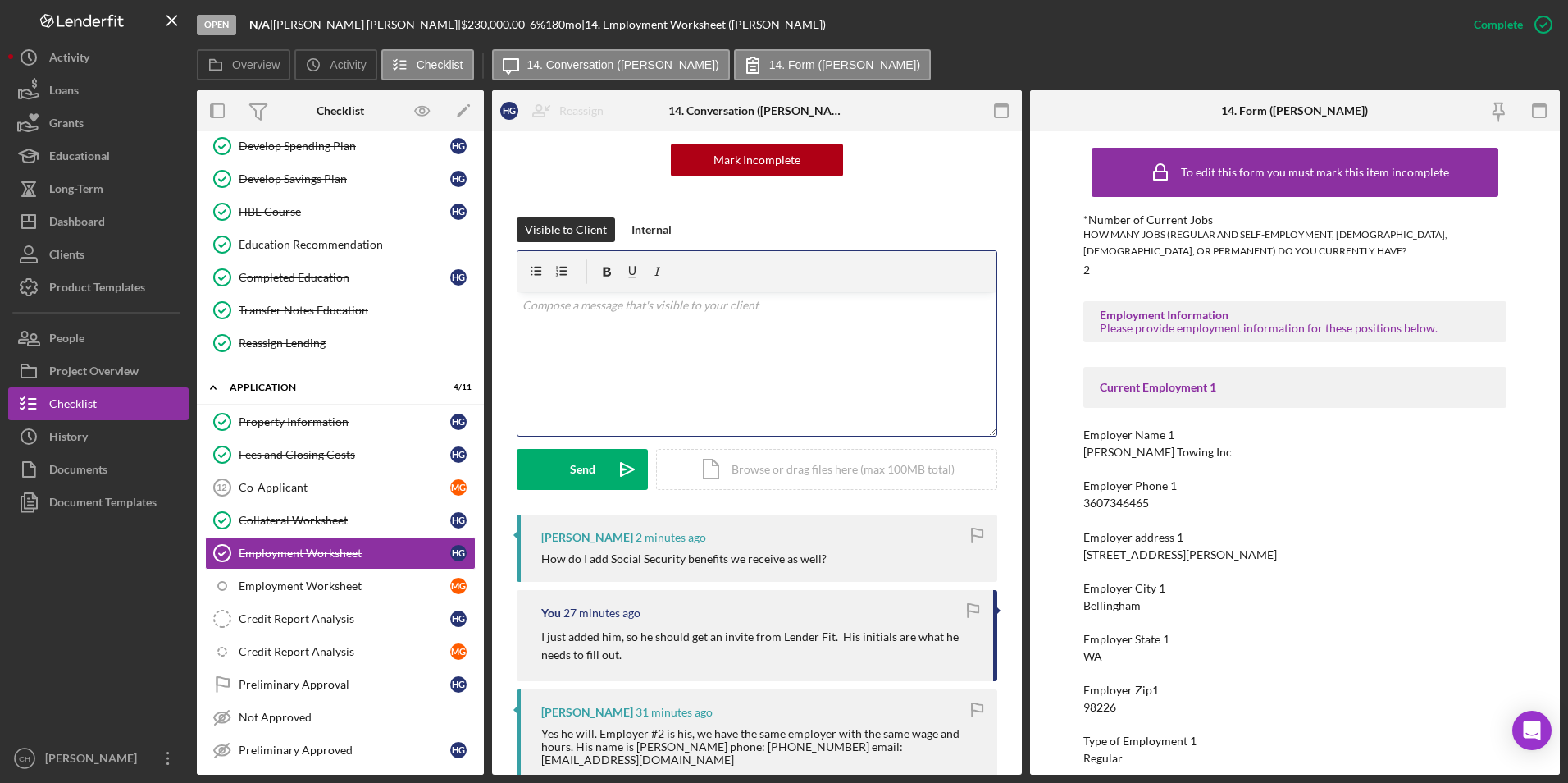
click at [663, 315] on div "v Color teal Color pink Remove color Add row above Add row below Add column bef…" at bounding box center [757, 363] width 479 height 143
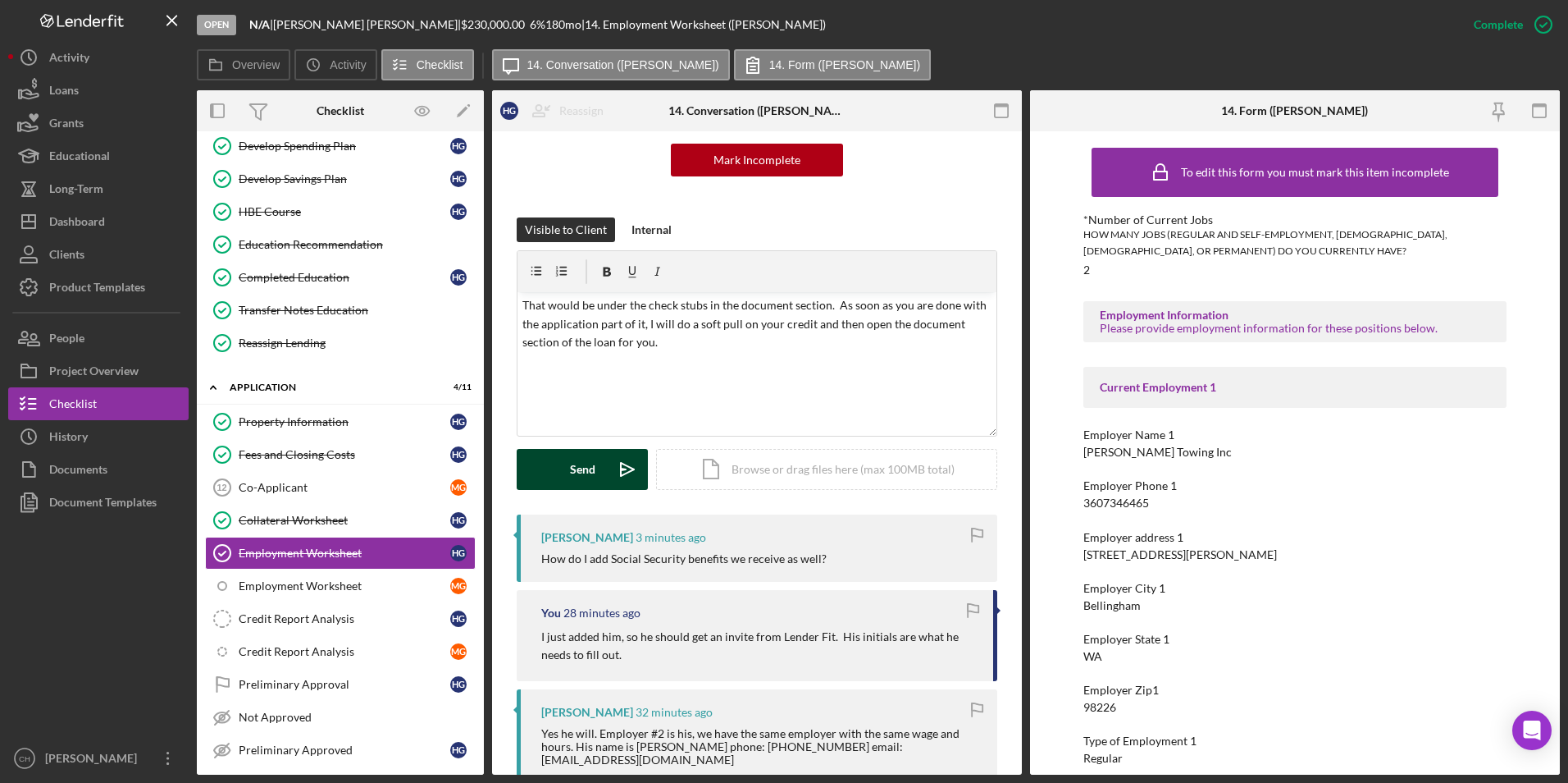
click at [593, 483] on div "Send" at bounding box center [583, 470] width 26 height 41
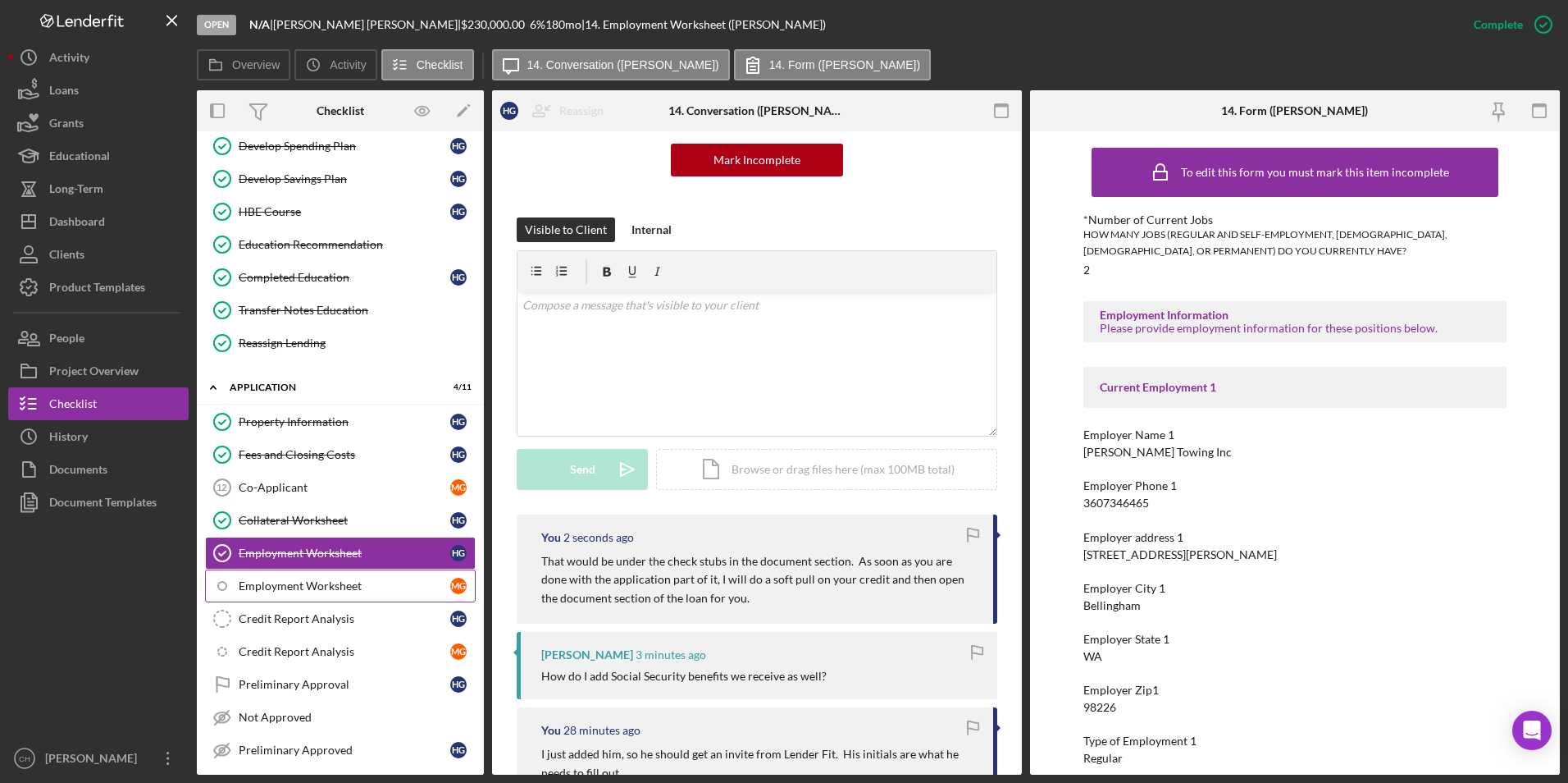
click at [303, 586] on div "Employment Worksheet" at bounding box center [344, 586] width 212 height 13
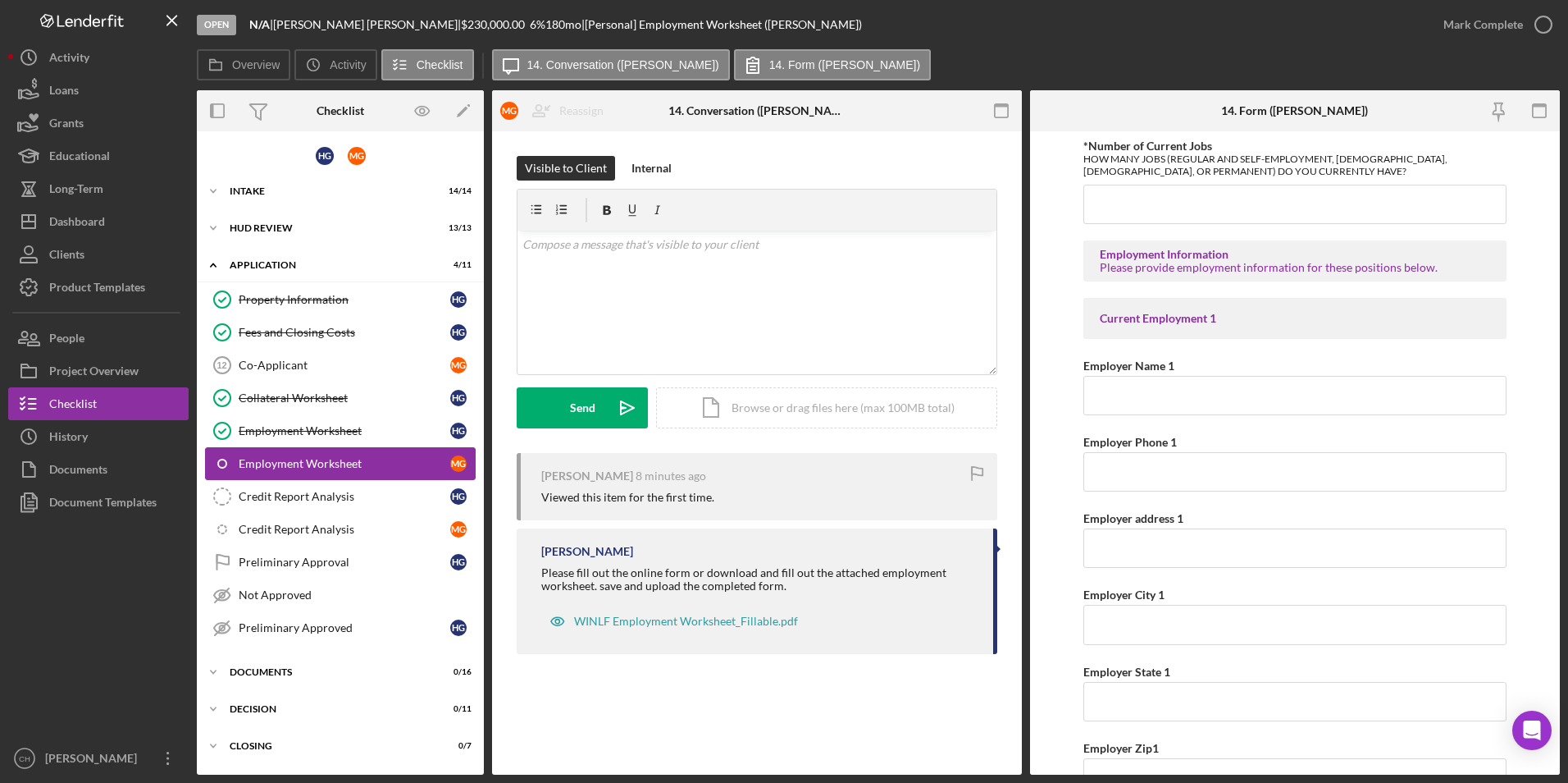
click at [282, 464] on div "Employment Worksheet" at bounding box center [344, 463] width 212 height 13
click at [286, 427] on div "Employment Worksheet" at bounding box center [344, 430] width 212 height 13
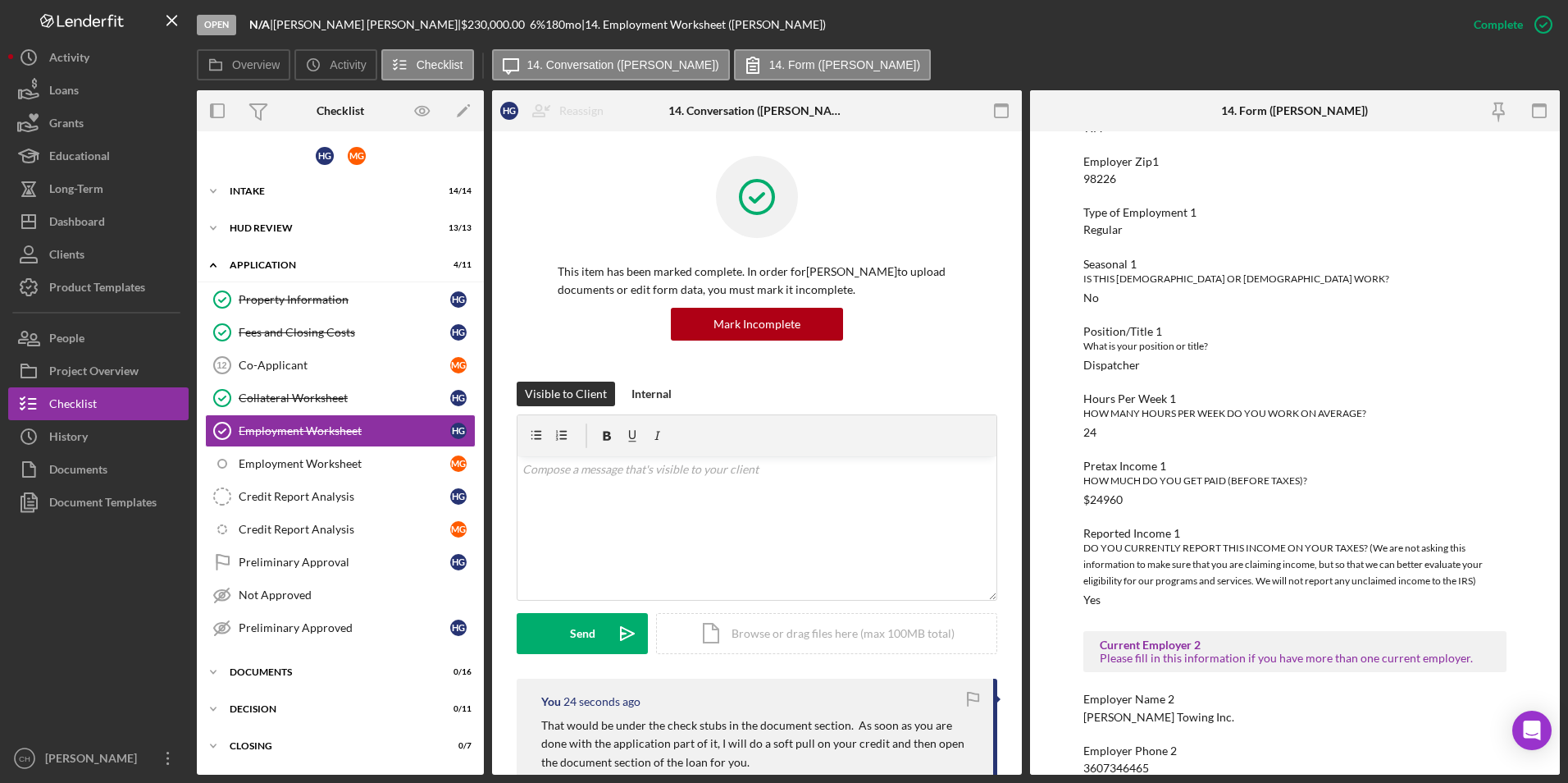
scroll to position [492, 0]
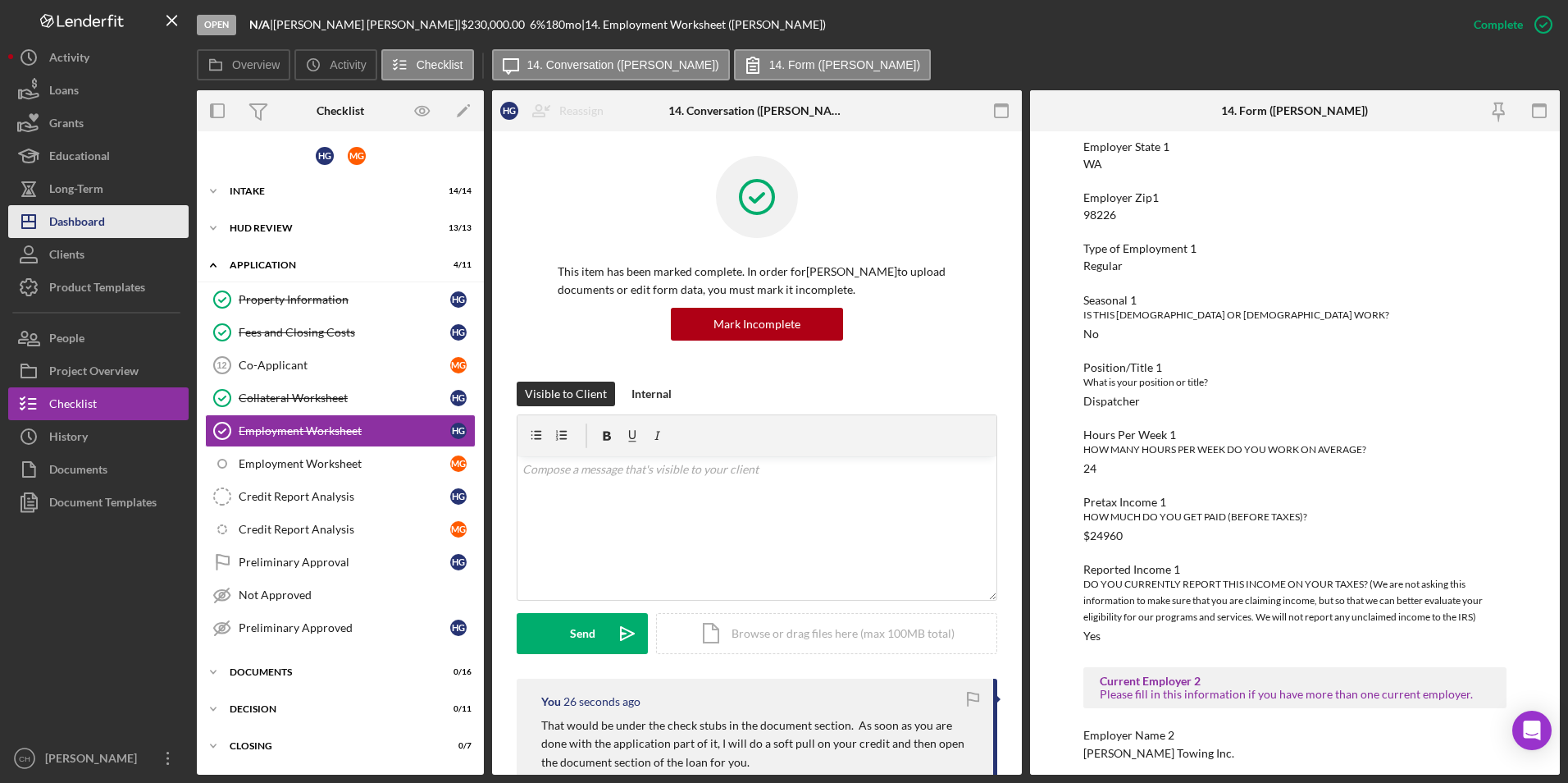
click at [104, 214] on div "Dashboard" at bounding box center [76, 223] width 56 height 37
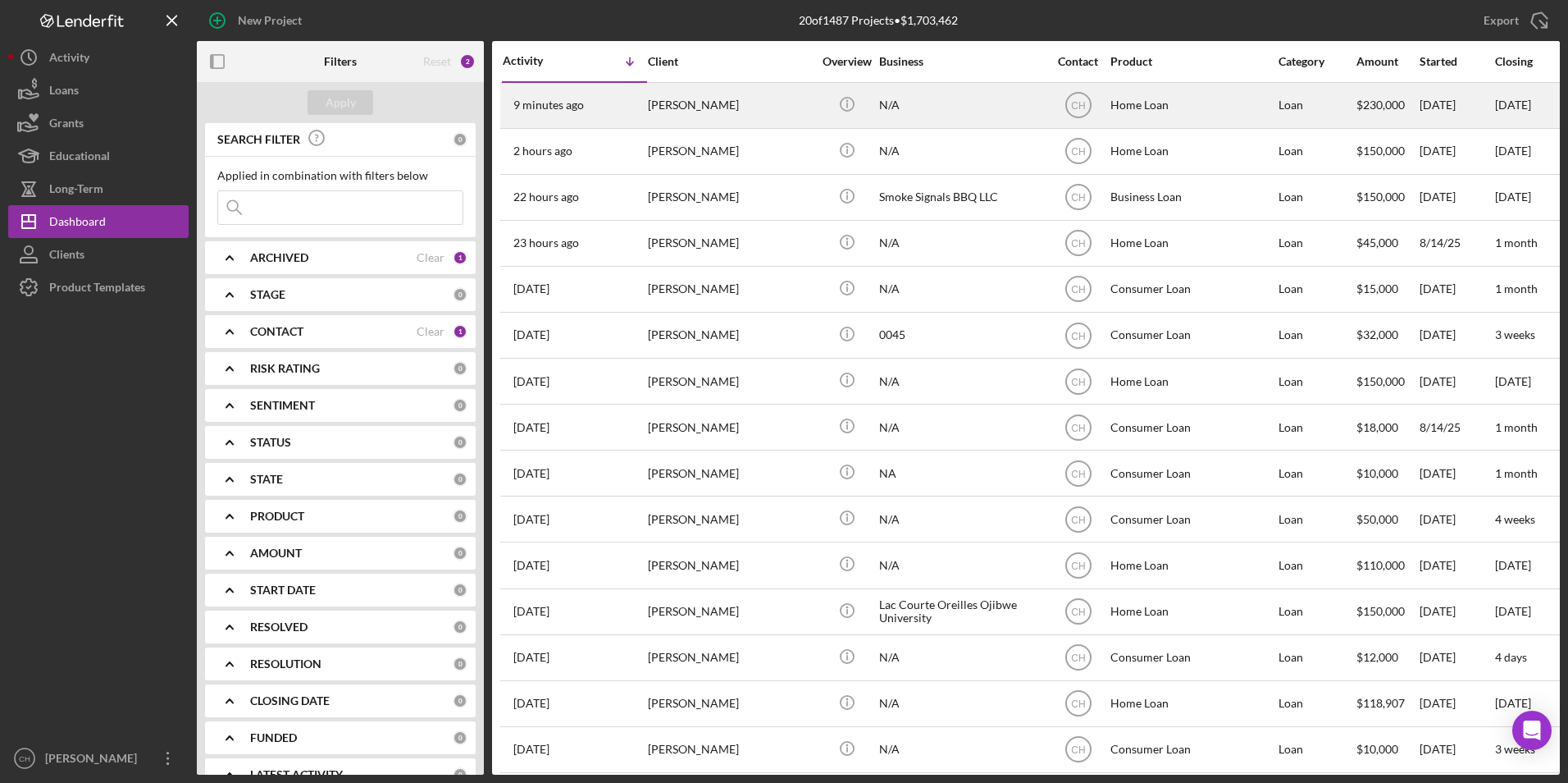
click at [753, 91] on div "[PERSON_NAME]" at bounding box center [730, 105] width 164 height 44
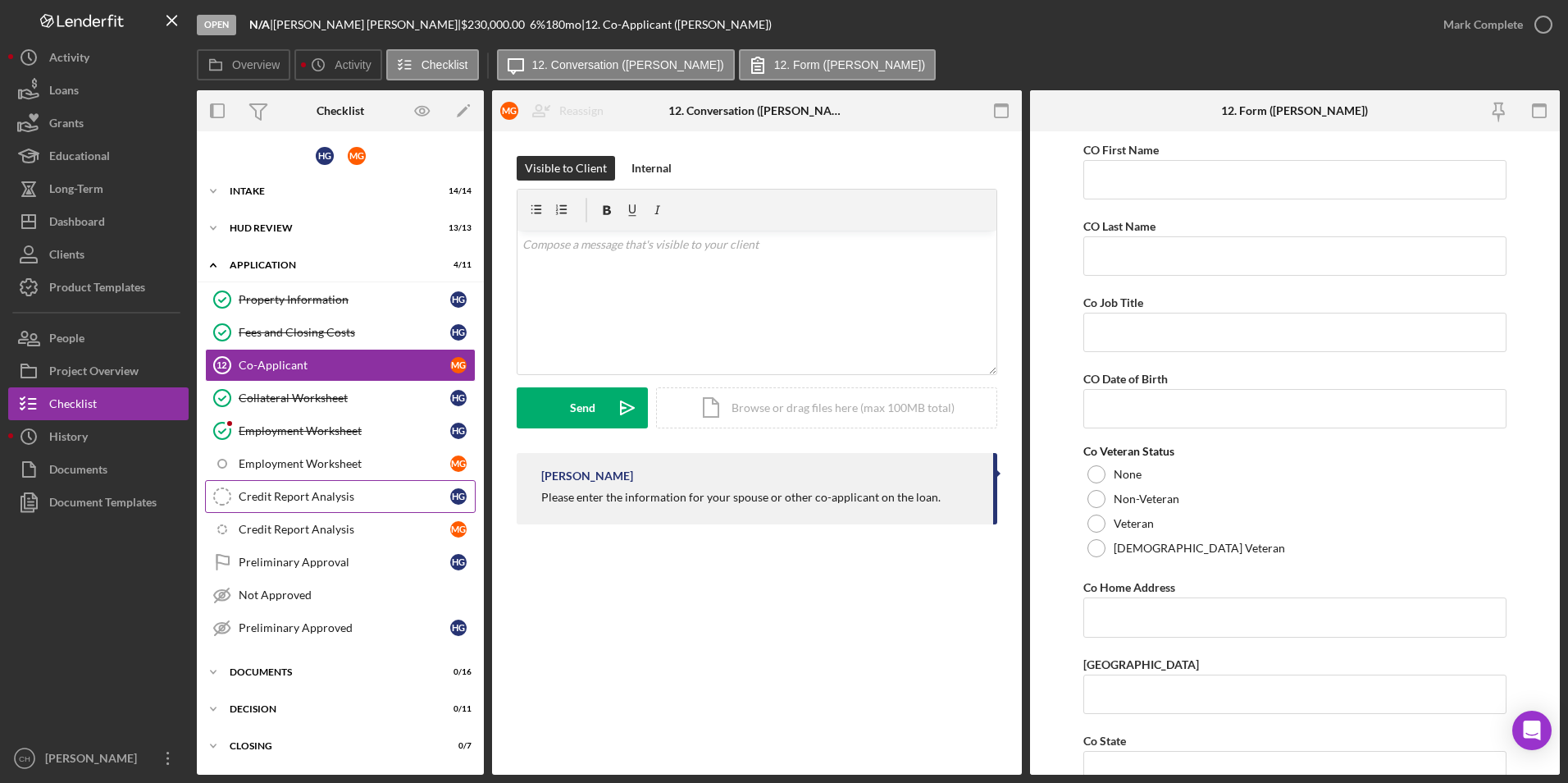
click at [308, 498] on div "Credit Report Analysis" at bounding box center [344, 495] width 212 height 13
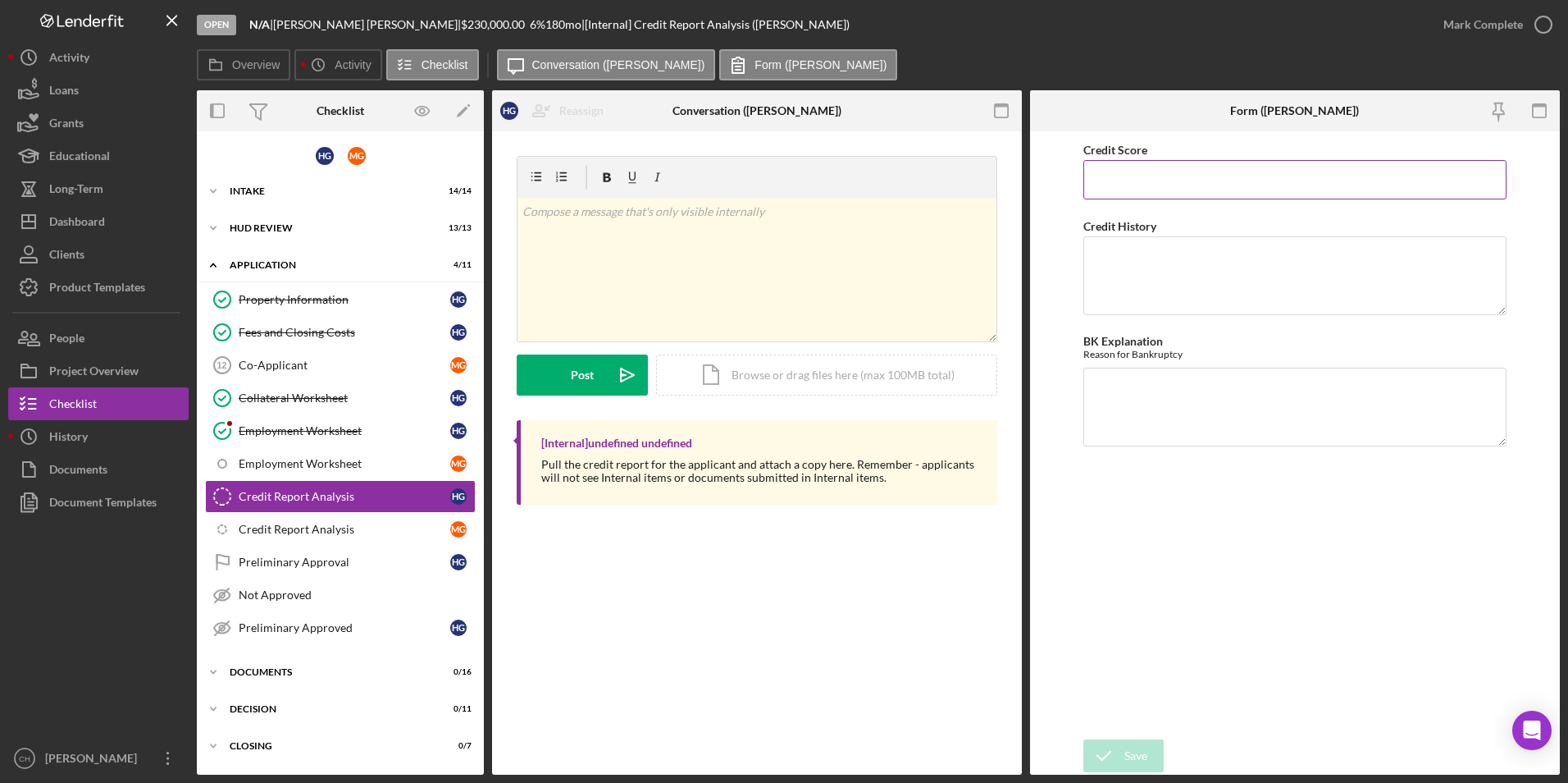
click at [1147, 175] on input "Credit Score" at bounding box center [1295, 179] width 424 height 39
type input "671"
type textarea "No late payments, no delinquent accounts and write offs"
type textarea "NA"
click at [1126, 748] on div "Save" at bounding box center [1135, 756] width 23 height 33
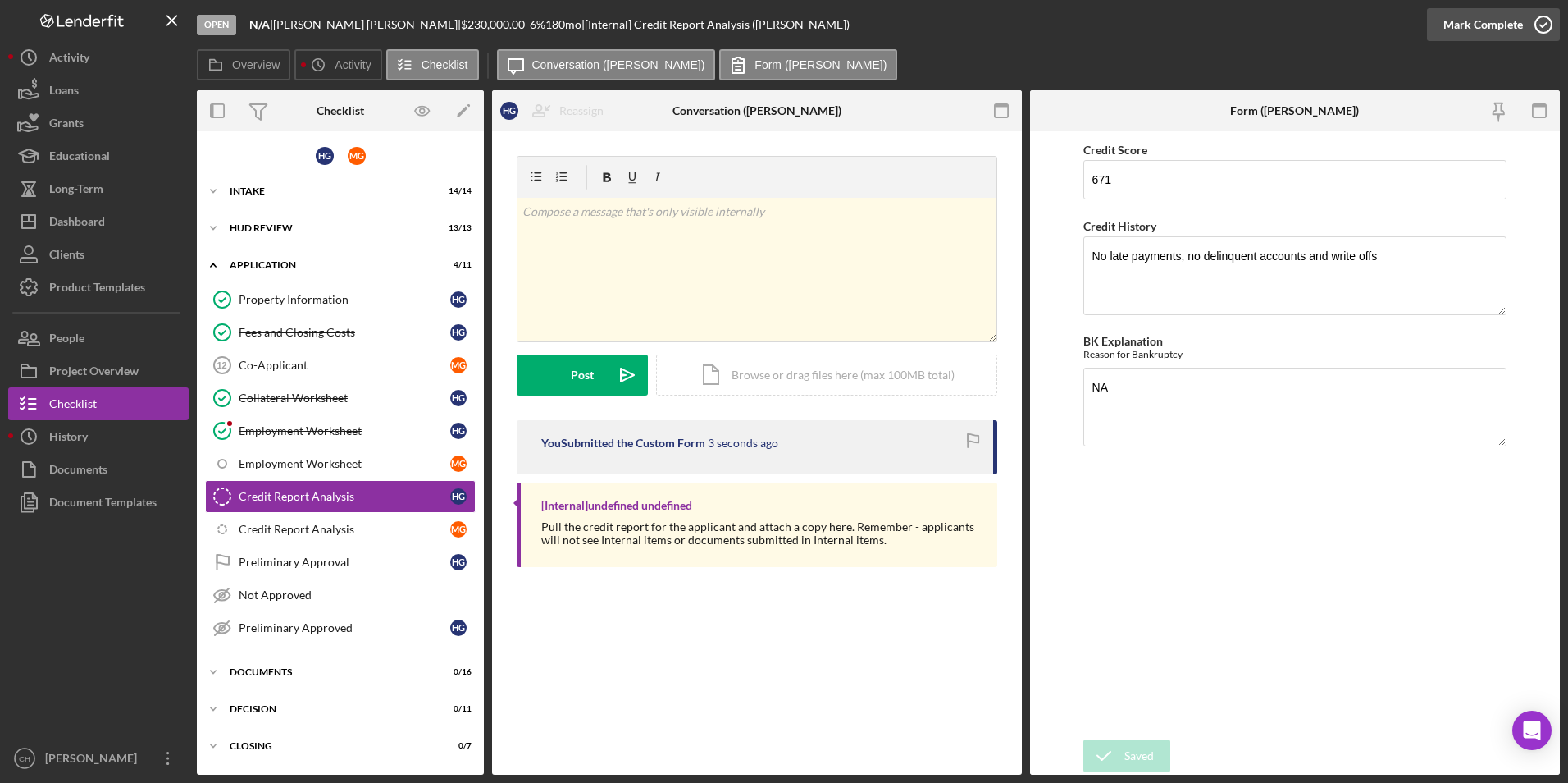
click at [1455, 22] on div "Mark Complete" at bounding box center [1483, 25] width 80 height 33
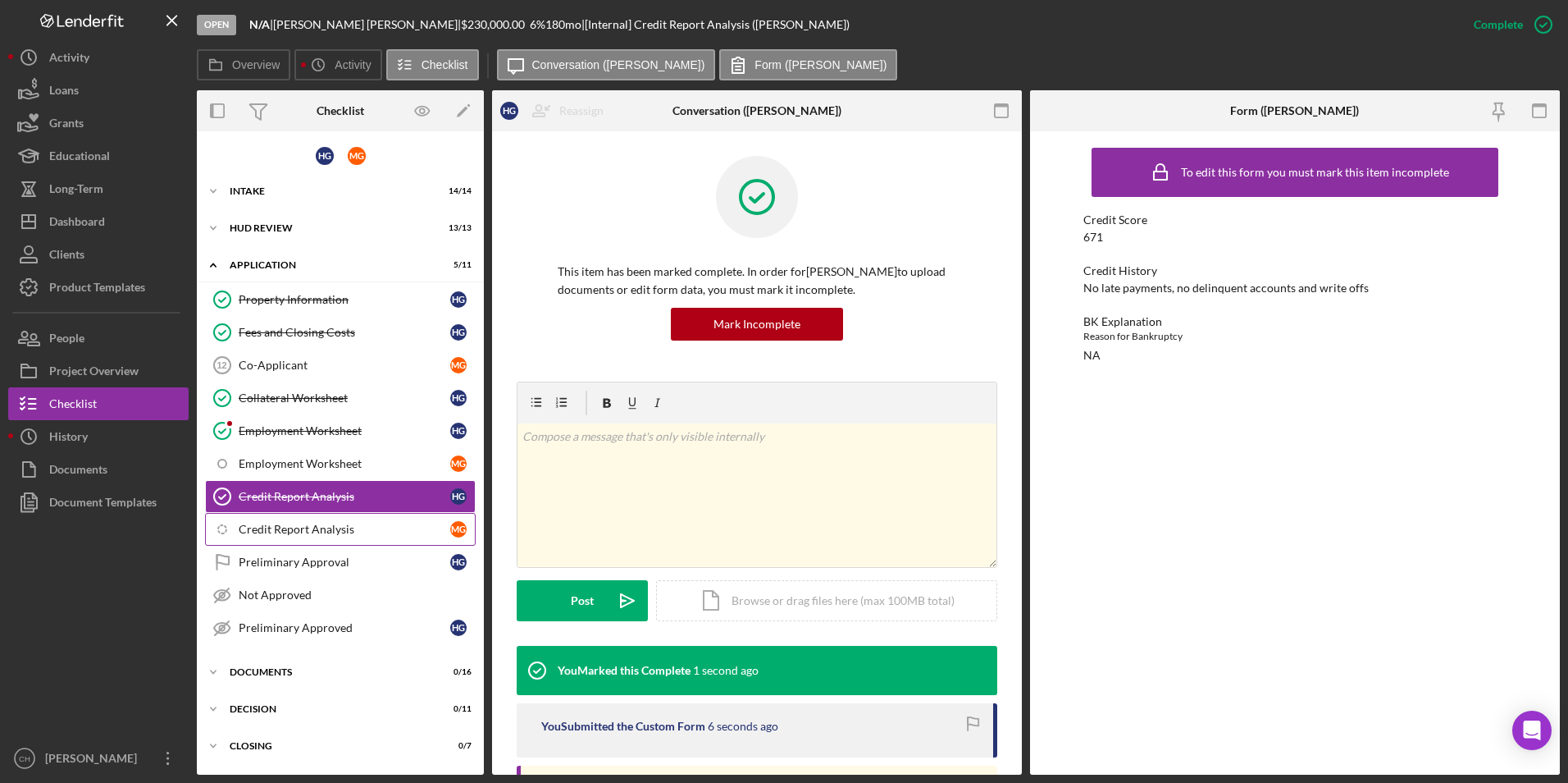
click at [269, 527] on div "Credit Report Analysis" at bounding box center [344, 529] width 212 height 13
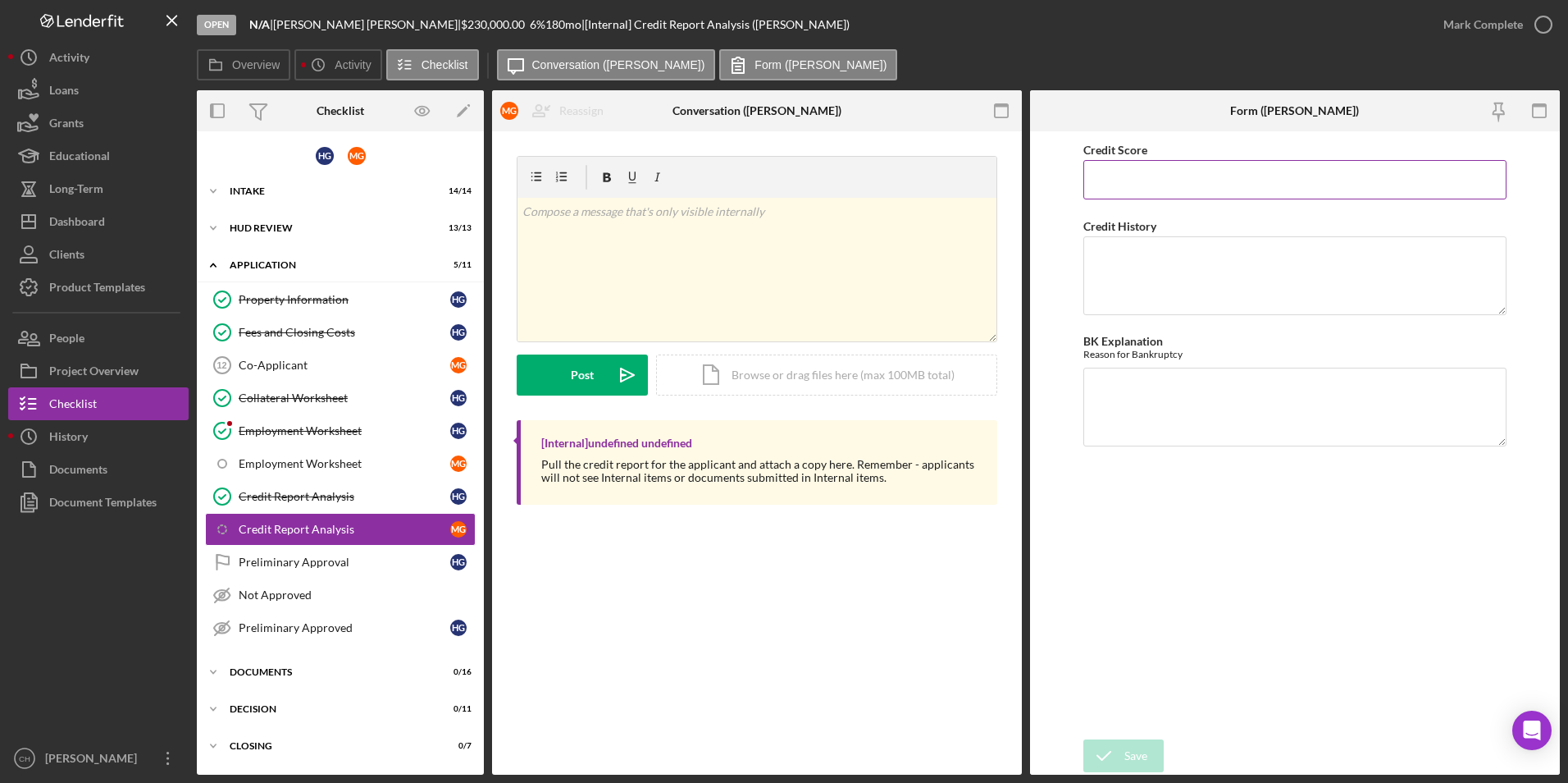
click at [1123, 184] on input "Credit Score" at bounding box center [1295, 179] width 424 height 39
type input "702"
type textarea "No delinquency, no late payments and no charge offs"
type textarea "NA"
click at [1139, 763] on div "Save" at bounding box center [1135, 756] width 23 height 33
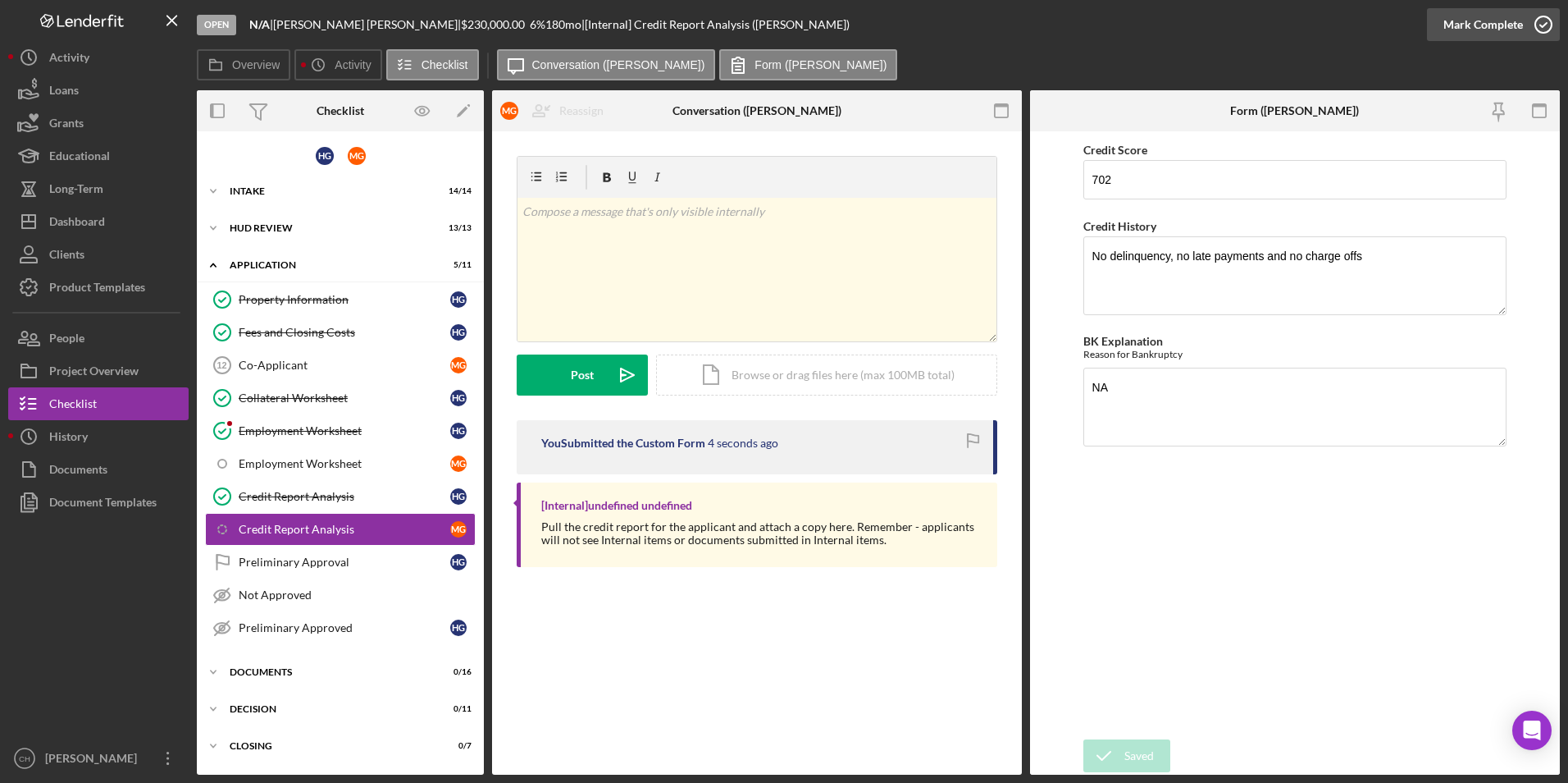
click at [1486, 20] on div "Mark Complete" at bounding box center [1483, 25] width 80 height 33
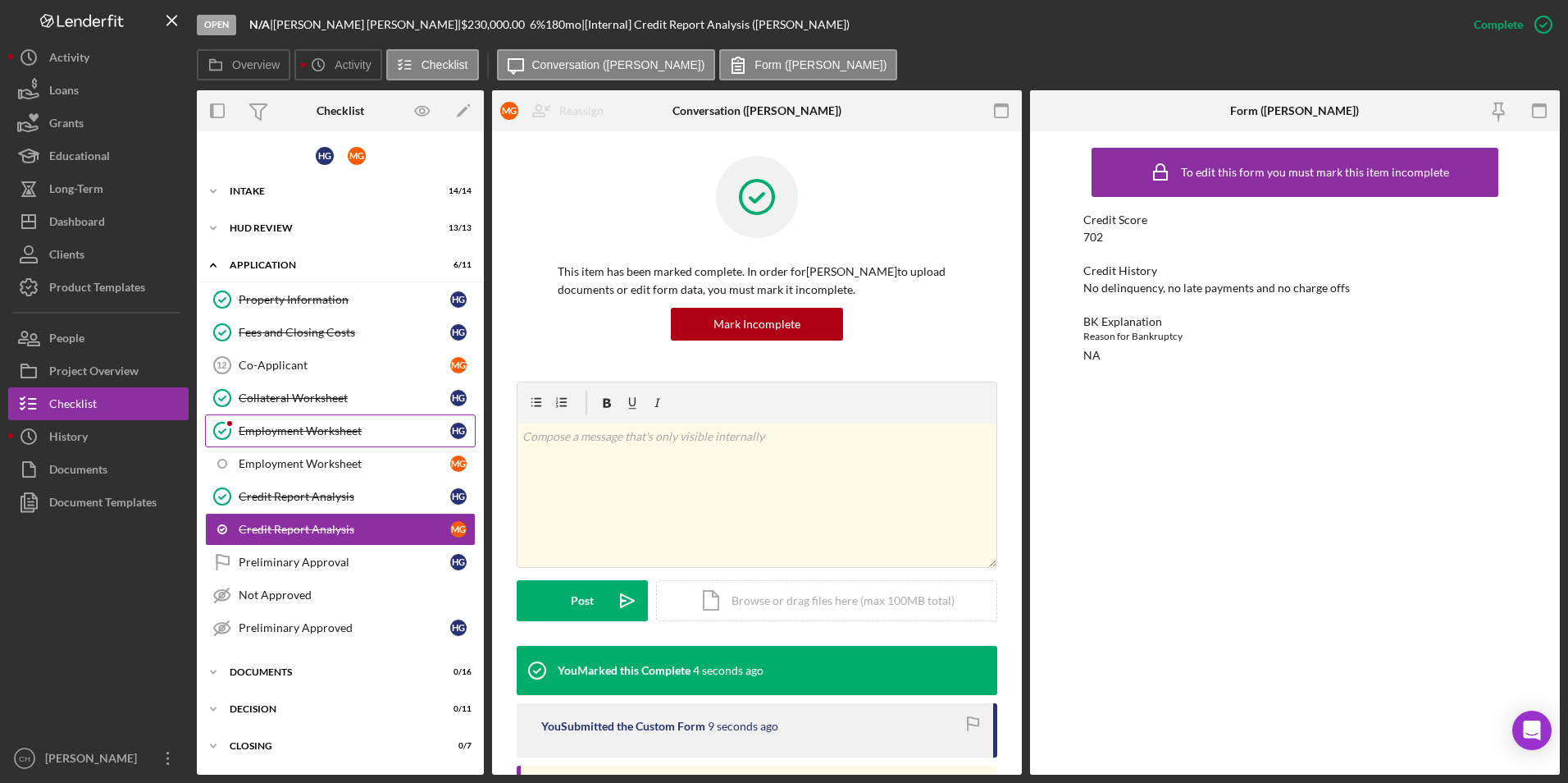
click at [273, 433] on div "Employment Worksheet" at bounding box center [344, 430] width 212 height 13
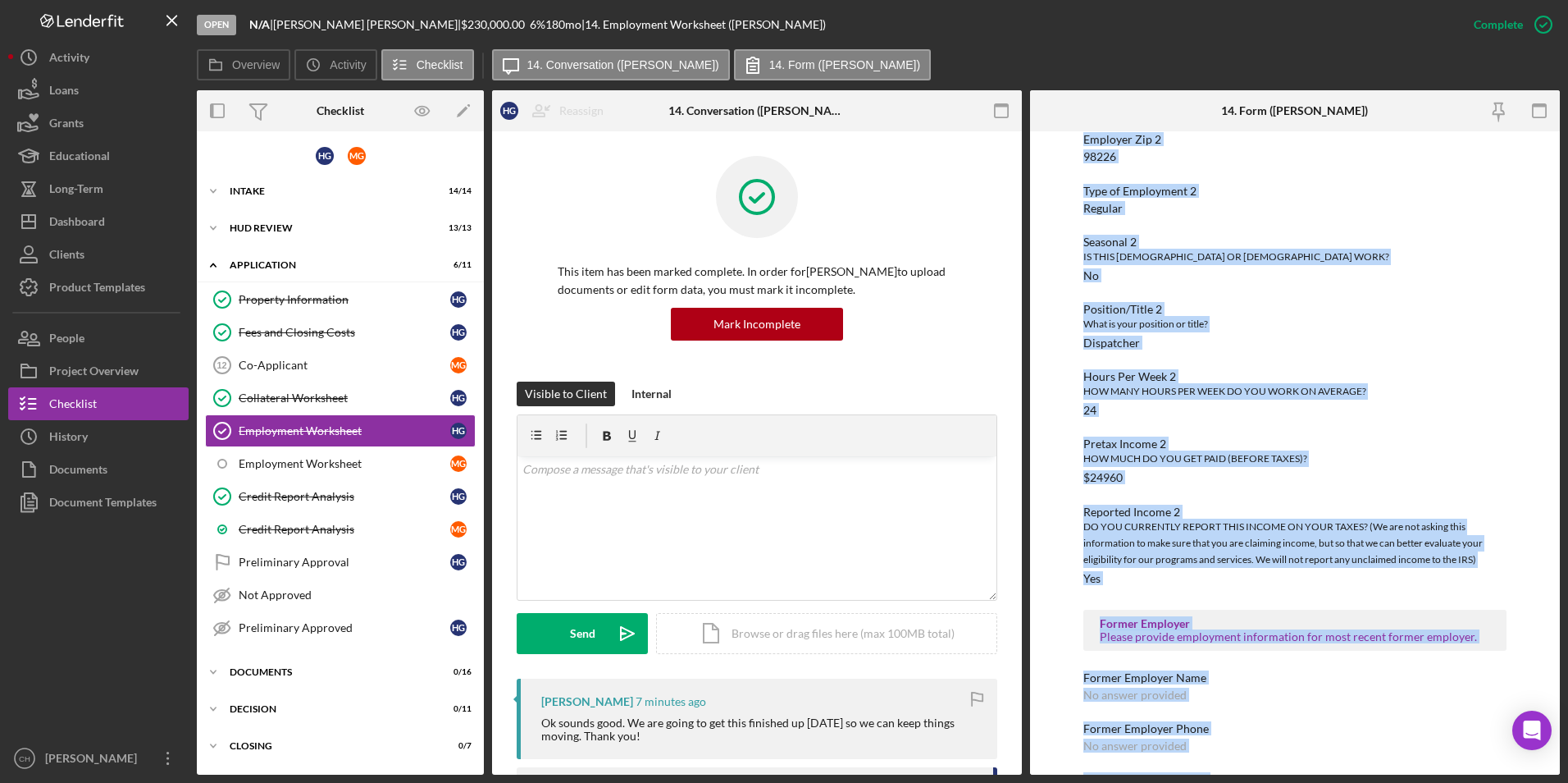
scroll to position [1363, 0]
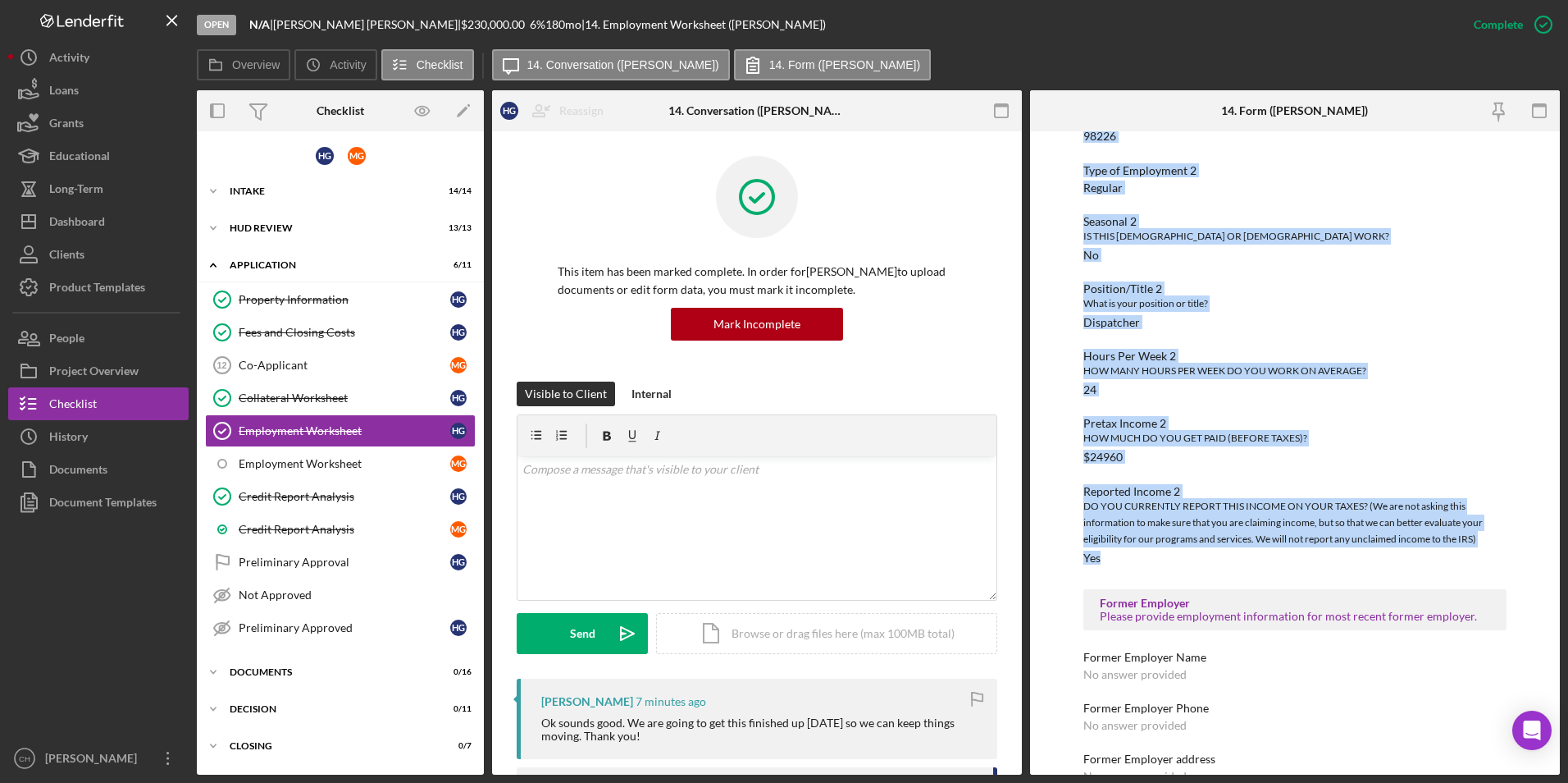
drag, startPoint x: 1079, startPoint y: 242, endPoint x: 1253, endPoint y: 550, distance: 353.8
click at [1253, 550] on div "To edit this form you must mark this item incomplete *Number of Current Jobs HO…" at bounding box center [1294, 452] width 530 height 643
drag, startPoint x: 1253, startPoint y: 550, endPoint x: 1246, endPoint y: 515, distance: 35.7
click at [286, 464] on div "Employment Worksheet" at bounding box center [344, 463] width 212 height 13
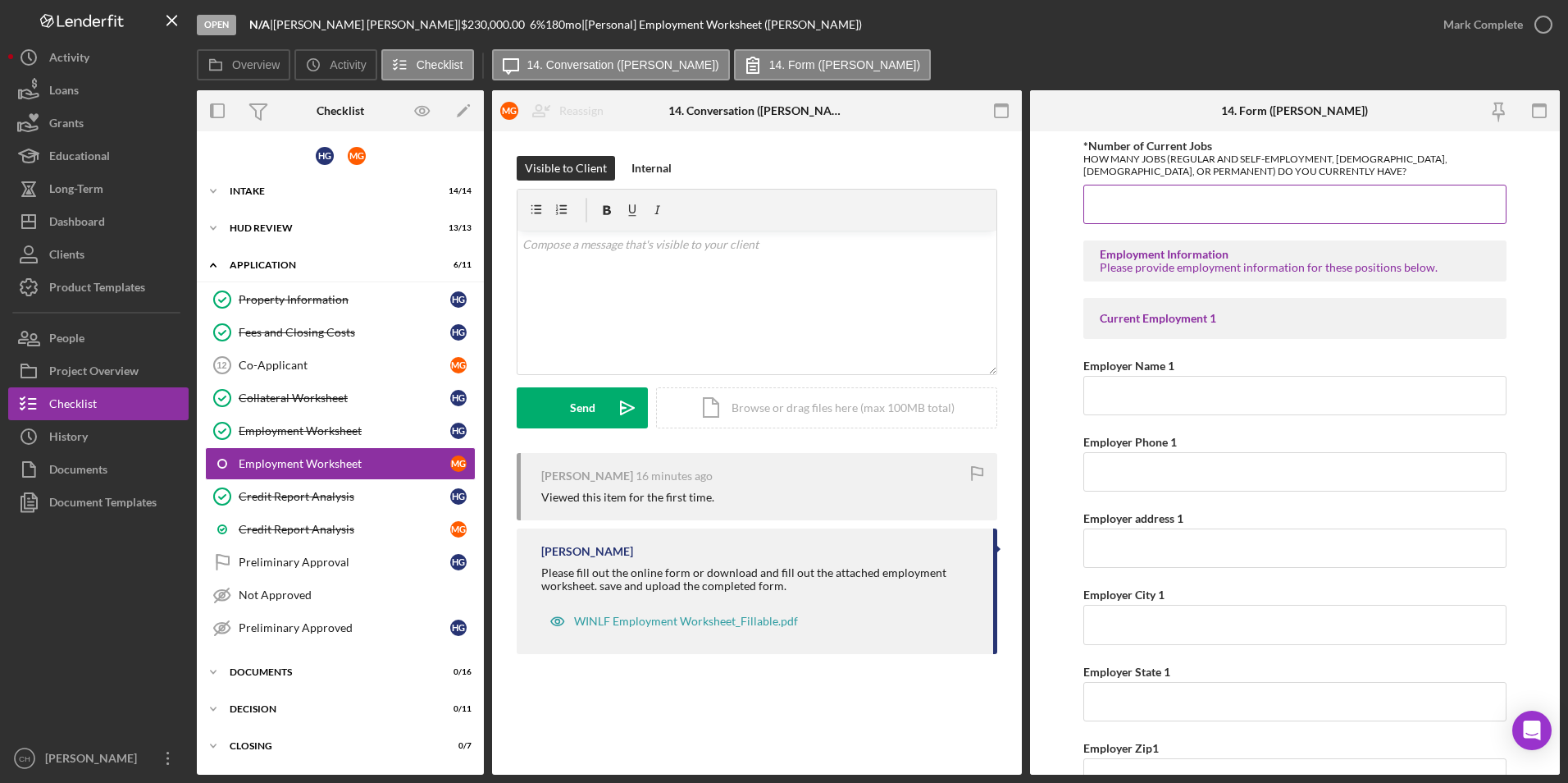
click at [1133, 213] on input "*Number of Current Jobs" at bounding box center [1295, 204] width 424 height 39
type input "1"
click at [1107, 396] on input "Employer Name 1" at bounding box center [1295, 396] width 424 height 39
type input "Samora Towing, Inc"
type input "(360) 734-6465"
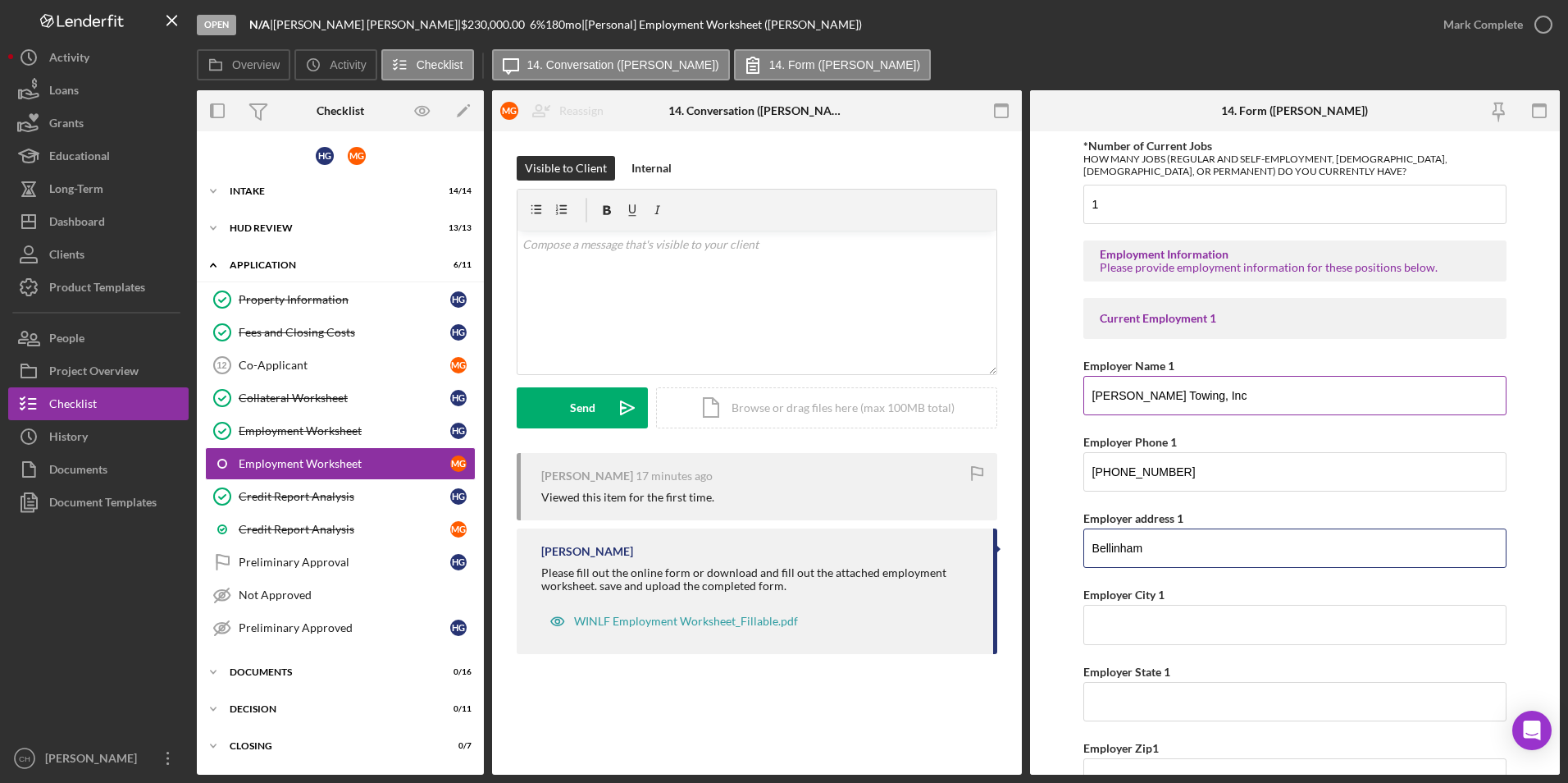
type input "Bellinham"
type input "Q"
type input "WA"
drag, startPoint x: 1161, startPoint y: 549, endPoint x: 1078, endPoint y: 552, distance: 83.1
click at [1078, 552] on form "*Number of Current Jobs HOW MANY JOBS (REGULAR AND SELF-EMPLOYMENT, SEASONAL, T…" at bounding box center [1294, 452] width 530 height 643
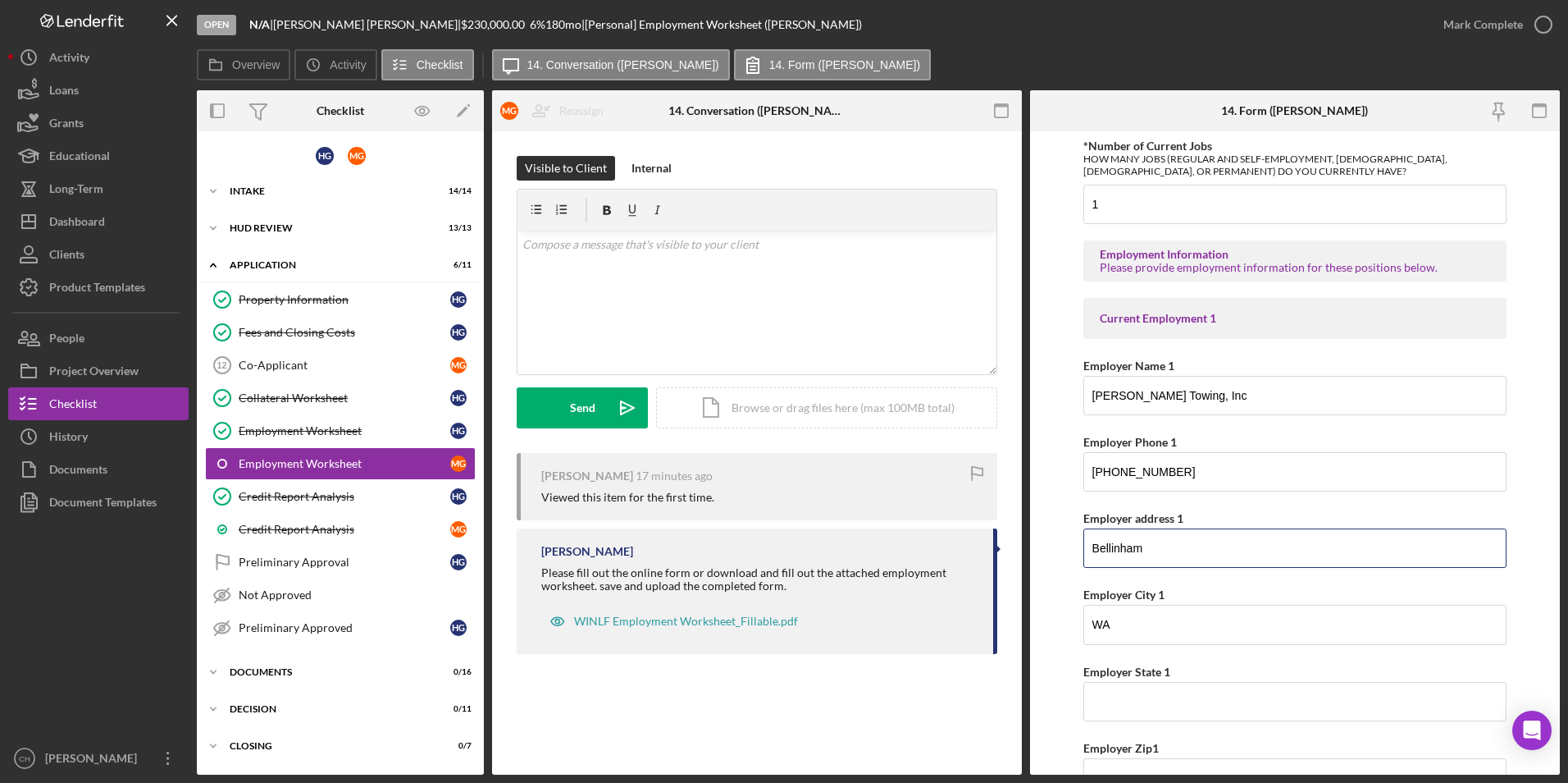
drag, startPoint x: 1152, startPoint y: 543, endPoint x: 1044, endPoint y: 543, distance: 108.0
click at [1044, 543] on form "*Number of Current Jobs HOW MANY JOBS (REGULAR AND SELF-EMPLOYMENT, SEASONAL, T…" at bounding box center [1294, 452] width 530 height 643
drag, startPoint x: 1125, startPoint y: 617, endPoint x: 1080, endPoint y: 618, distance: 45.0
click at [1080, 618] on form "*Number of Current Jobs HOW MANY JOBS (REGULAR AND SELF-EMPLOYMENT, SEASONAL, T…" at bounding box center [1294, 452] width 530 height 643
paste input "Bellinham"
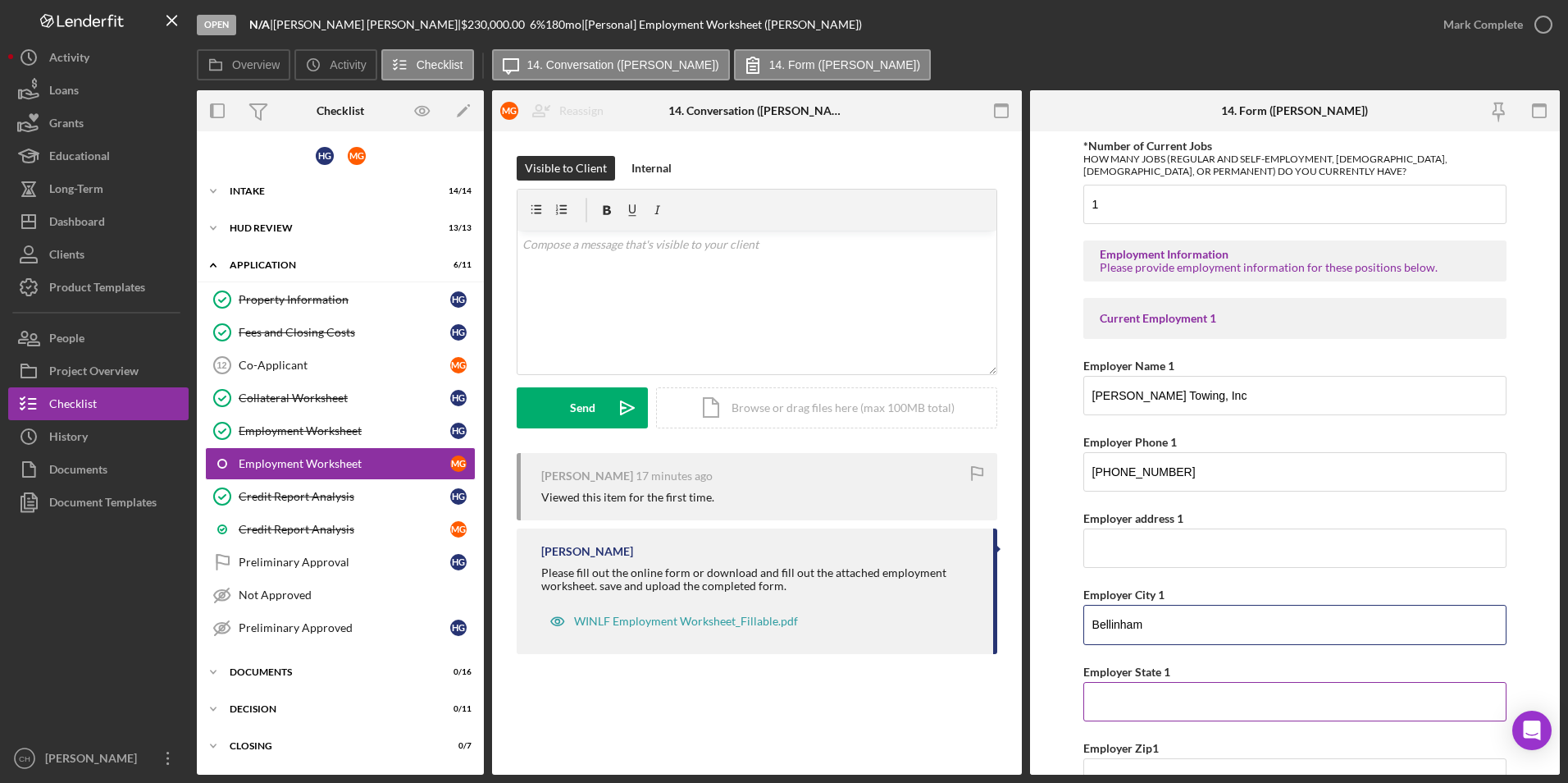
type input "Bellinham"
click at [1118, 702] on input "Employer State 1" at bounding box center [1295, 701] width 424 height 39
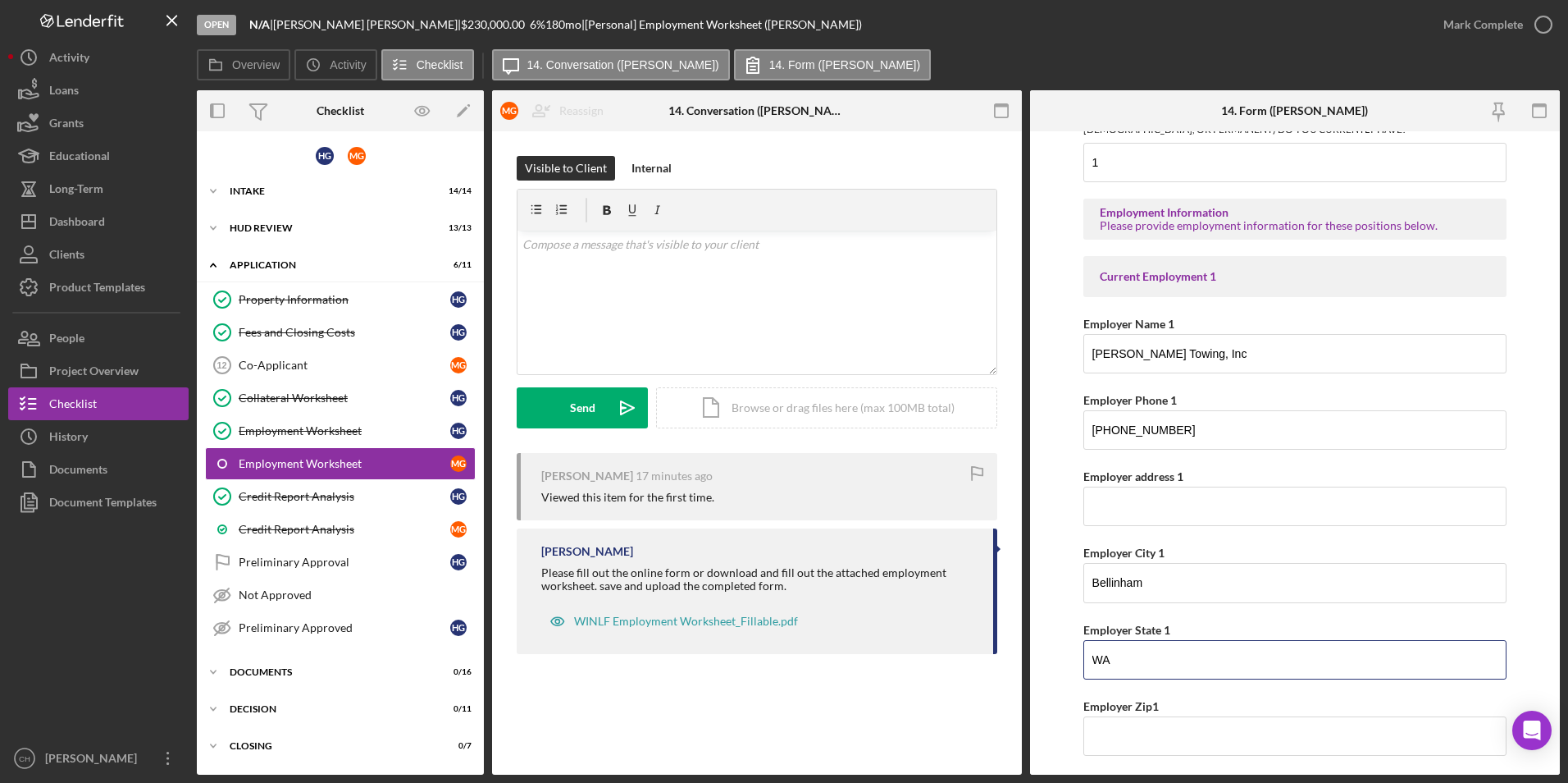
scroll to position [82, 0]
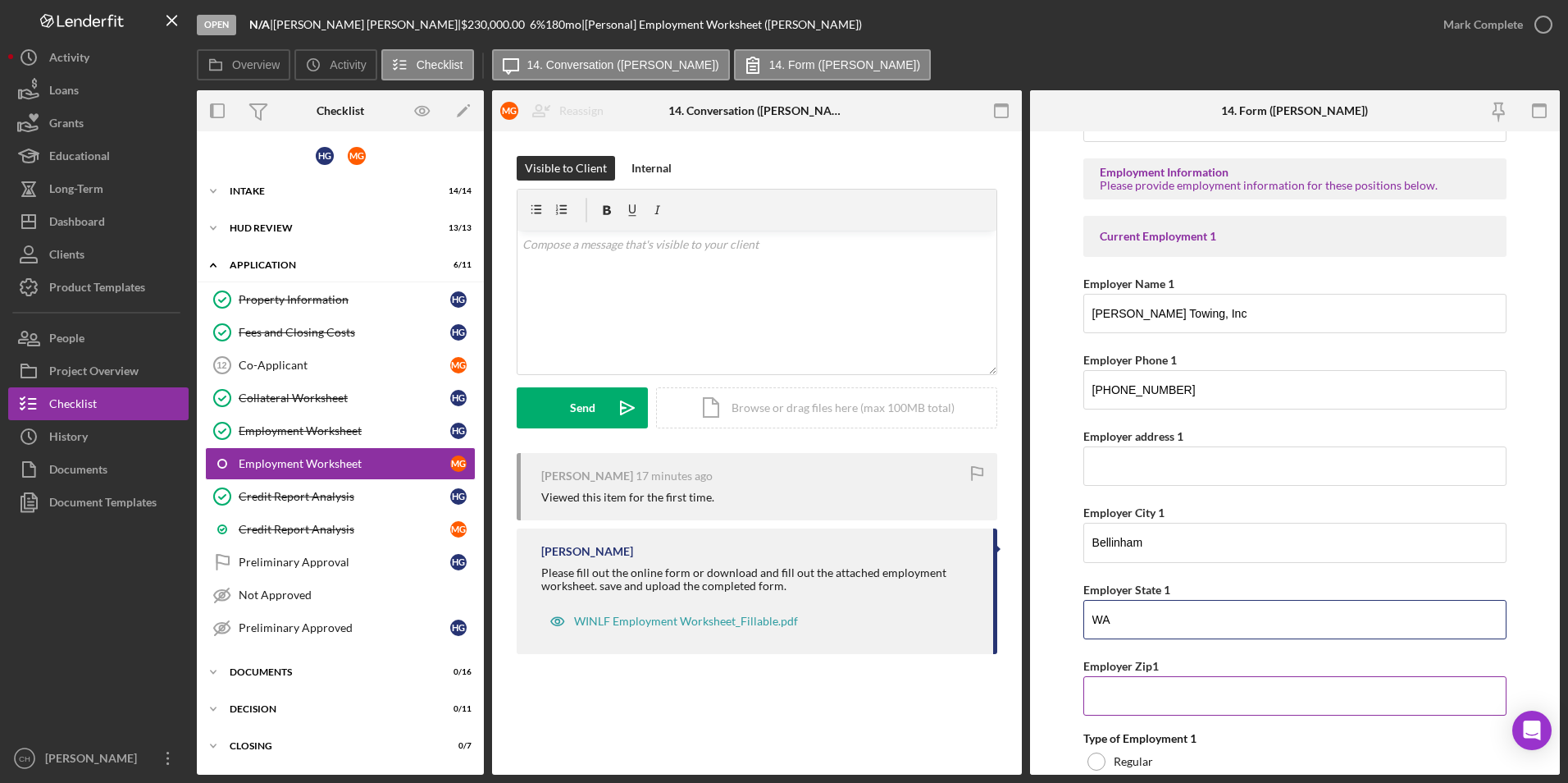
type input "WA"
click at [1100, 692] on input "Employer Zip1" at bounding box center [1295, 695] width 424 height 39
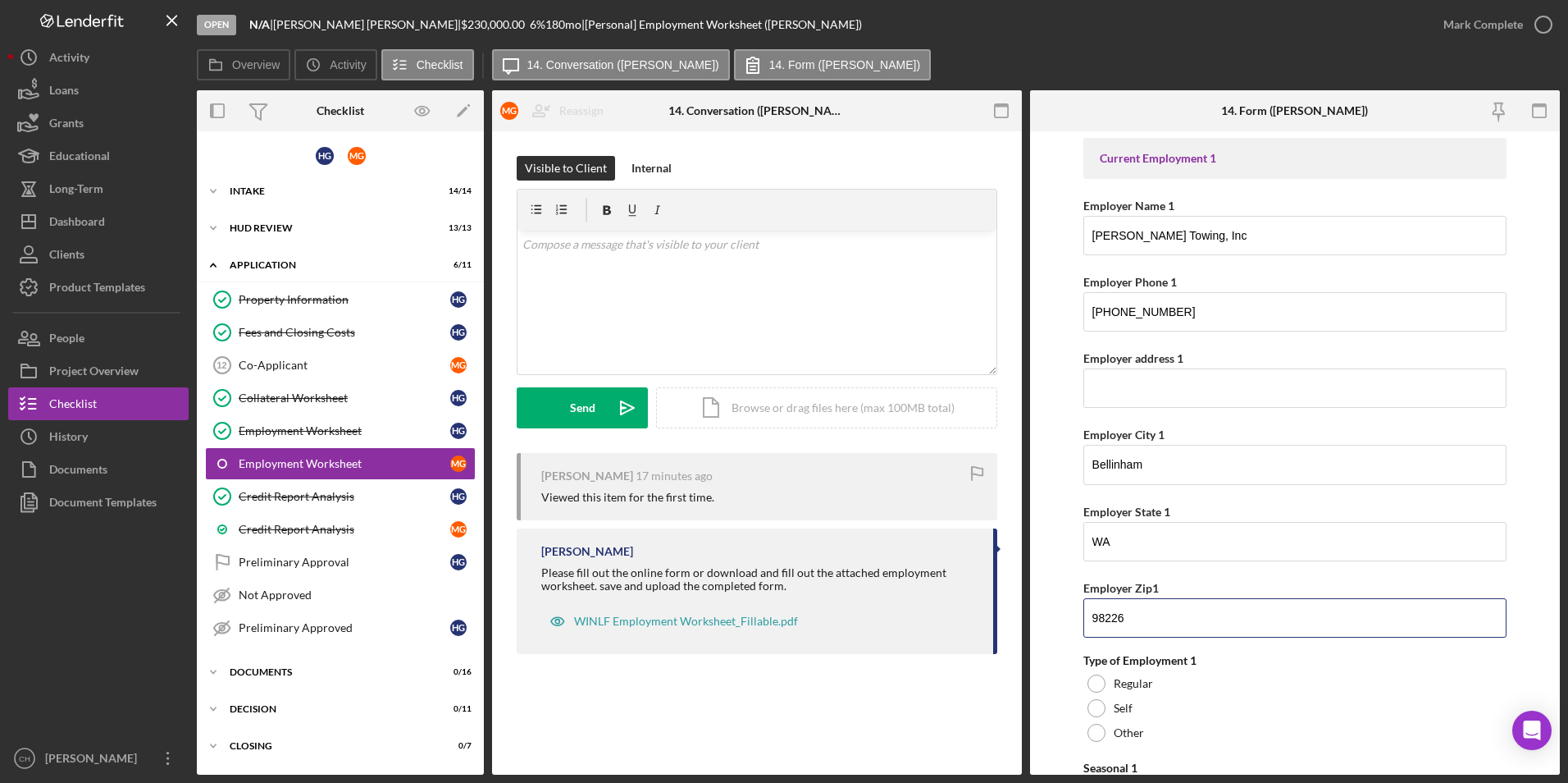
scroll to position [246, 0]
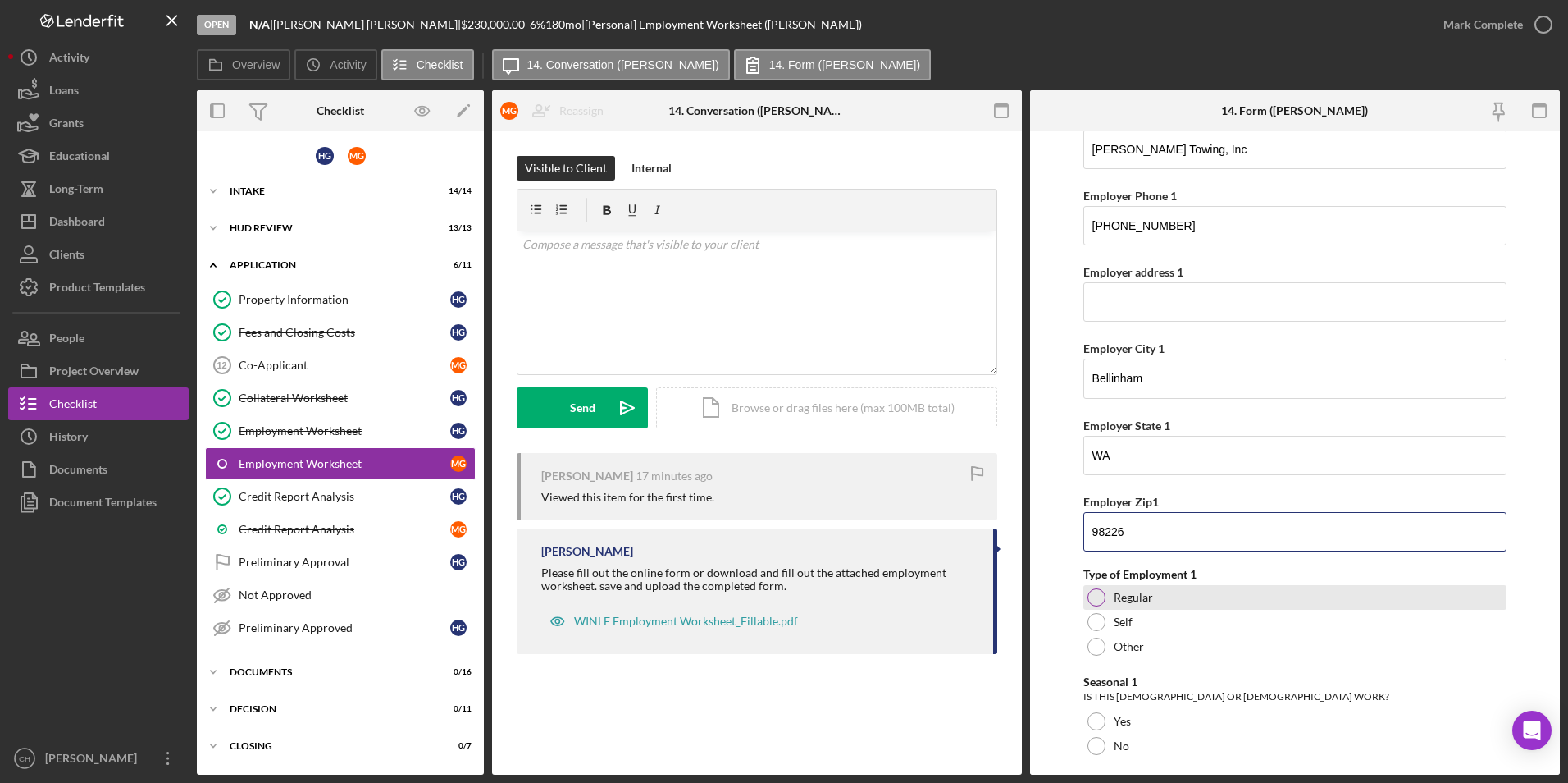
type input "98226"
click at [1099, 592] on div at bounding box center [1096, 597] width 18 height 18
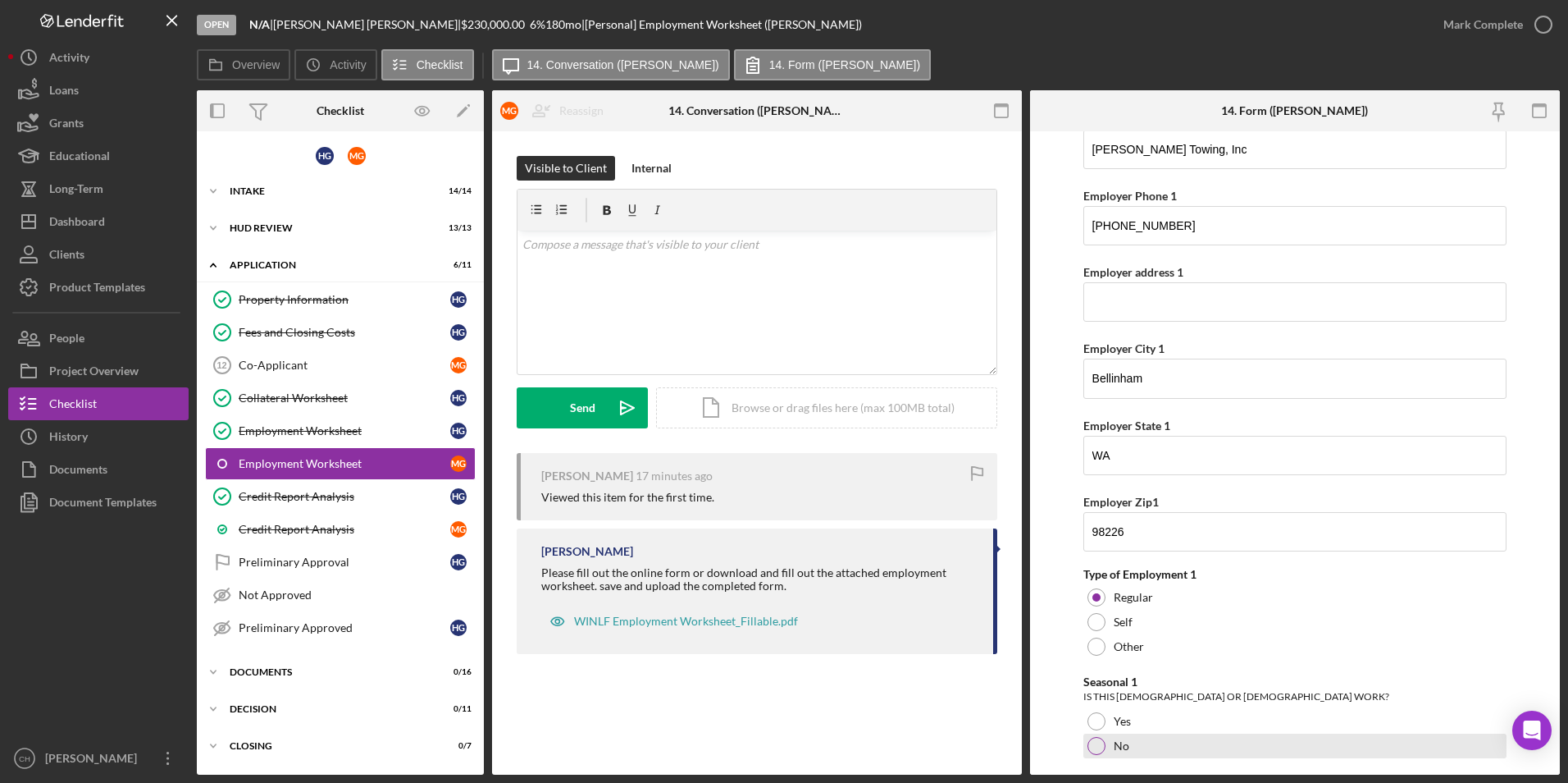
click at [1100, 740] on div at bounding box center [1096, 745] width 18 height 18
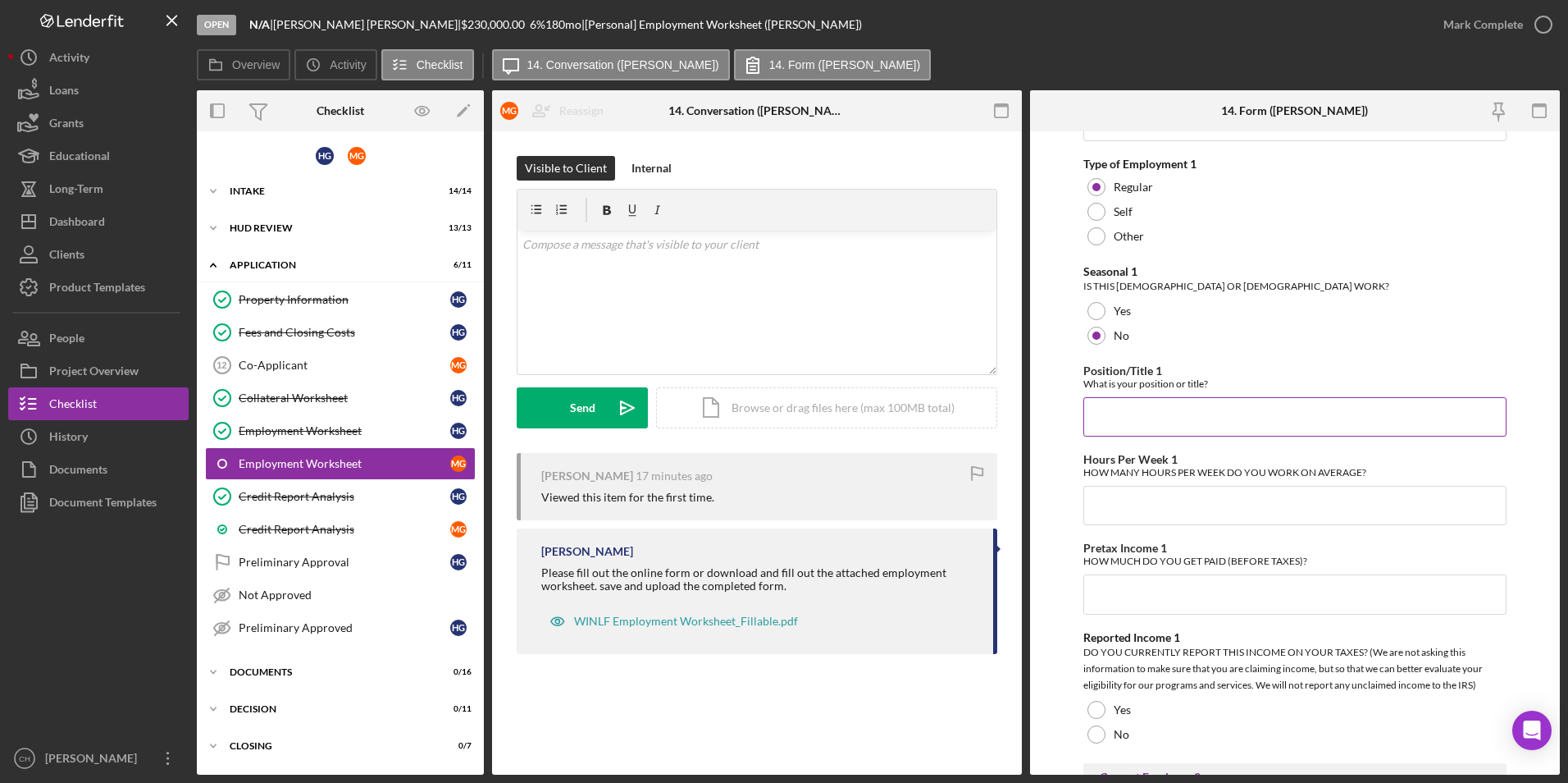
click at [1129, 412] on input "Position/Title 1" at bounding box center [1295, 416] width 424 height 39
type input "Dispatcher"
type input "24"
type input "$24,960"
click at [1094, 707] on div at bounding box center [1096, 709] width 18 height 18
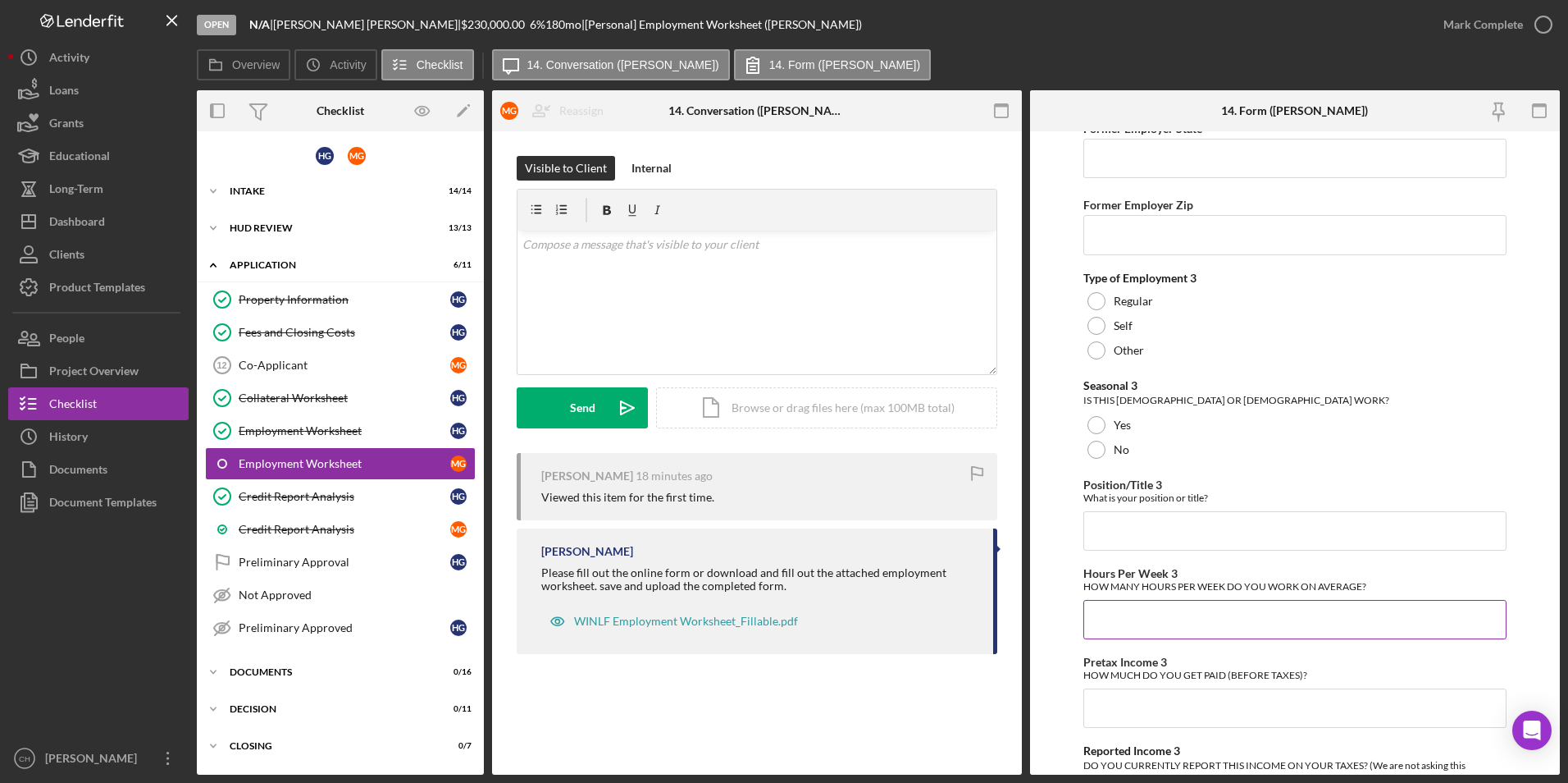
scroll to position [2930, 0]
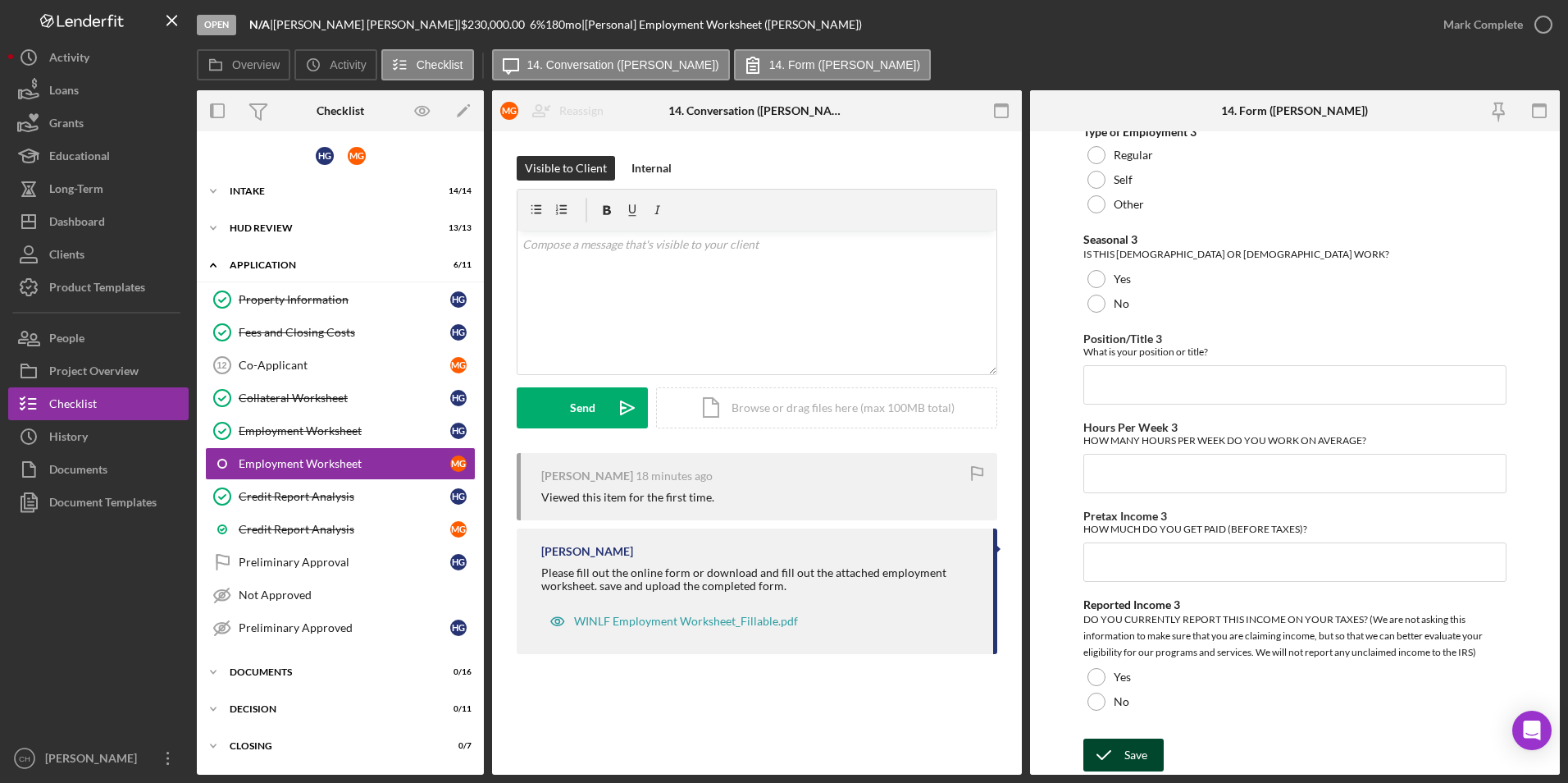
click at [1135, 762] on div "Save" at bounding box center [1135, 755] width 23 height 33
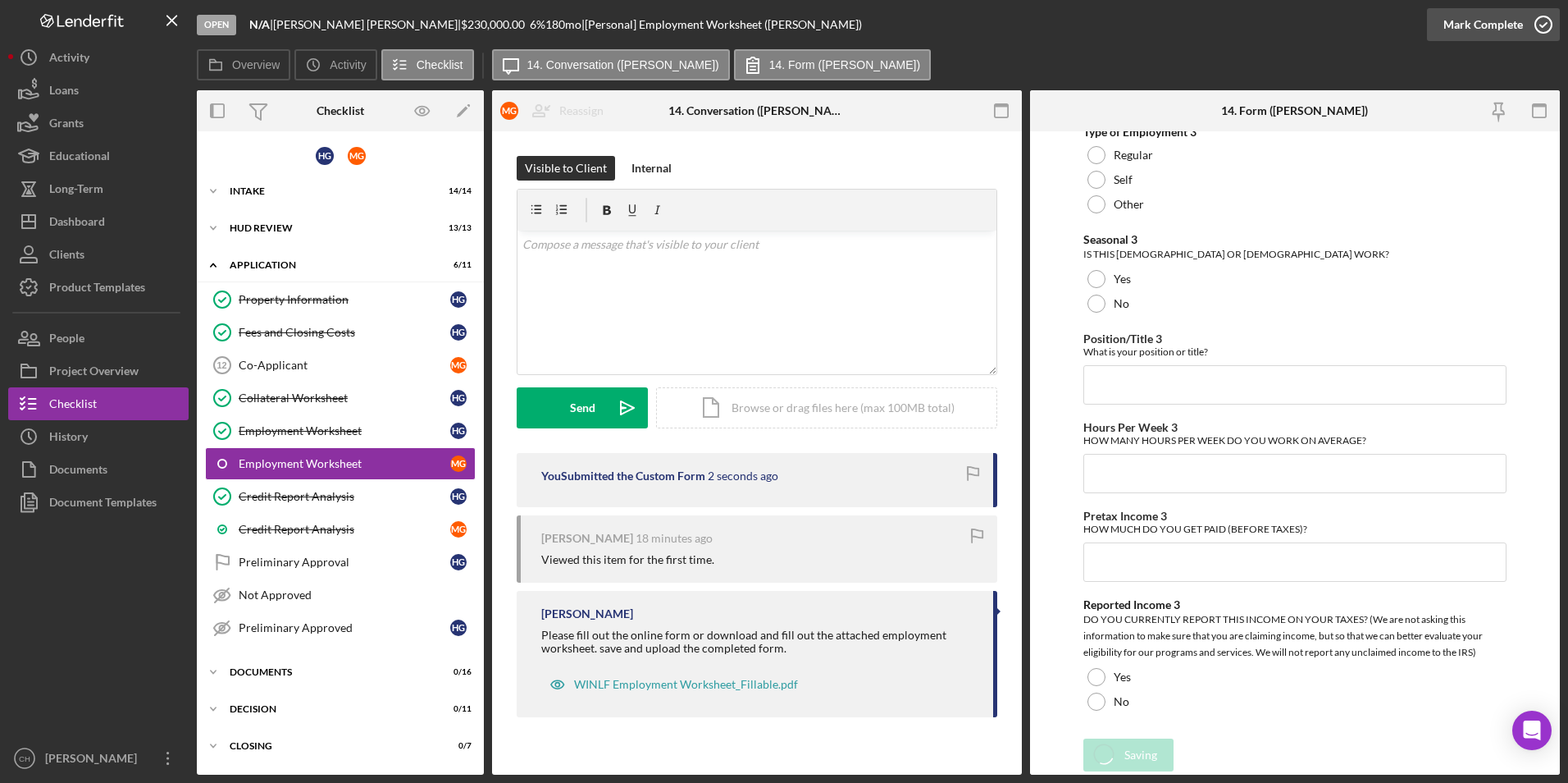
click at [1469, 29] on div "Mark Complete" at bounding box center [1483, 25] width 80 height 33
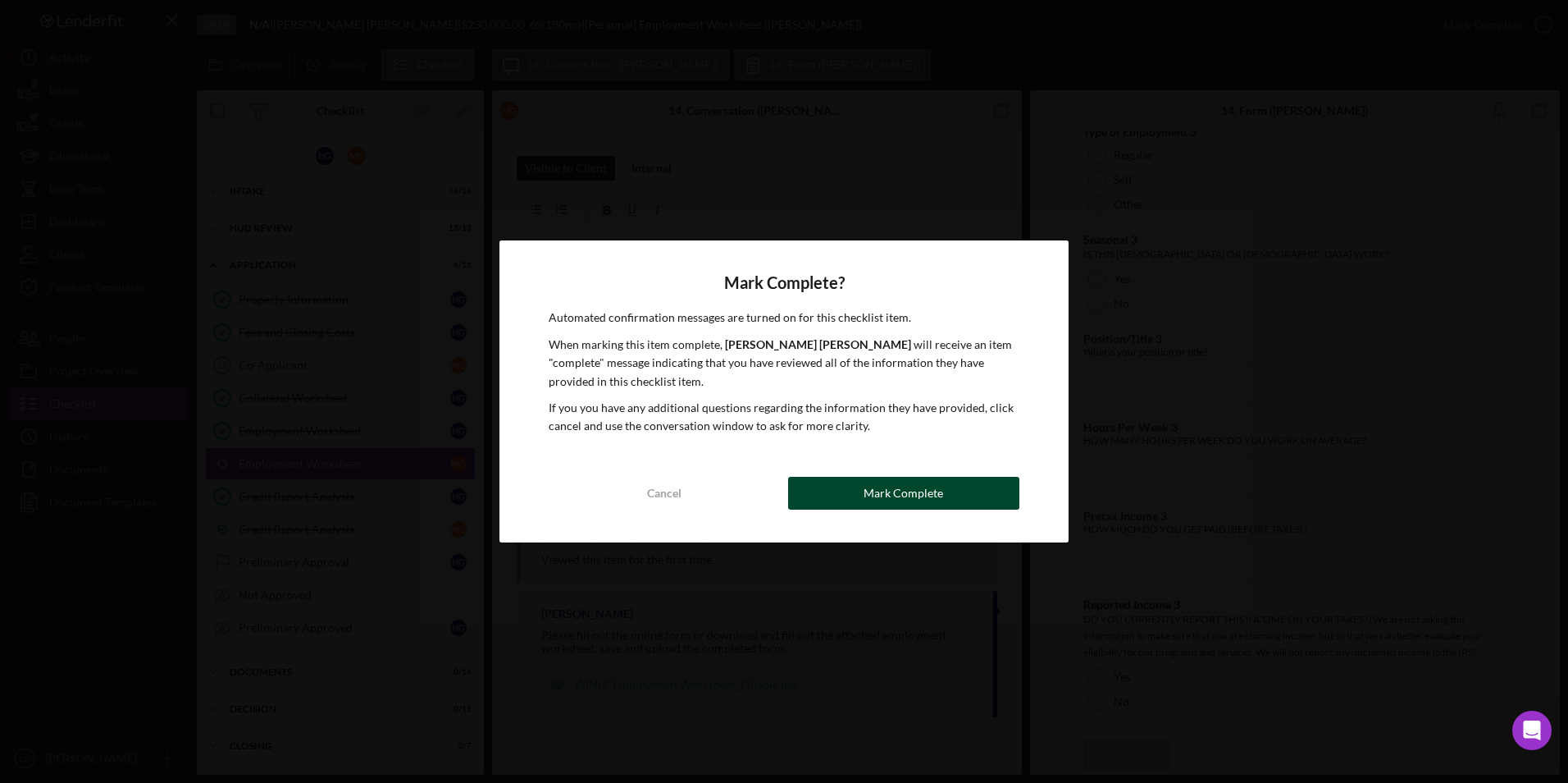
click at [863, 500] on button "Mark Complete" at bounding box center [903, 493] width 231 height 33
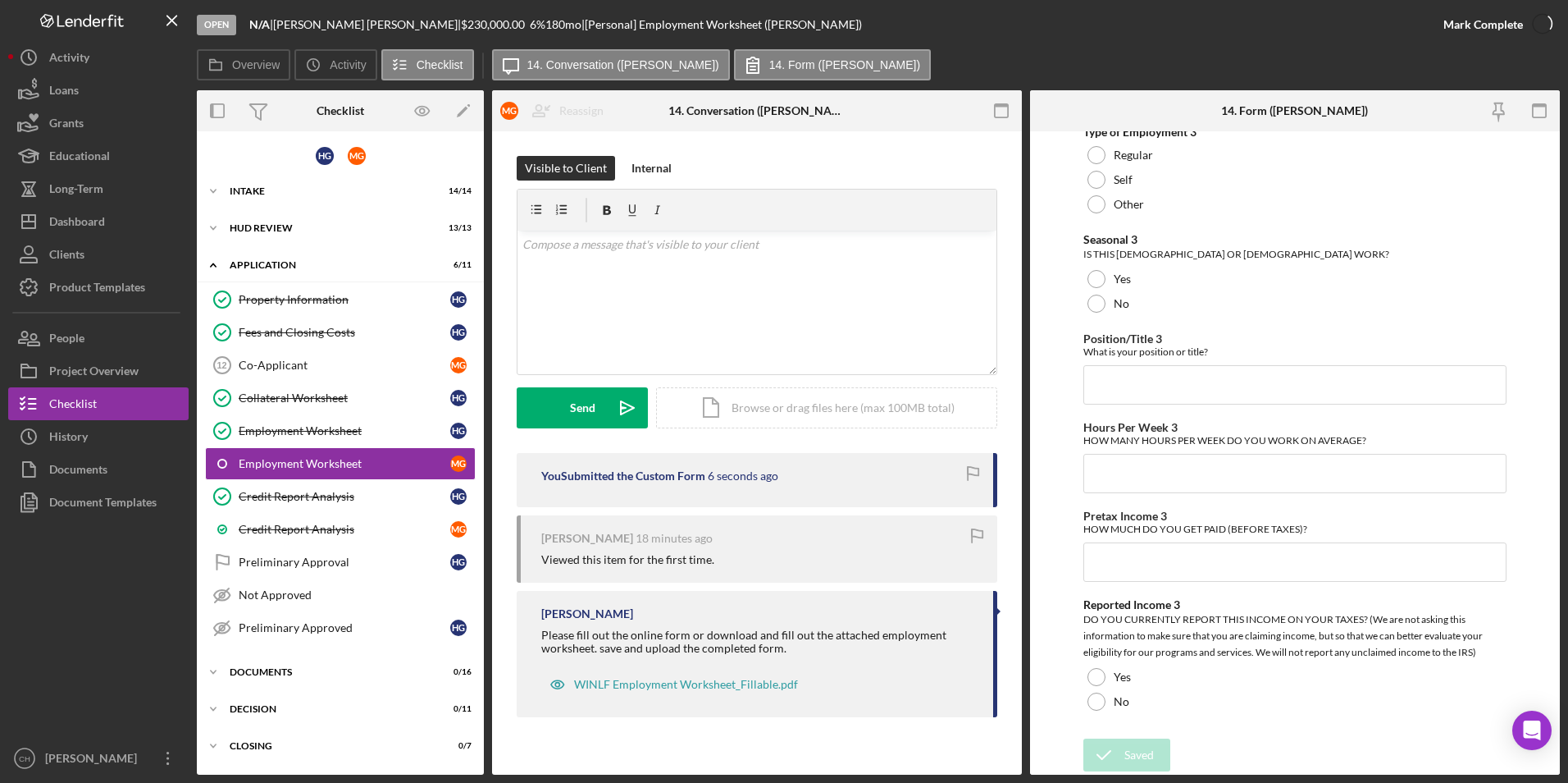
scroll to position [2996, 0]
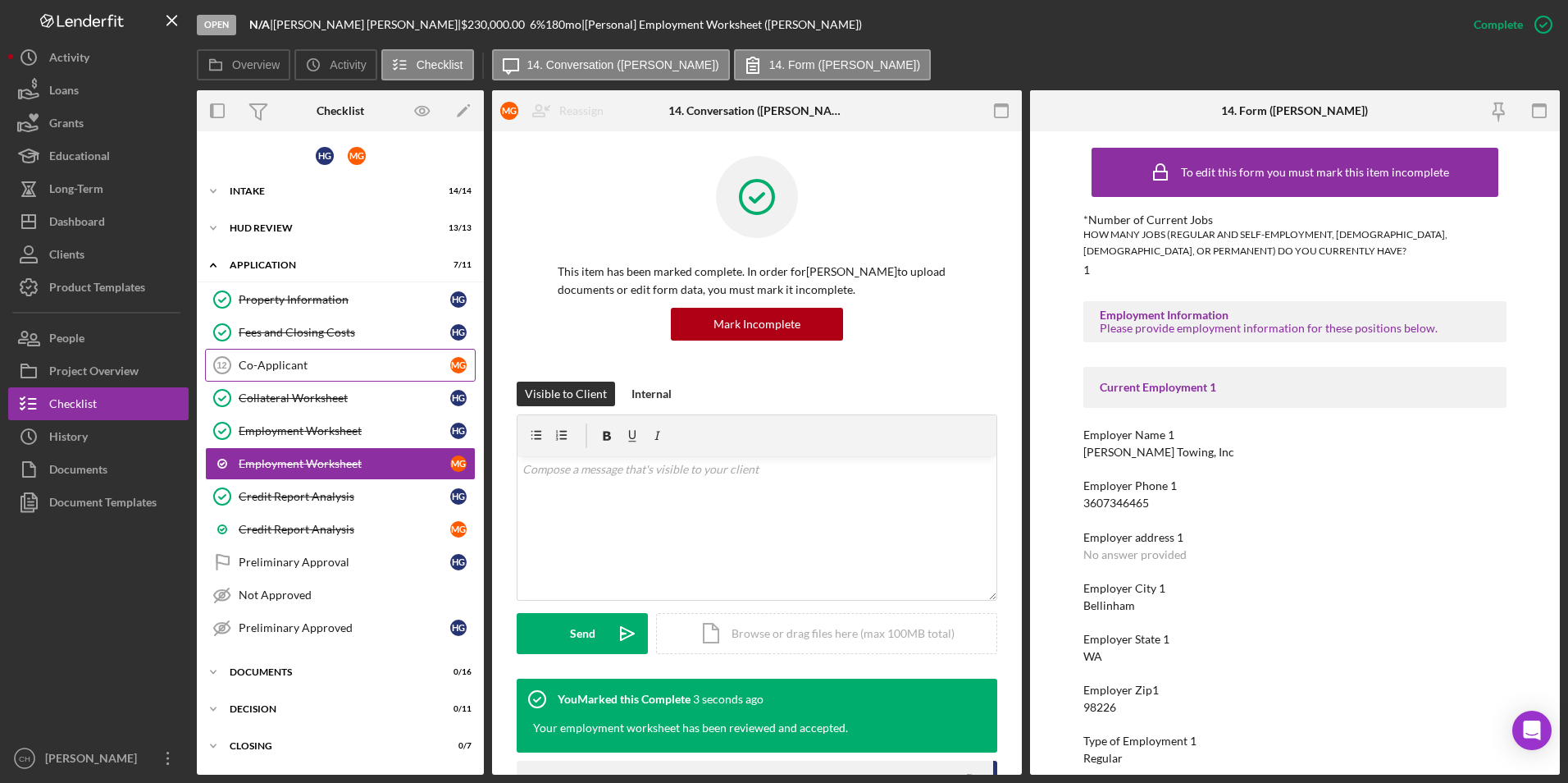
click at [306, 359] on div "Co-Applicant" at bounding box center [344, 365] width 212 height 13
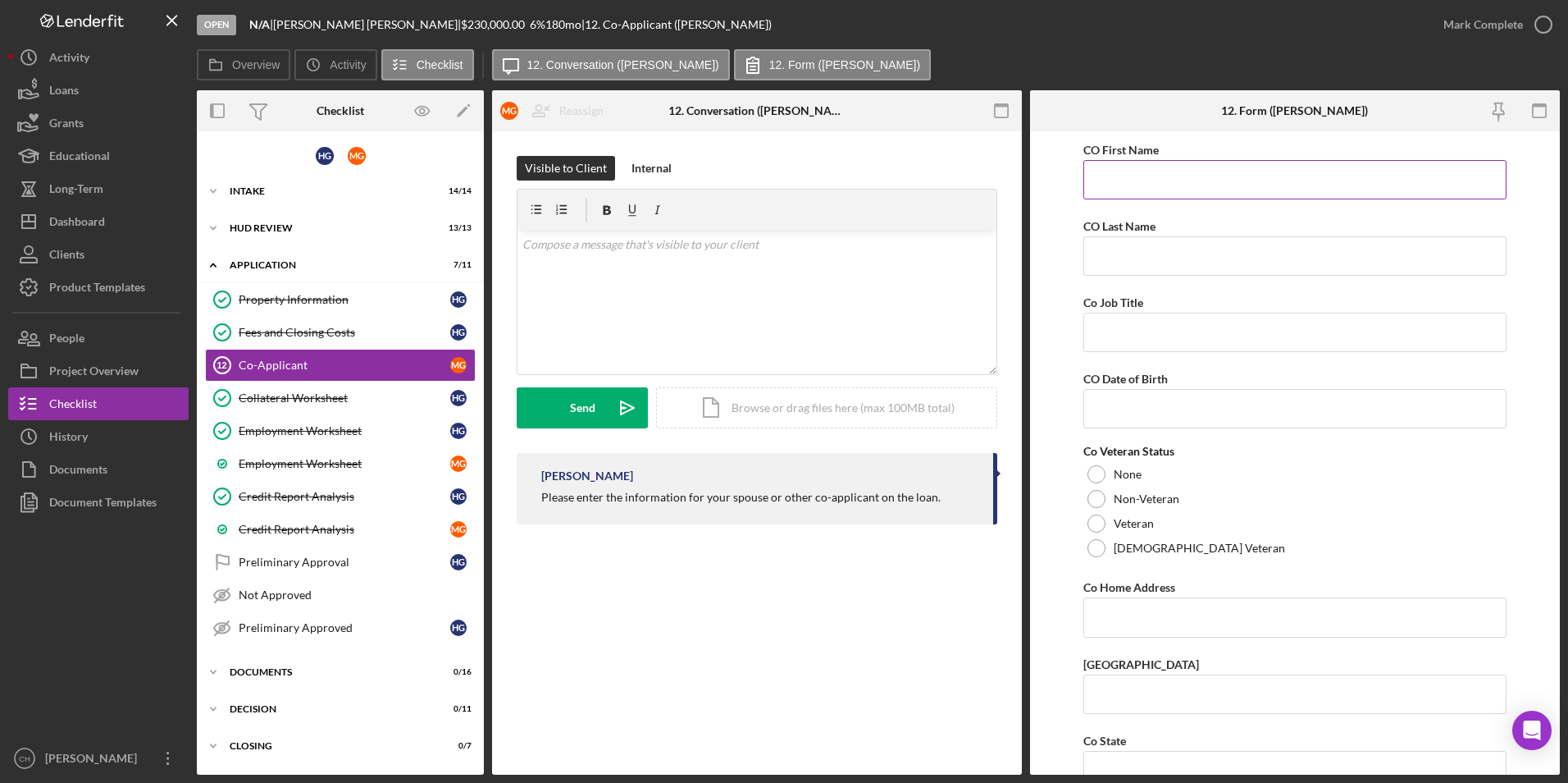
click at [1160, 181] on input "CO First Name" at bounding box center [1295, 179] width 424 height 39
type input "[PERSON_NAME]"
type input "Dispatcher"
click at [1140, 610] on input "Co Home Address" at bounding box center [1295, 617] width 424 height 39
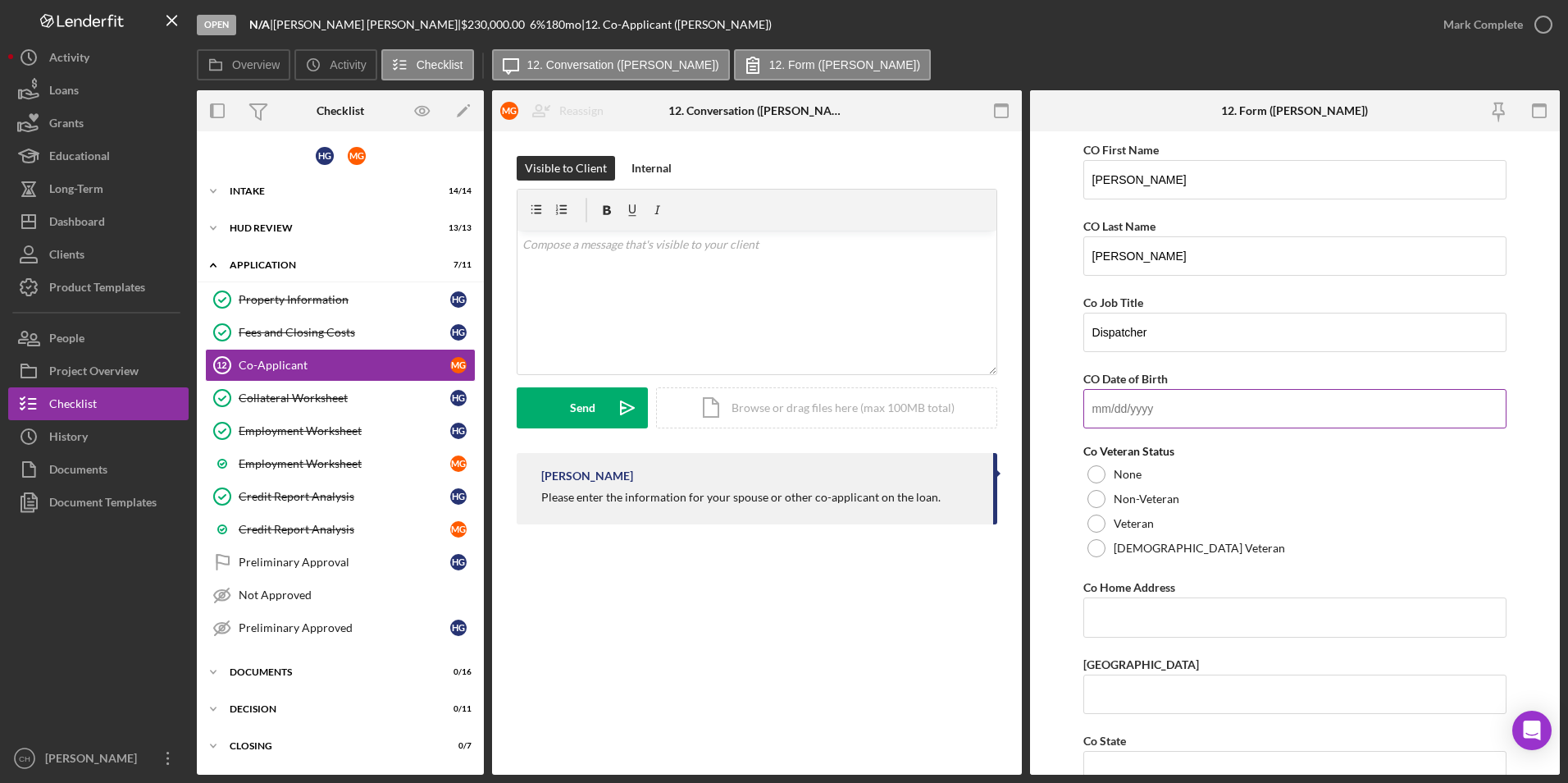
click at [1105, 408] on input "CO Date of Birth" at bounding box center [1295, 409] width 424 height 39
type input "09/29/1986"
click at [1098, 501] on div at bounding box center [1096, 498] width 18 height 18
click at [1134, 618] on input "Co Home Address" at bounding box center [1295, 617] width 424 height 39
type input "36894 Daley Rd"
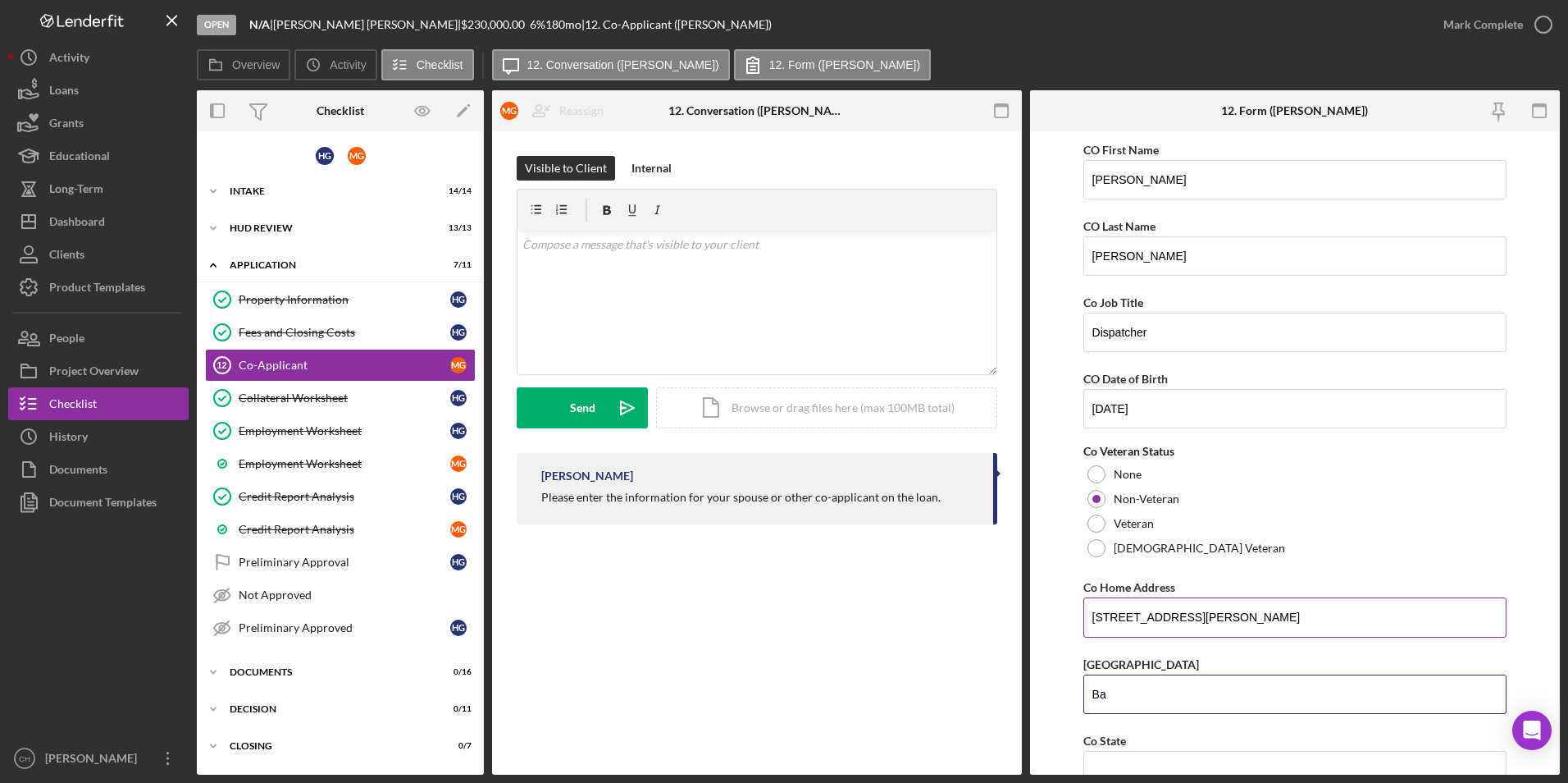
type input "Bayfeild"
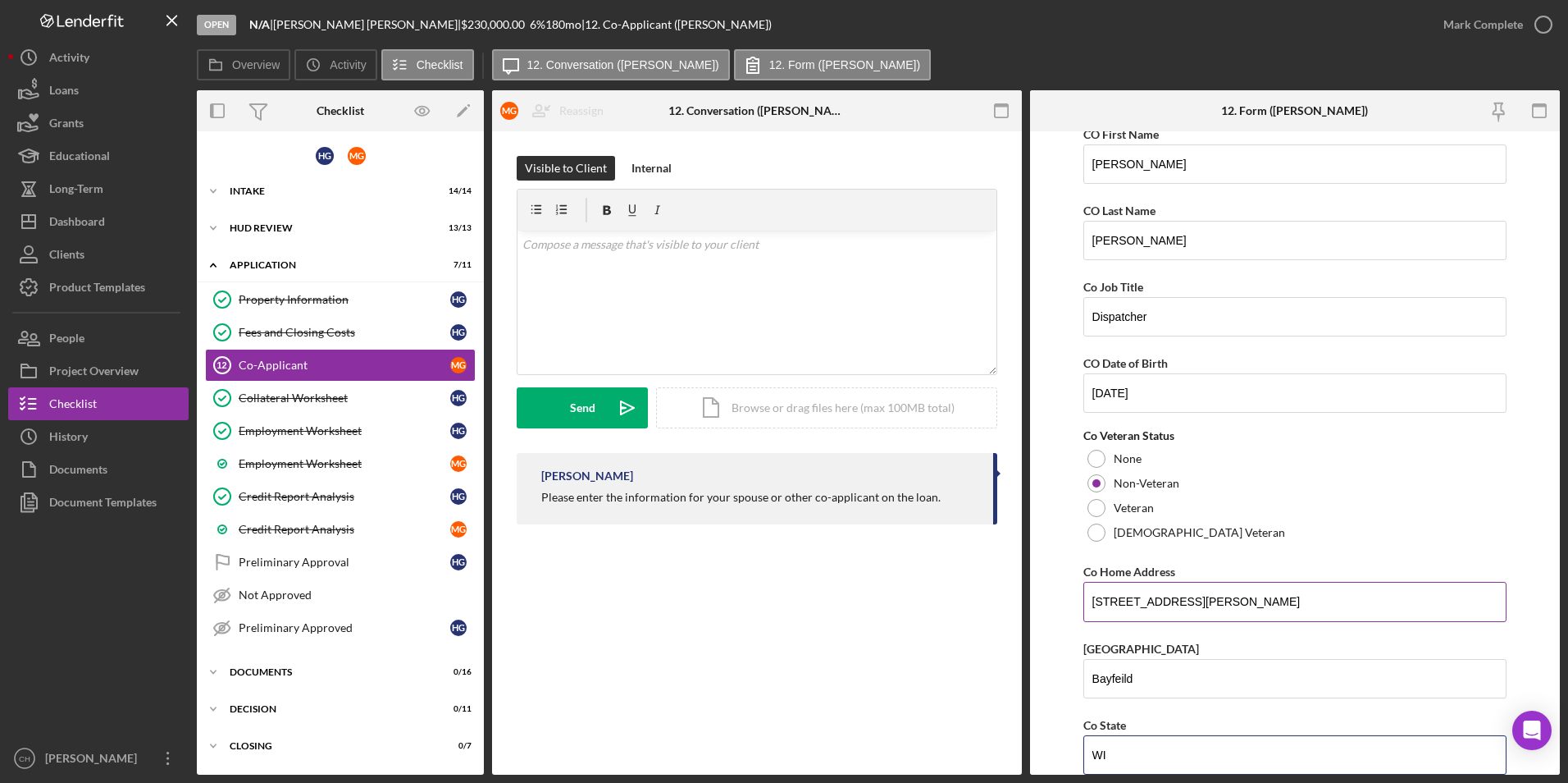
type input "WI"
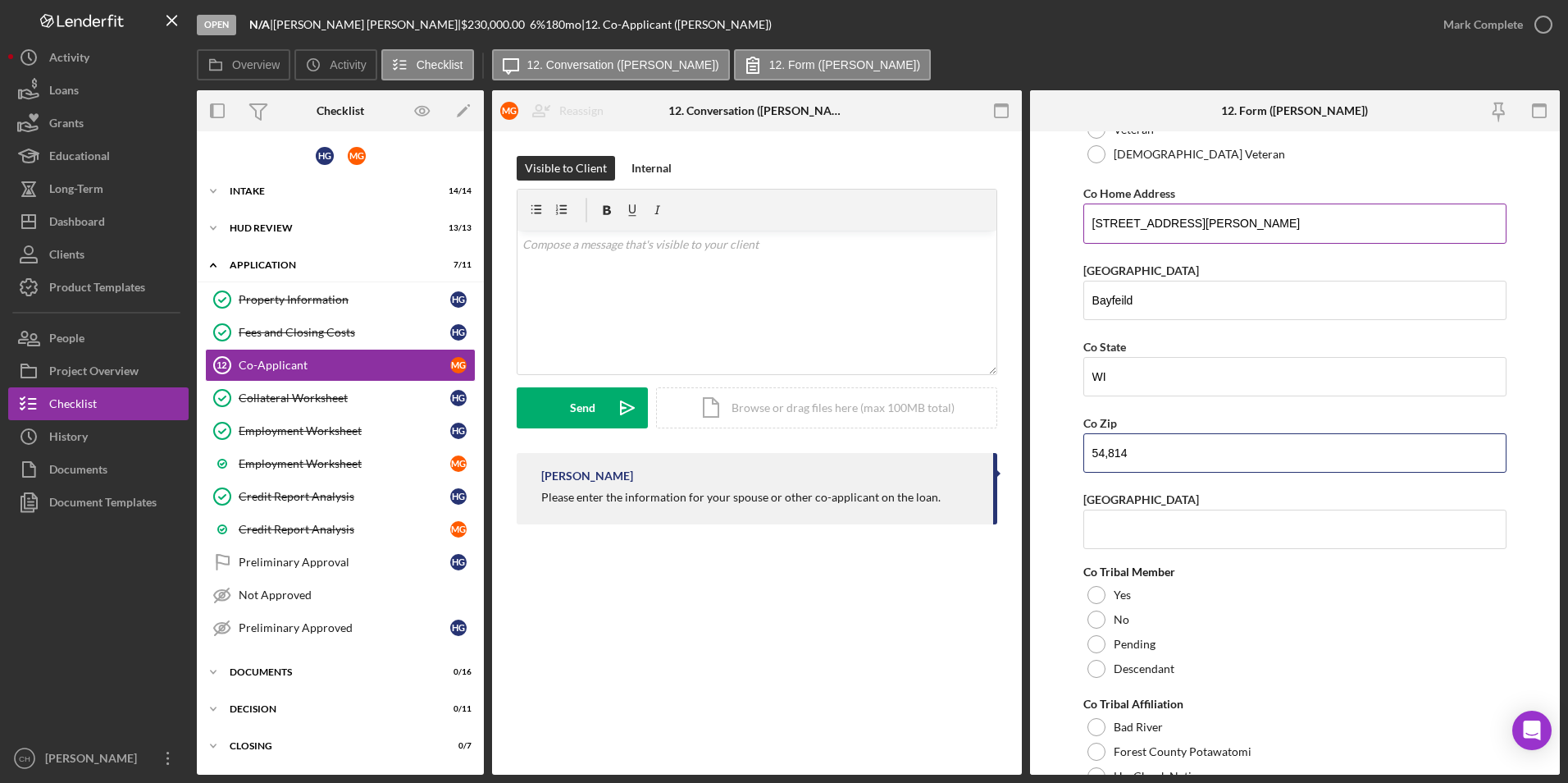
type input "54,814"
type input "Bayfield"
click at [1098, 598] on div at bounding box center [1096, 594] width 18 height 18
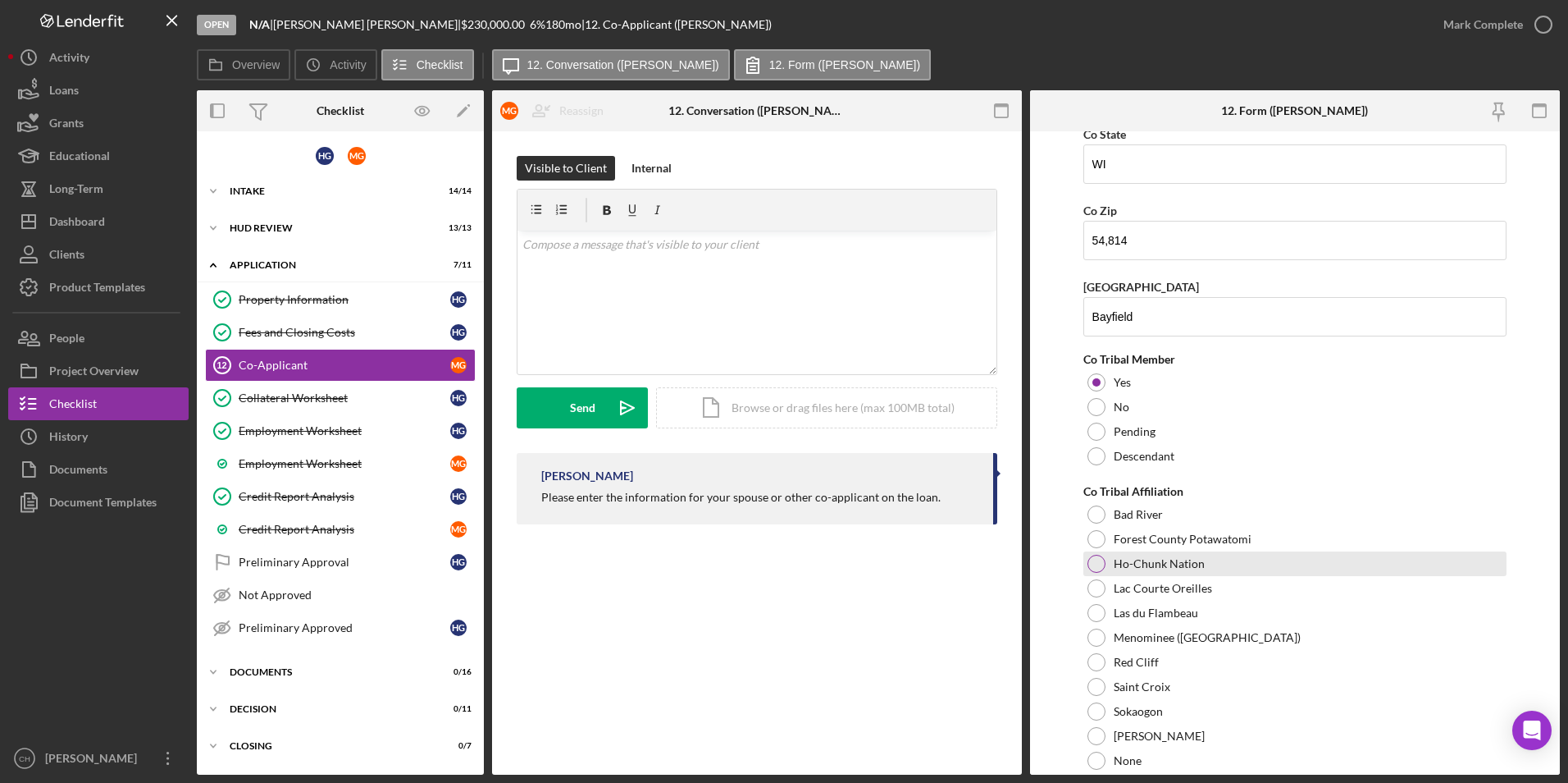
scroll to position [607, 0]
click at [1098, 665] on div at bounding box center [1096, 661] width 18 height 18
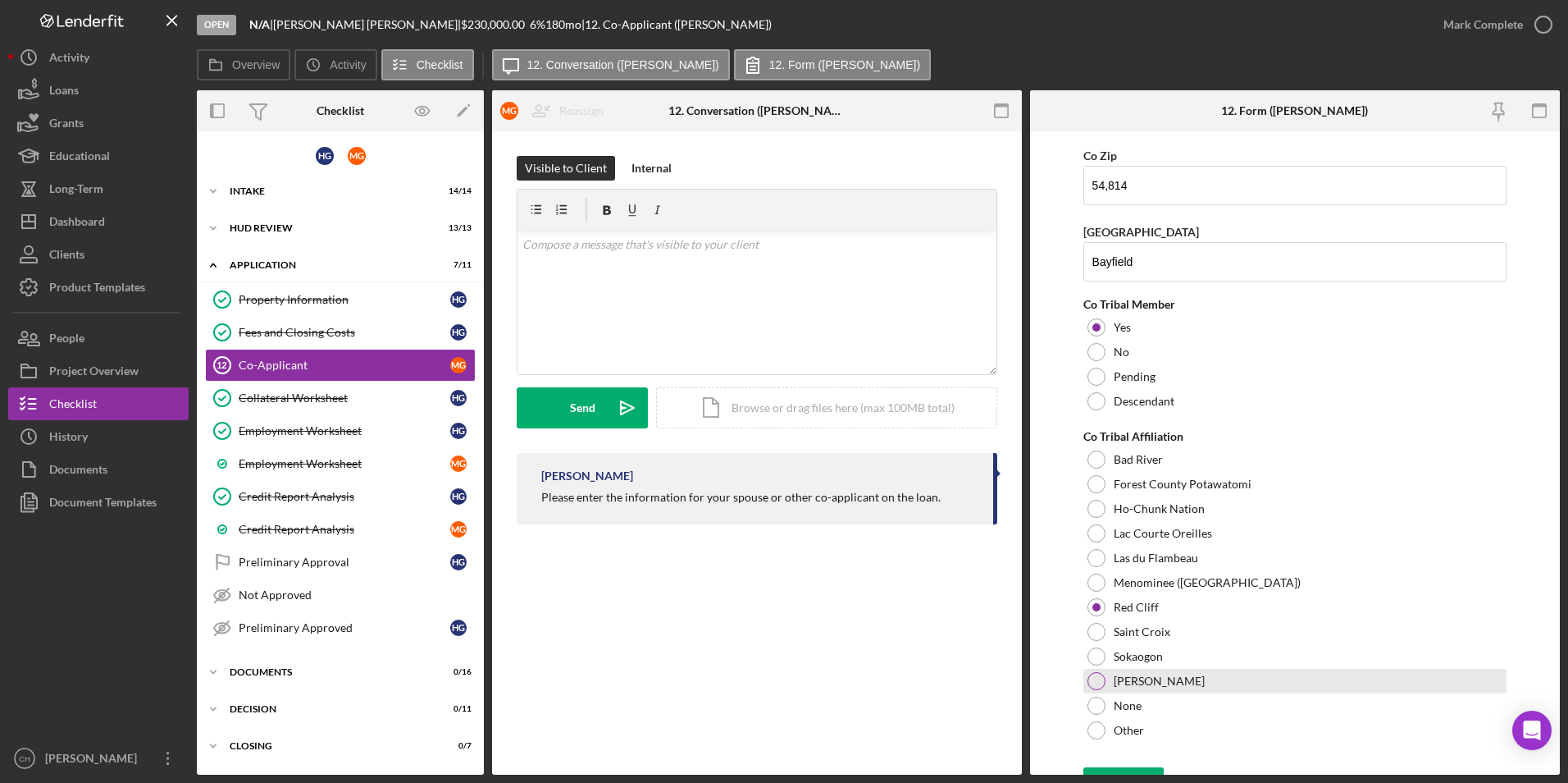
scroll to position [689, 0]
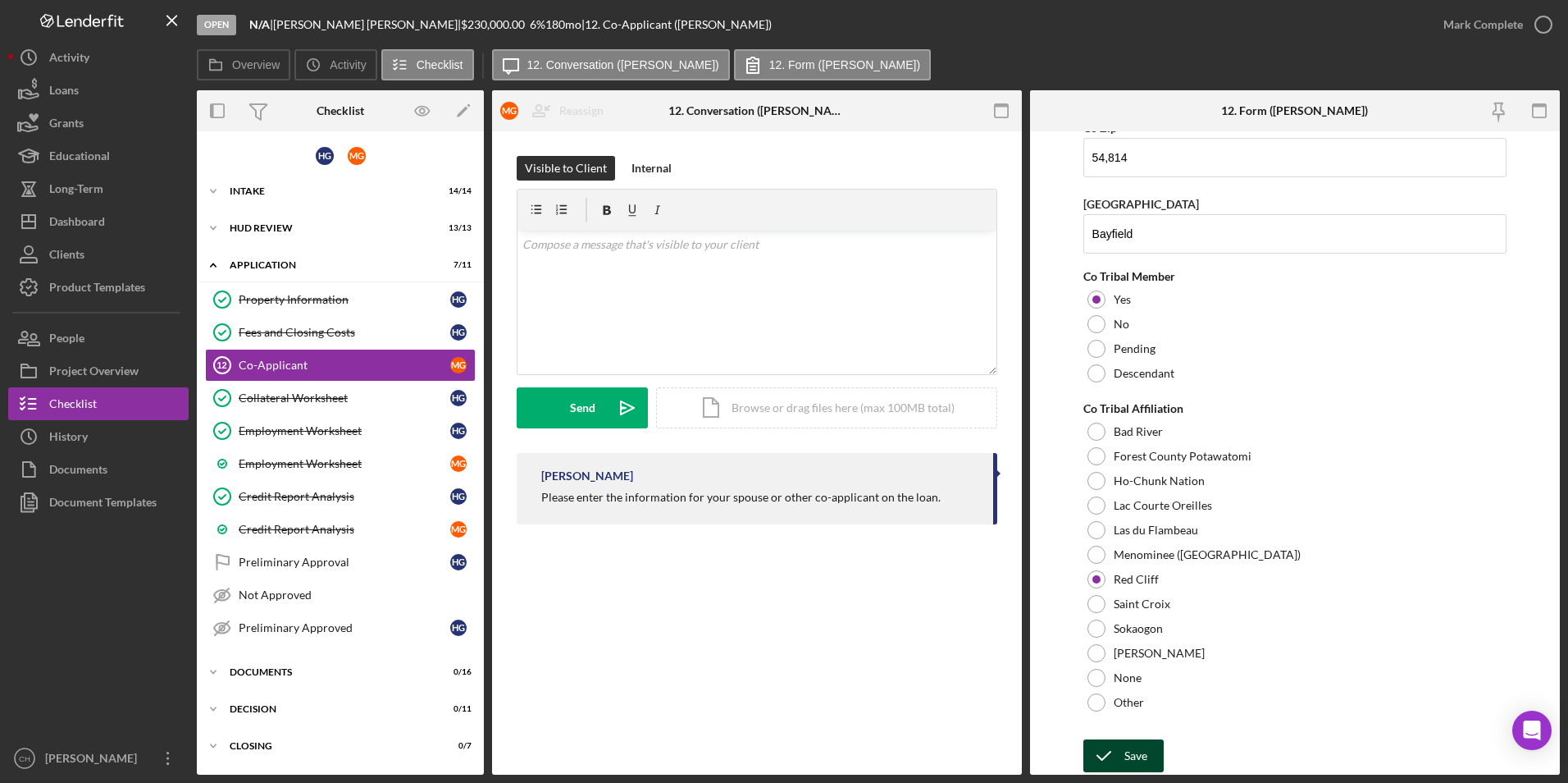
click at [1146, 750] on div "Save" at bounding box center [1135, 756] width 23 height 33
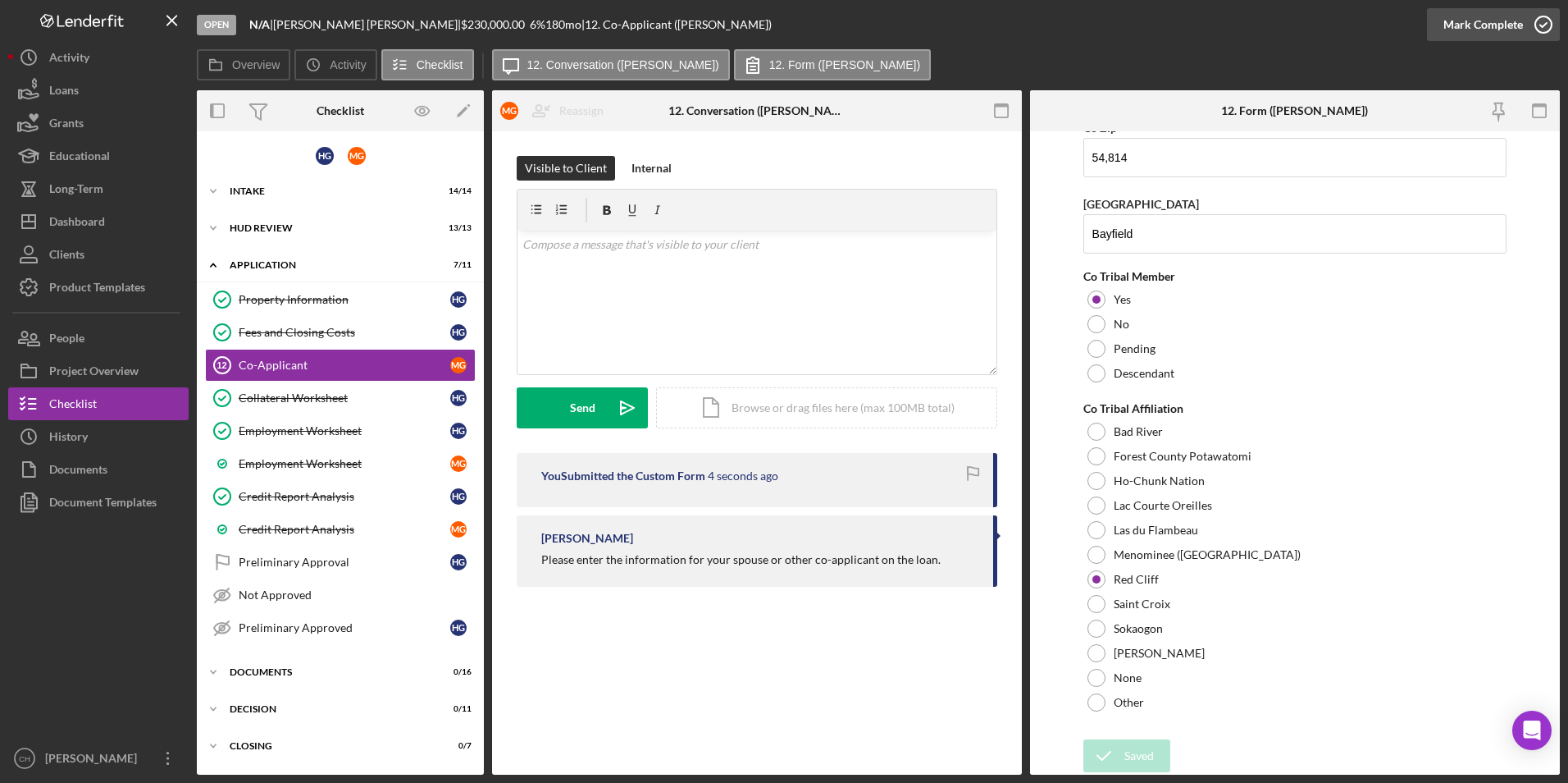
click at [1480, 28] on div "Mark Complete" at bounding box center [1483, 25] width 80 height 33
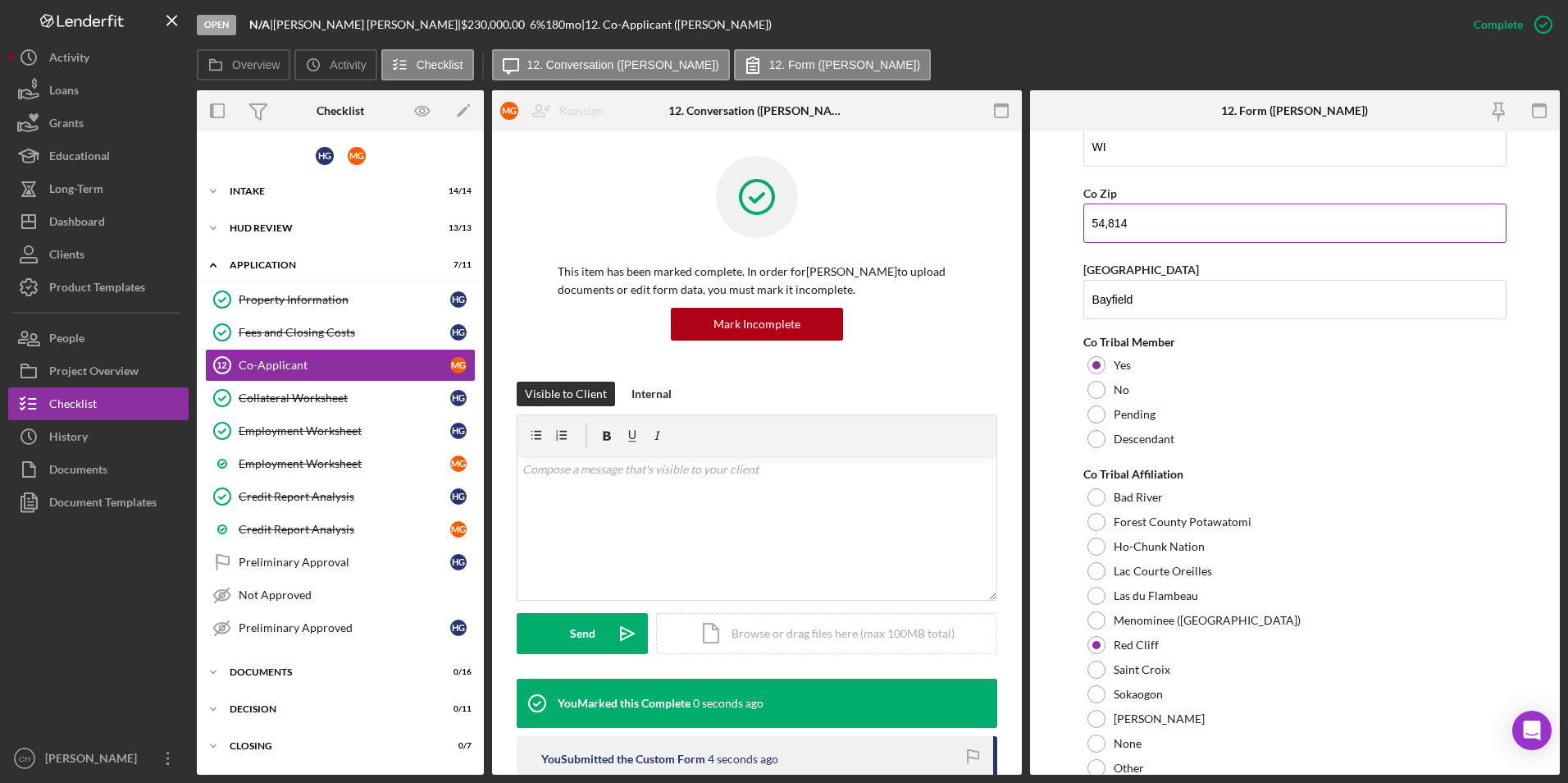
scroll to position [755, 0]
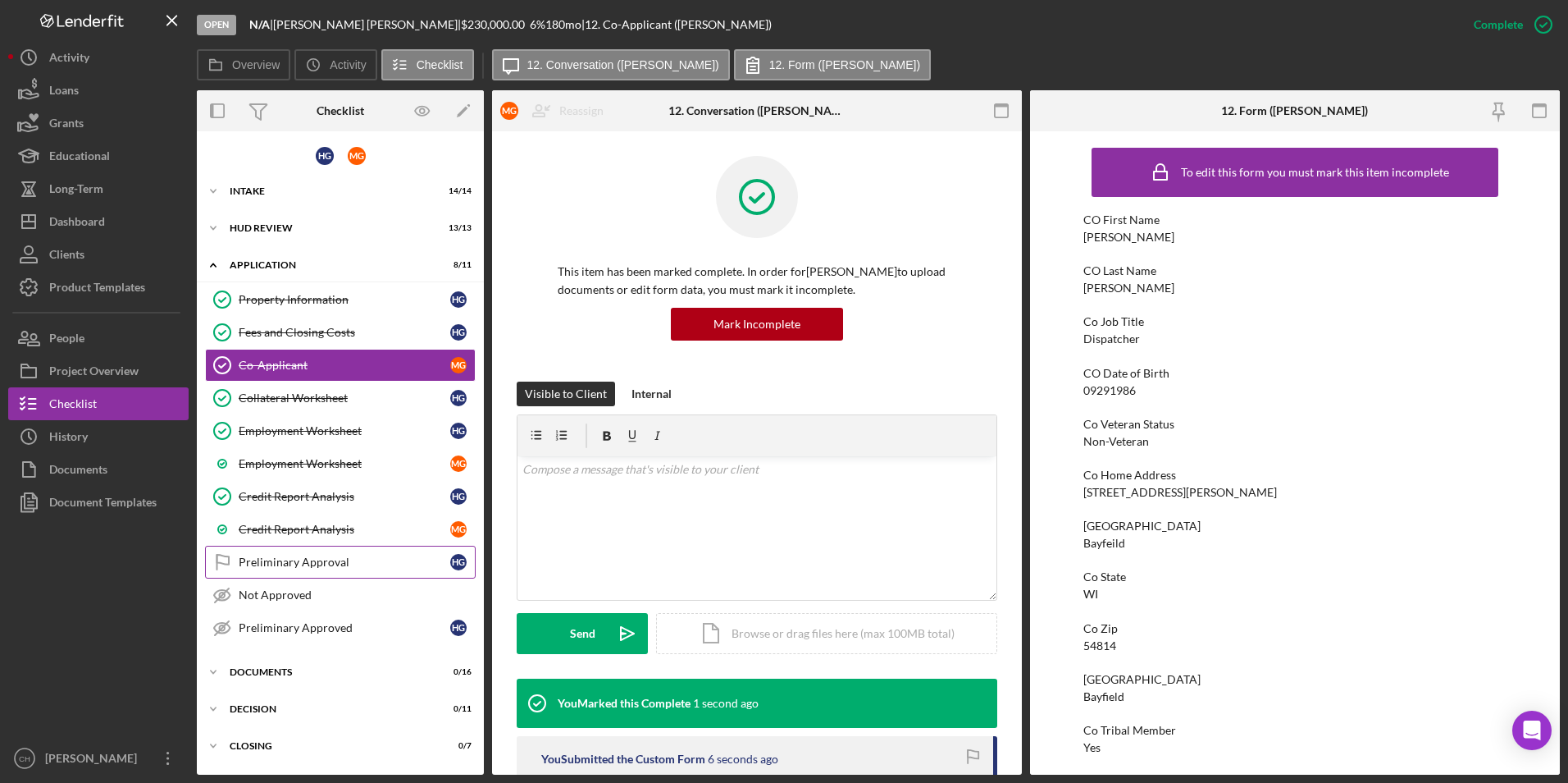
click at [335, 559] on div "Preliminary Approval" at bounding box center [344, 561] width 212 height 13
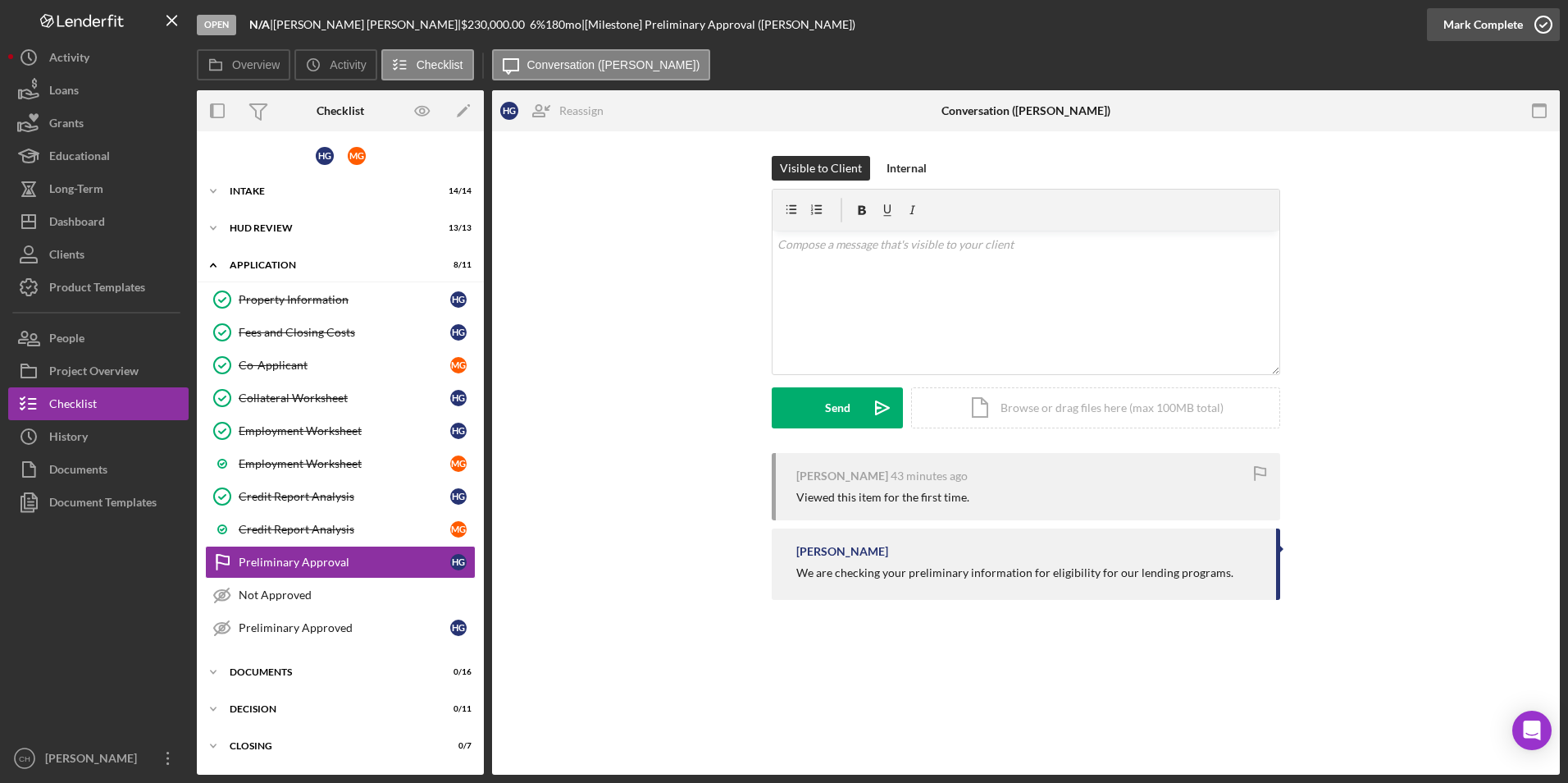
click at [1463, 27] on div "Mark Complete" at bounding box center [1483, 25] width 80 height 33
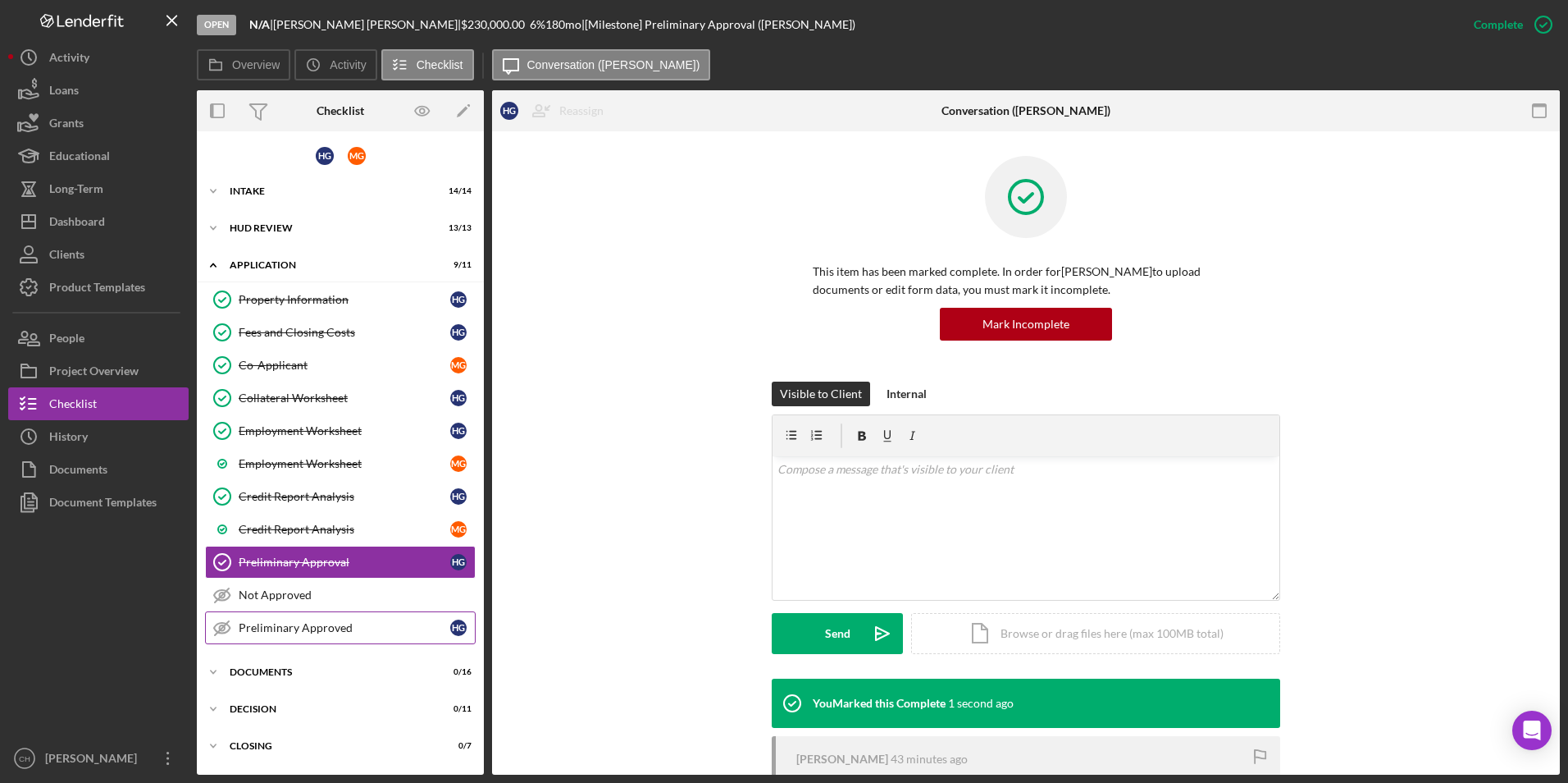
click at [300, 622] on div "Preliminary Approved" at bounding box center [344, 627] width 212 height 13
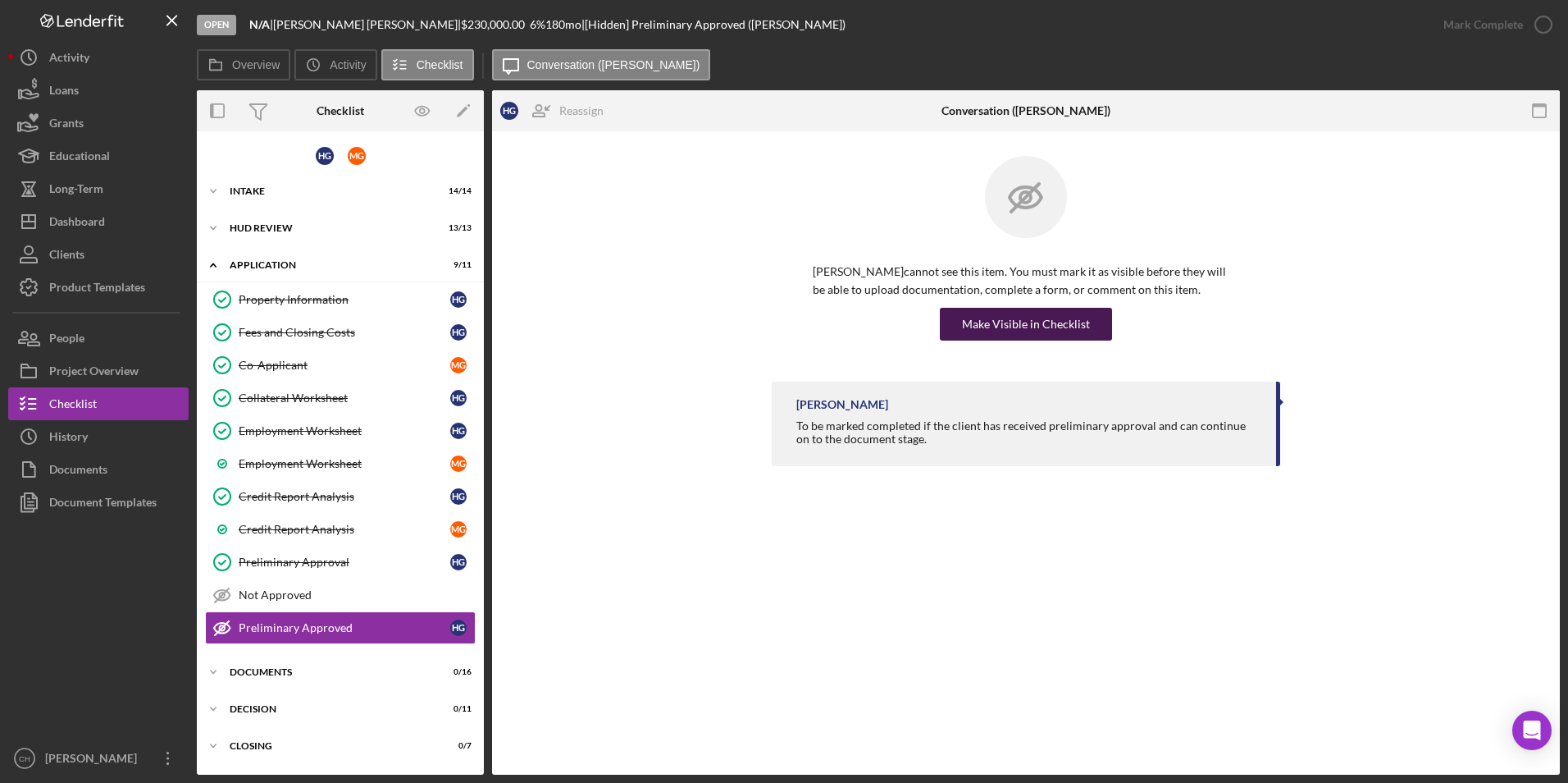
click at [1005, 314] on div "Make Visible in Checklist" at bounding box center [1026, 324] width 128 height 33
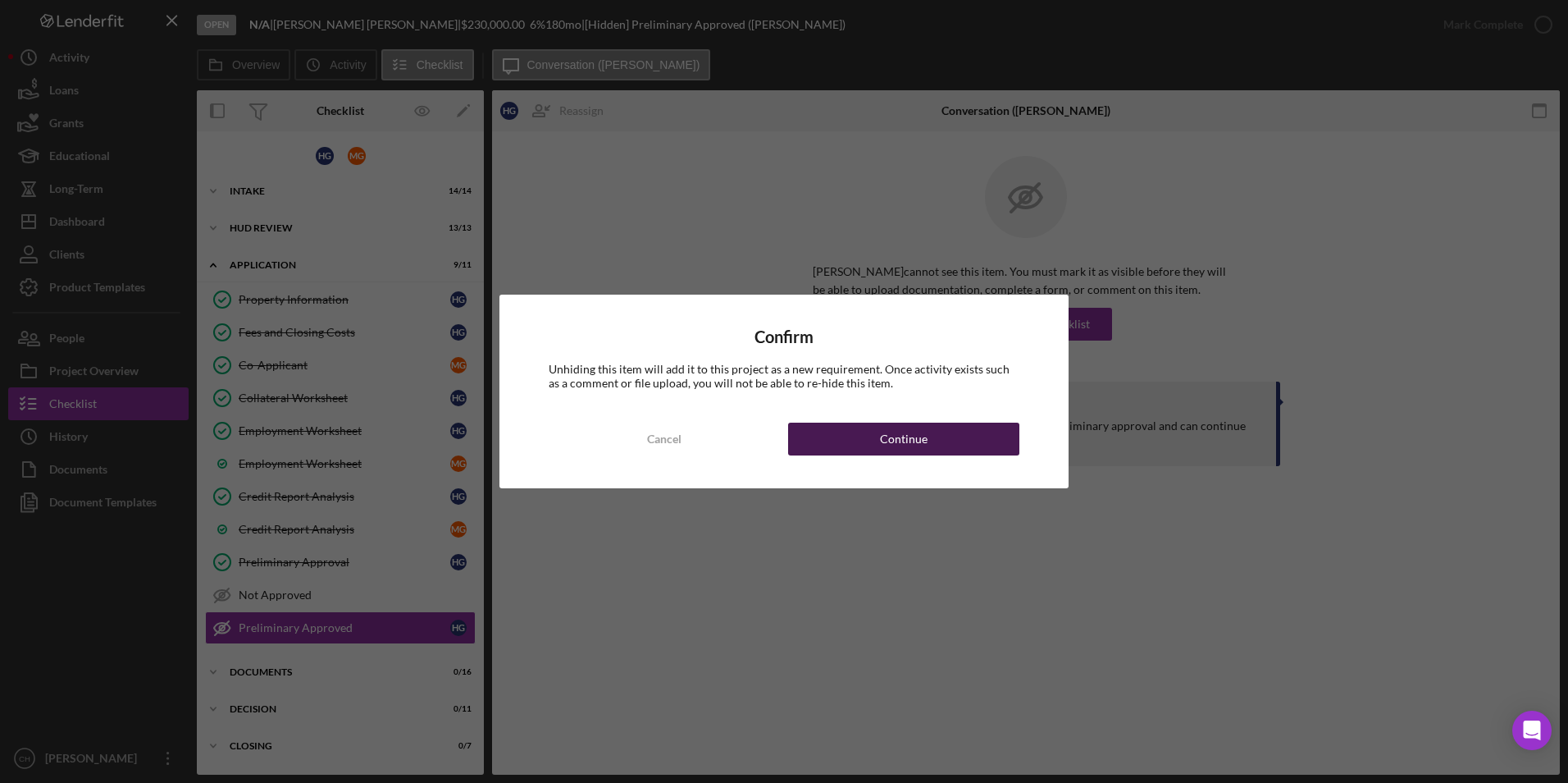
click at [908, 437] on div "Continue" at bounding box center [903, 439] width 47 height 33
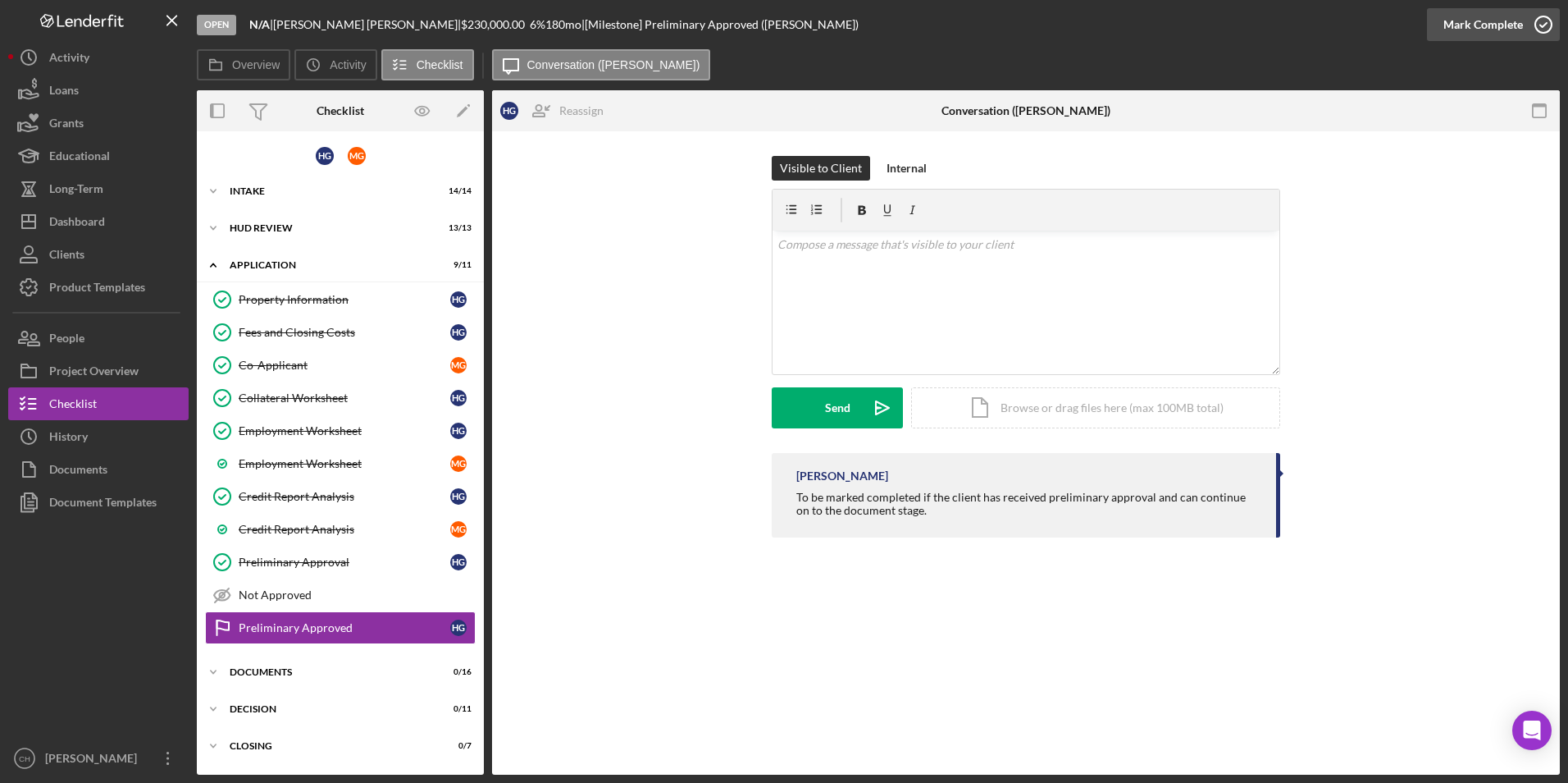
click at [1491, 24] on div "Mark Complete" at bounding box center [1483, 25] width 80 height 33
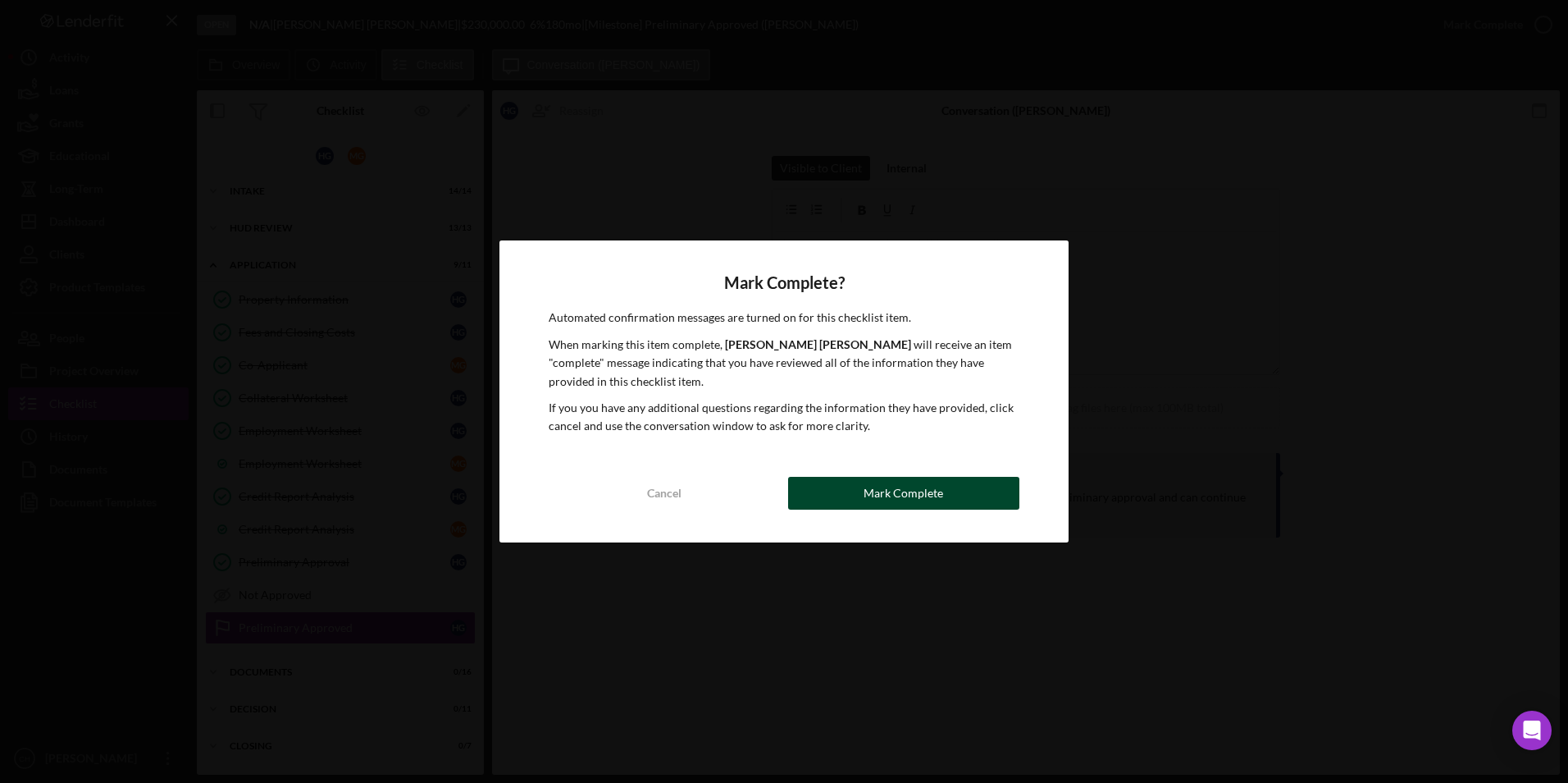
click at [916, 479] on div "Mark Complete" at bounding box center [903, 493] width 80 height 33
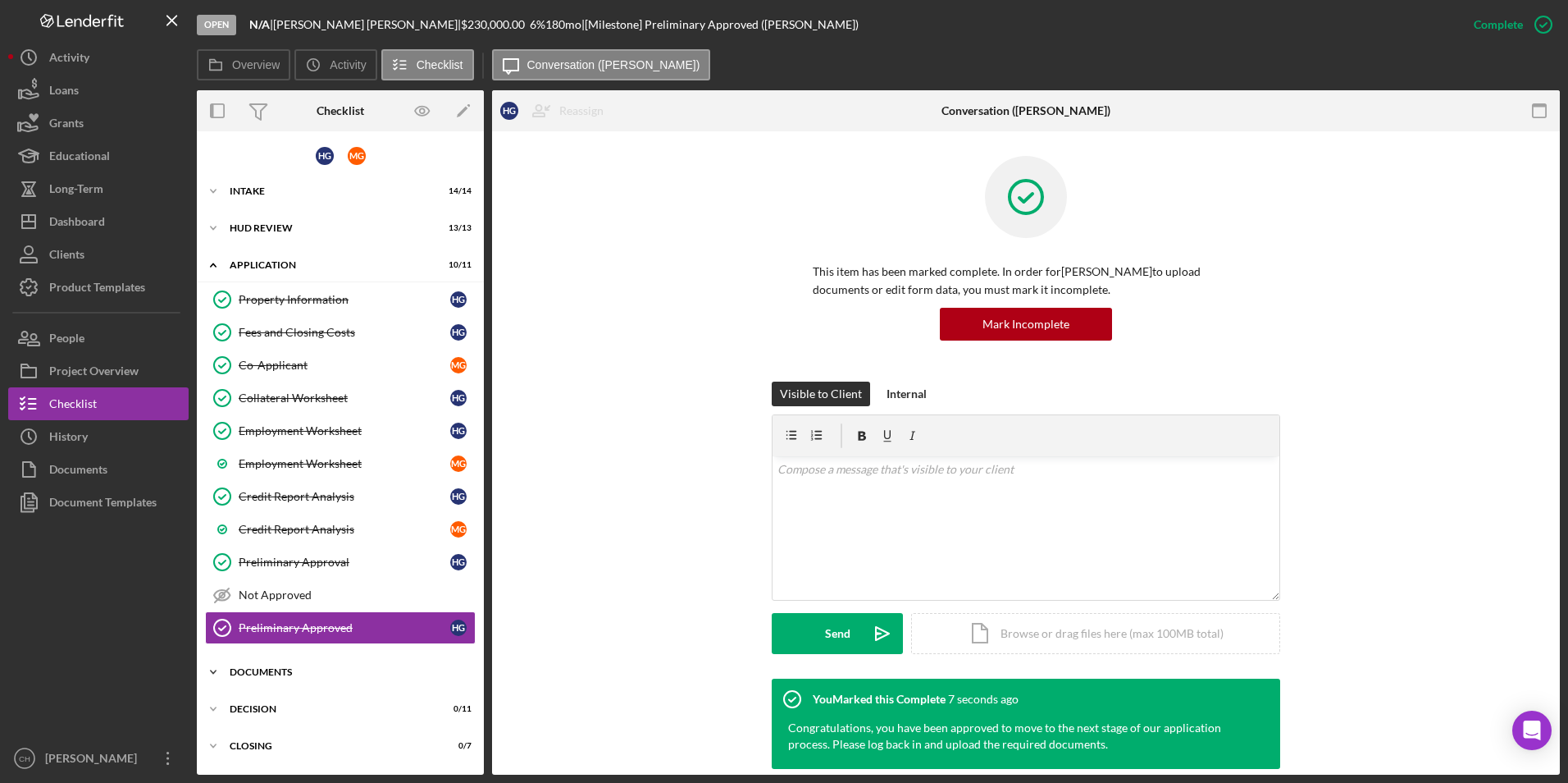
click at [228, 668] on icon "Icon/Expander" at bounding box center [213, 671] width 33 height 33
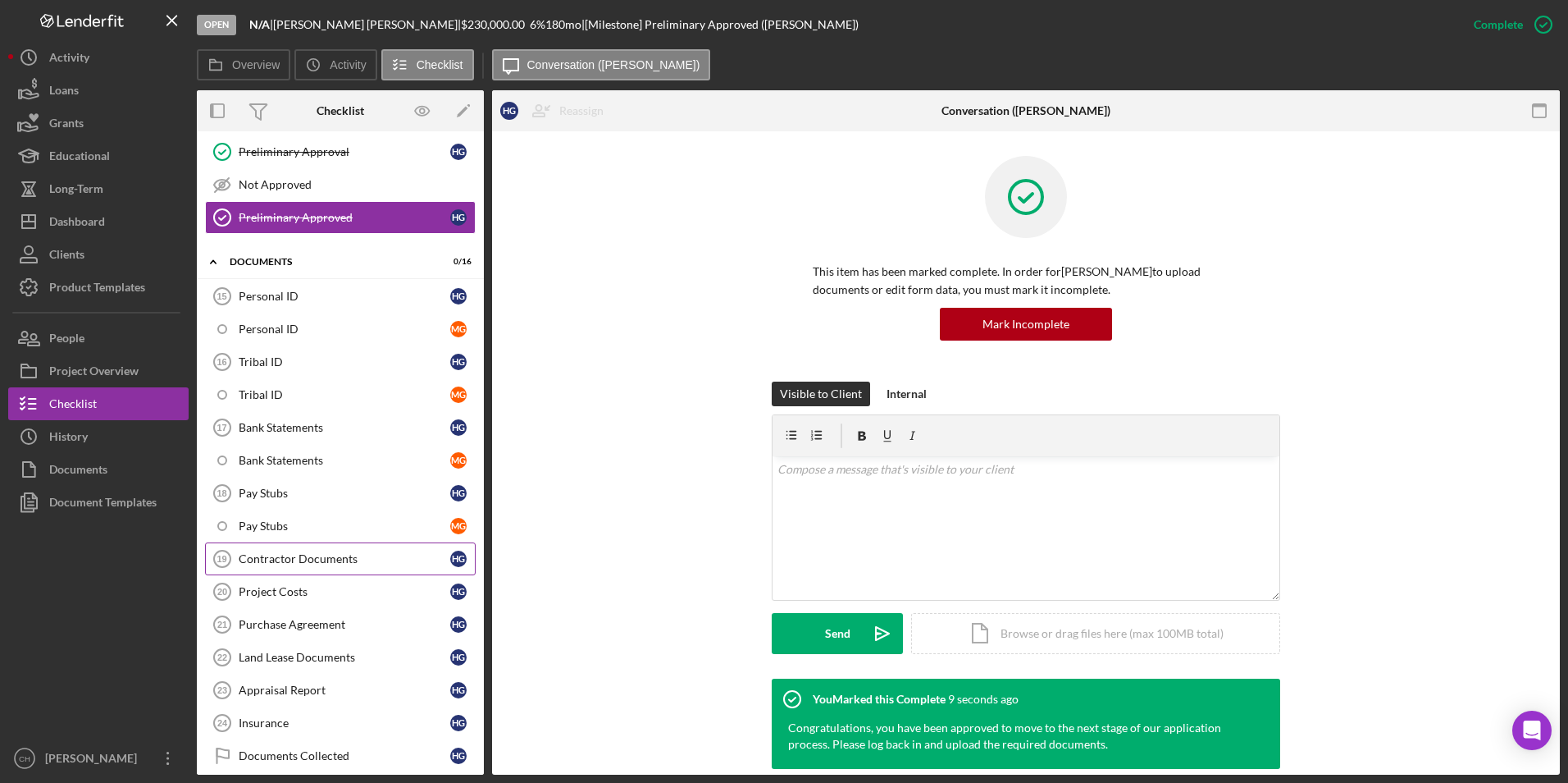
scroll to position [492, 0]
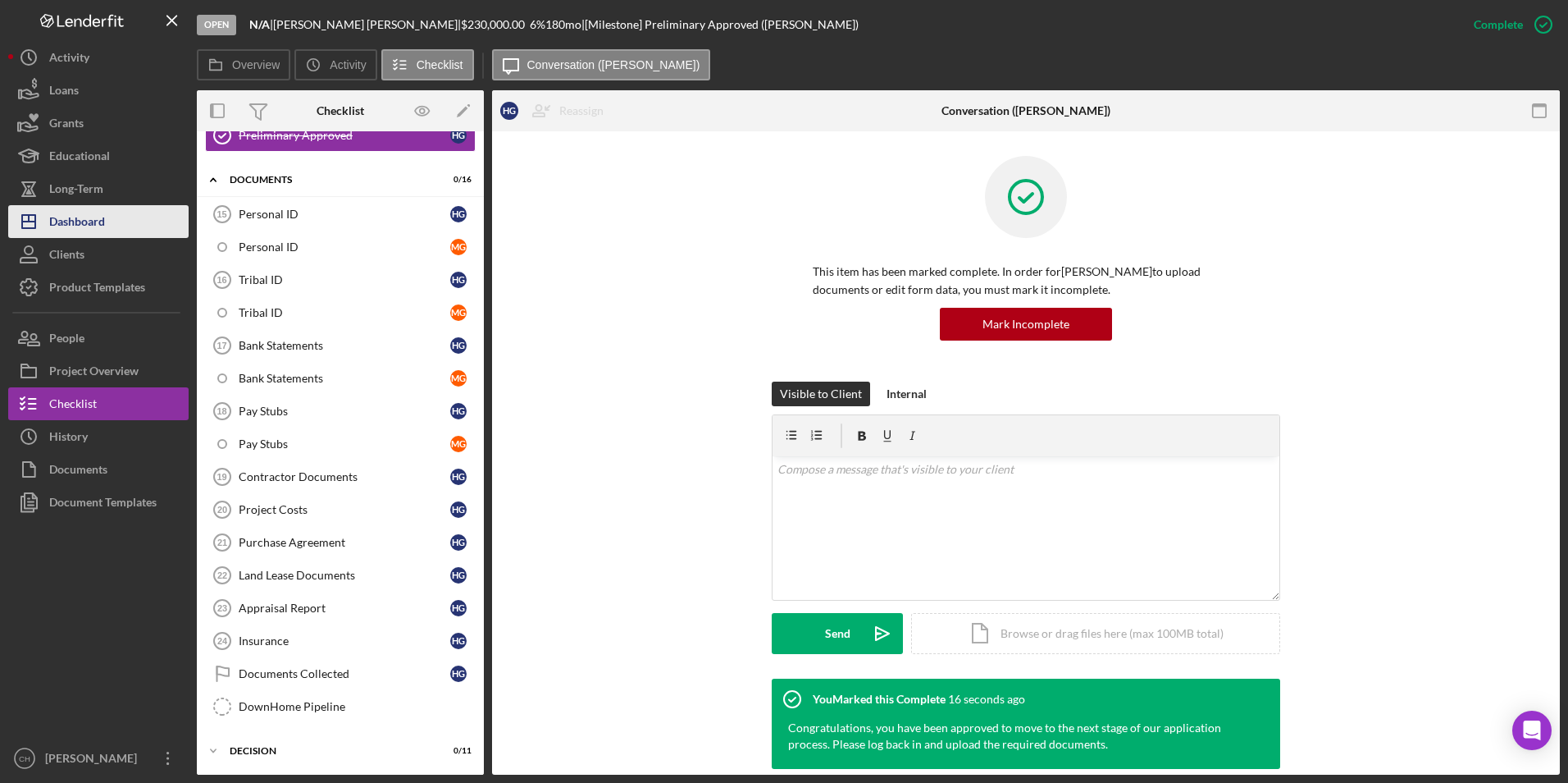
click at [87, 225] on div "Dashboard" at bounding box center [76, 223] width 56 height 37
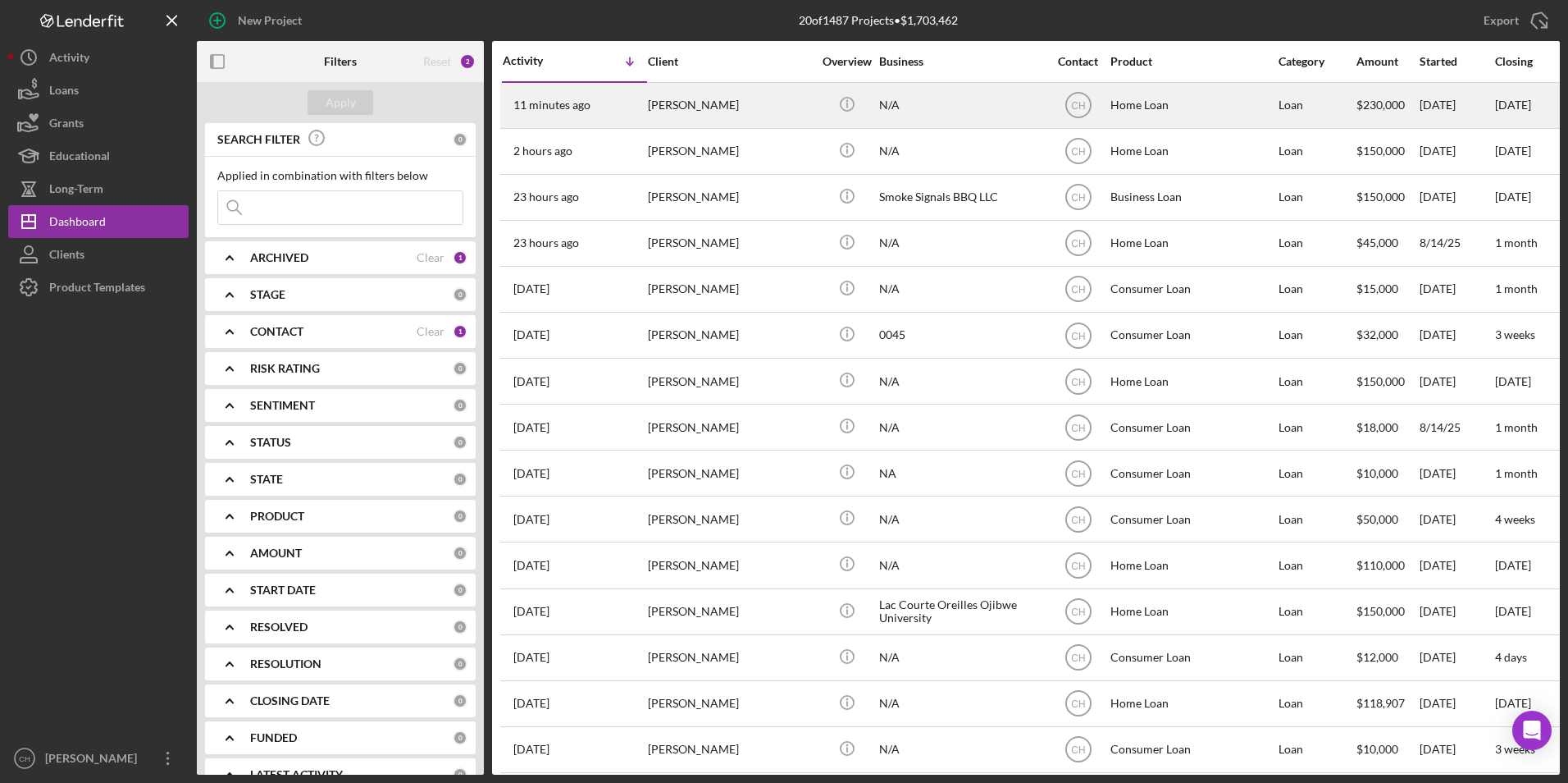
click at [755, 86] on div "[PERSON_NAME]" at bounding box center [730, 105] width 164 height 44
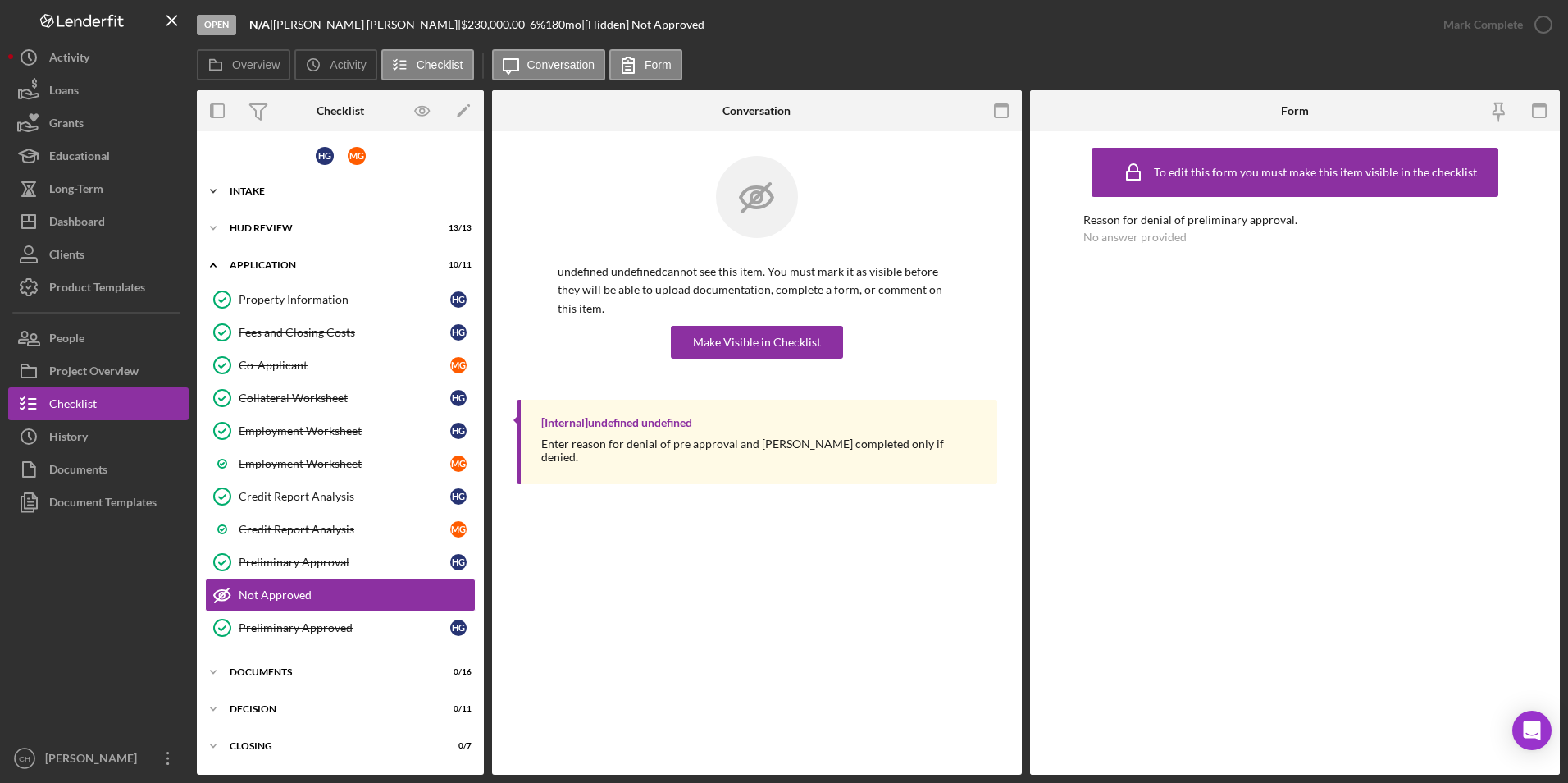
click at [267, 190] on div "Intake" at bounding box center [347, 191] width 233 height 9
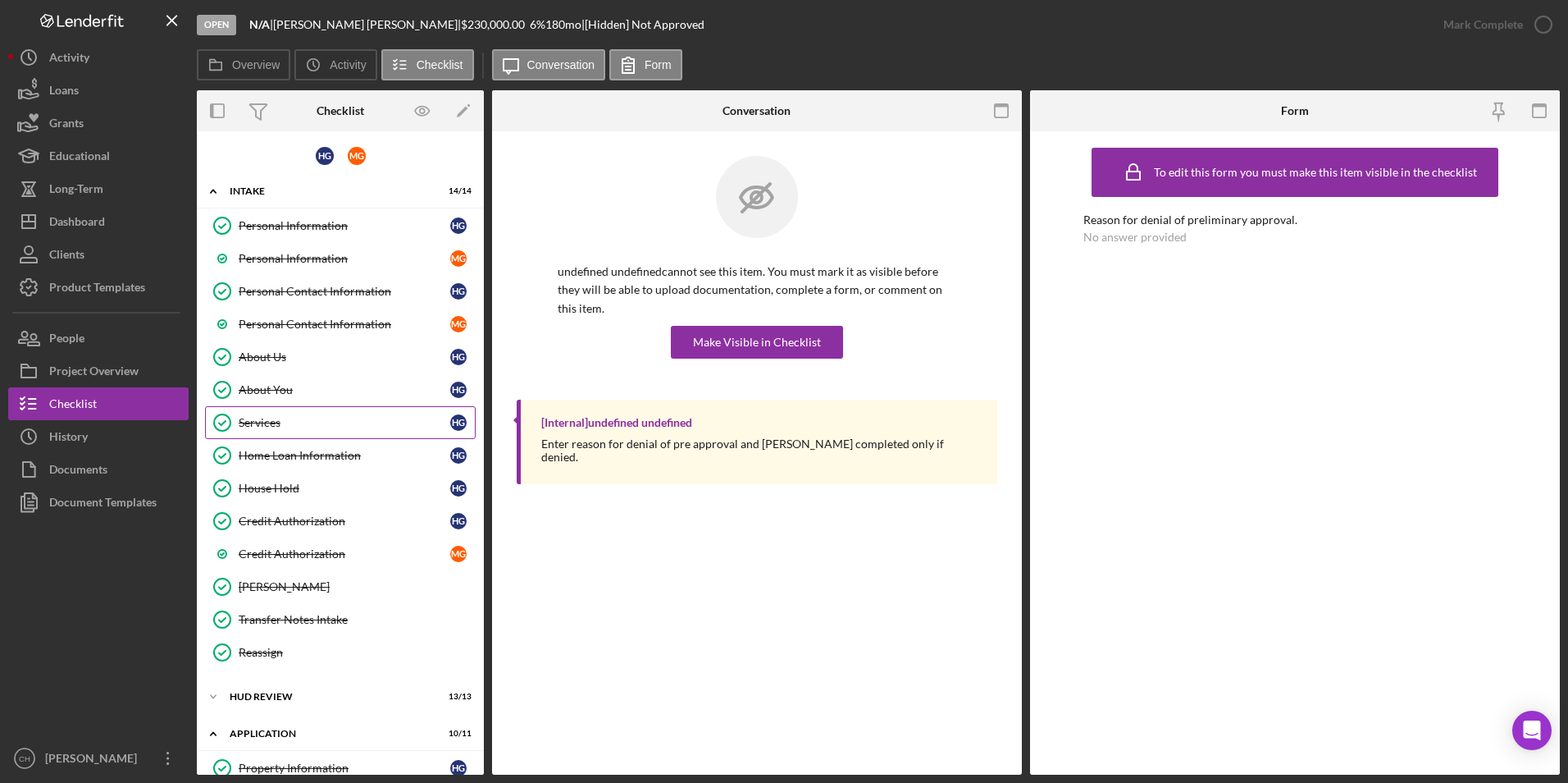
click at [294, 434] on link "Services Services H G" at bounding box center [340, 422] width 270 height 33
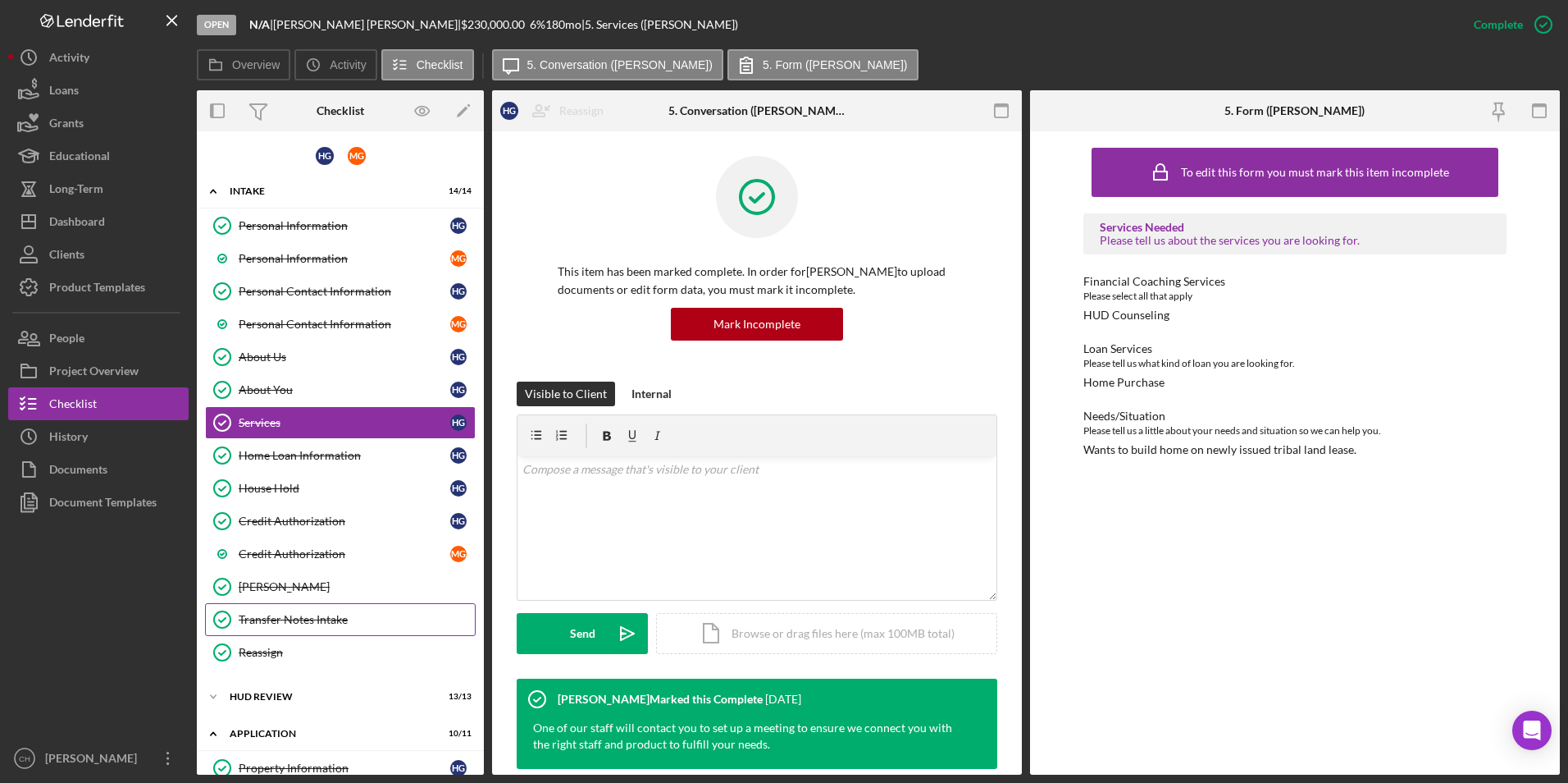
click at [285, 621] on div "Transfer Notes Intake" at bounding box center [356, 619] width 236 height 13
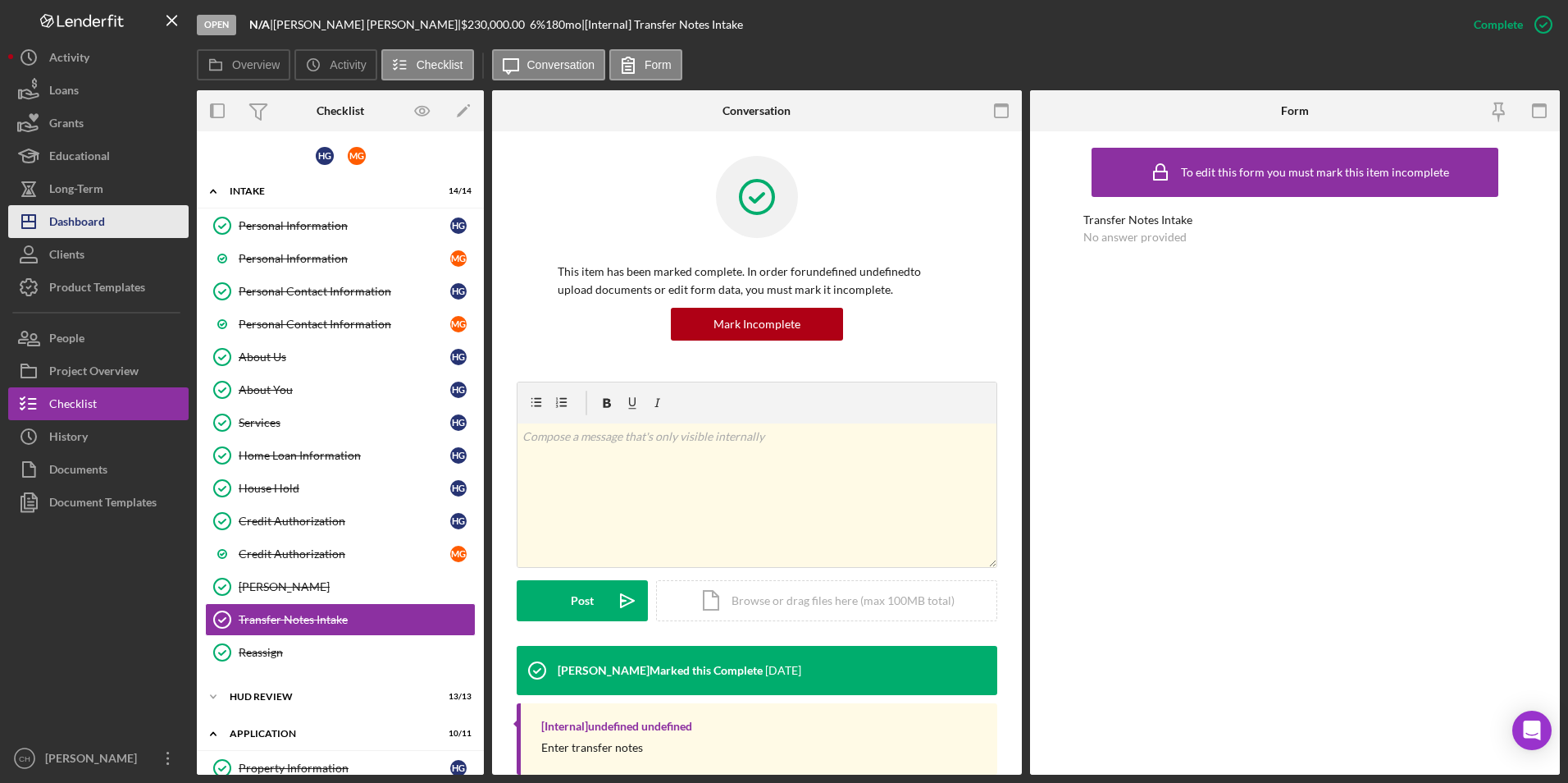
click at [99, 225] on div "Dashboard" at bounding box center [76, 223] width 56 height 37
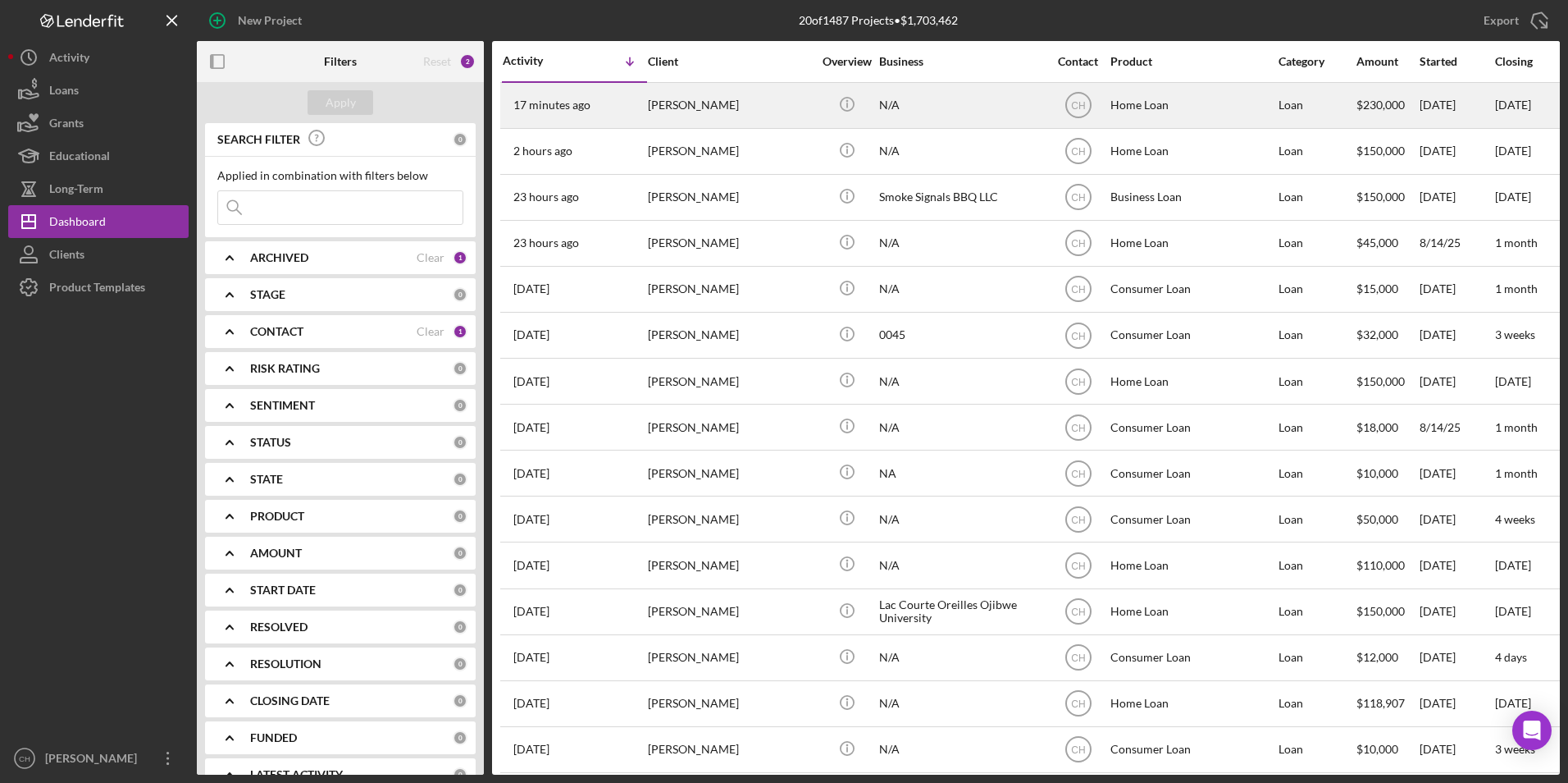
click at [615, 101] on div "17 minutes ago Hannah Gordon" at bounding box center [574, 105] width 143 height 44
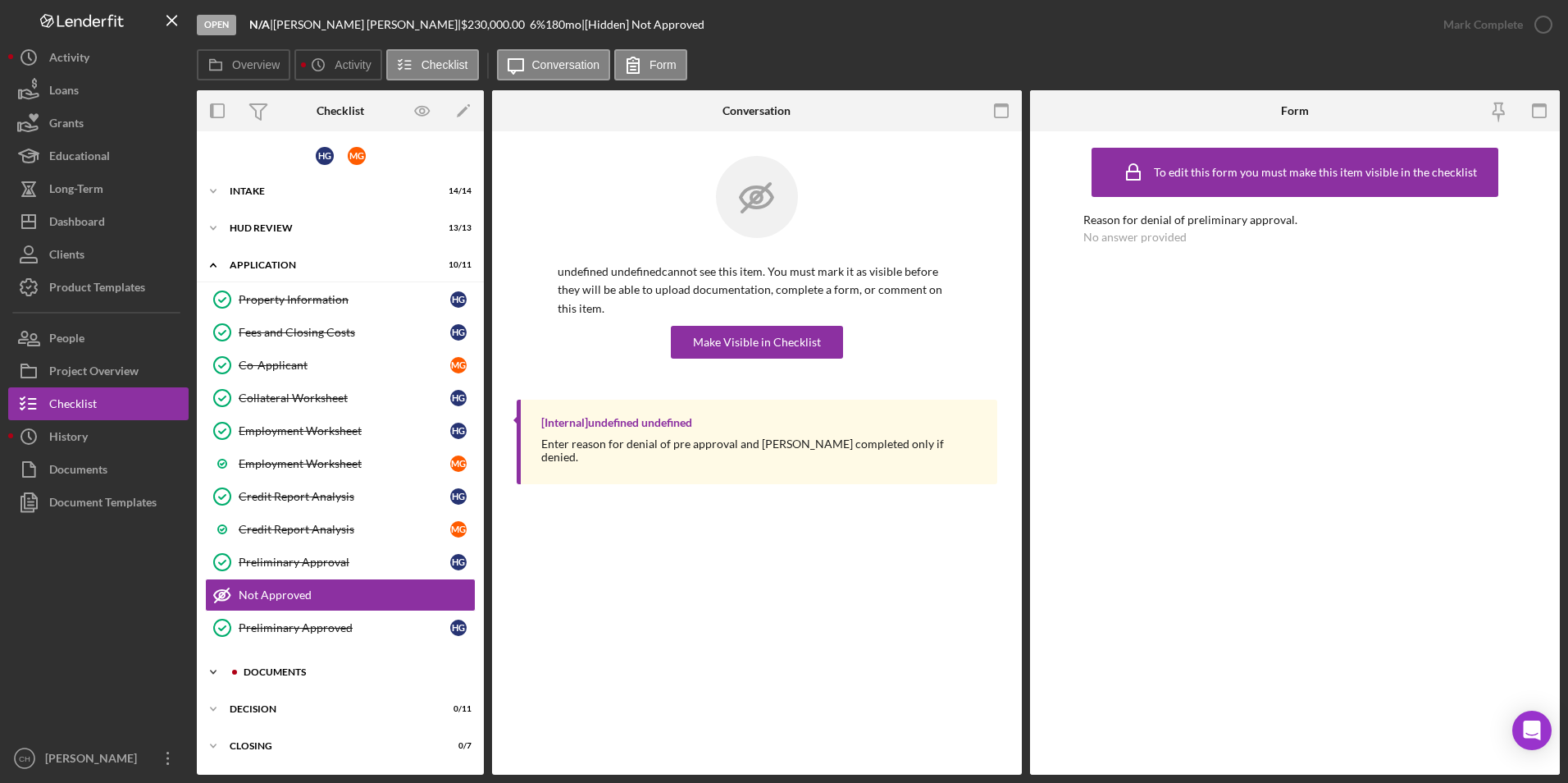
click at [266, 668] on div "Documents" at bounding box center [354, 671] width 220 height 9
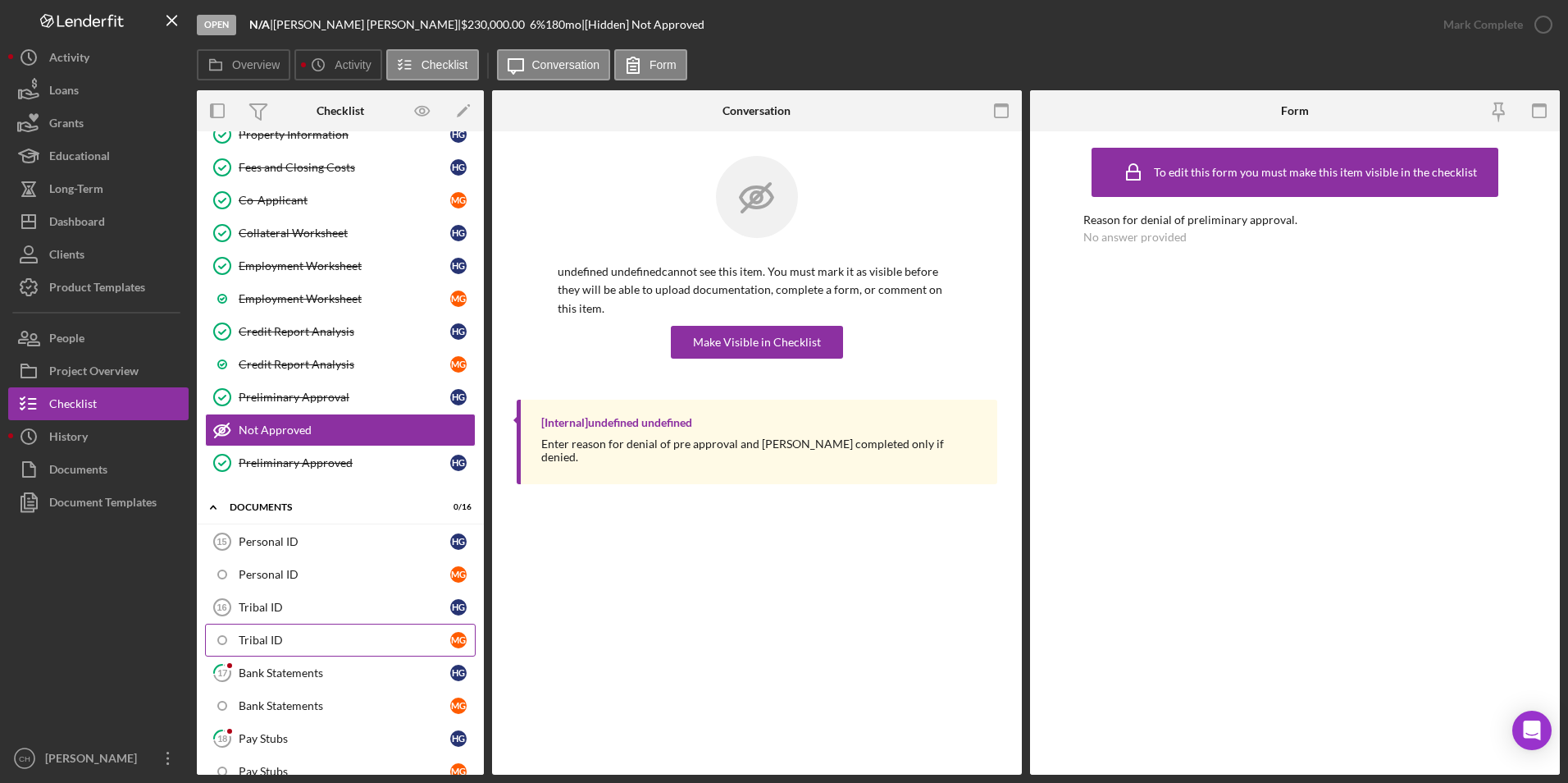
scroll to position [164, 0]
click at [281, 671] on div "Bank Statements" at bounding box center [344, 673] width 212 height 13
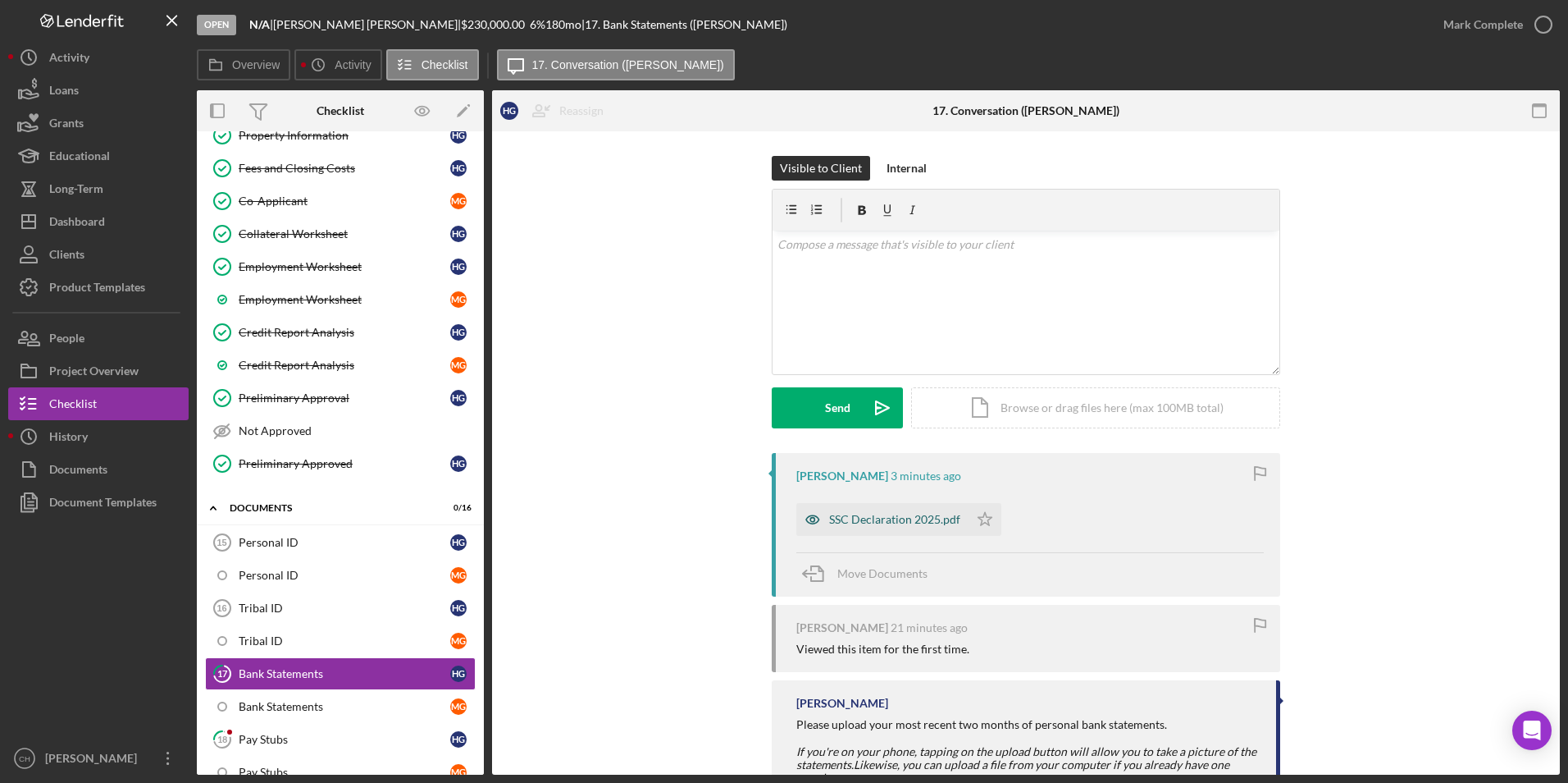
click at [892, 524] on div "SSC Declaration 2025.pdf" at bounding box center [894, 519] width 131 height 13
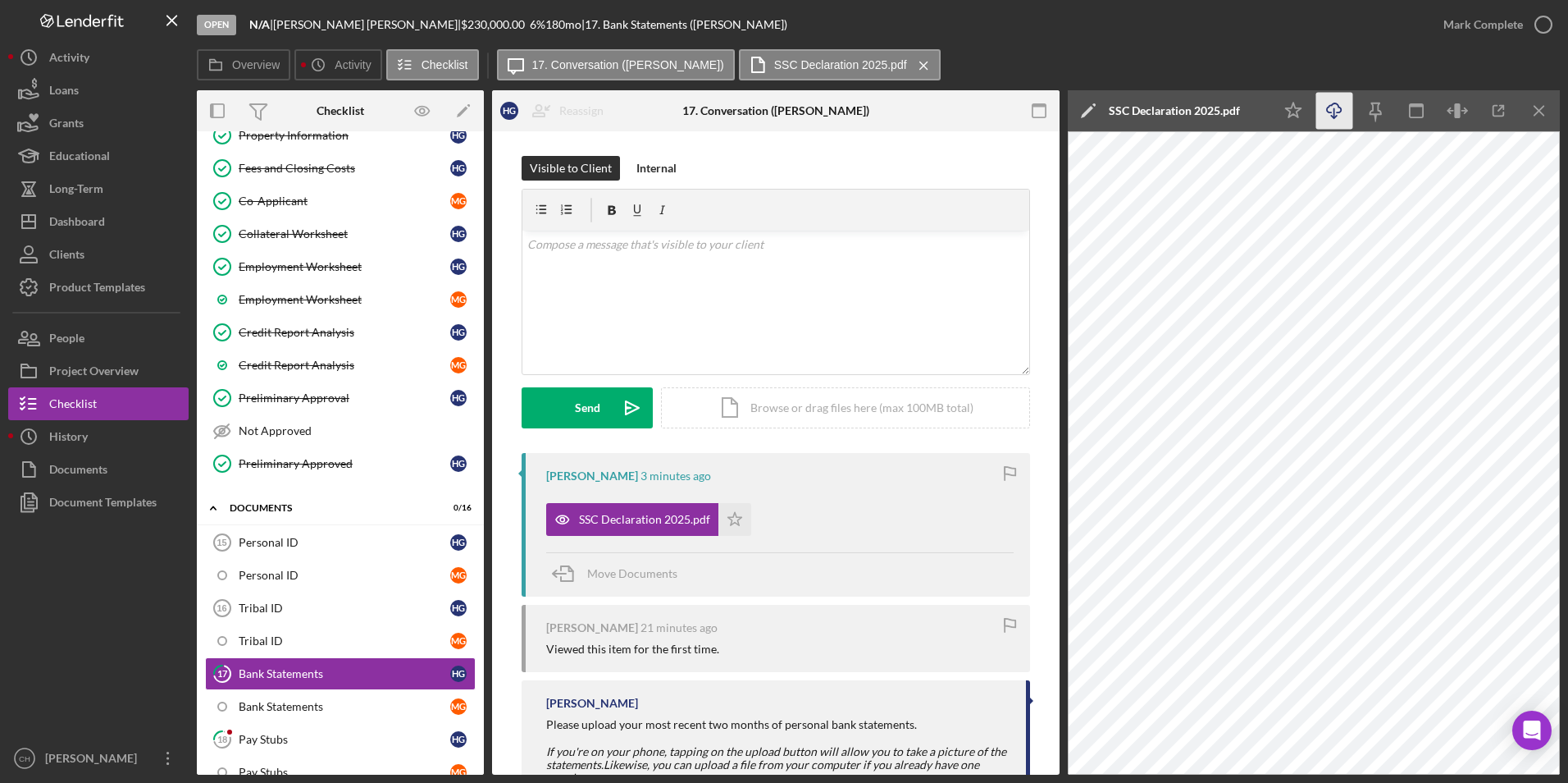
click at [1333, 119] on icon "Icon/Download" at bounding box center [1335, 111] width 37 height 37
click at [729, 520] on polygon "button" at bounding box center [736, 518] width 14 height 13
click at [608, 572] on span "Move Documents" at bounding box center [632, 573] width 90 height 14
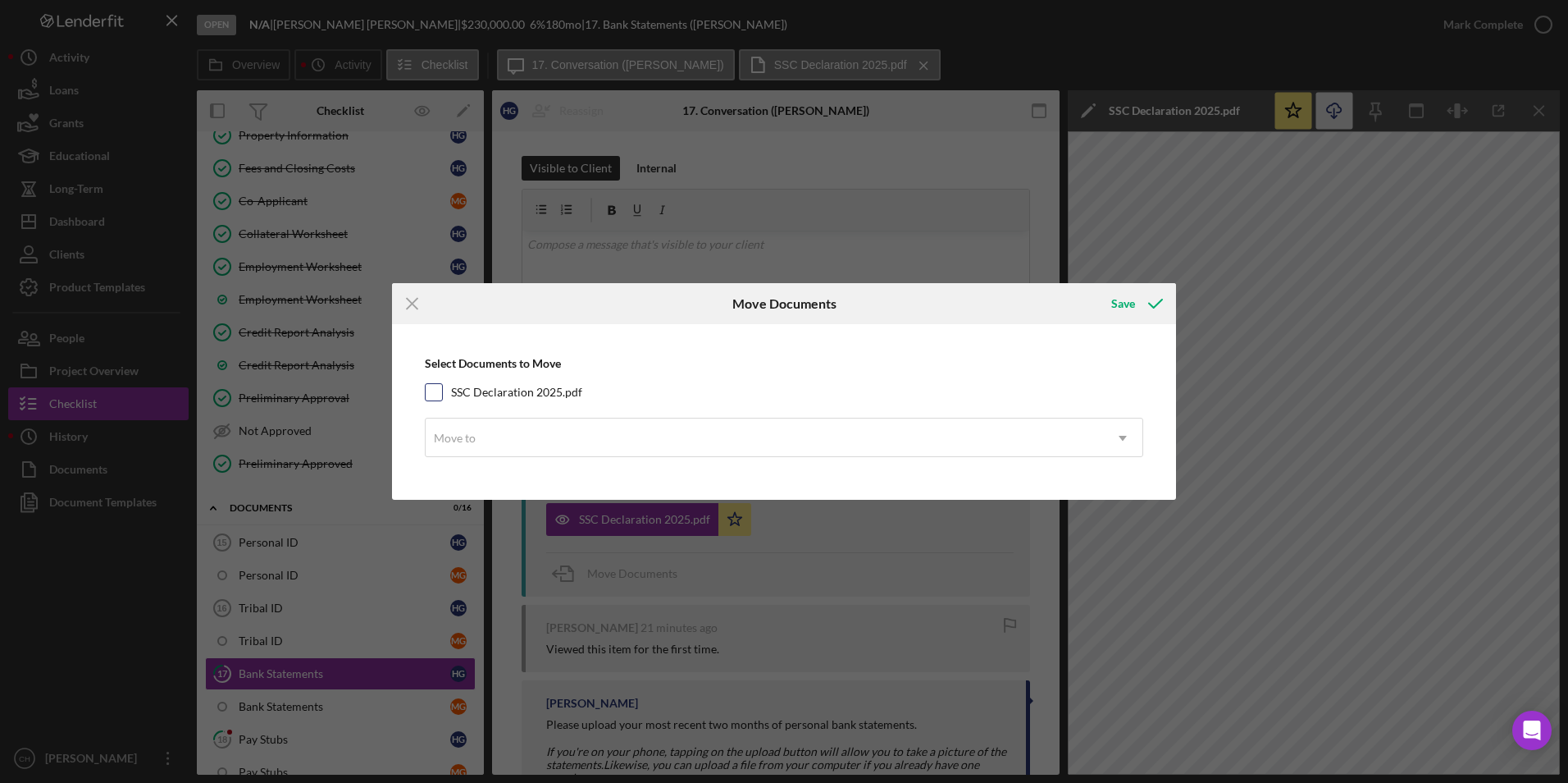
click at [429, 388] on input "SSC Declaration 2025.pdf" at bounding box center [433, 392] width 16 height 16
checkbox input "true"
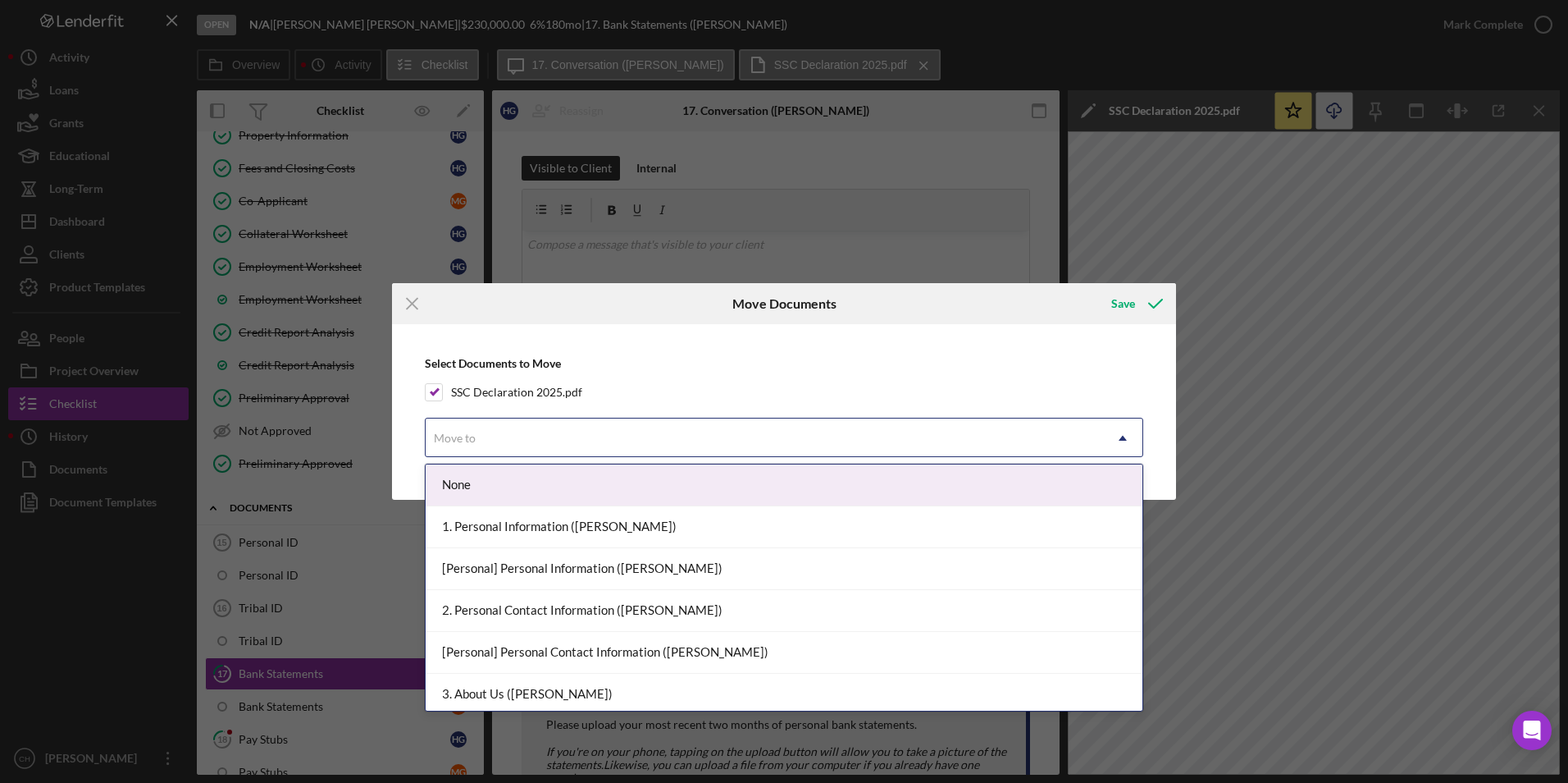
click at [444, 451] on div "Move to" at bounding box center [764, 438] width 677 height 38
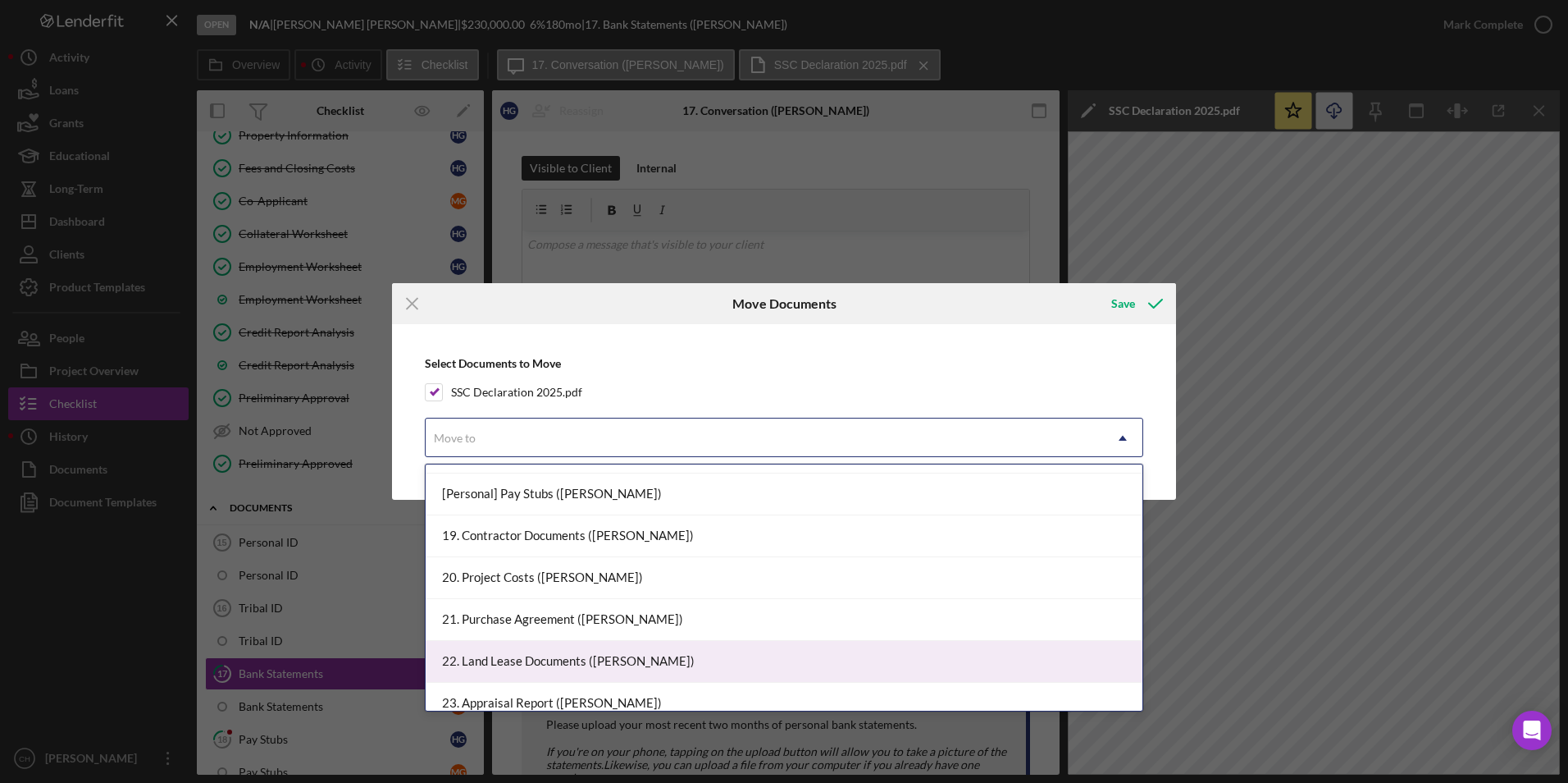
scroll to position [1394, 0]
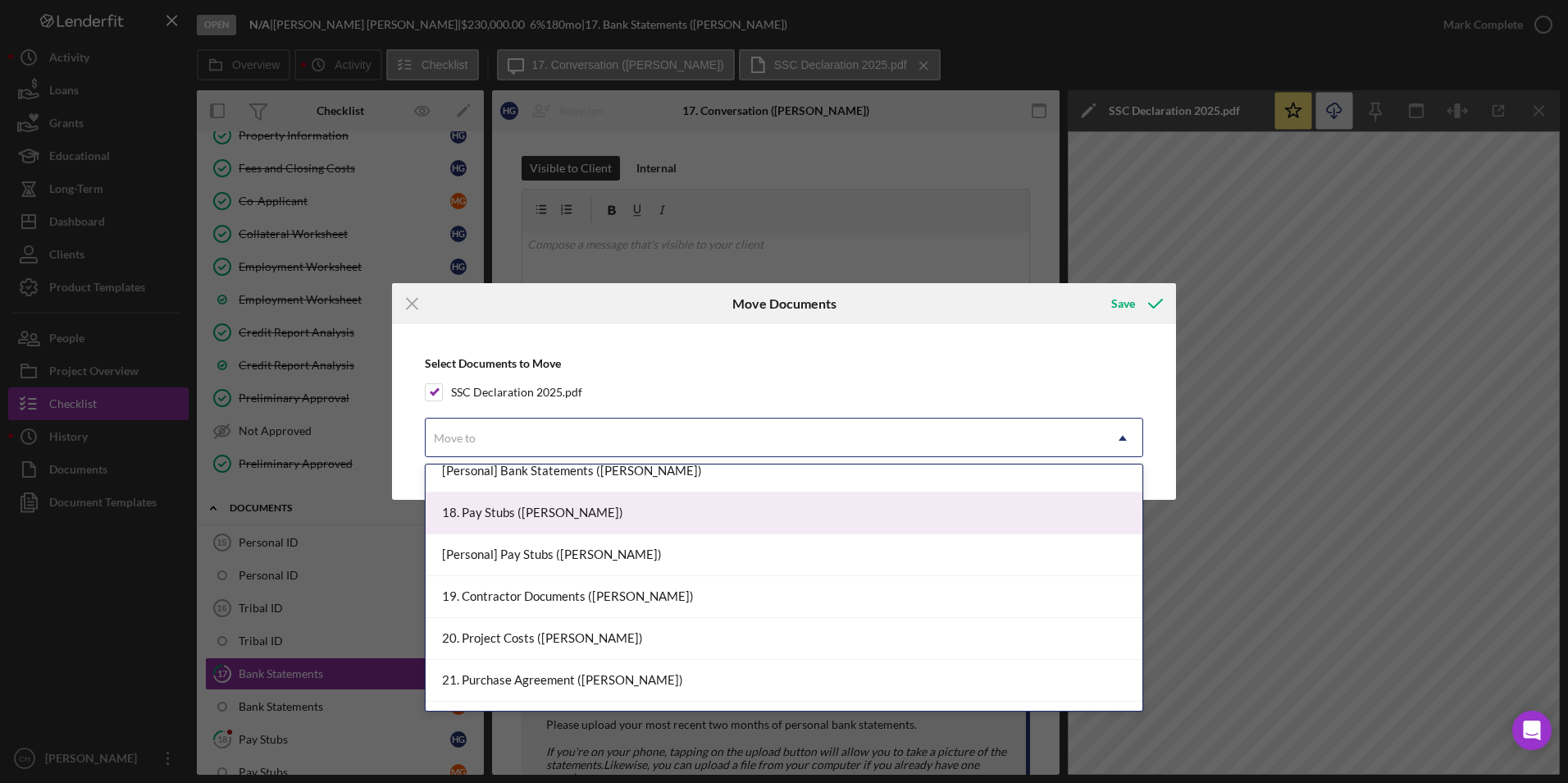
click at [552, 517] on div "18. Pay Stubs ([PERSON_NAME])" at bounding box center [784, 513] width 717 height 42
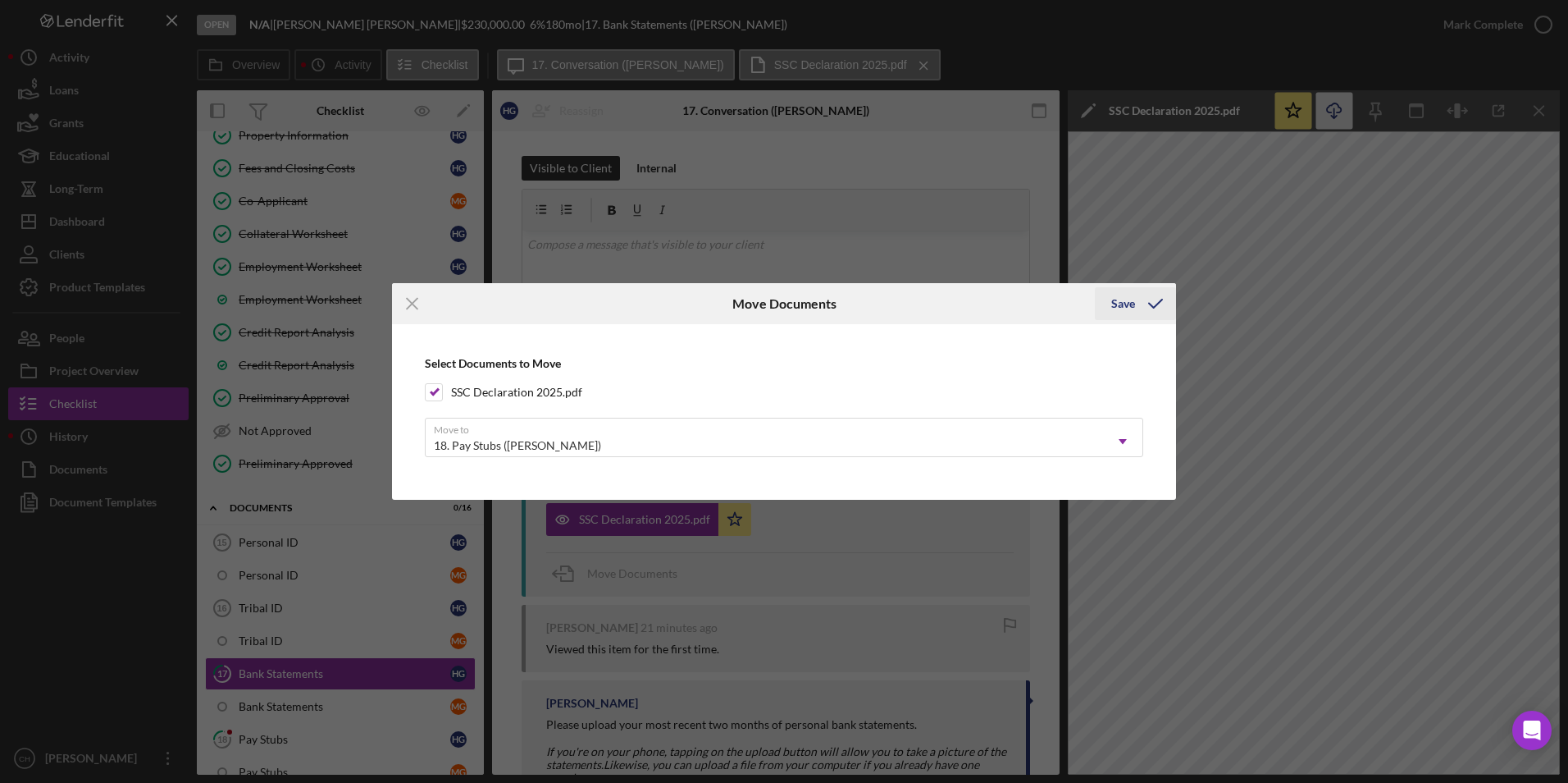
click at [1135, 300] on icon "submit" at bounding box center [1155, 304] width 41 height 41
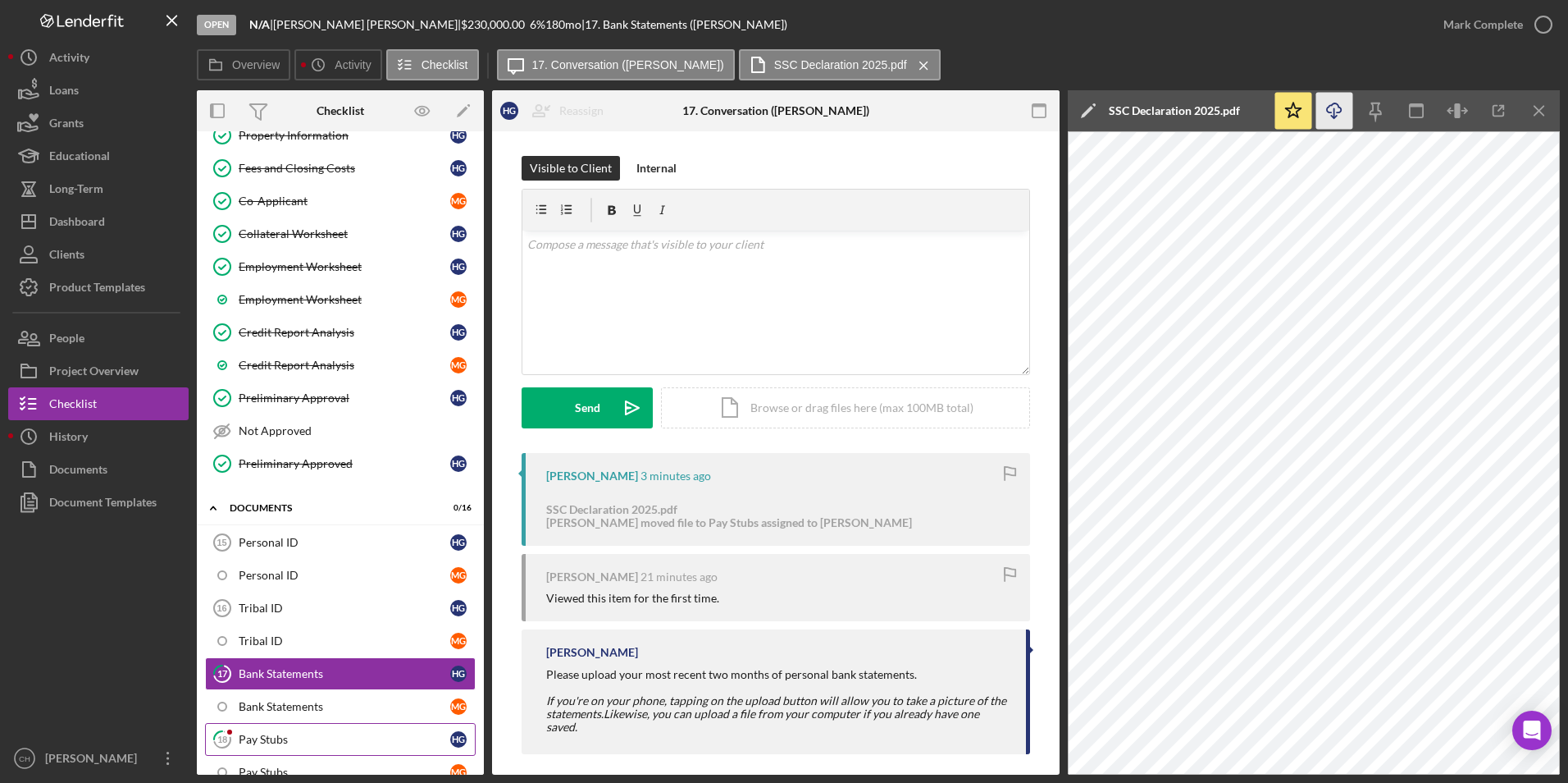
click at [261, 732] on div "Pay Stubs" at bounding box center [344, 738] width 212 height 13
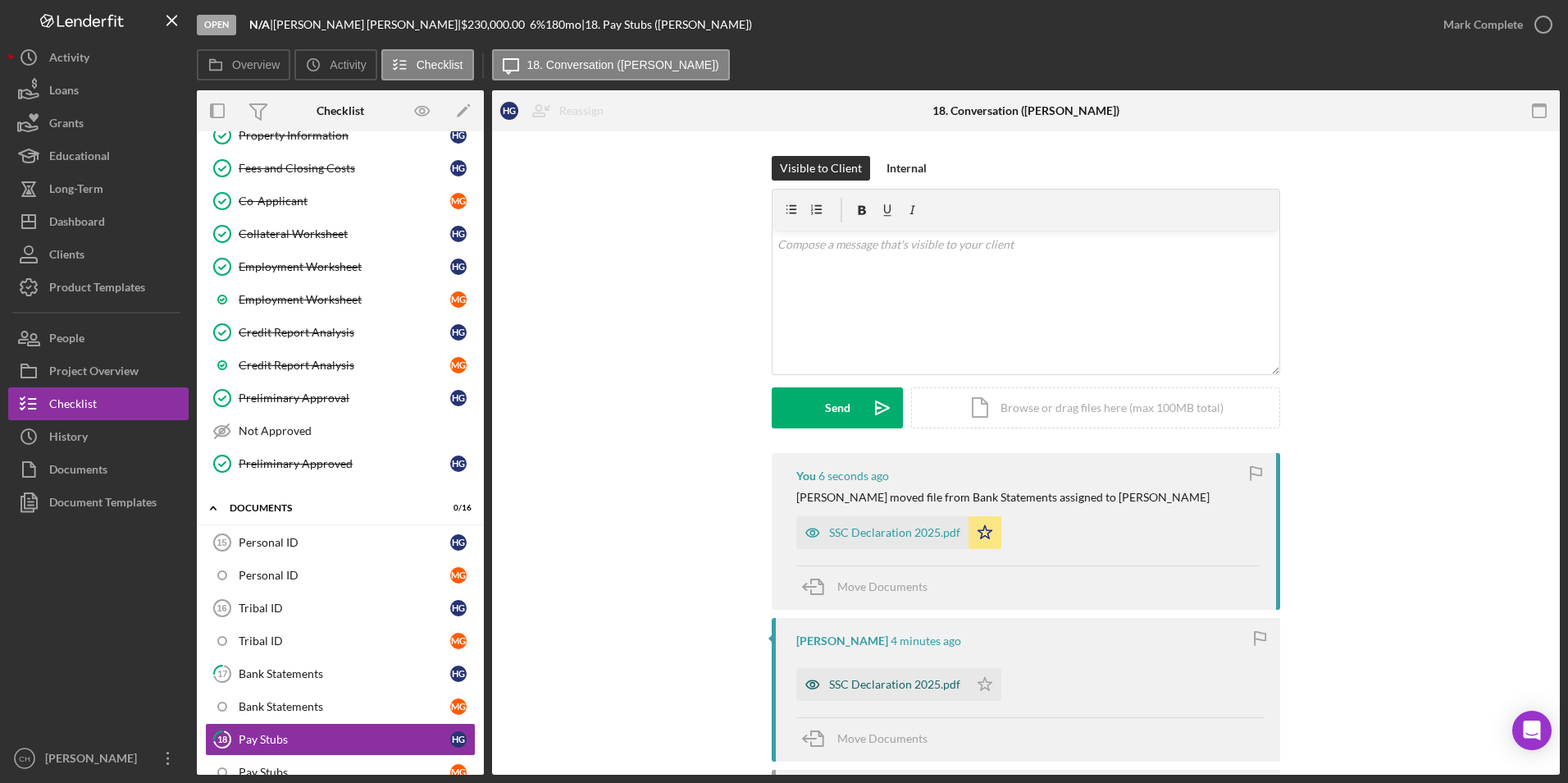
click at [845, 689] on div "SSC Declaration 2025.pdf" at bounding box center [894, 683] width 131 height 13
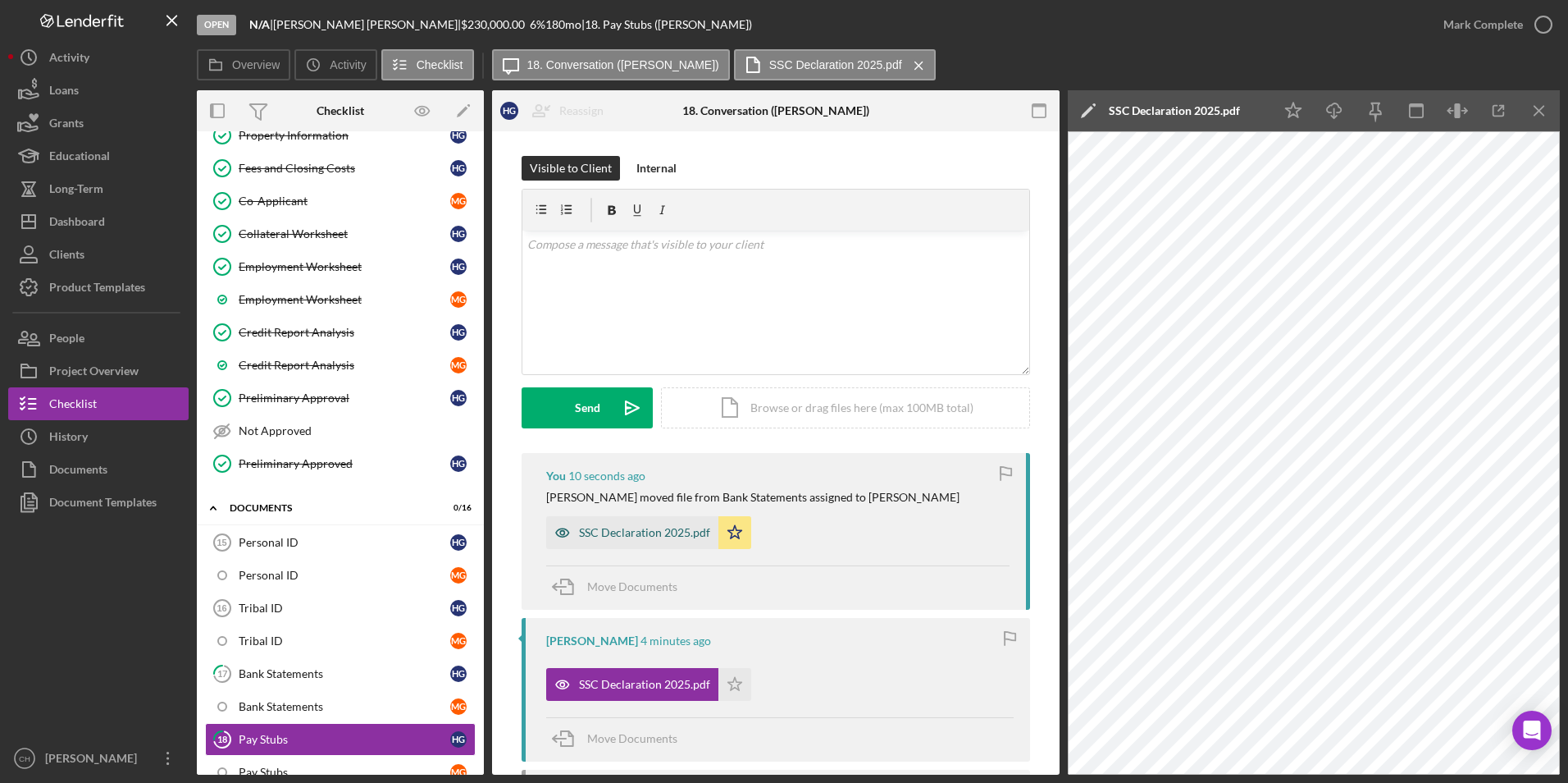
click at [629, 528] on div "SSC Declaration 2025.pdf" at bounding box center [645, 531] width 131 height 13
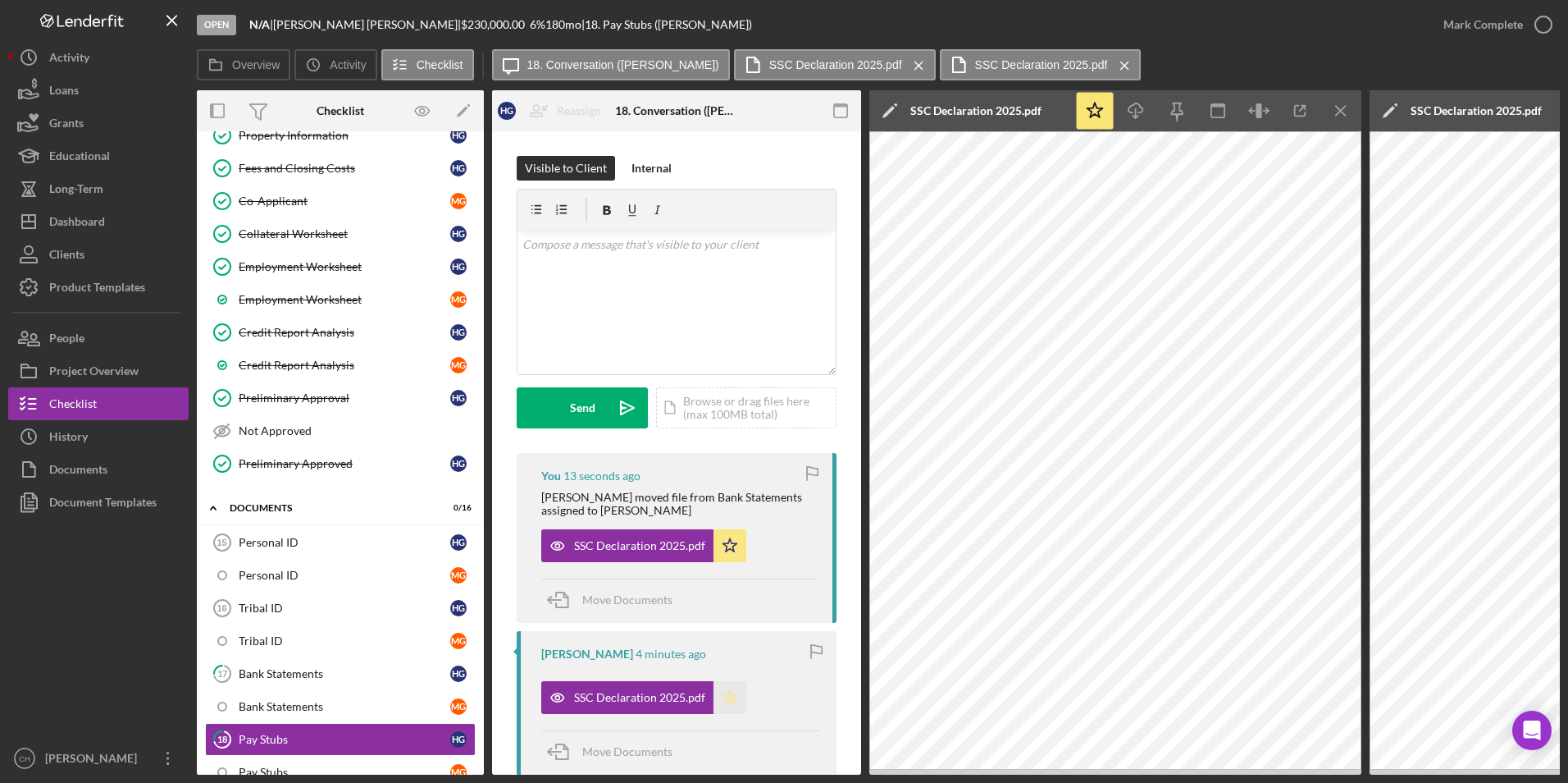
click at [723, 682] on icon "Icon/Star" at bounding box center [730, 697] width 33 height 33
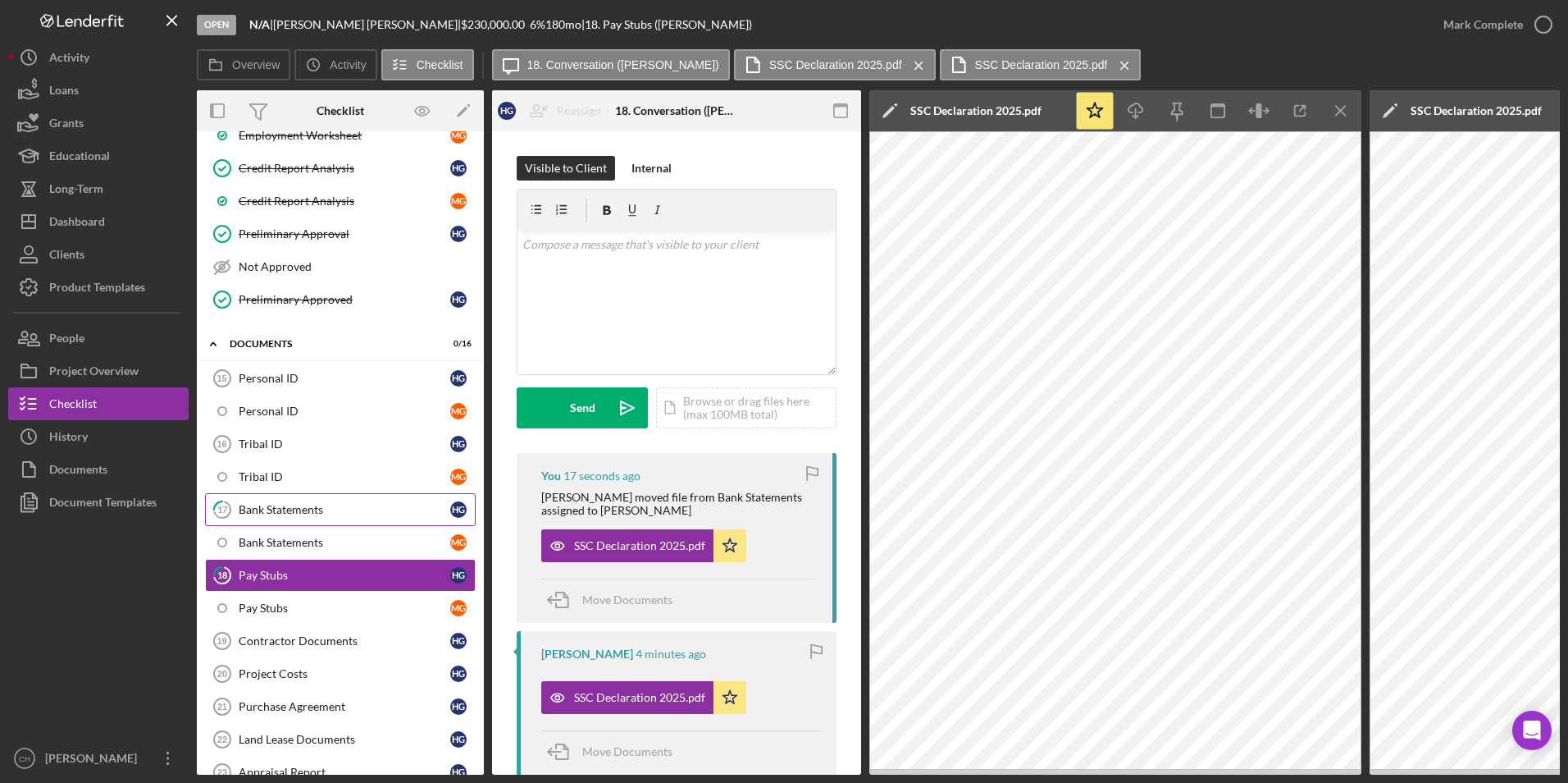
click at [279, 509] on div "Bank Statements" at bounding box center [344, 509] width 212 height 13
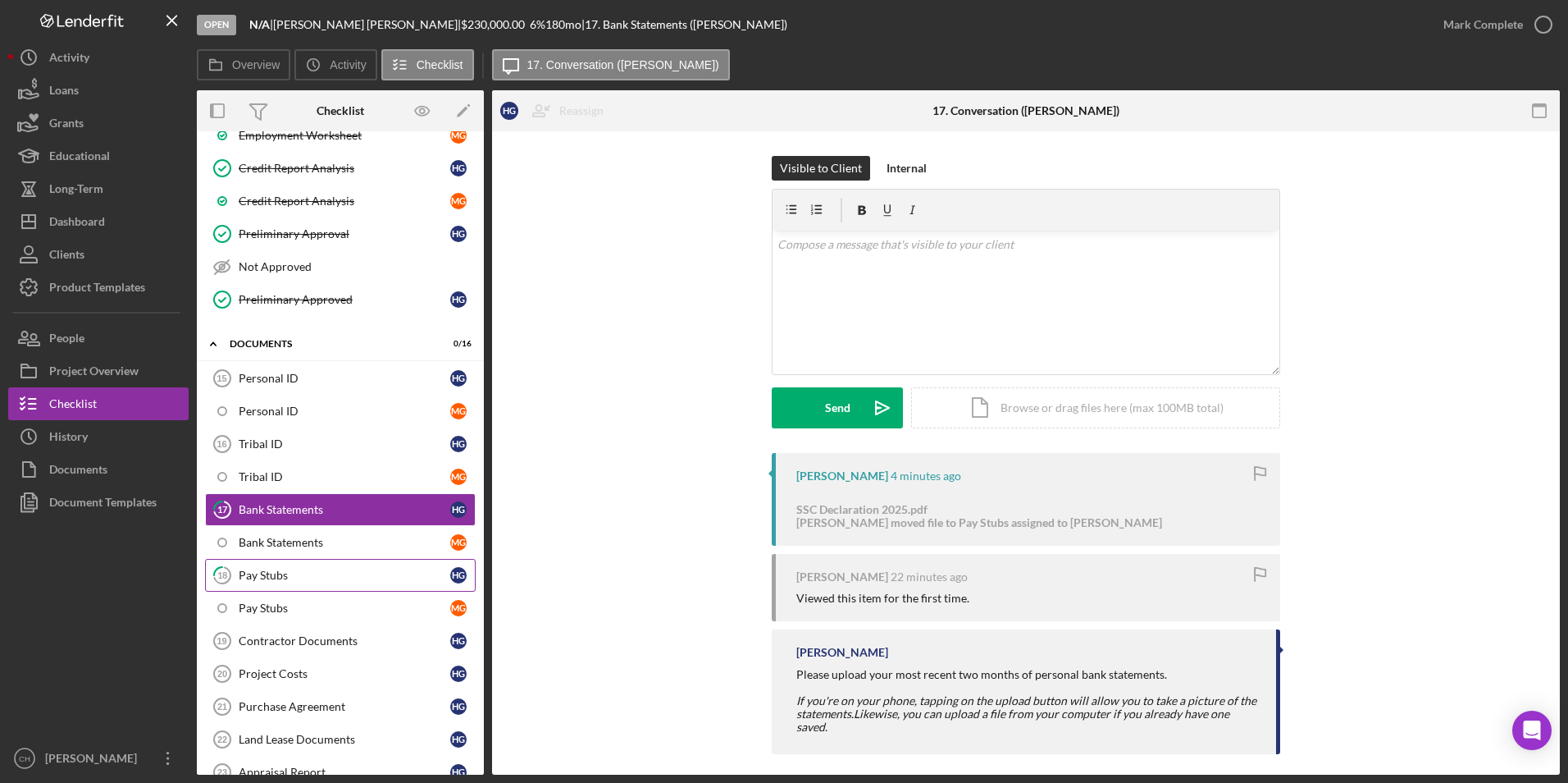
click at [247, 574] on div "Pay Stubs" at bounding box center [344, 574] width 212 height 13
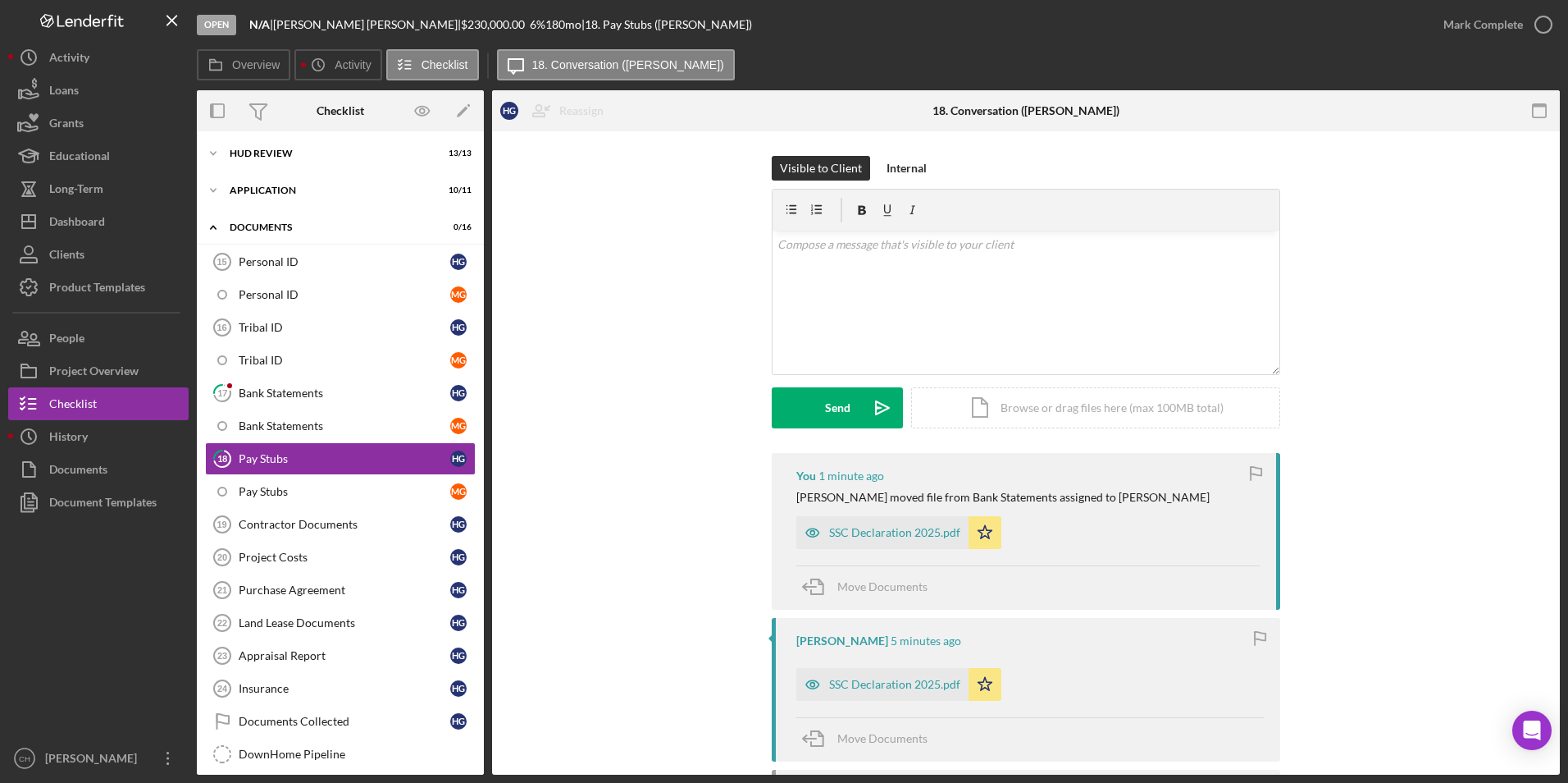
scroll to position [81, 0]
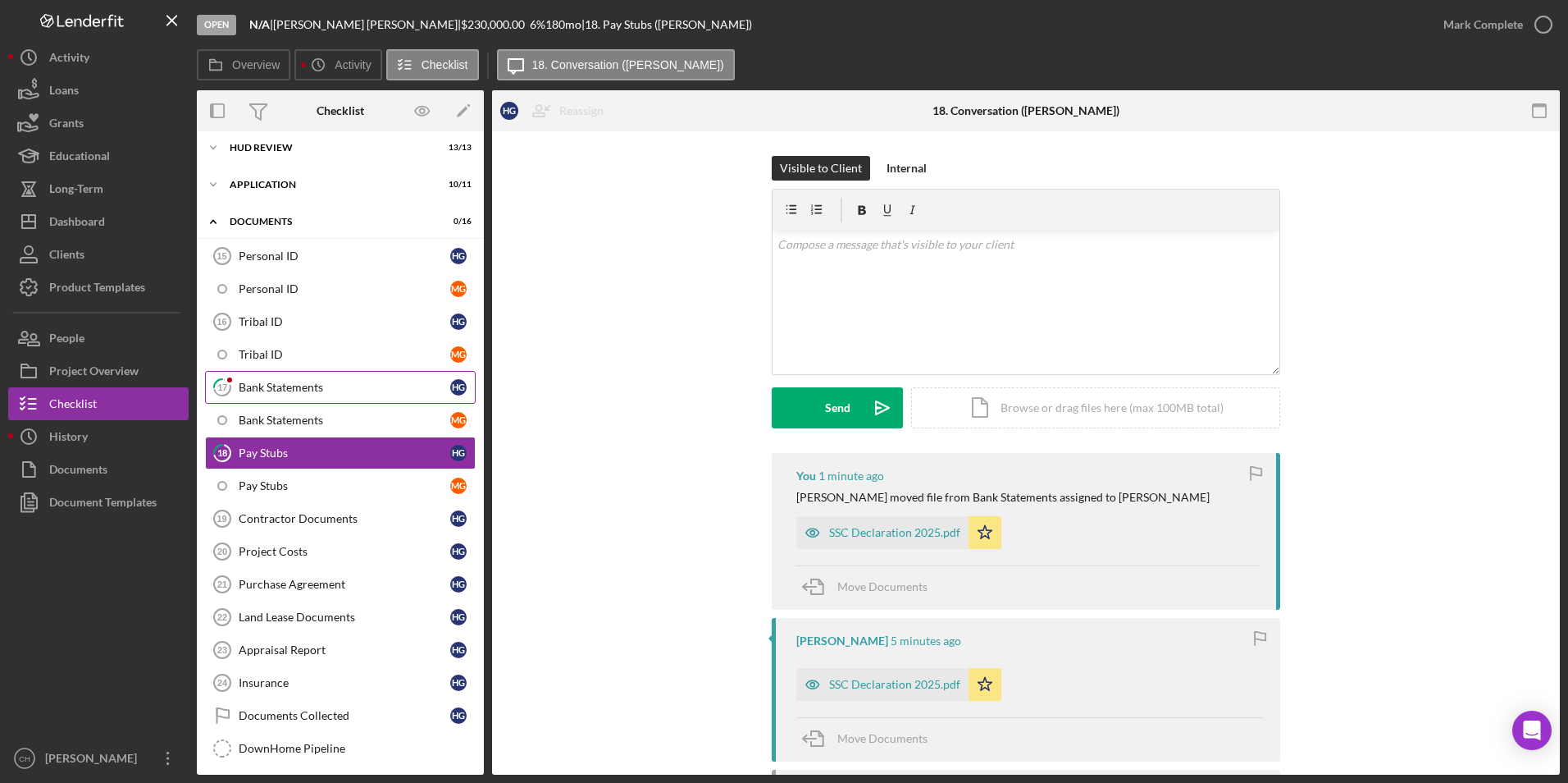
click at [290, 380] on div "Bank Statements" at bounding box center [344, 386] width 212 height 13
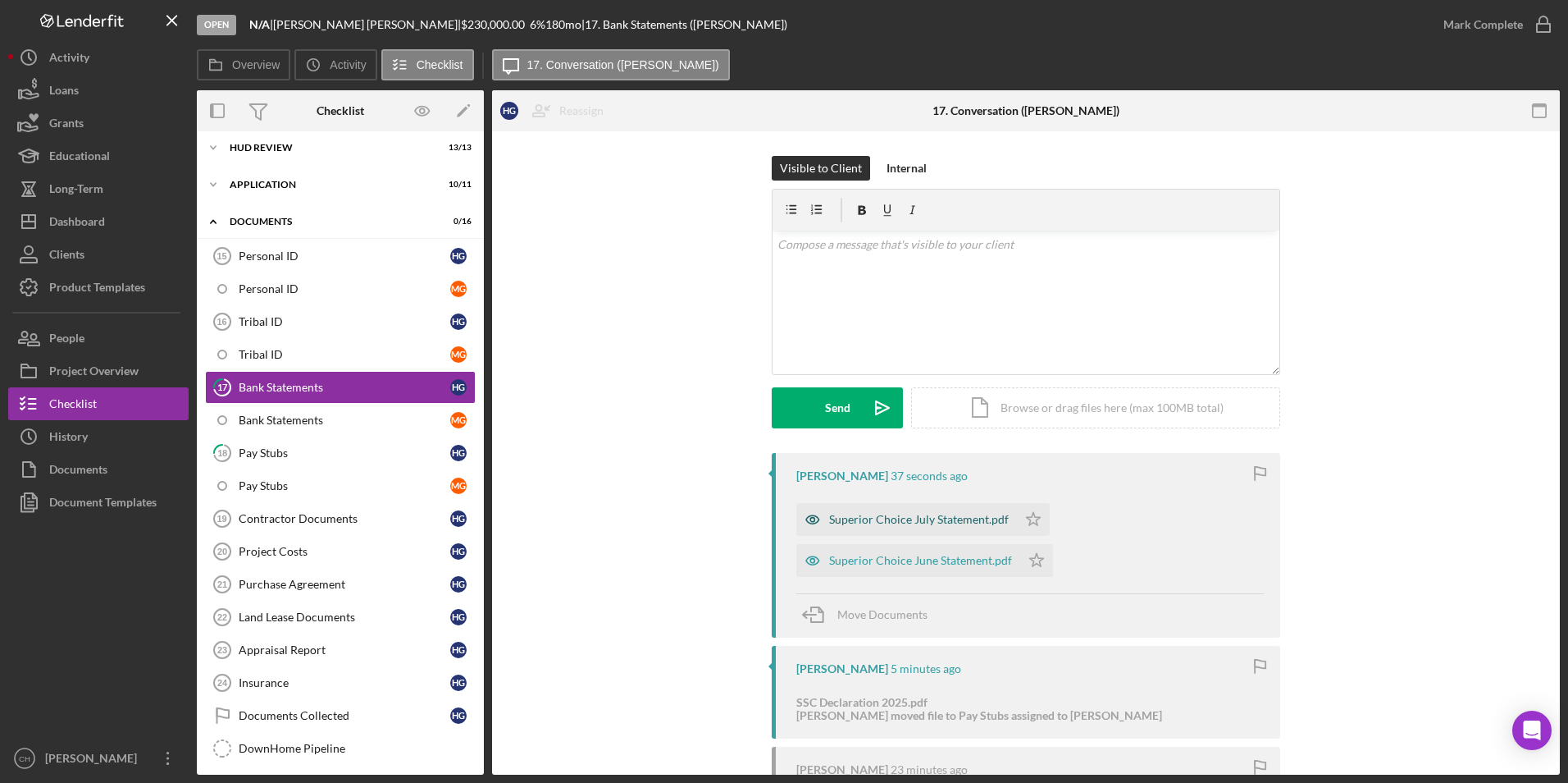
click at [921, 520] on div "Superior Choice July Statement.pdf" at bounding box center [918, 519] width 179 height 13
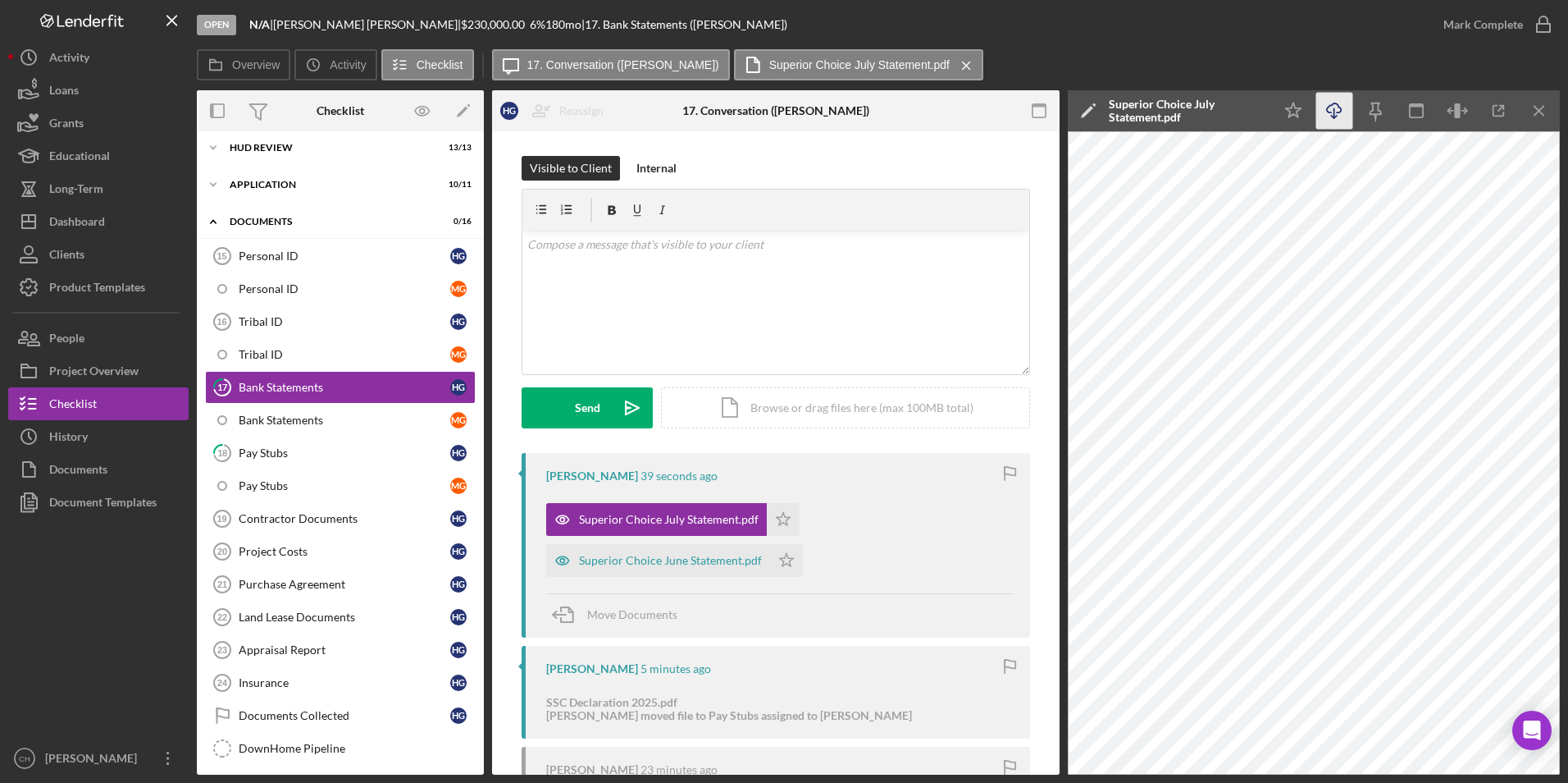
click at [1324, 109] on icon "Icon/Download" at bounding box center [1335, 111] width 37 height 37
click at [784, 519] on polygon "button" at bounding box center [784, 518] width 14 height 13
click at [689, 564] on div "Superior Choice June Statement.pdf" at bounding box center [670, 560] width 183 height 13
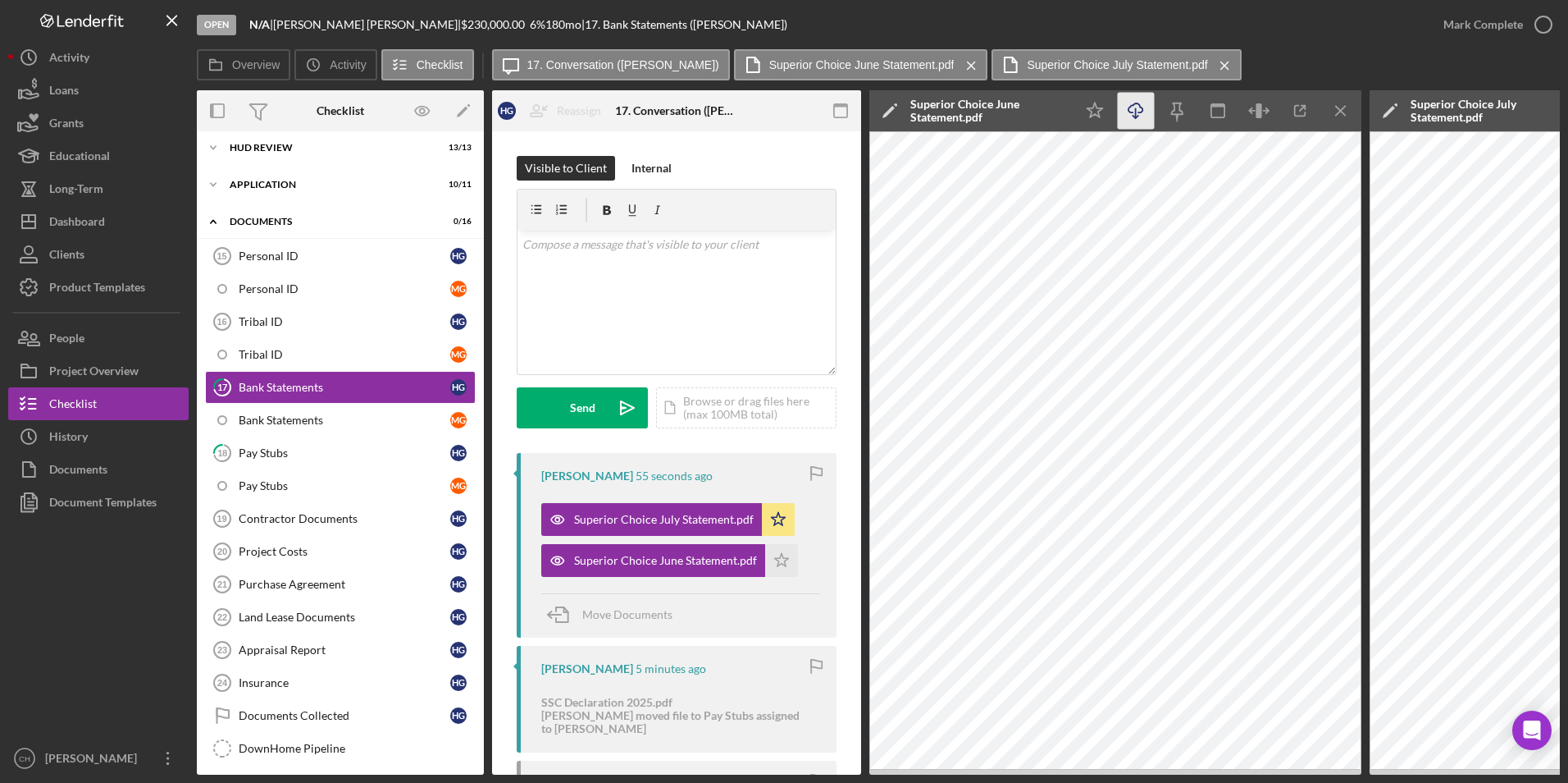
click at [1141, 114] on icon "Icon/Download" at bounding box center [1135, 111] width 37 height 37
click at [785, 561] on icon "Icon/Star" at bounding box center [782, 561] width 33 height 33
click at [1470, 15] on div "Mark Complete" at bounding box center [1483, 25] width 80 height 33
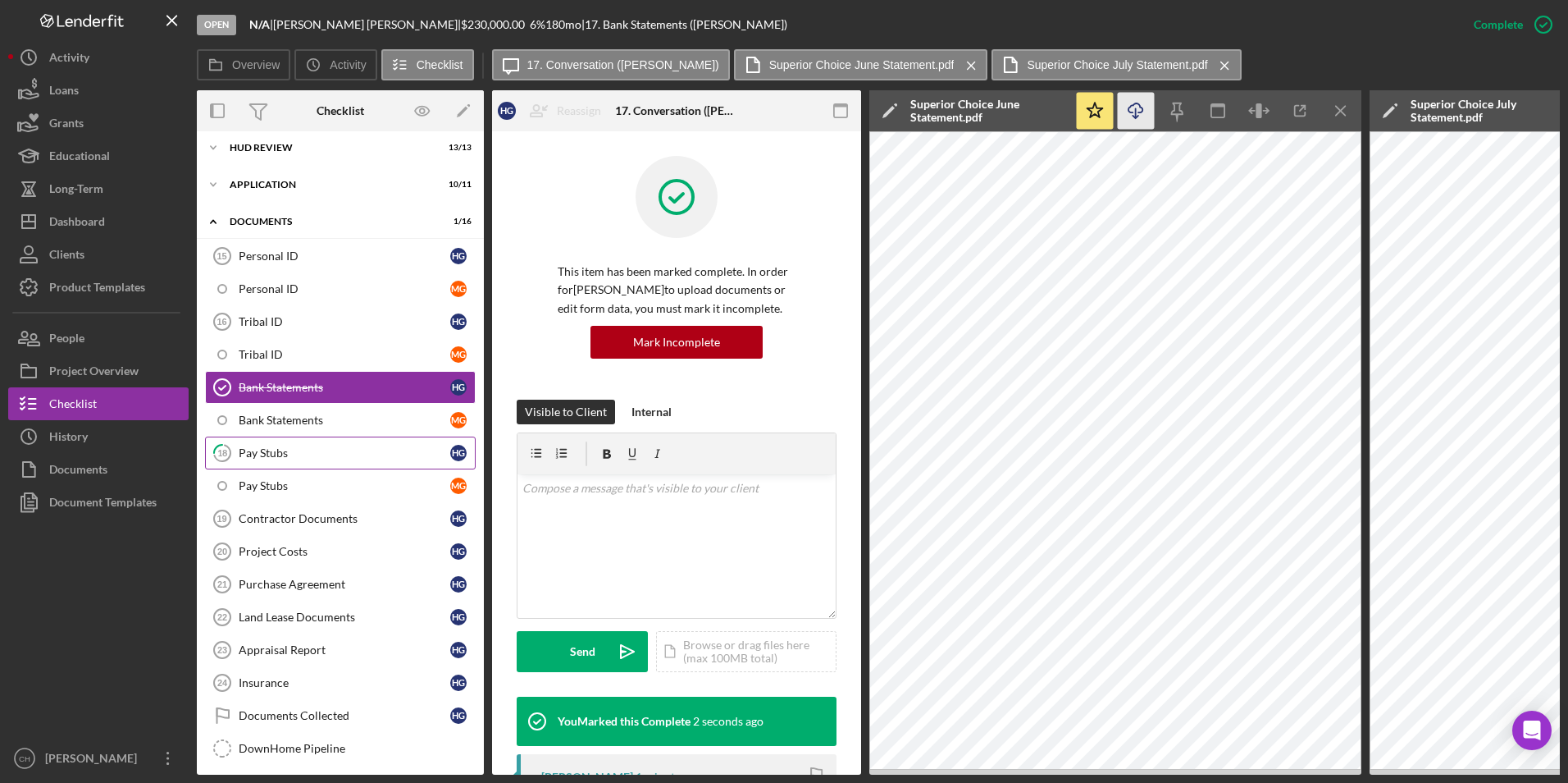
click at [311, 452] on div "Pay Stubs" at bounding box center [344, 452] width 212 height 13
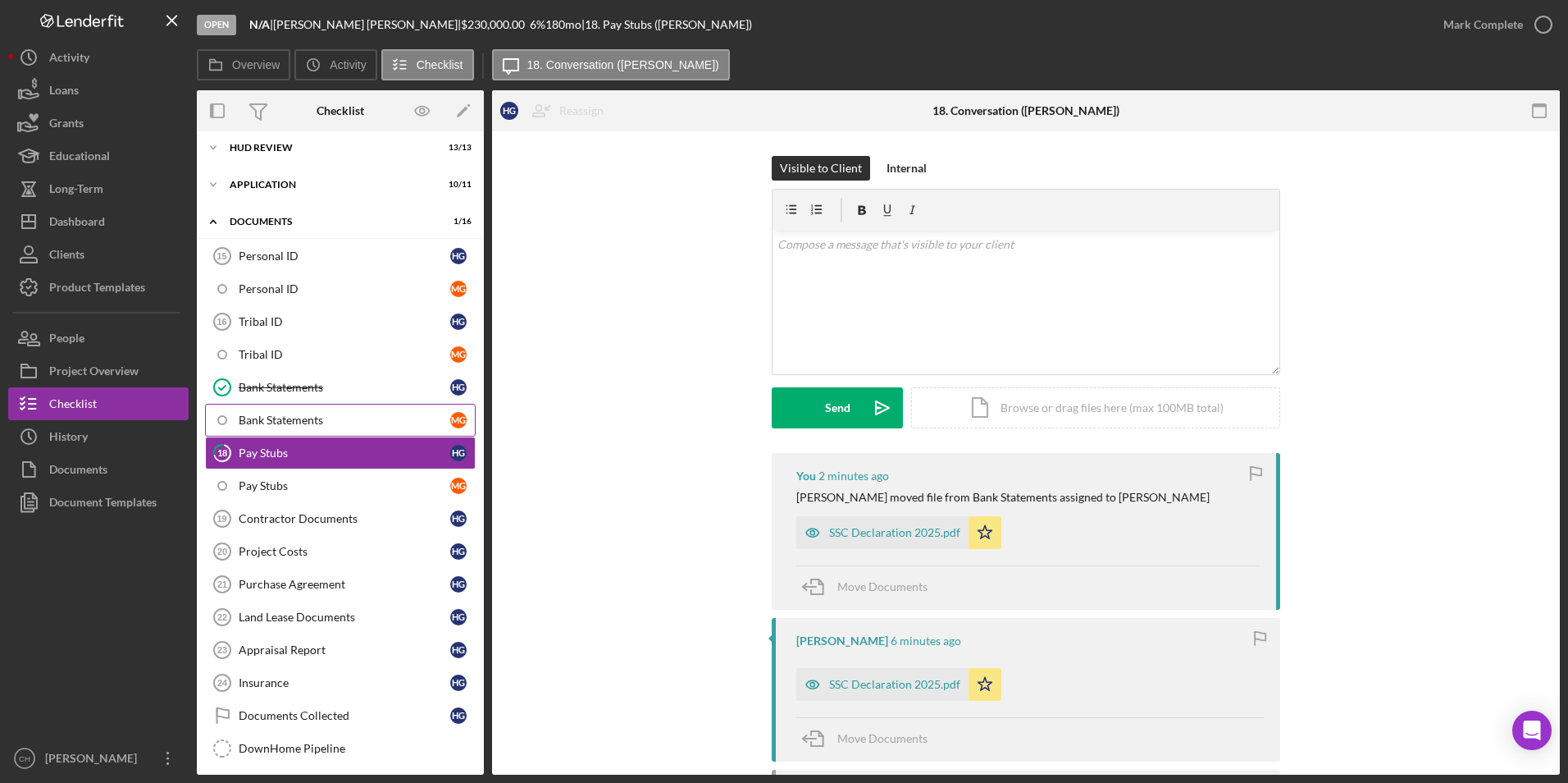
click at [323, 425] on div "Bank Statements" at bounding box center [344, 420] width 212 height 13
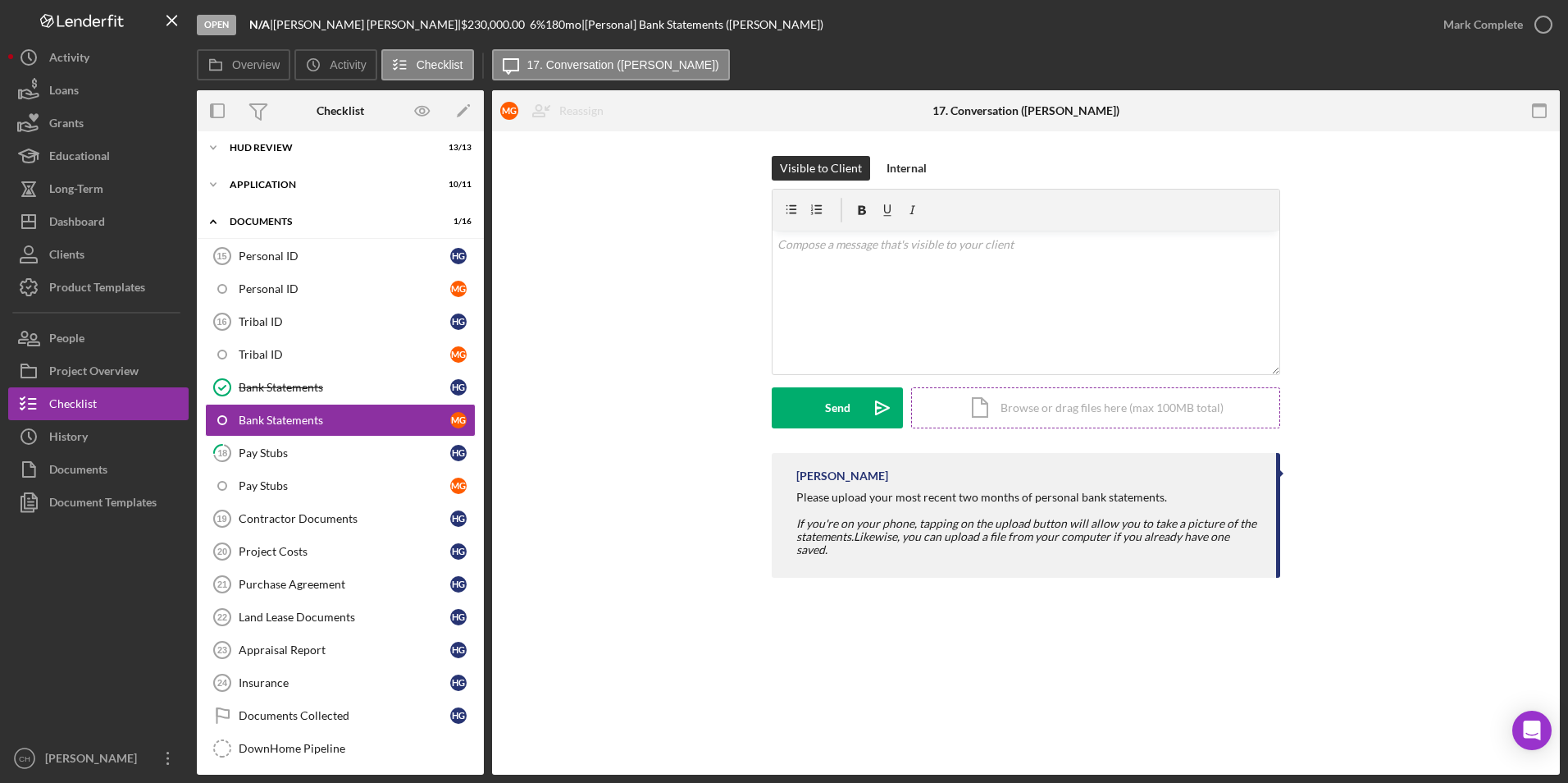
click at [1070, 414] on div "Icon/Document Browse or drag files here (max 100MB total) Tap to choose files o…" at bounding box center [1096, 408] width 369 height 41
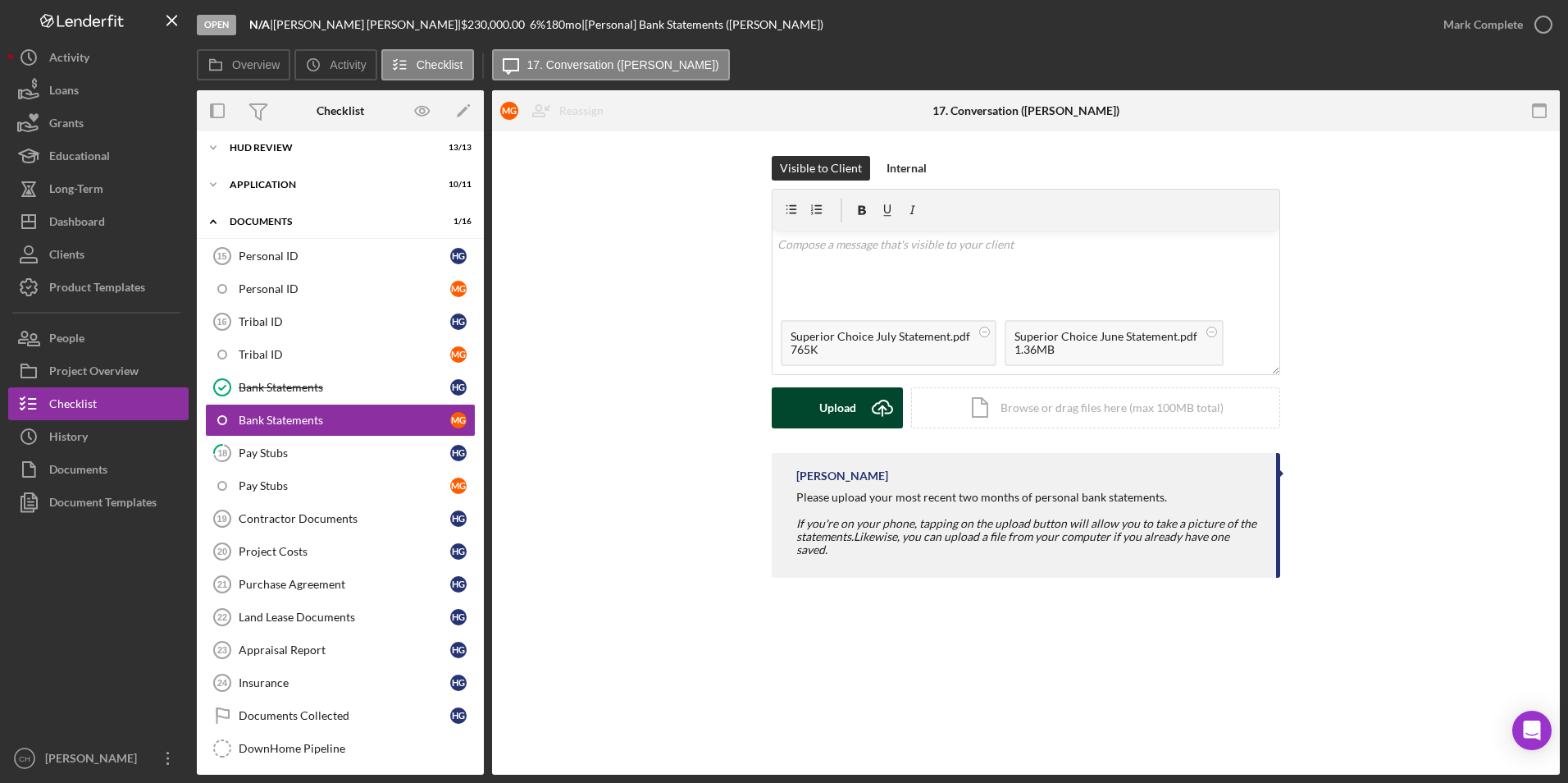
click at [842, 406] on div "Upload" at bounding box center [838, 408] width 37 height 41
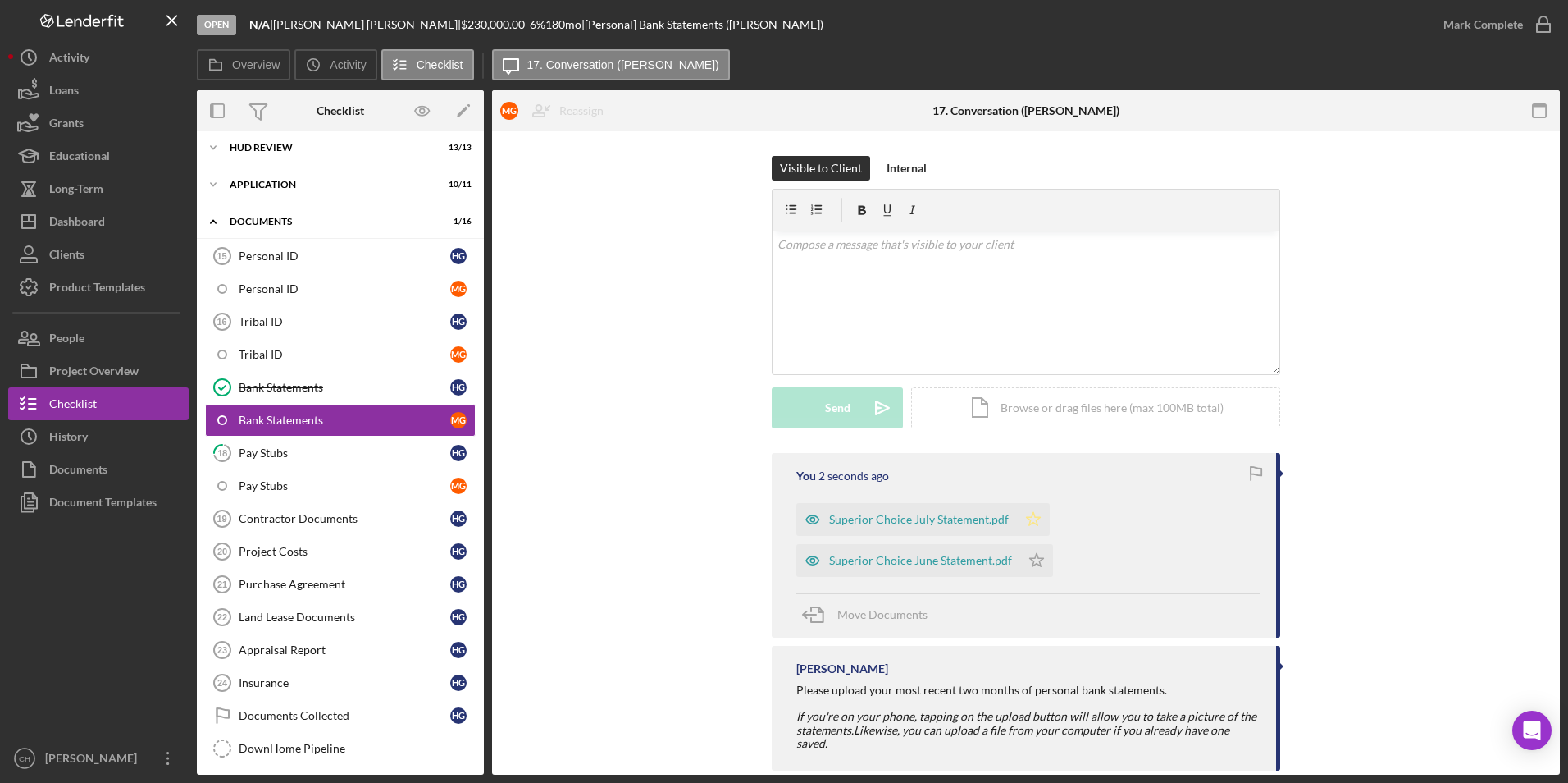
click at [1031, 513] on icon "Icon/Star" at bounding box center [1033, 519] width 33 height 33
click at [1030, 559] on polygon "button" at bounding box center [1037, 559] width 14 height 13
click at [1481, 21] on div "Mark Complete" at bounding box center [1483, 25] width 80 height 33
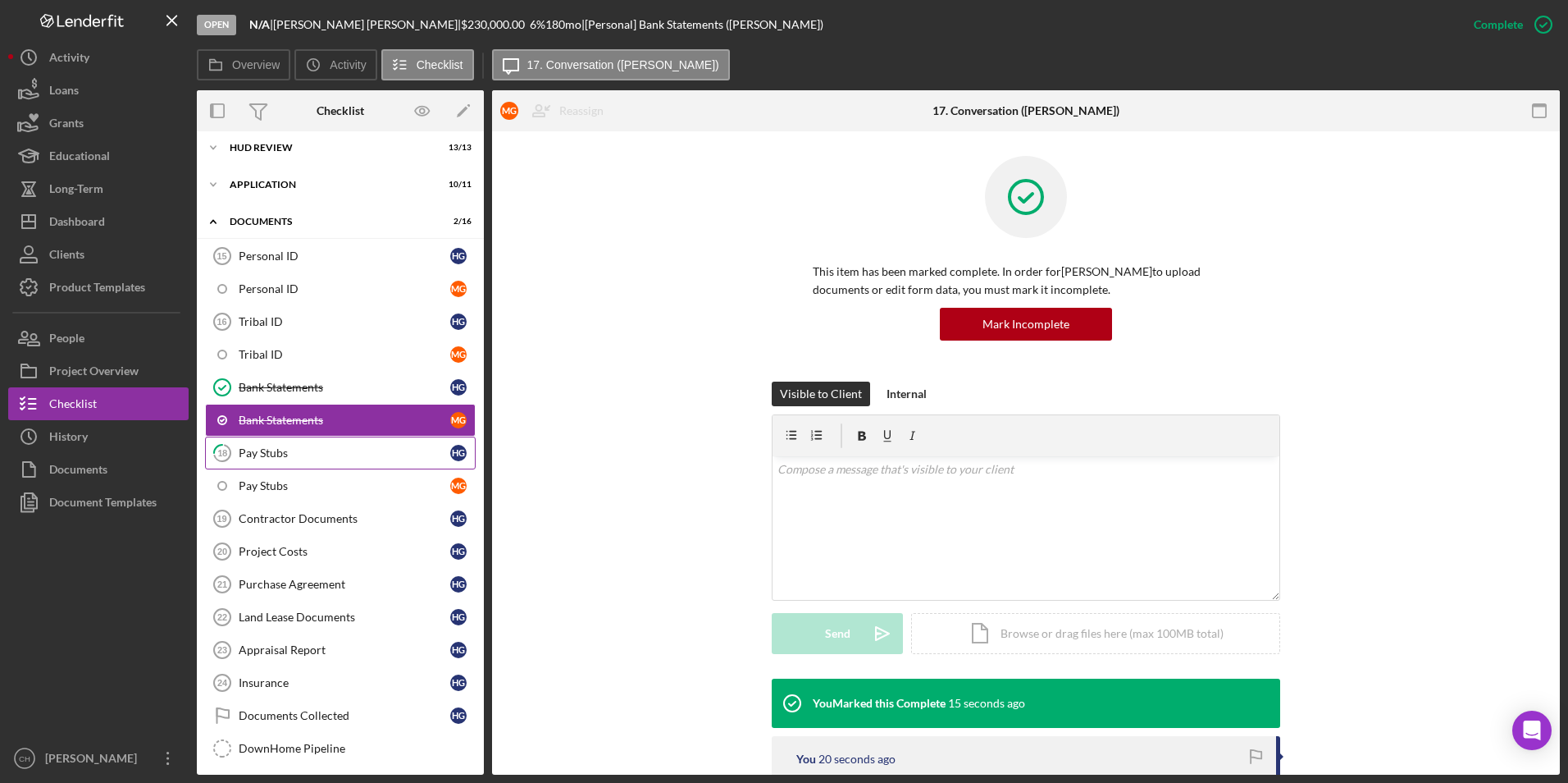
click at [281, 458] on div "Pay Stubs" at bounding box center [344, 452] width 212 height 13
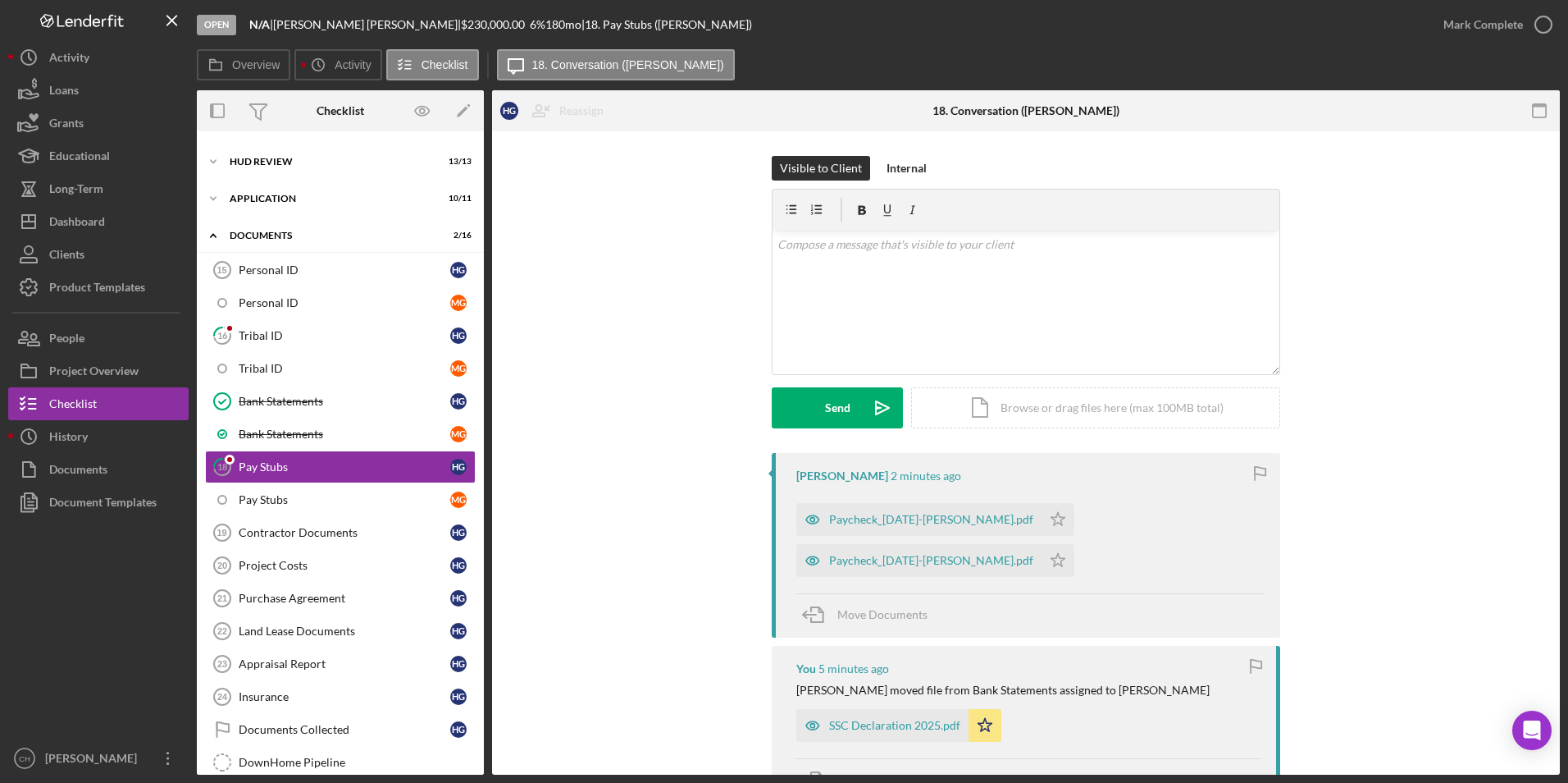
scroll to position [81, 0]
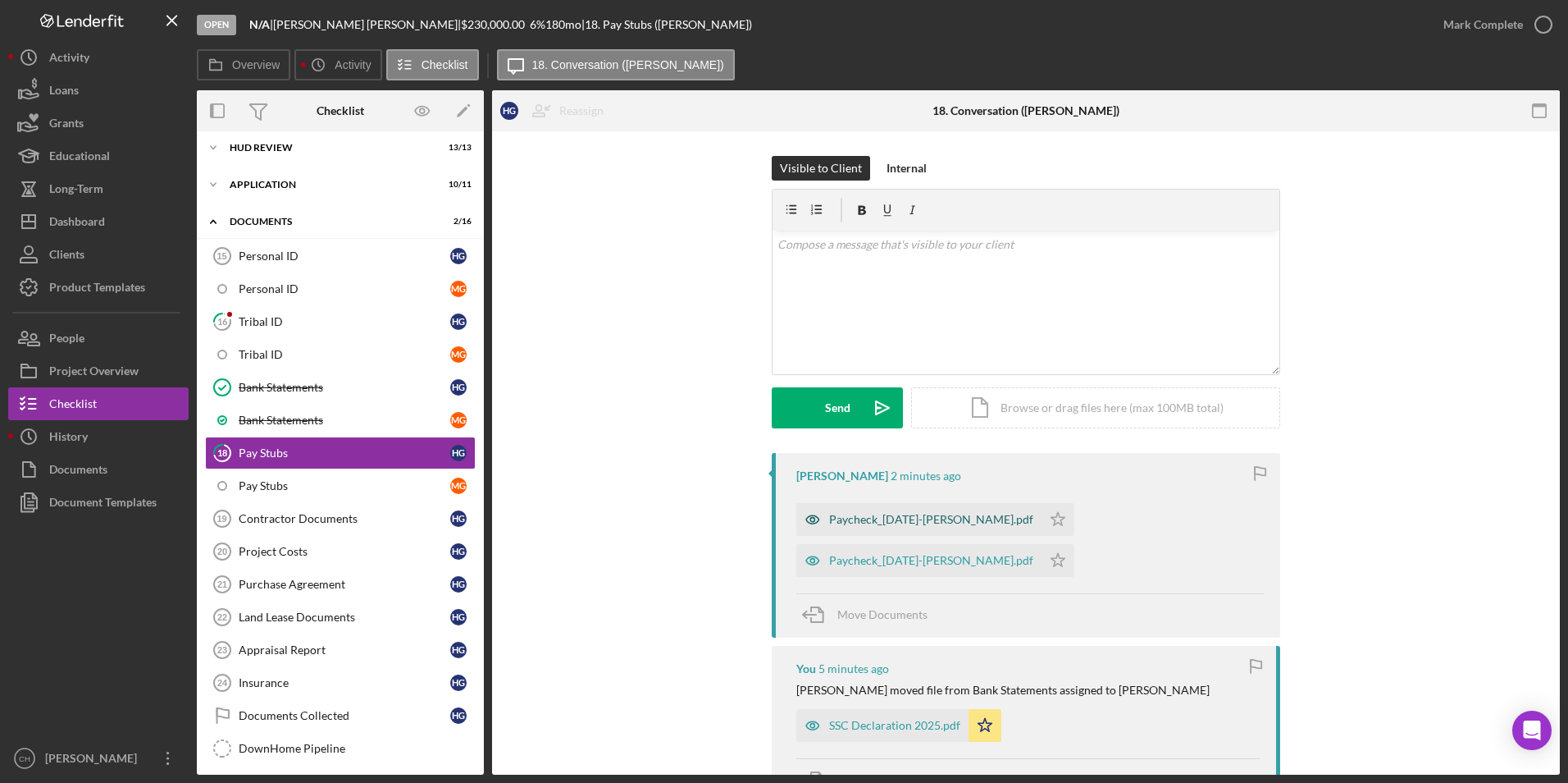
click at [938, 513] on div "Paycheck_2025-08-08-Hannah.pdf" at bounding box center [931, 519] width 204 height 13
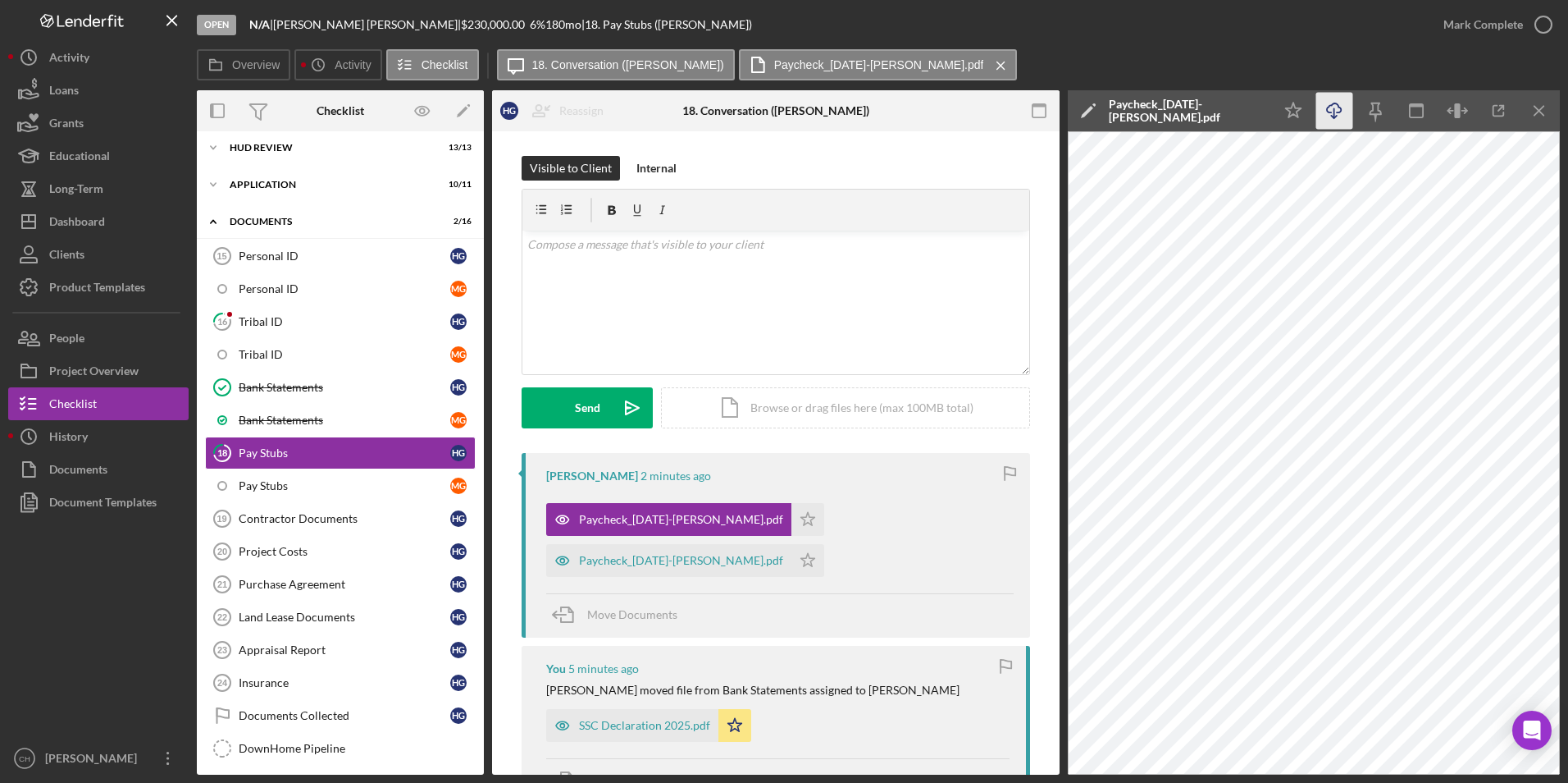
click at [1330, 112] on icon "button" at bounding box center [1334, 107] width 14 height 9
click at [802, 519] on polygon "button" at bounding box center [808, 518] width 14 height 13
click at [705, 562] on div "Paycheck_2025-08-22-Hannah.pdf" at bounding box center [681, 560] width 204 height 13
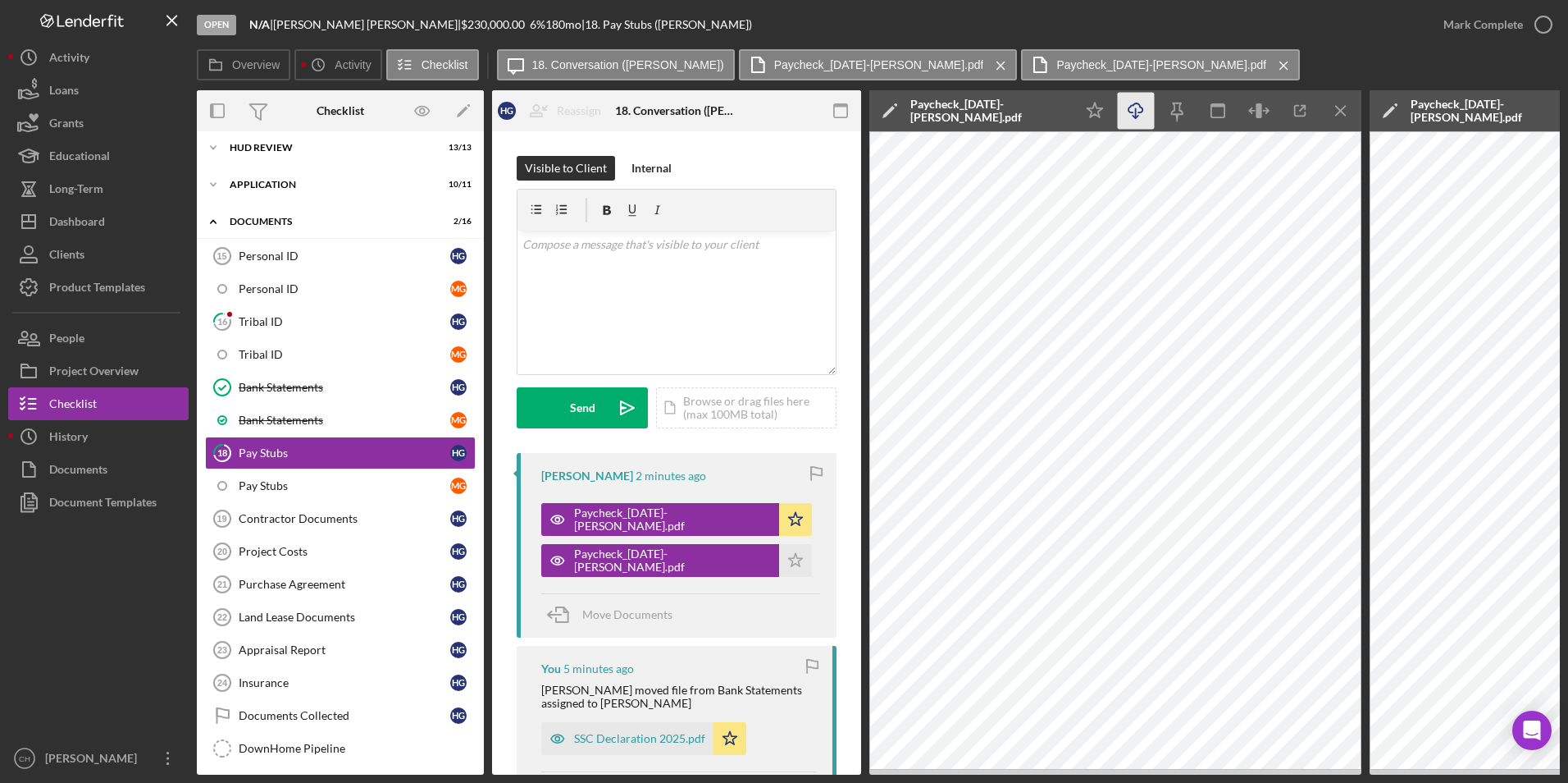
click at [1130, 113] on icon "Icon/Download" at bounding box center [1135, 111] width 37 height 37
click at [779, 560] on icon "Icon/Star" at bounding box center [796, 561] width 33 height 33
click at [297, 328] on div "Tribal ID" at bounding box center [344, 321] width 212 height 13
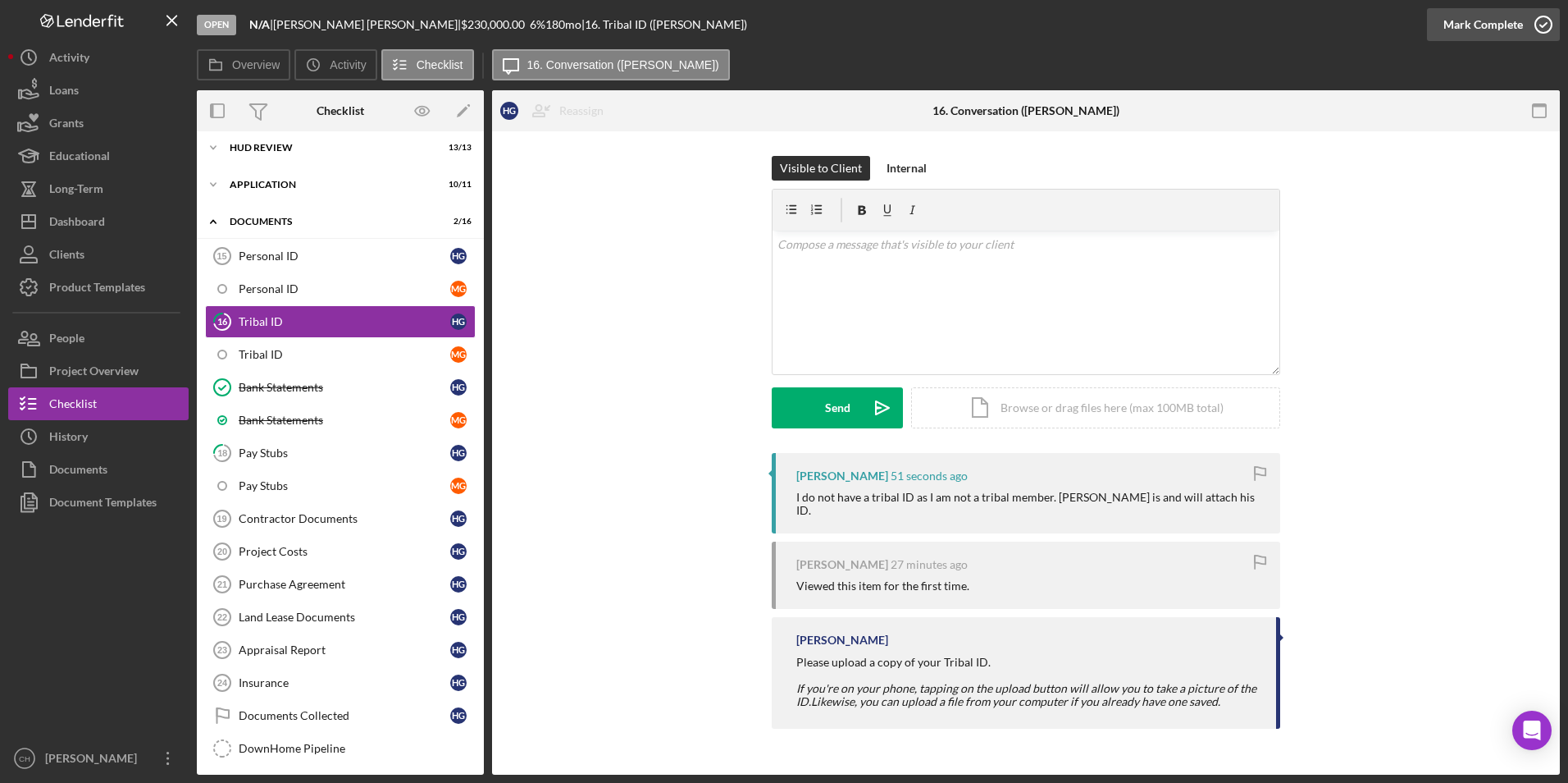
click at [1492, 25] on div "Mark Complete" at bounding box center [1483, 25] width 80 height 33
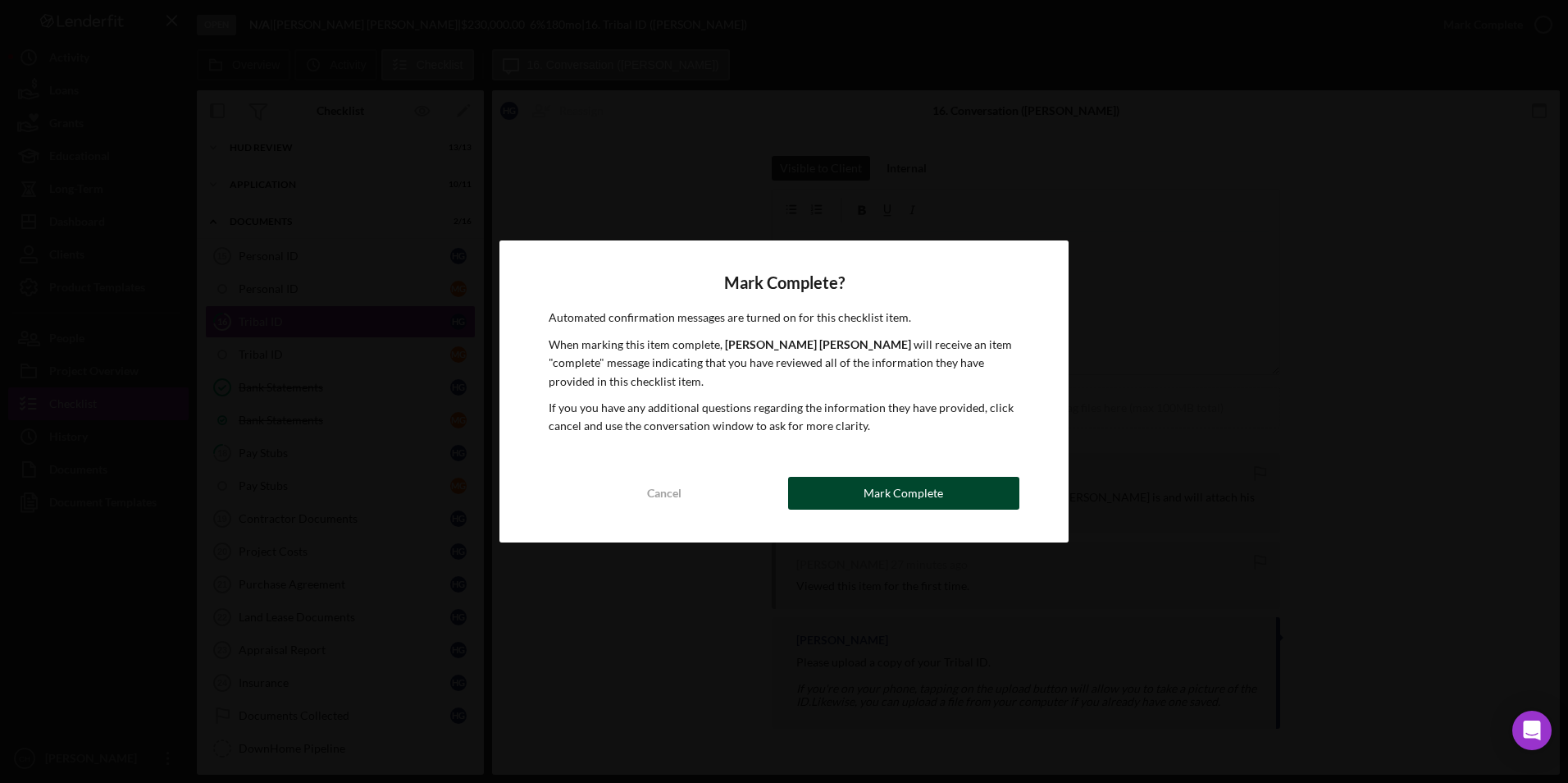
click at [926, 497] on div "Mark Complete" at bounding box center [903, 493] width 80 height 33
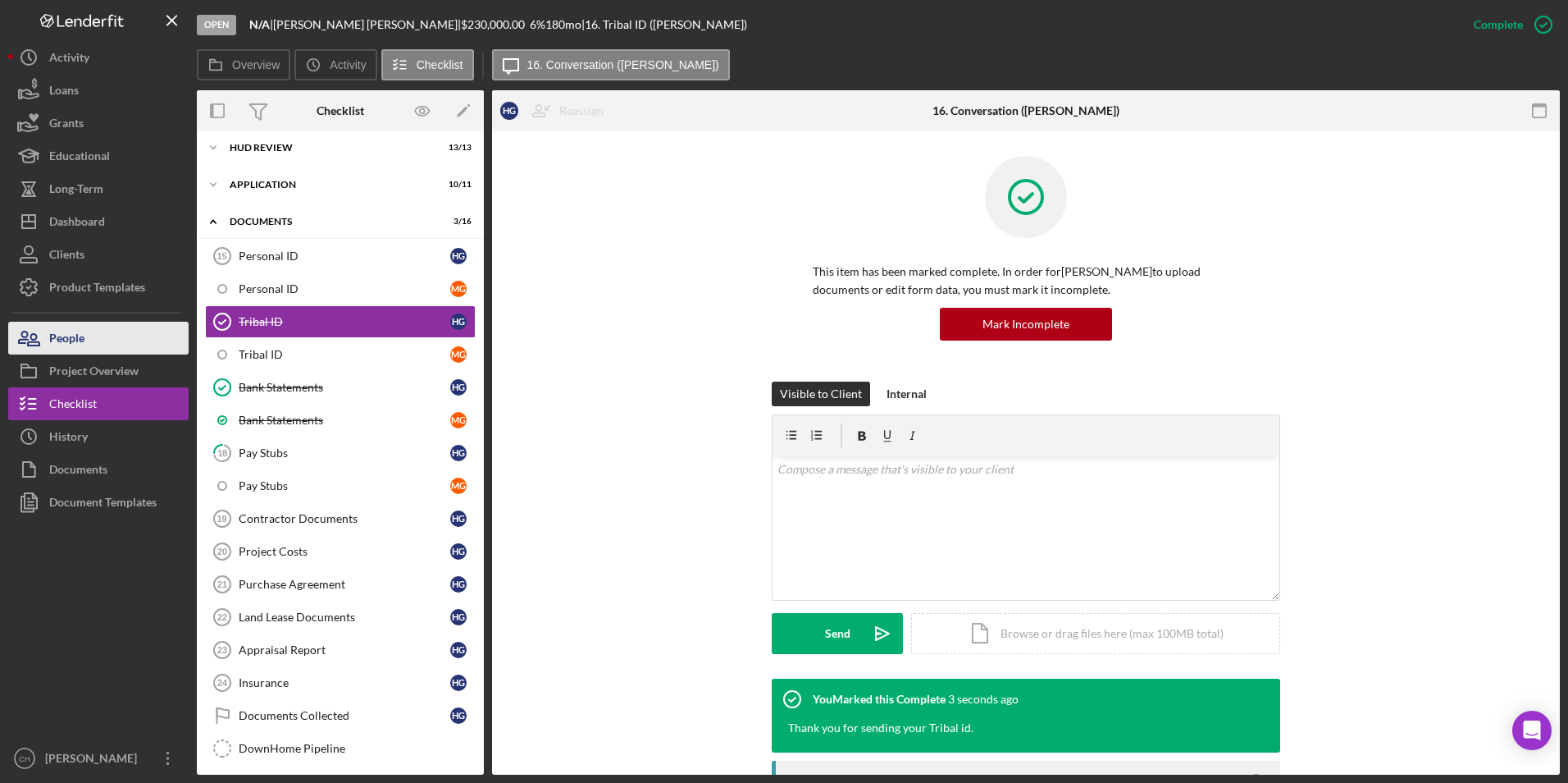
click at [102, 345] on button "People" at bounding box center [99, 338] width 180 height 33
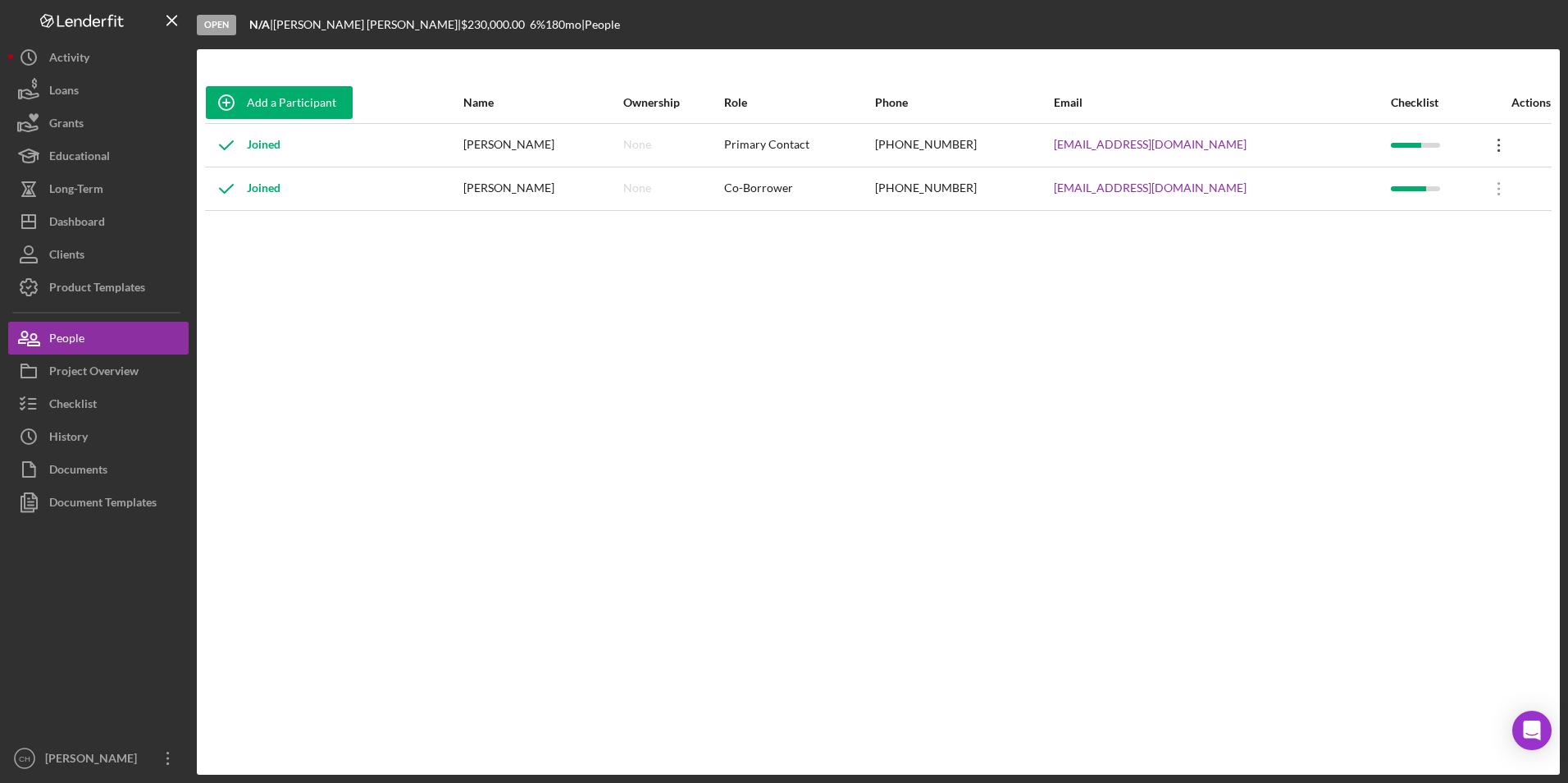
click at [1496, 141] on icon "Icon/Overflow" at bounding box center [1499, 145] width 41 height 41
click at [1383, 193] on div "Icon/Edit Edit" at bounding box center [1420, 188] width 180 height 33
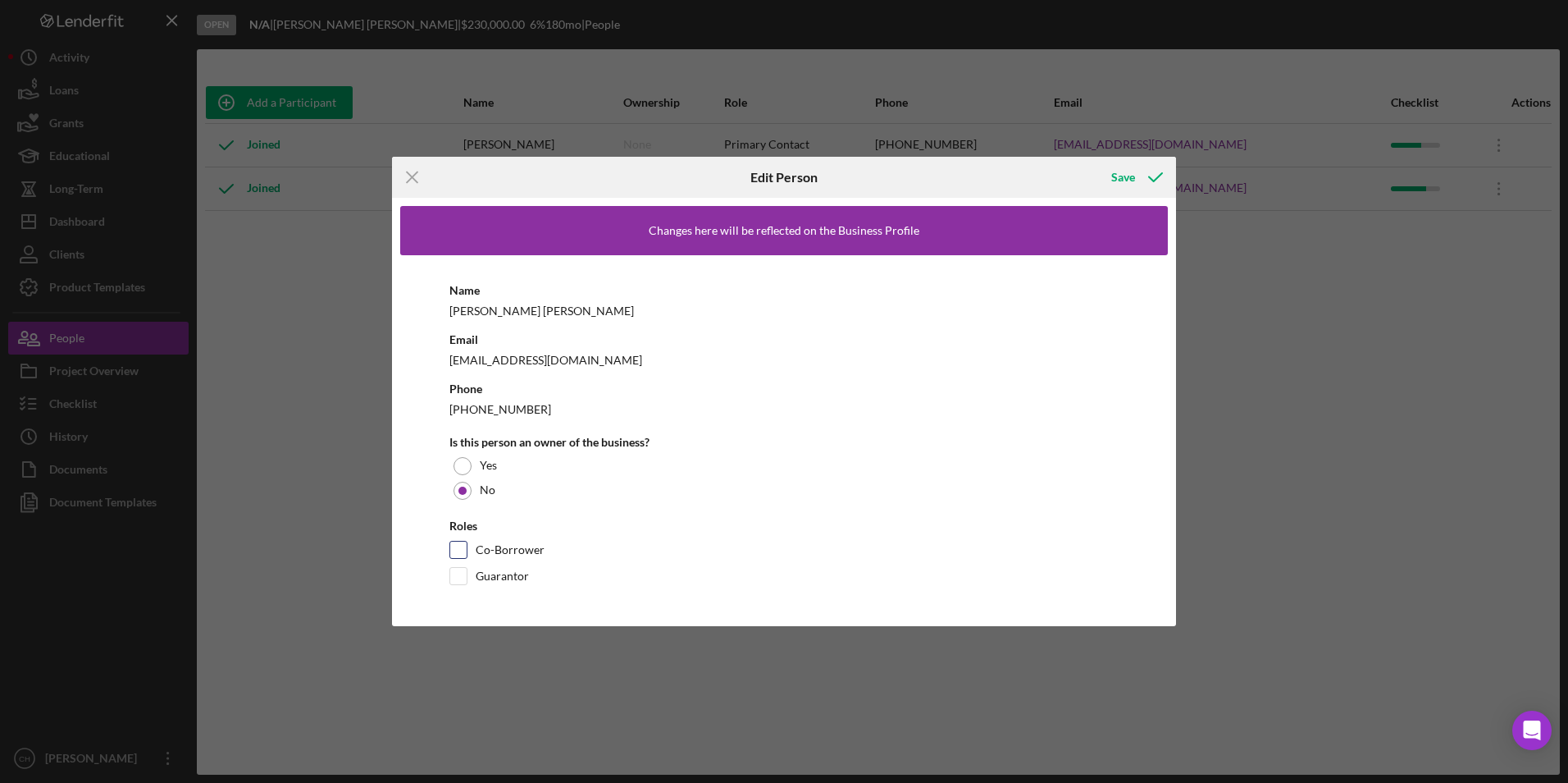
click at [462, 546] on input "Co-Borrower" at bounding box center [458, 549] width 16 height 16
checkbox input "true"
click at [1123, 176] on div "Save" at bounding box center [1123, 177] width 24 height 33
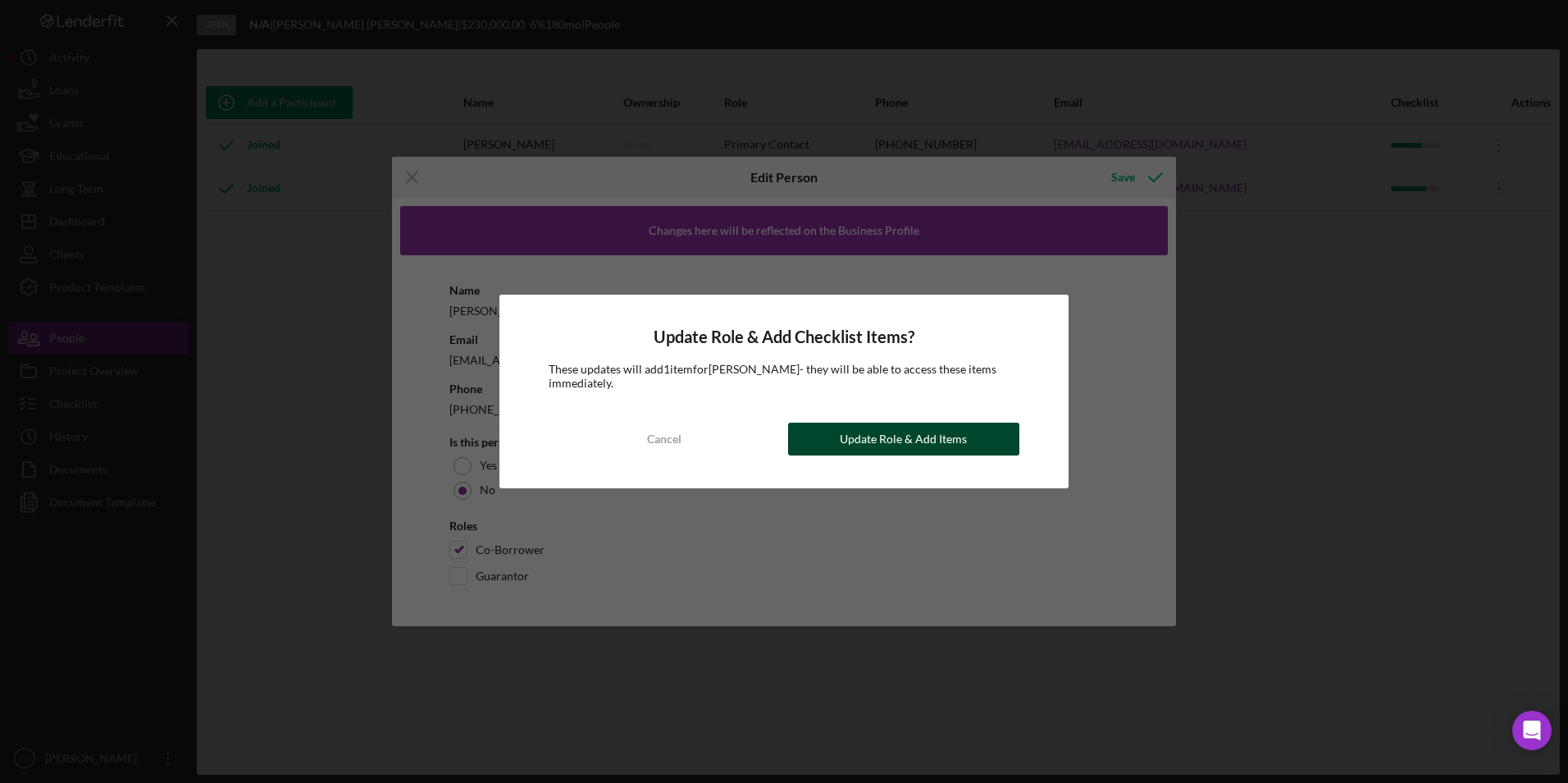
click at [931, 433] on div "Update Role & Add Items" at bounding box center [903, 439] width 127 height 33
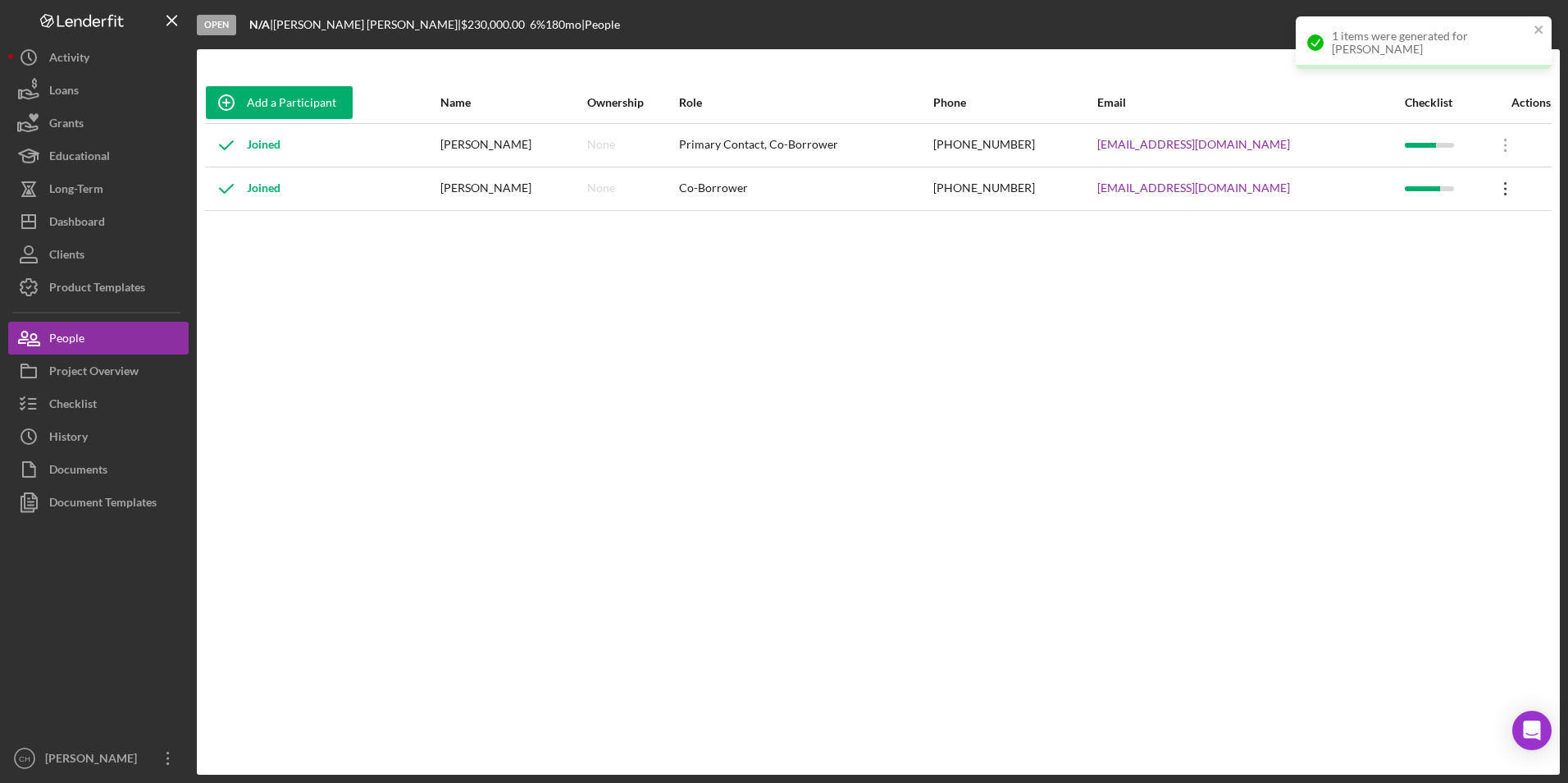
click at [1500, 177] on icon "Icon/Overflow" at bounding box center [1505, 189] width 41 height 41
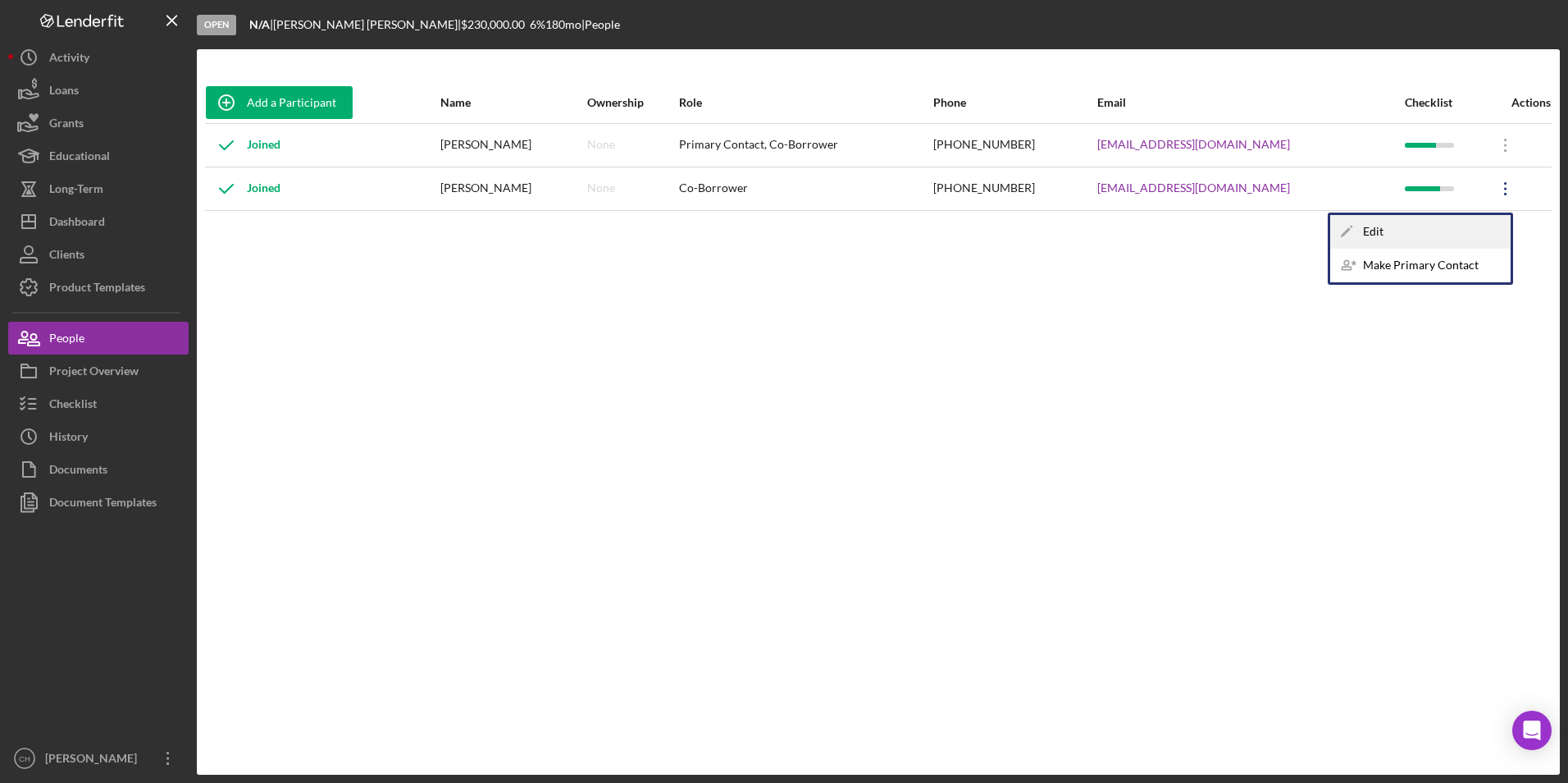
click at [1381, 228] on div "Icon/Edit Edit" at bounding box center [1420, 231] width 180 height 33
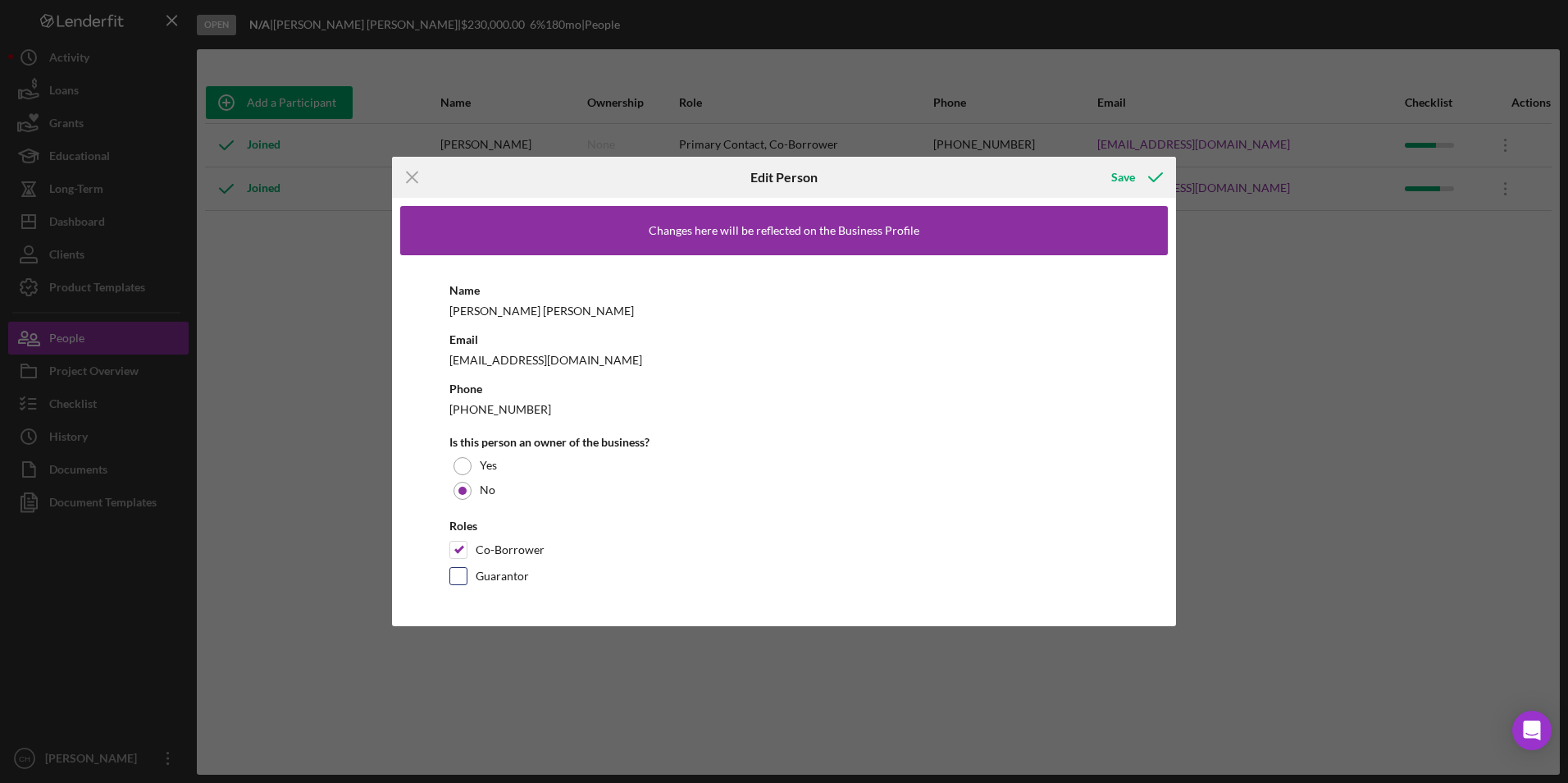
click at [460, 578] on input "Guarantor" at bounding box center [458, 575] width 16 height 16
checkbox input "true"
click at [459, 547] on input "Co-Borrower" at bounding box center [458, 549] width 16 height 16
checkbox input "false"
click at [1133, 179] on div "Save" at bounding box center [1123, 177] width 24 height 33
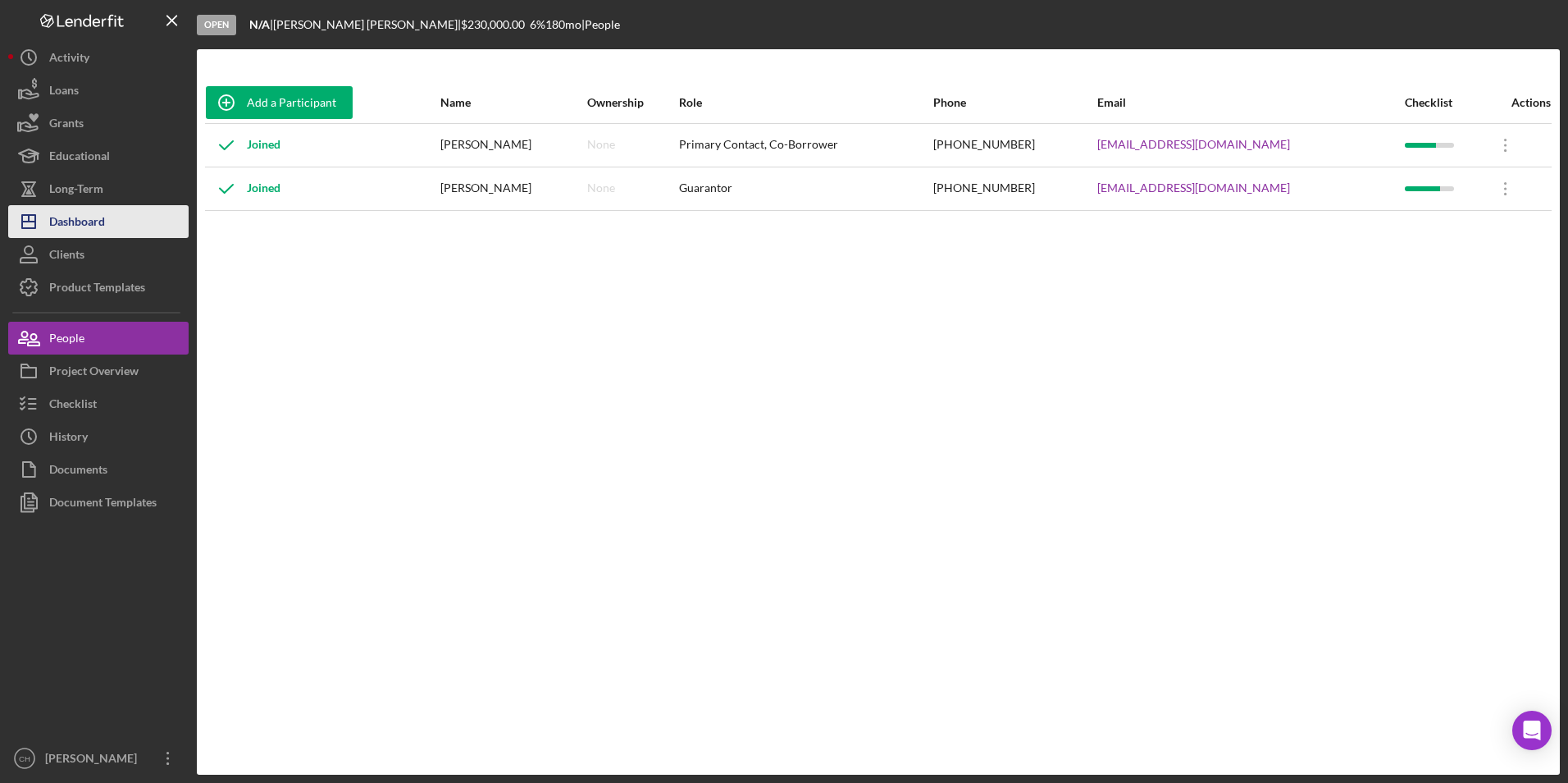
click at [113, 211] on button "Icon/Dashboard Dashboard" at bounding box center [99, 222] width 180 height 33
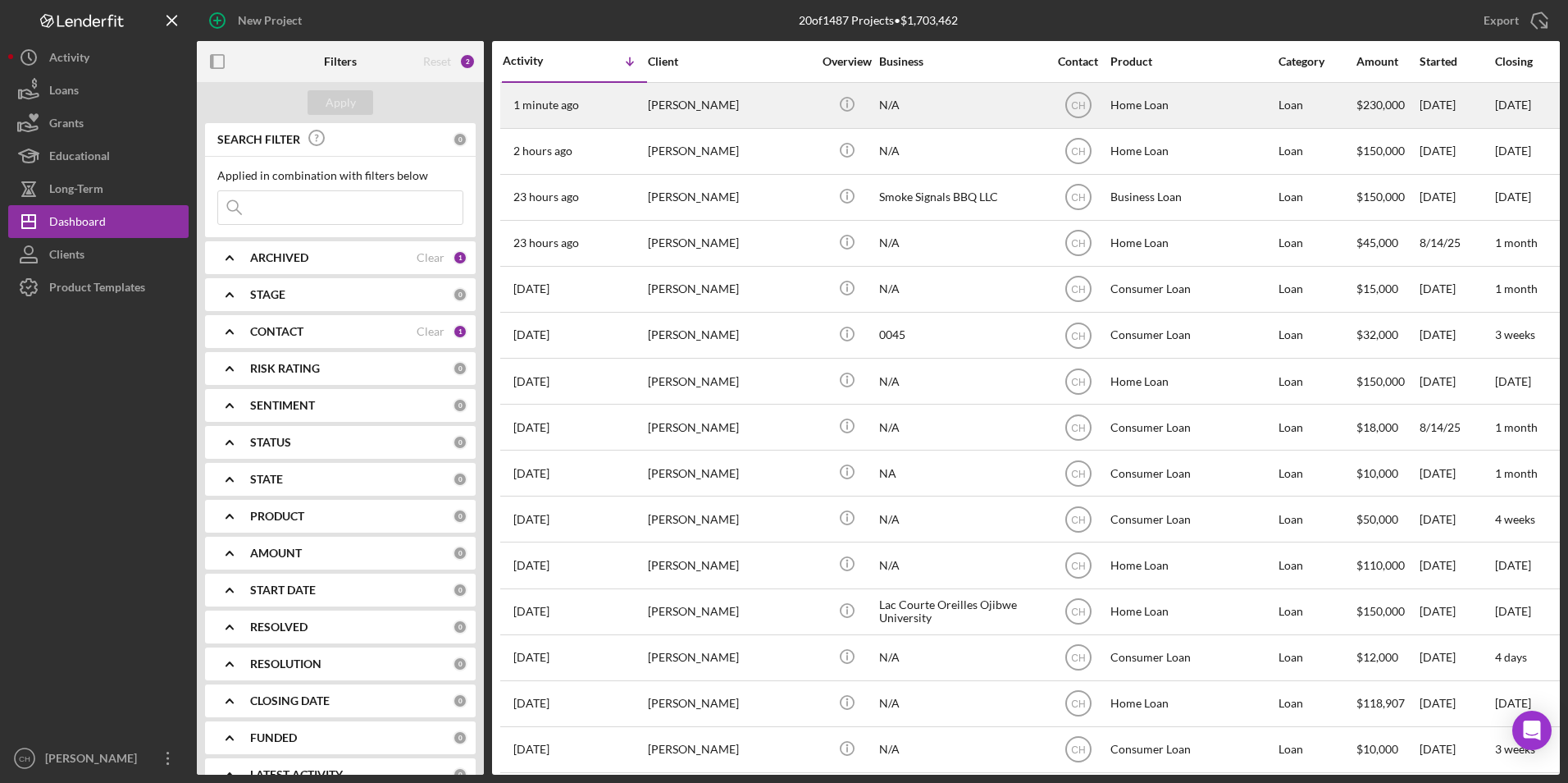
click at [713, 114] on div "[PERSON_NAME]" at bounding box center [730, 105] width 164 height 44
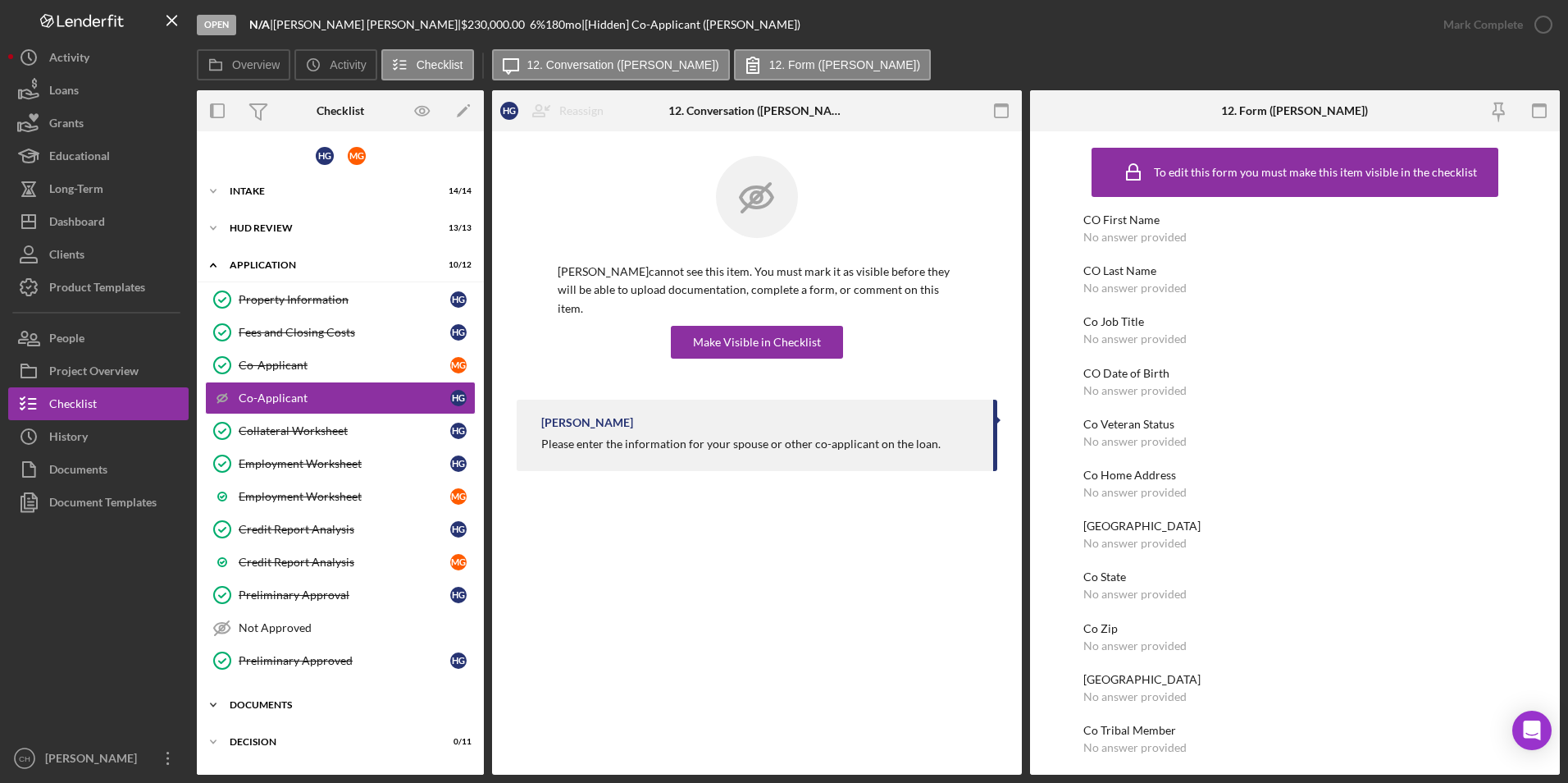
click at [287, 700] on div "Documents" at bounding box center [347, 704] width 233 height 9
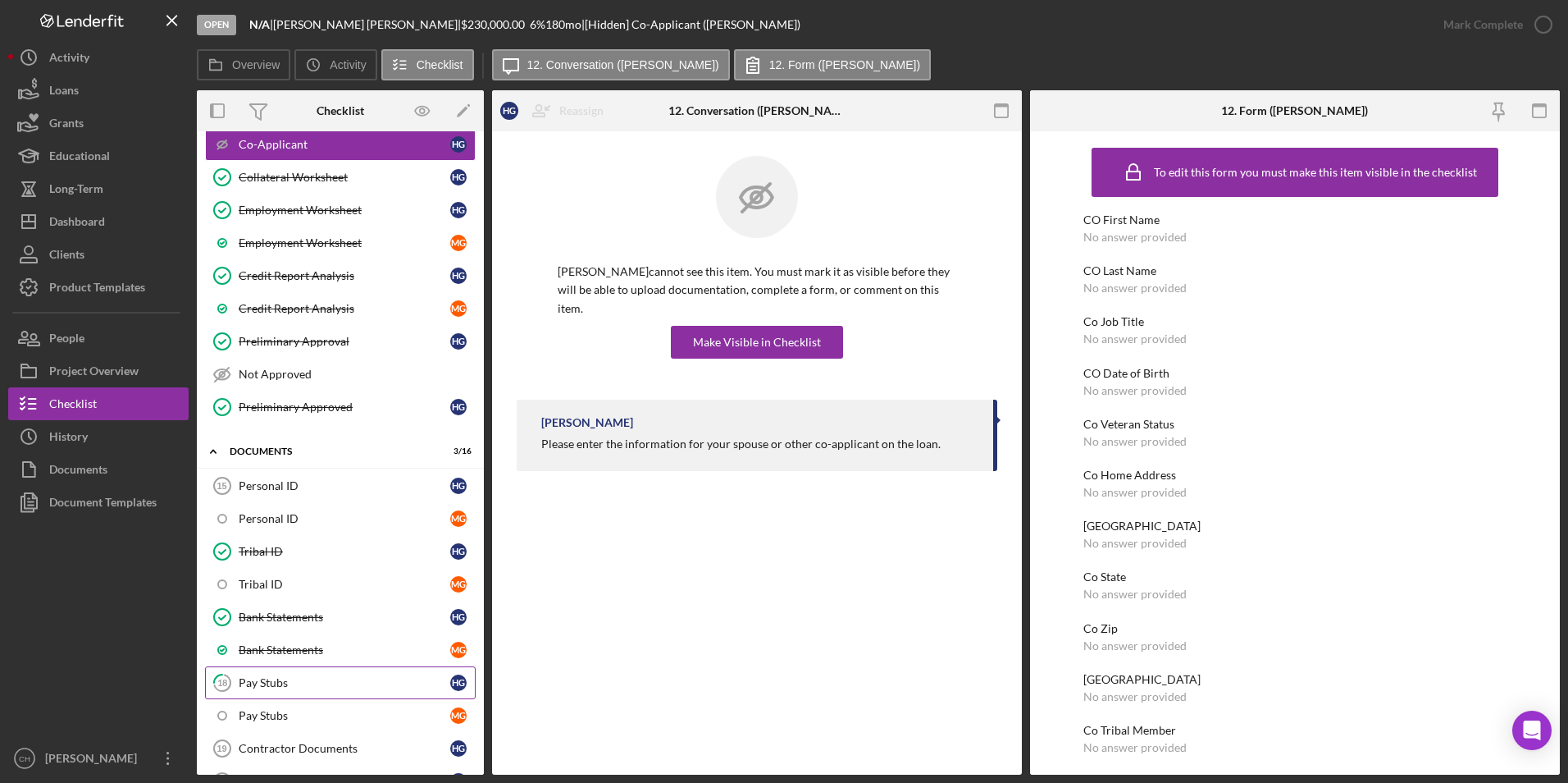
scroll to position [328, 0]
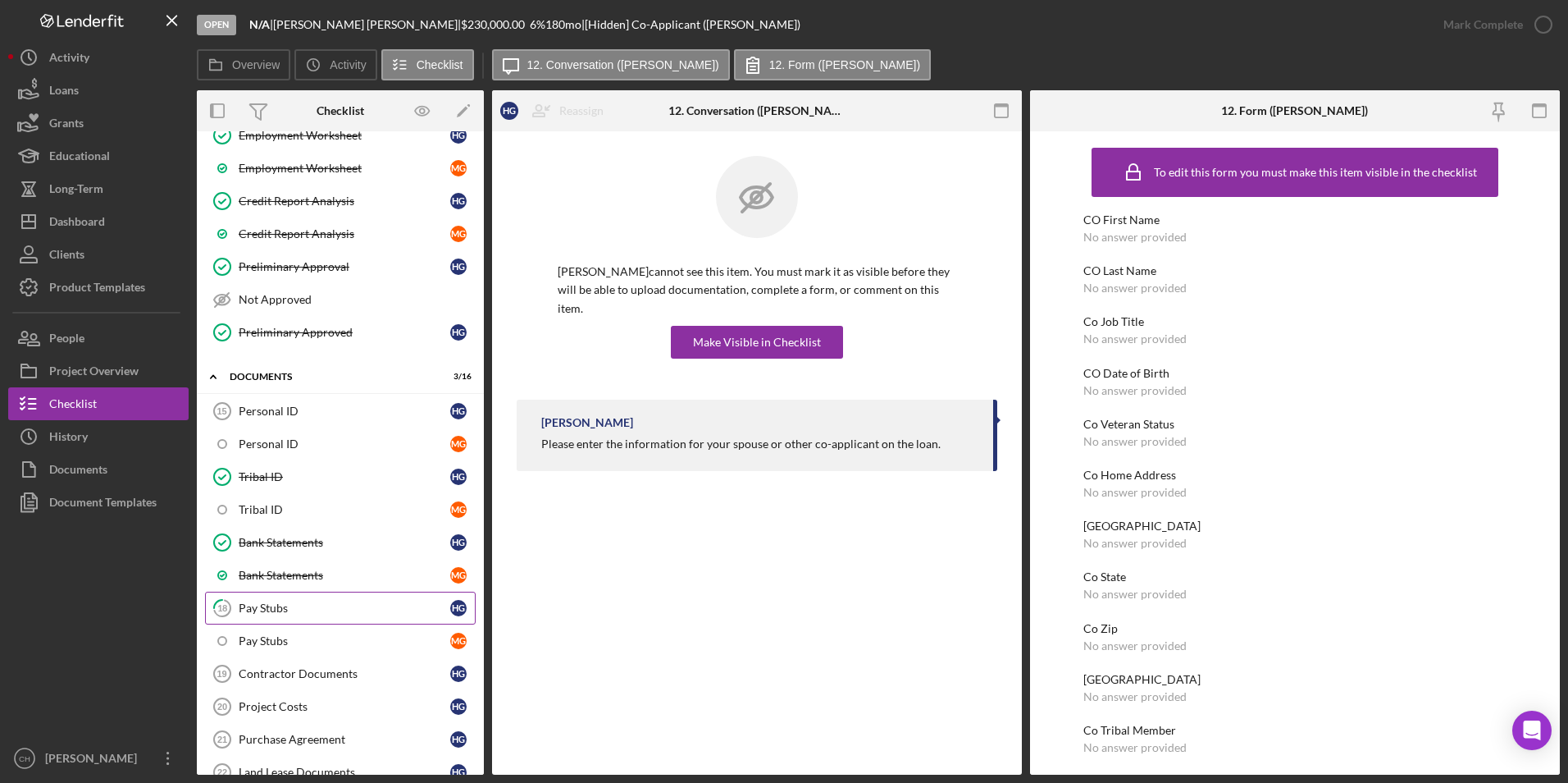
click at [319, 607] on div "Pay Stubs" at bounding box center [344, 607] width 212 height 13
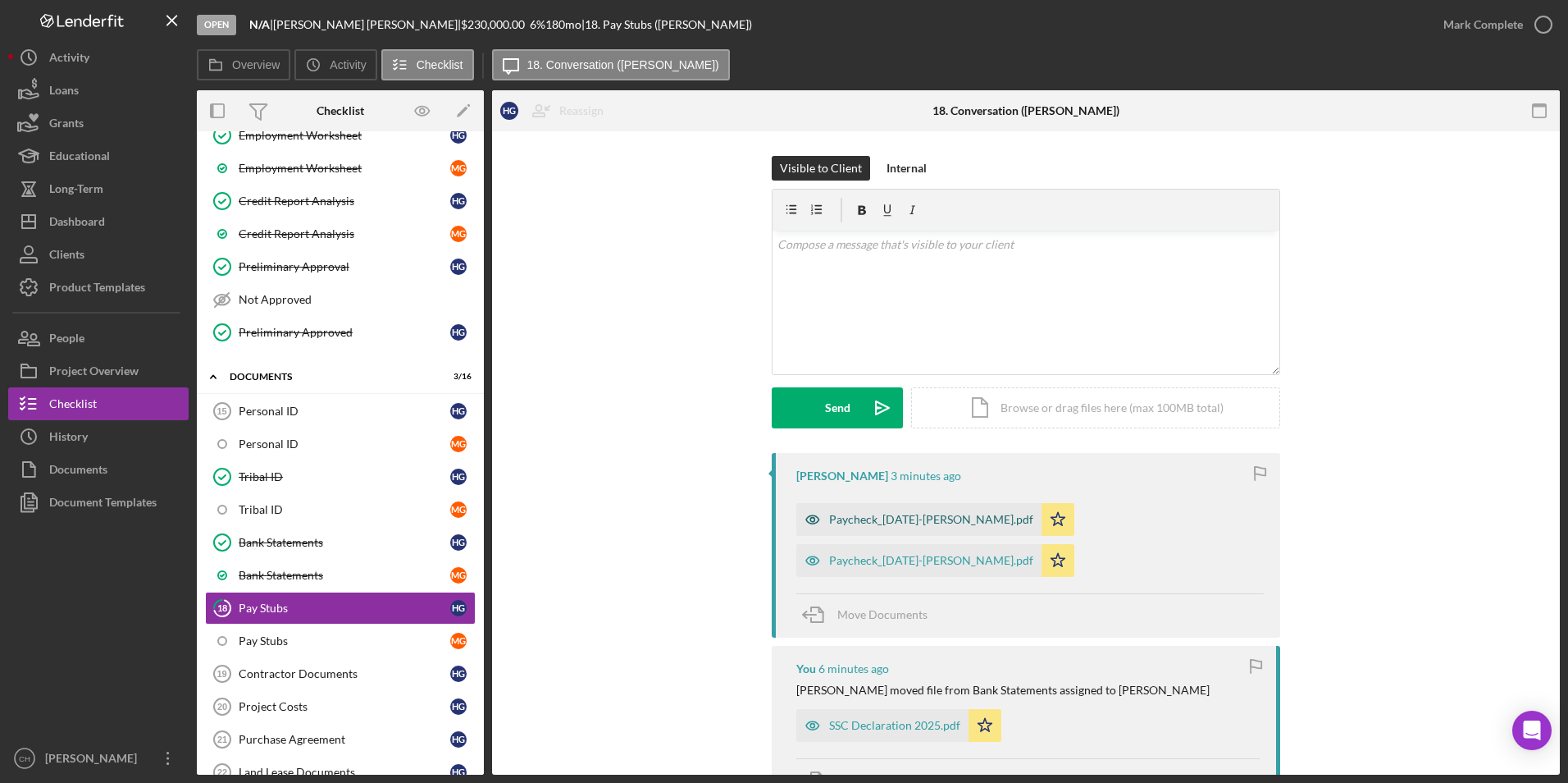
click at [878, 525] on div "Paycheck_2025-08-08-Hannah.pdf" at bounding box center [931, 519] width 204 height 13
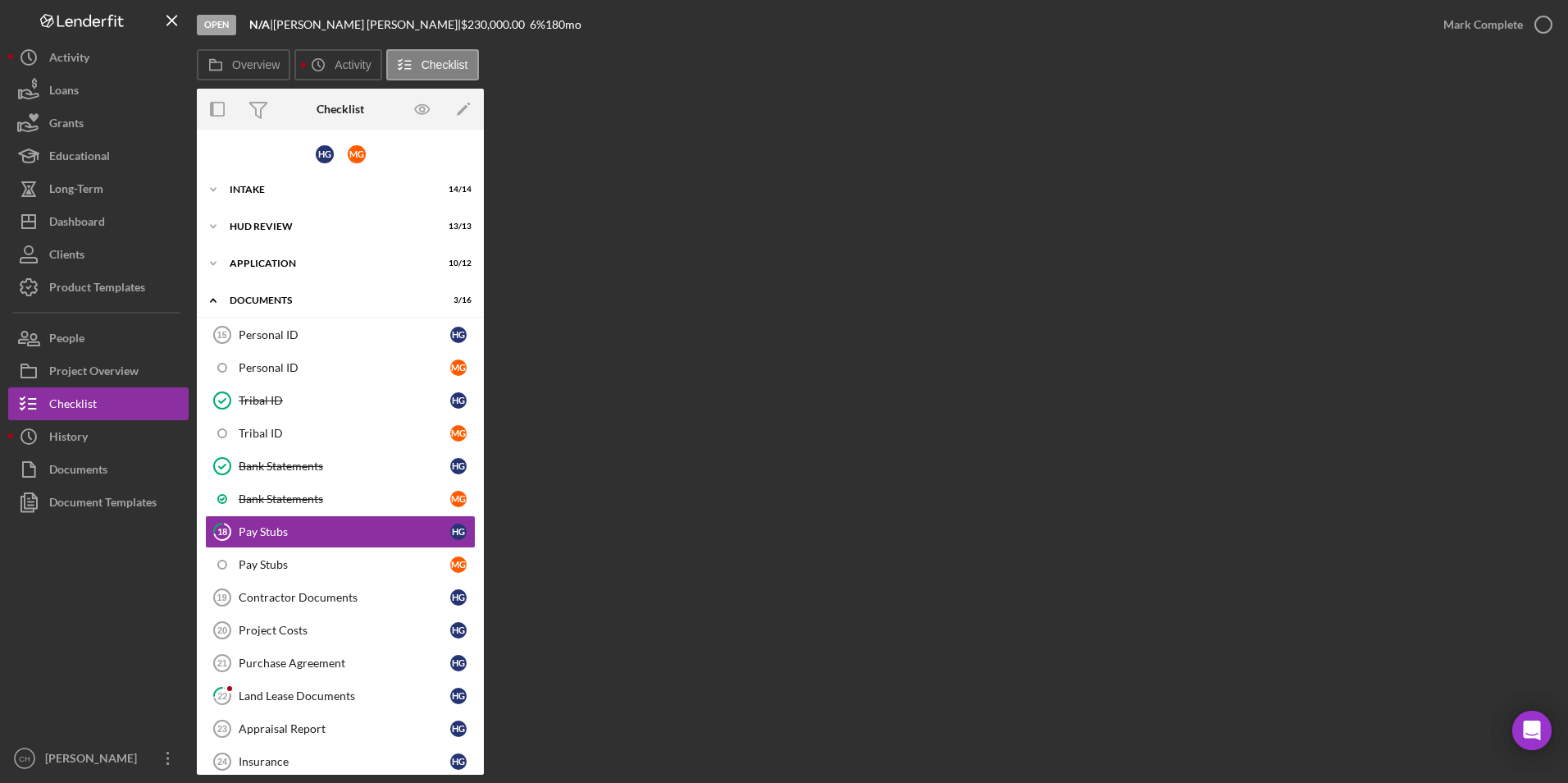
scroll to position [80, 0]
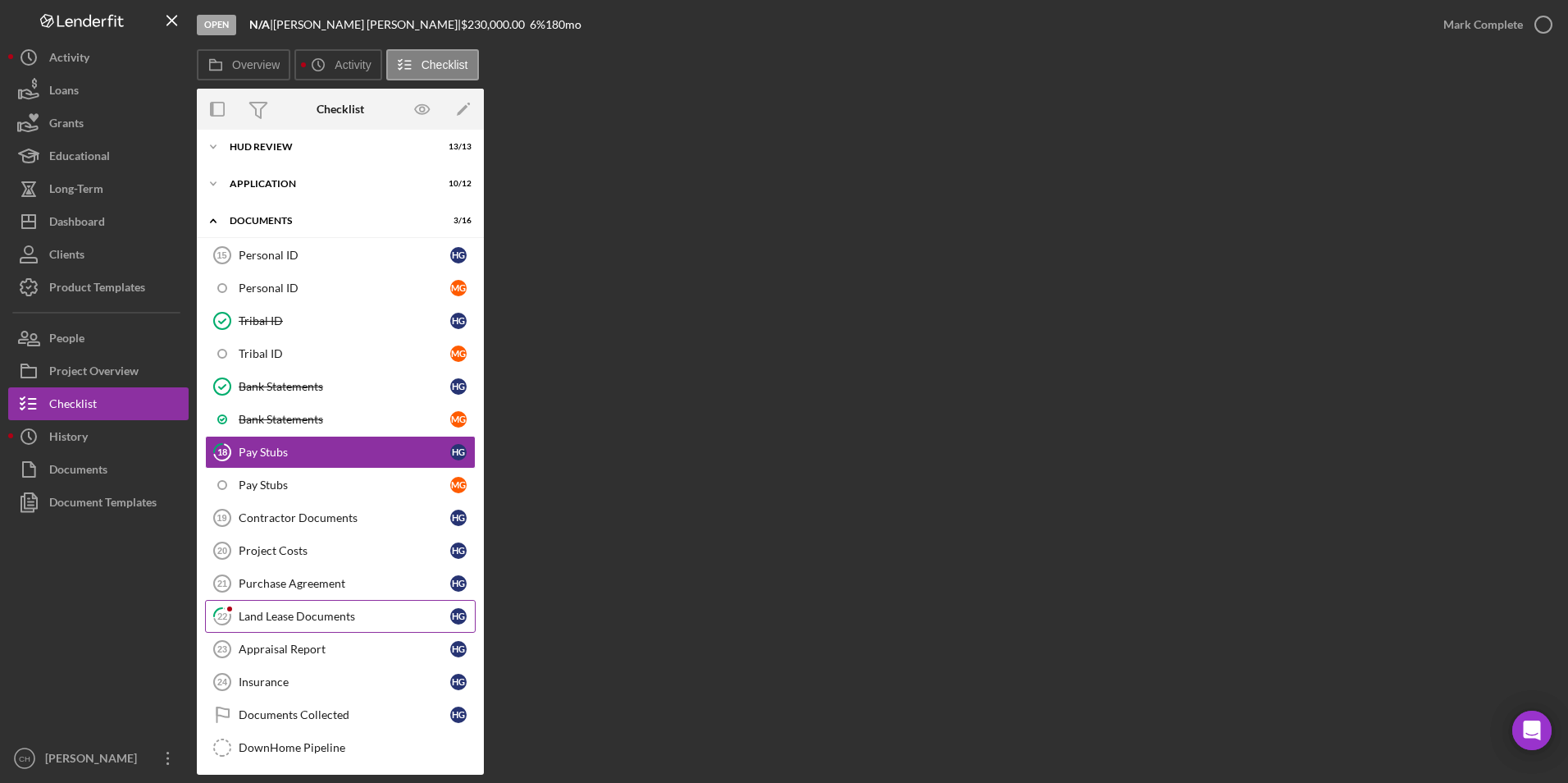
click at [286, 618] on div "Land Lease Documents" at bounding box center [344, 616] width 212 height 13
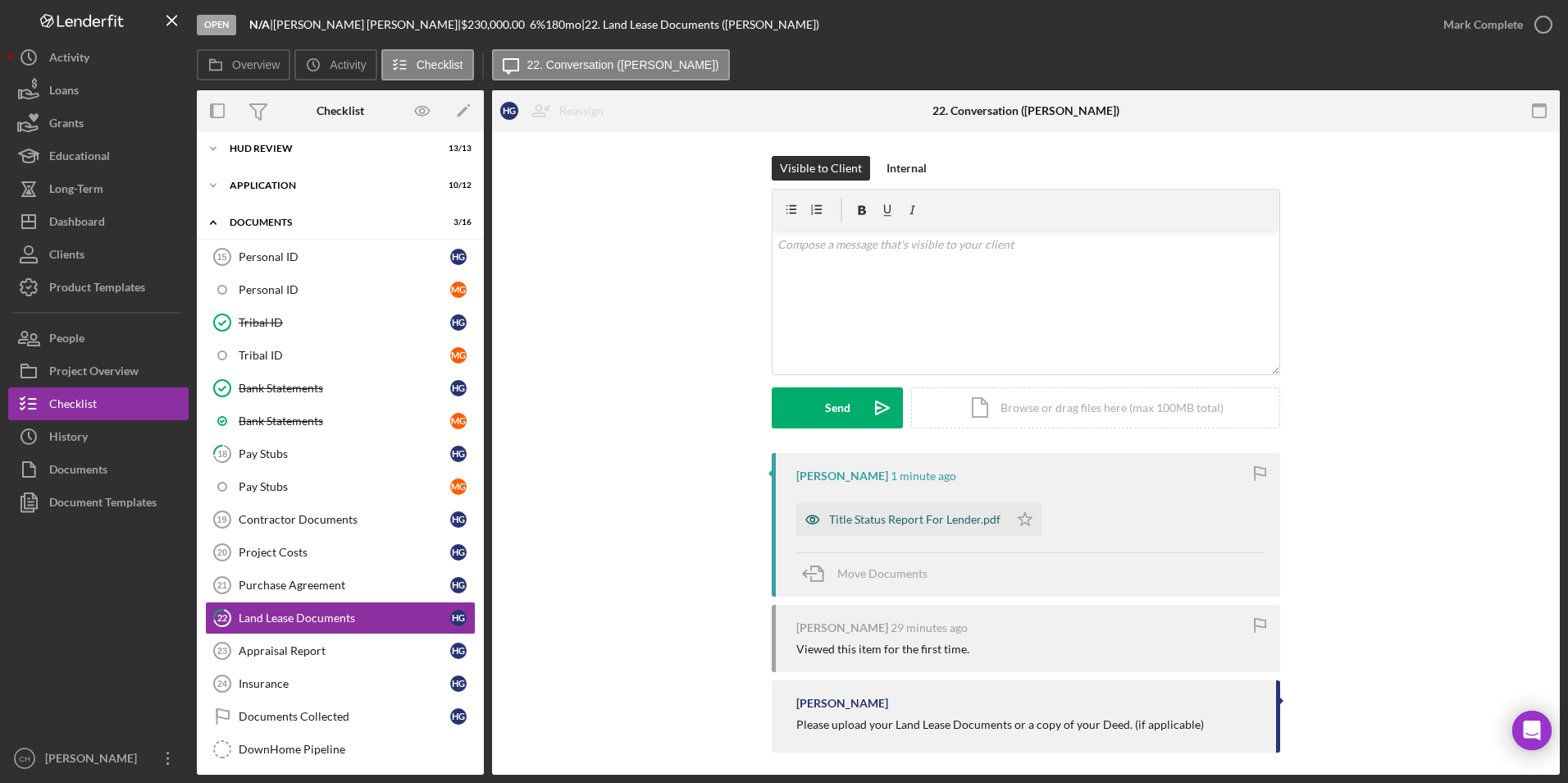
click at [883, 521] on div "Title Status Report For Lender.pdf" at bounding box center [915, 519] width 172 height 13
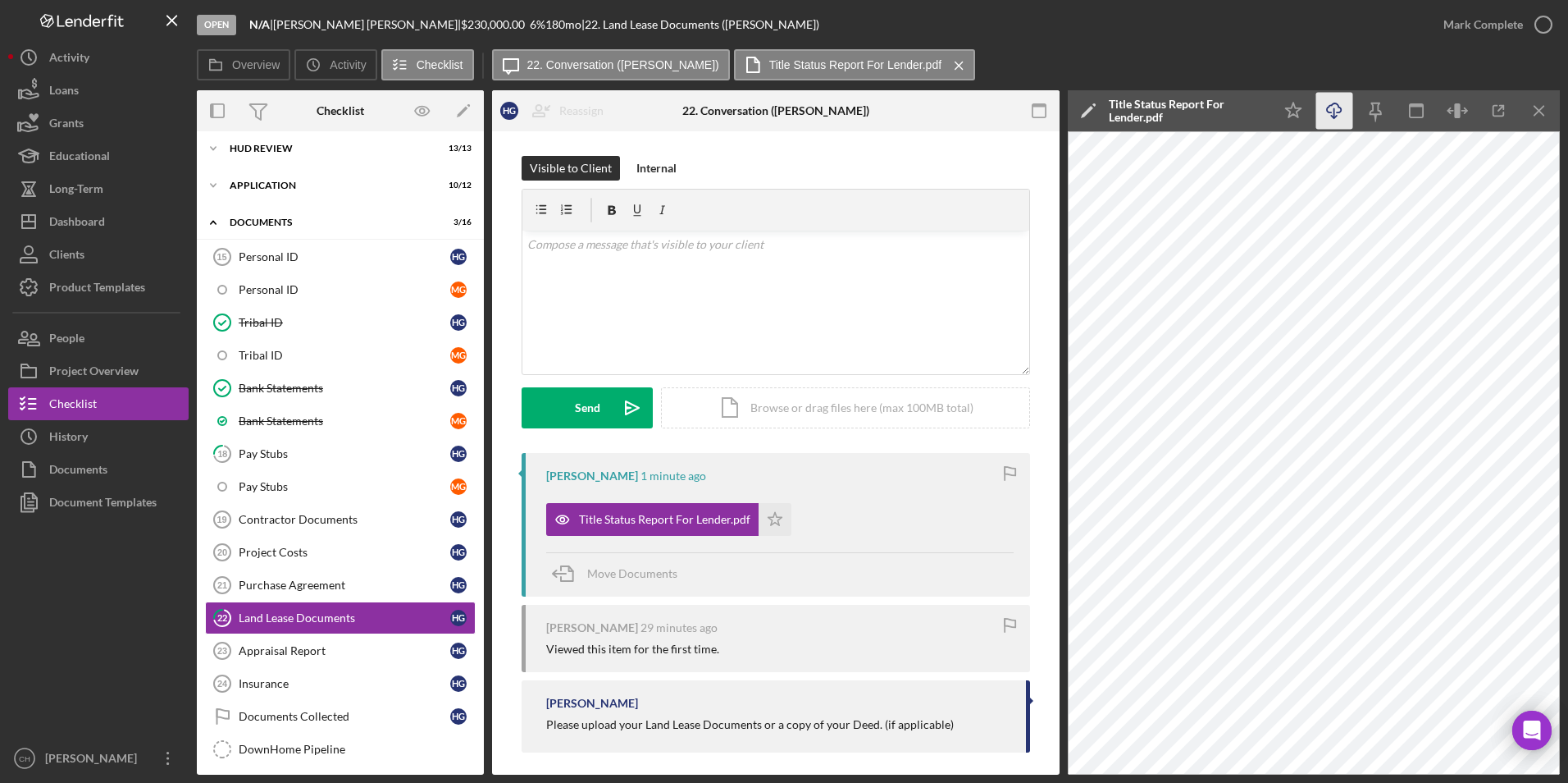
click at [1336, 114] on icon "Icon/Download" at bounding box center [1335, 111] width 37 height 37
click at [760, 517] on icon "Icon/Star" at bounding box center [775, 519] width 33 height 33
click at [1446, 17] on div "Mark Complete" at bounding box center [1483, 25] width 80 height 33
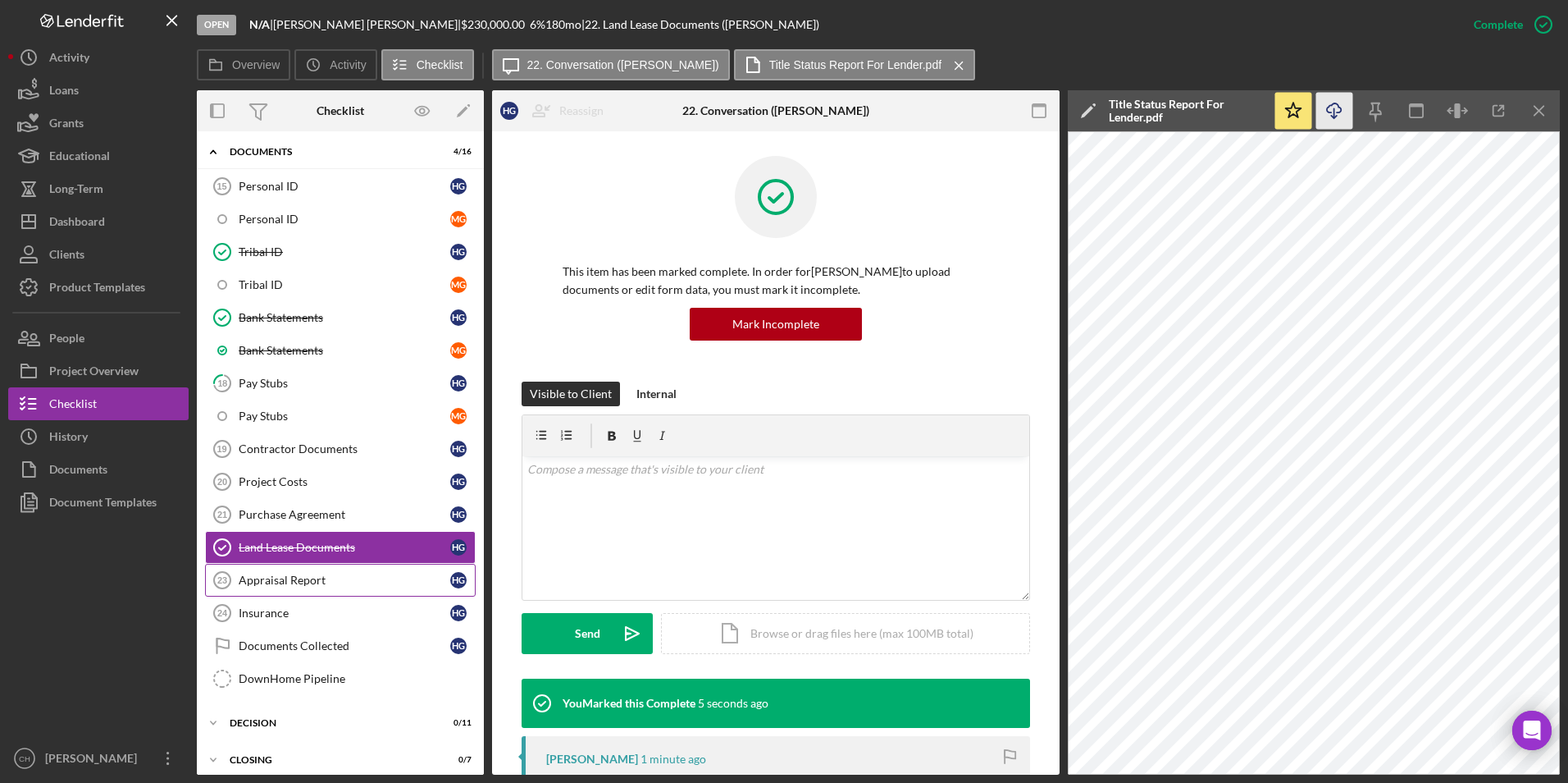
scroll to position [161, 0]
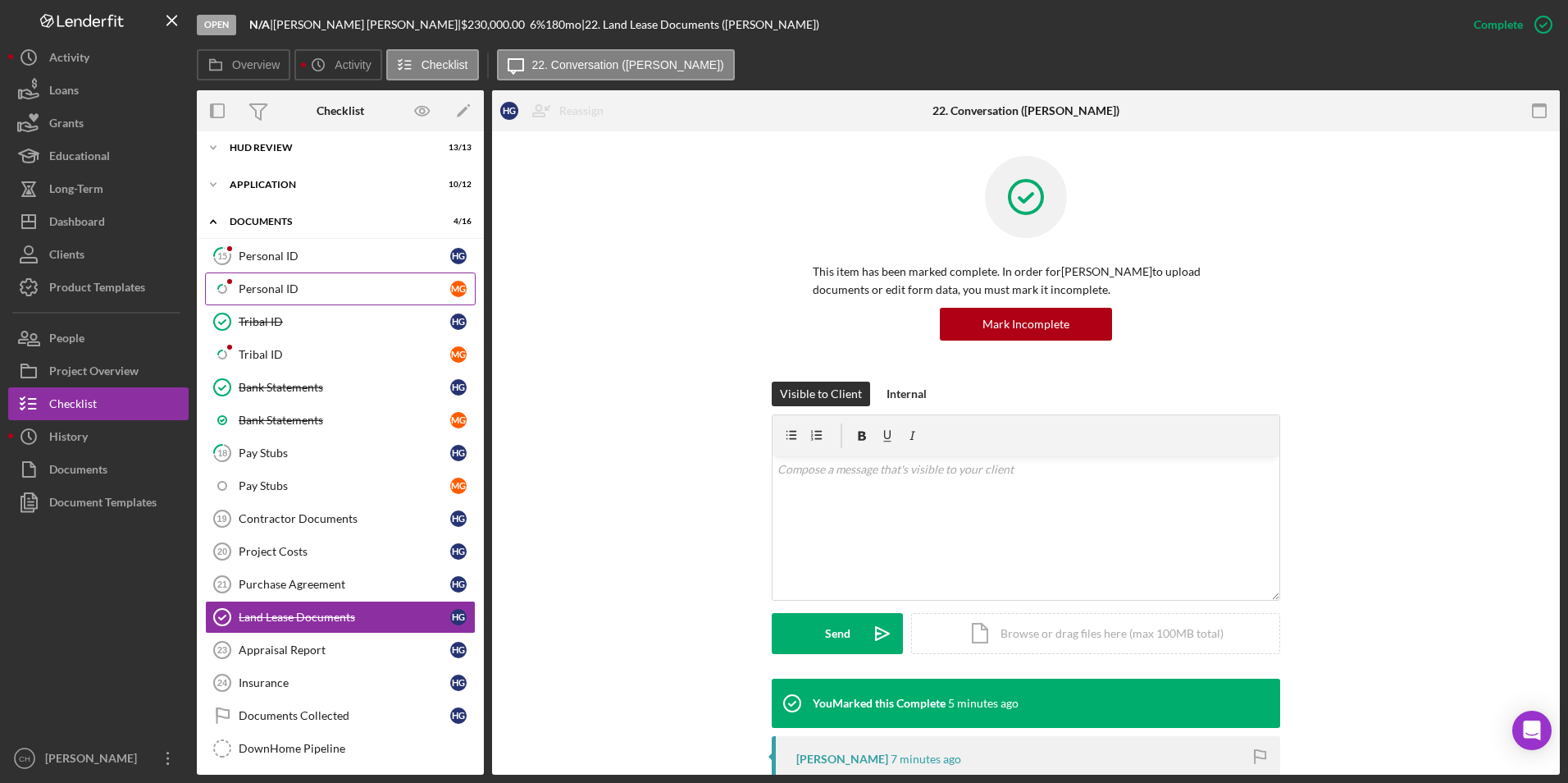
scroll to position [161, 0]
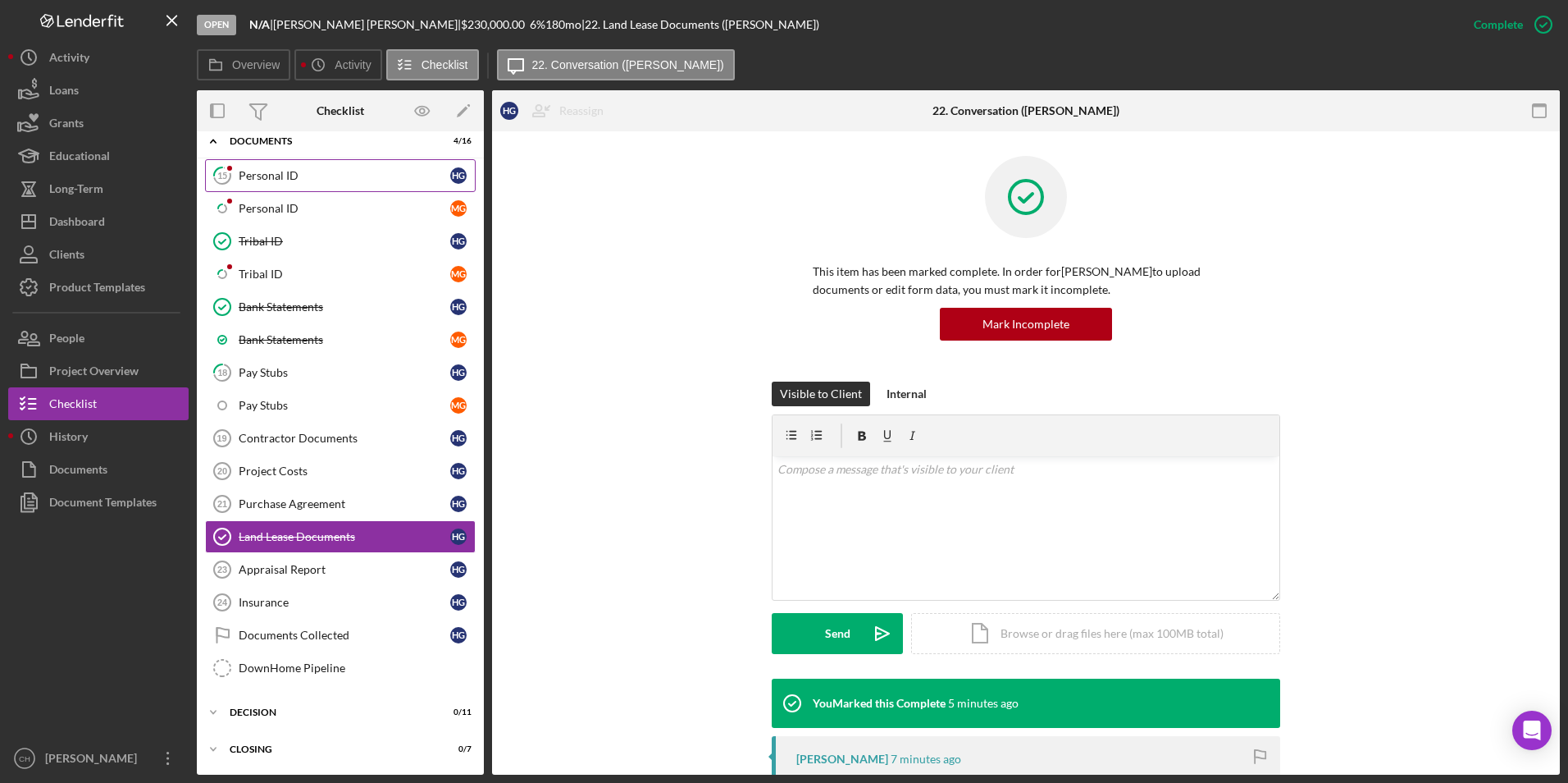
click at [268, 176] on div "Personal ID" at bounding box center [344, 175] width 212 height 13
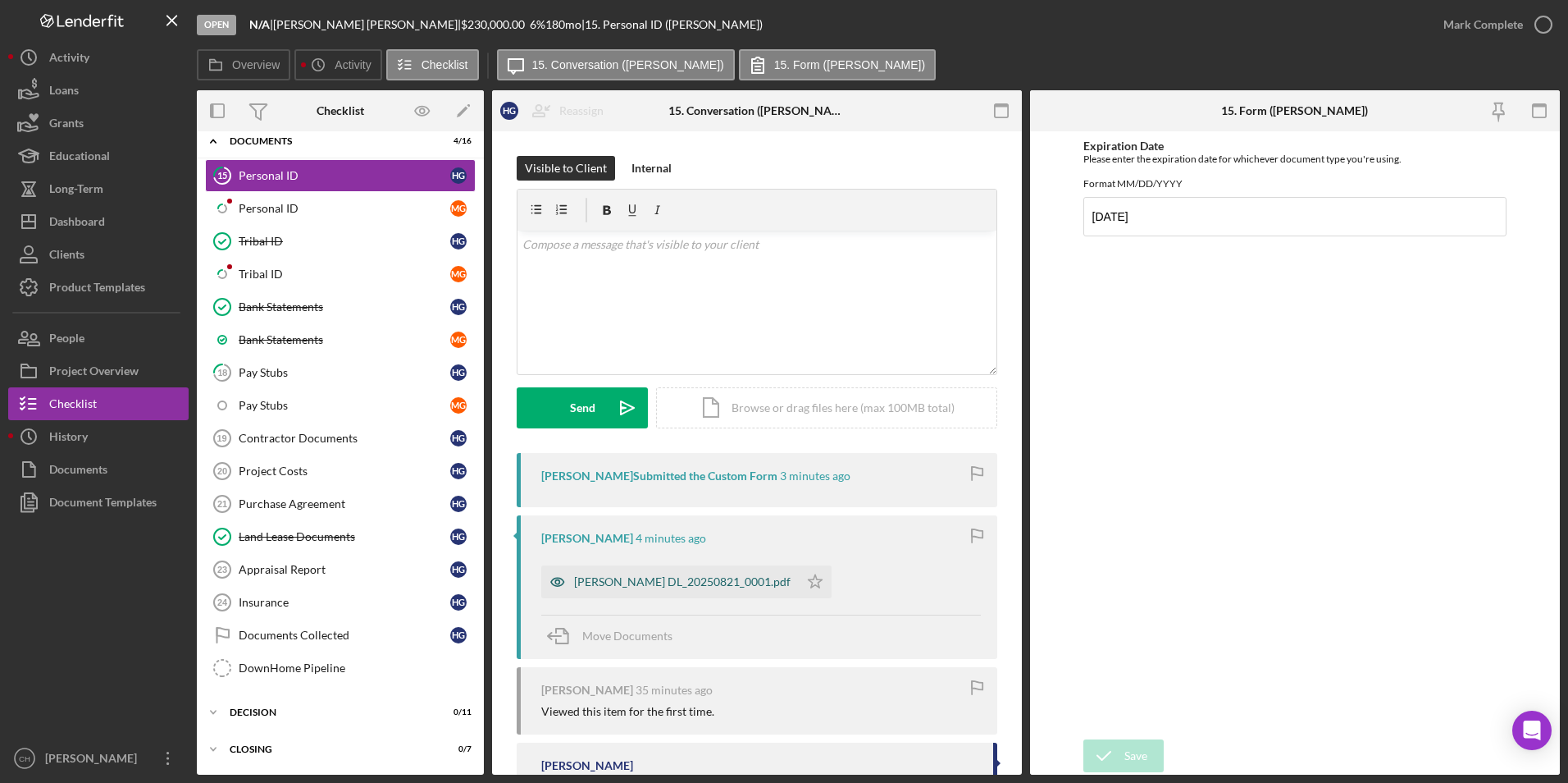
click at [663, 581] on div "[PERSON_NAME] DL_20250821_0001.pdf" at bounding box center [682, 581] width 216 height 13
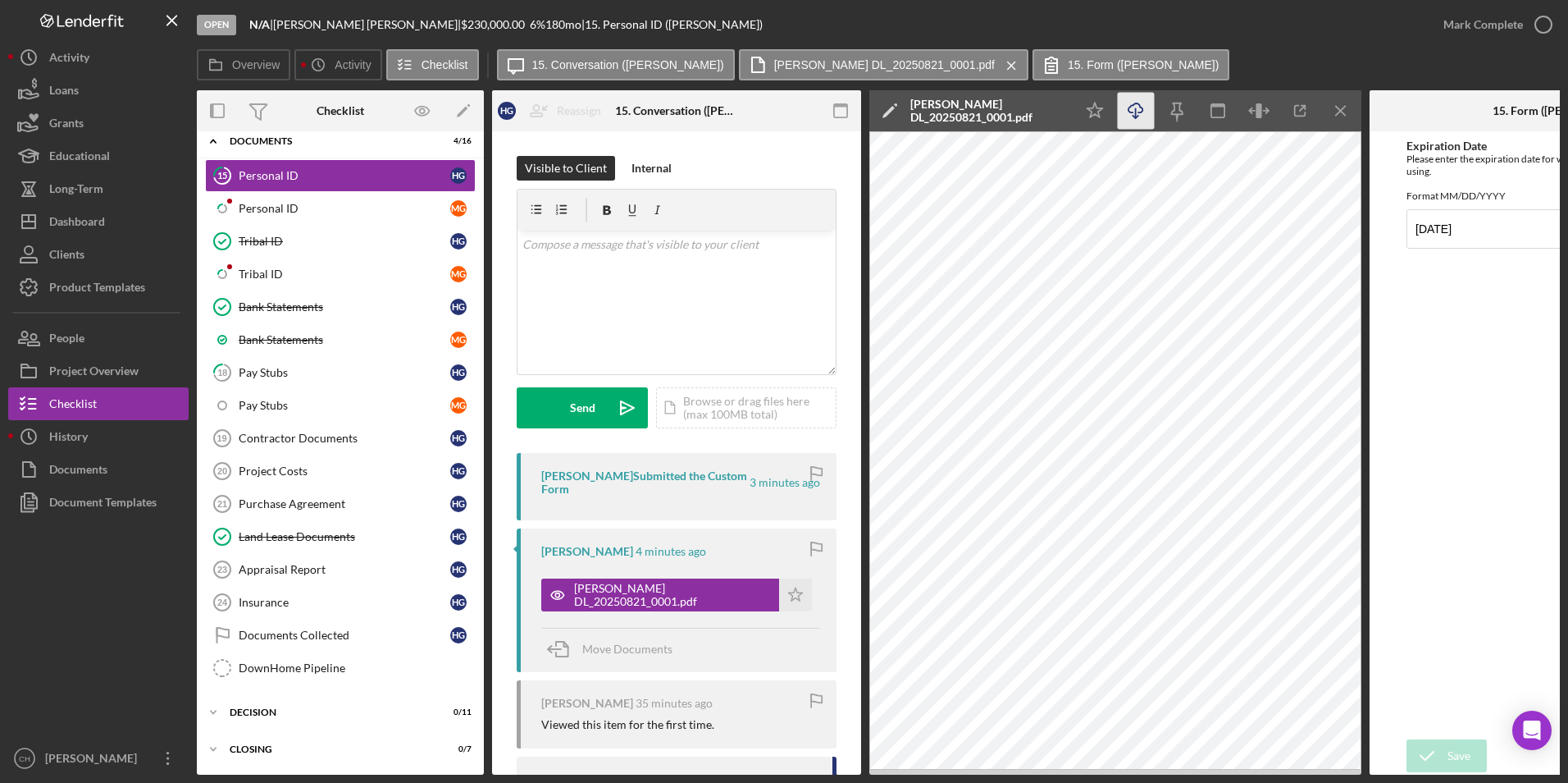
click at [1139, 112] on icon "Icon/Download" at bounding box center [1135, 111] width 37 height 37
click at [779, 600] on icon "Icon/Star" at bounding box center [796, 595] width 33 height 33
click at [1471, 16] on div "Mark Complete" at bounding box center [1483, 25] width 80 height 33
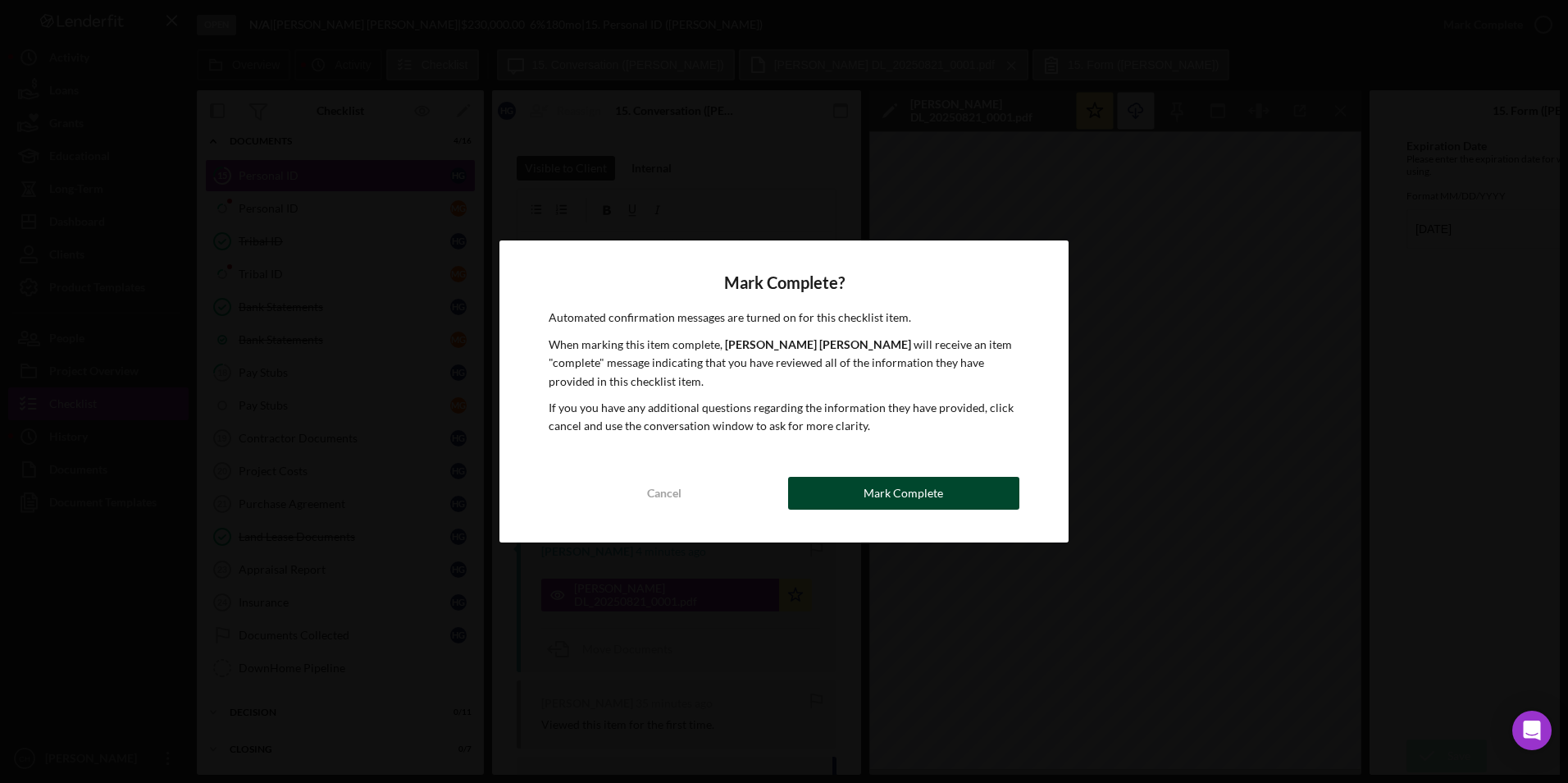
click at [843, 489] on button "Mark Complete" at bounding box center [903, 493] width 231 height 33
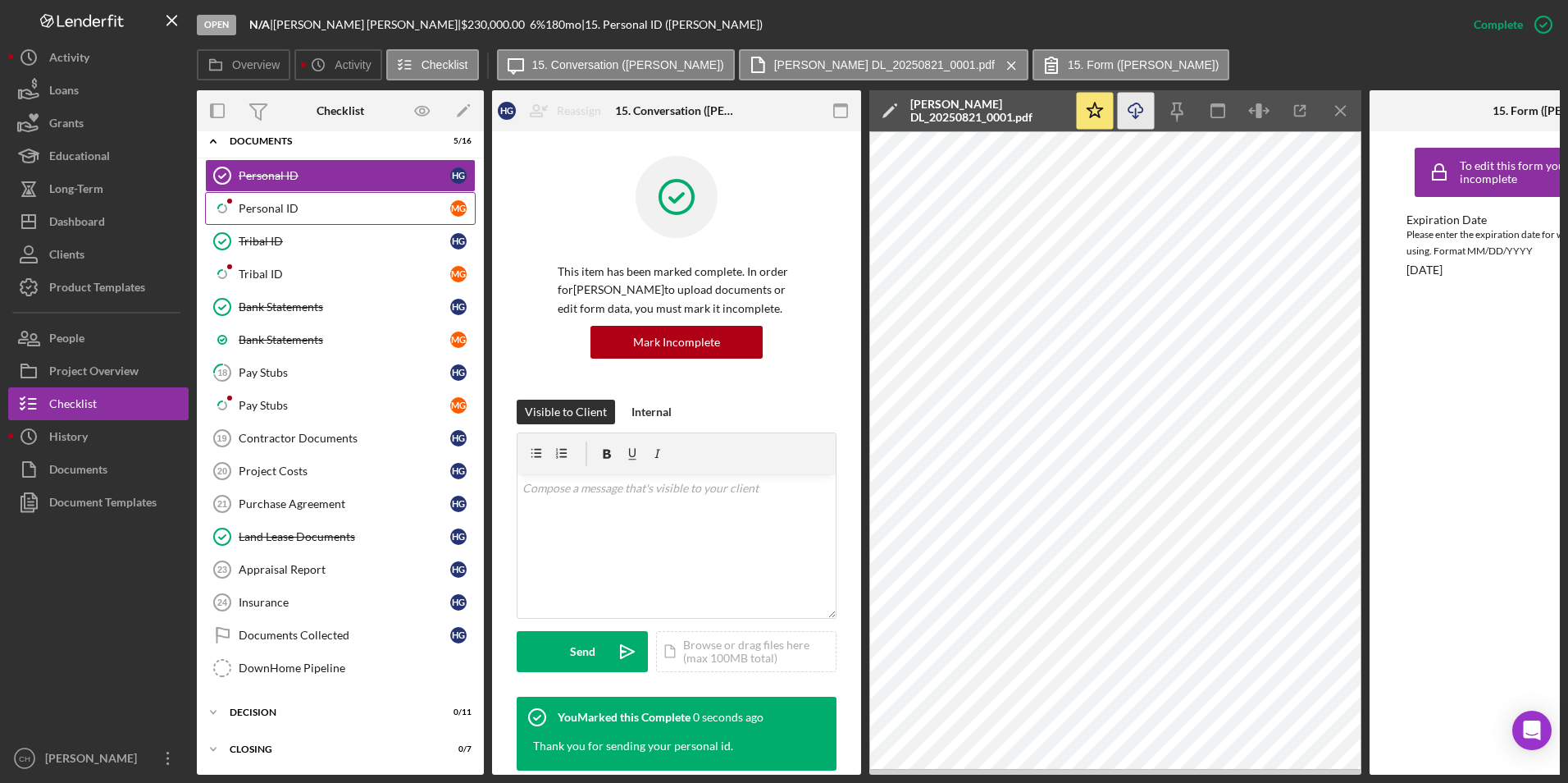
click at [271, 202] on div "Personal ID" at bounding box center [344, 208] width 212 height 13
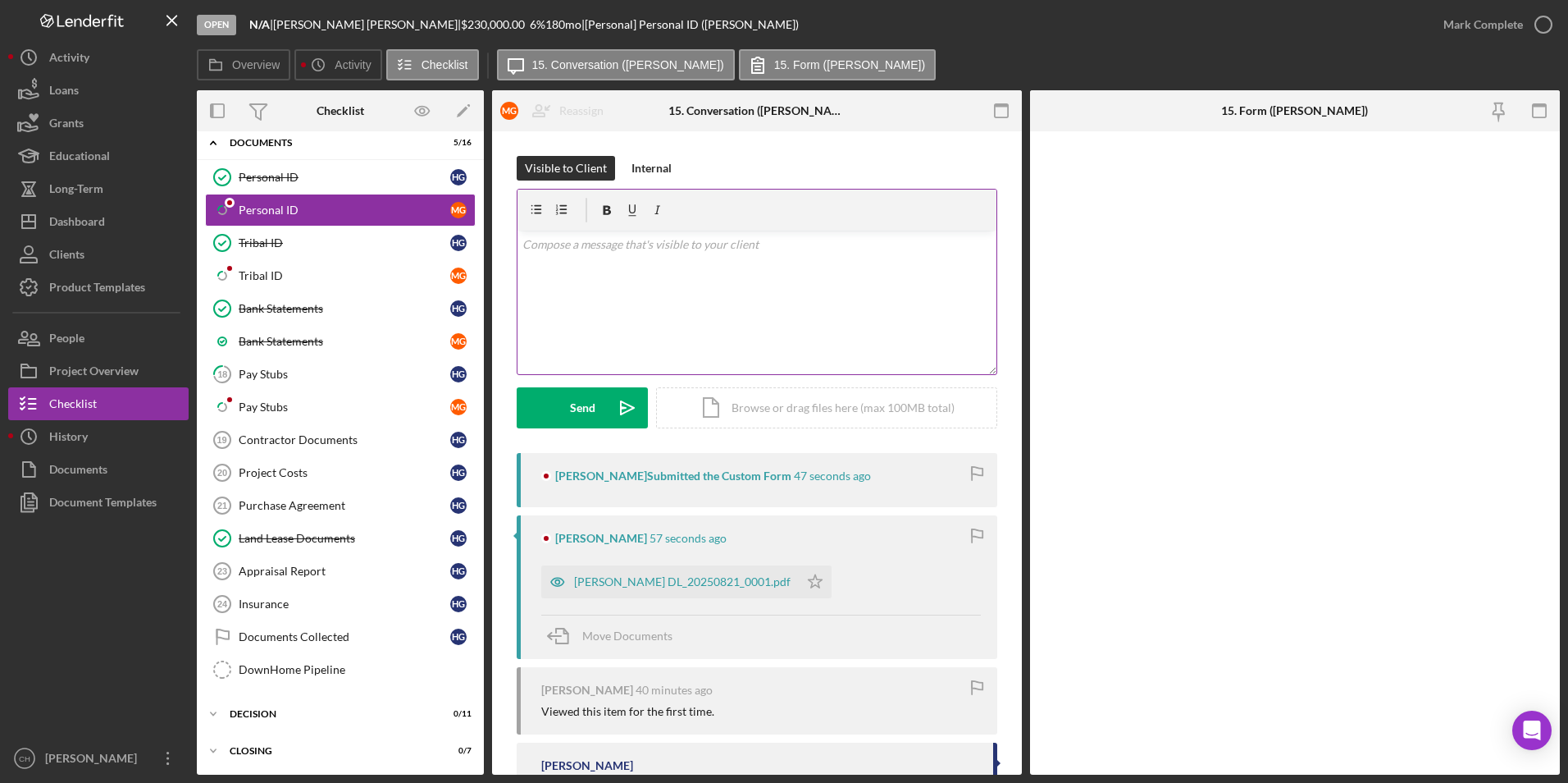
scroll to position [161, 0]
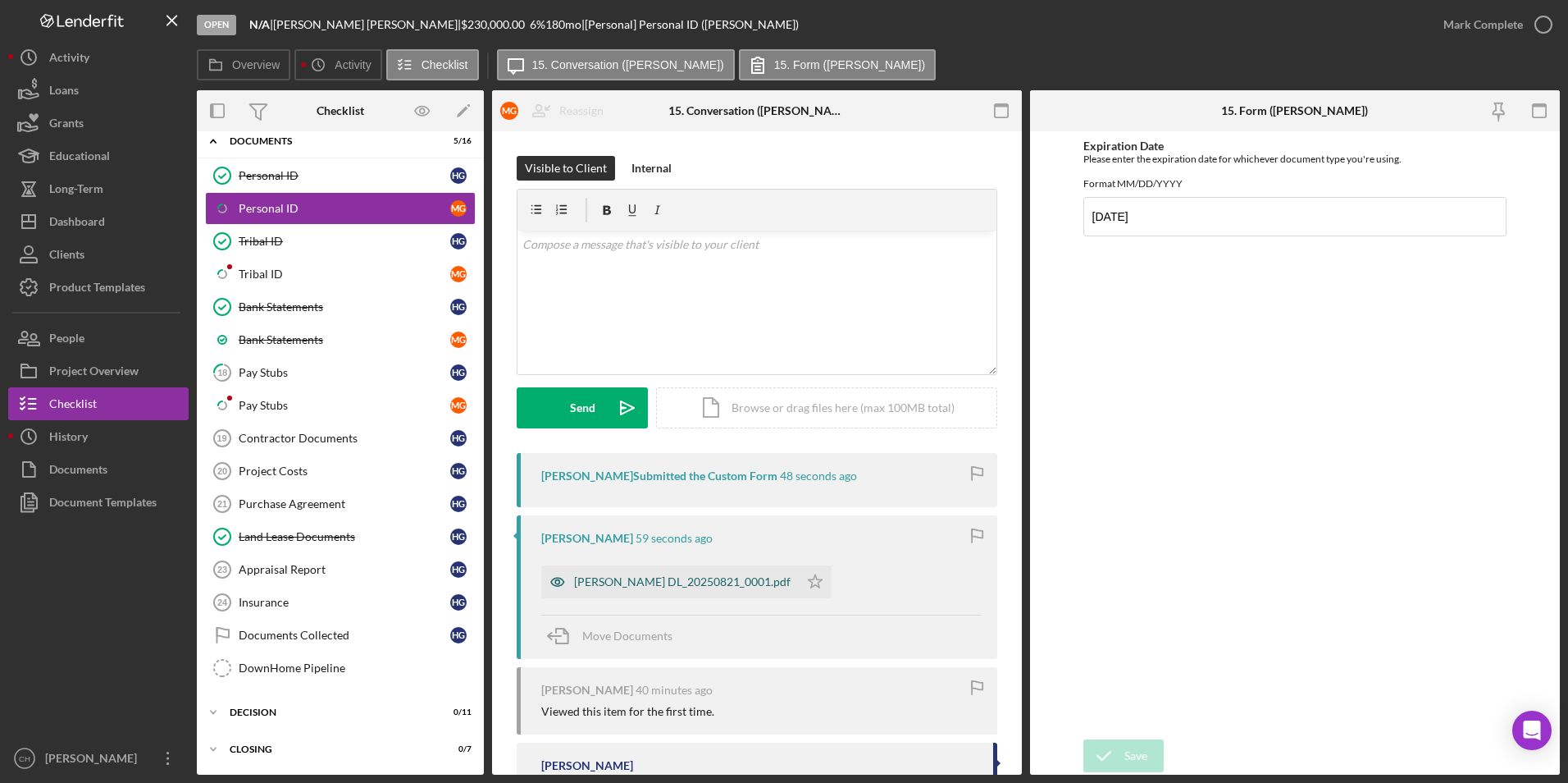
click at [595, 577] on div "[PERSON_NAME] DL_20250821_0001.pdf" at bounding box center [682, 581] width 216 height 13
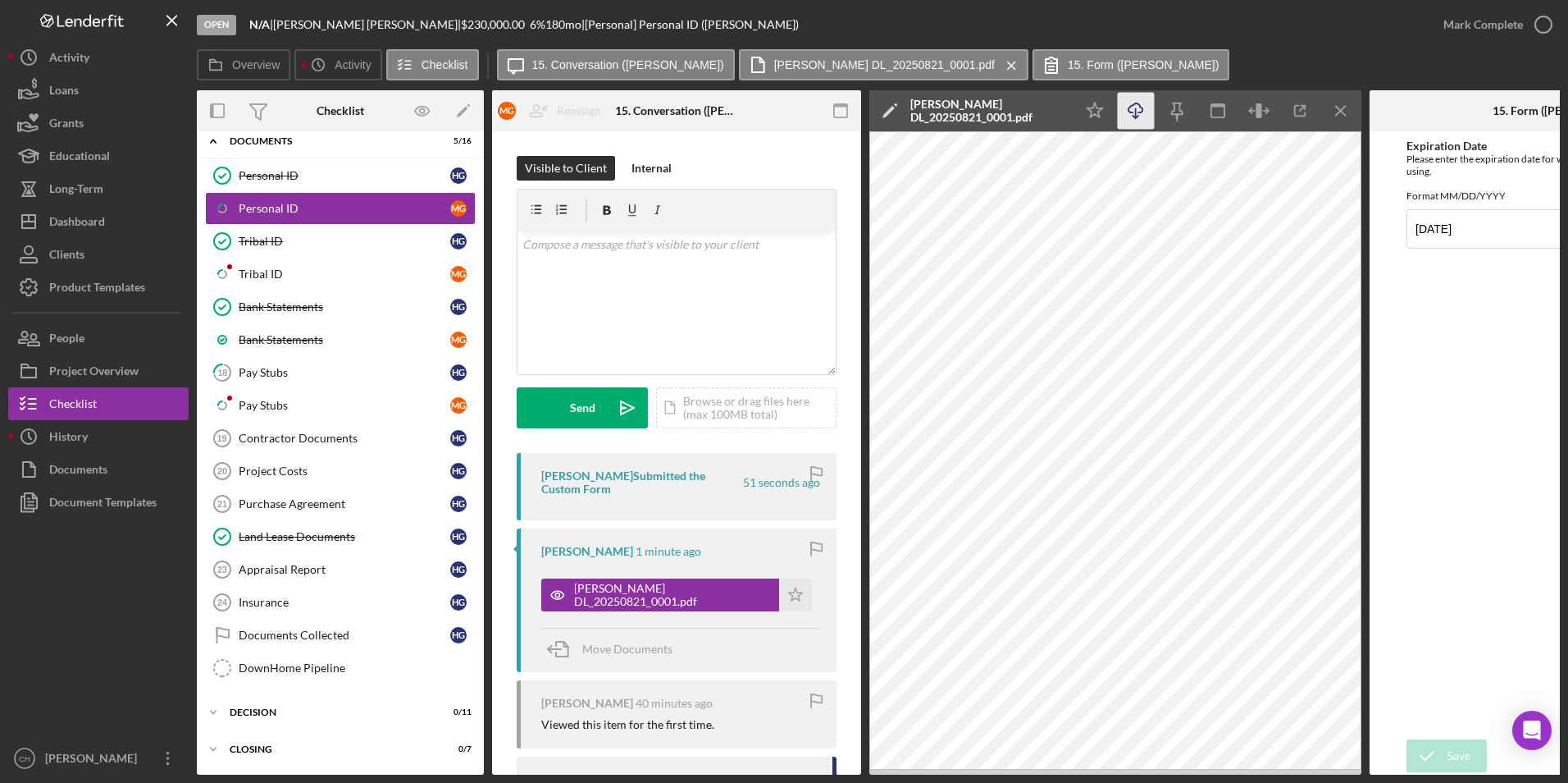
click at [1137, 118] on icon "Icon/Download" at bounding box center [1135, 111] width 37 height 37
click at [779, 591] on icon "Icon/Star" at bounding box center [796, 595] width 33 height 33
click at [1470, 27] on div "Mark Complete" at bounding box center [1483, 25] width 80 height 33
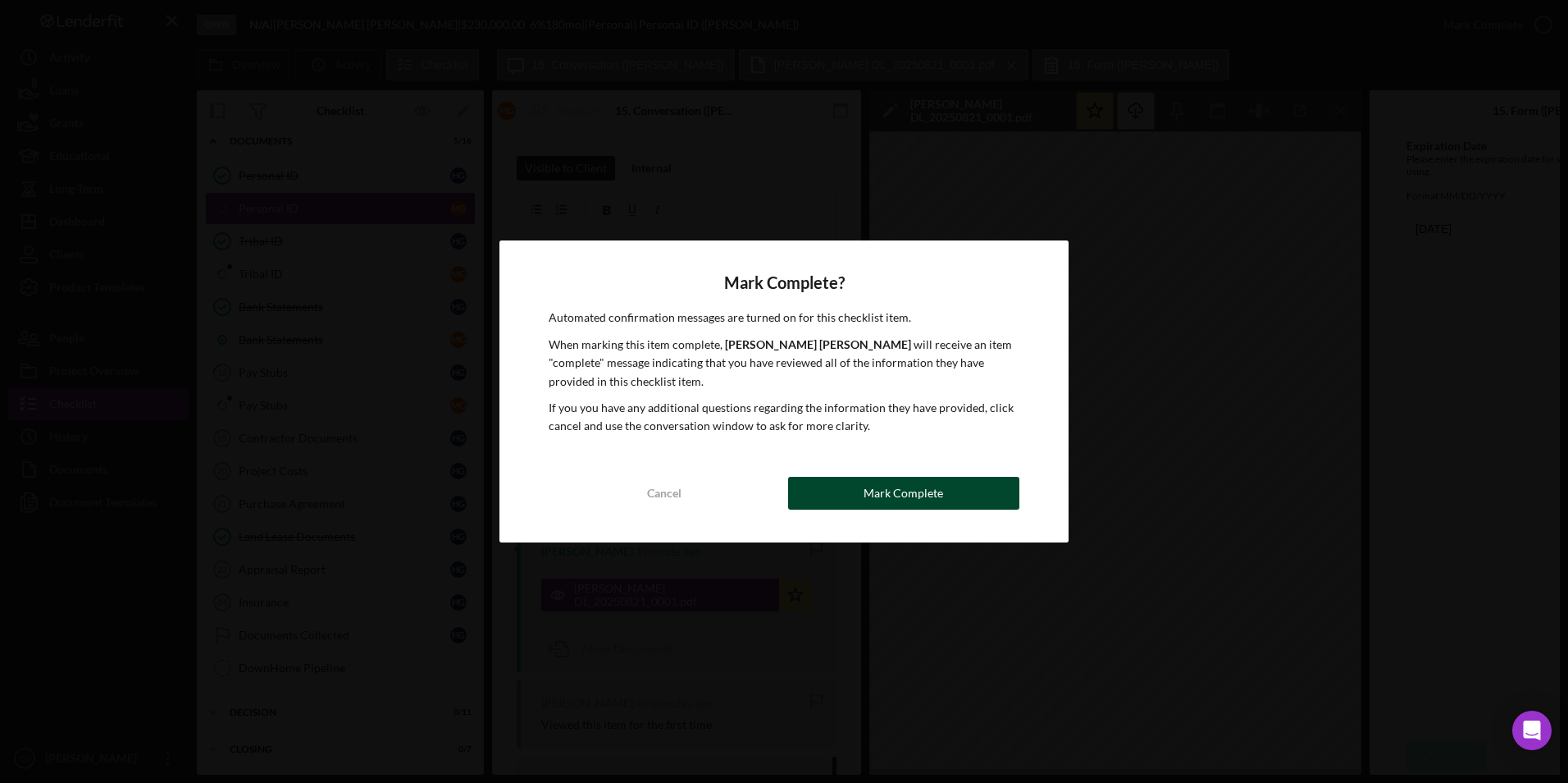
click at [846, 496] on button "Mark Complete" at bounding box center [903, 493] width 231 height 33
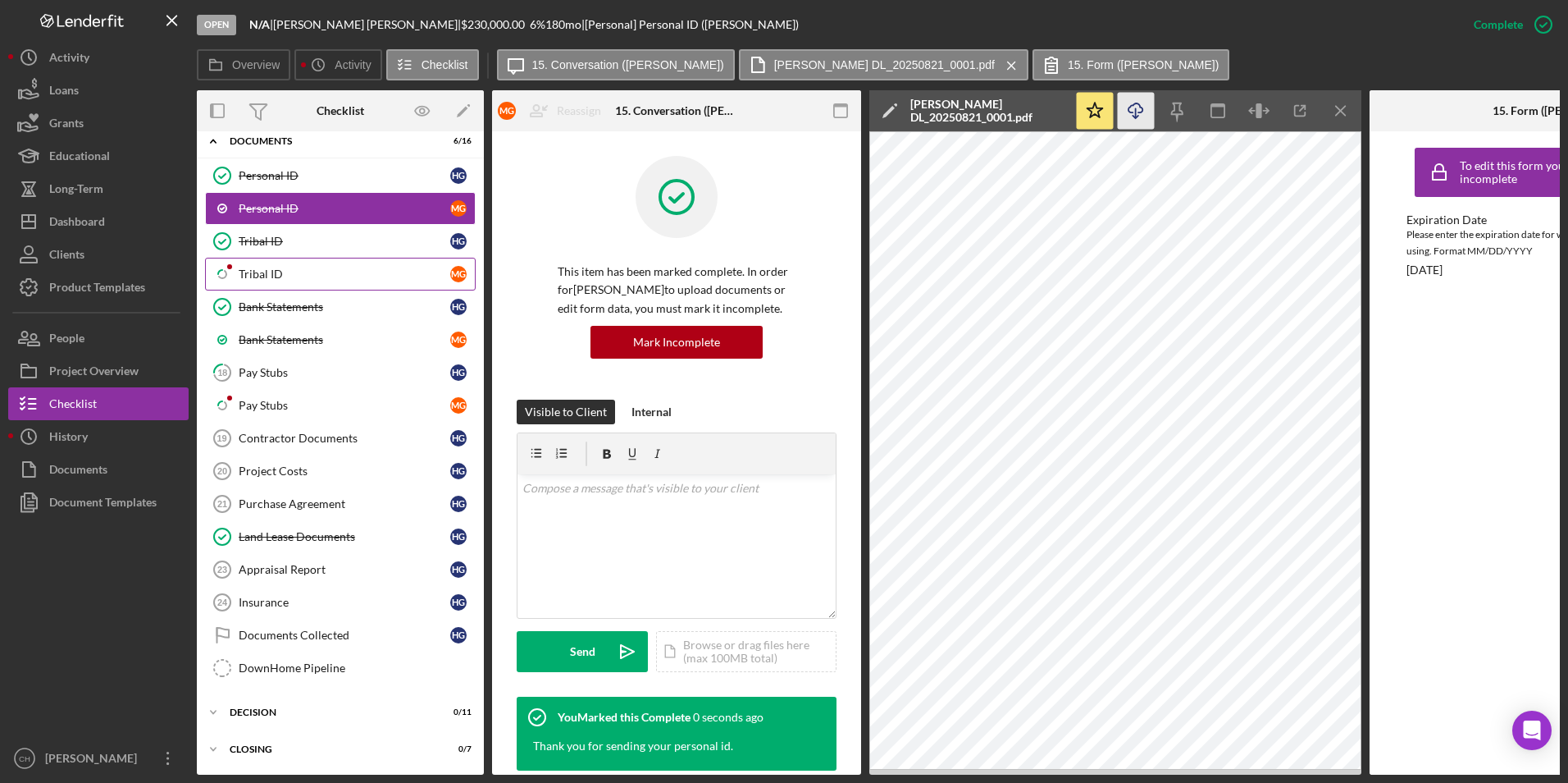
click at [305, 281] on div "Tribal ID" at bounding box center [344, 274] width 212 height 13
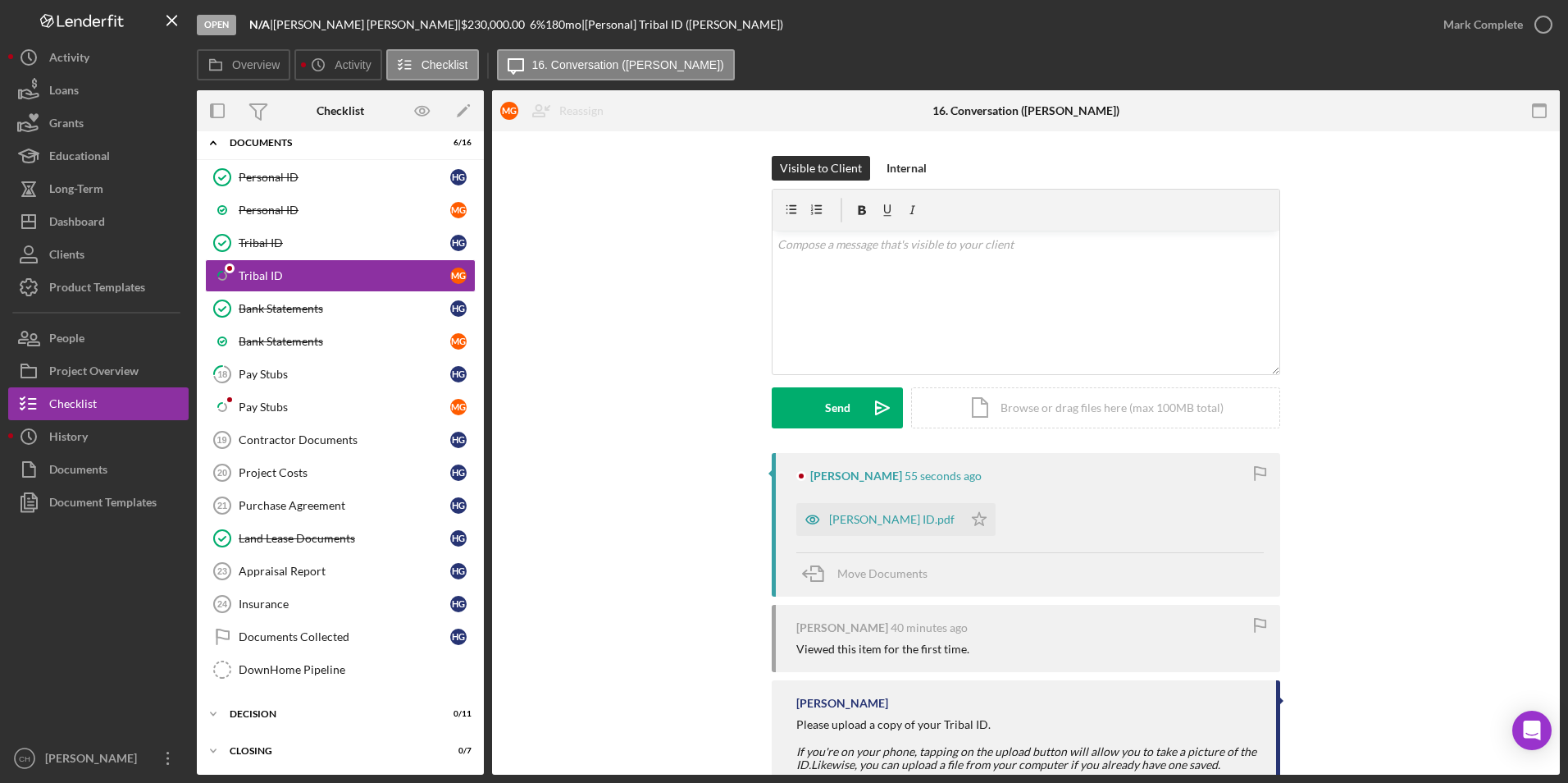
scroll to position [161, 0]
click at [864, 519] on div "[PERSON_NAME] ID.pdf" at bounding box center [892, 519] width 125 height 13
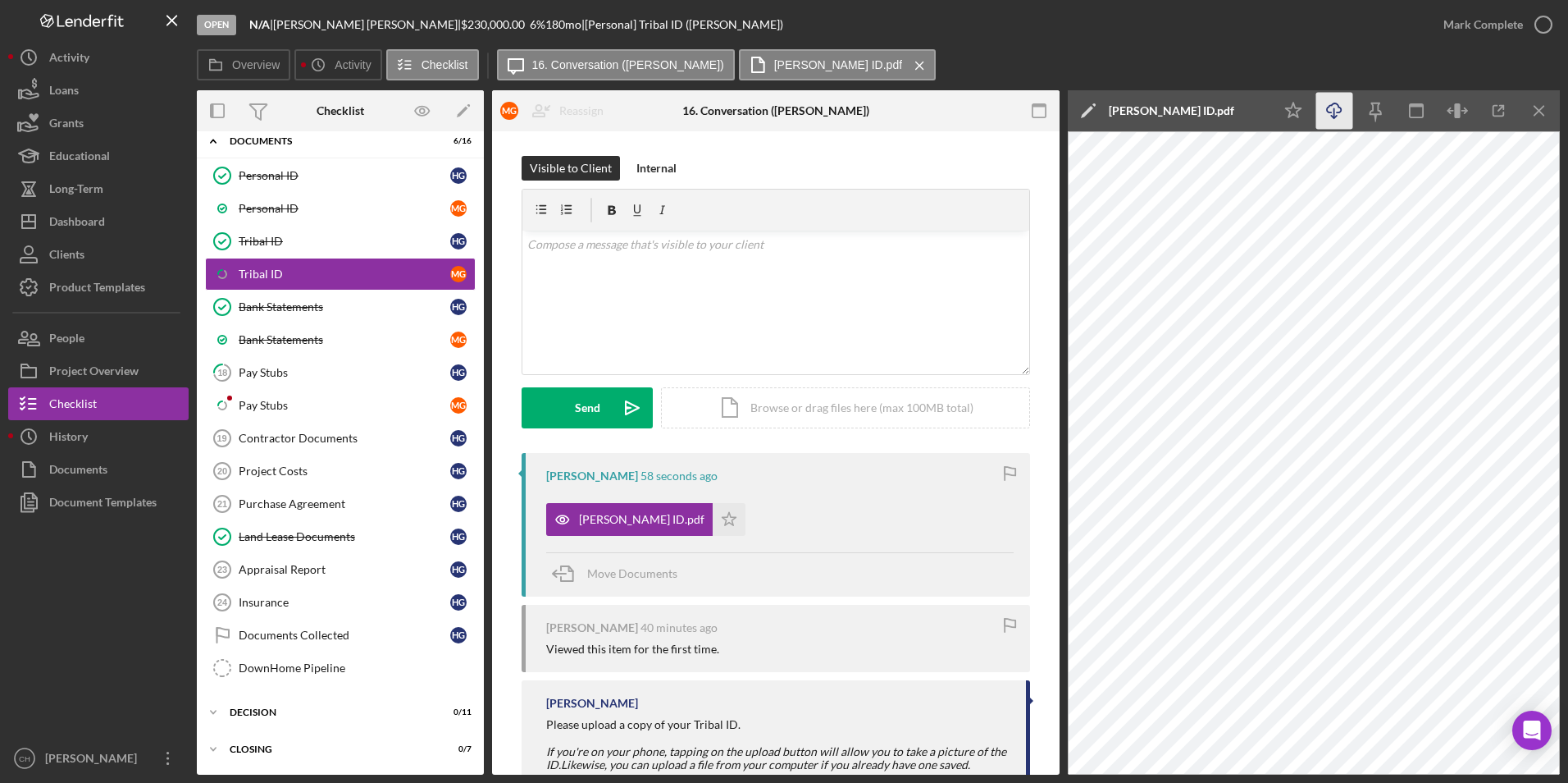
click at [1329, 112] on icon "Icon/Download" at bounding box center [1335, 111] width 37 height 37
click at [712, 520] on icon "Icon/Star" at bounding box center [729, 519] width 33 height 33
click at [1457, 24] on div "Mark Complete" at bounding box center [1483, 25] width 80 height 33
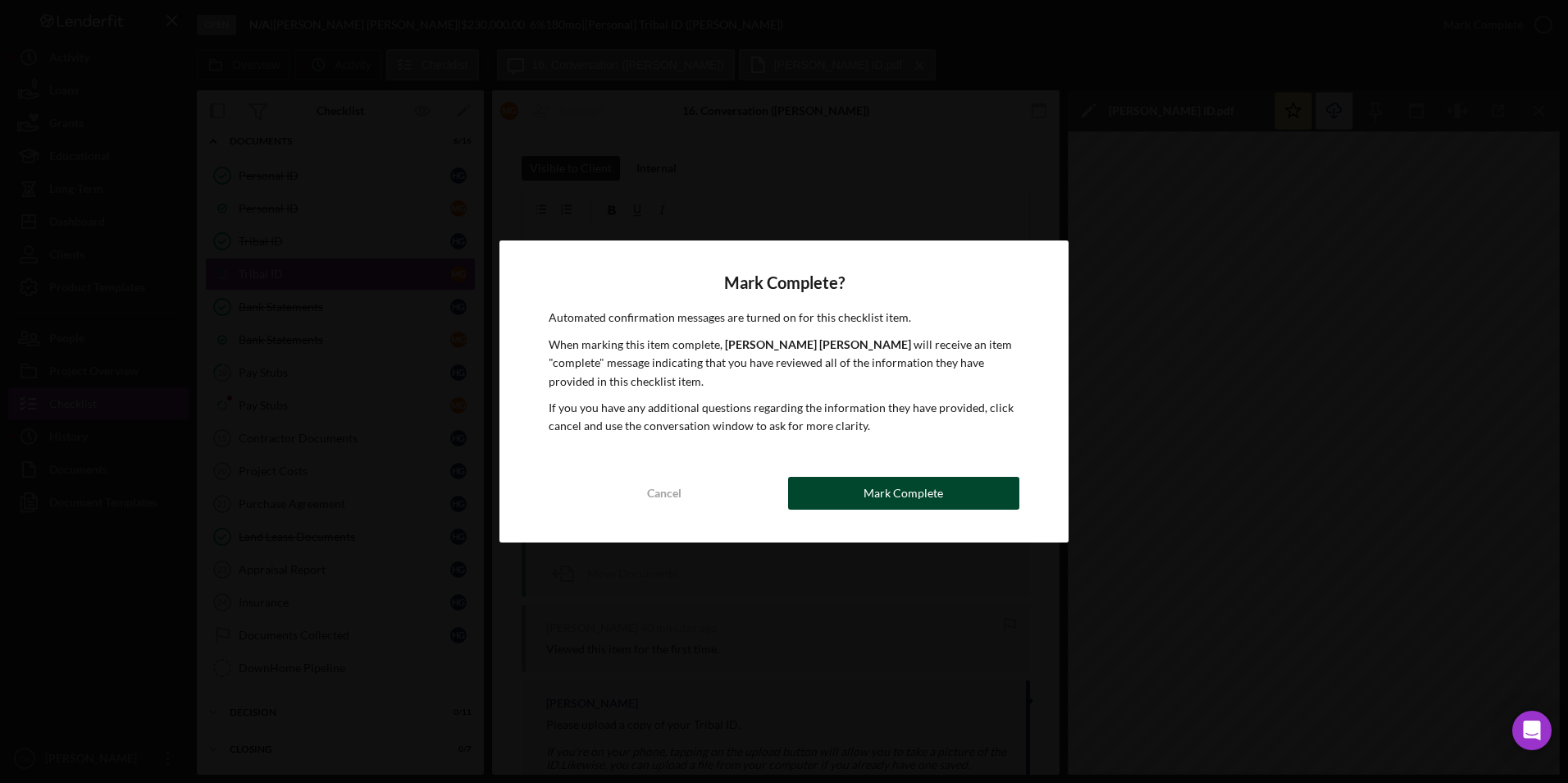
click at [873, 494] on div "Mark Complete" at bounding box center [903, 493] width 80 height 33
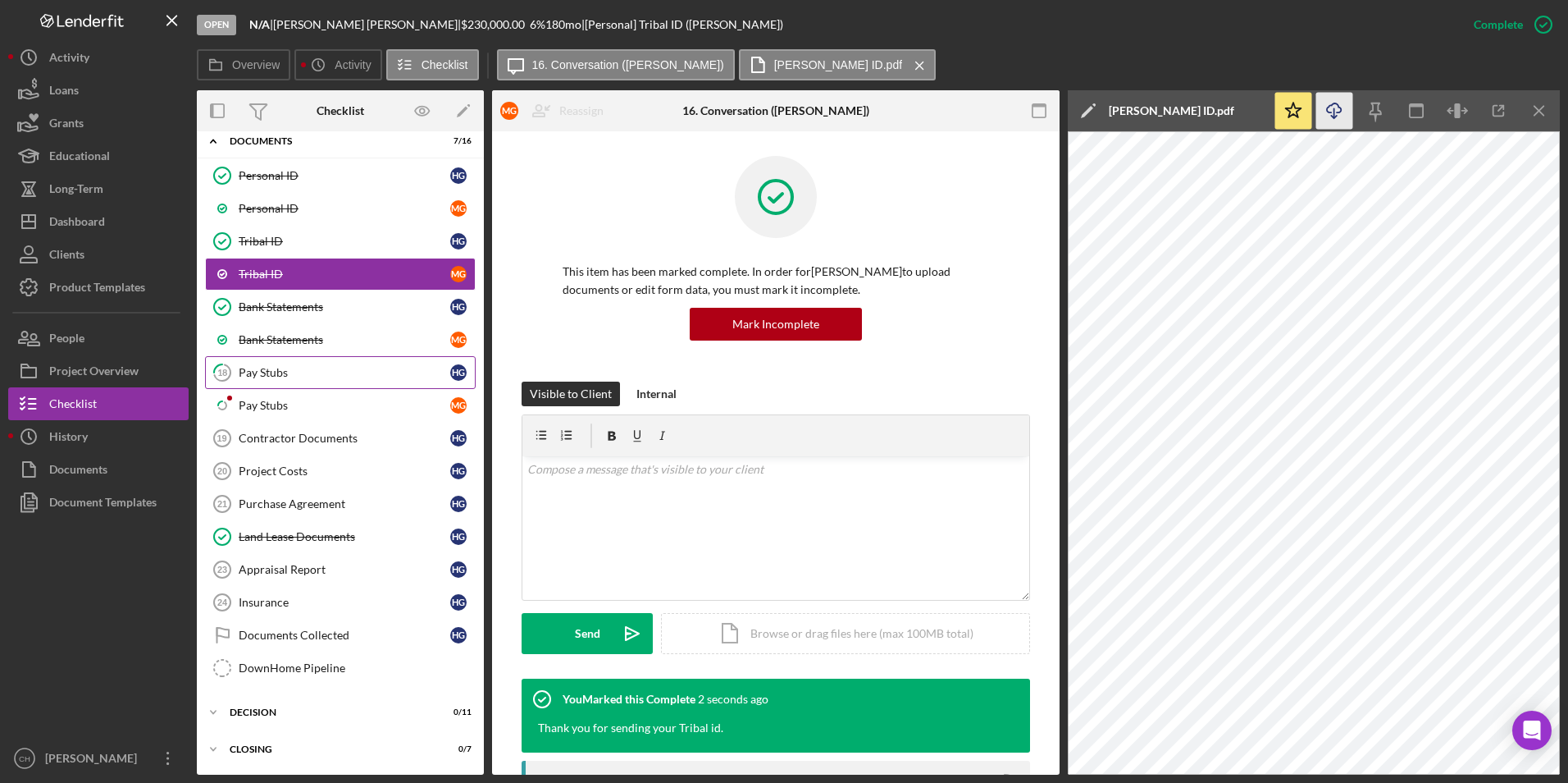
click at [285, 367] on div "Pay Stubs" at bounding box center [344, 372] width 212 height 13
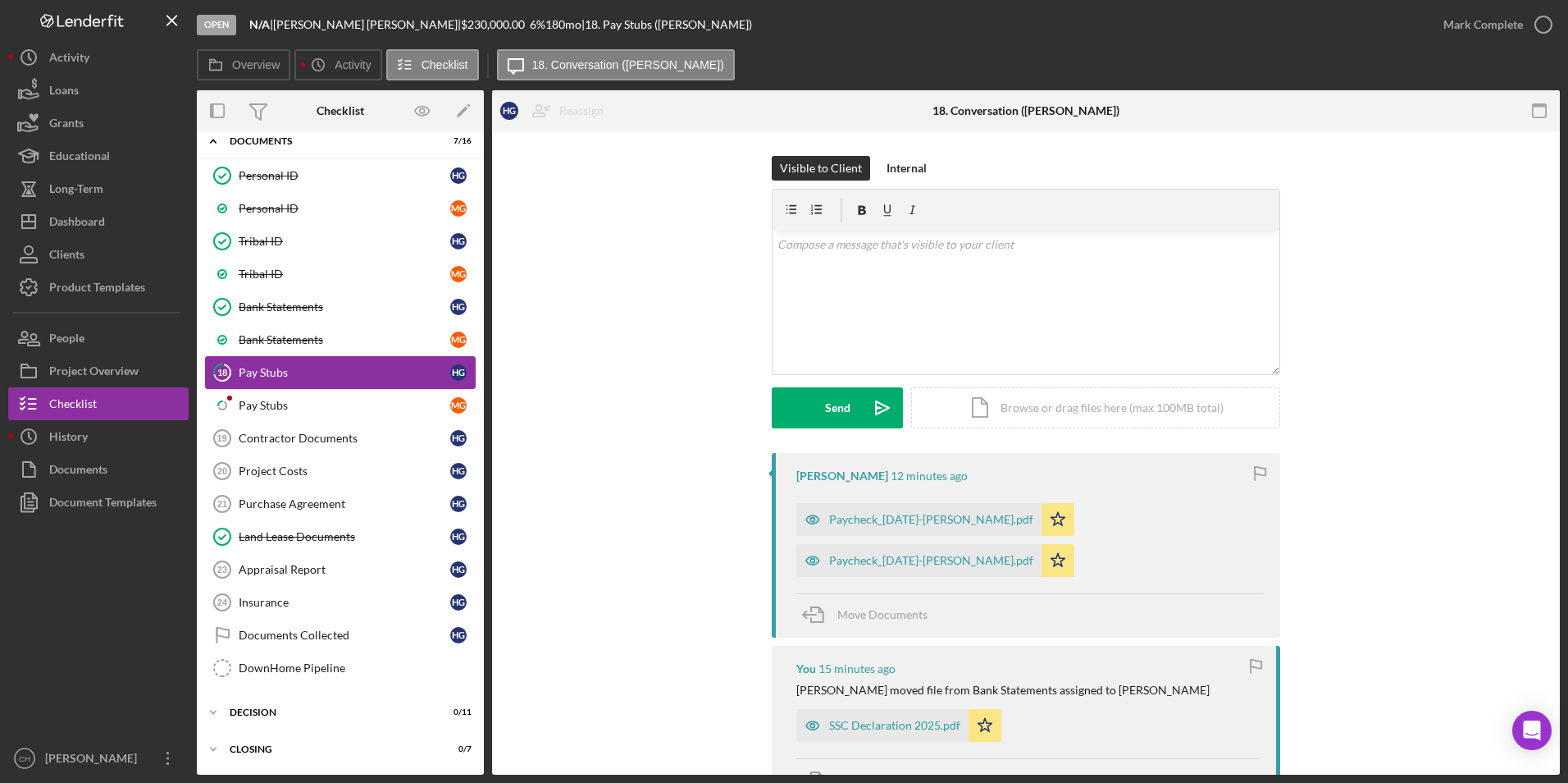
scroll to position [161, 0]
click at [1492, 27] on div "Mark Complete" at bounding box center [1483, 25] width 80 height 33
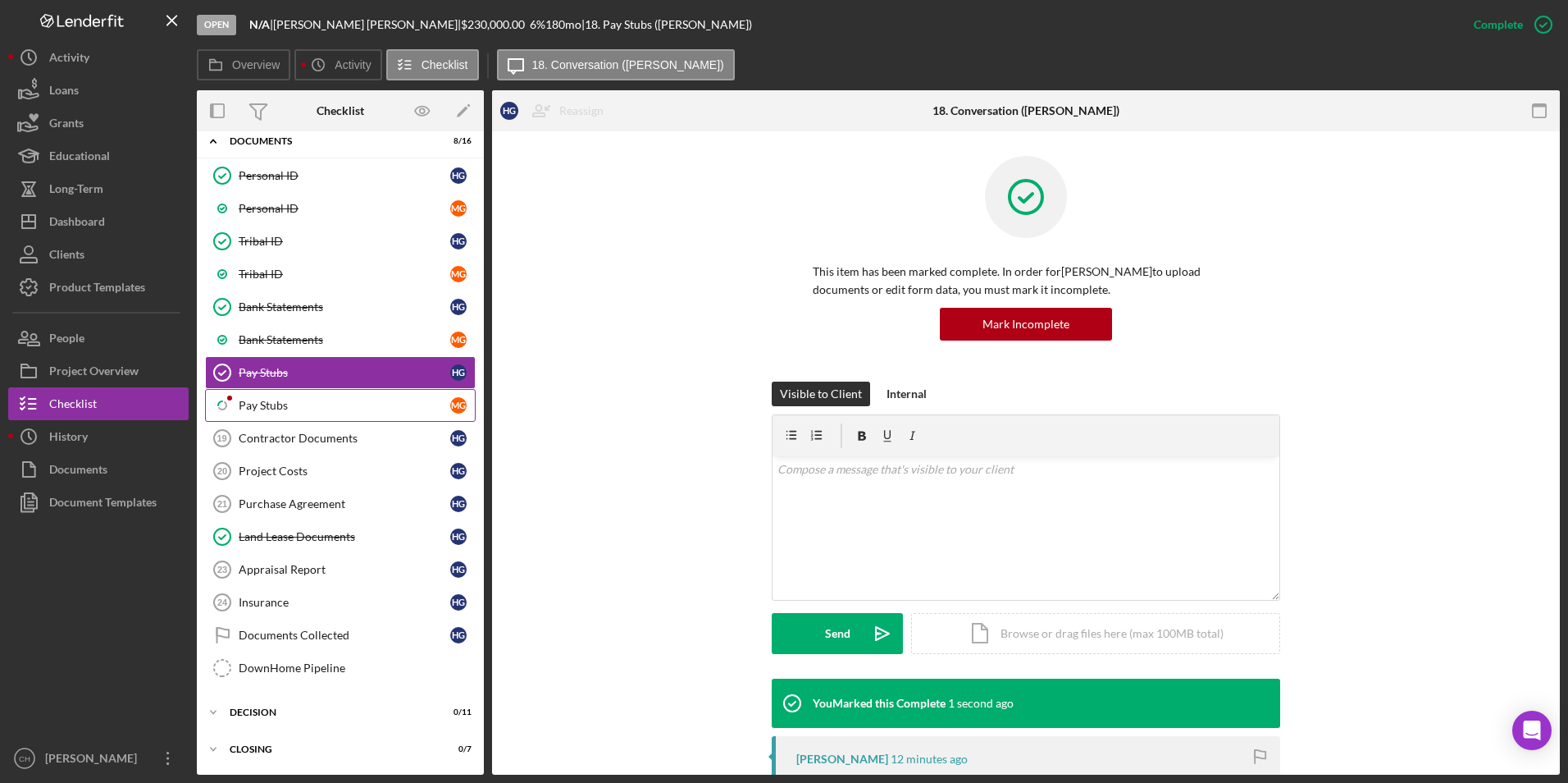
click at [308, 403] on div "Pay Stubs" at bounding box center [344, 404] width 212 height 13
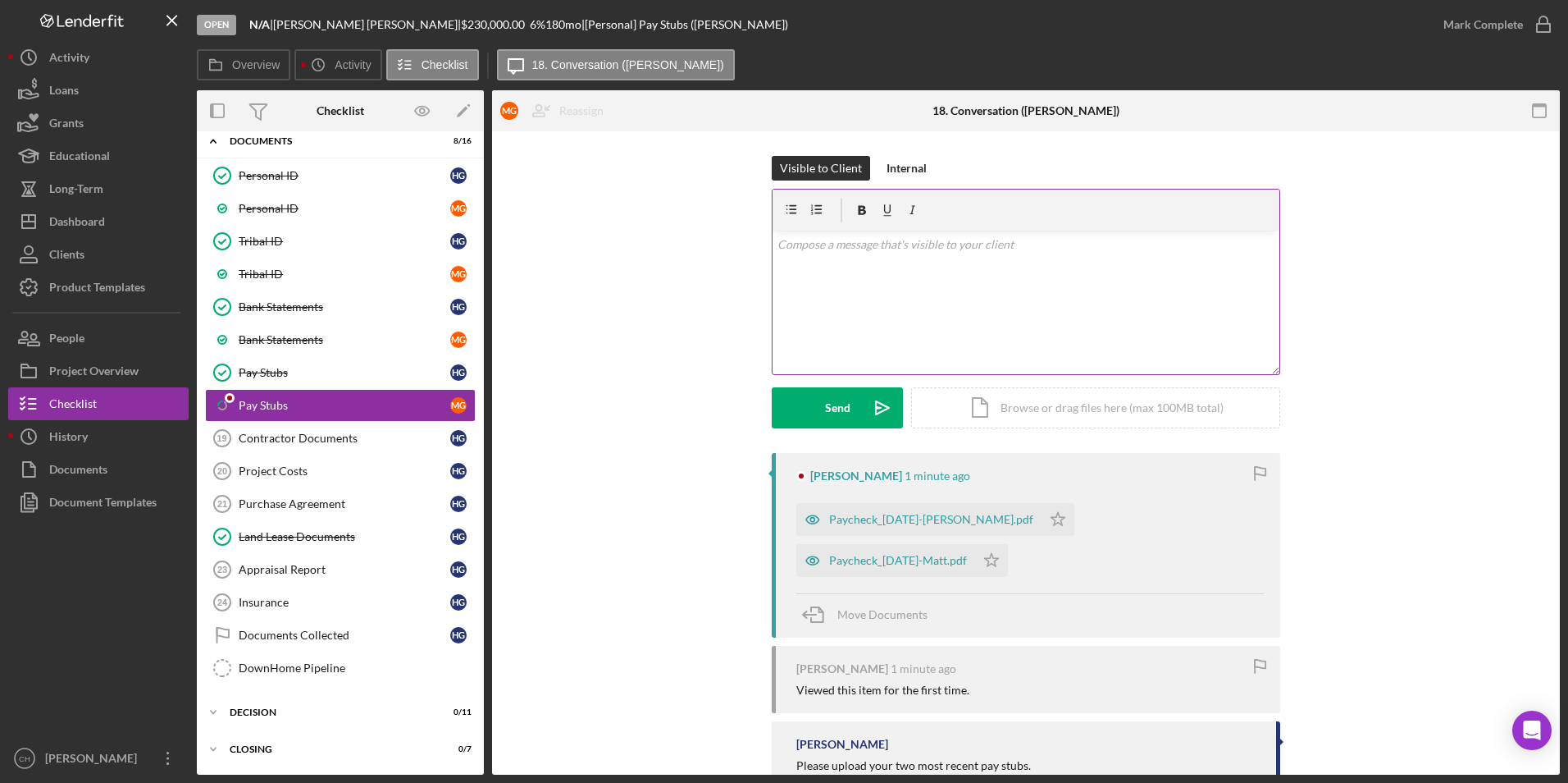
scroll to position [161, 0]
click at [899, 521] on div "Paycheck_[DATE]-[PERSON_NAME].pdf" at bounding box center [931, 519] width 204 height 13
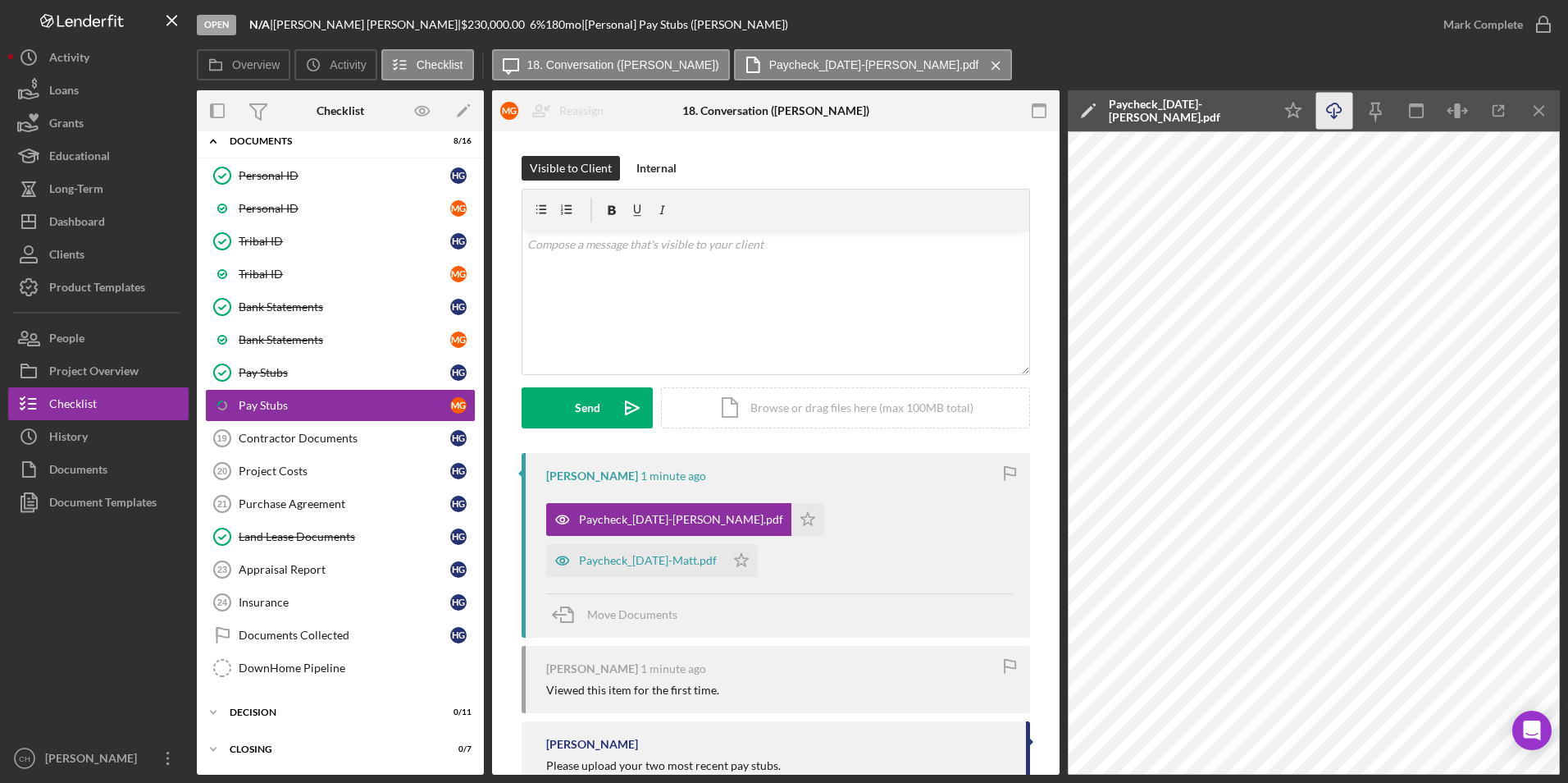
click at [1335, 113] on icon "Icon/Download" at bounding box center [1335, 111] width 37 height 37
click at [791, 519] on icon "Icon/Star" at bounding box center [808, 519] width 33 height 33
click at [641, 556] on div "Paycheck_[DATE]-Matt.pdf" at bounding box center [648, 560] width 138 height 13
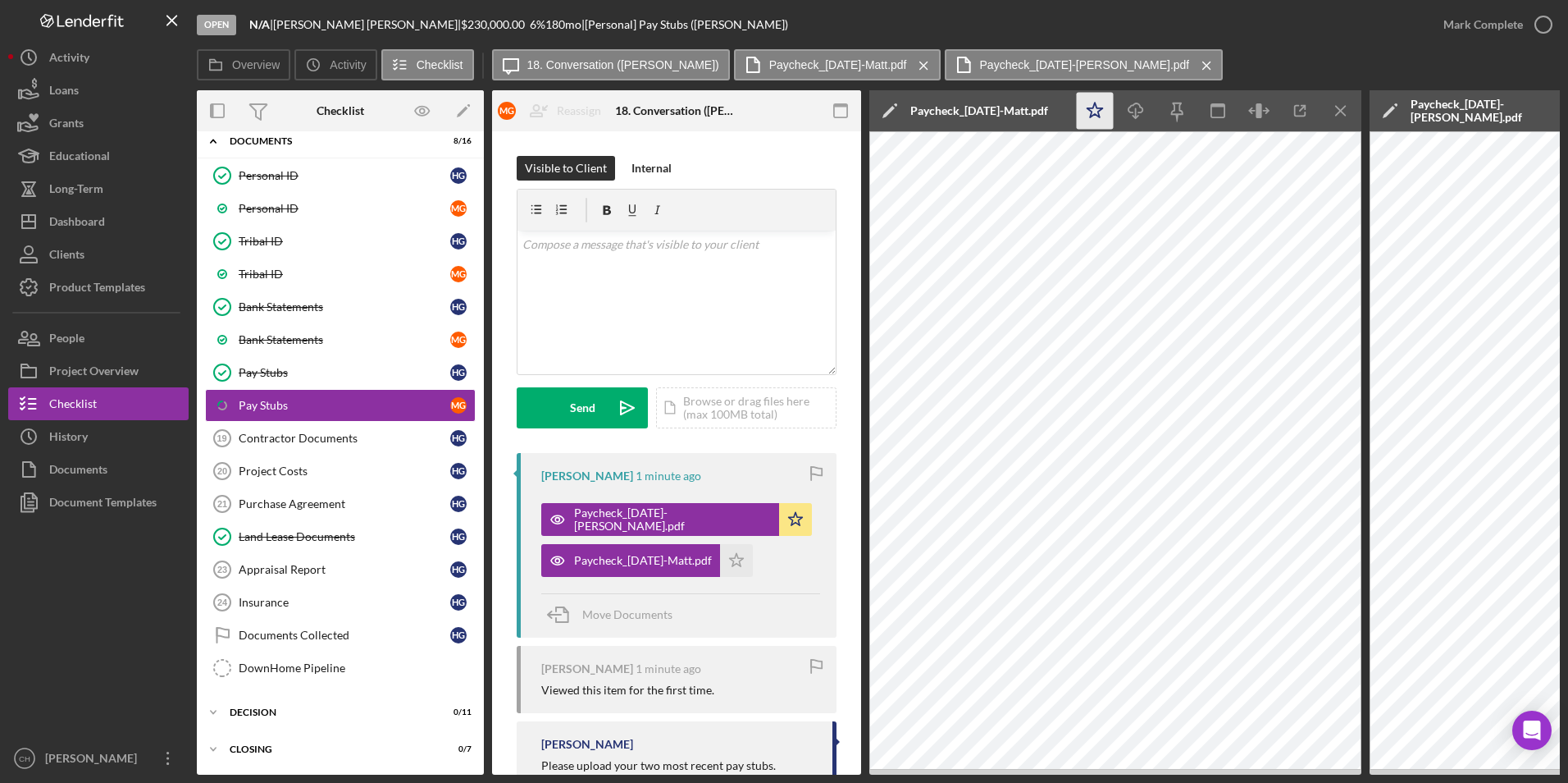
click at [1097, 108] on polygon "button" at bounding box center [1095, 109] width 15 height 15
click at [1135, 106] on icon "Icon/Download" at bounding box center [1135, 111] width 37 height 37
click at [1474, 19] on div "Mark Complete" at bounding box center [1483, 25] width 80 height 33
